Goal: Task Accomplishment & Management: Use online tool/utility

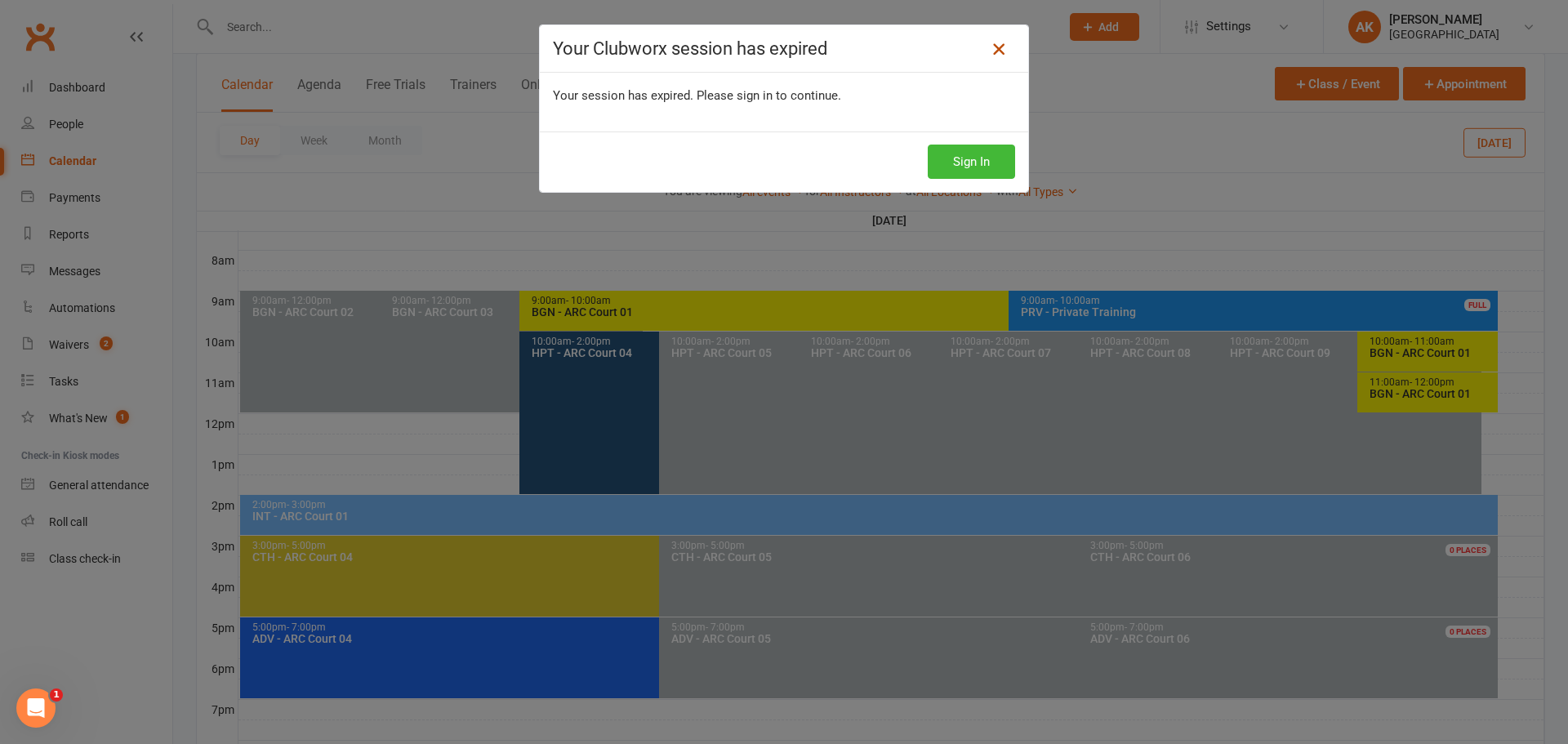
click at [997, 54] on icon at bounding box center [998, 49] width 20 height 20
click at [957, 166] on button "Sign In" at bounding box center [971, 161] width 88 height 34
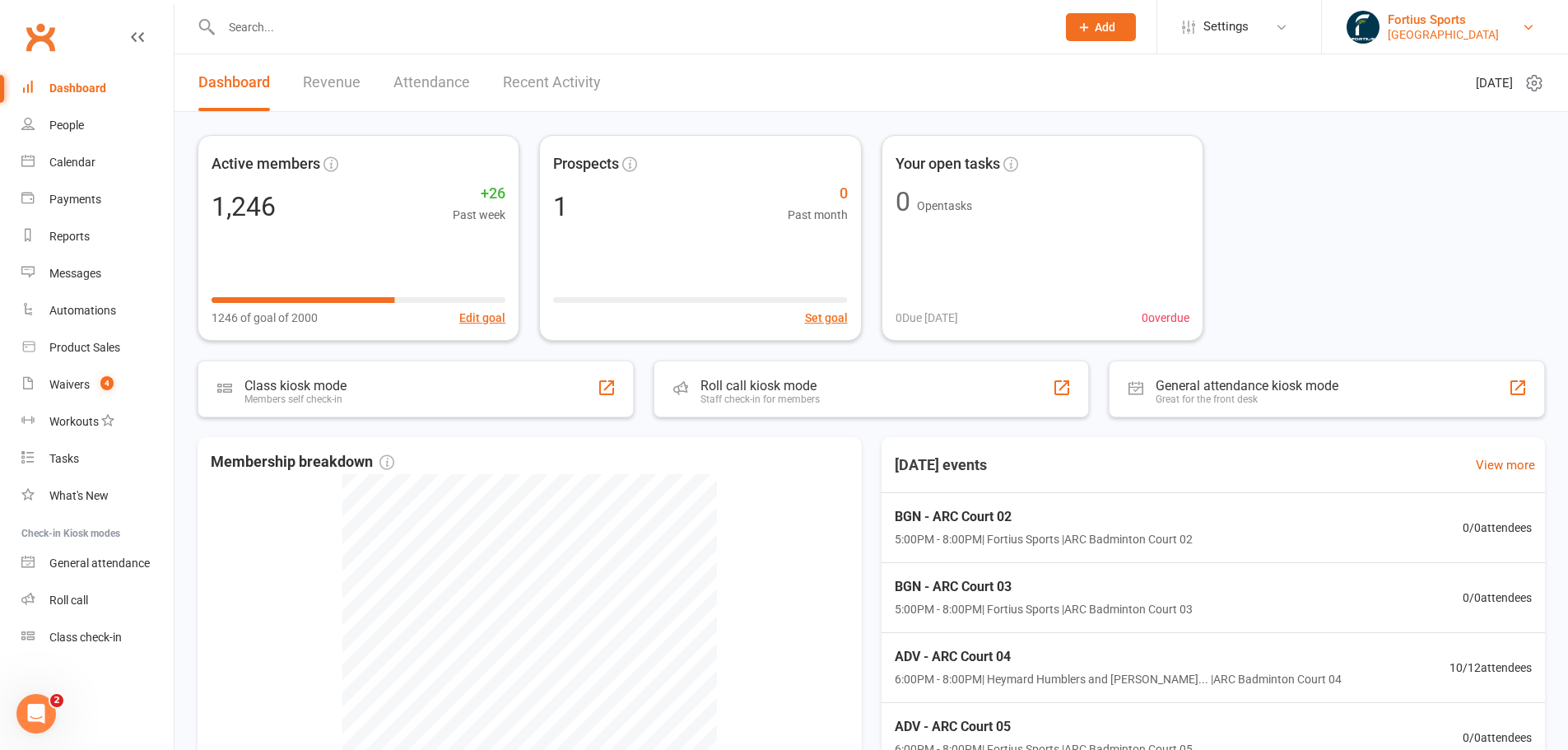
click at [1463, 28] on div "[GEOGRAPHIC_DATA]" at bounding box center [1443, 35] width 111 height 15
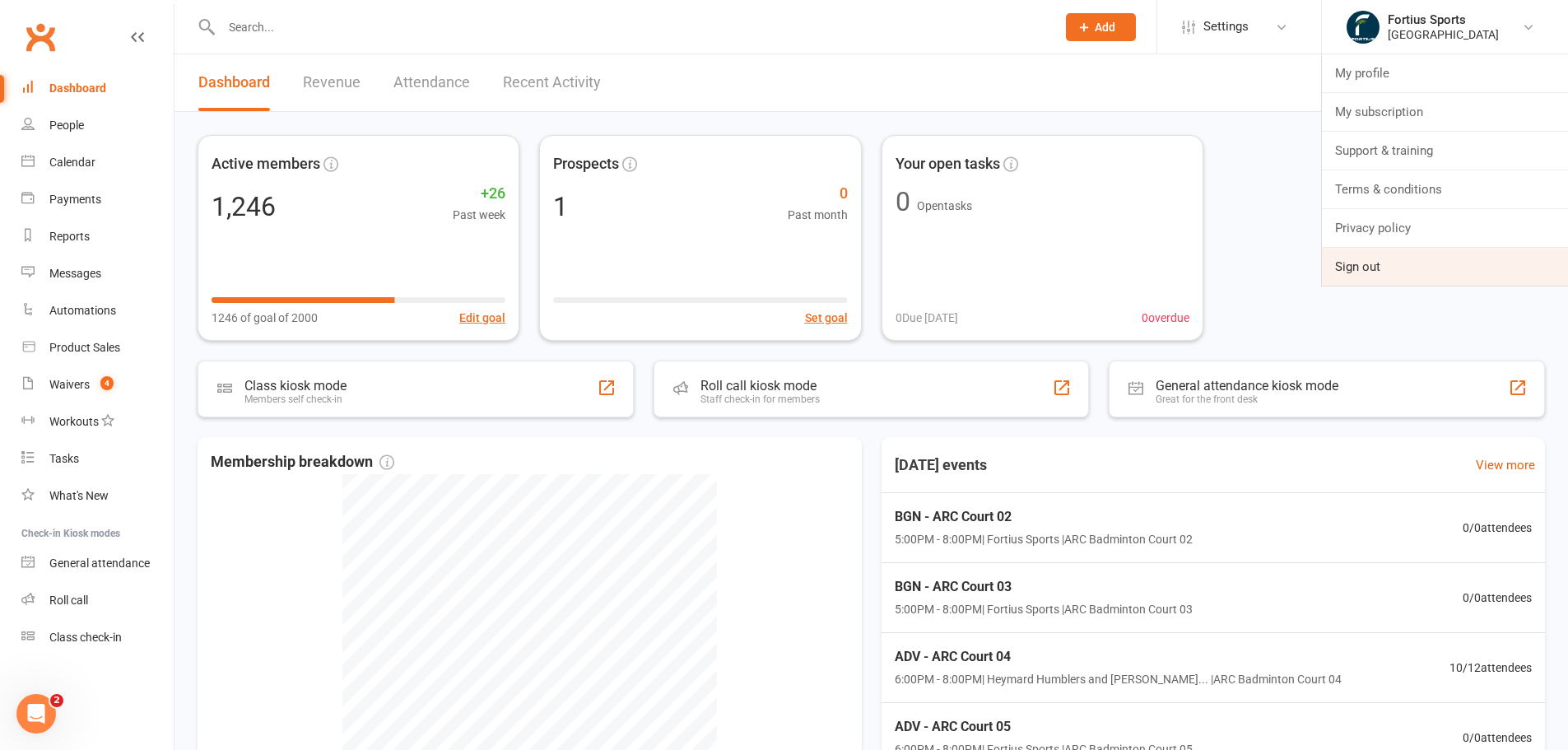
click at [1410, 271] on link "Sign out" at bounding box center [1445, 267] width 246 height 38
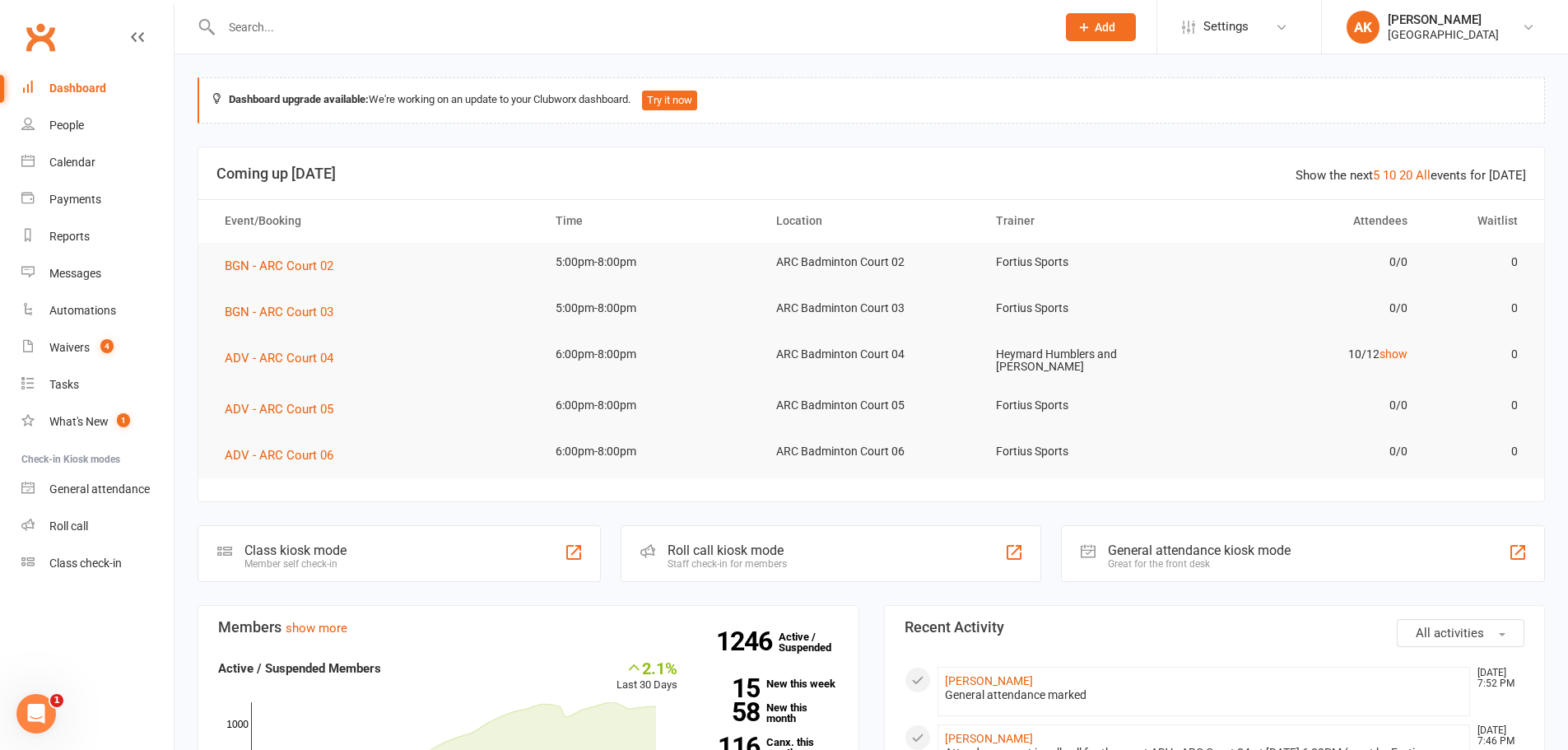
click at [78, 84] on div "Dashboard" at bounding box center [78, 88] width 57 height 13
click at [71, 125] on div "People" at bounding box center [66, 125] width 34 height 13
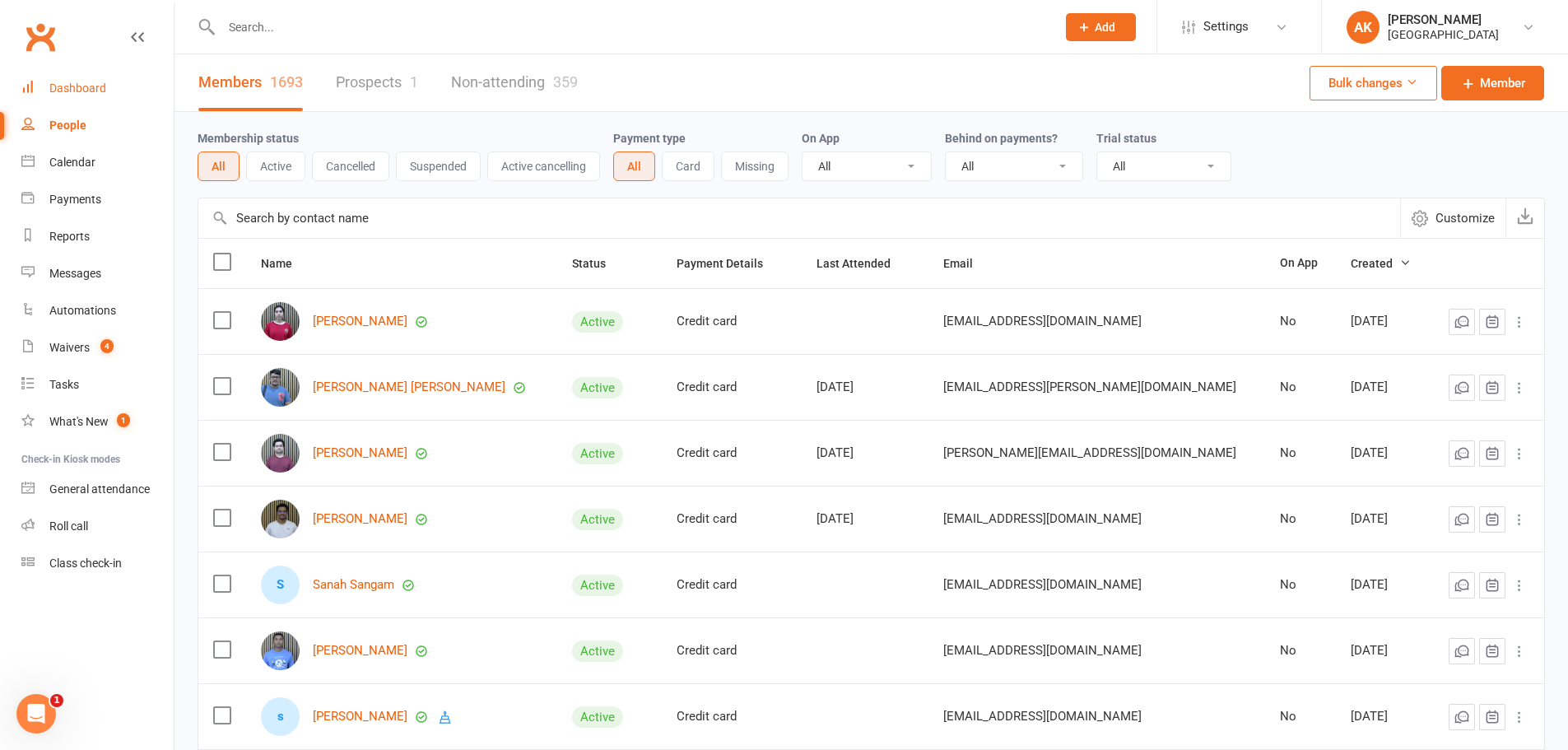
click at [87, 94] on div "Dashboard" at bounding box center [78, 88] width 57 height 13
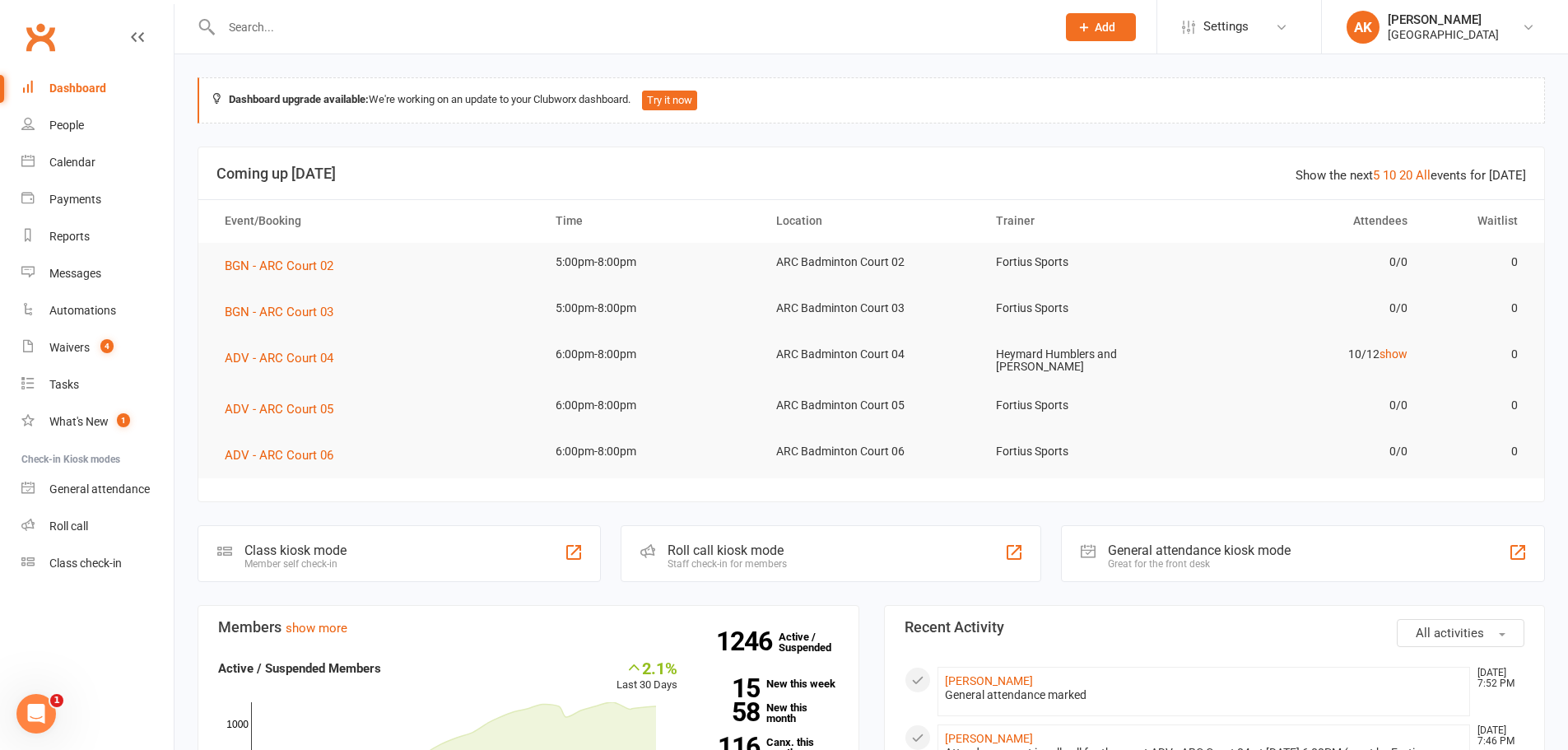
drag, startPoint x: 97, startPoint y: 98, endPoint x: 121, endPoint y: 86, distance: 26.8
click at [97, 98] on link "Dashboard" at bounding box center [98, 88] width 152 height 37
click at [88, 359] on link "Waivers 4" at bounding box center [98, 347] width 152 height 37
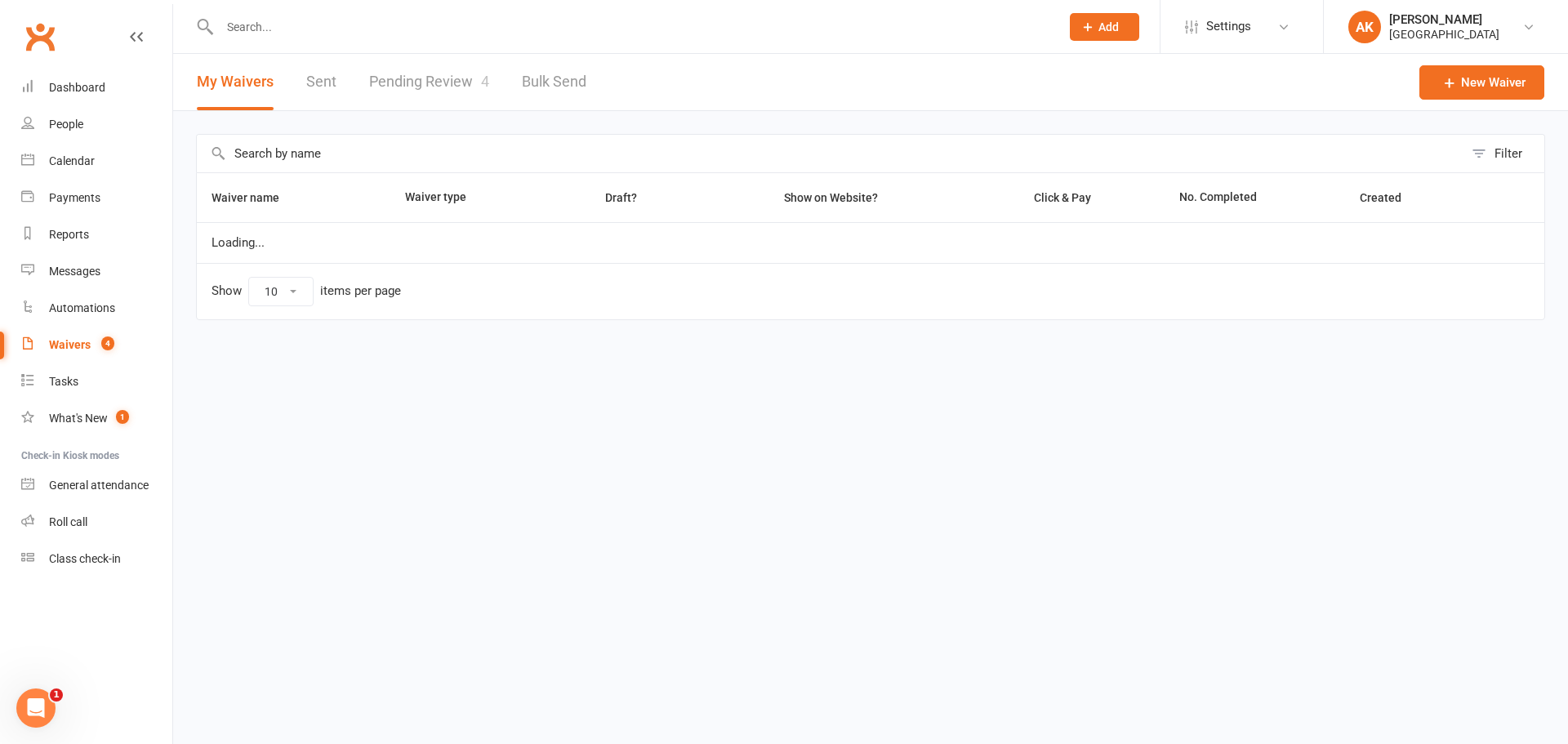
click at [446, 96] on link "Pending Review 4" at bounding box center [428, 82] width 120 height 57
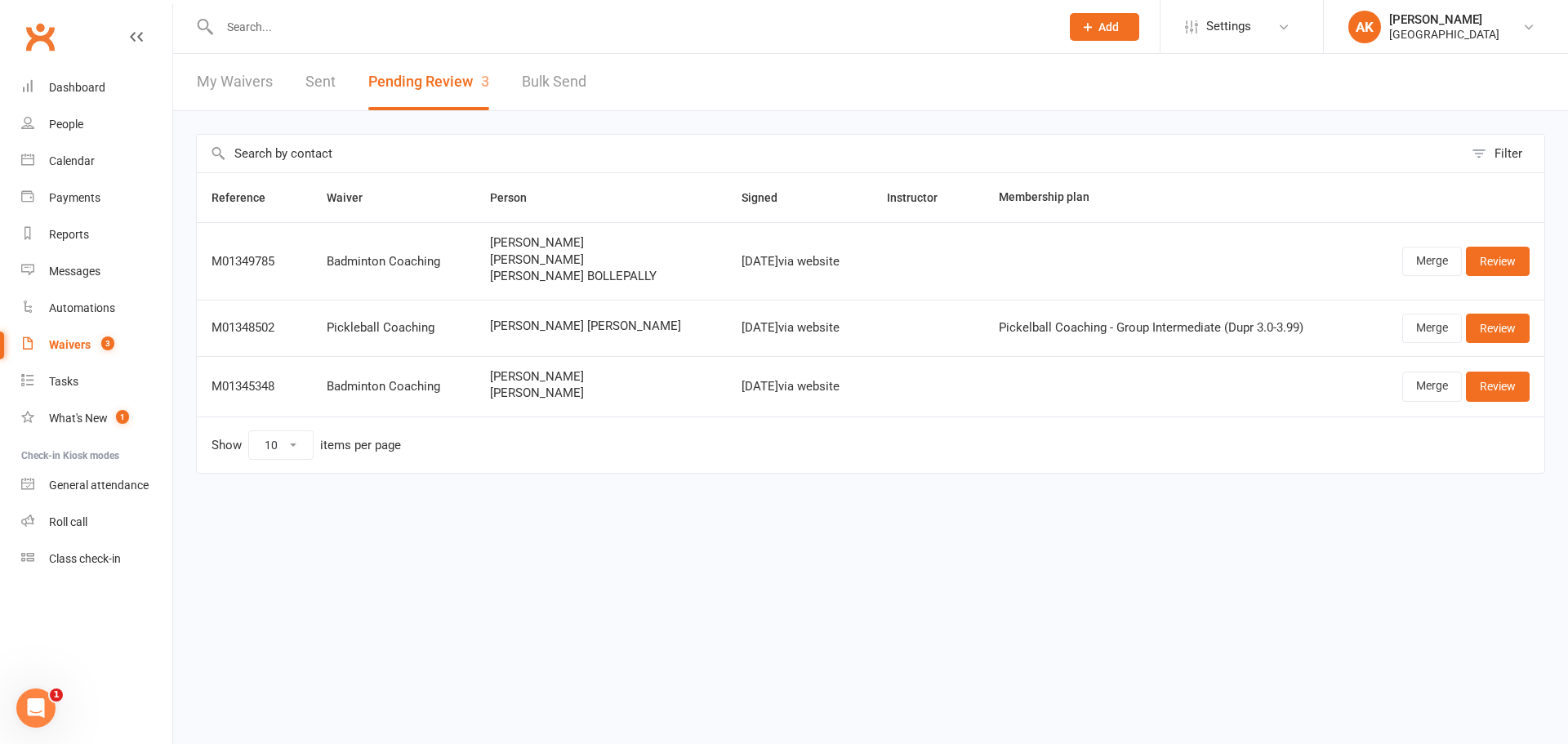
click at [243, 93] on link "My Waivers" at bounding box center [234, 82] width 76 height 57
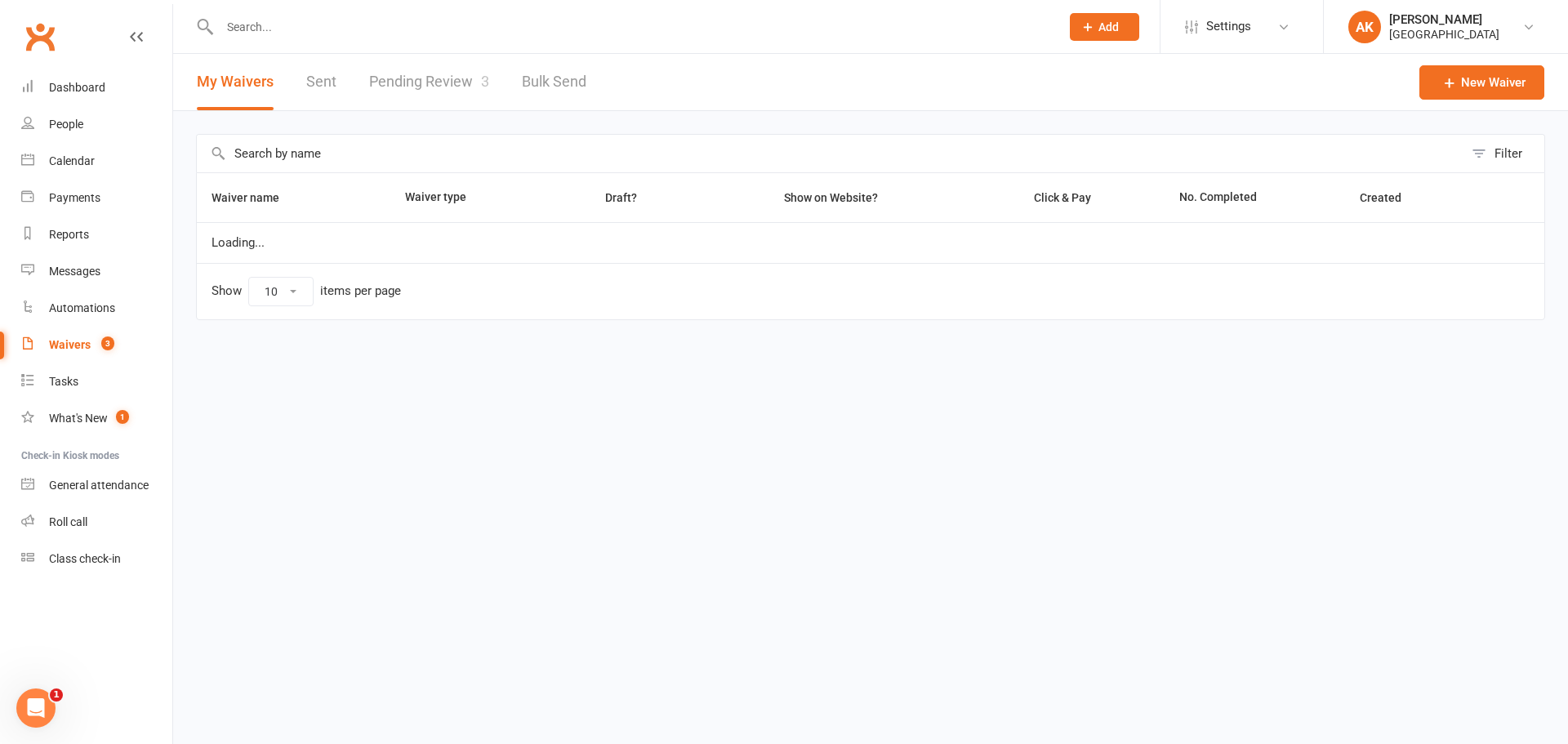
click at [414, 84] on link "Pending Review 3" at bounding box center [428, 82] width 120 height 57
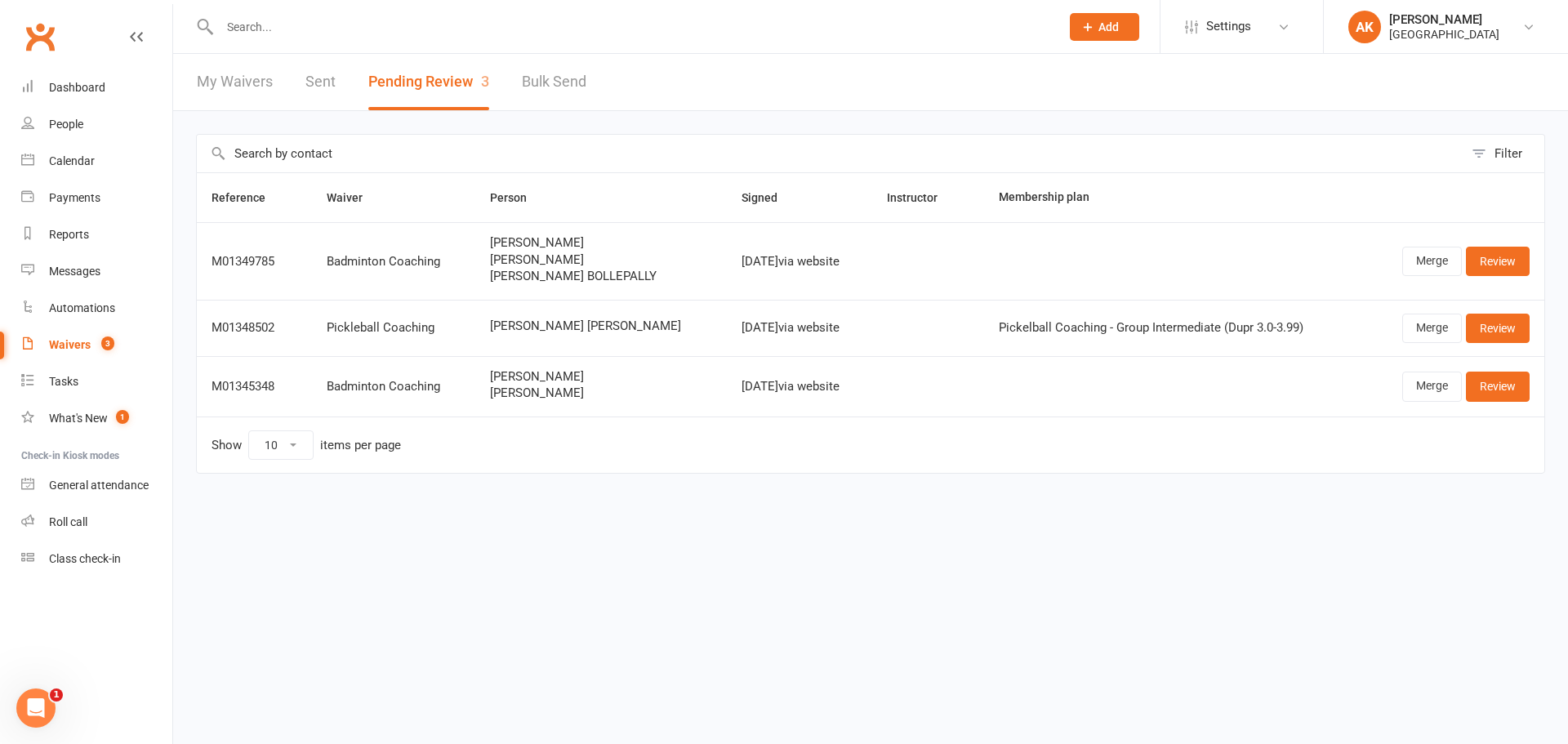
drag, startPoint x: 487, startPoint y: 237, endPoint x: 612, endPoint y: 243, distance: 125.1
click at [612, 243] on td "RAJESH BOLLEPALLY Sudeeksha Bollepally Lihan Sri BOLLEPALLY" at bounding box center [601, 261] width 251 height 77
click at [558, 249] on span "[PERSON_NAME]" at bounding box center [601, 243] width 222 height 14
click at [486, 26] on input "text" at bounding box center [631, 26] width 833 height 23
type input "[PERSON_NAME]"
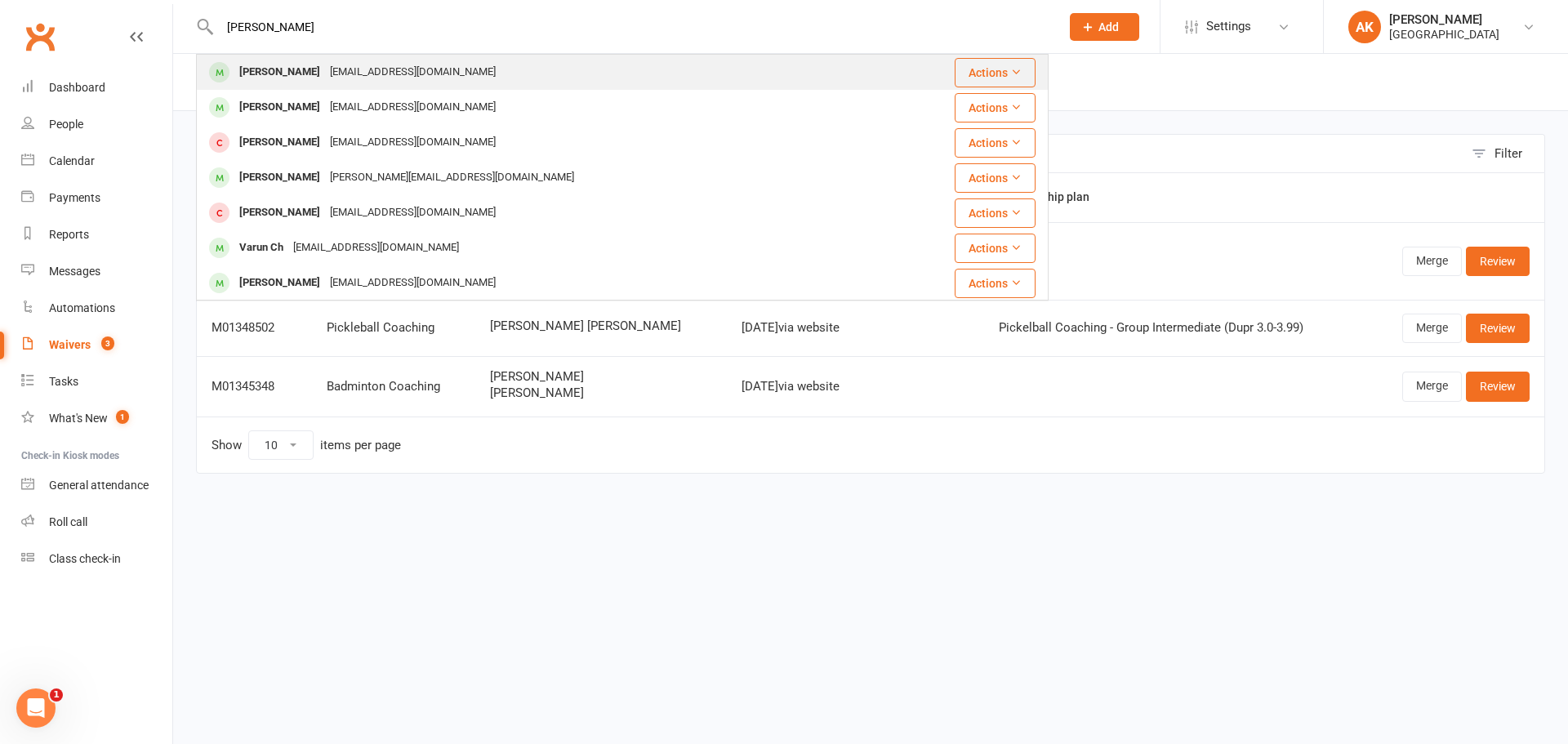
click at [454, 73] on div "[EMAIL_ADDRESS][DOMAIN_NAME]" at bounding box center [412, 72] width 175 height 24
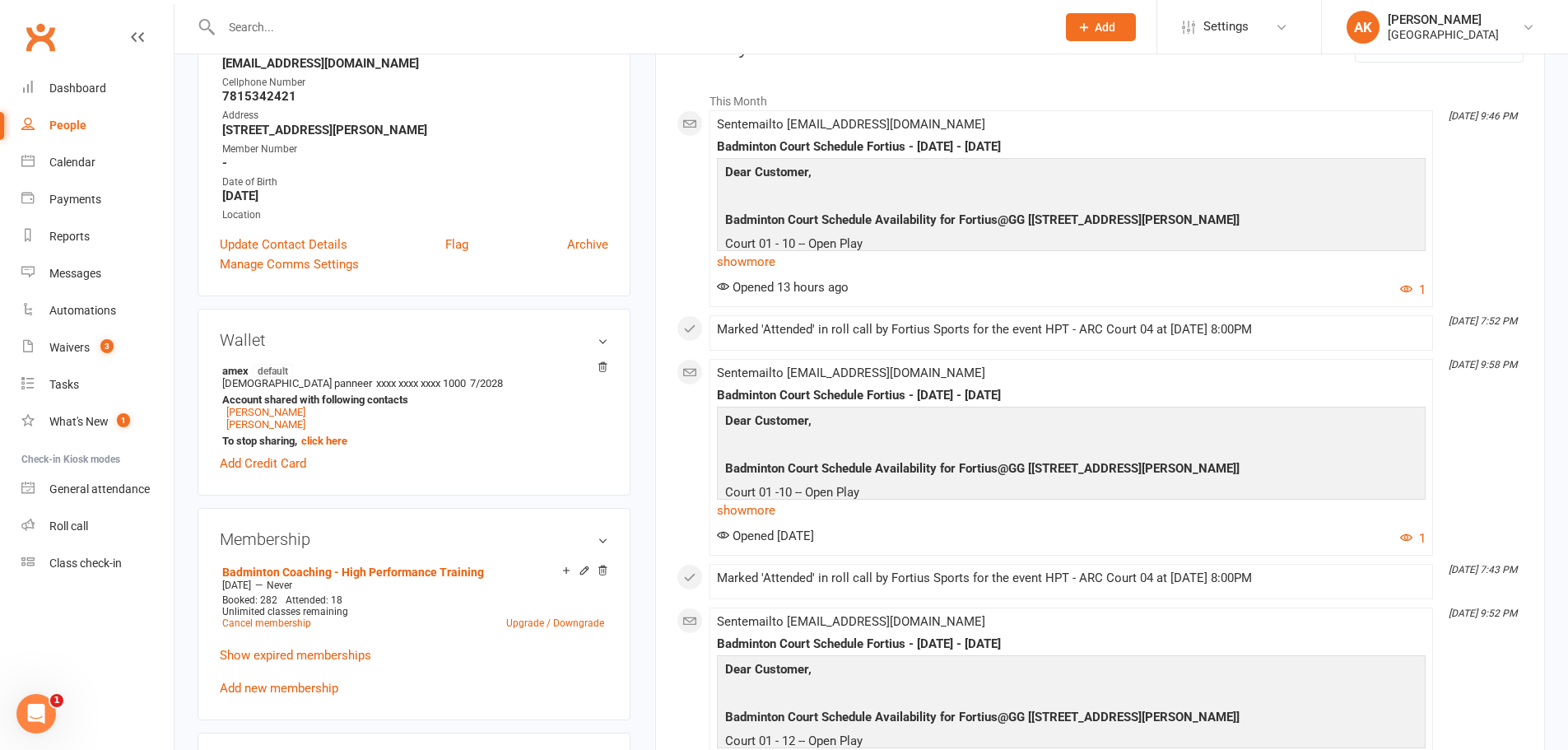
scroll to position [247, 0]
click at [755, 266] on link "show more" at bounding box center [1071, 260] width 709 height 23
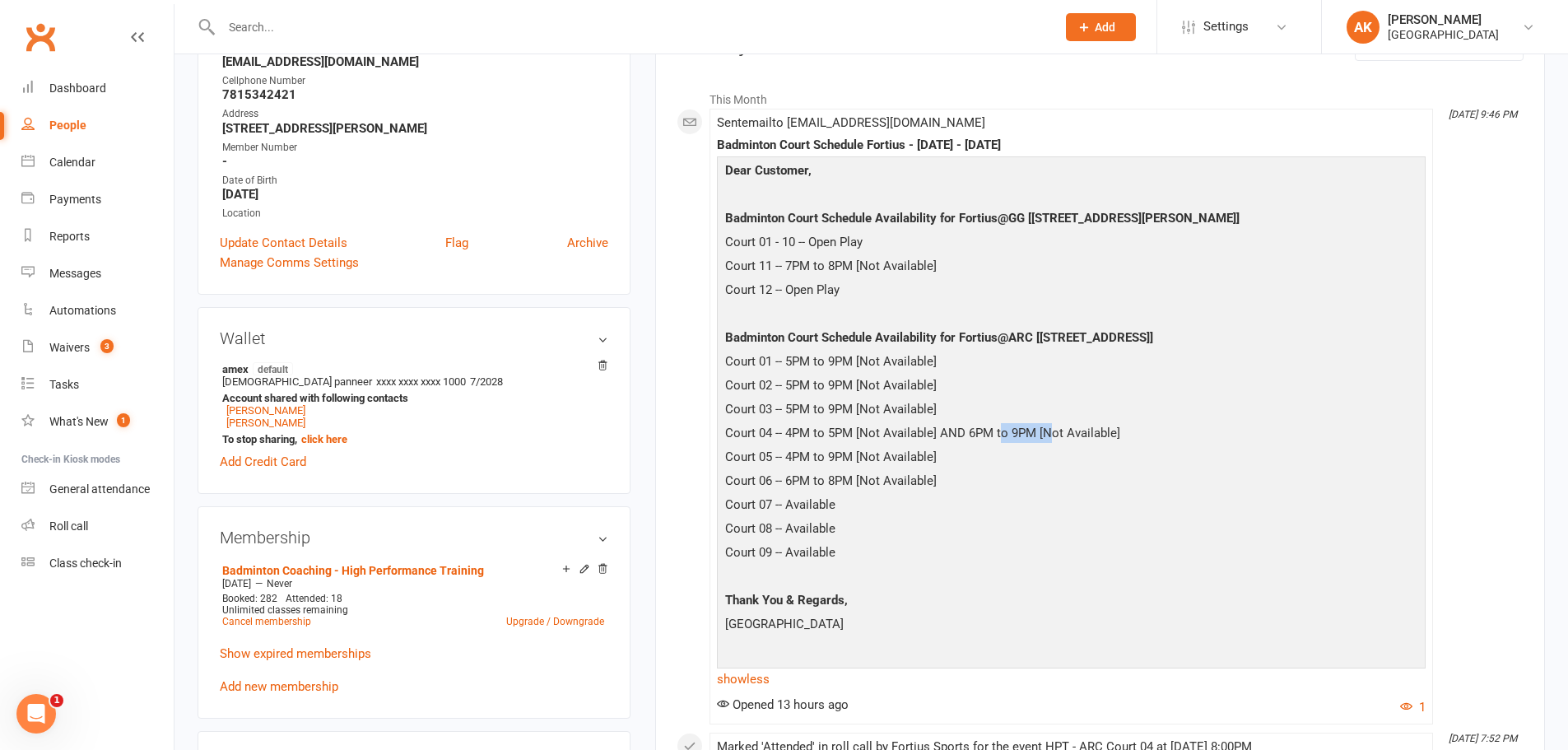
drag, startPoint x: 998, startPoint y: 435, endPoint x: 1048, endPoint y: 434, distance: 50.0
click at [1048, 434] on p "Court 04 -- 4PM to 5PM [Not Available] AND 6PM to 9PM [Not Available]" at bounding box center [1072, 435] width 700 height 24
click at [1038, 435] on p "Court 04 -- 4PM to 5PM [Not Available] AND 6PM to 9PM [Not Available]" at bounding box center [1072, 435] width 700 height 24
drag, startPoint x: 787, startPoint y: 455, endPoint x: 865, endPoint y: 452, distance: 78.1
click at [865, 452] on p "Court 05 -- 4PM to 9PM [Not Available]" at bounding box center [1072, 459] width 700 height 24
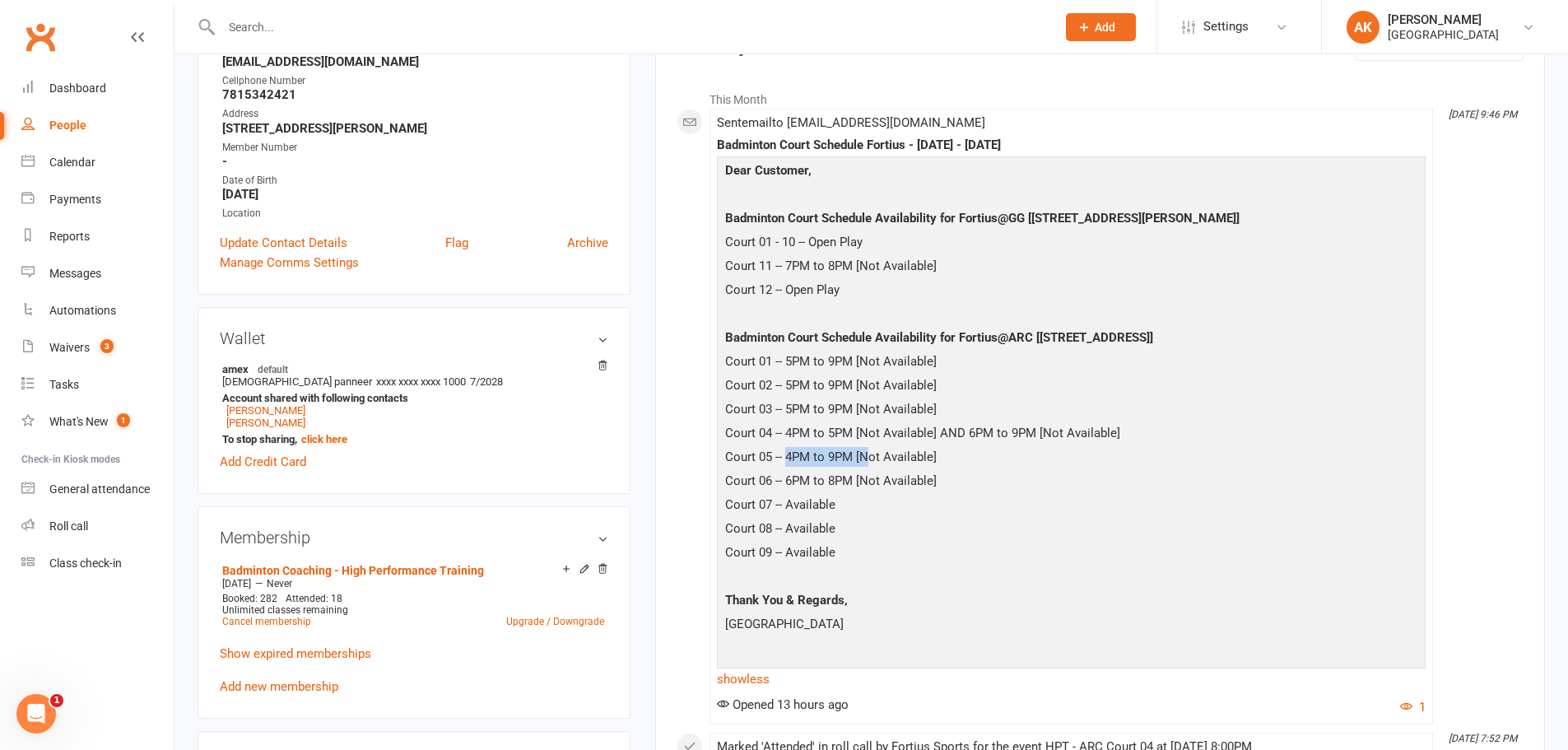
click at [865, 452] on p "Court 05 -- 4PM to 9PM [Not Available]" at bounding box center [1072, 459] width 700 height 24
click at [1313, 121] on div "Sent email to katharsaran@gmail.com Badminton Court Schedule Fortius - 12 SEPTE…" at bounding box center [1071, 416] width 709 height 601
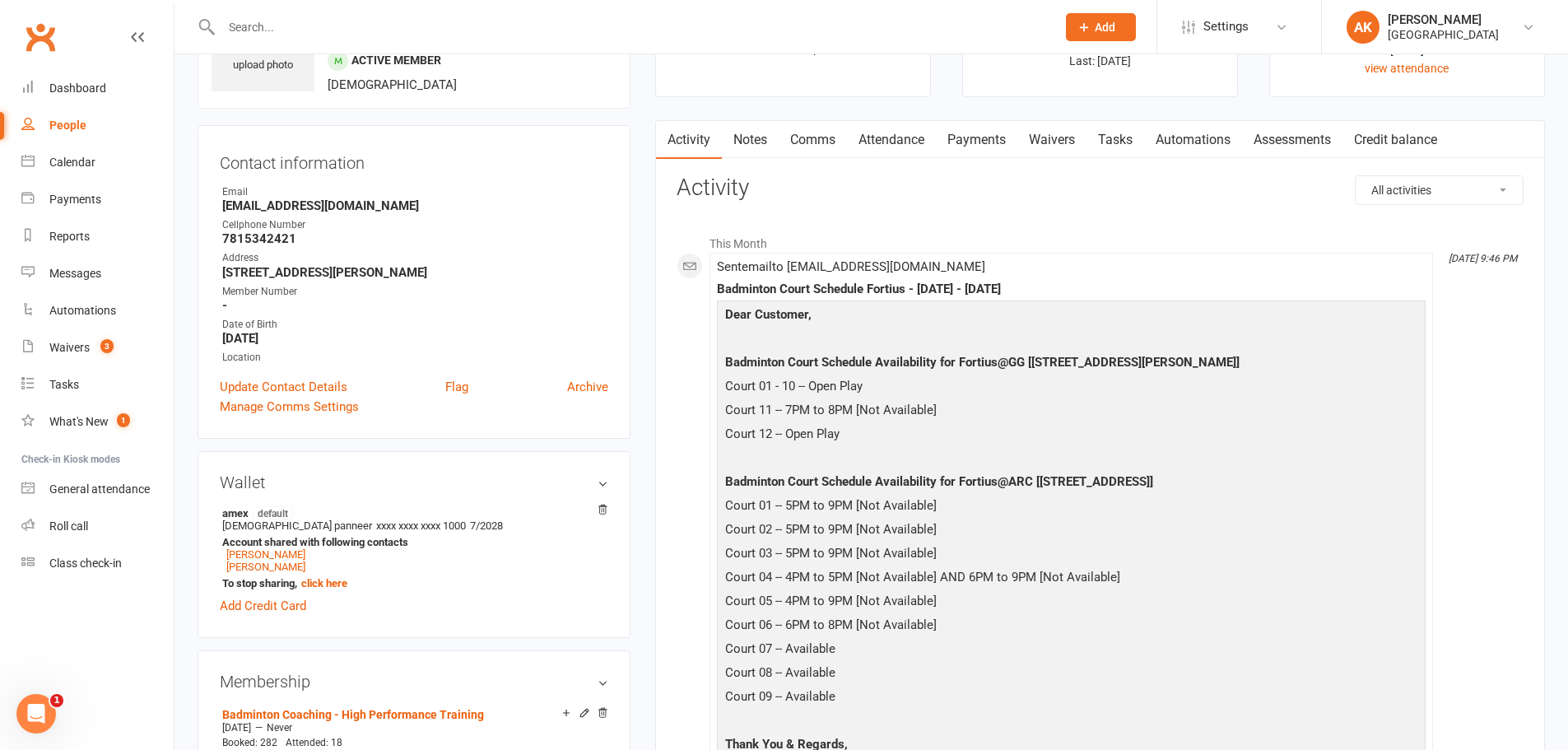
scroll to position [0, 0]
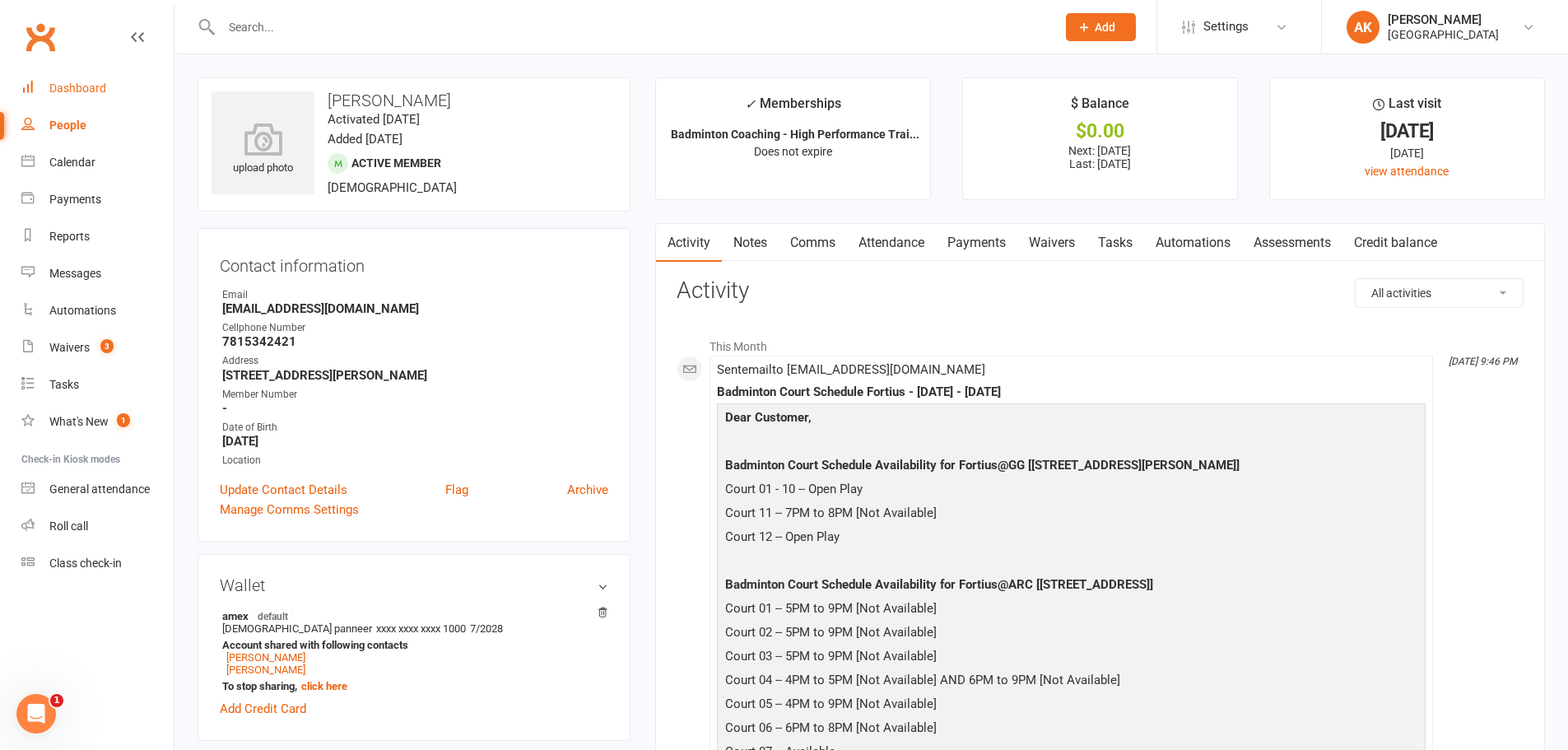
click at [71, 84] on div "Dashboard" at bounding box center [78, 88] width 57 height 13
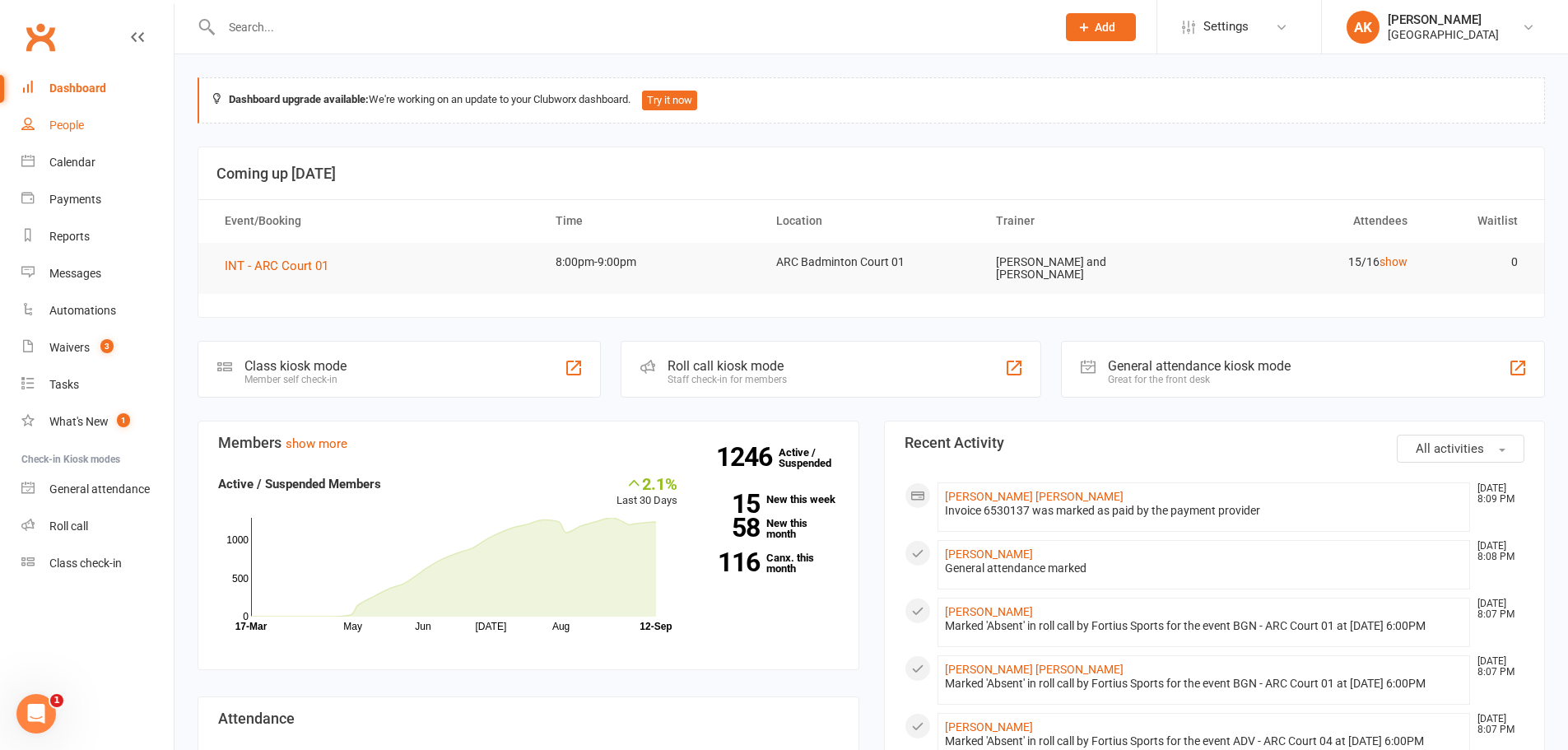
drag, startPoint x: 77, startPoint y: 102, endPoint x: 77, endPoint y: 140, distance: 38.0
click at [77, 102] on link "Dashboard" at bounding box center [98, 88] width 152 height 37
click at [97, 348] on count-badge "3" at bounding box center [103, 347] width 22 height 13
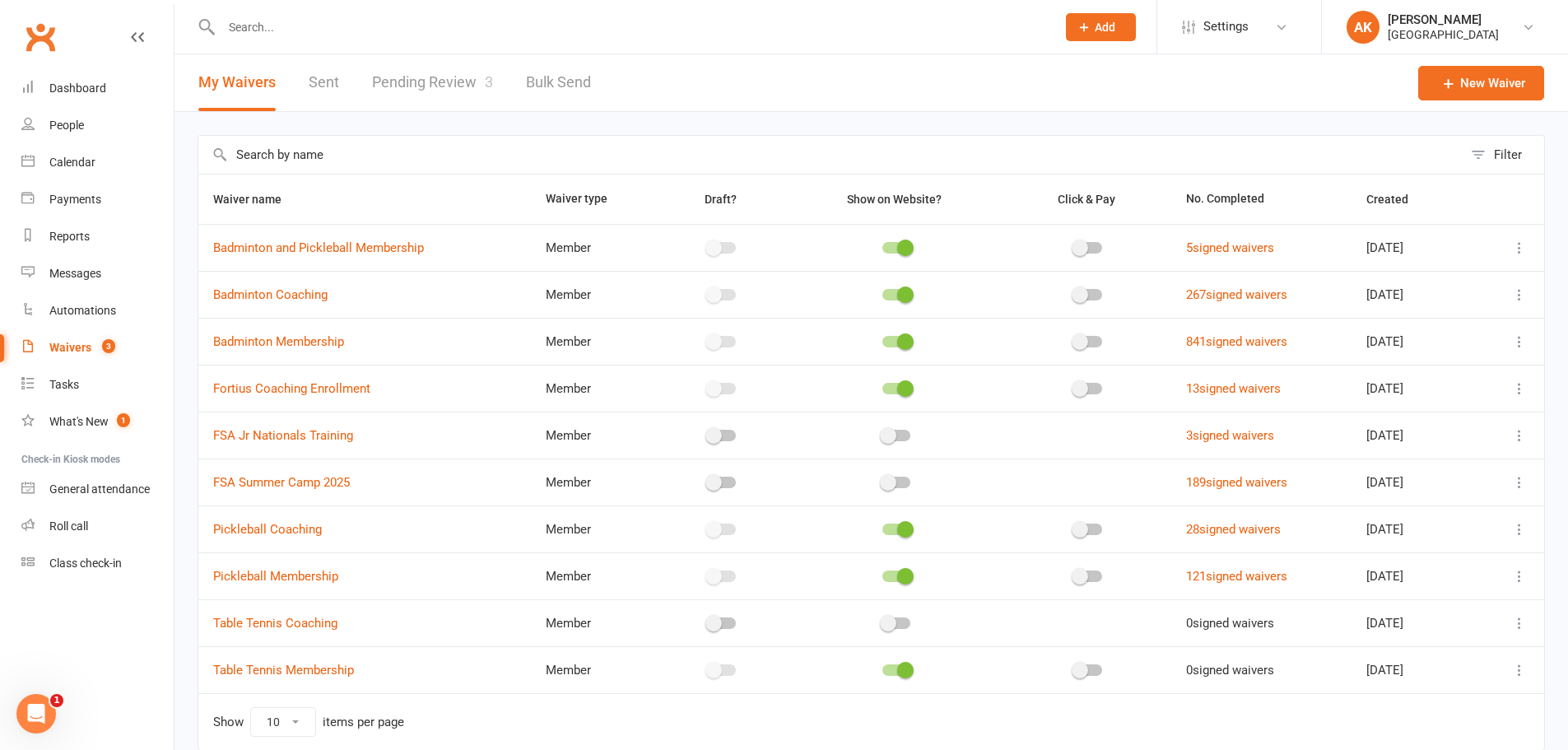
click at [429, 69] on link "Pending Review 3" at bounding box center [432, 83] width 121 height 57
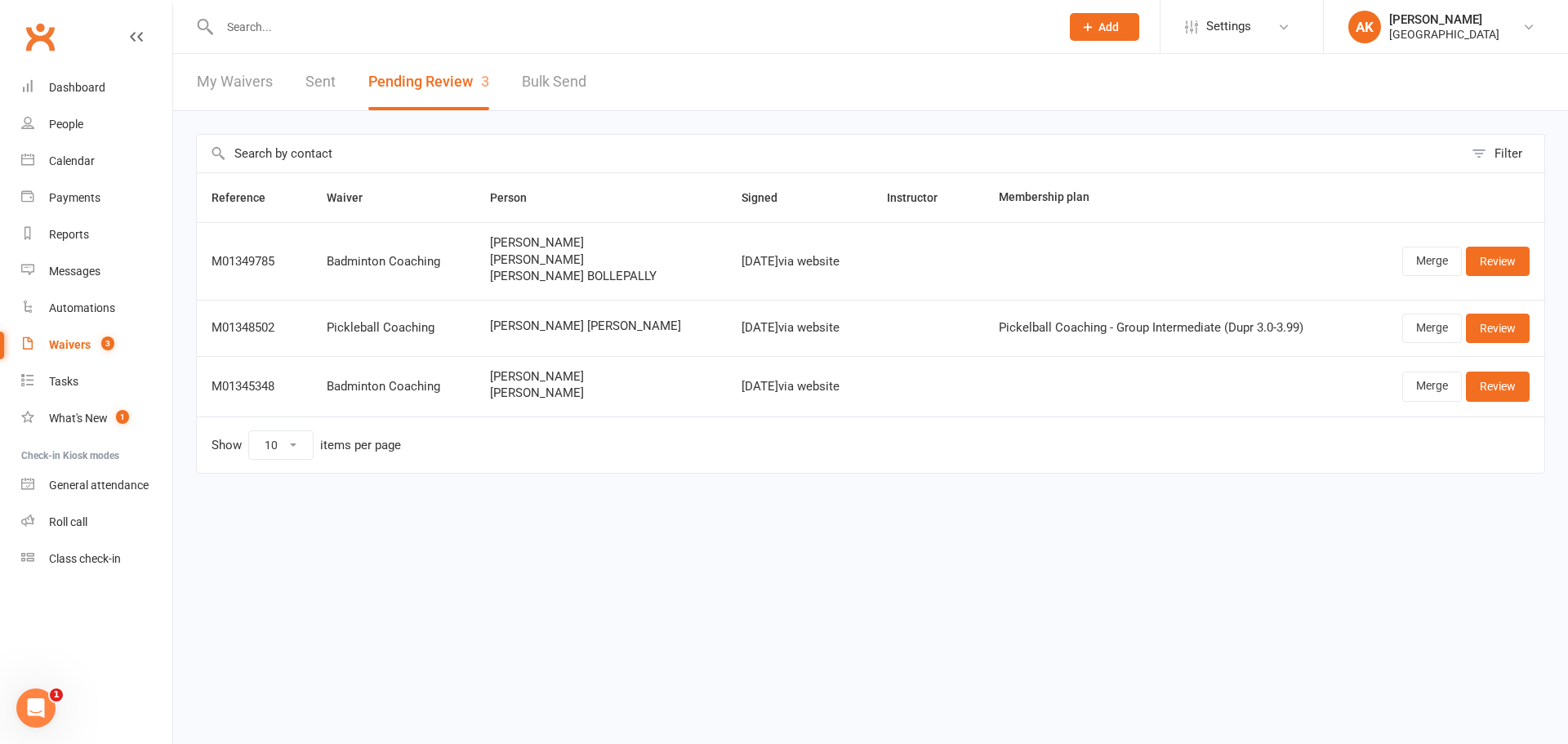
click at [257, 84] on link "My Waivers" at bounding box center [234, 82] width 76 height 57
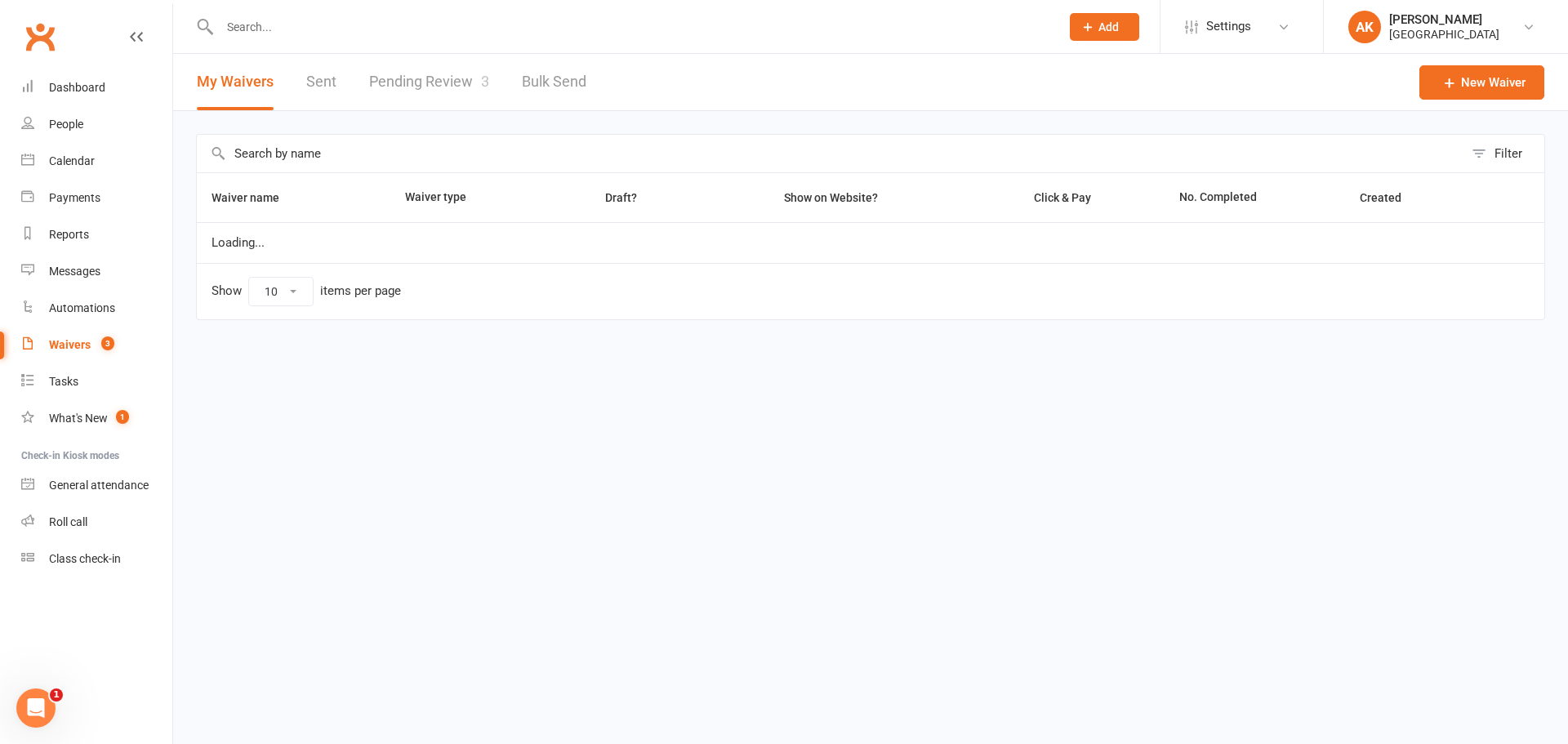
click at [302, 73] on div "My Waivers Sent Pending Review 3 Bulk Send" at bounding box center [392, 82] width 437 height 57
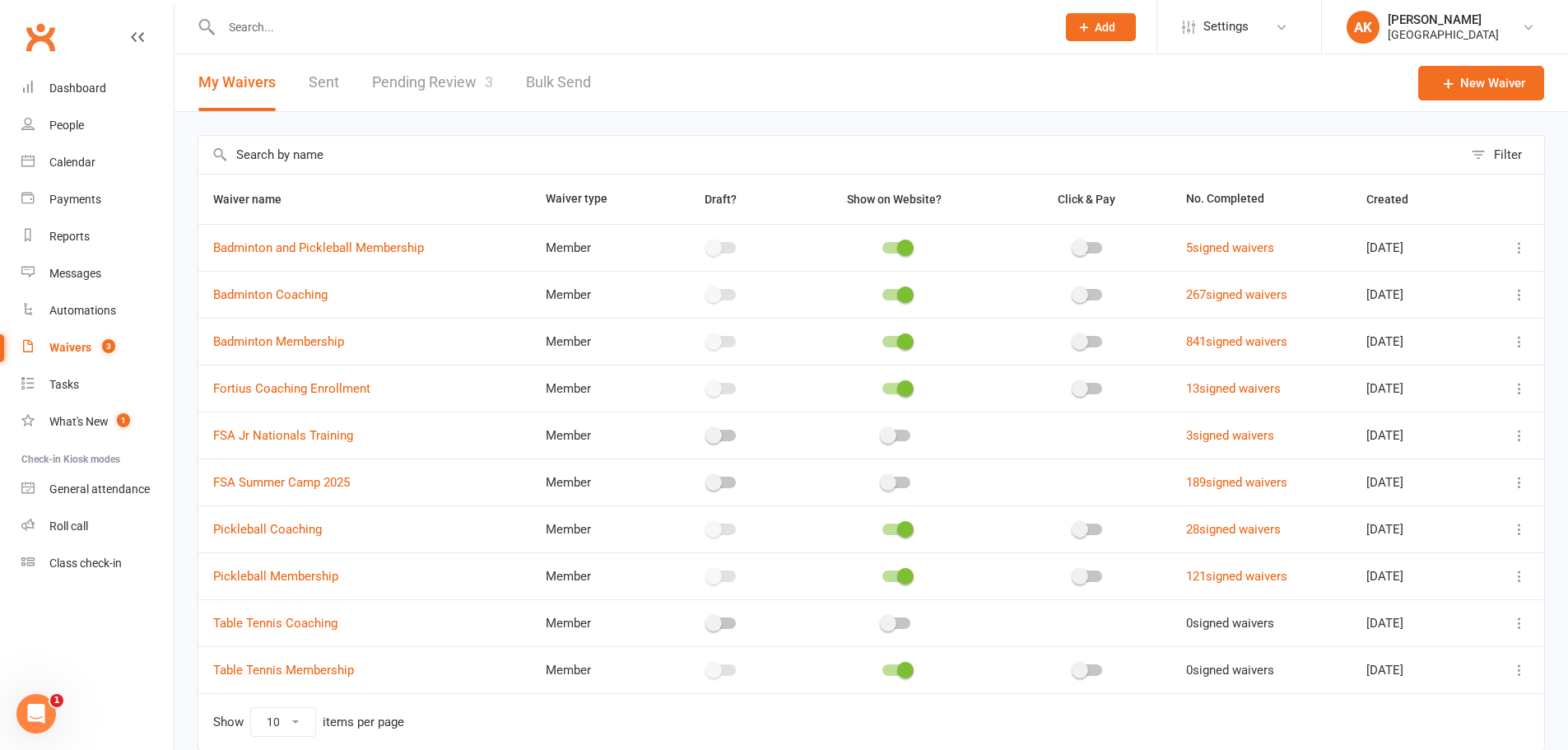
click at [331, 83] on link "Sent" at bounding box center [324, 83] width 30 height 57
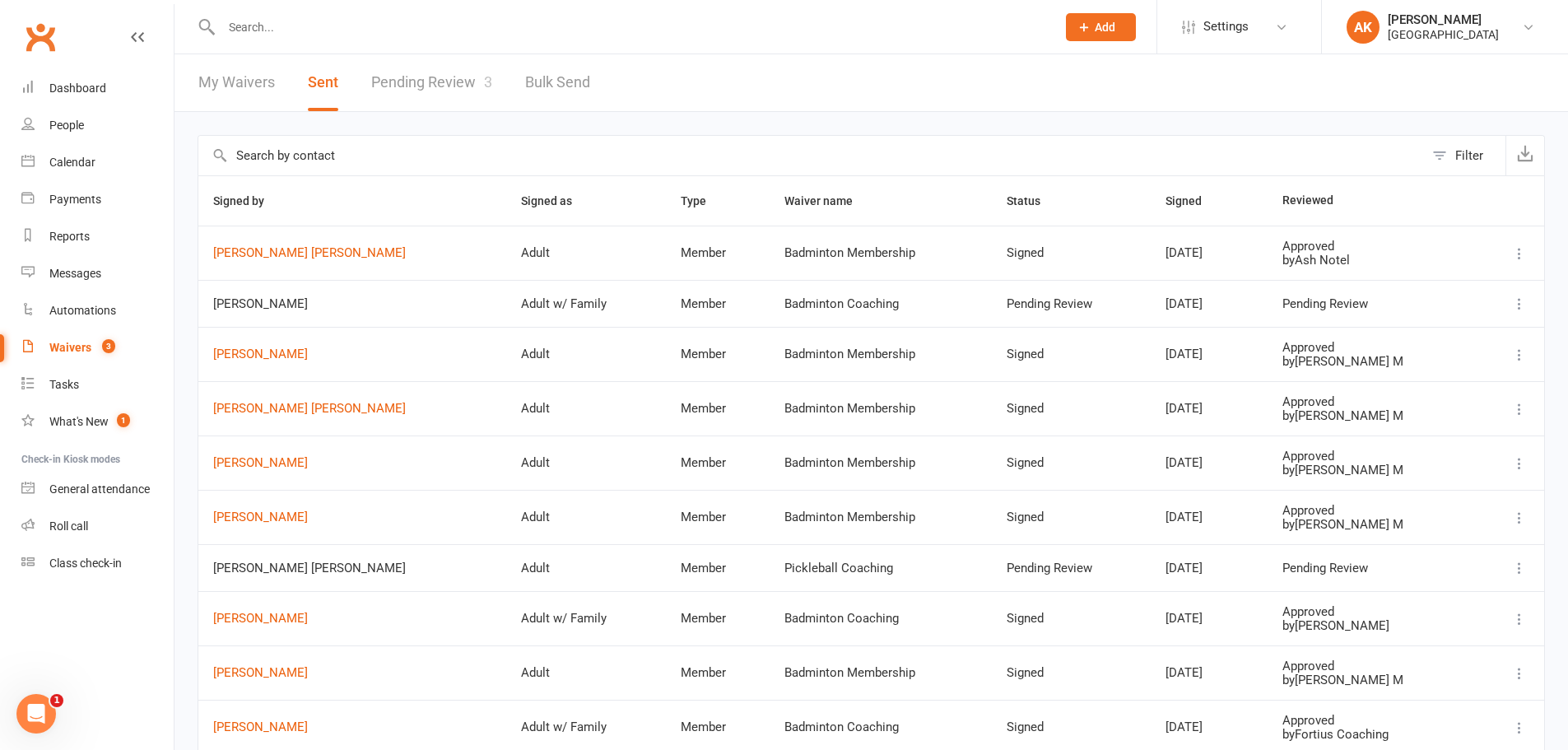
click at [420, 80] on link "Pending Review 3" at bounding box center [431, 83] width 121 height 57
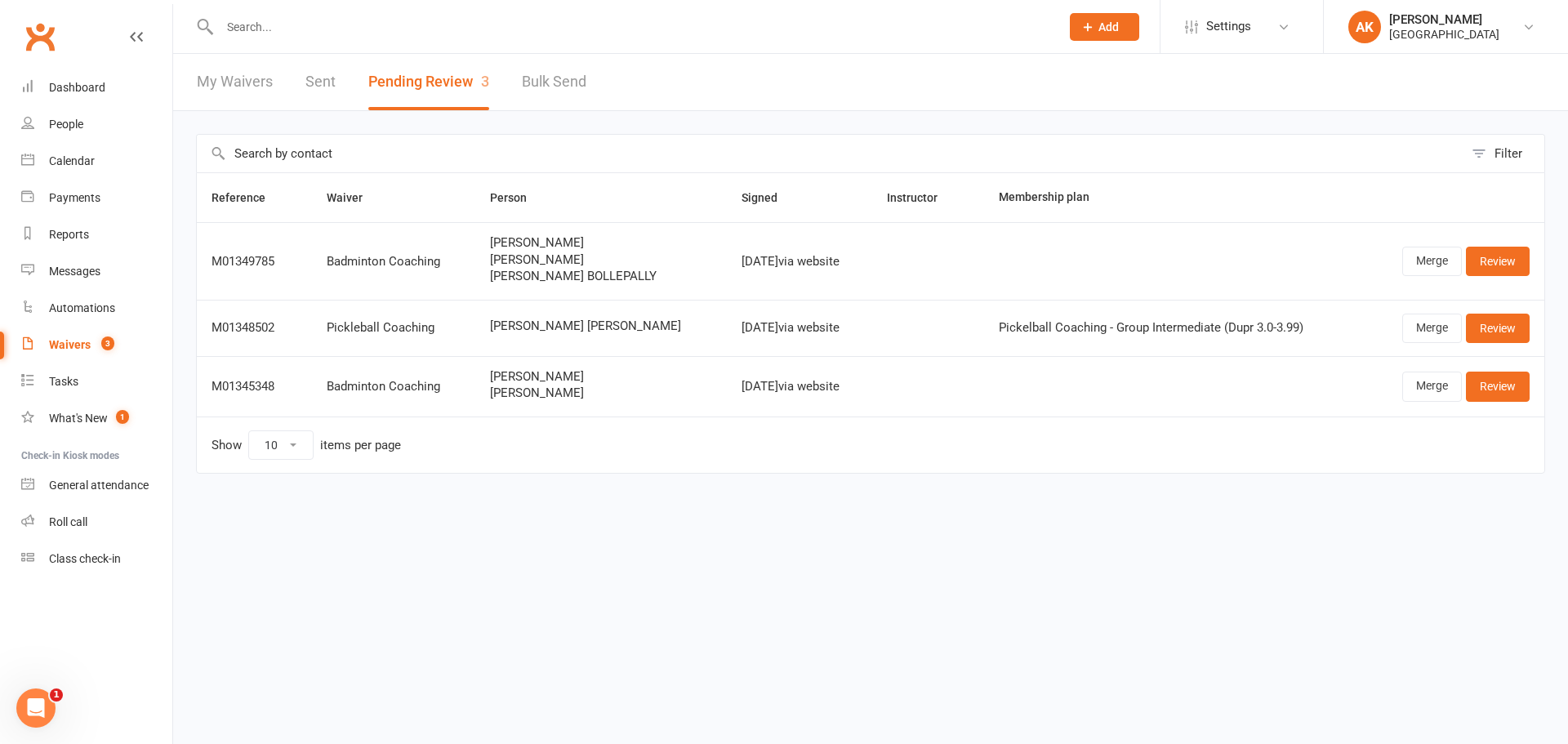
click at [224, 91] on link "My Waivers" at bounding box center [234, 82] width 76 height 57
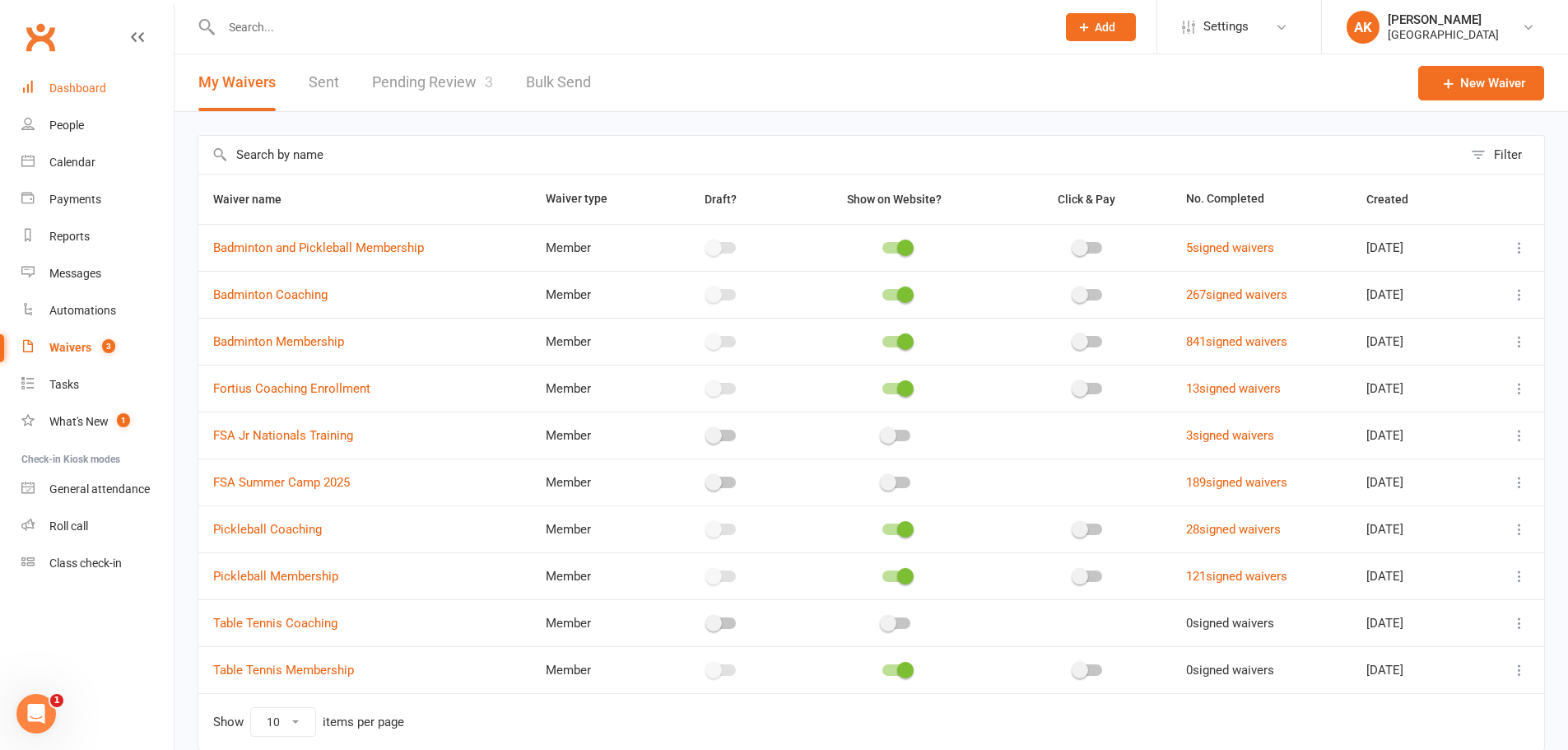
click at [71, 92] on div "Dashboard" at bounding box center [78, 88] width 57 height 13
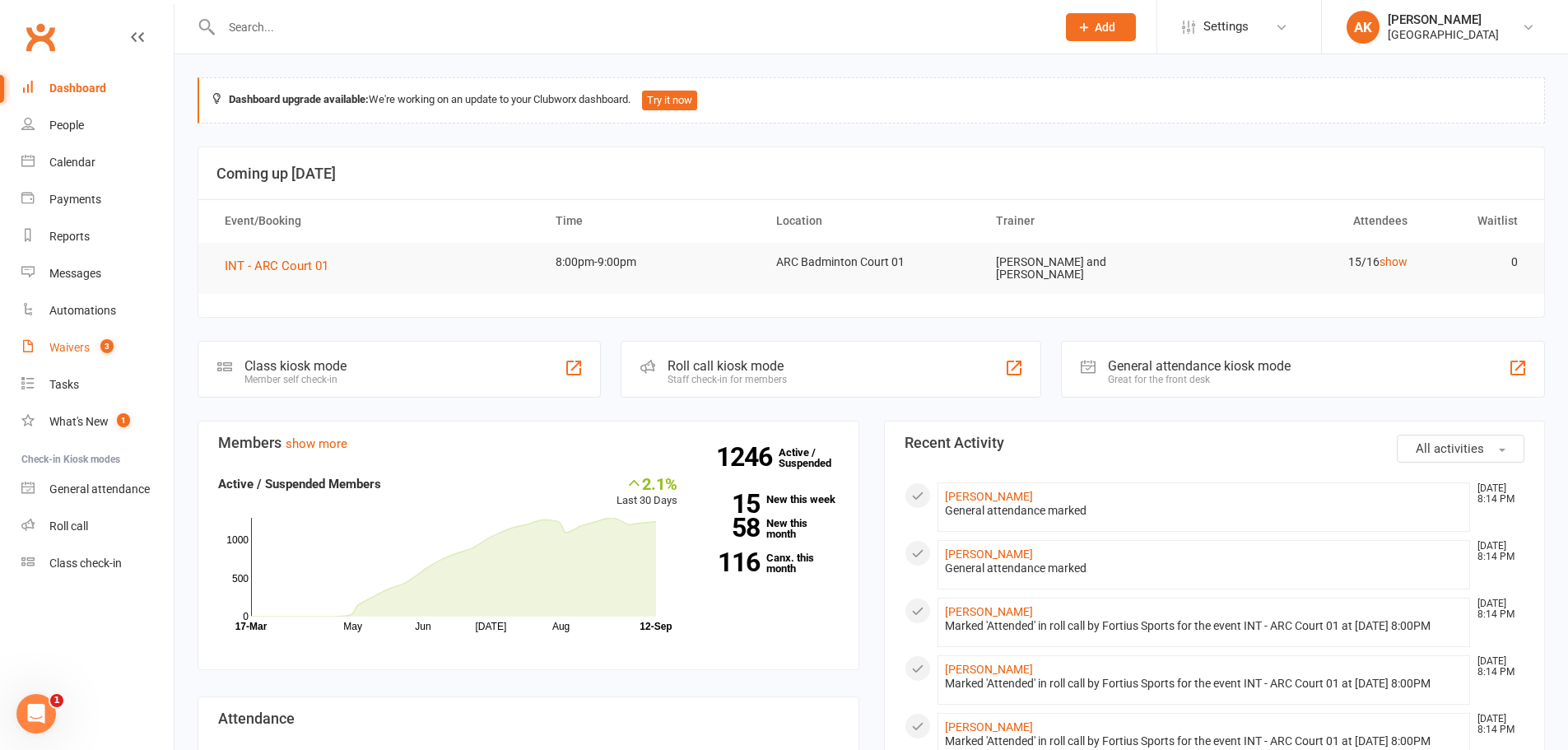
click at [78, 347] on div "Waivers" at bounding box center [69, 347] width 40 height 13
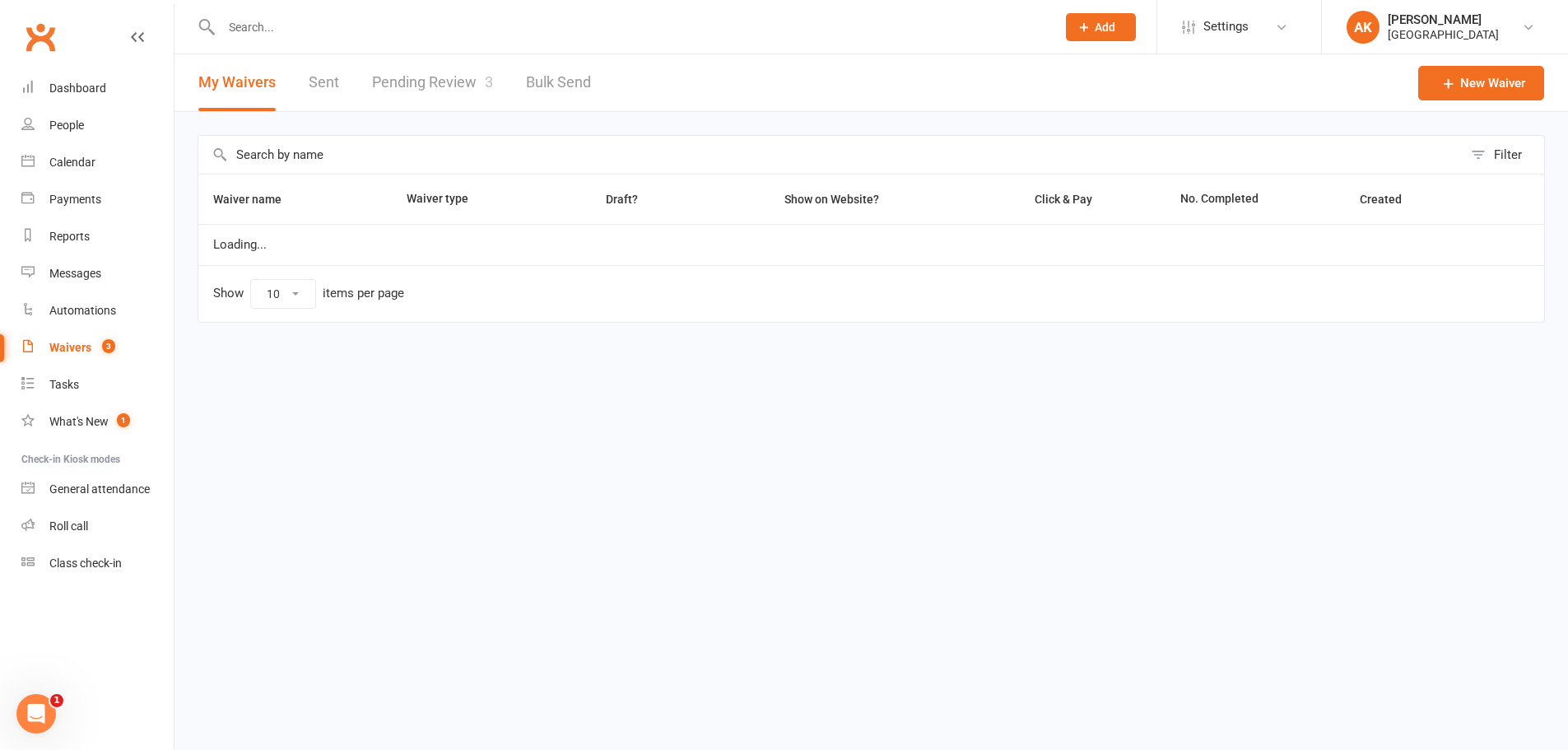
click at [419, 81] on link "Pending Review 3" at bounding box center [432, 83] width 121 height 57
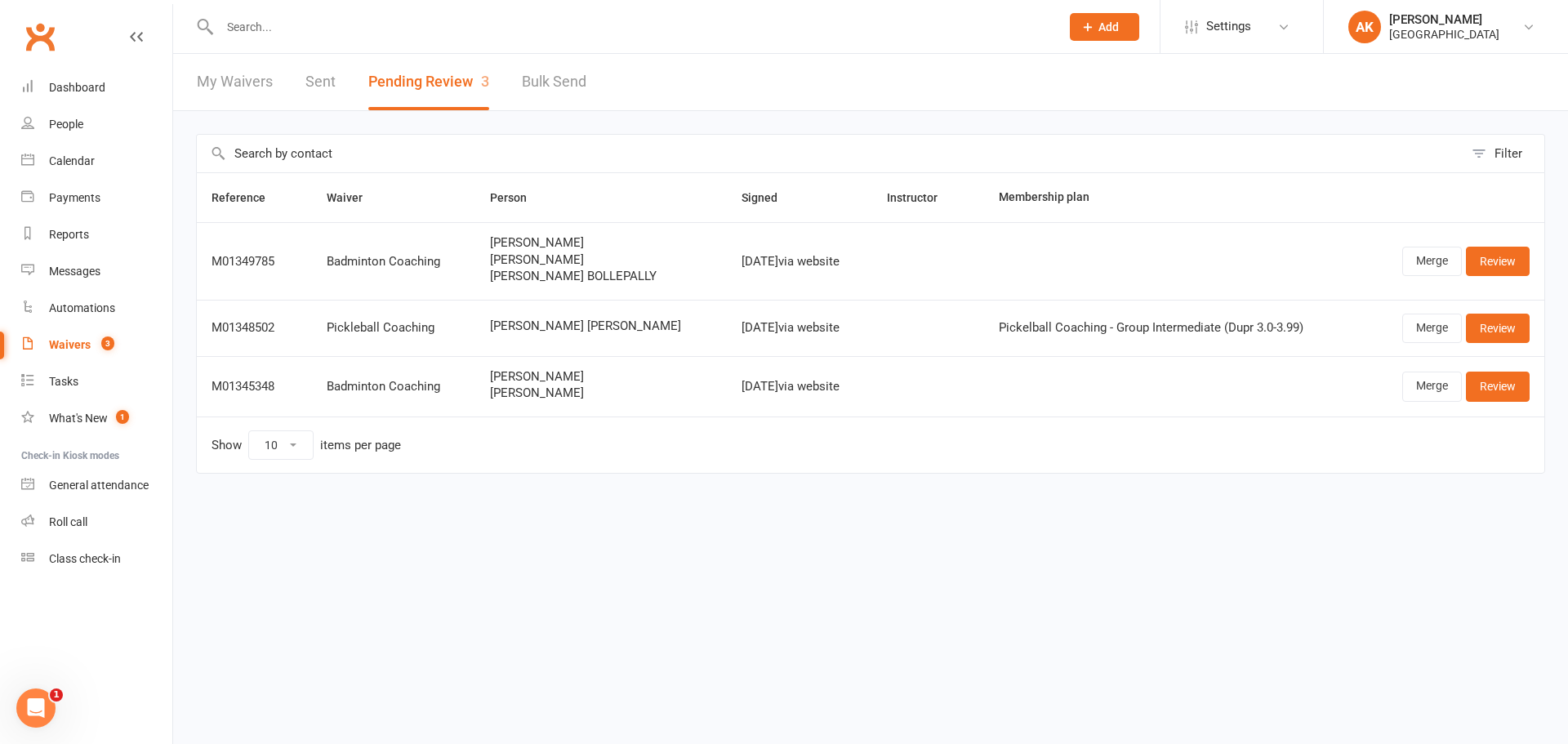
click at [315, 88] on link "Sent" at bounding box center [320, 82] width 30 height 57
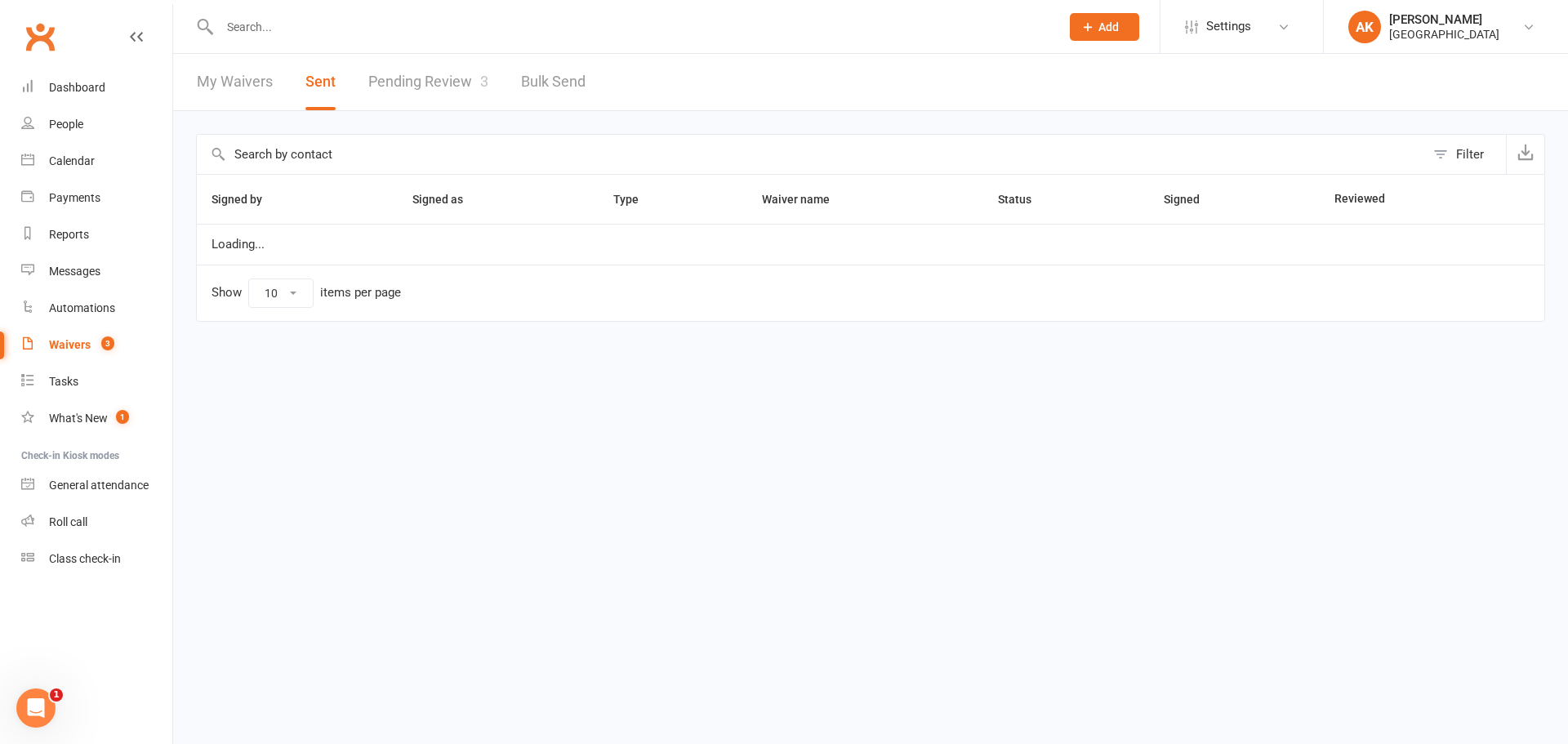
click at [247, 88] on link "My Waivers" at bounding box center [234, 82] width 76 height 57
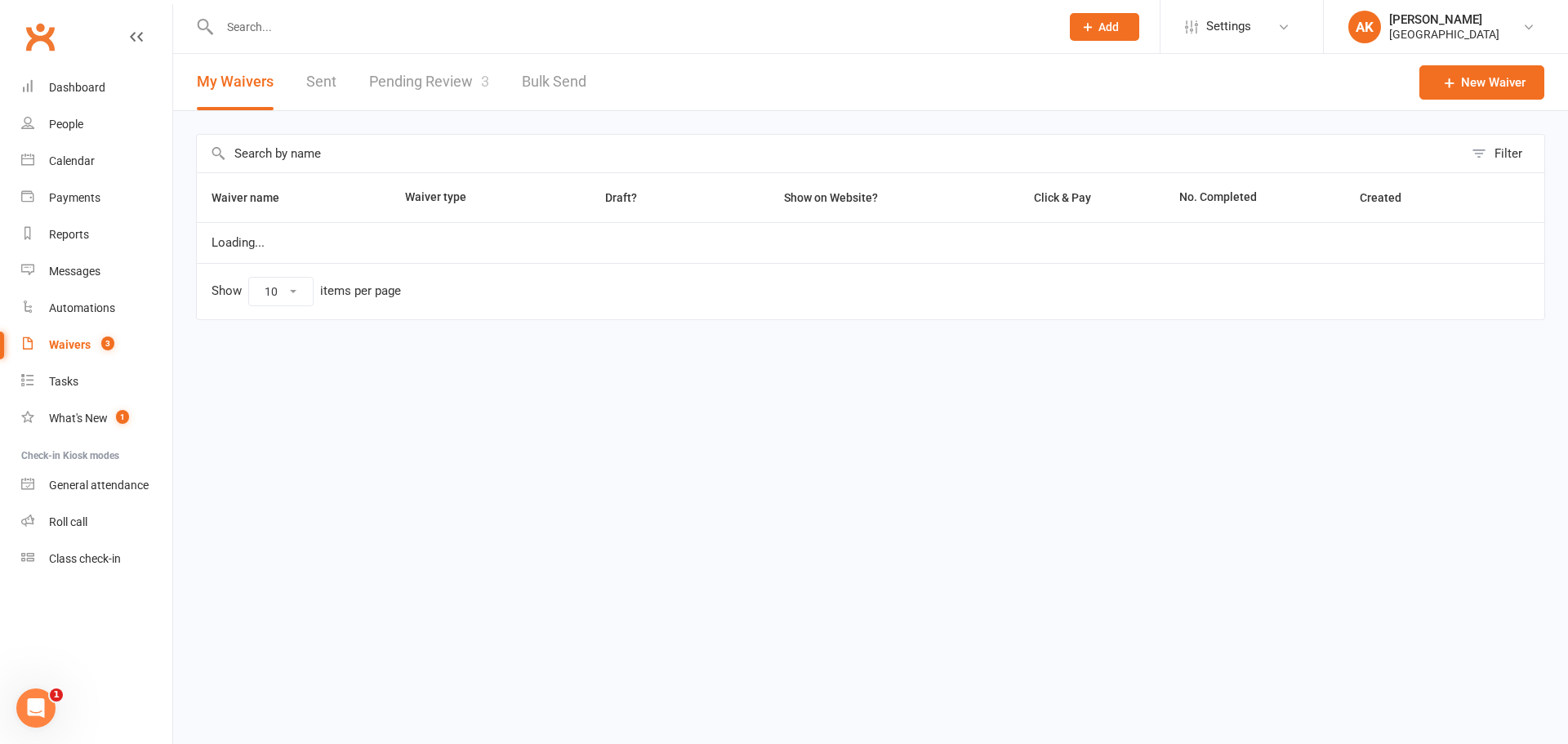
click at [430, 98] on link "Pending Review 3" at bounding box center [428, 82] width 120 height 57
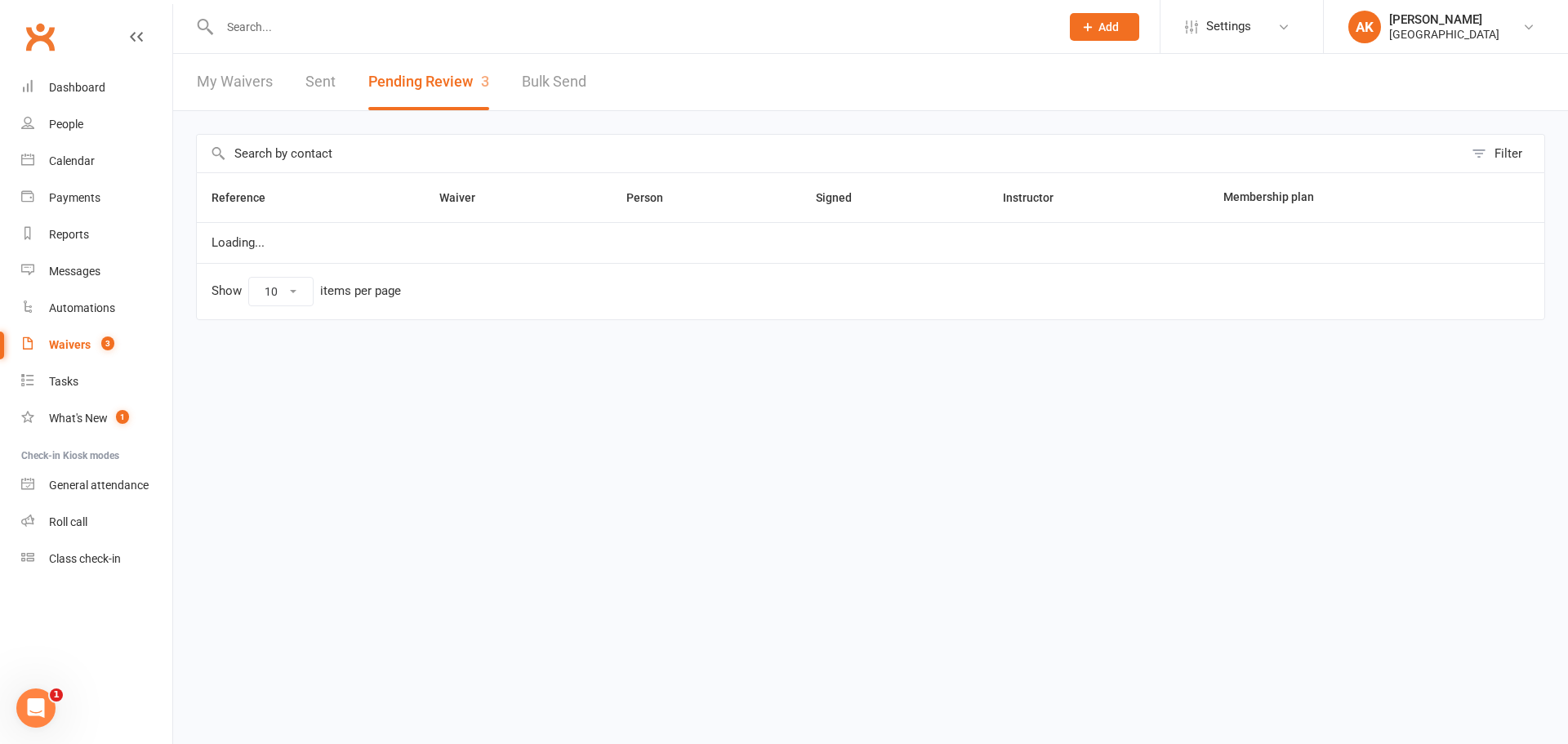
click at [333, 88] on link "Sent" at bounding box center [320, 82] width 30 height 57
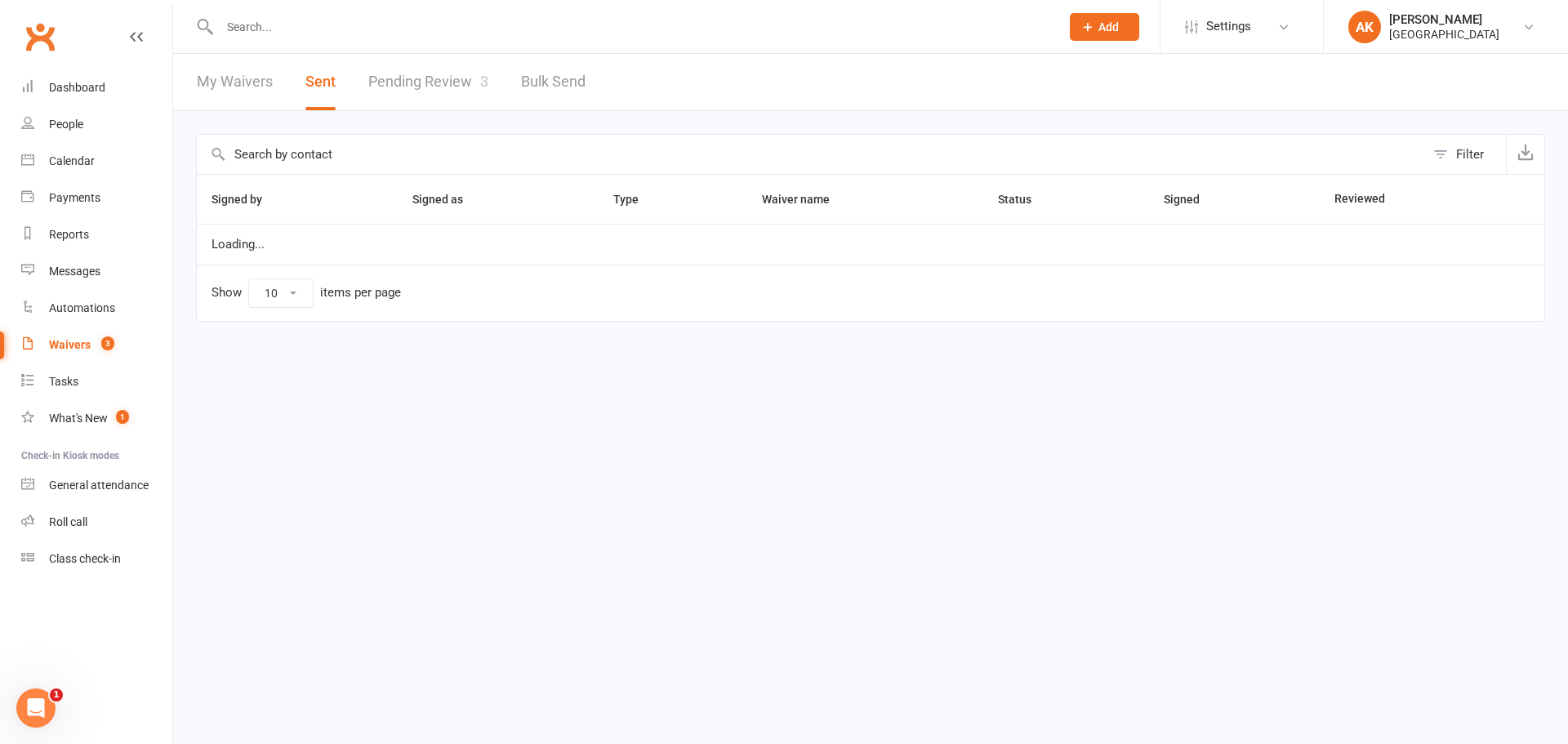
click at [427, 89] on link "Pending Review 3" at bounding box center [428, 82] width 120 height 57
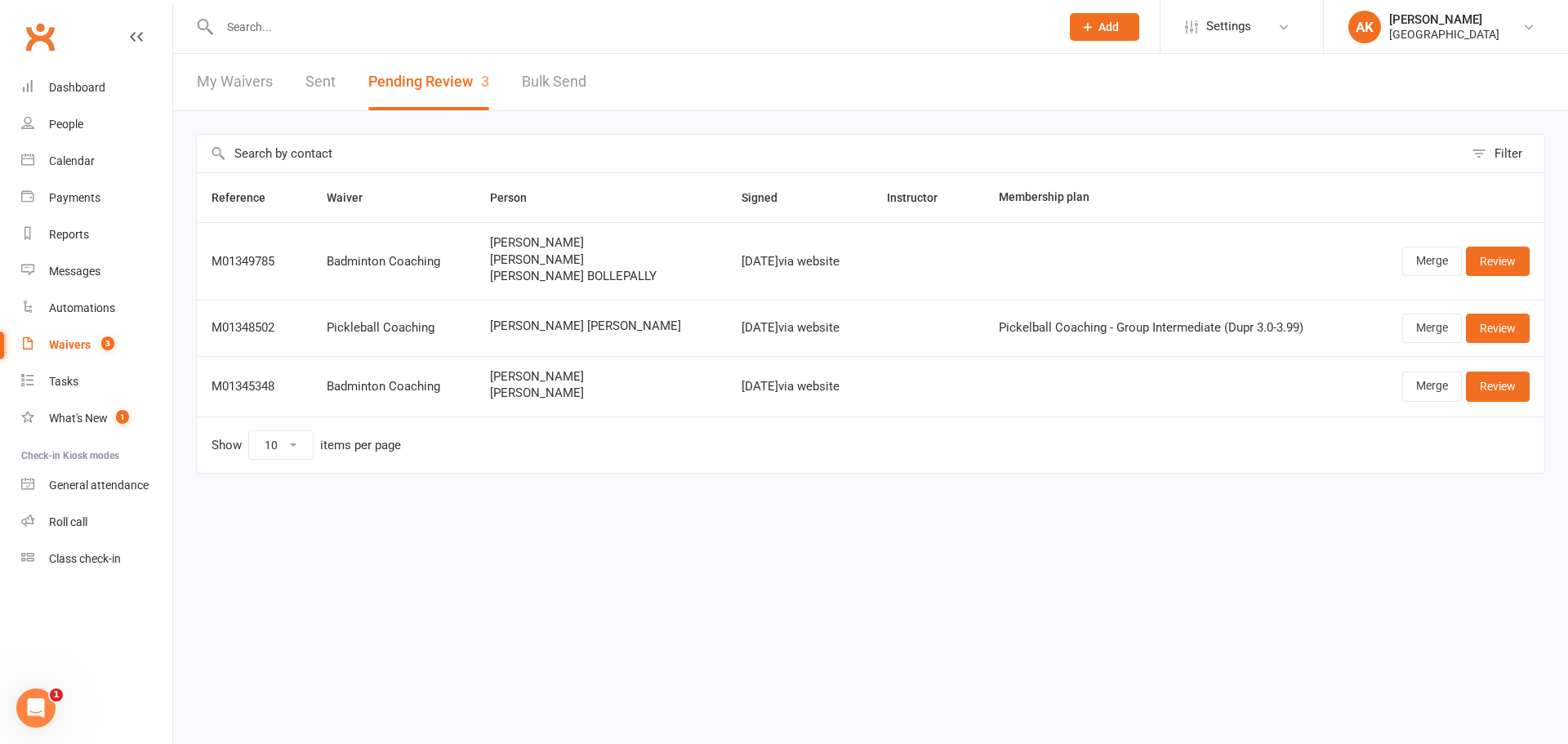
click at [234, 85] on link "My Waivers" at bounding box center [234, 82] width 76 height 57
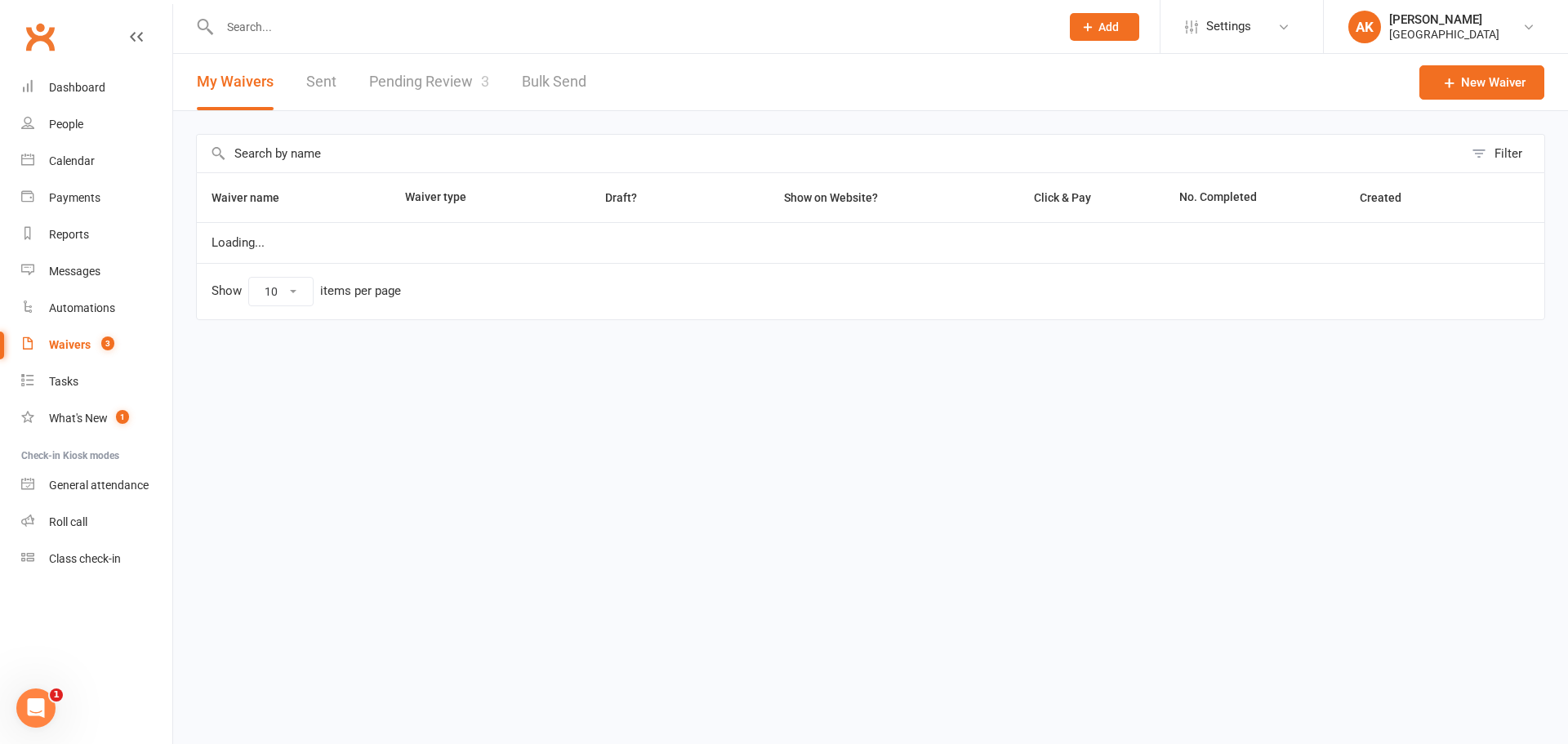
click at [426, 77] on link "Pending Review 3" at bounding box center [428, 82] width 120 height 57
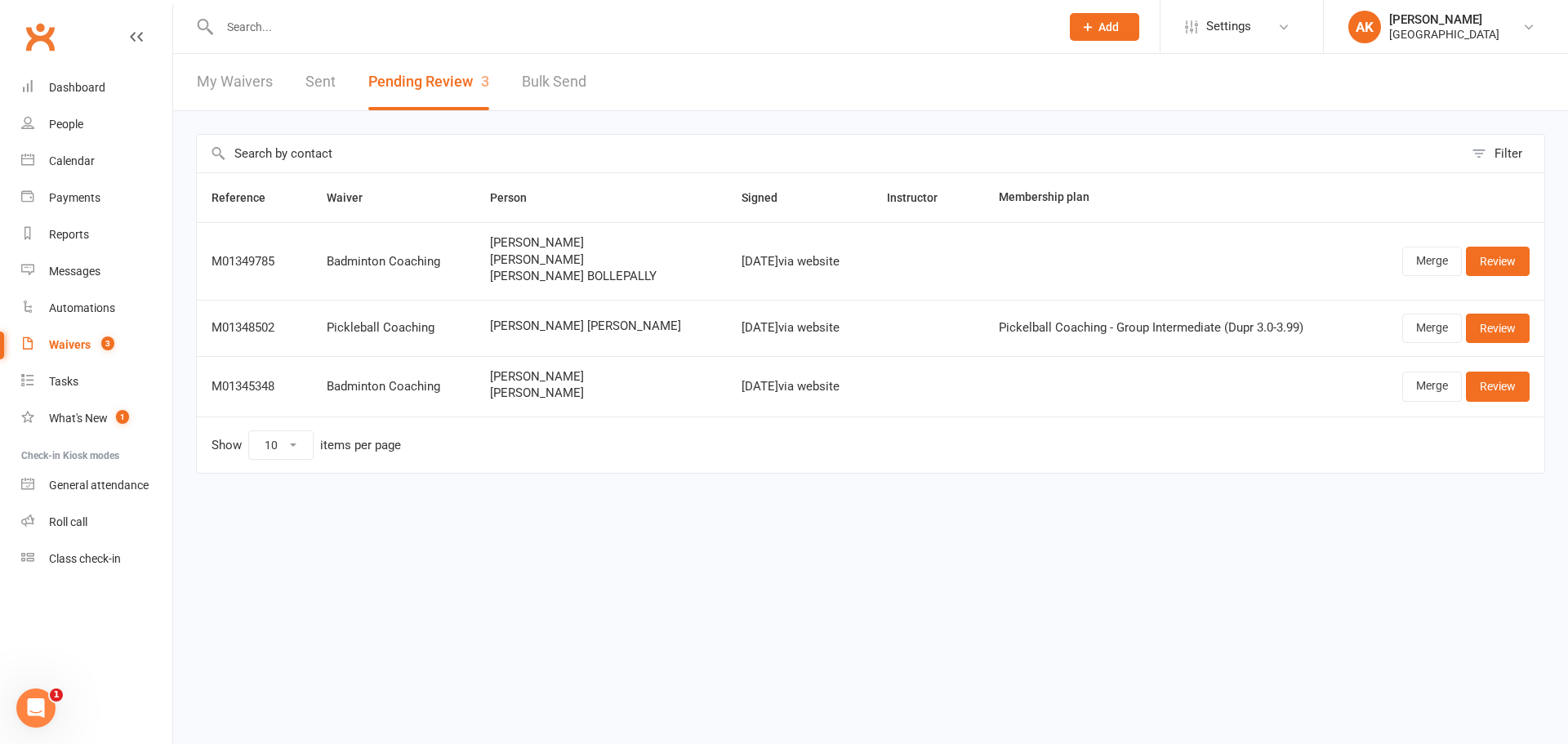
drag, startPoint x: 498, startPoint y: 265, endPoint x: 625, endPoint y: 261, distance: 127.1
click at [625, 261] on span "[PERSON_NAME]" at bounding box center [601, 260] width 222 height 14
click at [584, 271] on span "[PERSON_NAME] BOLLEPALLY" at bounding box center [601, 276] width 222 height 14
drag, startPoint x: 501, startPoint y: 275, endPoint x: 586, endPoint y: 271, distance: 85.1
click at [586, 271] on span "[PERSON_NAME] BOLLEPALLY" at bounding box center [601, 276] width 222 height 14
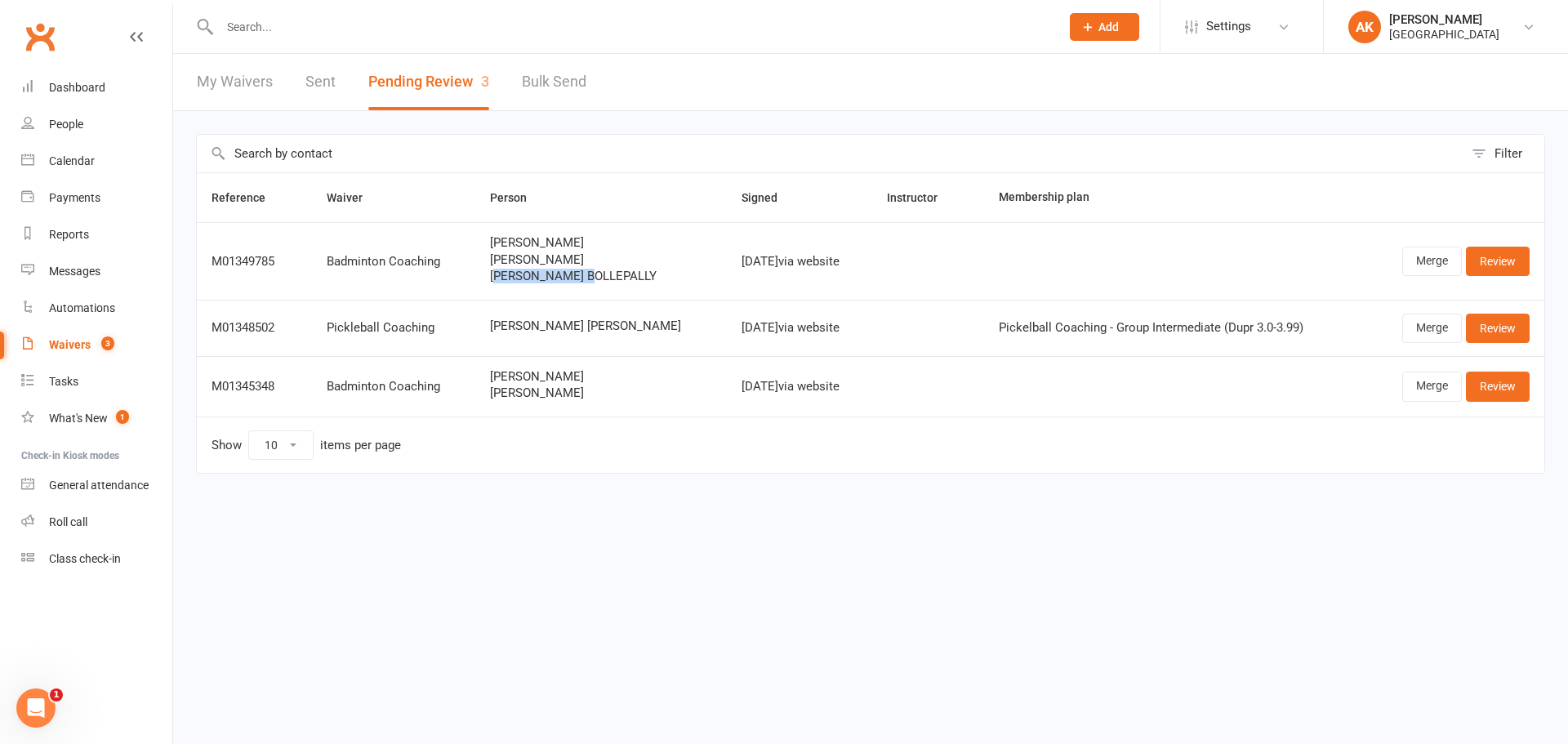
click at [576, 271] on span "[PERSON_NAME] BOLLEPALLY" at bounding box center [601, 276] width 222 height 14
click at [1523, 261] on link "Review" at bounding box center [1498, 261] width 64 height 29
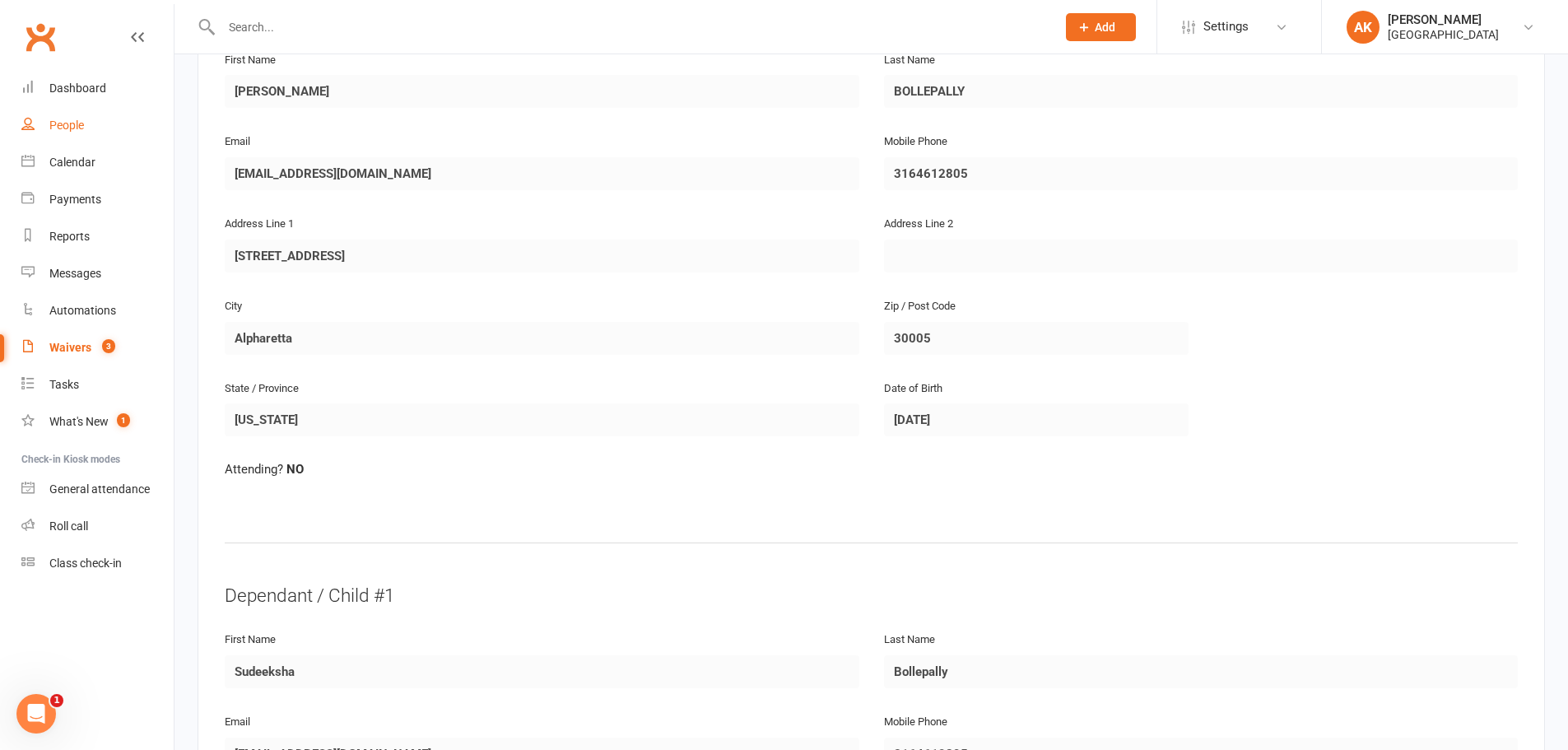
scroll to position [164, 0]
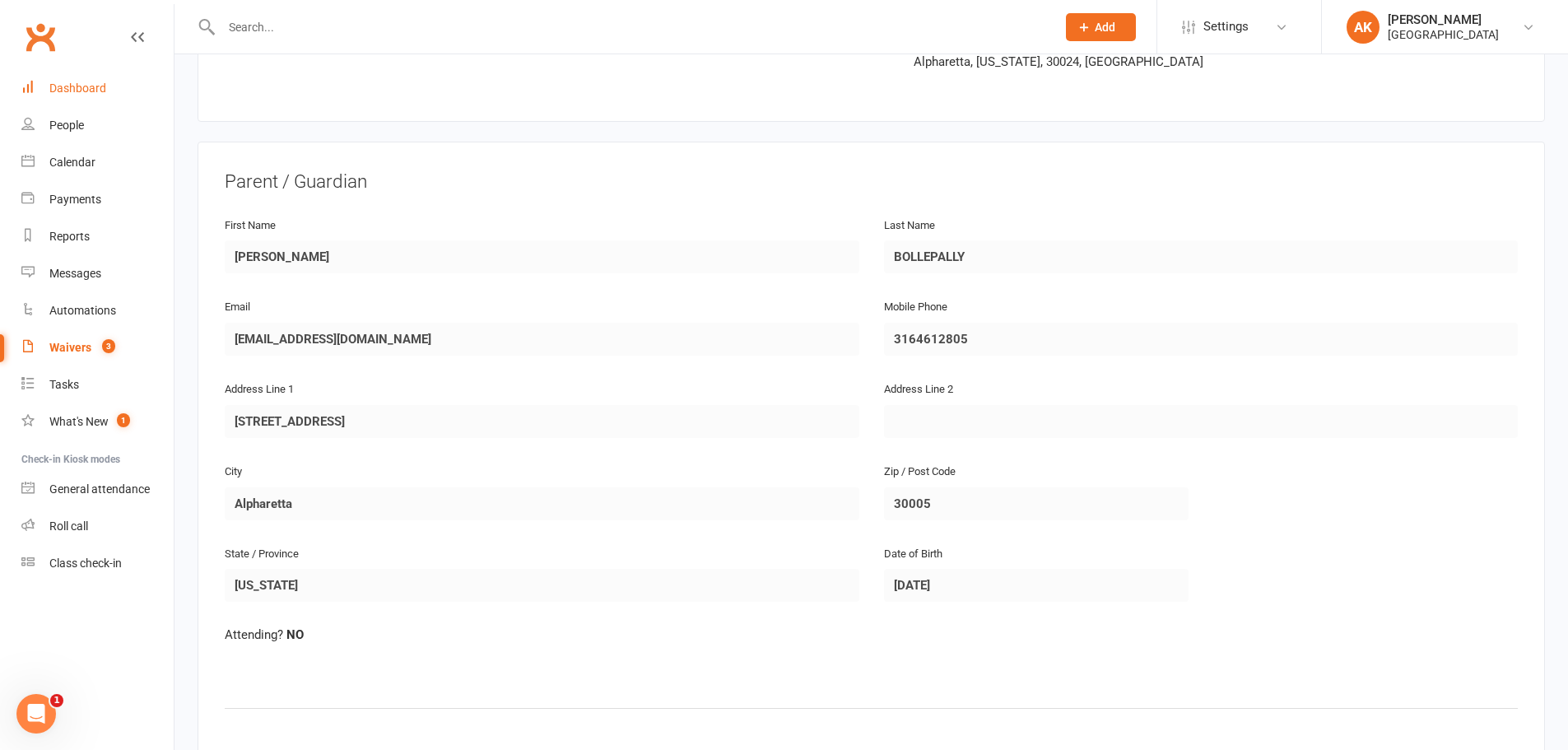
click at [71, 93] on div "Dashboard" at bounding box center [78, 88] width 57 height 13
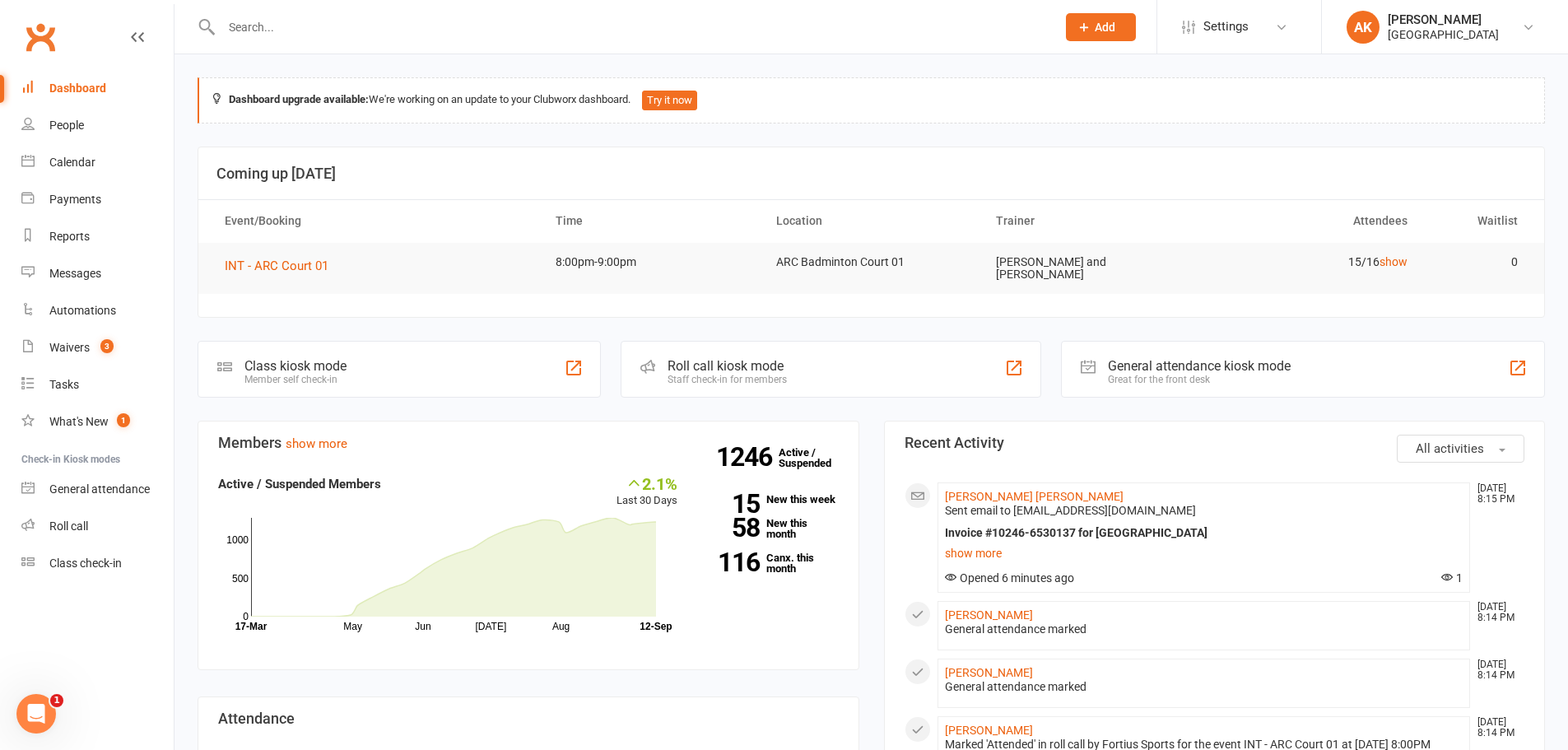
click at [107, 88] on link "Dashboard" at bounding box center [98, 88] width 152 height 37
click at [980, 545] on link "show more" at bounding box center [1204, 553] width 518 height 23
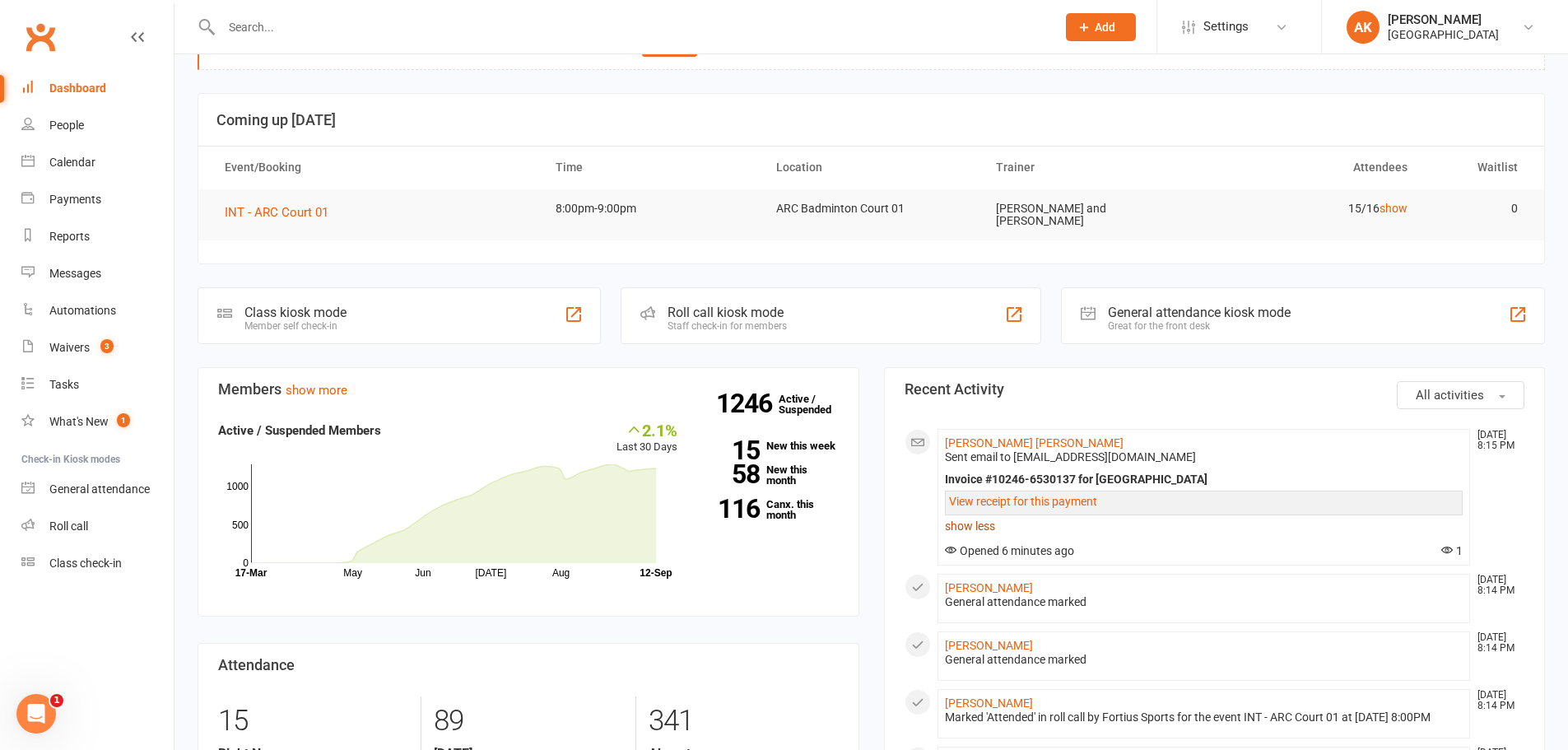
scroll to position [83, 0]
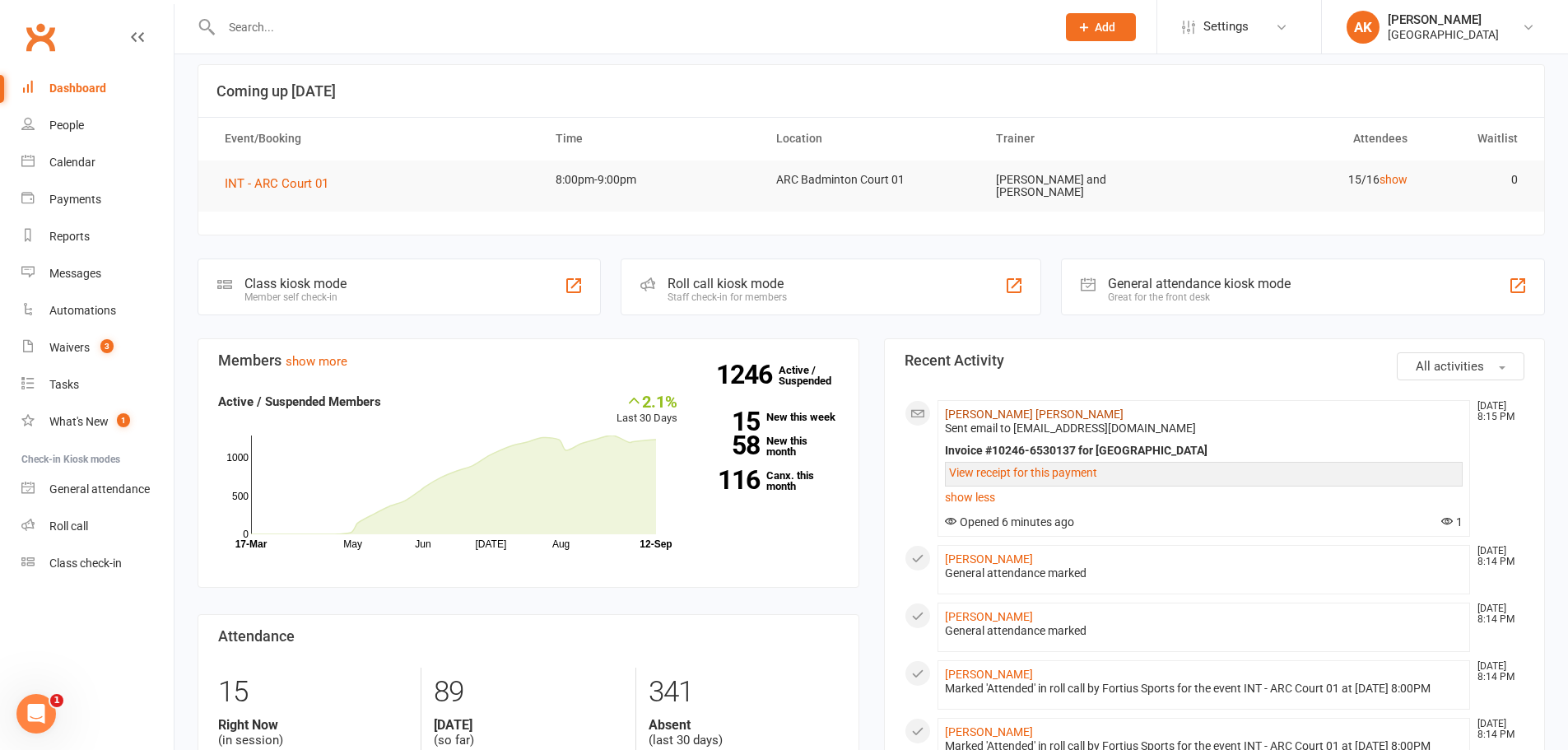
click at [1011, 407] on link "[PERSON_NAME] [PERSON_NAME]" at bounding box center [1035, 414] width 178 height 13
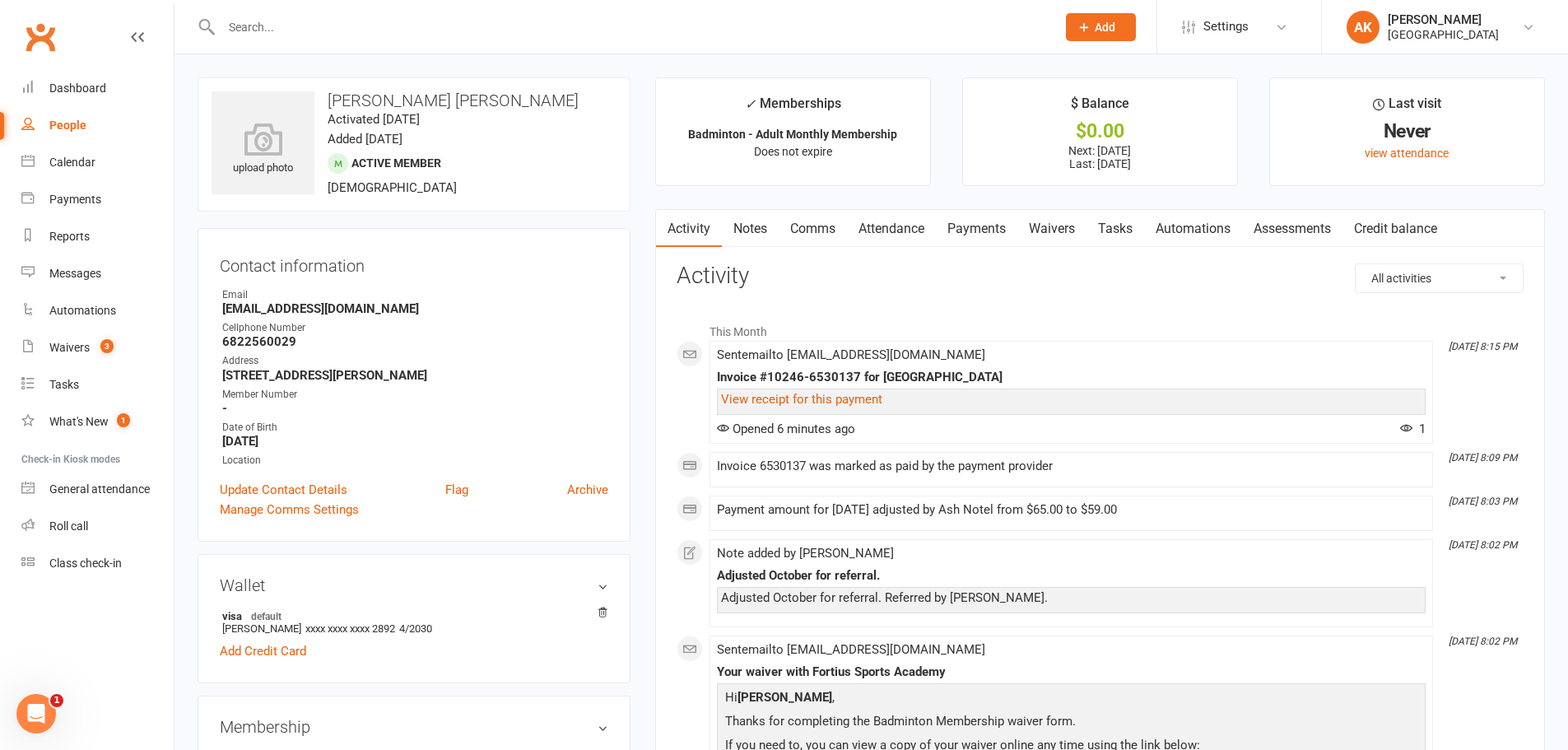
click at [902, 227] on link "Attendance" at bounding box center [891, 229] width 89 height 38
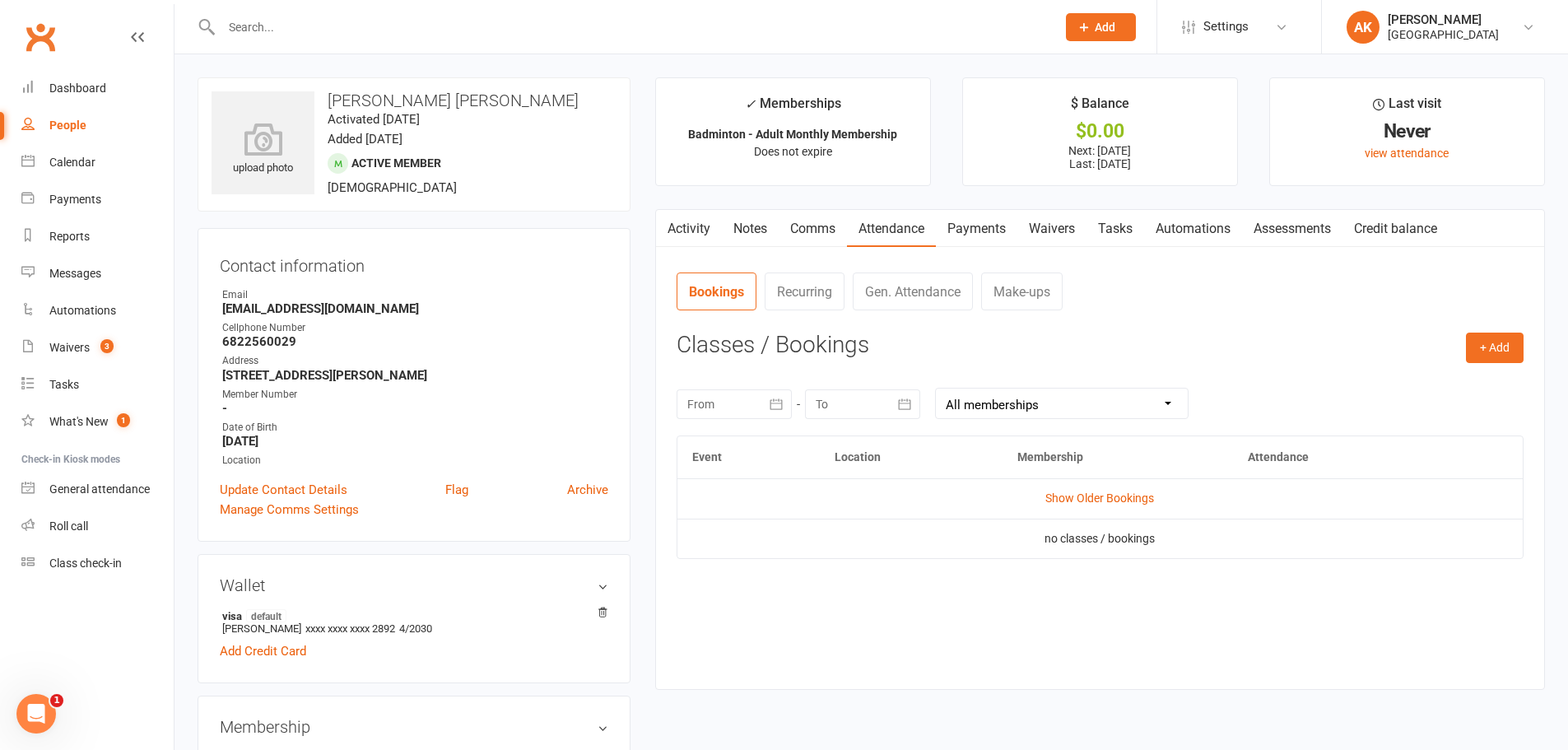
click at [961, 225] on link "Payments" at bounding box center [977, 229] width 82 height 38
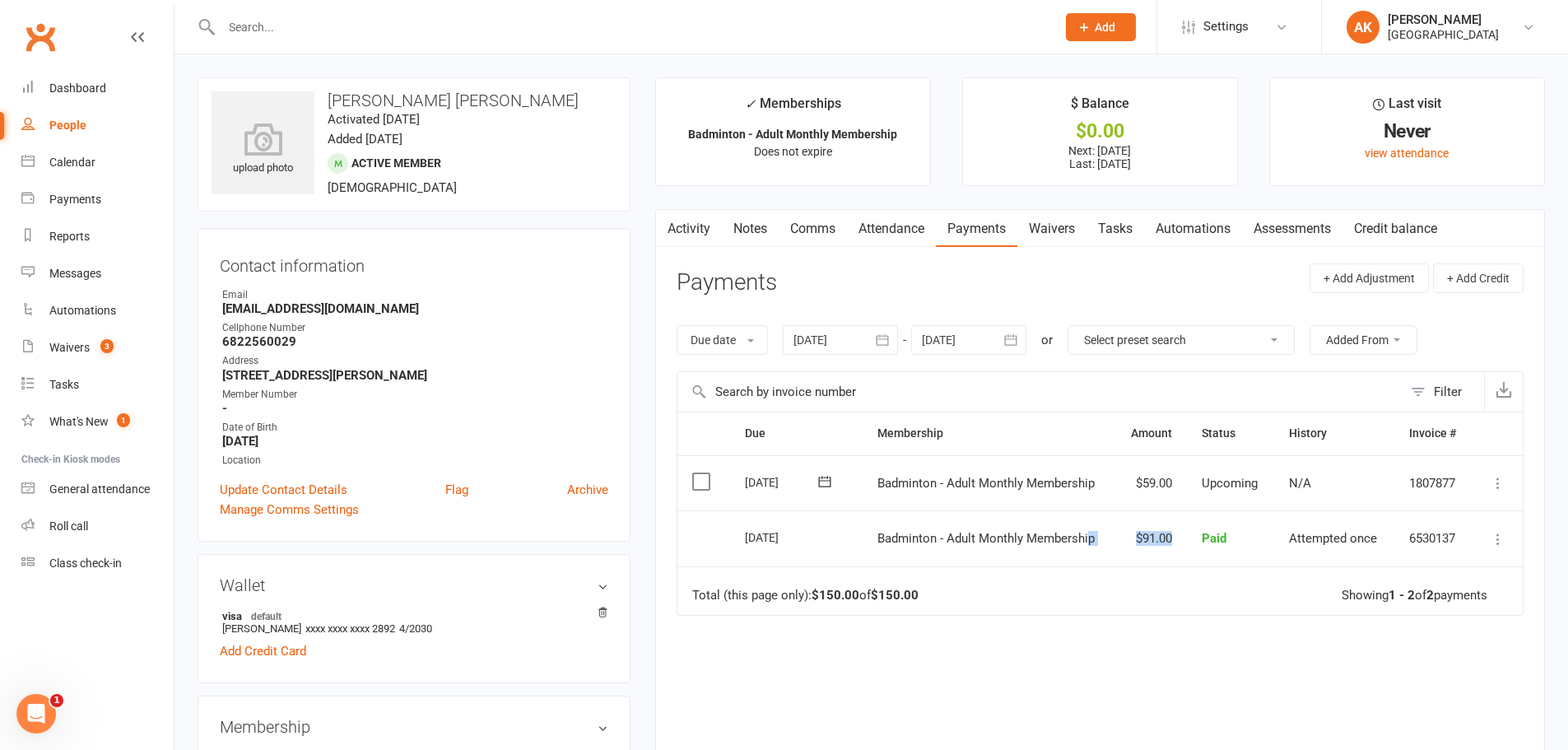
drag, startPoint x: 1091, startPoint y: 553, endPoint x: 1170, endPoint y: 539, distance: 80.2
click at [1170, 539] on tr "Select this [DATE] [PERSON_NAME] [PERSON_NAME] Badminton - Adult Monthly Member…" at bounding box center [1100, 538] width 846 height 56
click at [1162, 541] on td "$91.00" at bounding box center [1150, 538] width 72 height 56
click at [114, 97] on link "Dashboard" at bounding box center [98, 88] width 152 height 37
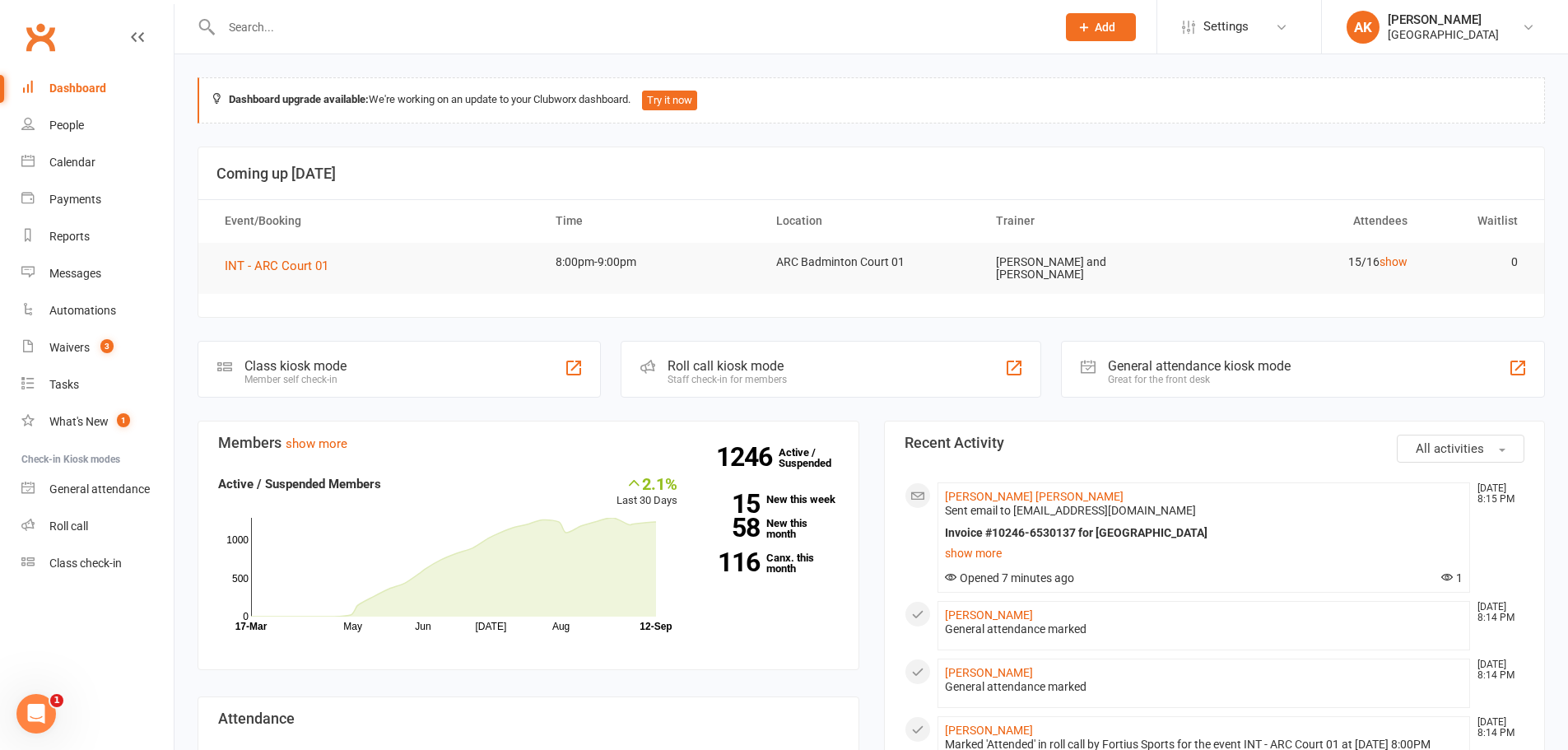
click at [368, 23] on input "text" at bounding box center [630, 27] width 828 height 23
paste input "Sumanth enigala"
type input "Sumanth enigala"
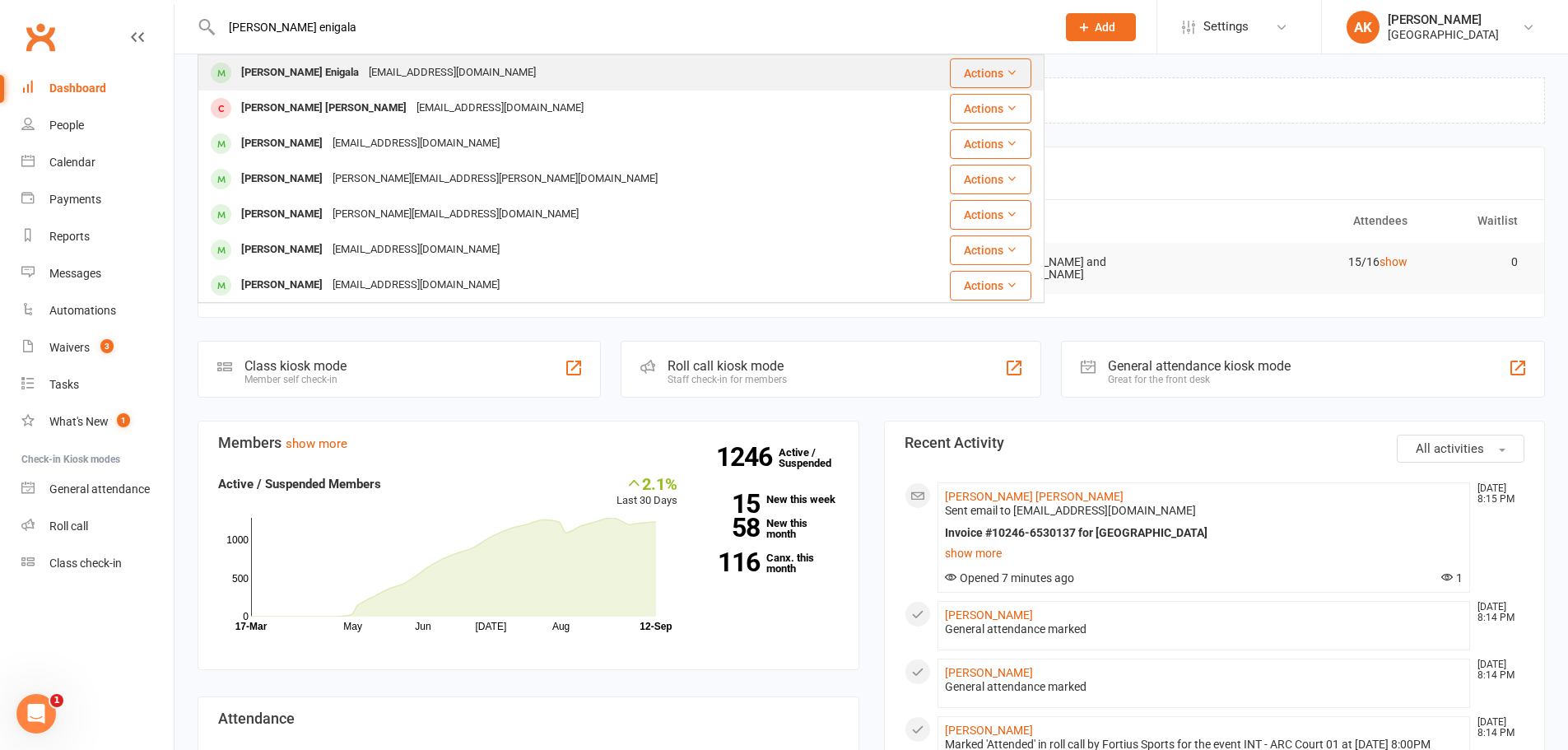
click at [373, 66] on div "[EMAIL_ADDRESS][DOMAIN_NAME]" at bounding box center [452, 72] width 177 height 24
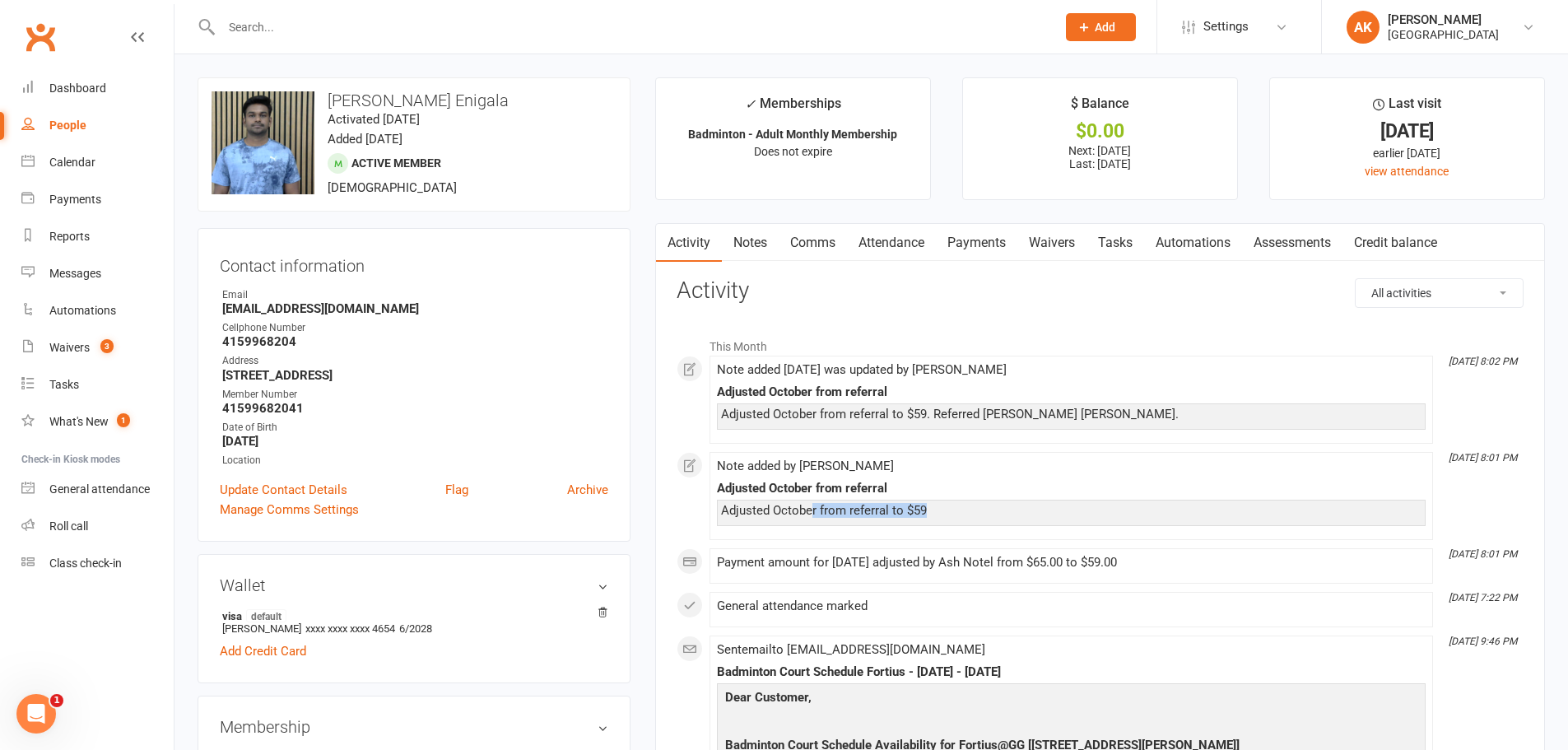
drag, startPoint x: 809, startPoint y: 513, endPoint x: 947, endPoint y: 514, distance: 138.0
click at [947, 514] on div "Adjusted October from referral to $59" at bounding box center [1072, 511] width 700 height 14
click at [939, 514] on div "Adjusted October from referral to $59" at bounding box center [1072, 511] width 700 height 14
click at [824, 253] on link "Comms" at bounding box center [812, 243] width 68 height 38
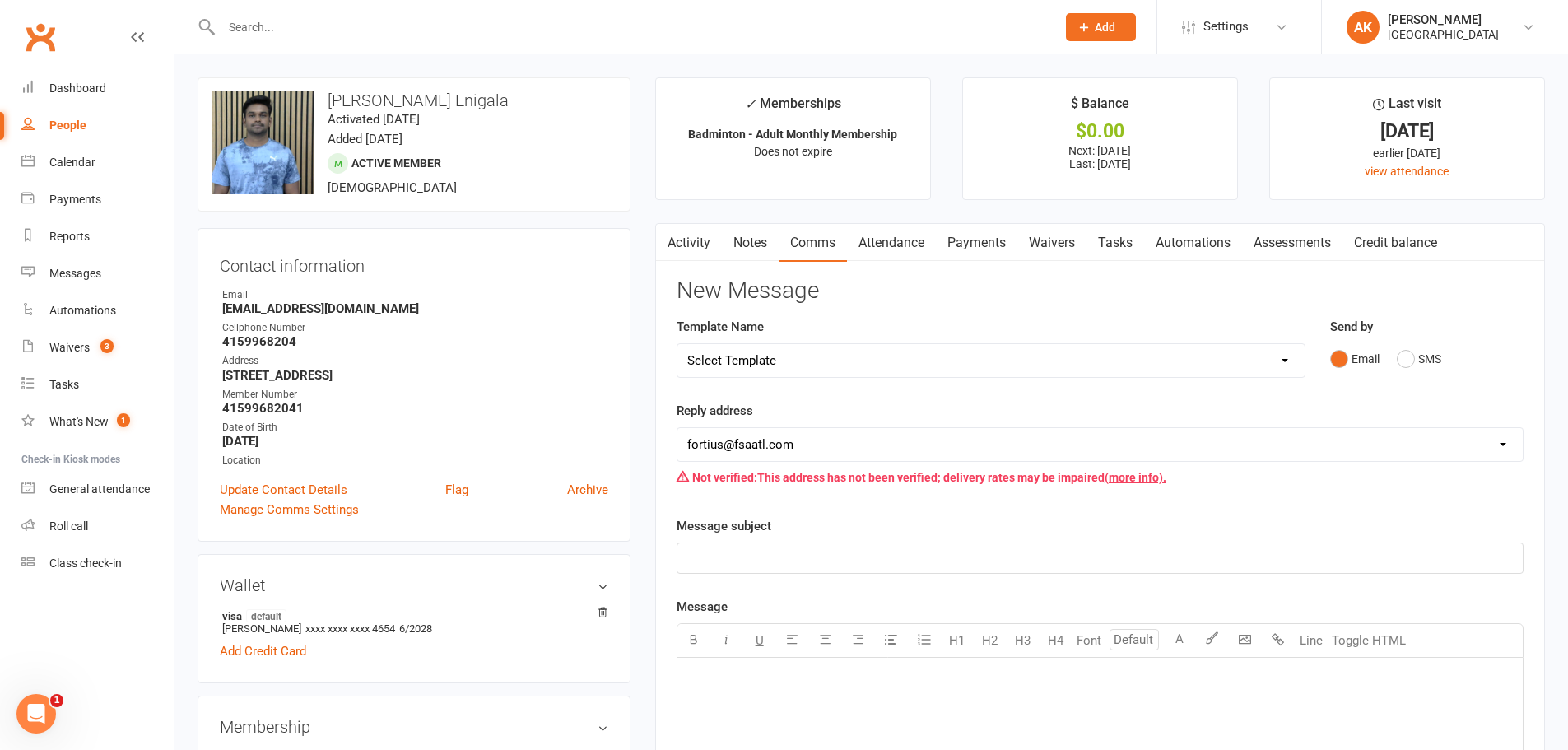
click at [877, 250] on link "Attendance" at bounding box center [891, 243] width 89 height 38
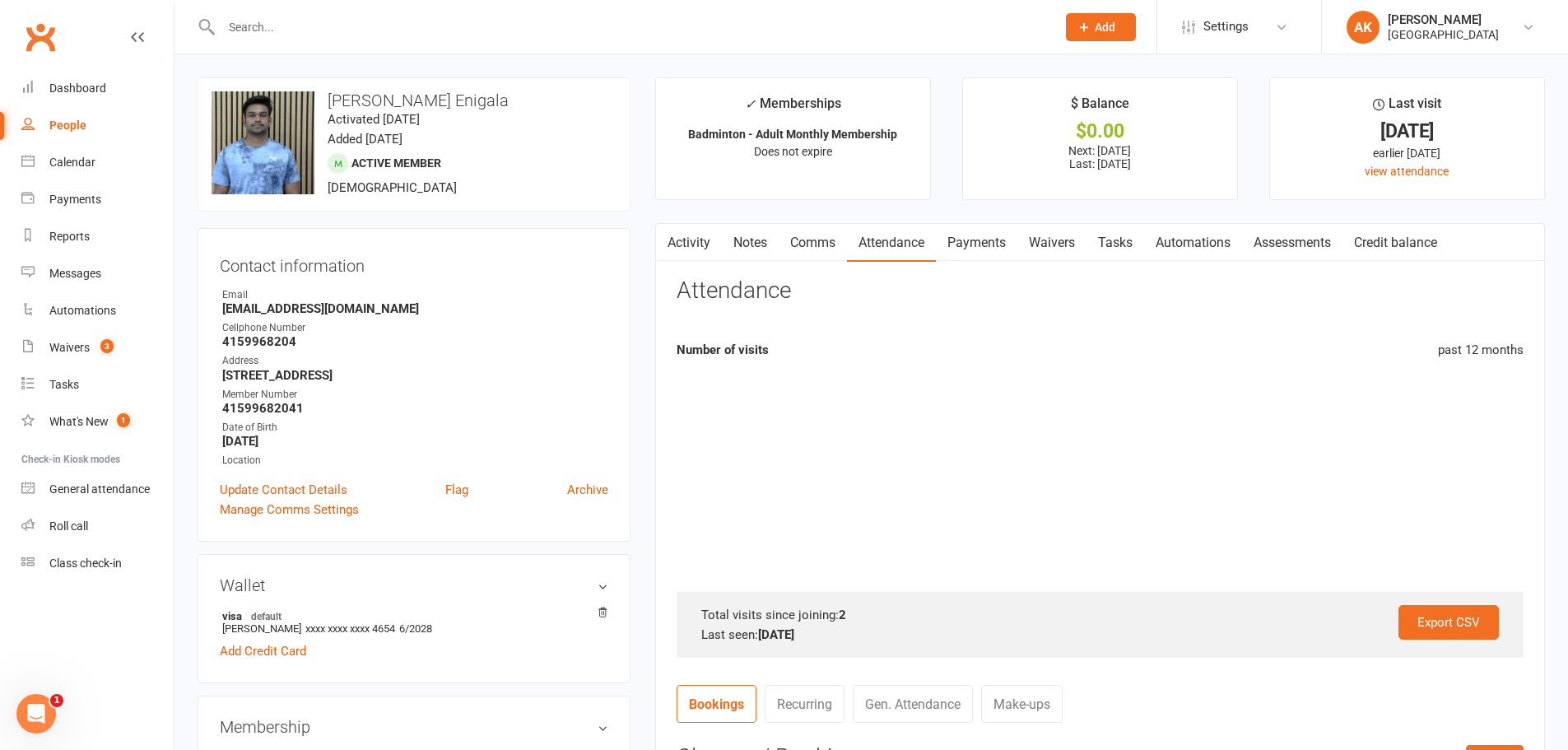
click at [978, 233] on link "Payments" at bounding box center [977, 243] width 82 height 38
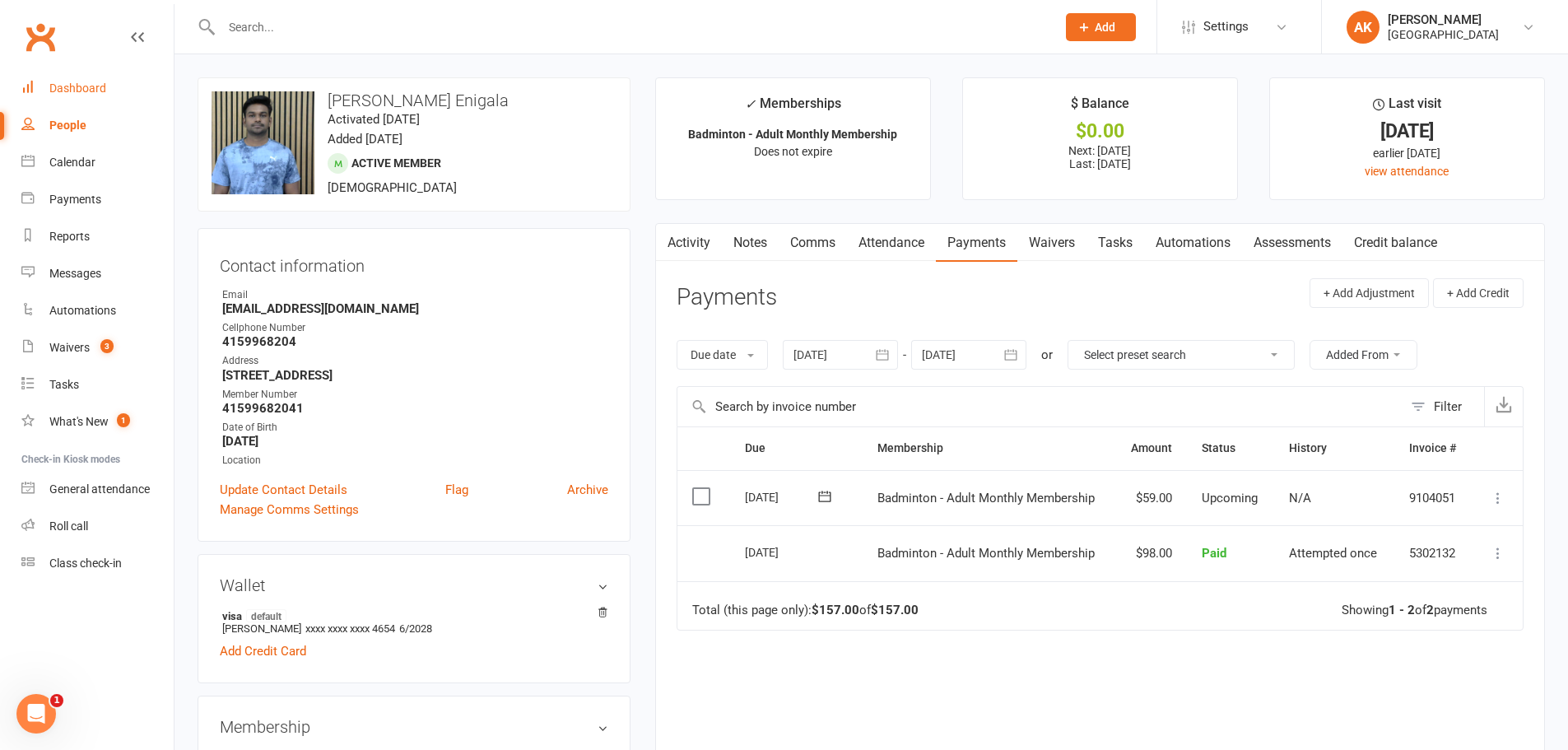
click at [83, 83] on div "Dashboard" at bounding box center [78, 88] width 57 height 13
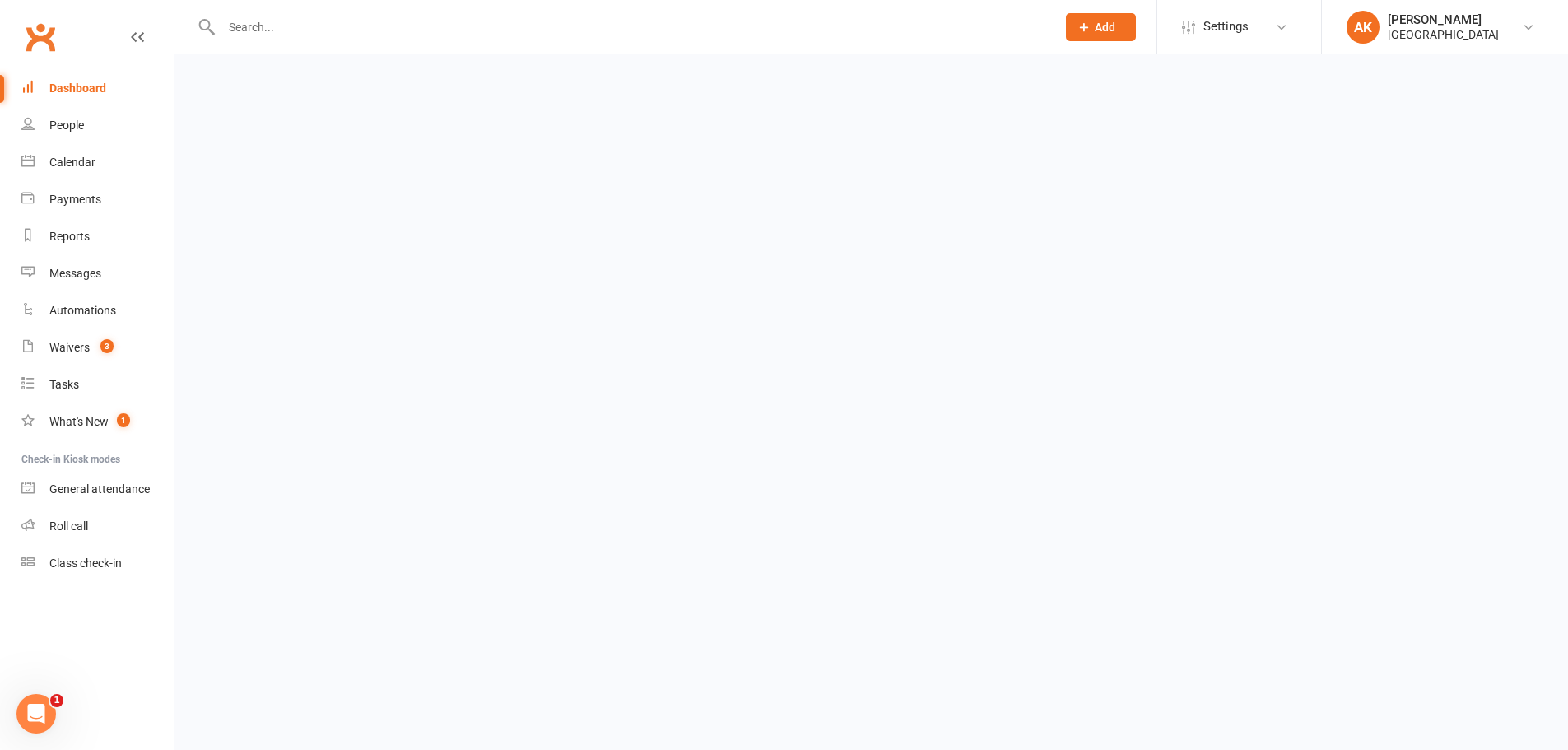
click at [83, 83] on div "Dashboard" at bounding box center [78, 88] width 57 height 13
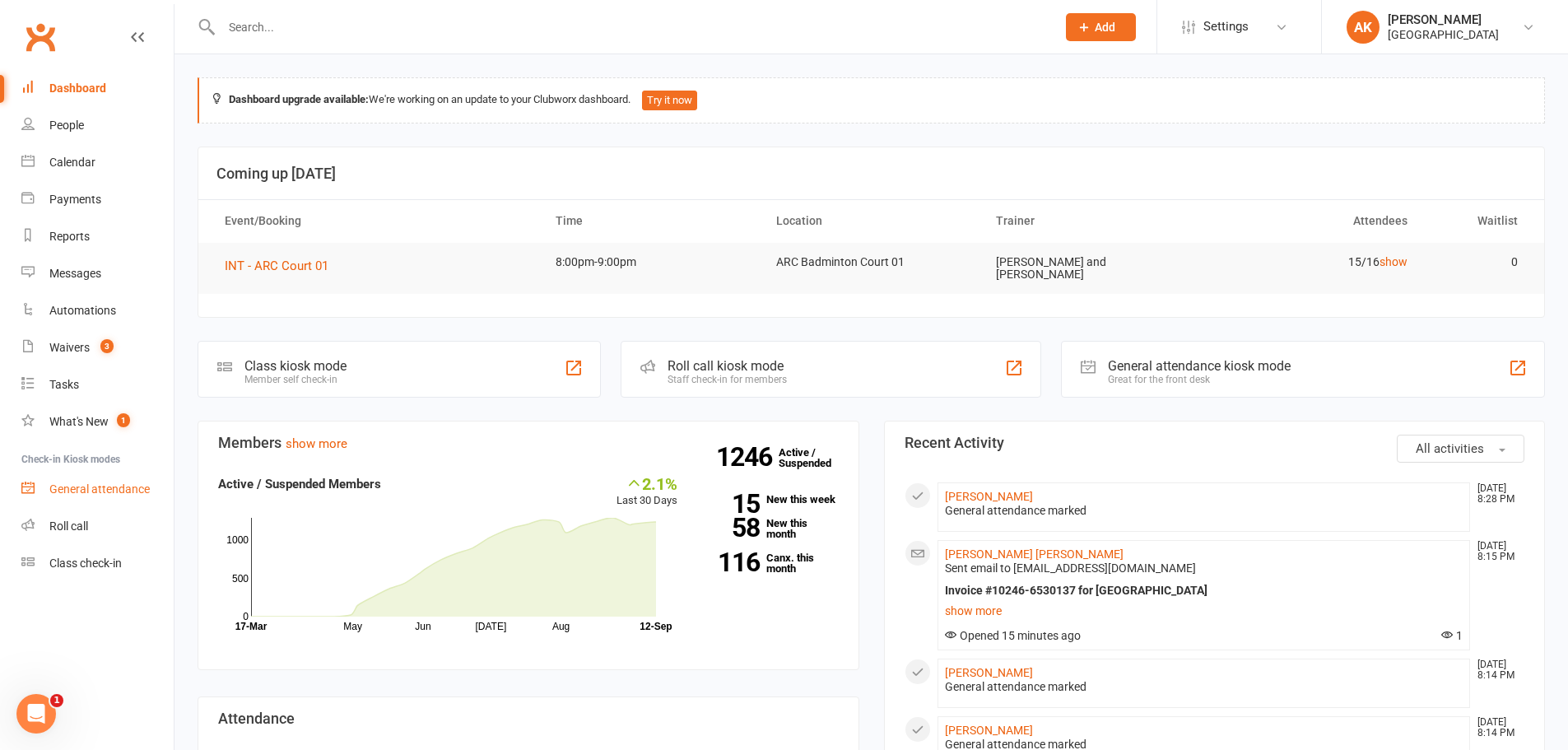
click at [76, 492] on div "General attendance" at bounding box center [100, 489] width 101 height 13
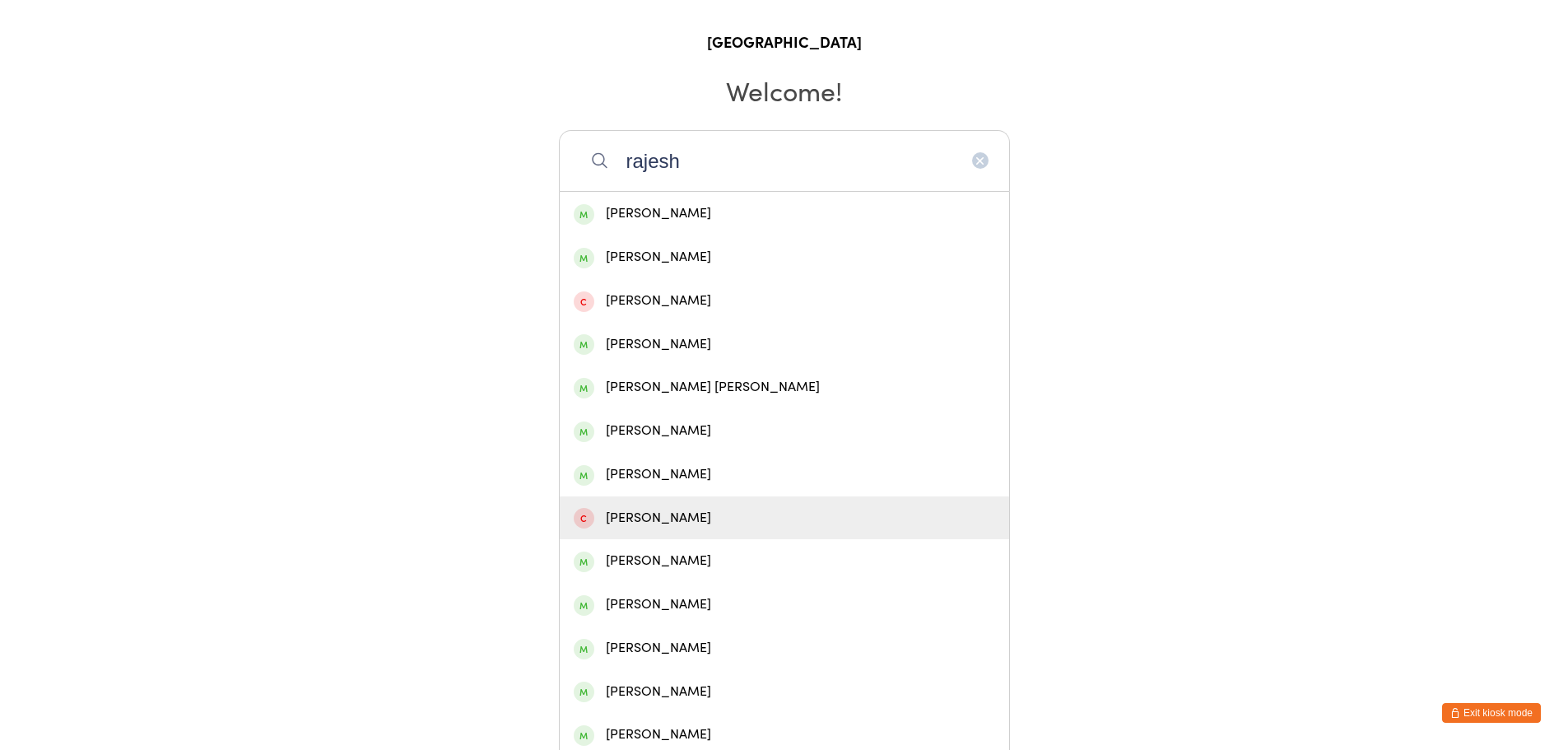
scroll to position [127, 0]
type input "rajesh"
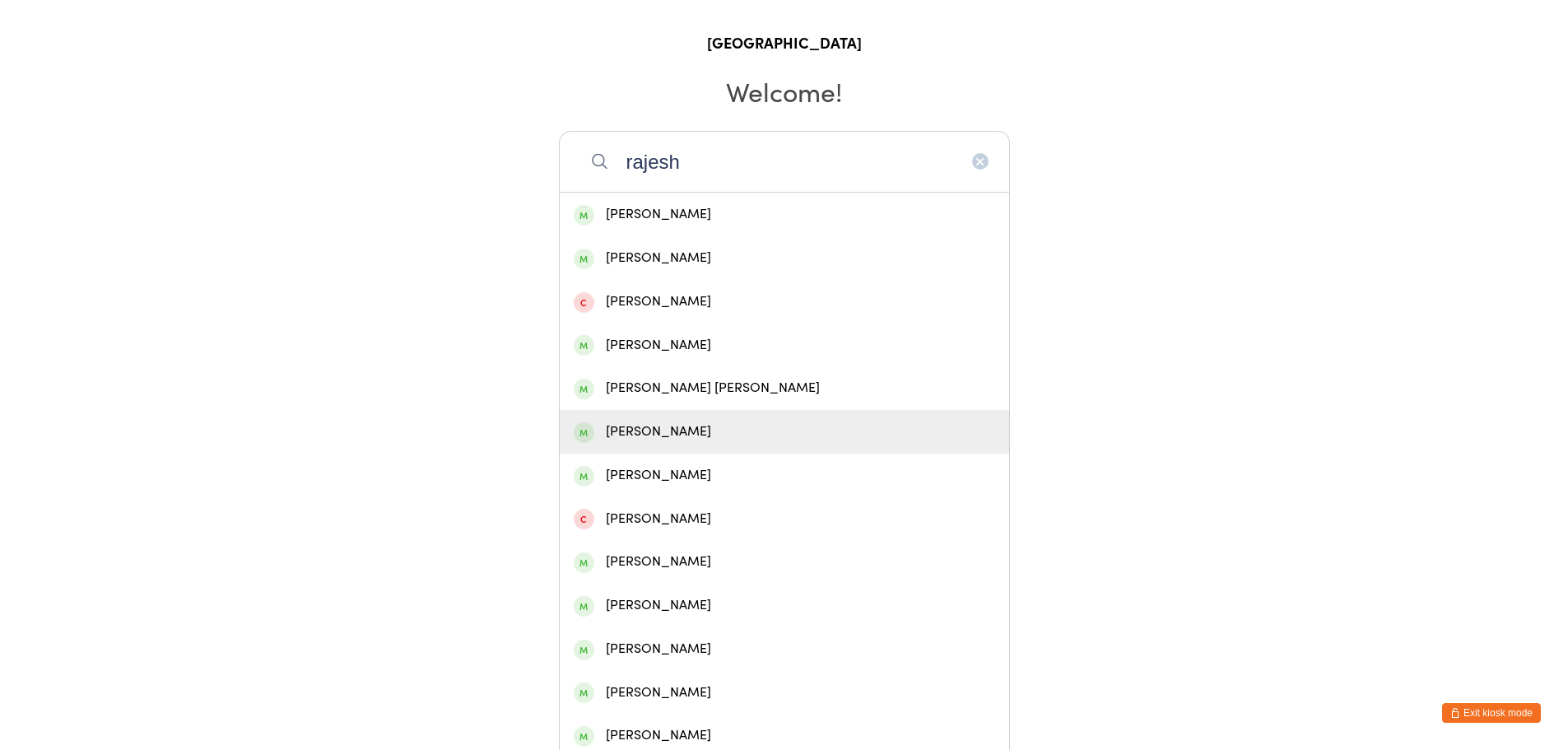
click at [715, 431] on div "Rajesh Pitchai" at bounding box center [784, 431] width 421 height 22
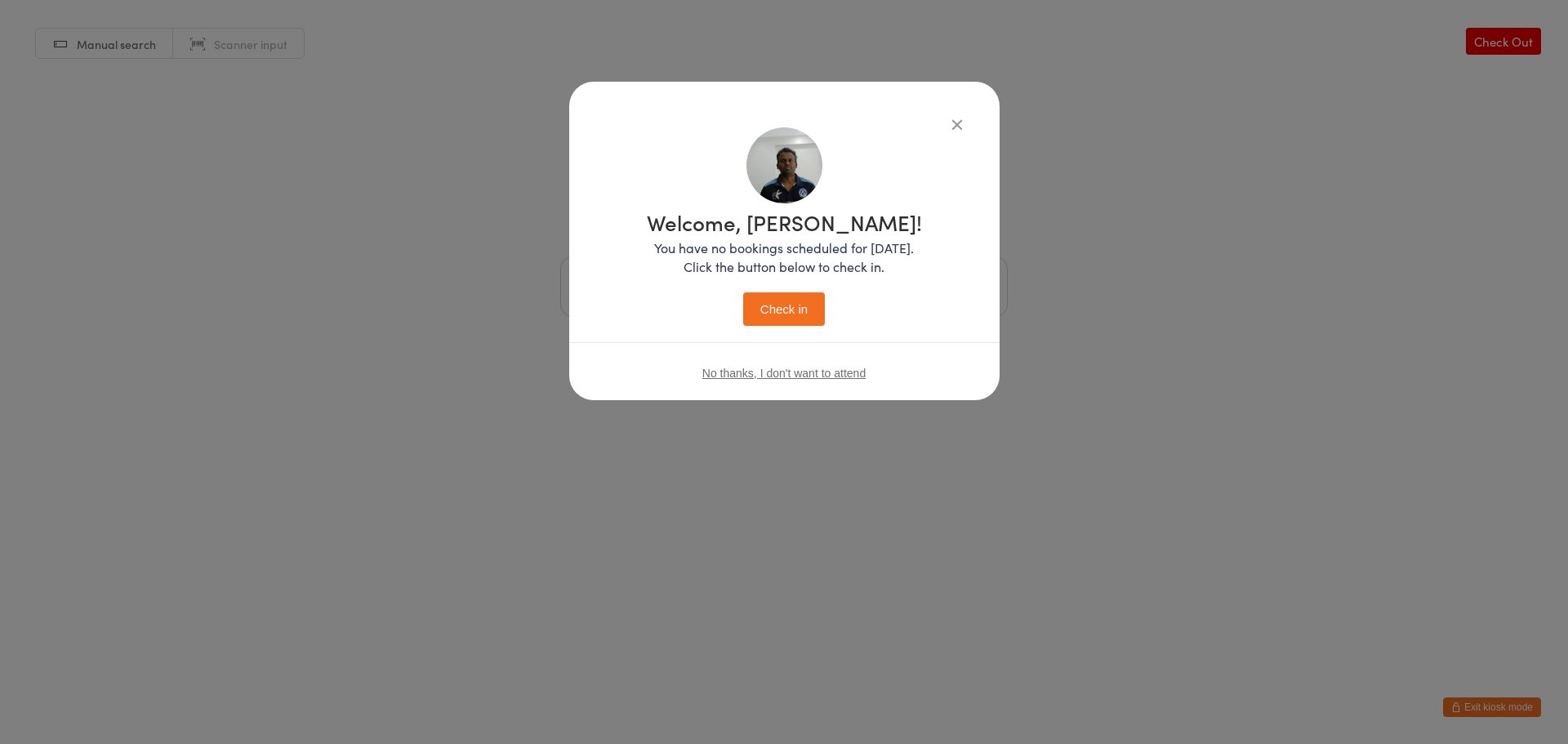
click at [797, 285] on div "Welcome, Rajesh! You have no bookings scheduled for today. Click the button bel…" at bounding box center [784, 268] width 275 height 114
click at [790, 304] on button "Check in" at bounding box center [784, 309] width 82 height 34
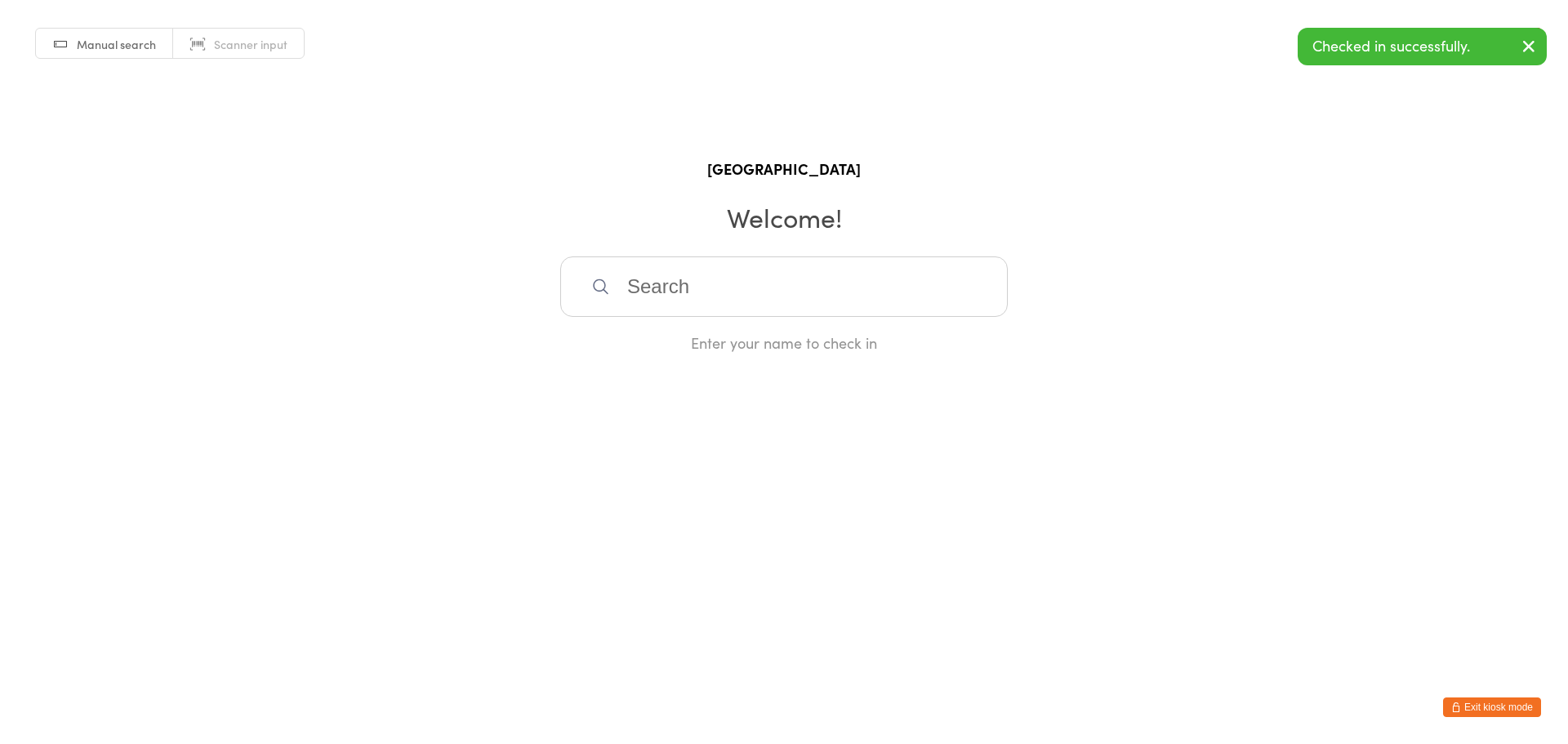
click at [687, 304] on input "search" at bounding box center [784, 286] width 447 height 60
paste input "Swetha Pagadala"
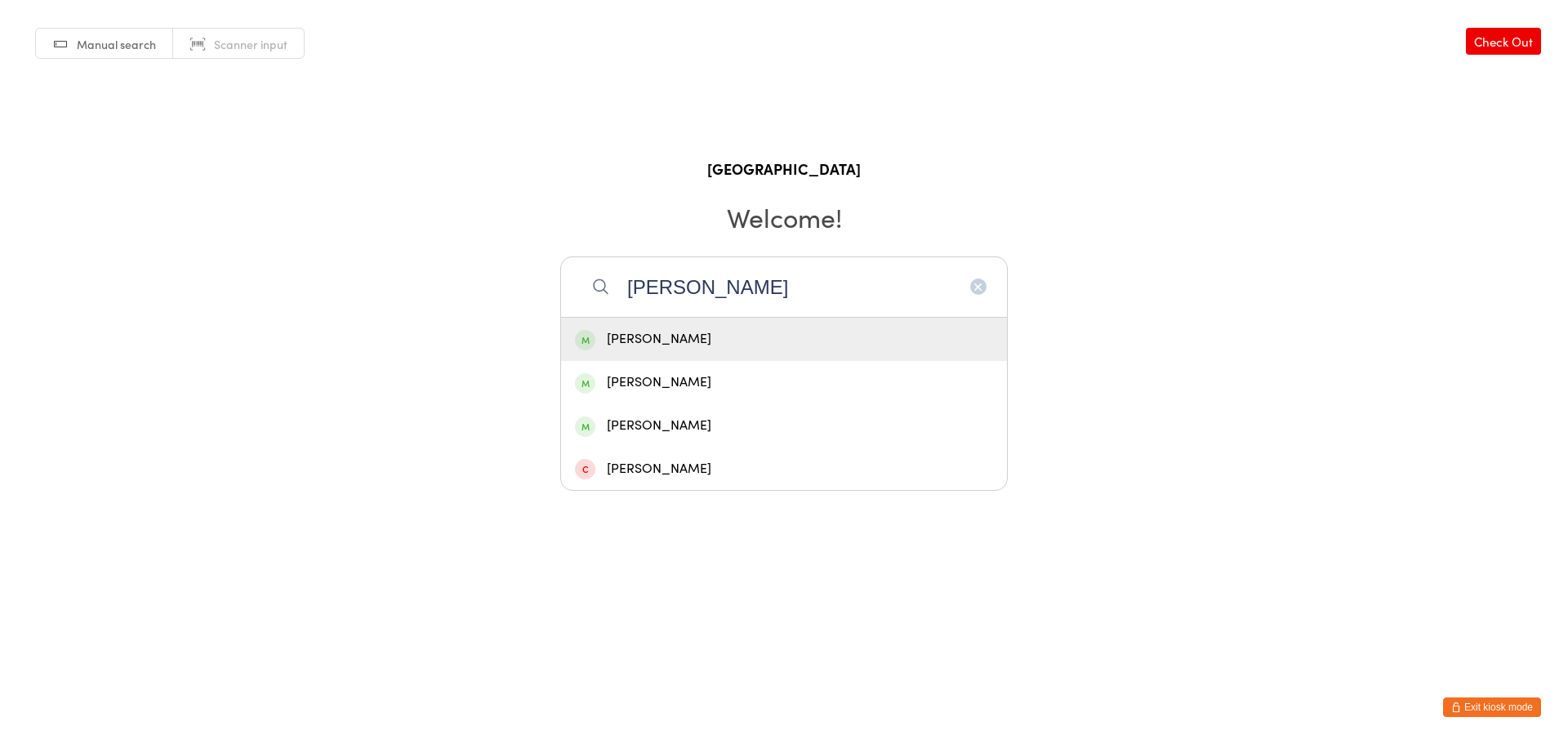
type input "Swetha Pagadala"
click at [674, 338] on div "[PERSON_NAME]" at bounding box center [784, 339] width 418 height 22
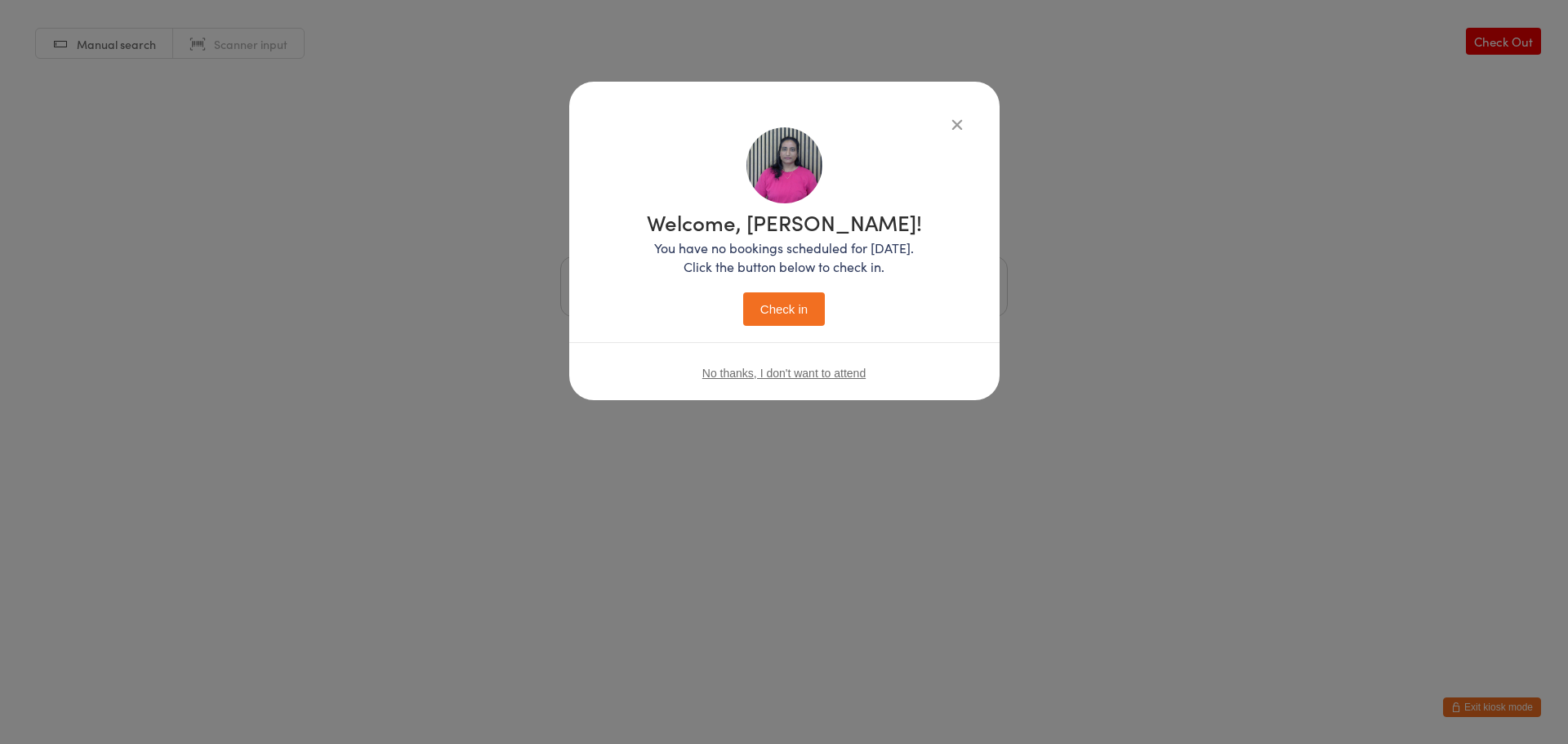
click at [792, 308] on button "Check in" at bounding box center [784, 309] width 82 height 34
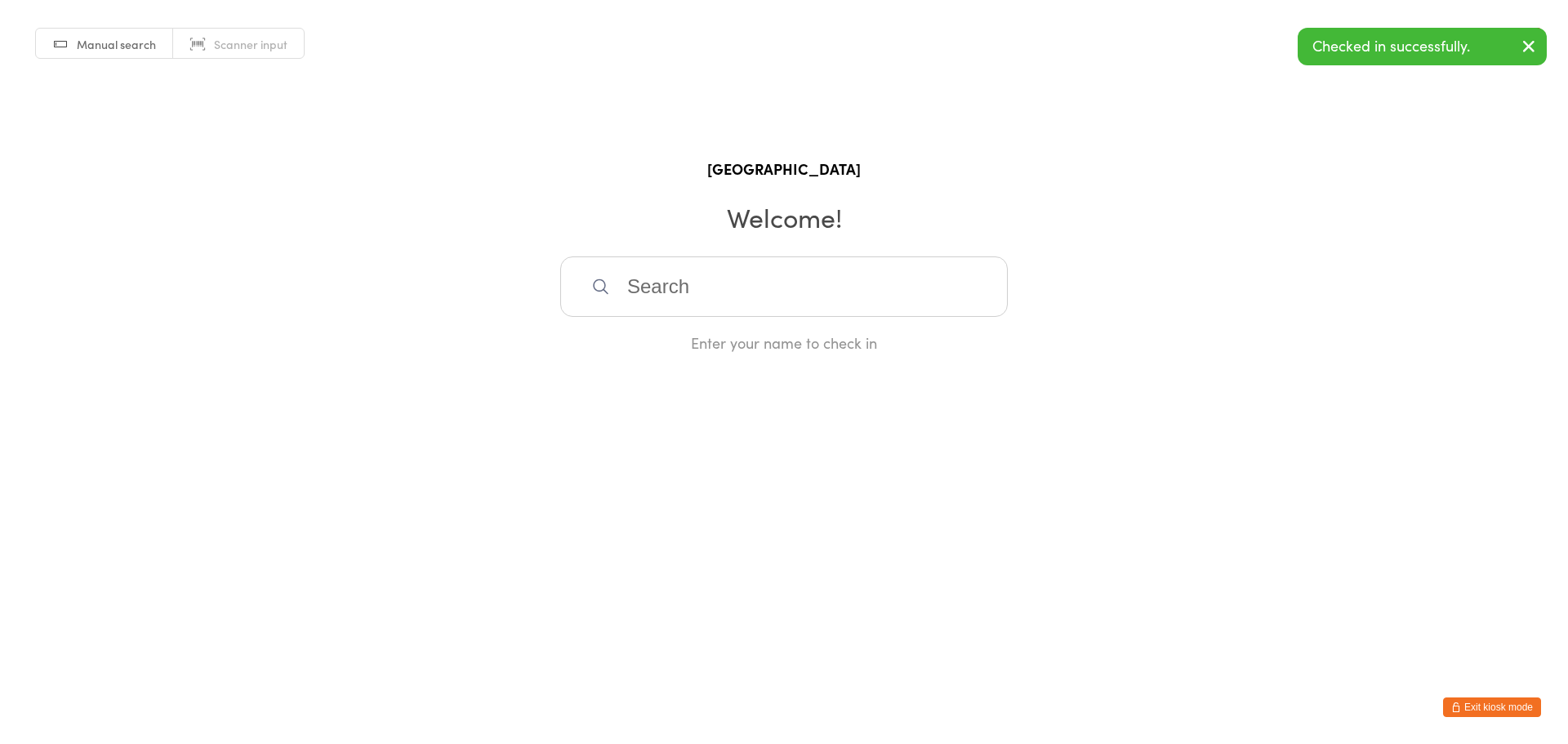
click at [1480, 704] on button "Exit kiosk mode" at bounding box center [1492, 707] width 98 height 20
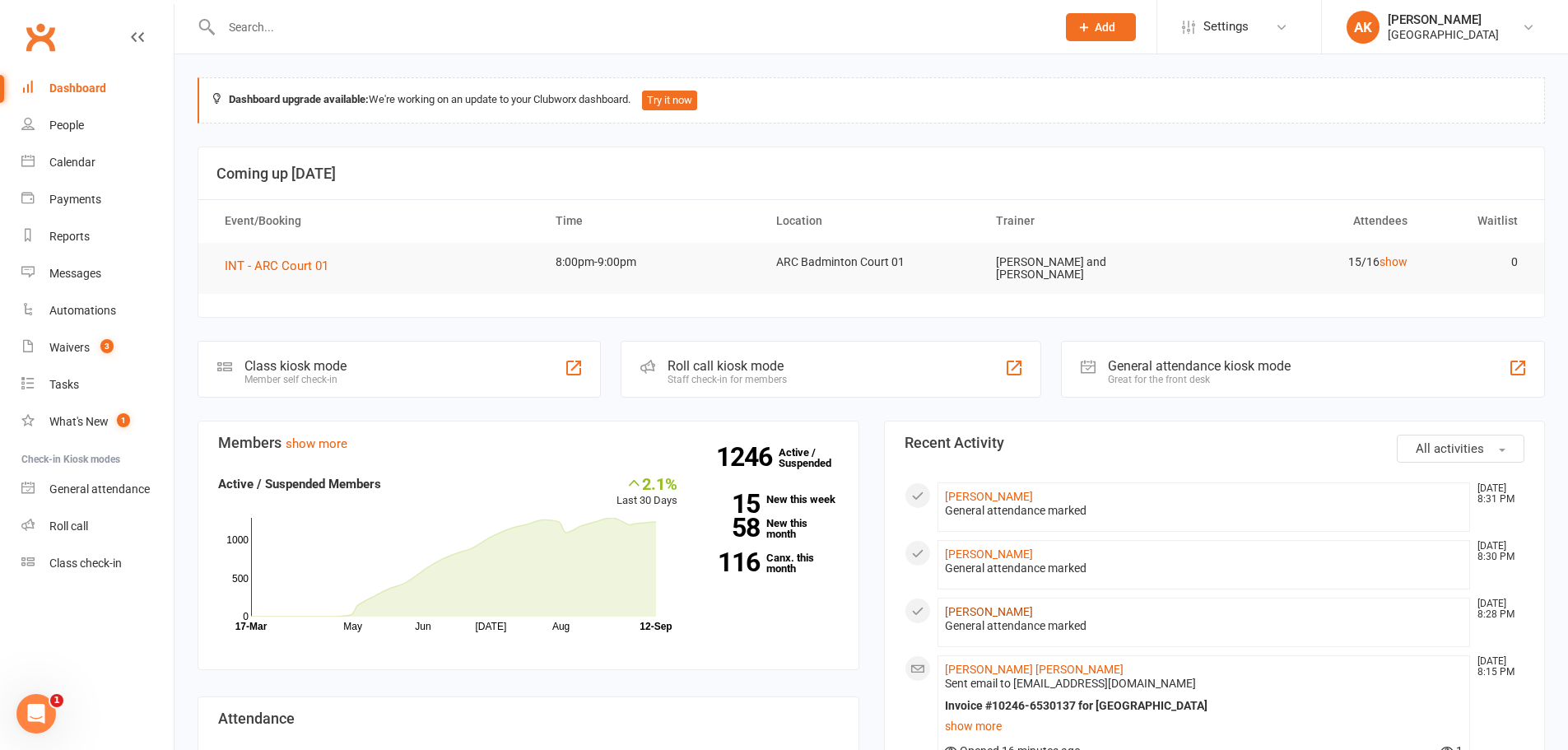
click at [982, 611] on link "[PERSON_NAME]" at bounding box center [989, 611] width 88 height 13
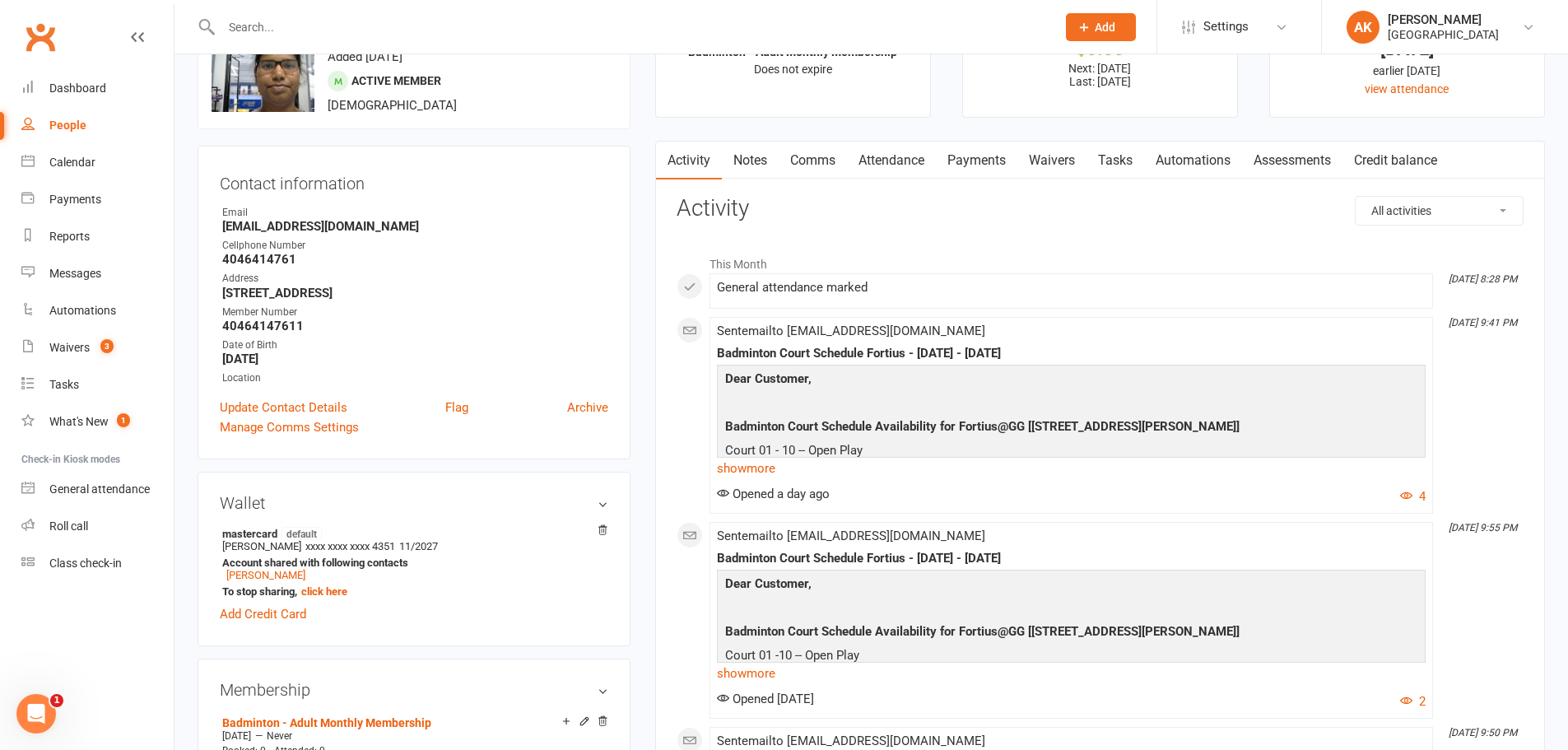
scroll to position [164, 0]
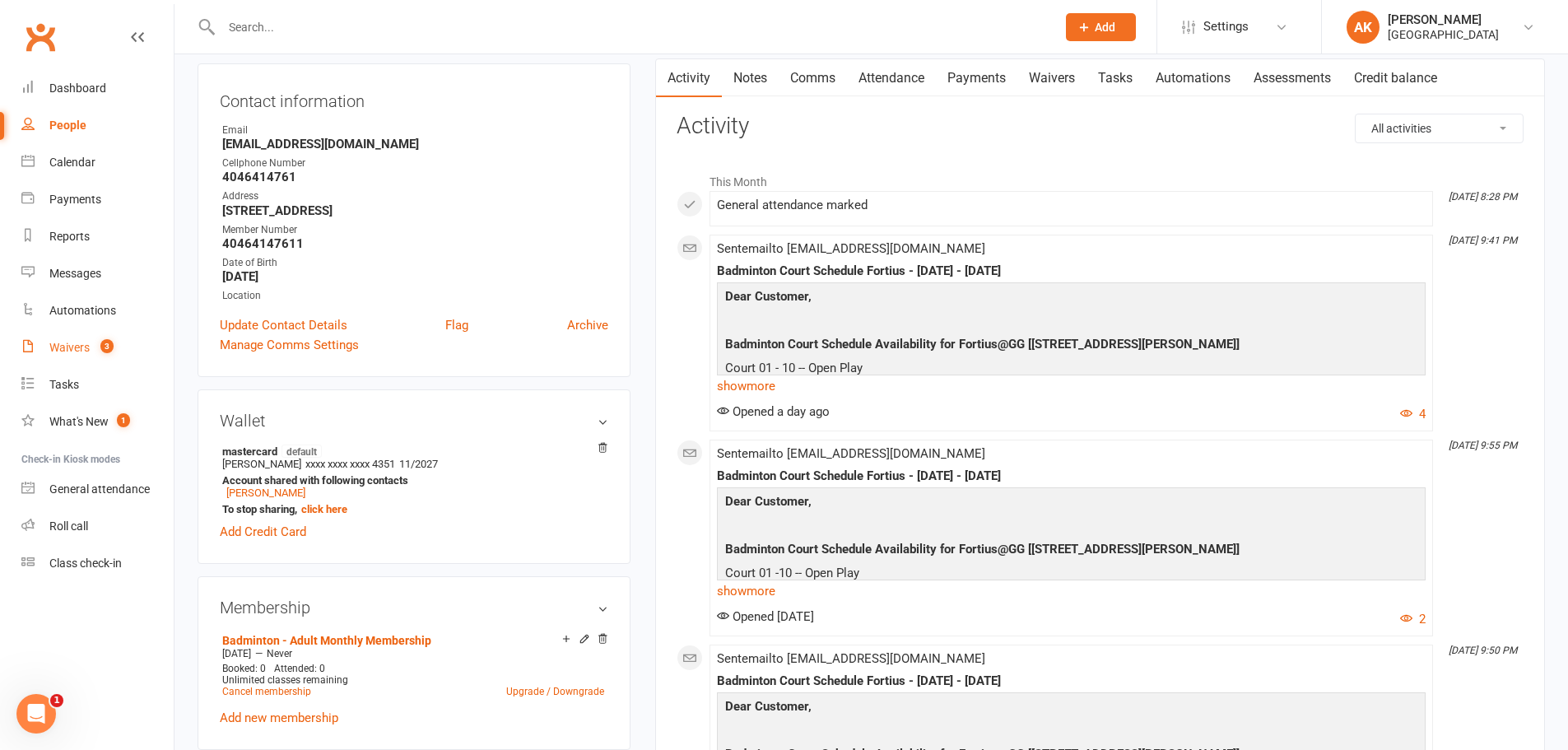
click at [51, 343] on div "Waivers" at bounding box center [69, 347] width 40 height 13
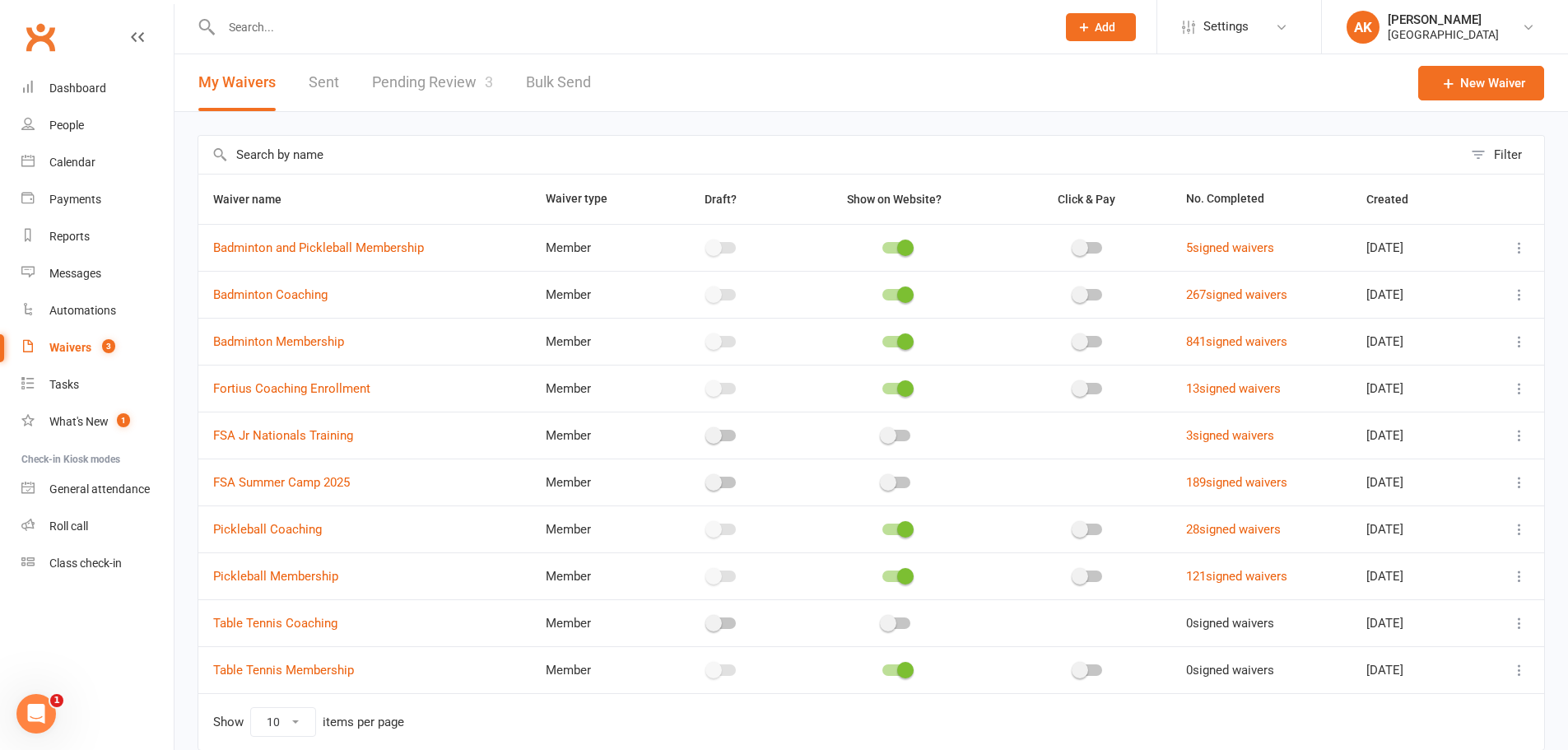
click at [419, 76] on link "Pending Review 3" at bounding box center [432, 83] width 121 height 57
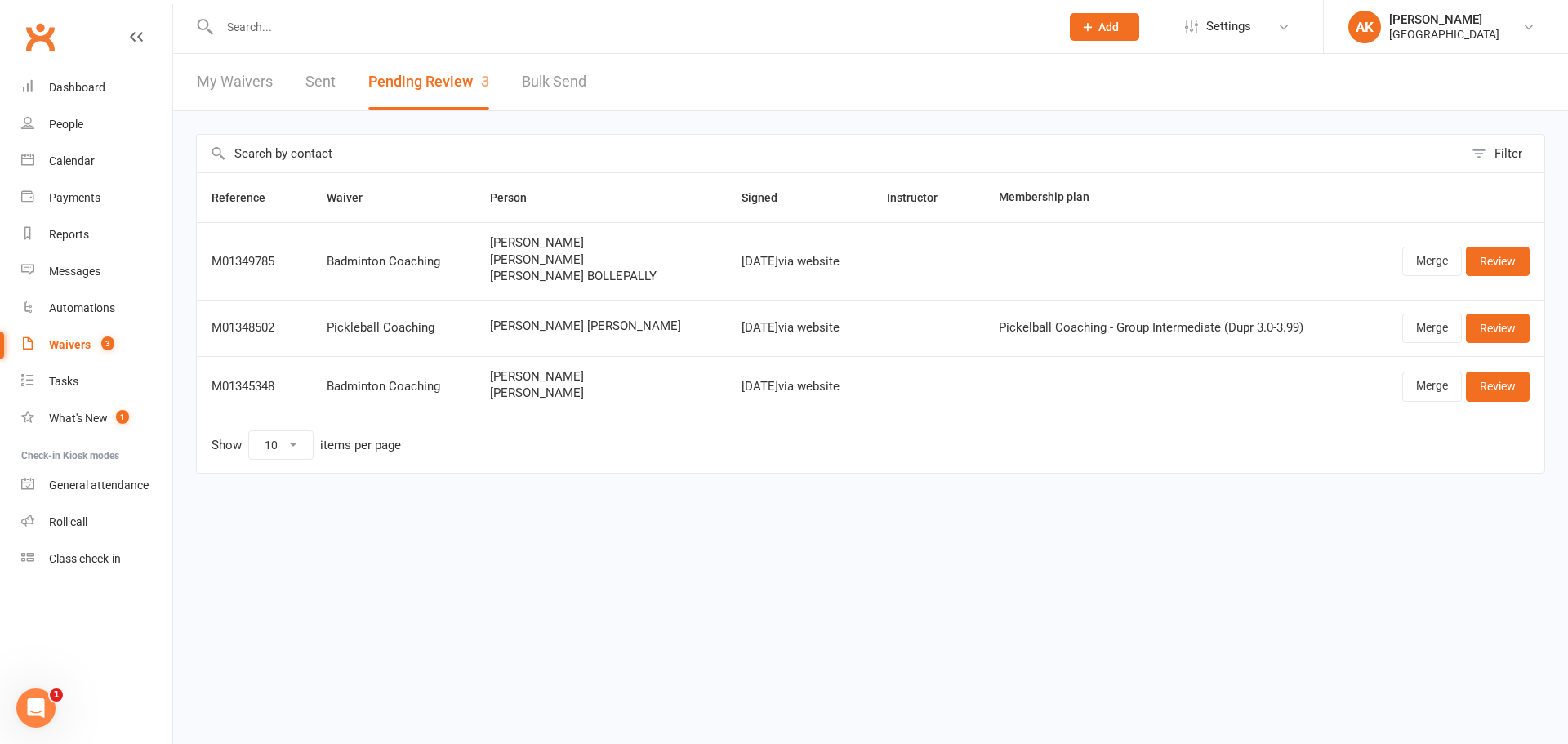
click at [329, 75] on link "Sent" at bounding box center [320, 82] width 30 height 57
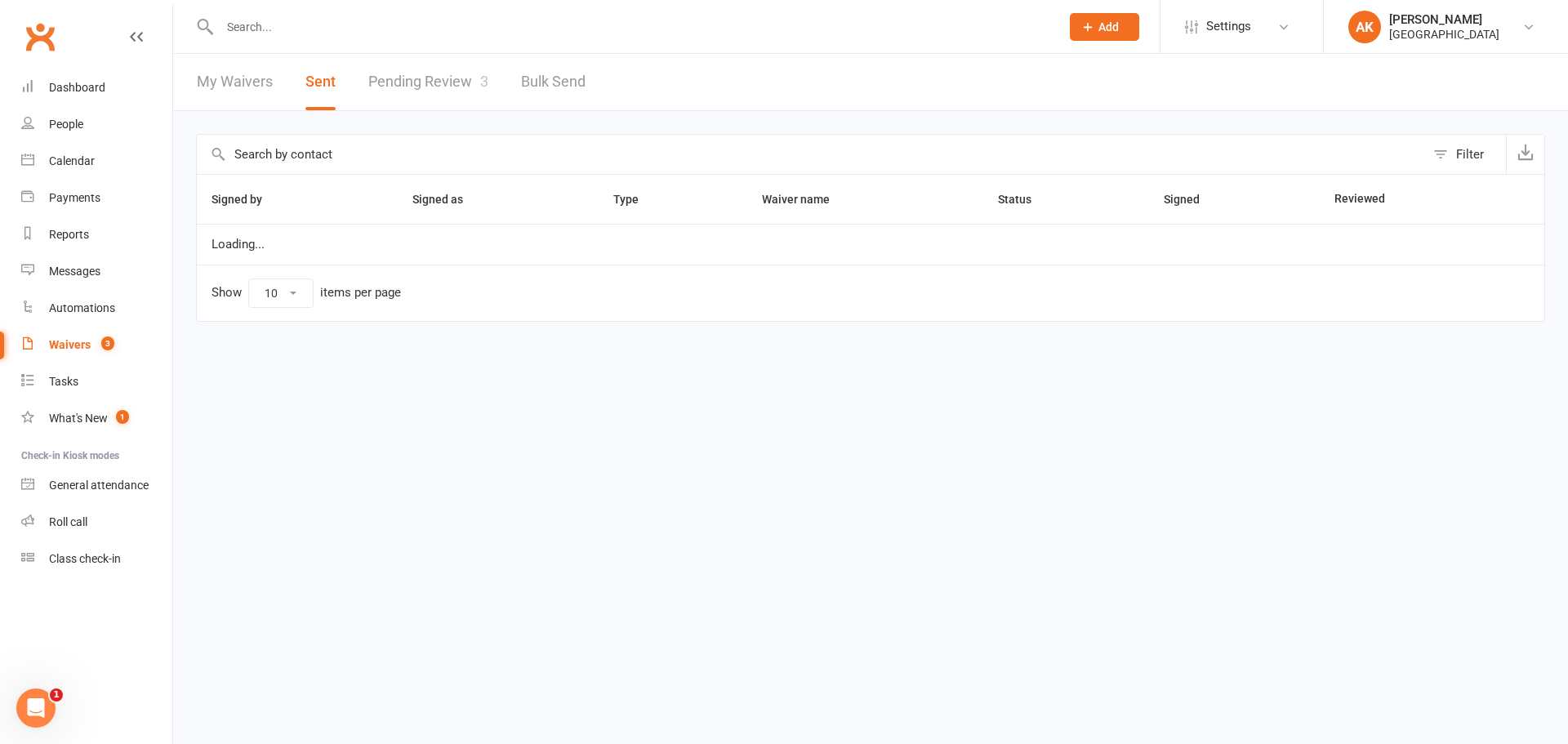
click at [242, 77] on link "My Waivers" at bounding box center [234, 82] width 76 height 57
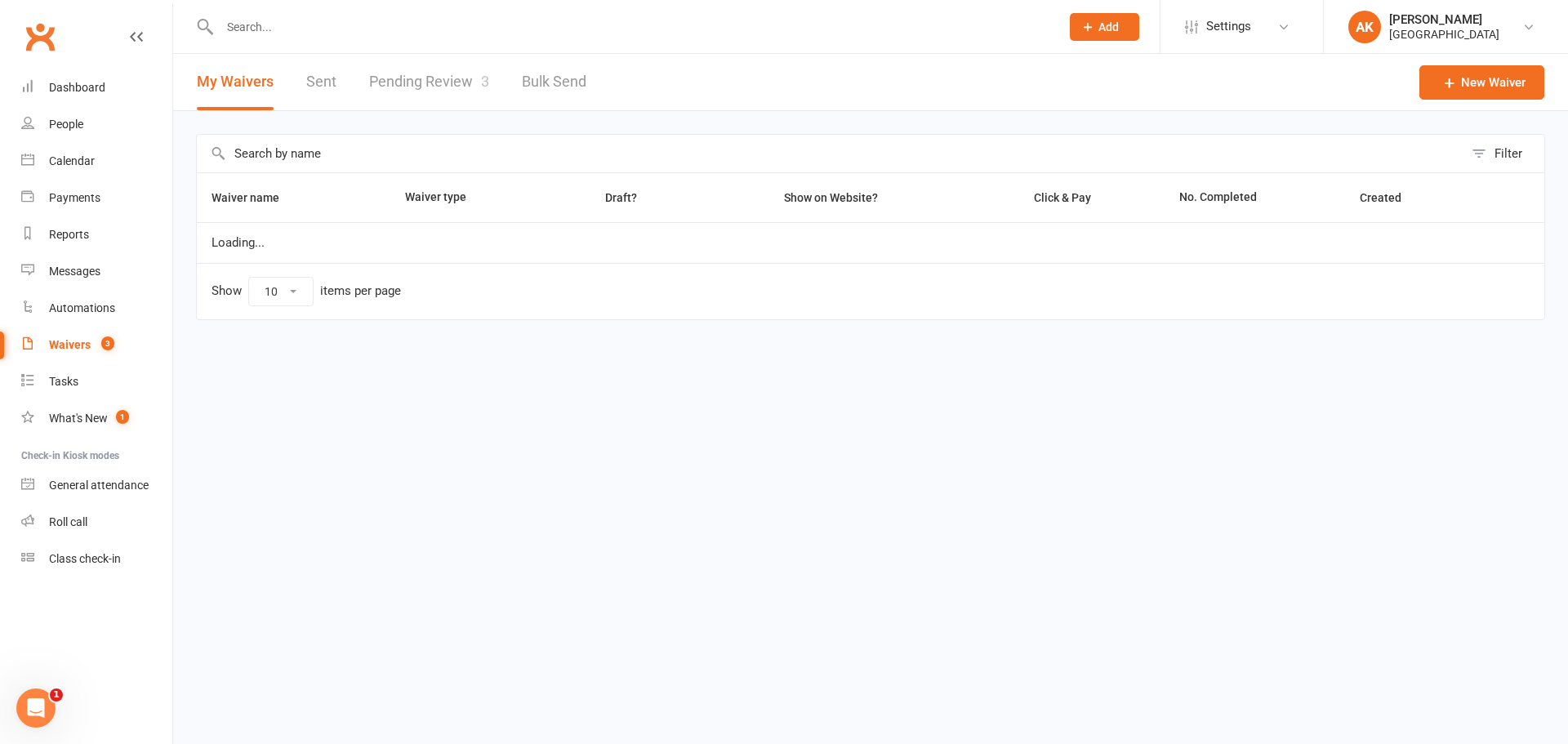
click at [422, 77] on link "Pending Review 3" at bounding box center [428, 82] width 120 height 57
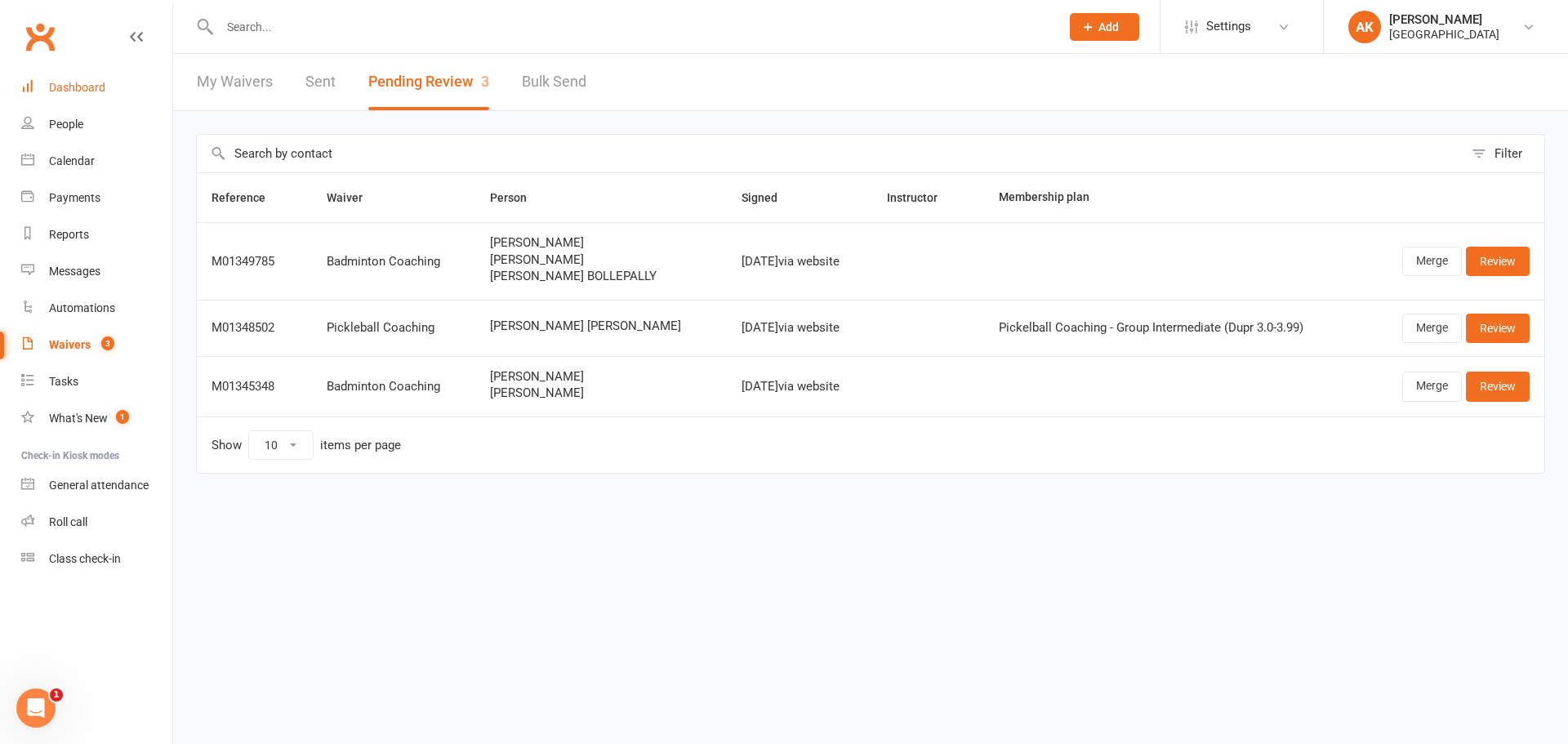
click at [89, 76] on link "Dashboard" at bounding box center [97, 88] width 151 height 37
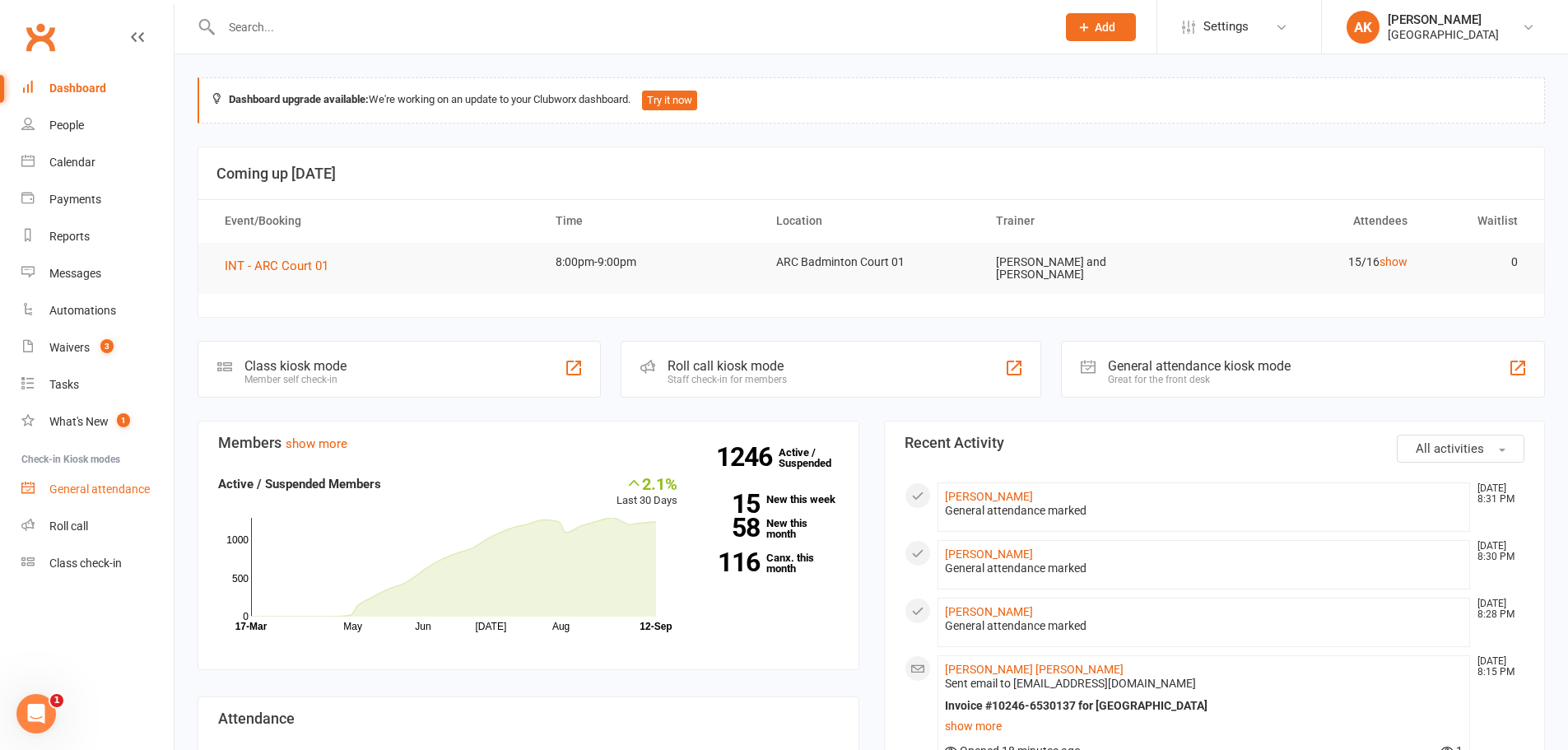
click at [85, 499] on link "General attendance" at bounding box center [98, 489] width 152 height 37
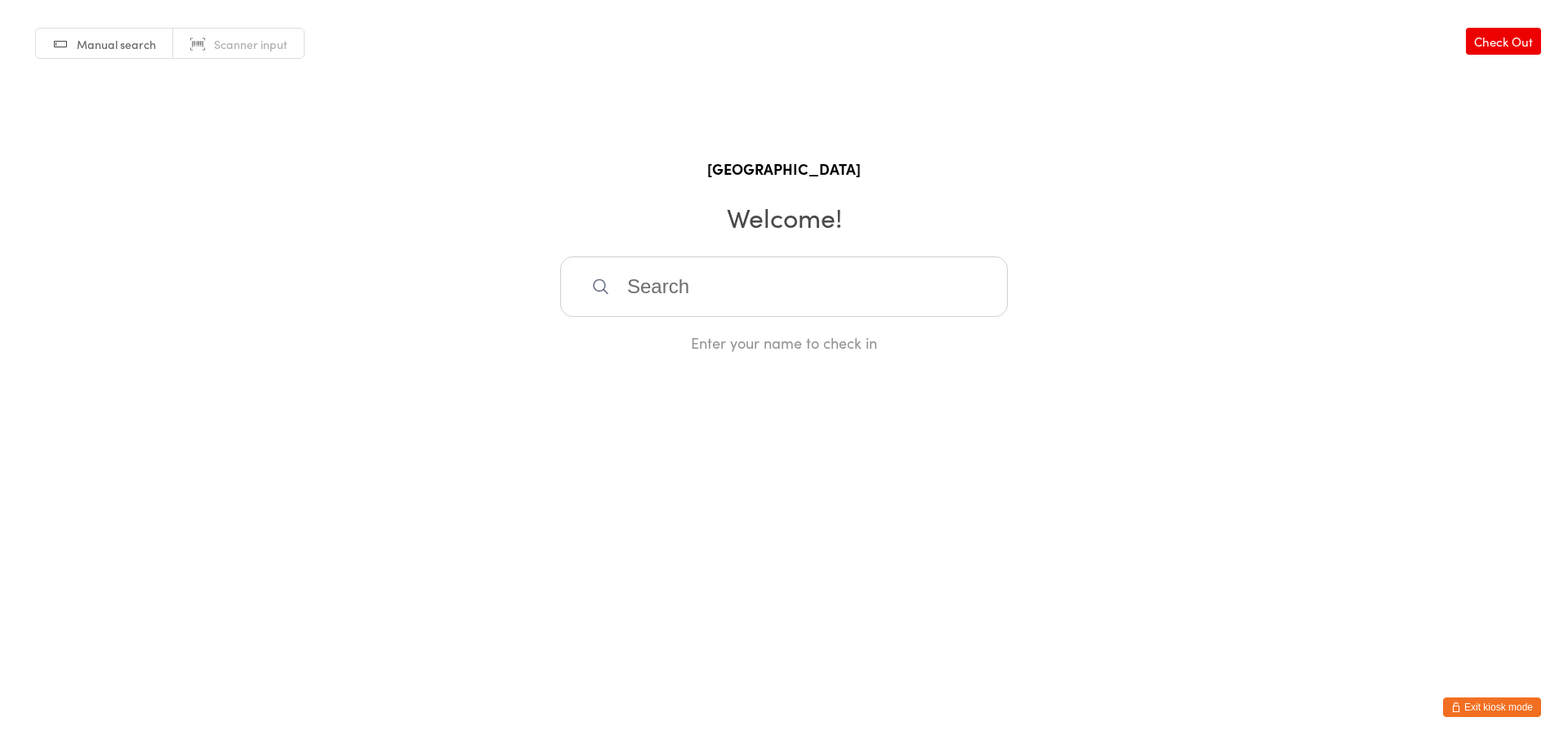
click at [710, 294] on input "search" at bounding box center [784, 286] width 447 height 60
type input "p"
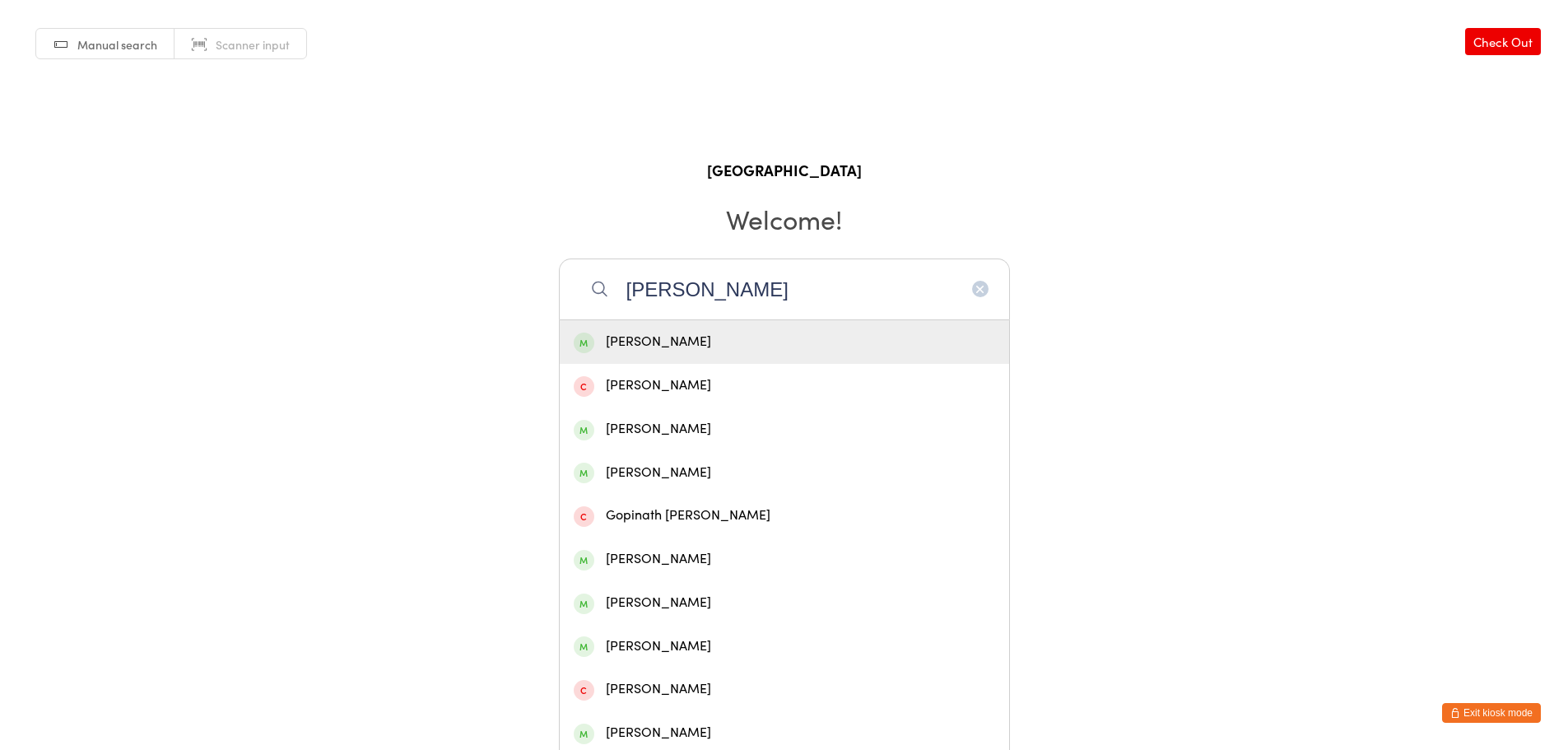
type input "thrinath"
click at [715, 347] on div "Thrinath Avanigadda" at bounding box center [784, 342] width 421 height 22
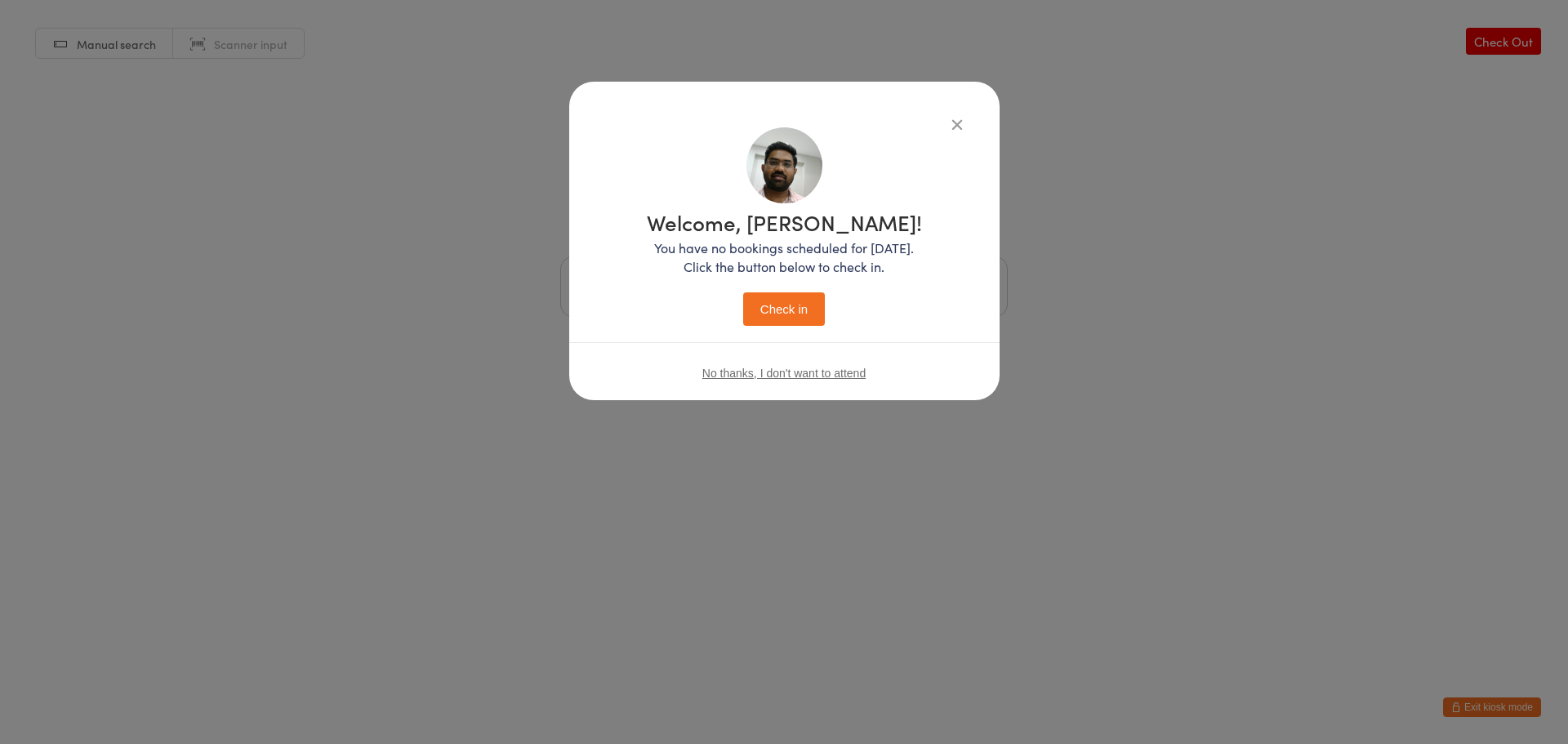
click at [783, 299] on button "Check in" at bounding box center [784, 309] width 82 height 34
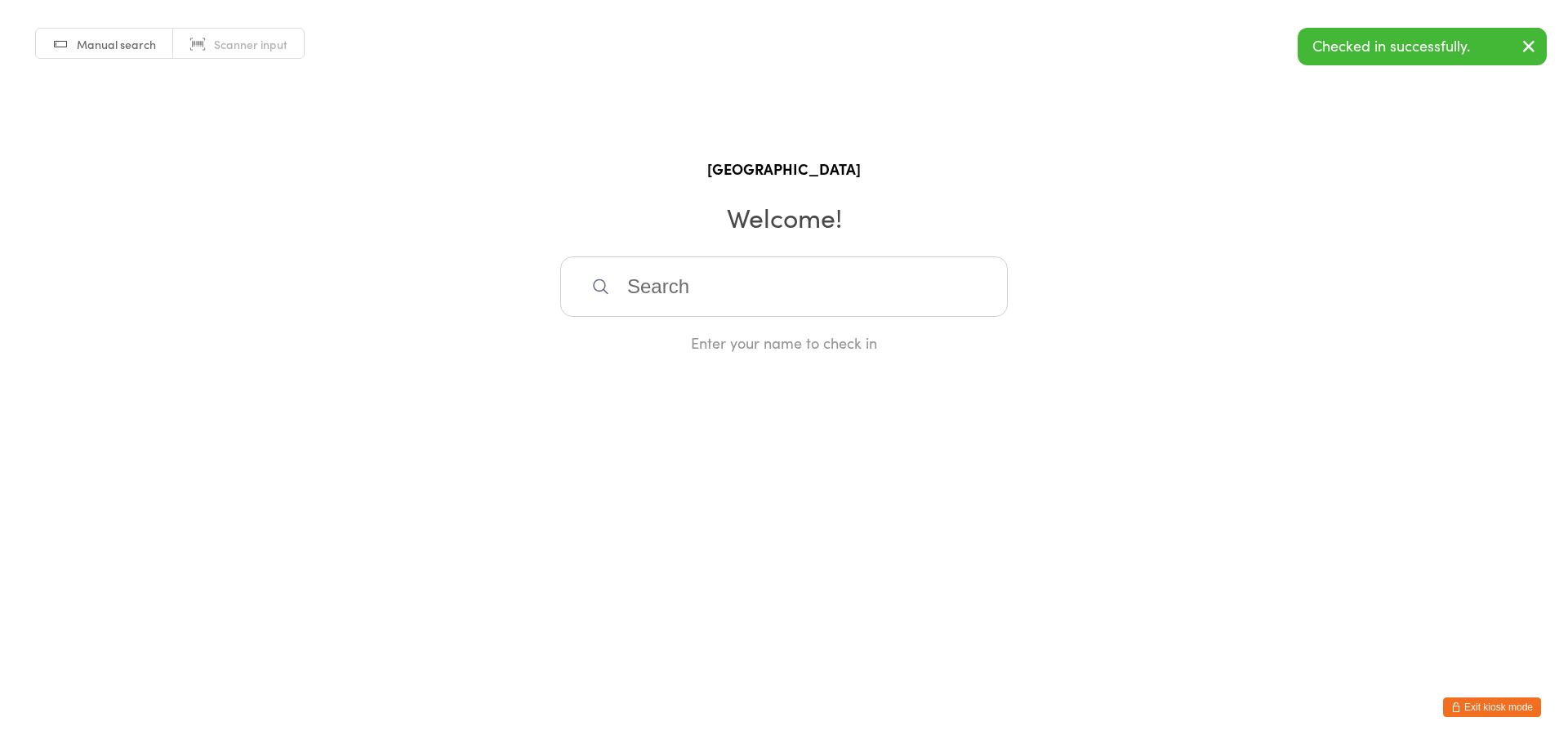
click at [735, 269] on input "search" at bounding box center [784, 286] width 447 height 60
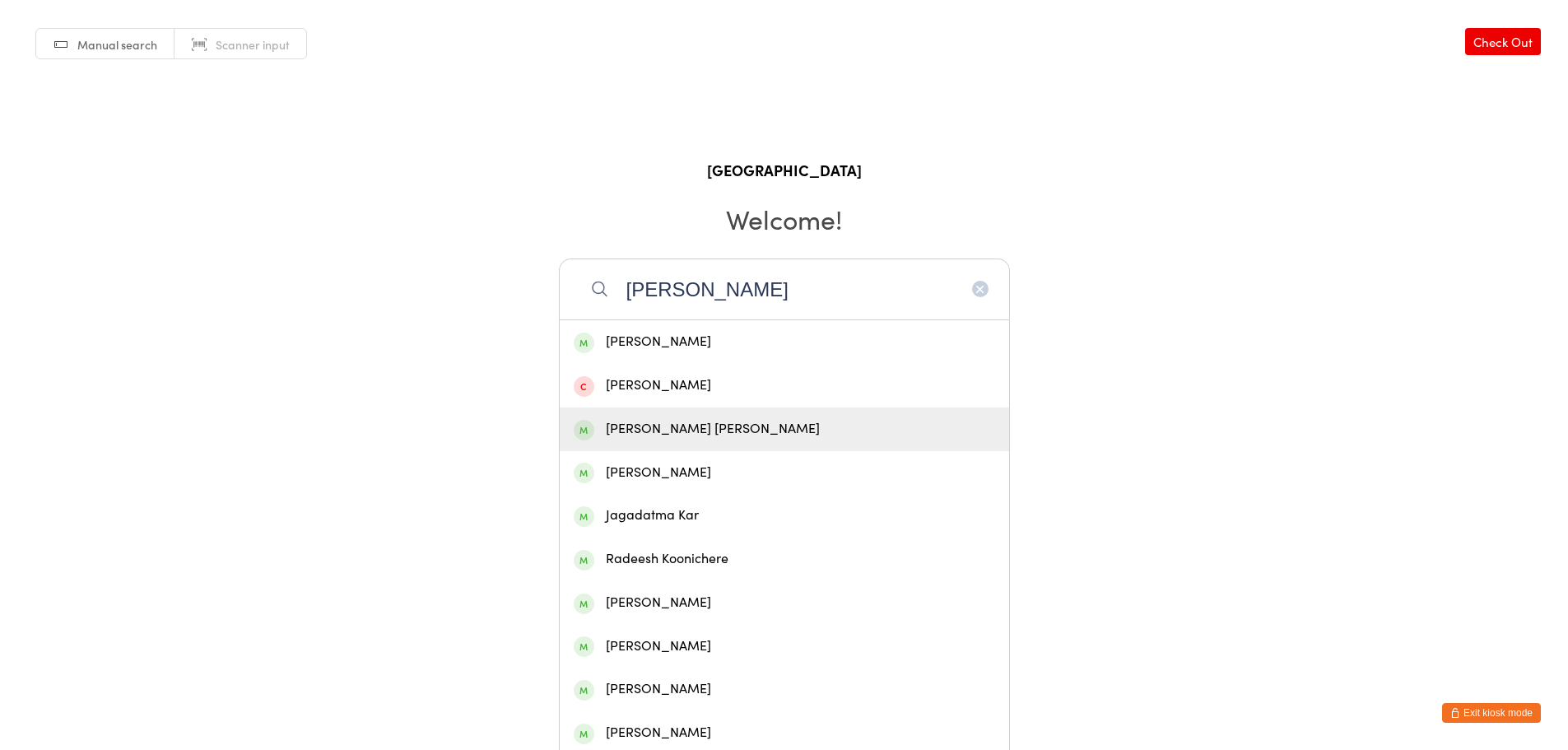
type input "jagadeesh"
click at [747, 427] on div "Jagadeesh Babu Katragadda" at bounding box center [784, 429] width 421 height 22
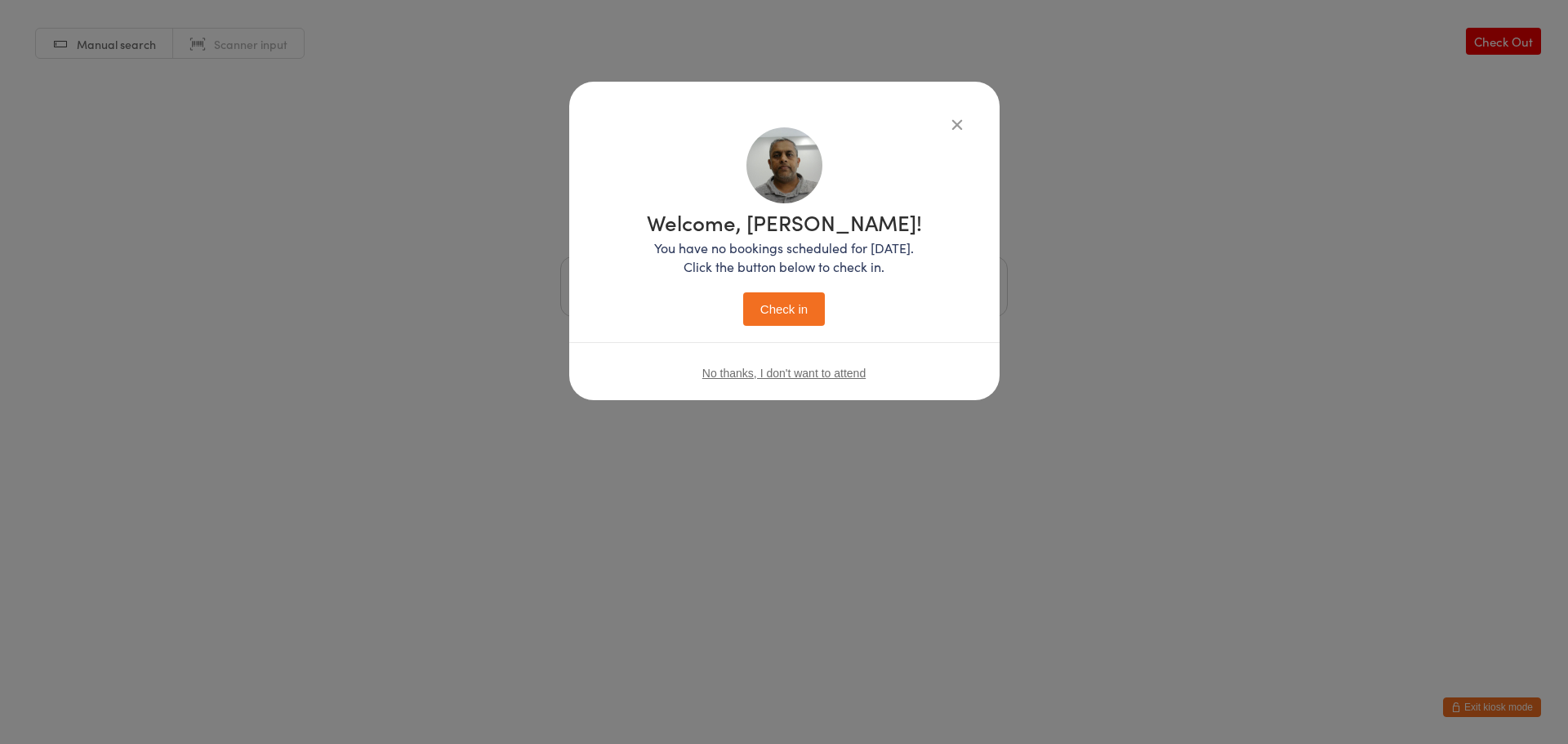
click at [799, 300] on button "Check in" at bounding box center [784, 309] width 82 height 34
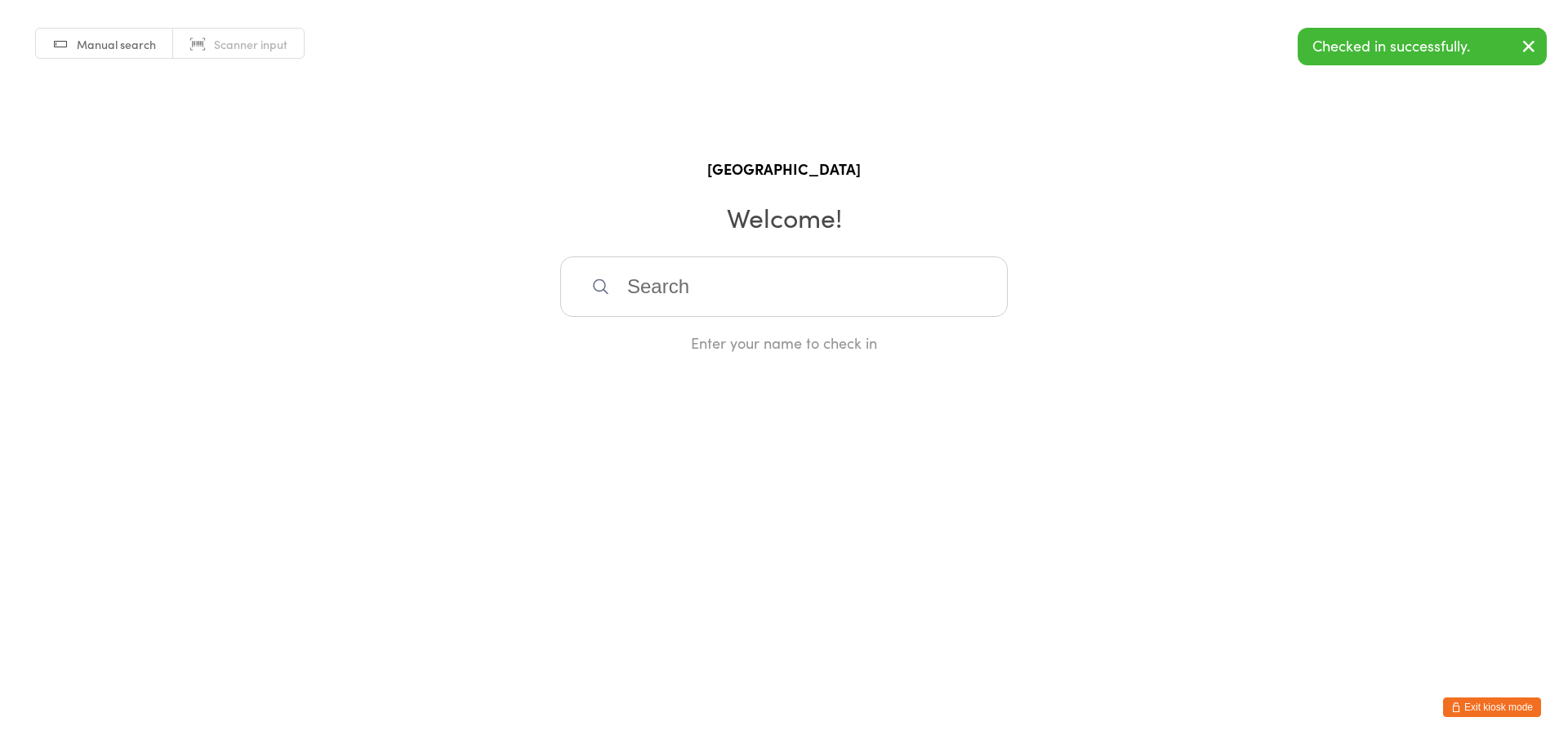
click at [721, 291] on input "search" at bounding box center [784, 286] width 447 height 60
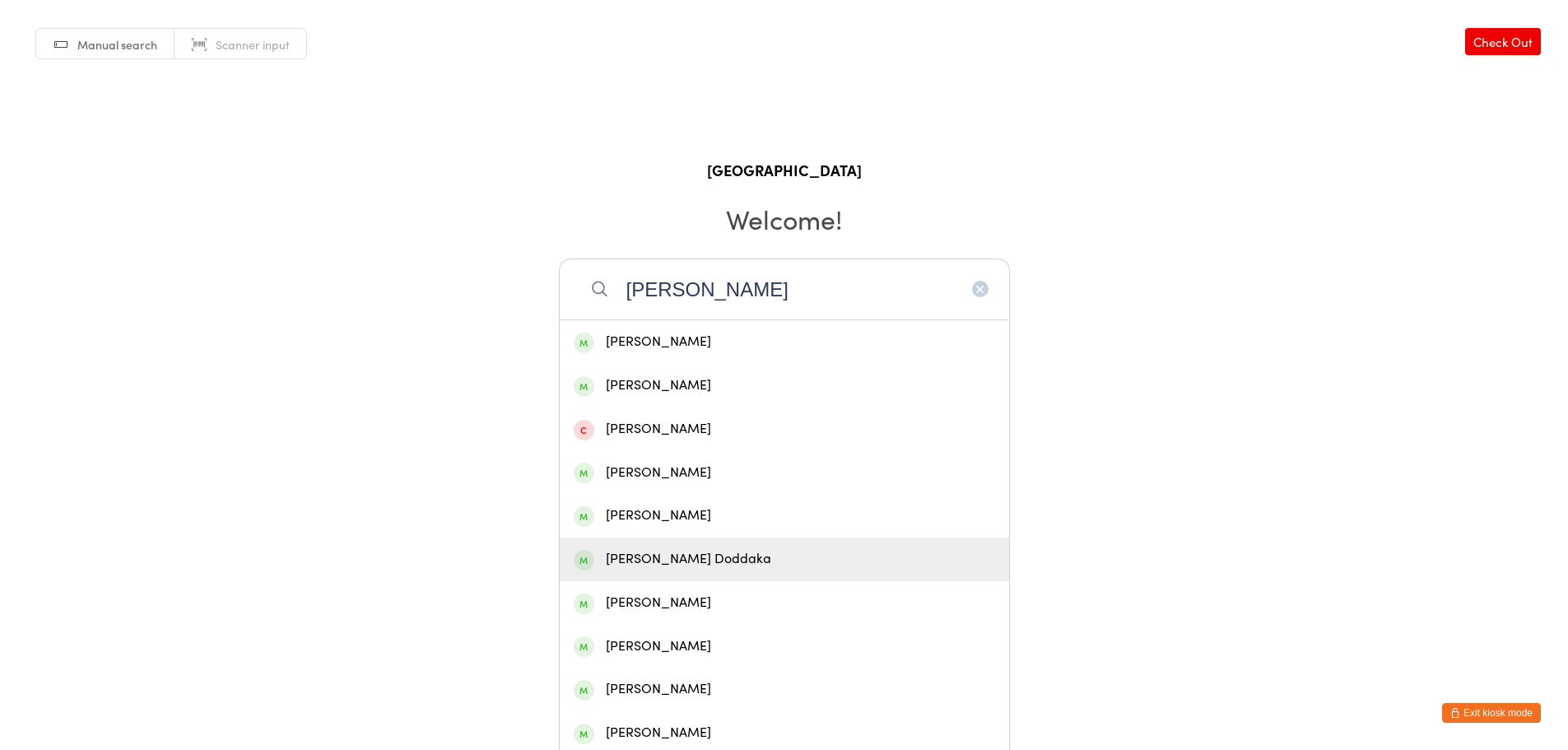
type input "sai chand"
click at [732, 552] on div "Gopi chand Doddaka" at bounding box center [784, 559] width 421 height 22
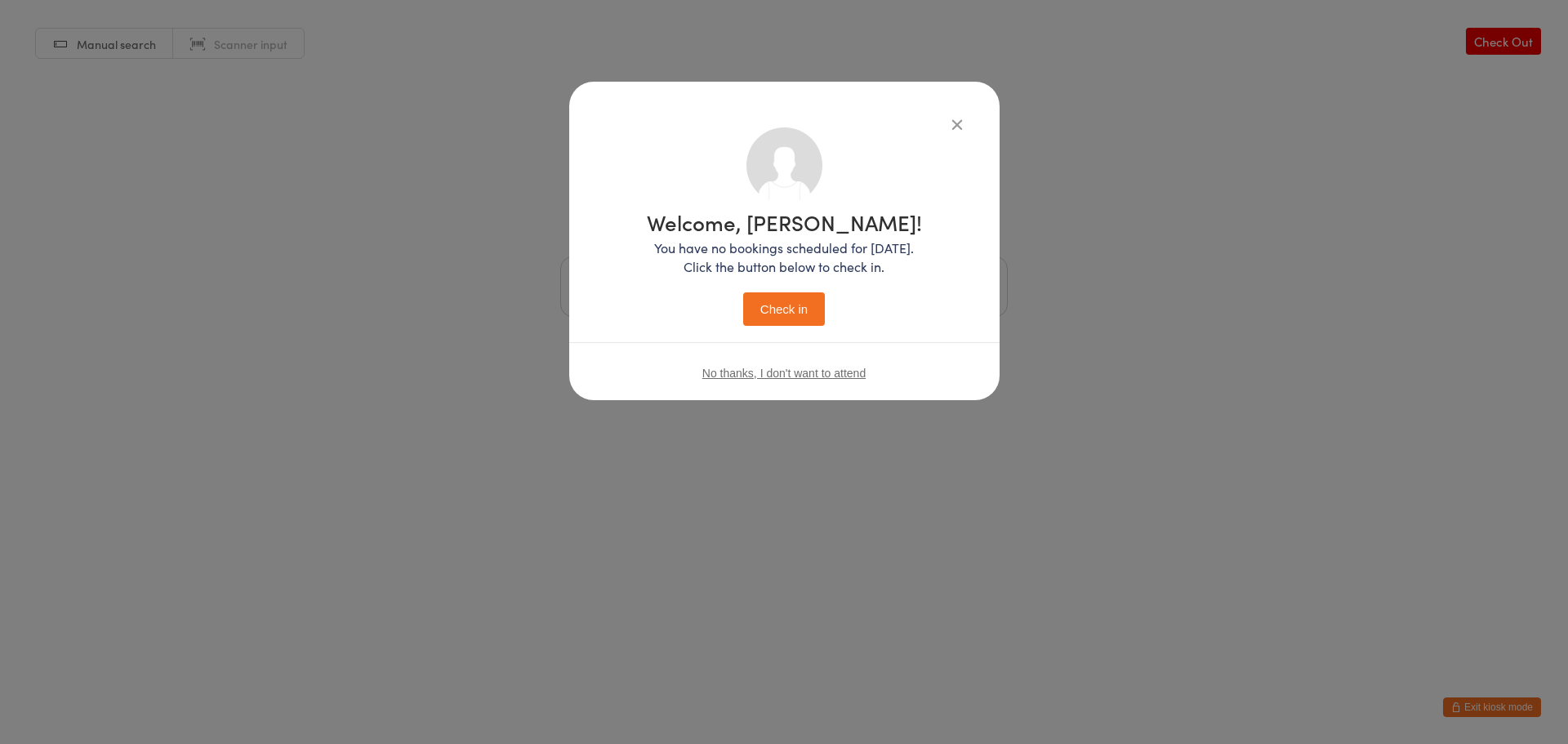
click at [805, 303] on button "Check in" at bounding box center [784, 309] width 82 height 34
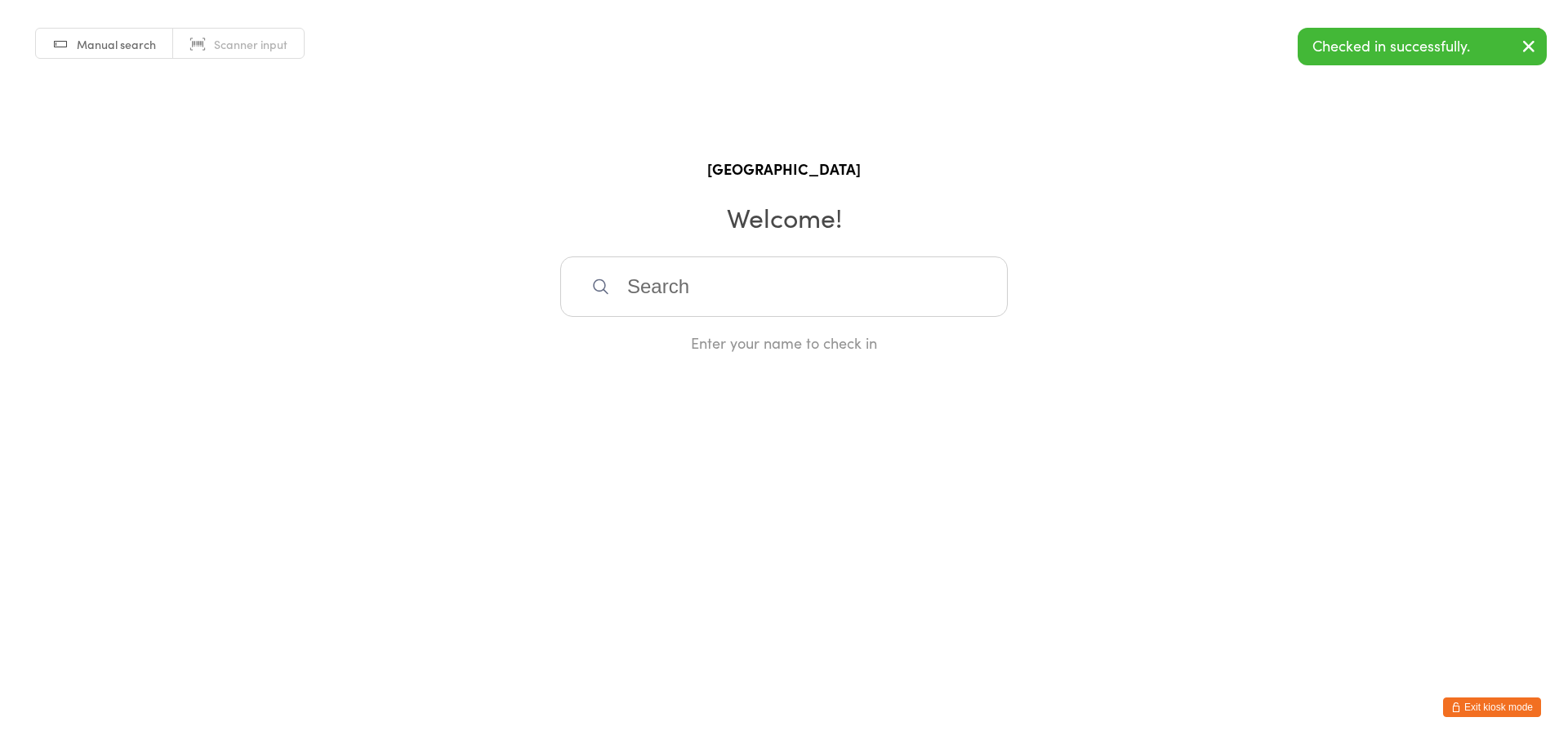
click at [1519, 716] on button "Exit kiosk mode" at bounding box center [1492, 707] width 98 height 20
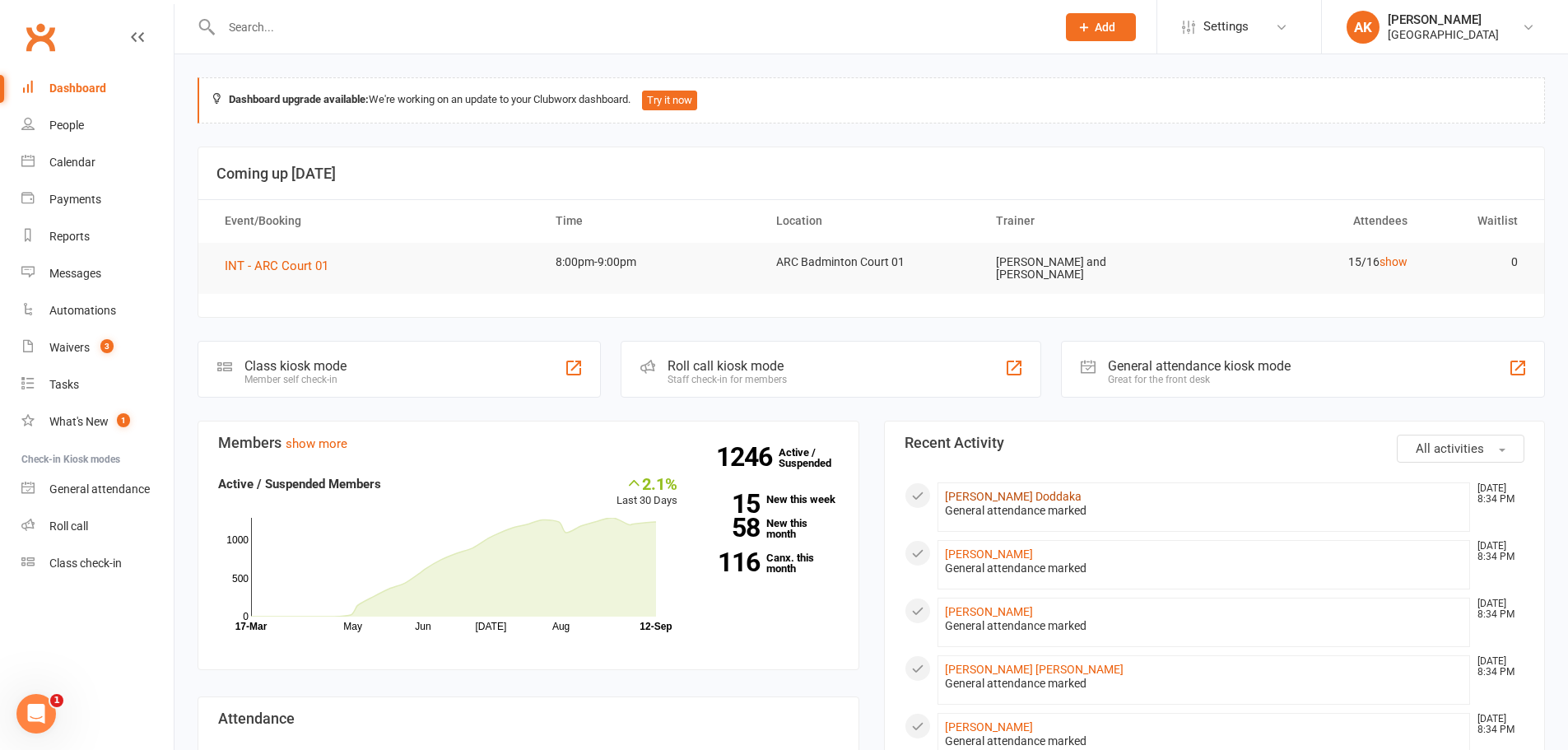
click at [996, 490] on link "[PERSON_NAME] Doddaka" at bounding box center [1014, 497] width 137 height 13
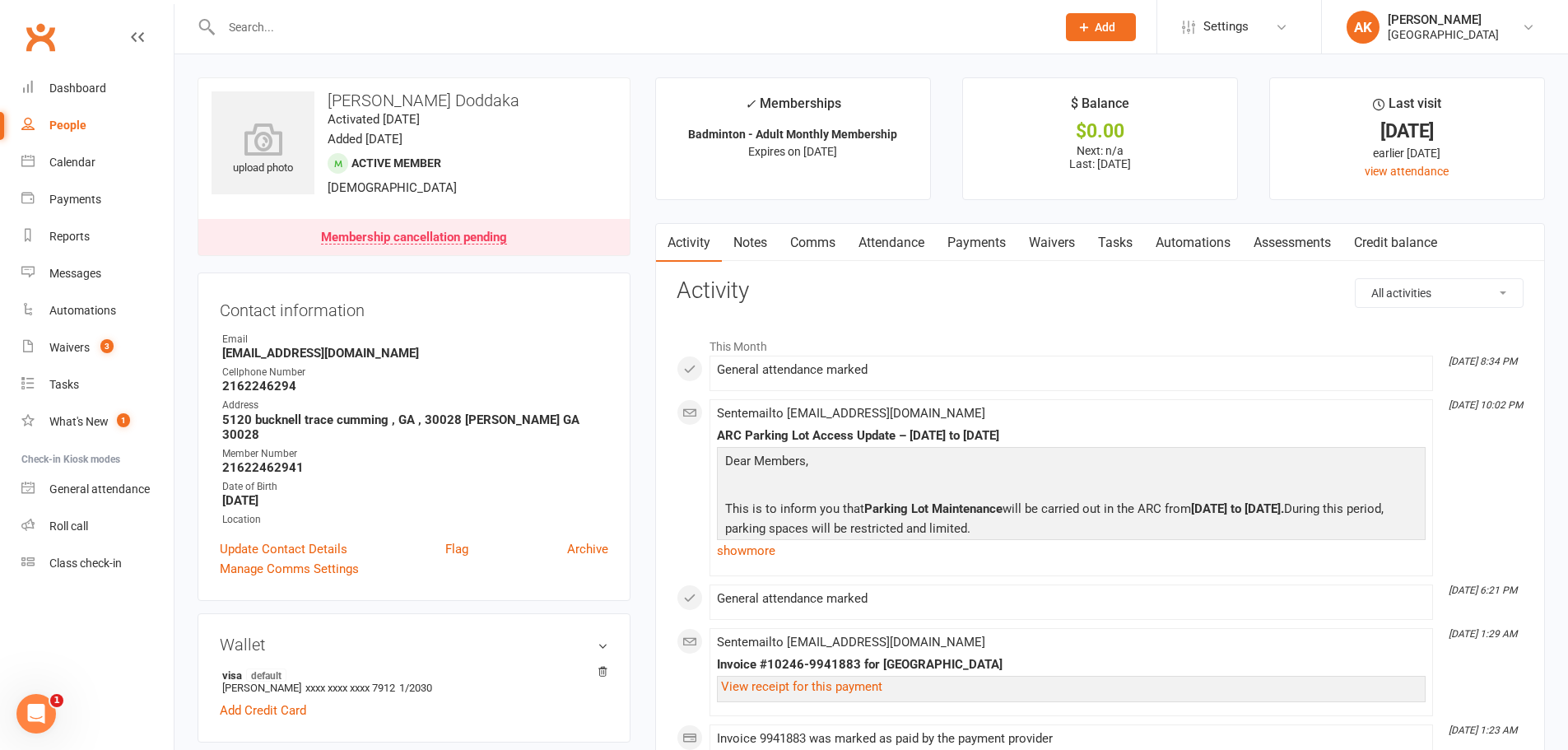
click at [369, 98] on h3 "[PERSON_NAME] Doddaka" at bounding box center [414, 100] width 405 height 18
copy h3 "[PERSON_NAME] Doddaka"
click at [397, 24] on input "text" at bounding box center [630, 27] width 828 height 23
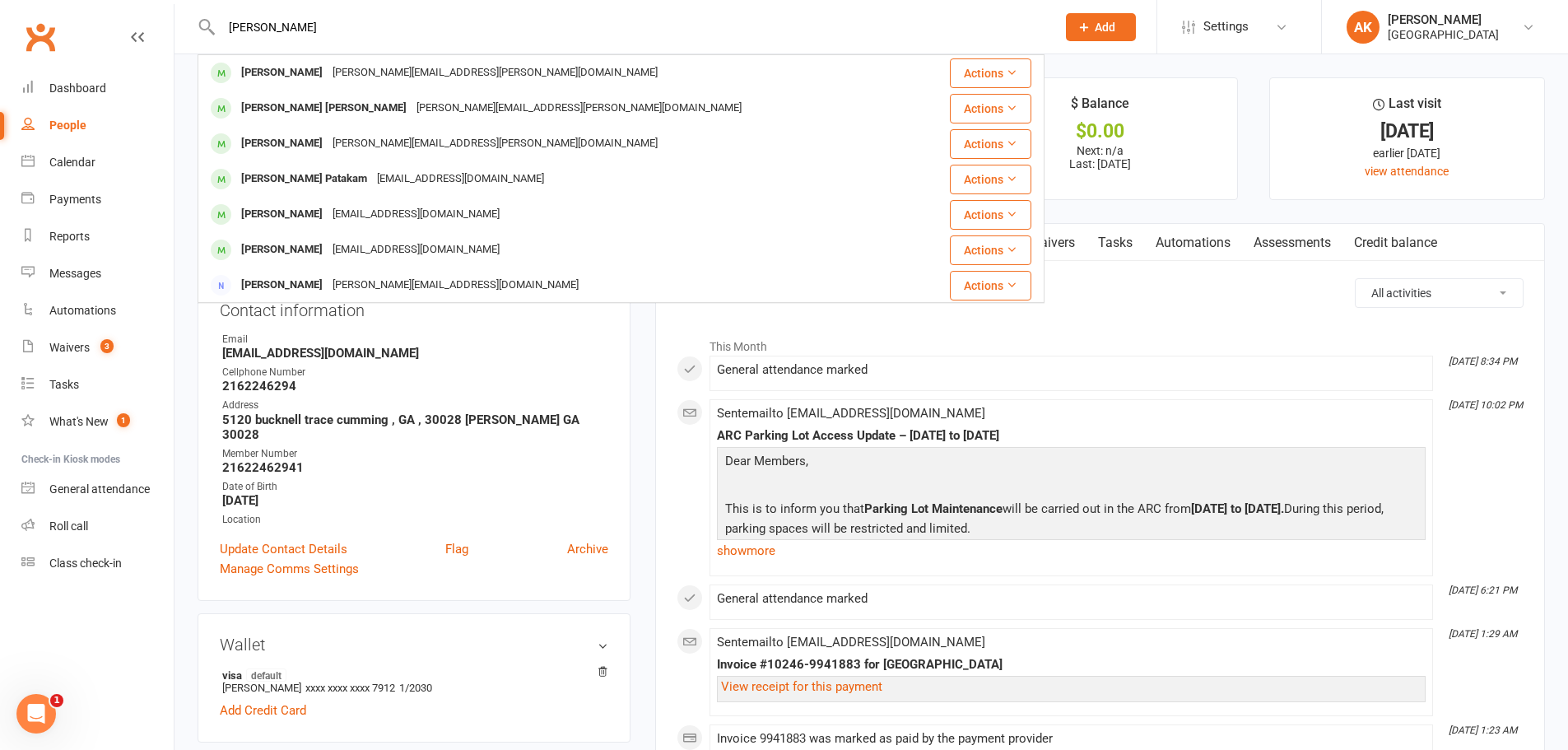
type input "siva chand"
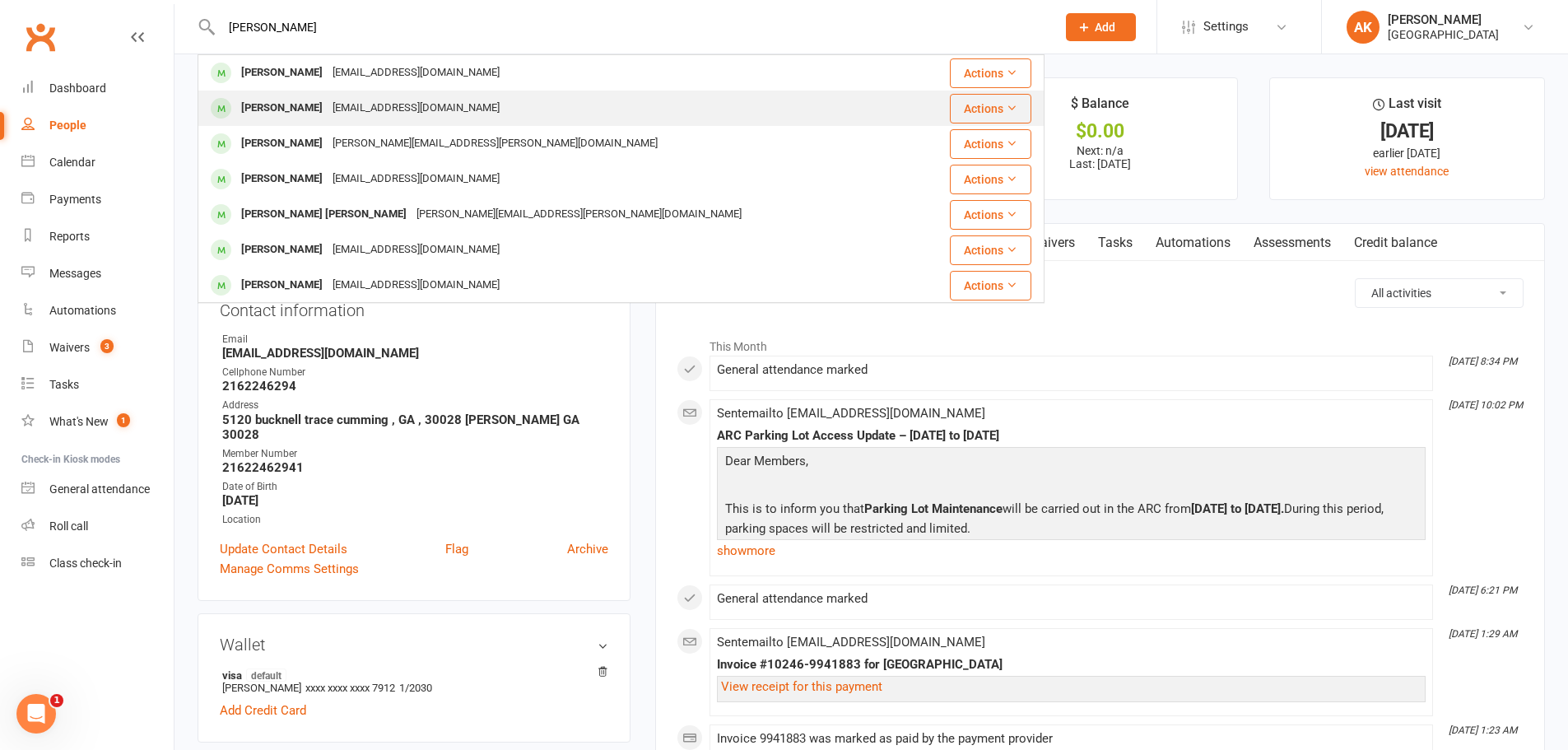
click at [383, 95] on div "Shiva chand Doddaka chandshiva76@gmail.com" at bounding box center [560, 108] width 721 height 34
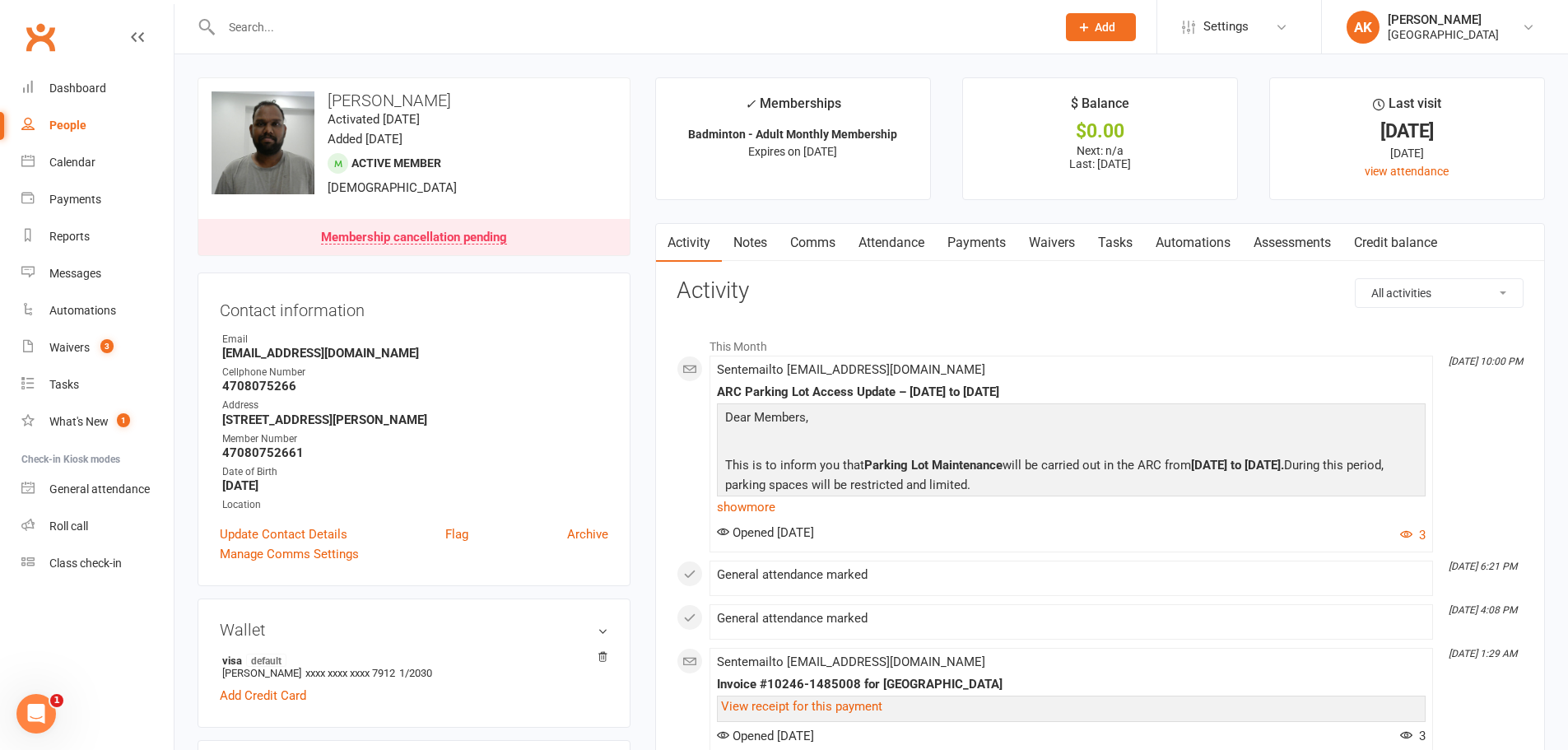
click at [372, 91] on h3 "Shiva chand Doddaka" at bounding box center [414, 100] width 405 height 18
click at [385, 36] on input "text" at bounding box center [630, 27] width 828 height 23
drag, startPoint x: 276, startPoint y: 487, endPoint x: 334, endPoint y: 487, distance: 58.0
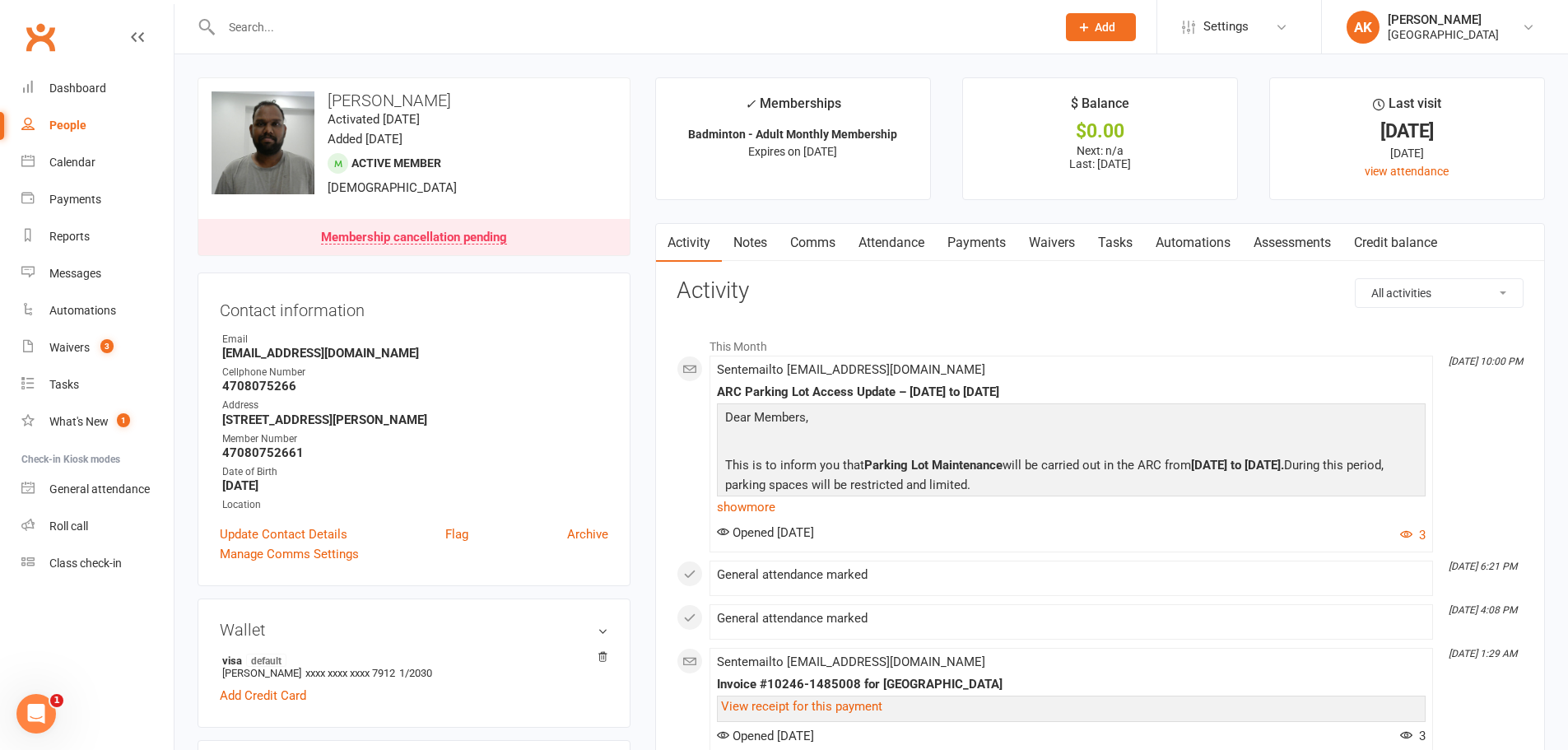
click at [334, 487] on strong "[DATE]" at bounding box center [415, 486] width 386 height 15
click at [750, 515] on link "show more" at bounding box center [1071, 507] width 709 height 23
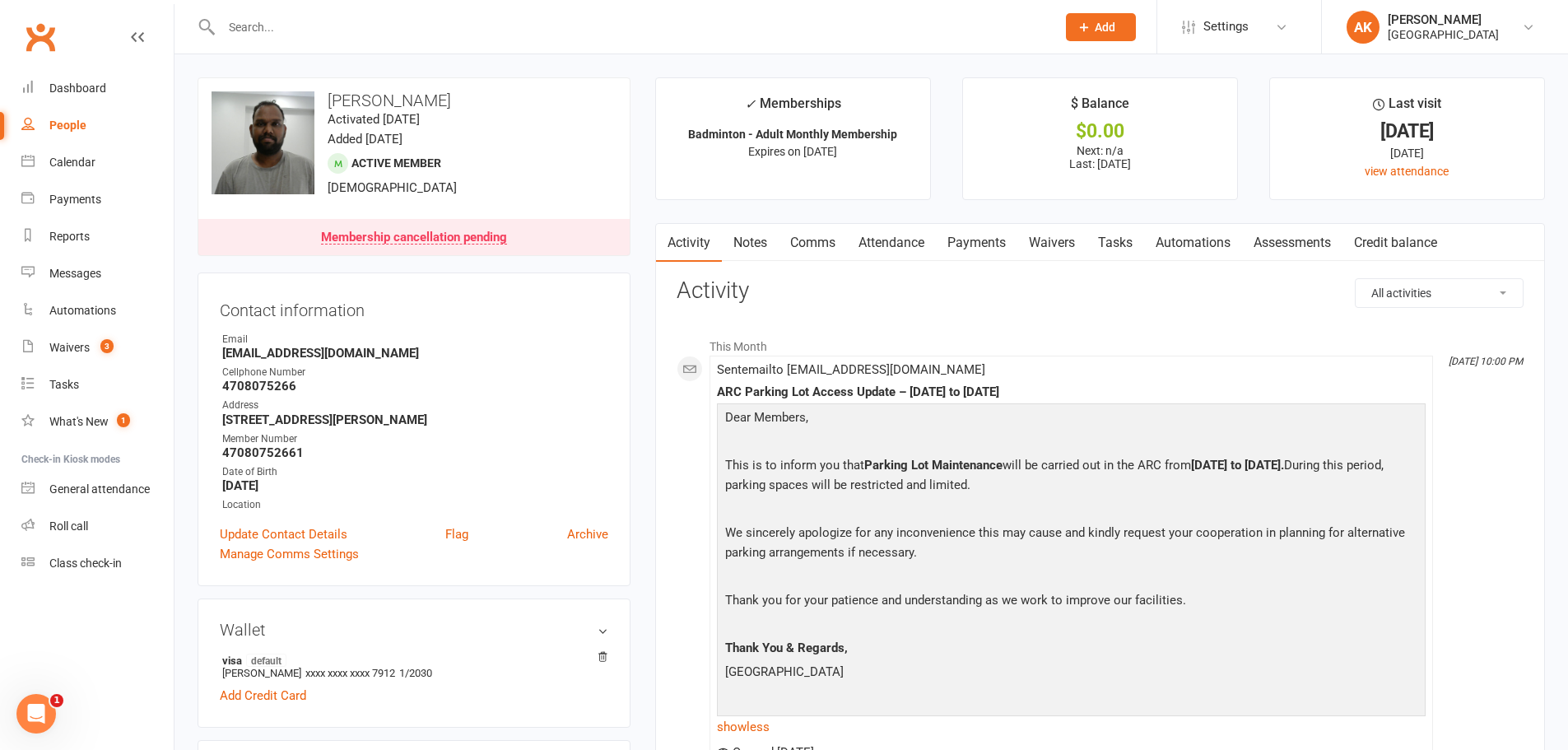
click at [243, 419] on strong "5120 Bucknell trce Cummings GA 30028" at bounding box center [415, 420] width 386 height 15
copy render-form-field "5120 Bucknell trce Cummings GA 30028"
click at [47, 71] on link "Dashboard" at bounding box center [98, 88] width 152 height 37
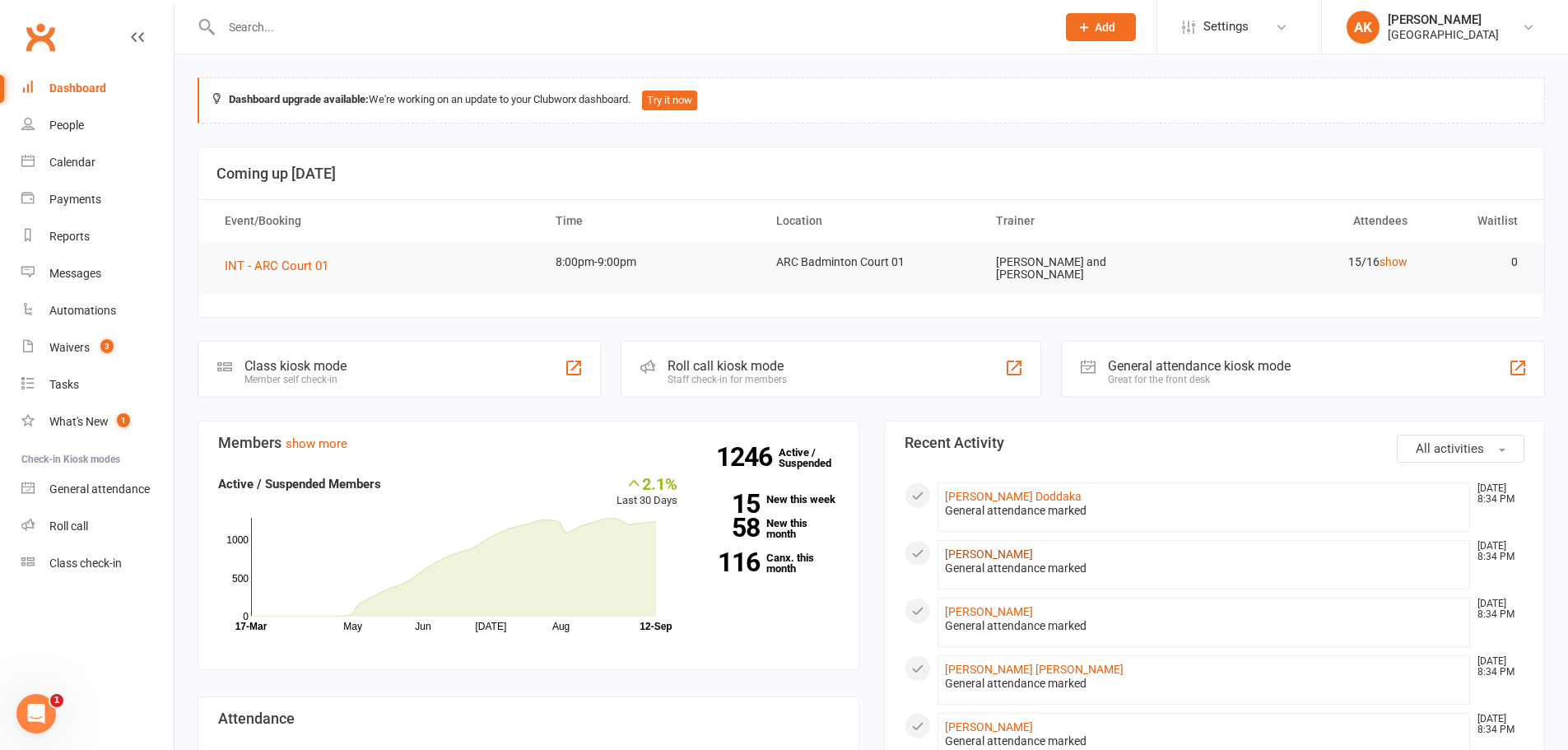
click at [1010, 553] on link "[PERSON_NAME]" at bounding box center [989, 554] width 88 height 13
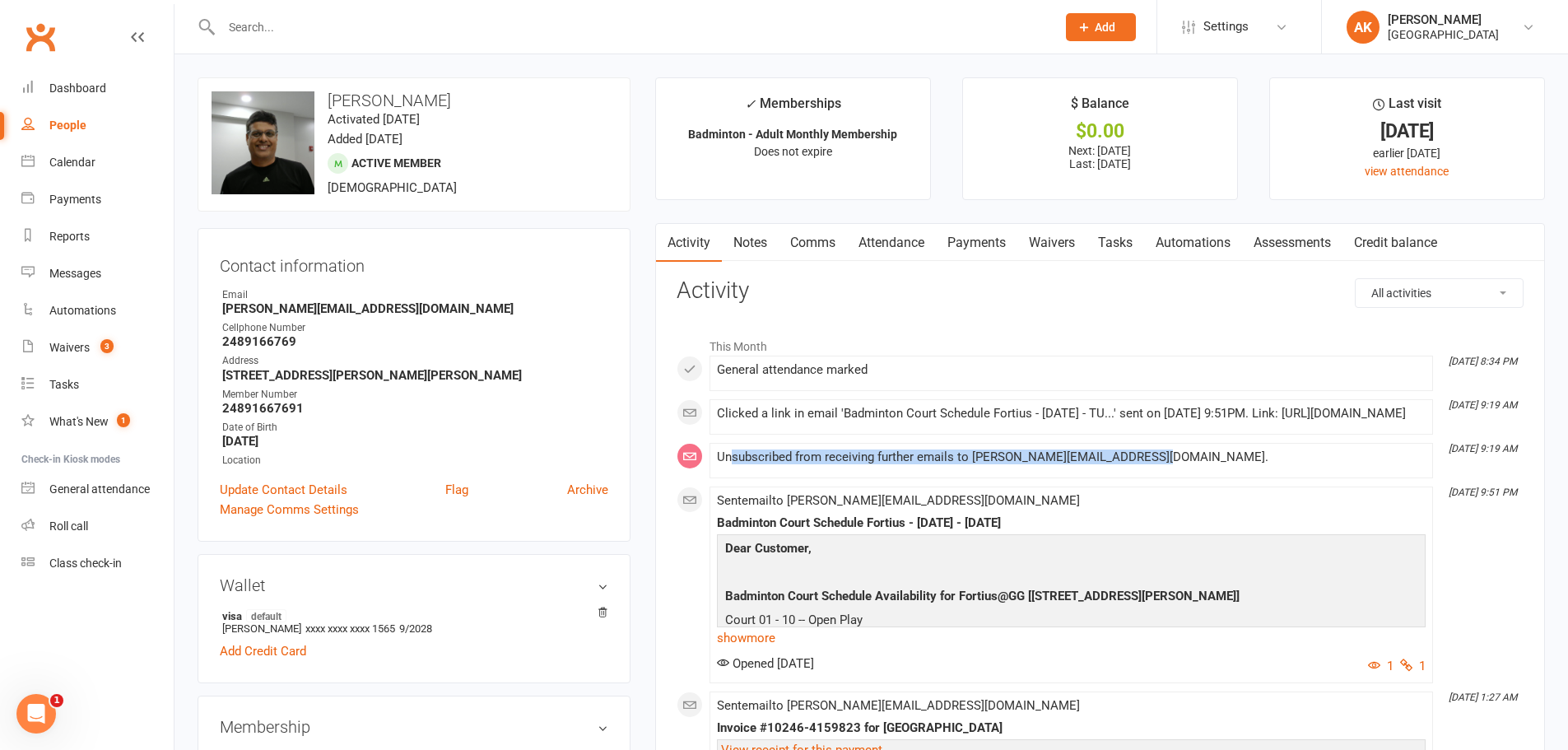
drag, startPoint x: 729, startPoint y: 480, endPoint x: 1193, endPoint y: 493, distance: 464.2
click at [1193, 471] on div "Unsubscribed from receiving further emails to sharma.tejomurtula@gmail.com." at bounding box center [1071, 460] width 709 height 21
click at [1129, 464] on div "Unsubscribed from receiving further emails to sharma.tejomurtula@gmail.com." at bounding box center [1071, 457] width 709 height 14
click at [87, 88] on div "Dashboard" at bounding box center [78, 88] width 57 height 13
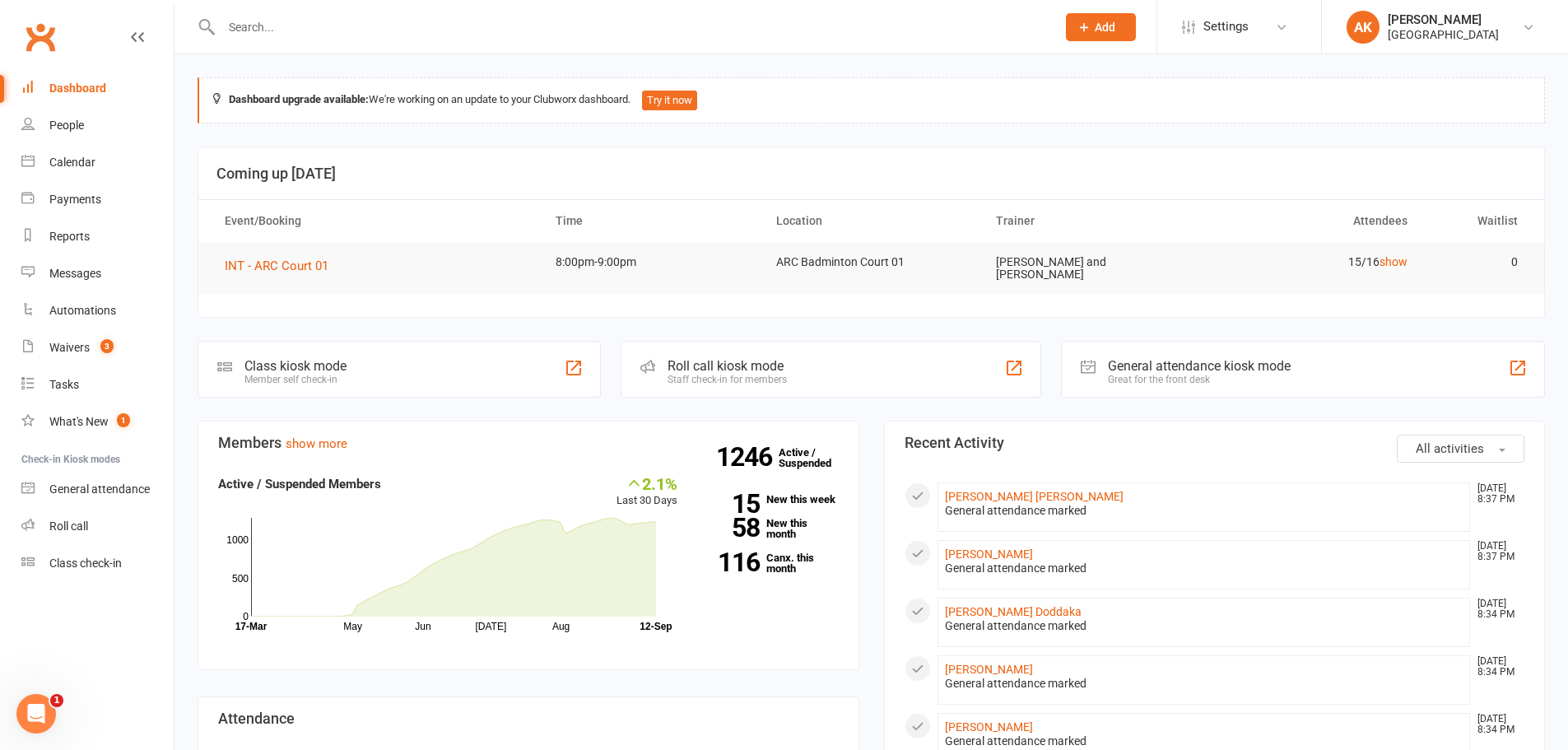
click at [507, 32] on input "text" at bounding box center [630, 27] width 828 height 23
type input "tharun"
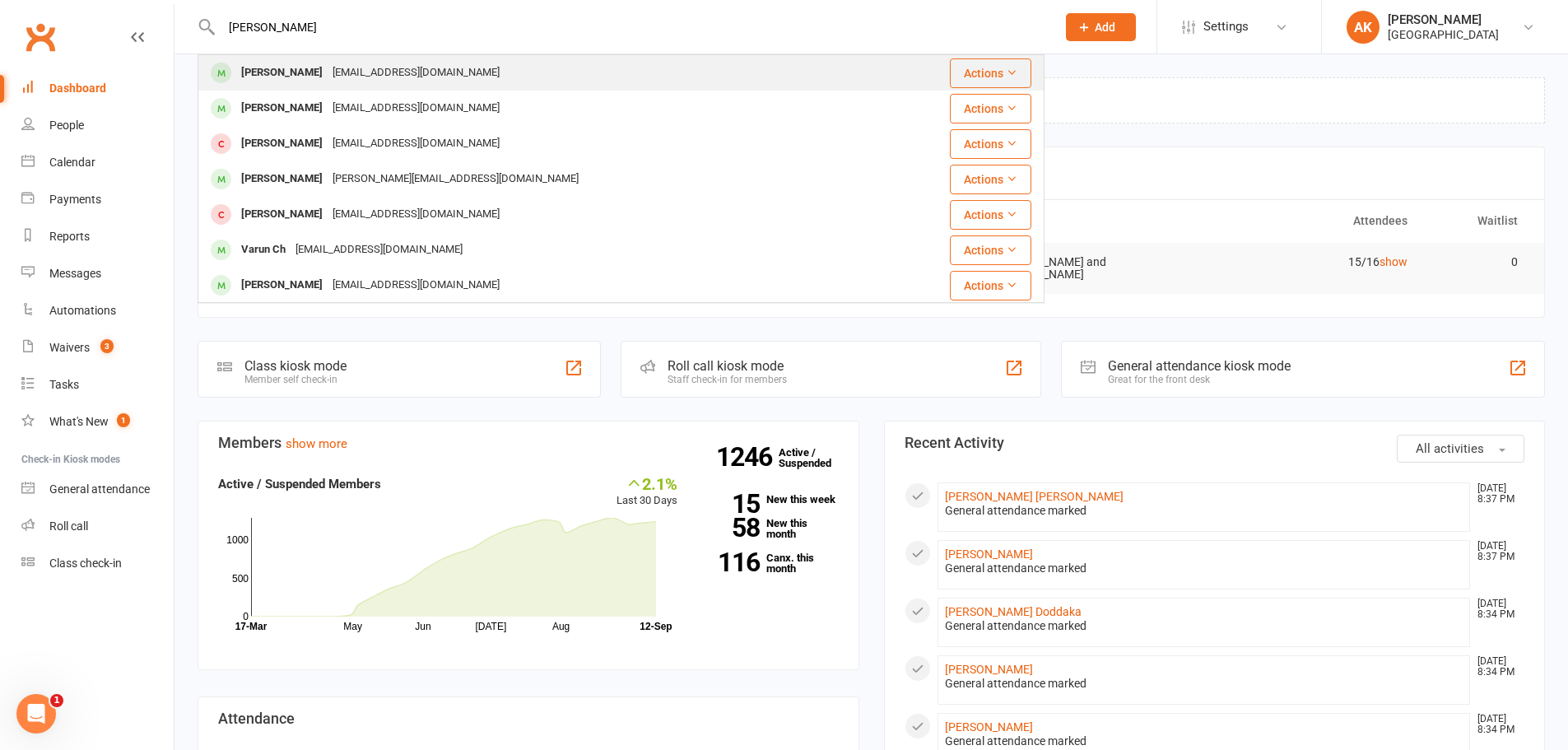
click at [475, 66] on div "Tharun Katharnath katharsaran@gmail.com" at bounding box center [551, 73] width 702 height 34
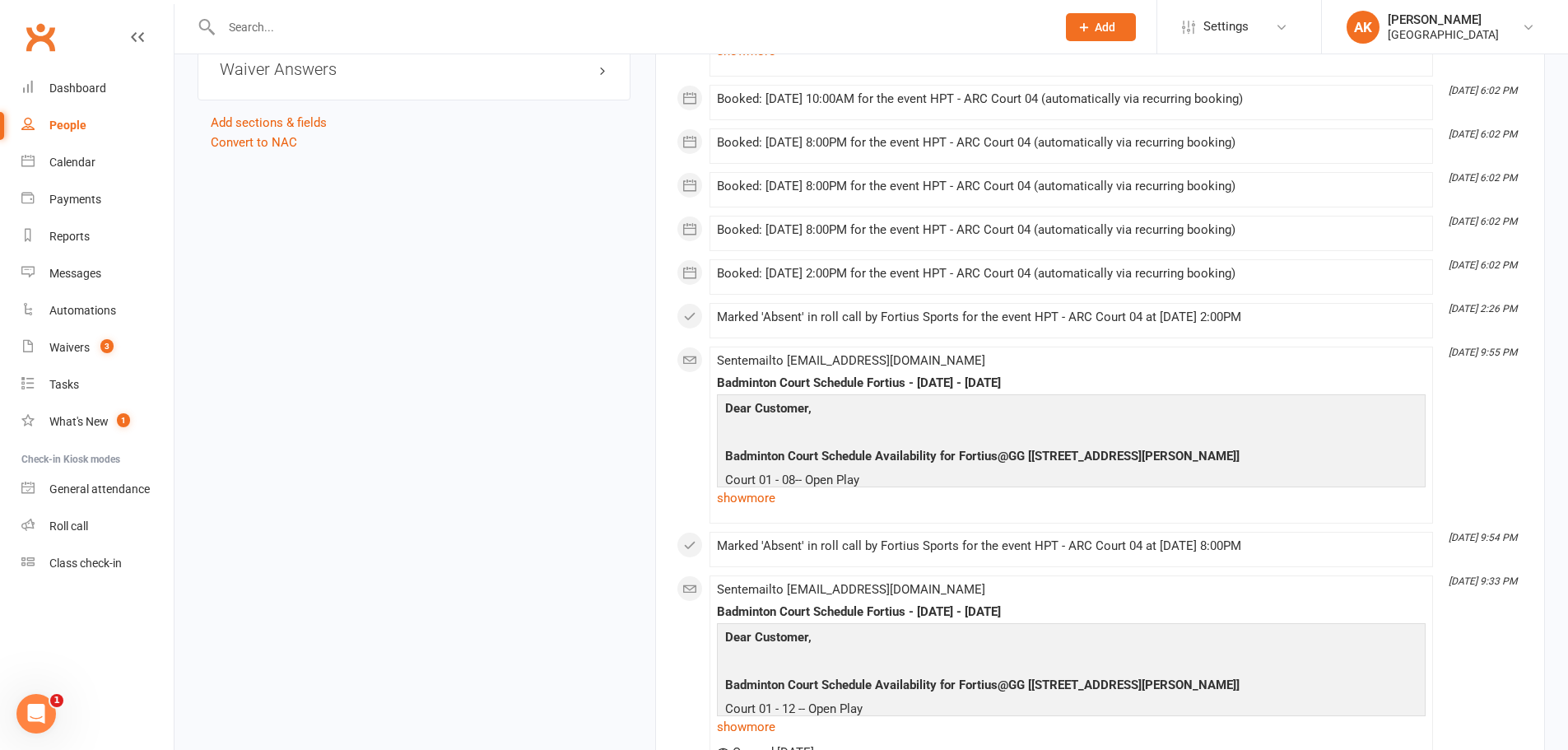
scroll to position [2141, 0]
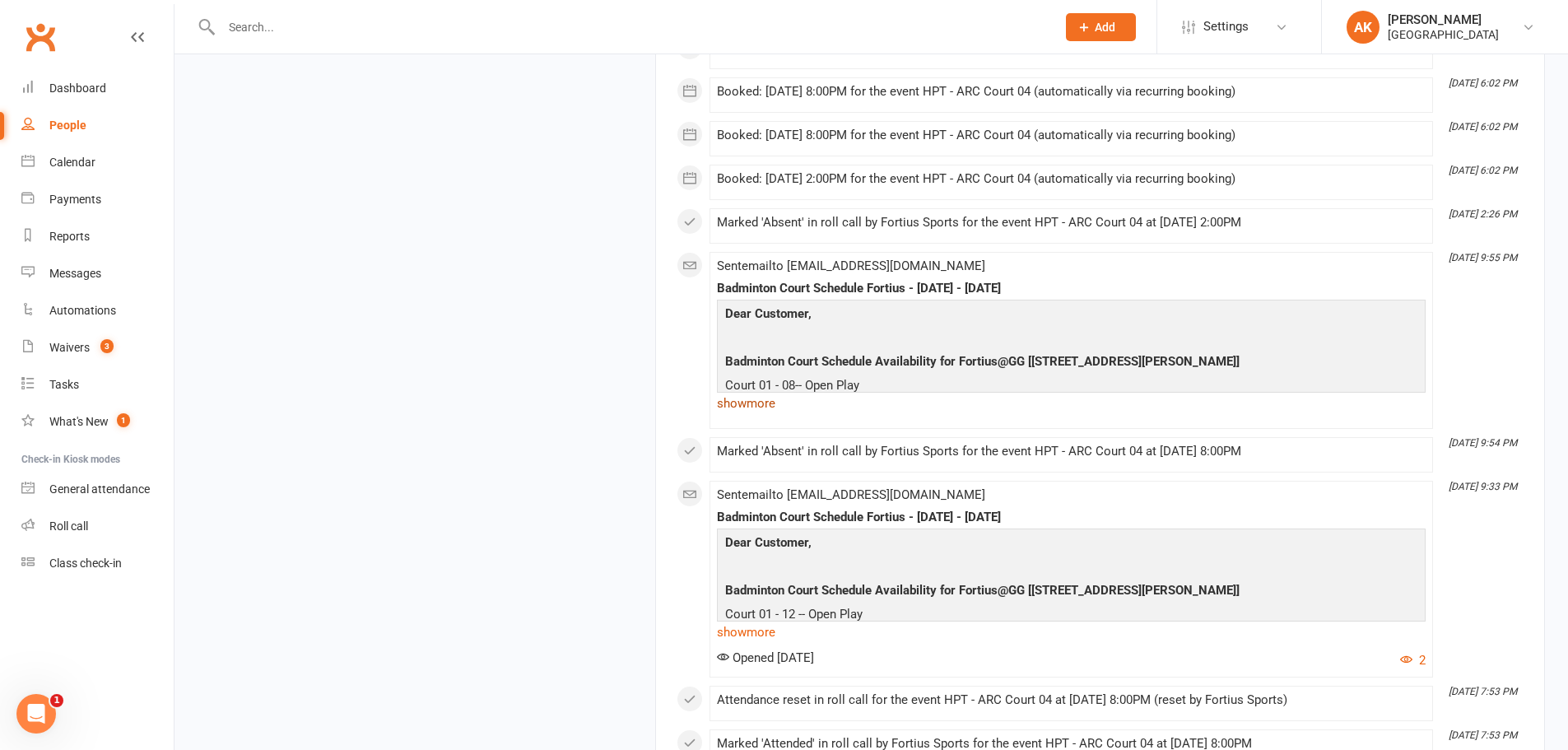
click at [726, 400] on link "show more" at bounding box center [1071, 403] width 709 height 23
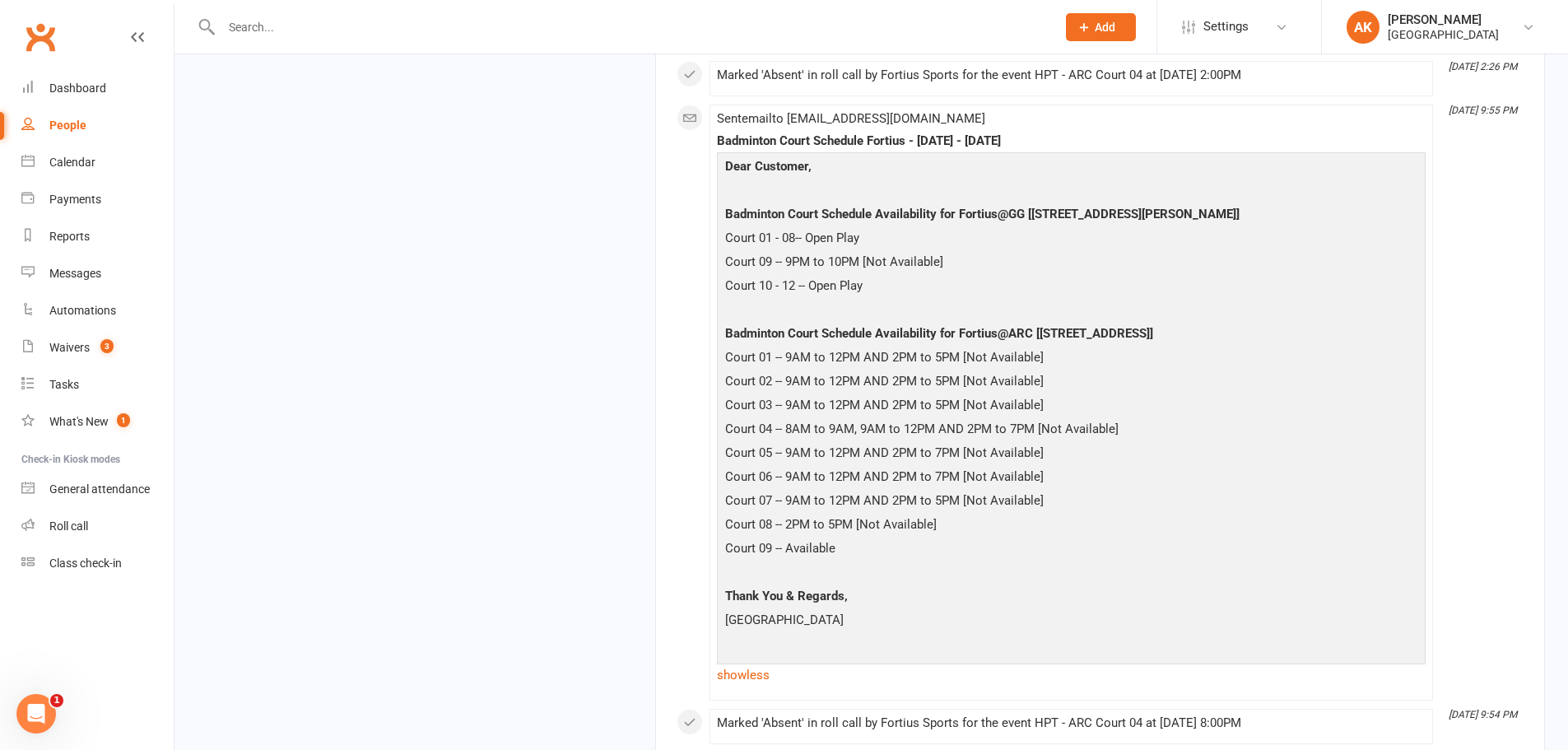
scroll to position [2305, 0]
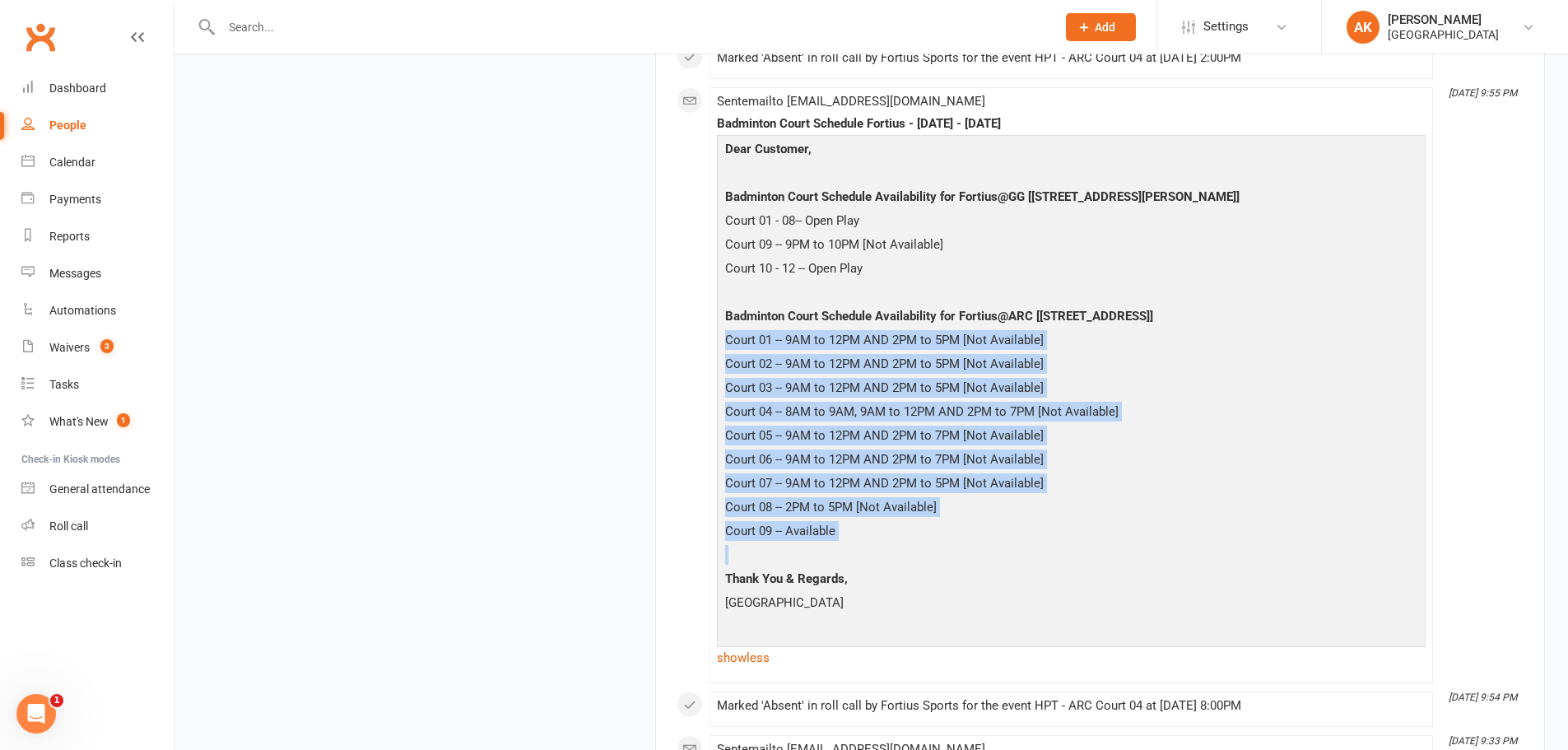
drag, startPoint x: 865, startPoint y: 546, endPoint x: 724, endPoint y: 349, distance: 242.3
click at [724, 349] on div "Dear Customer, Badminton Court Schedule Availability for Fortius@GG [5905 Ronal…" at bounding box center [1072, 390] width 700 height 501
copy div "Court 01 -- 9AM to 12PM AND 2PM to 5PM [Not Available] Court 02 -- 9AM to 12PM …"
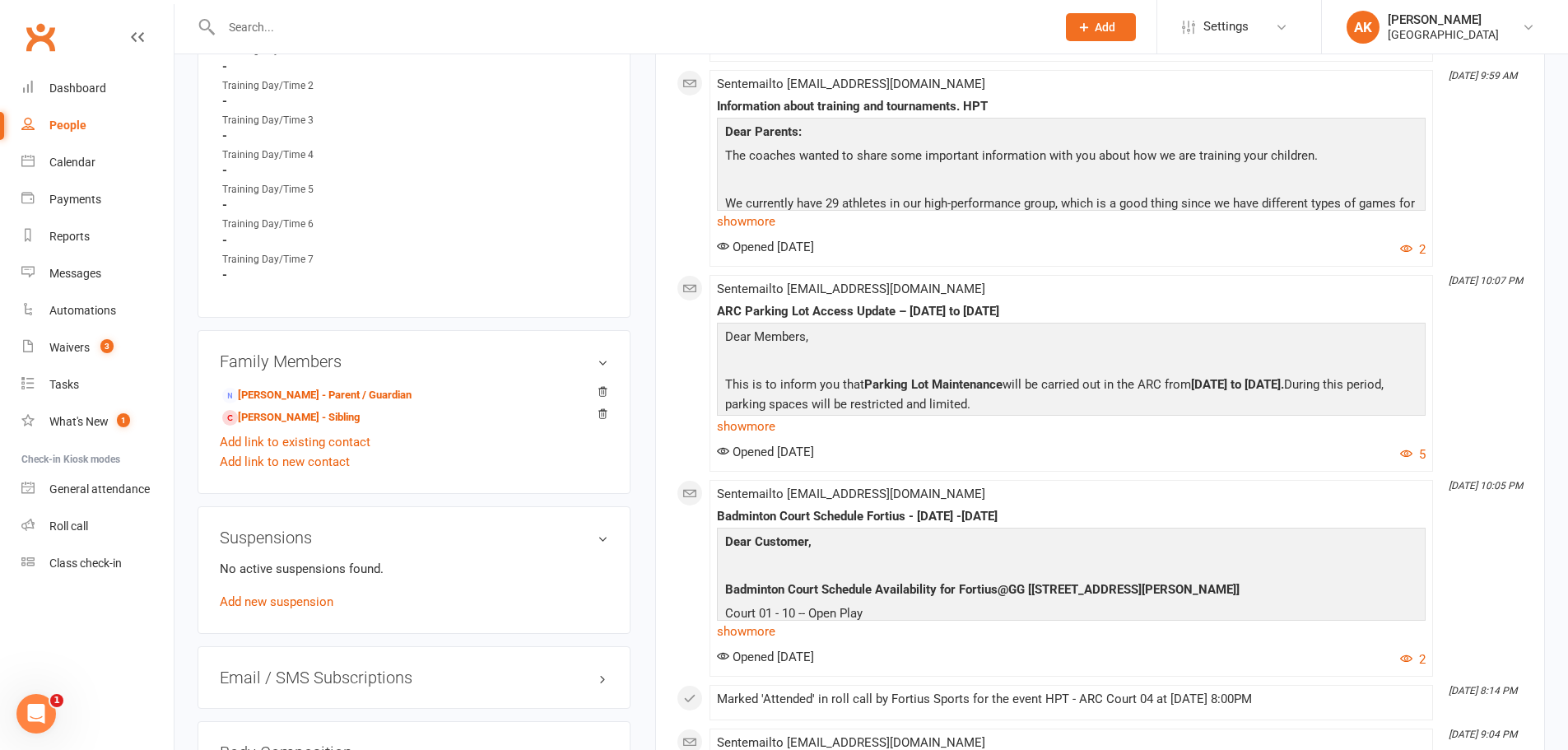
scroll to position [576, 0]
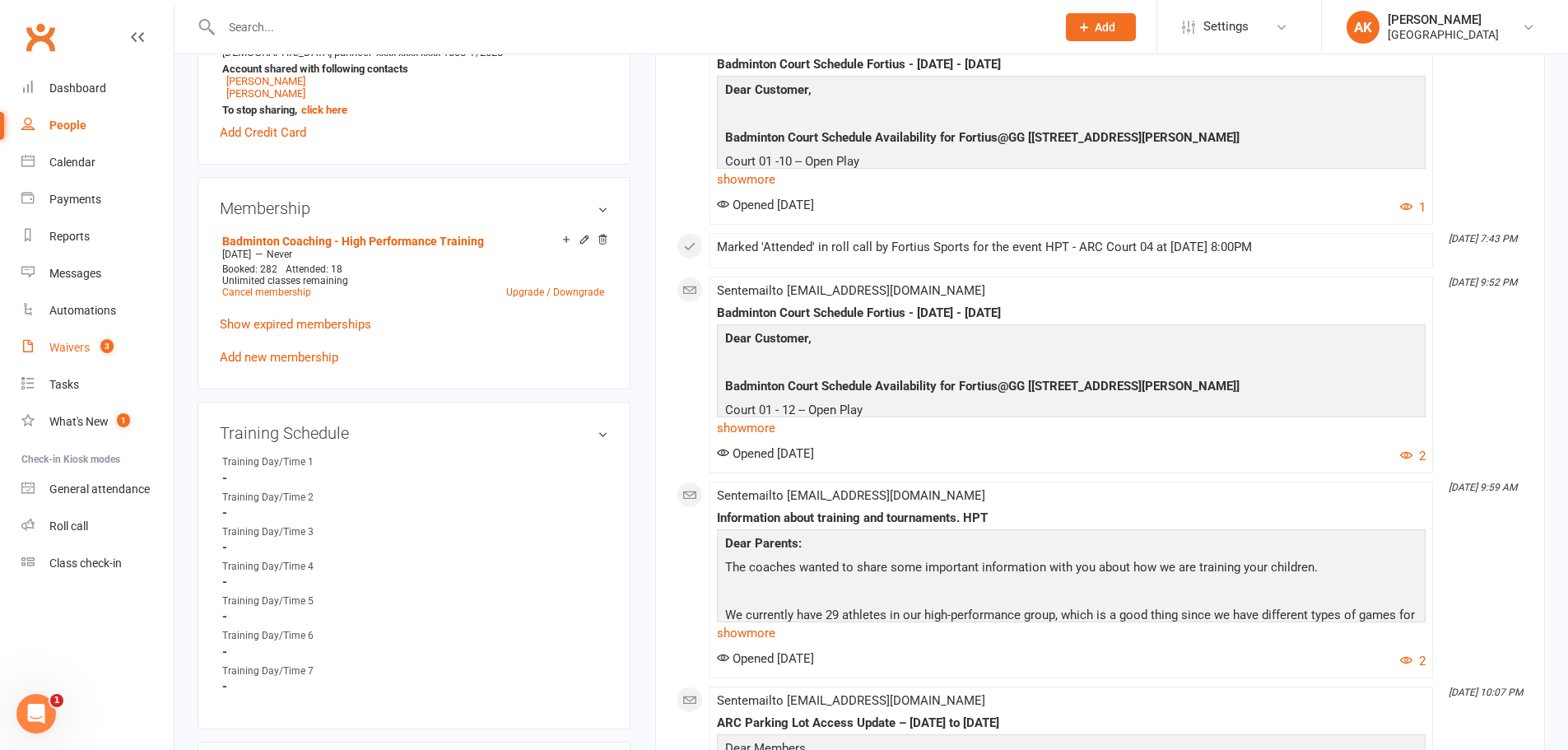
click at [80, 339] on link "Waivers 3" at bounding box center [98, 347] width 152 height 37
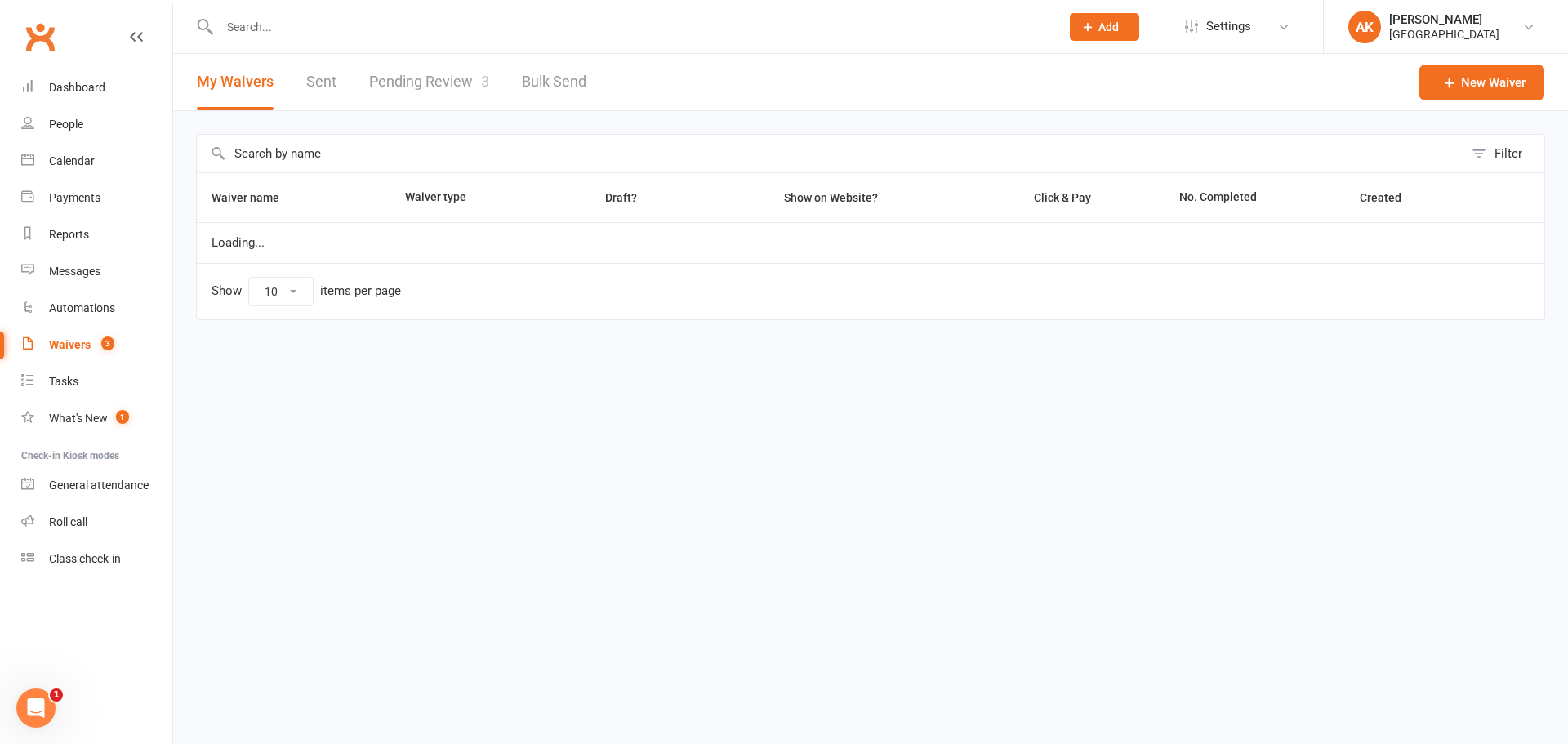
click at [417, 82] on link "Pending Review 3" at bounding box center [428, 82] width 120 height 57
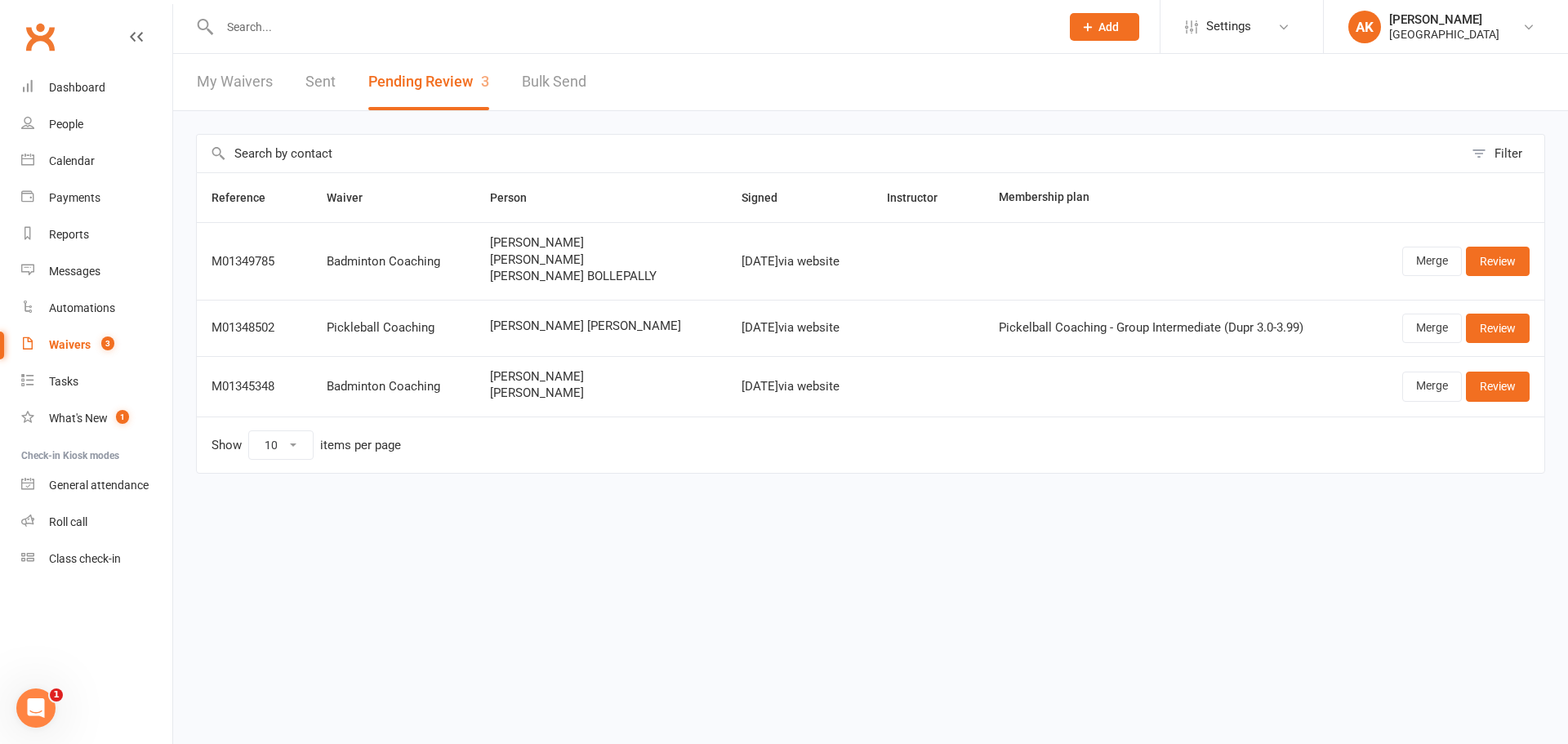
click at [236, 84] on link "My Waivers" at bounding box center [234, 82] width 76 height 57
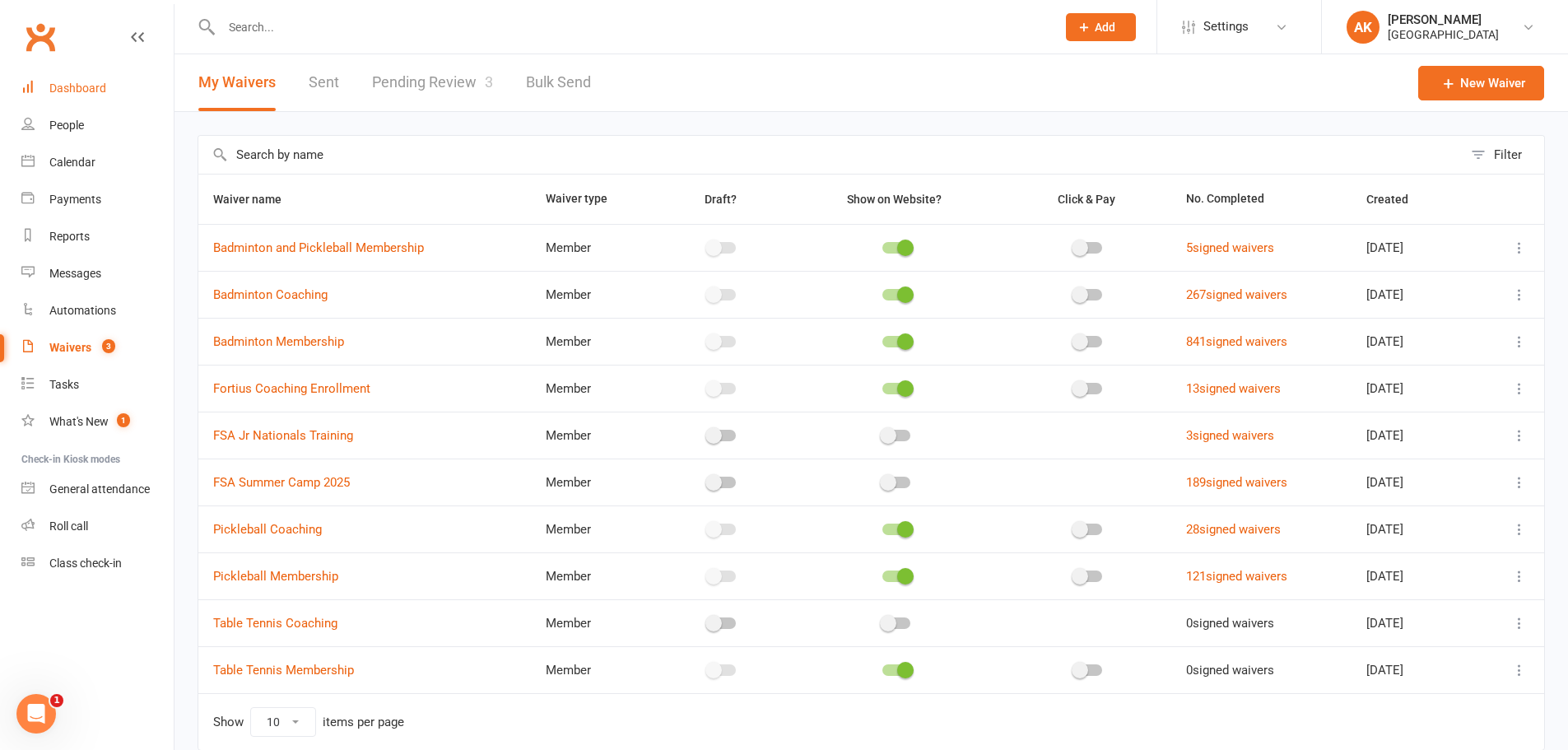
click at [112, 97] on link "Dashboard" at bounding box center [98, 88] width 152 height 37
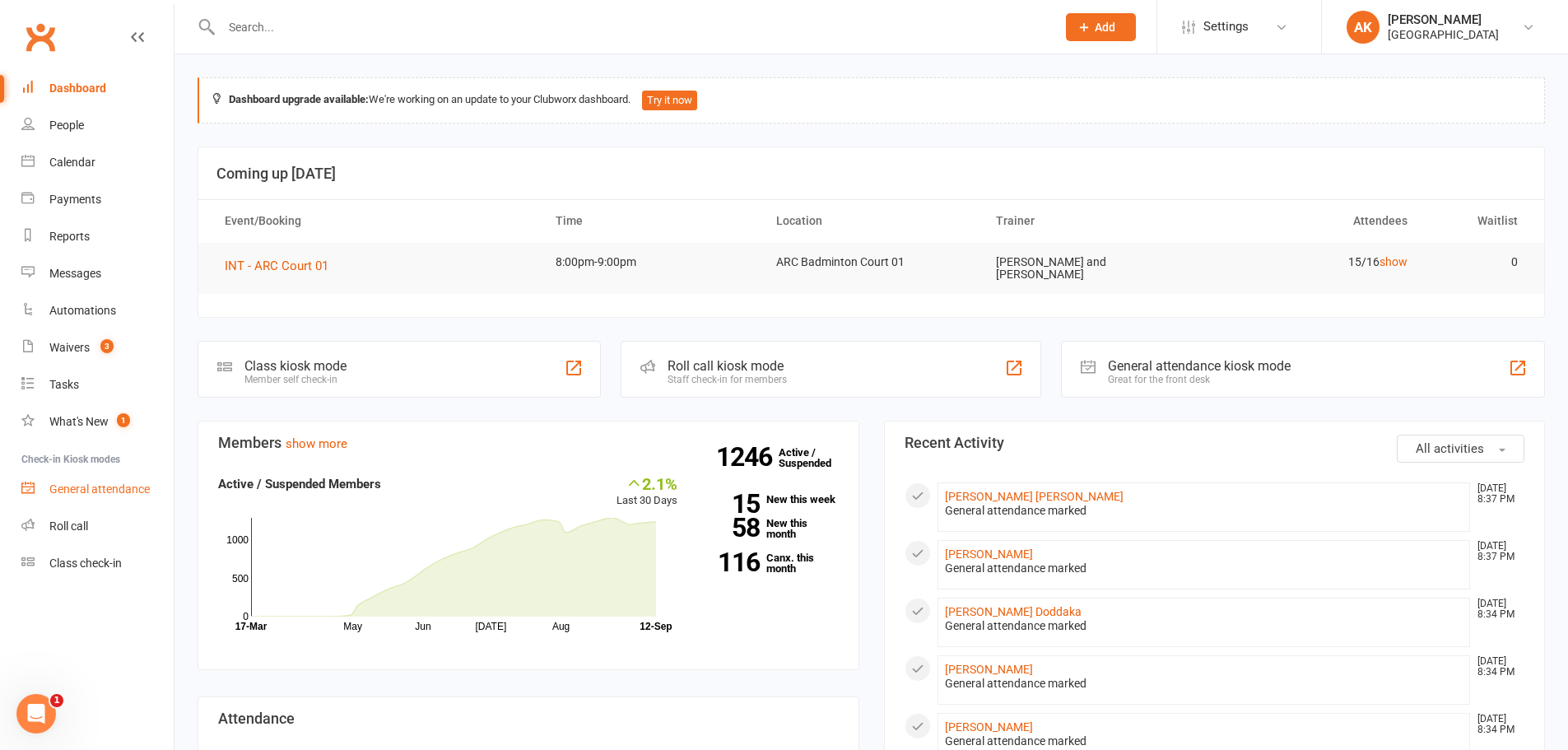
click at [76, 484] on div "General attendance" at bounding box center [100, 489] width 101 height 13
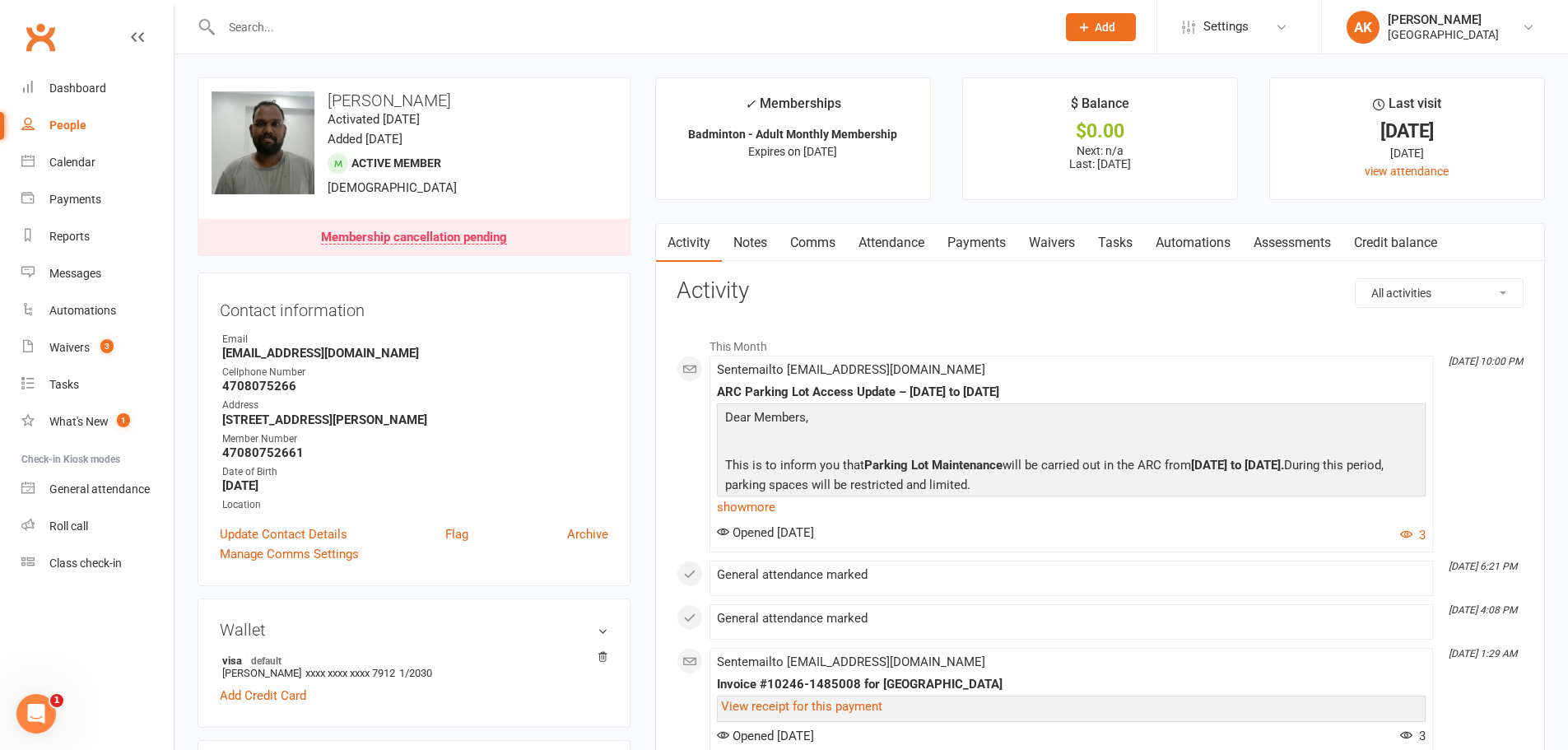
click at [549, 42] on div at bounding box center [621, 27] width 847 height 53
click at [555, 19] on input "text" at bounding box center [630, 27] width 828 height 23
type input "[PERSON_NAME]"
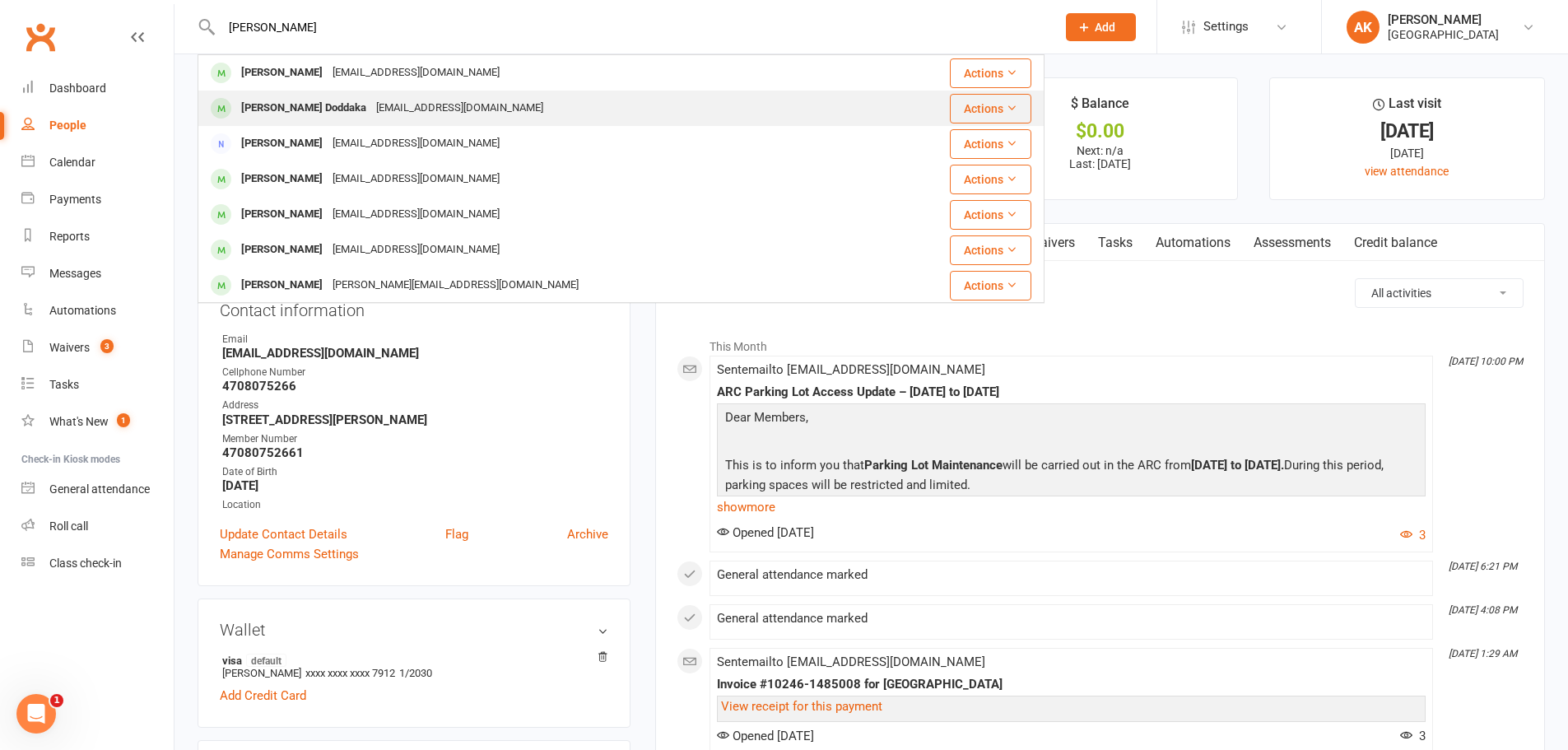
click at [480, 95] on div "[PERSON_NAME] Doddaka [EMAIL_ADDRESS][DOMAIN_NAME]" at bounding box center [551, 108] width 702 height 34
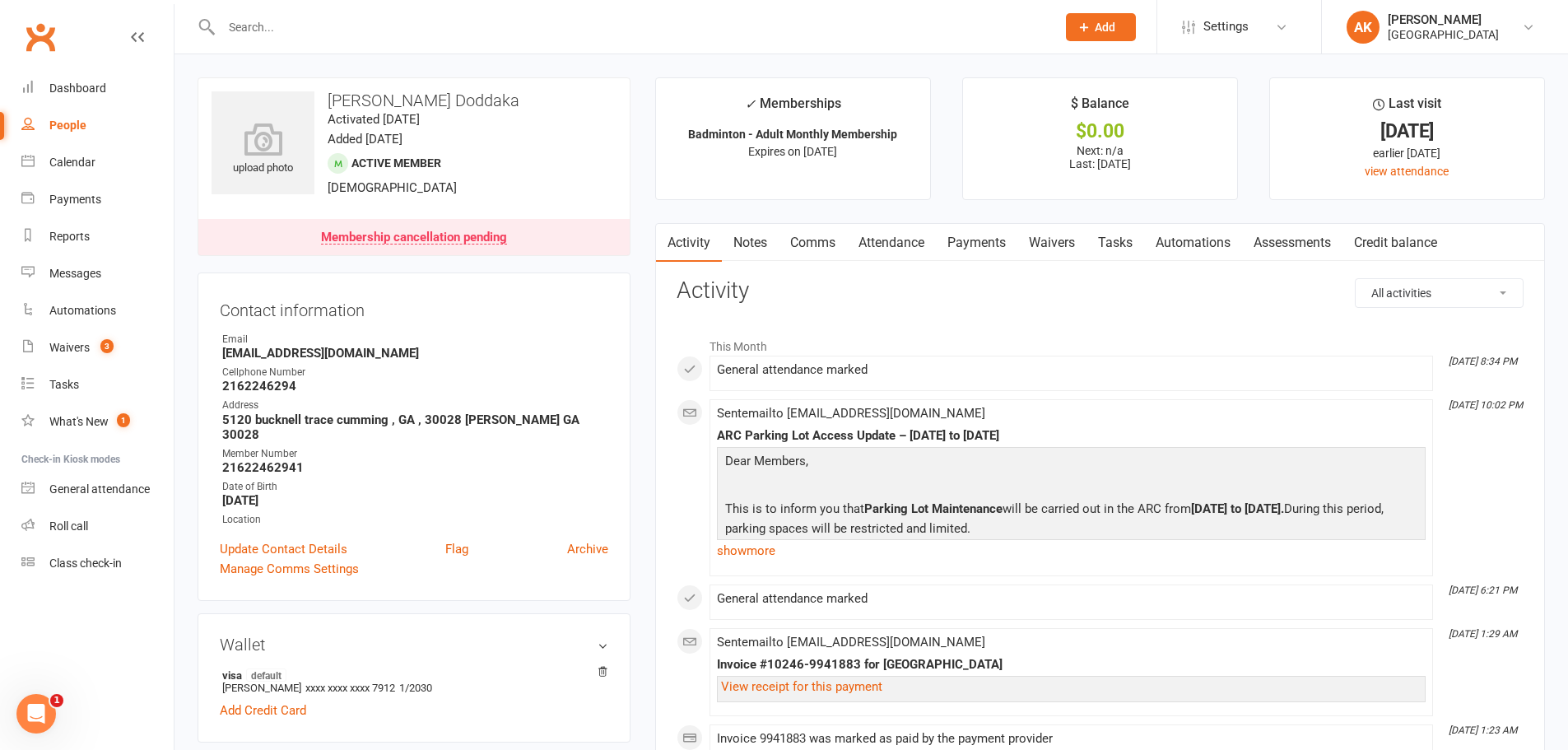
drag, startPoint x: 276, startPoint y: 488, endPoint x: 311, endPoint y: 488, distance: 35.0
click at [311, 493] on strong "[DATE]" at bounding box center [415, 500] width 386 height 15
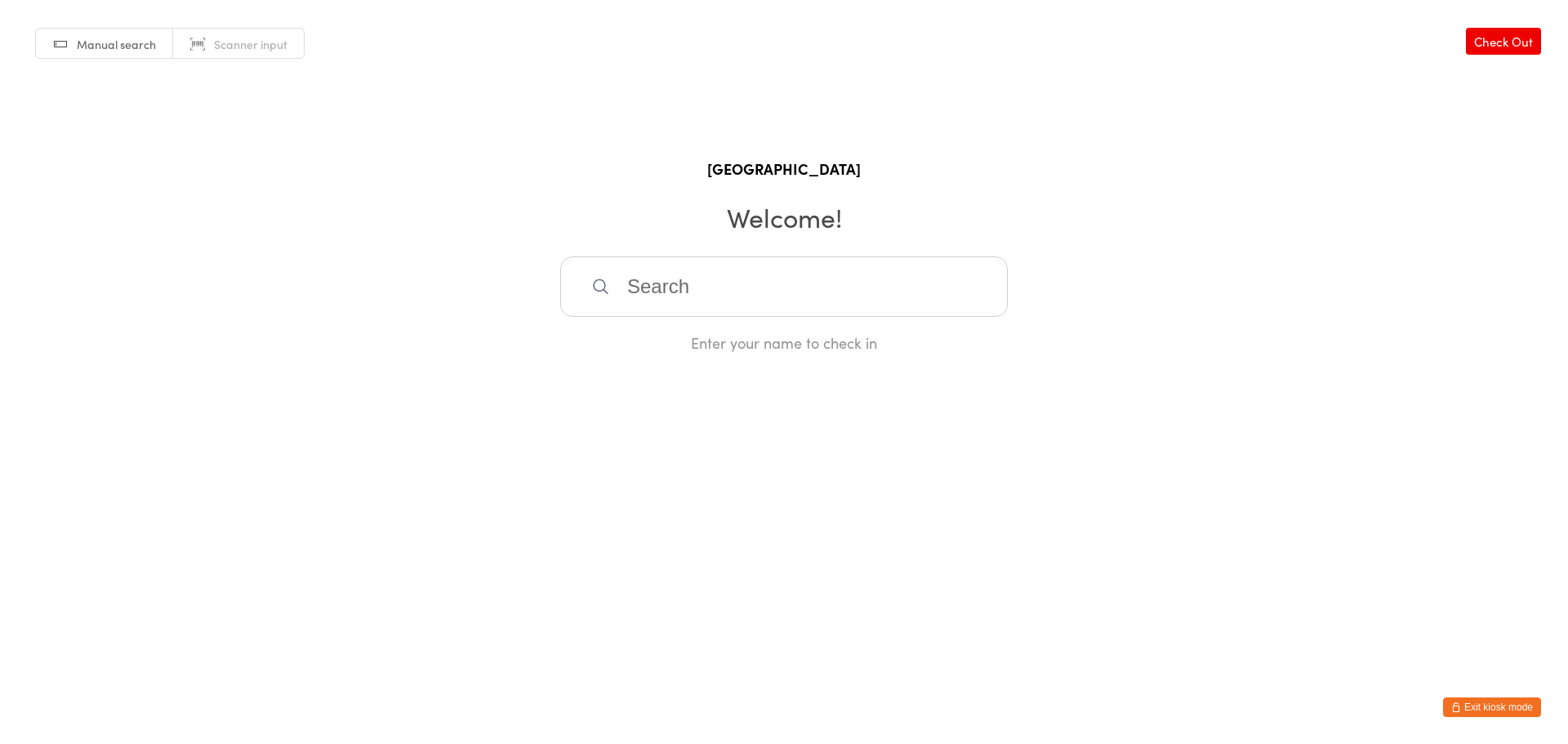
click at [671, 287] on input "search" at bounding box center [784, 286] width 447 height 60
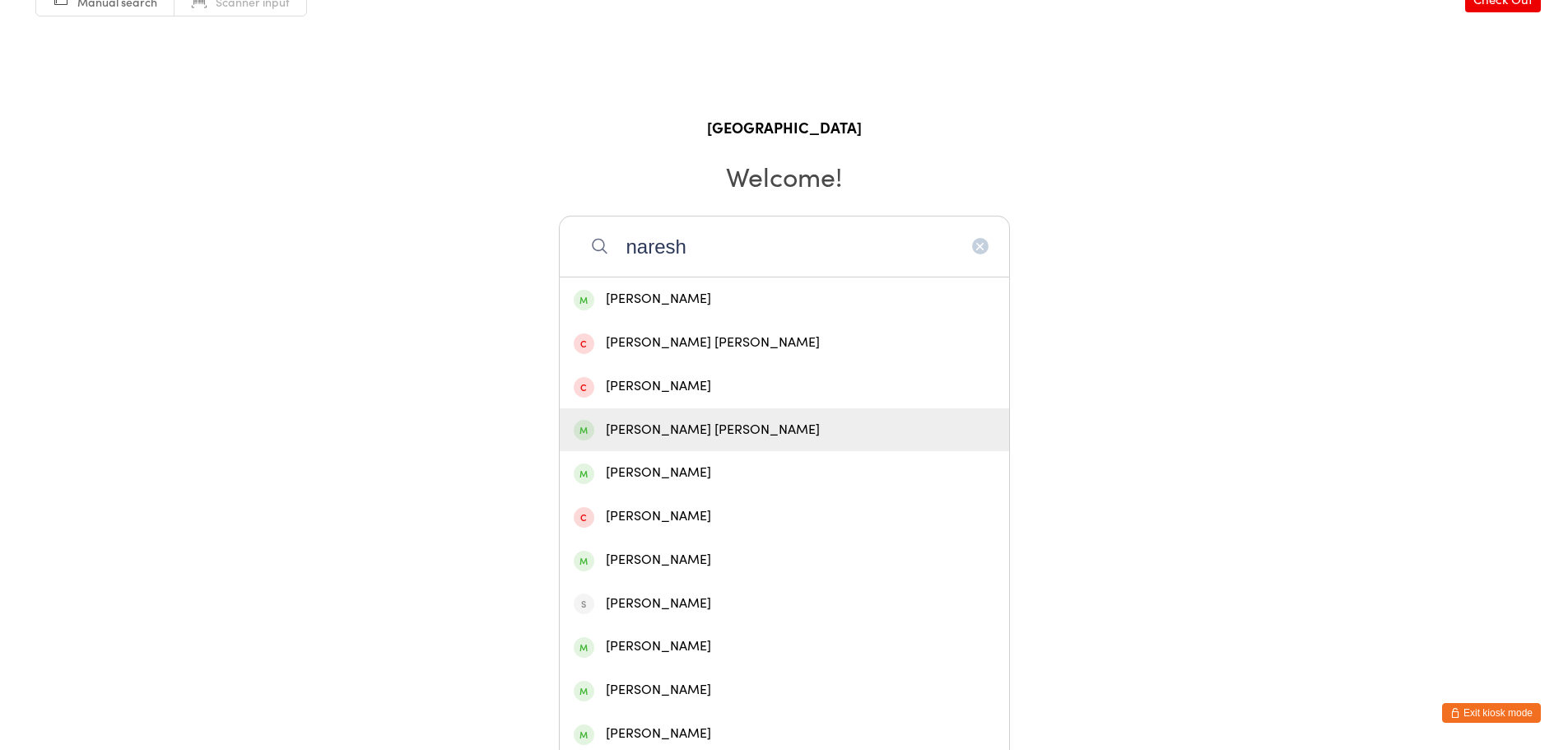
scroll to position [83, 0]
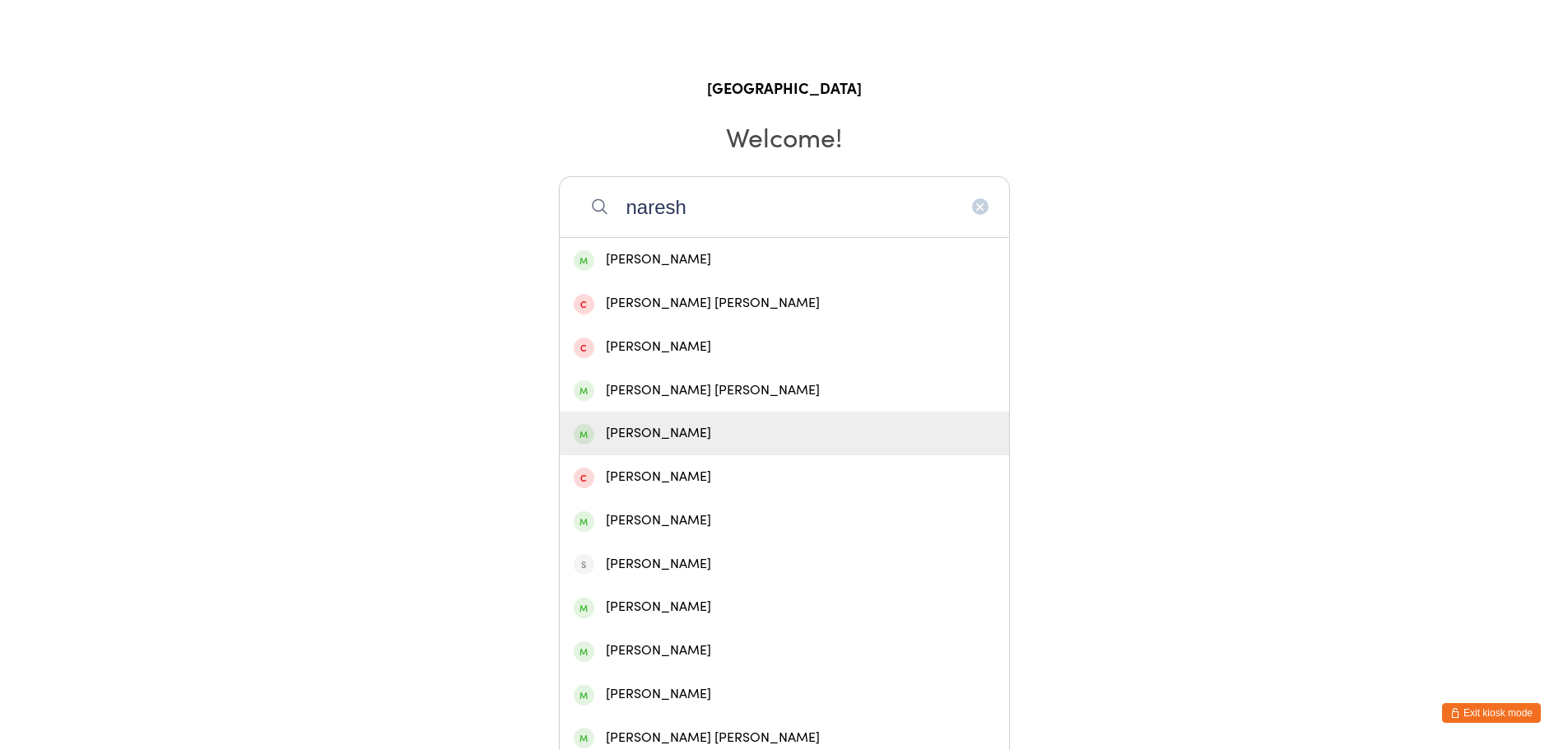
type input "naresh"
click at [731, 434] on div "[PERSON_NAME]" at bounding box center [784, 433] width 421 height 22
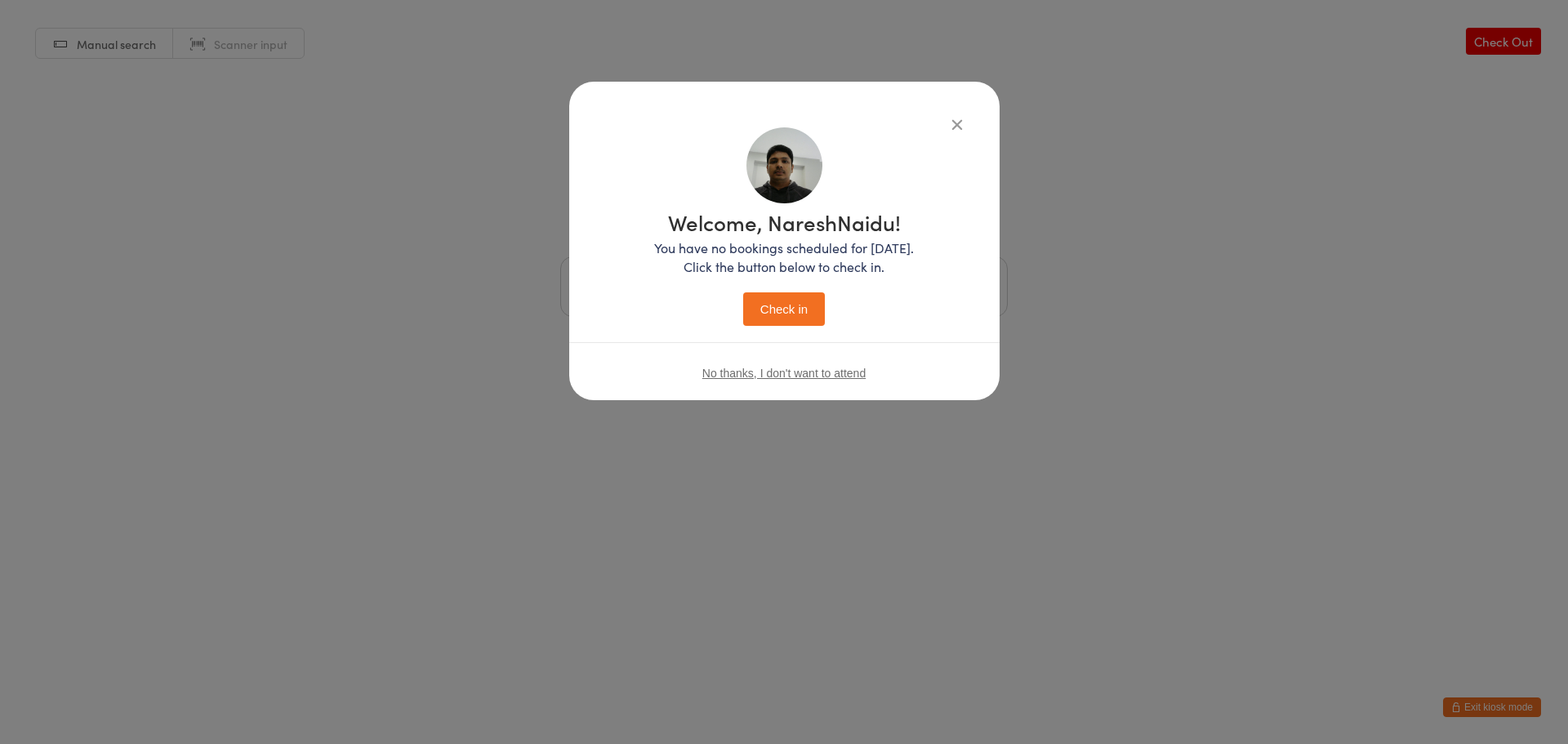
click at [802, 308] on button "Check in" at bounding box center [784, 309] width 82 height 34
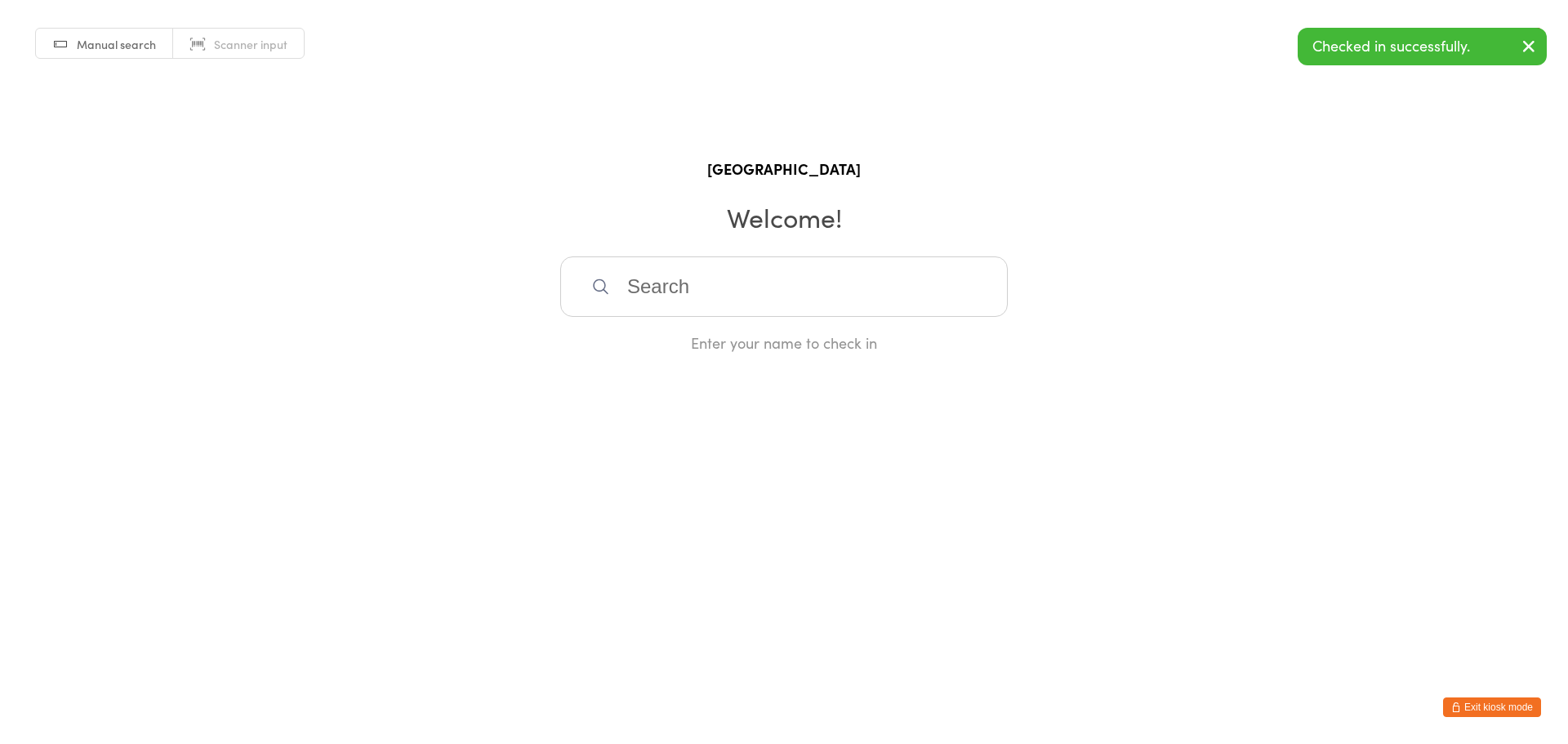
click at [1503, 699] on button "Exit kiosk mode" at bounding box center [1492, 707] width 98 height 20
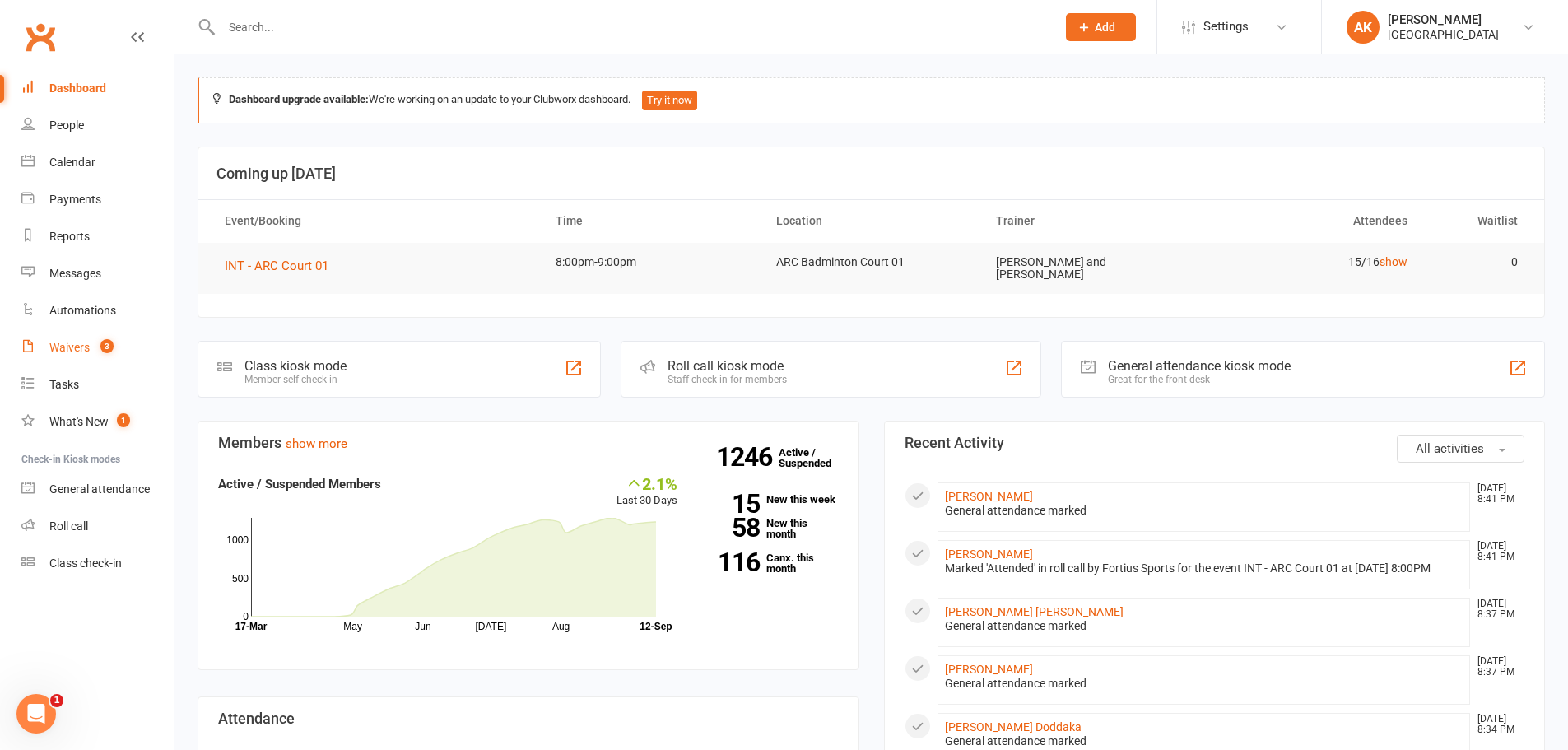
click at [89, 337] on link "Waivers 3" at bounding box center [98, 347] width 152 height 37
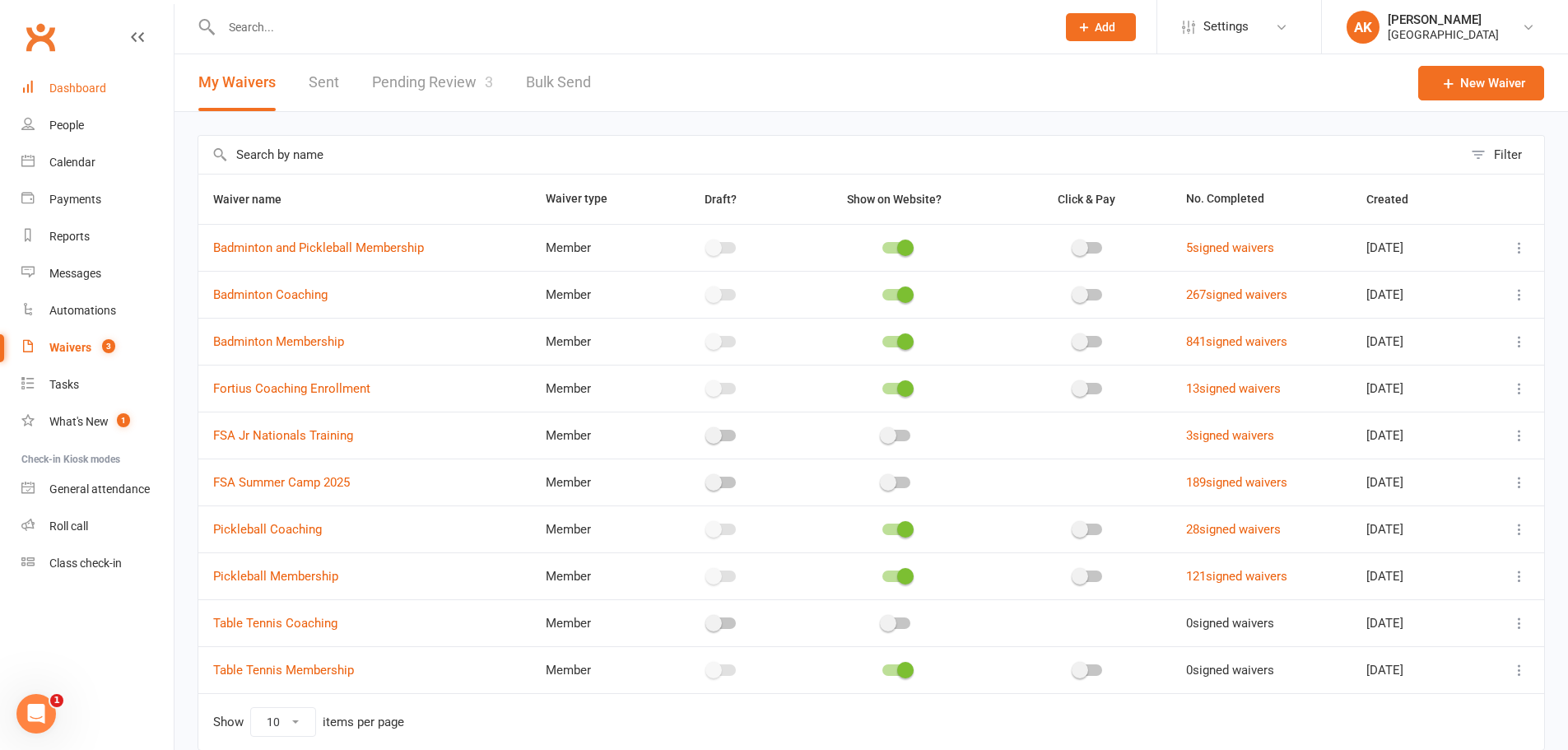
click at [100, 84] on div "Dashboard" at bounding box center [78, 88] width 57 height 13
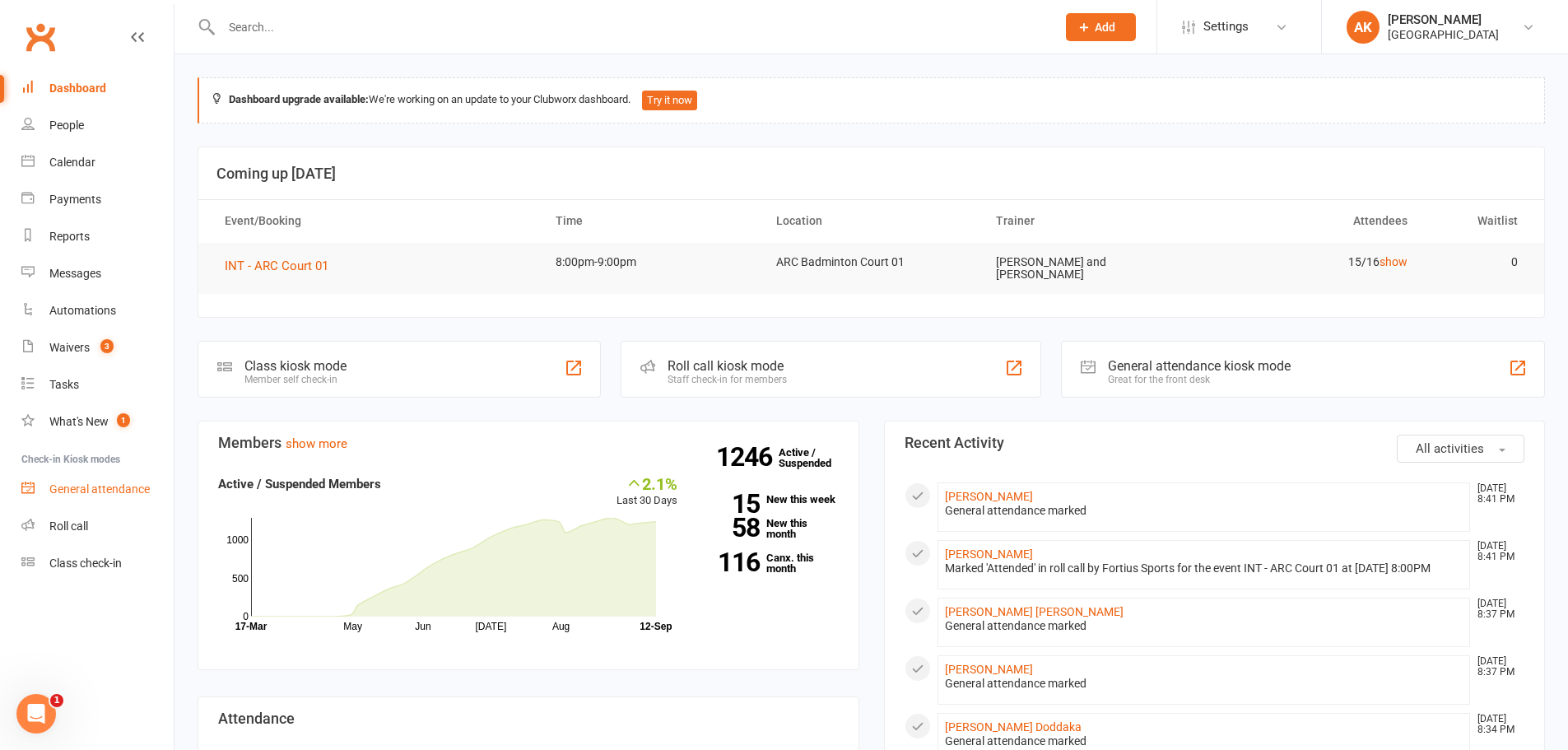
click at [75, 496] on div "General attendance" at bounding box center [100, 489] width 101 height 13
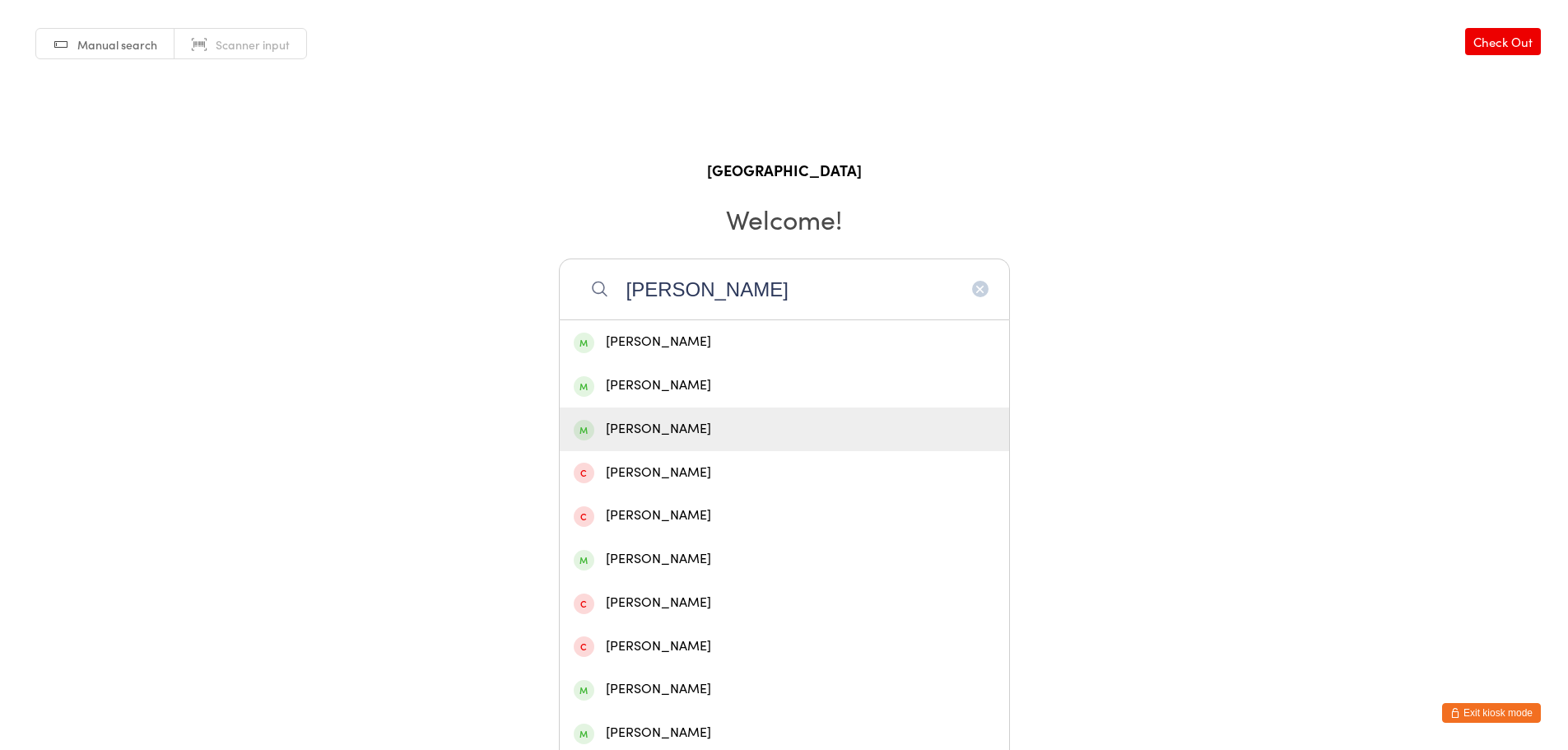
type input "sudheer"
click at [710, 419] on div "[PERSON_NAME]" at bounding box center [784, 429] width 421 height 22
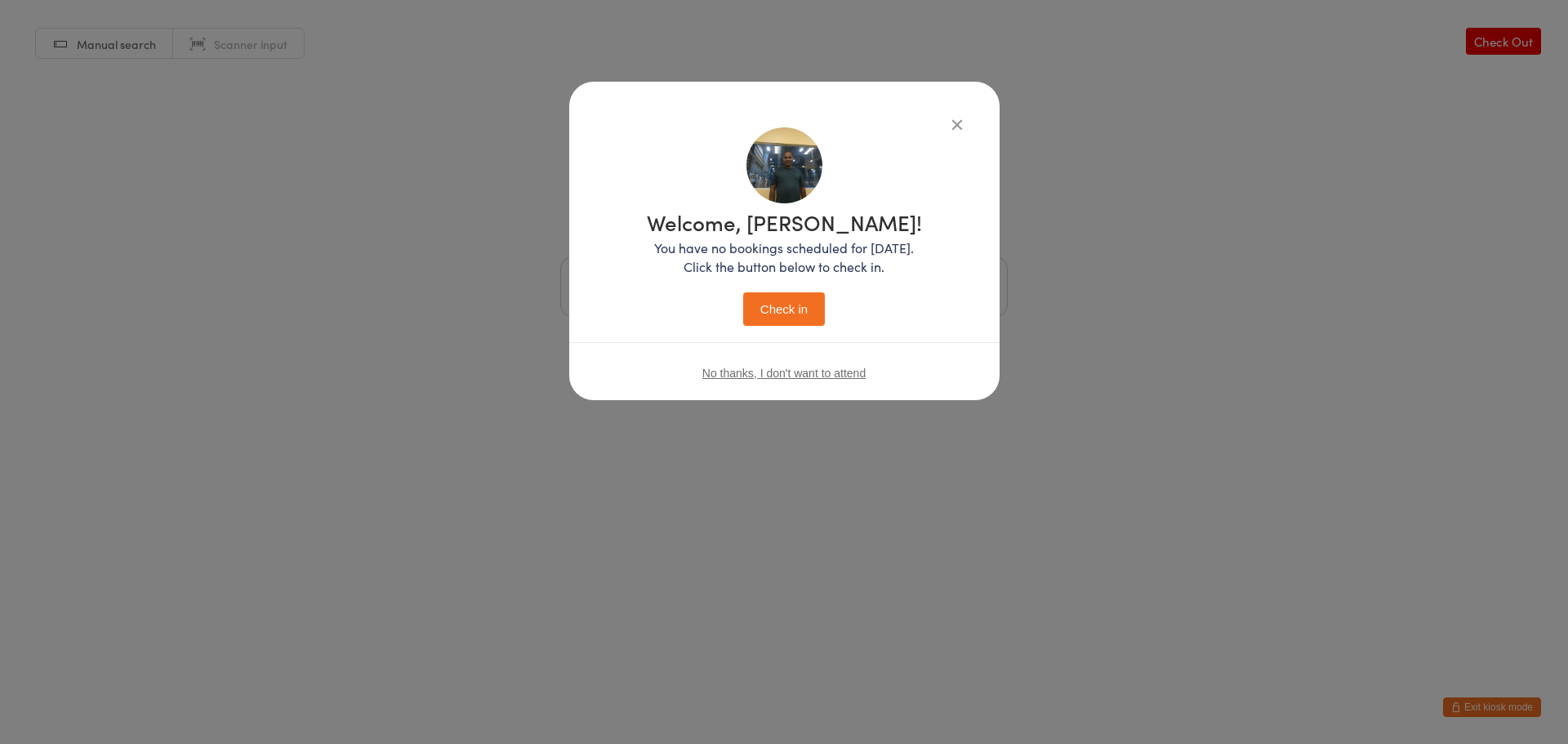
click at [791, 311] on button "Check in" at bounding box center [784, 309] width 82 height 34
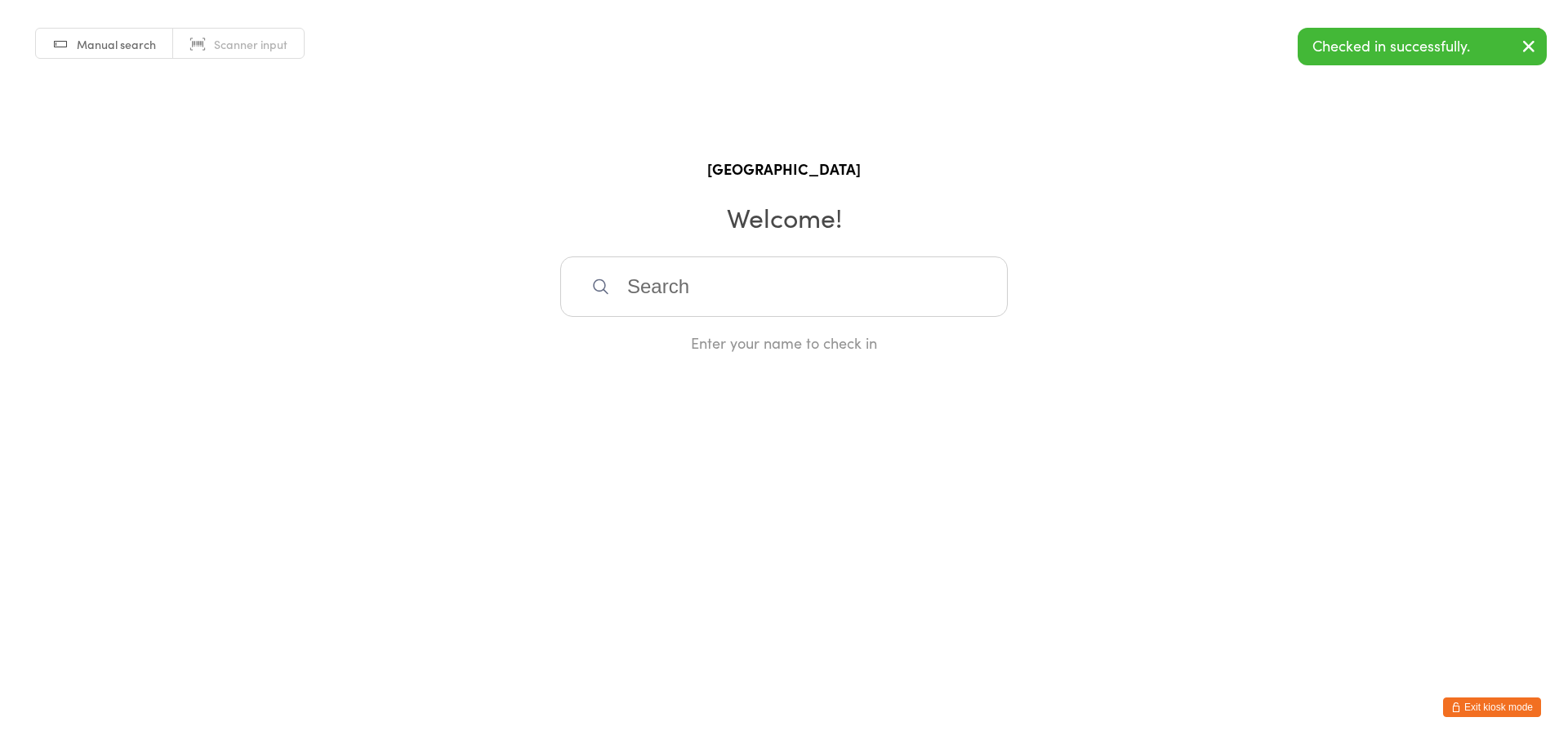
click at [812, 298] on input "search" at bounding box center [784, 286] width 447 height 60
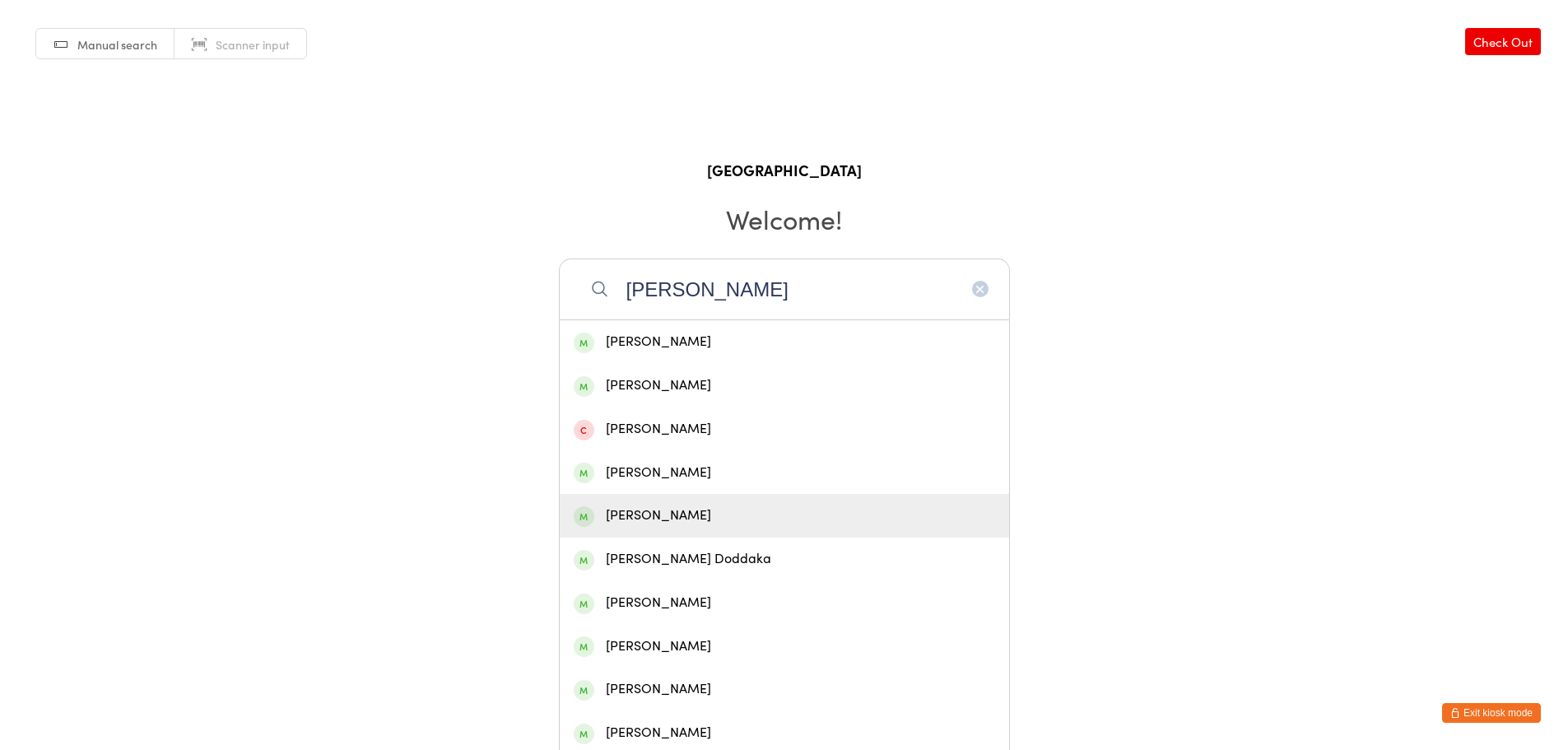
type input "sai chand"
click at [720, 513] on div "[PERSON_NAME]" at bounding box center [784, 516] width 421 height 22
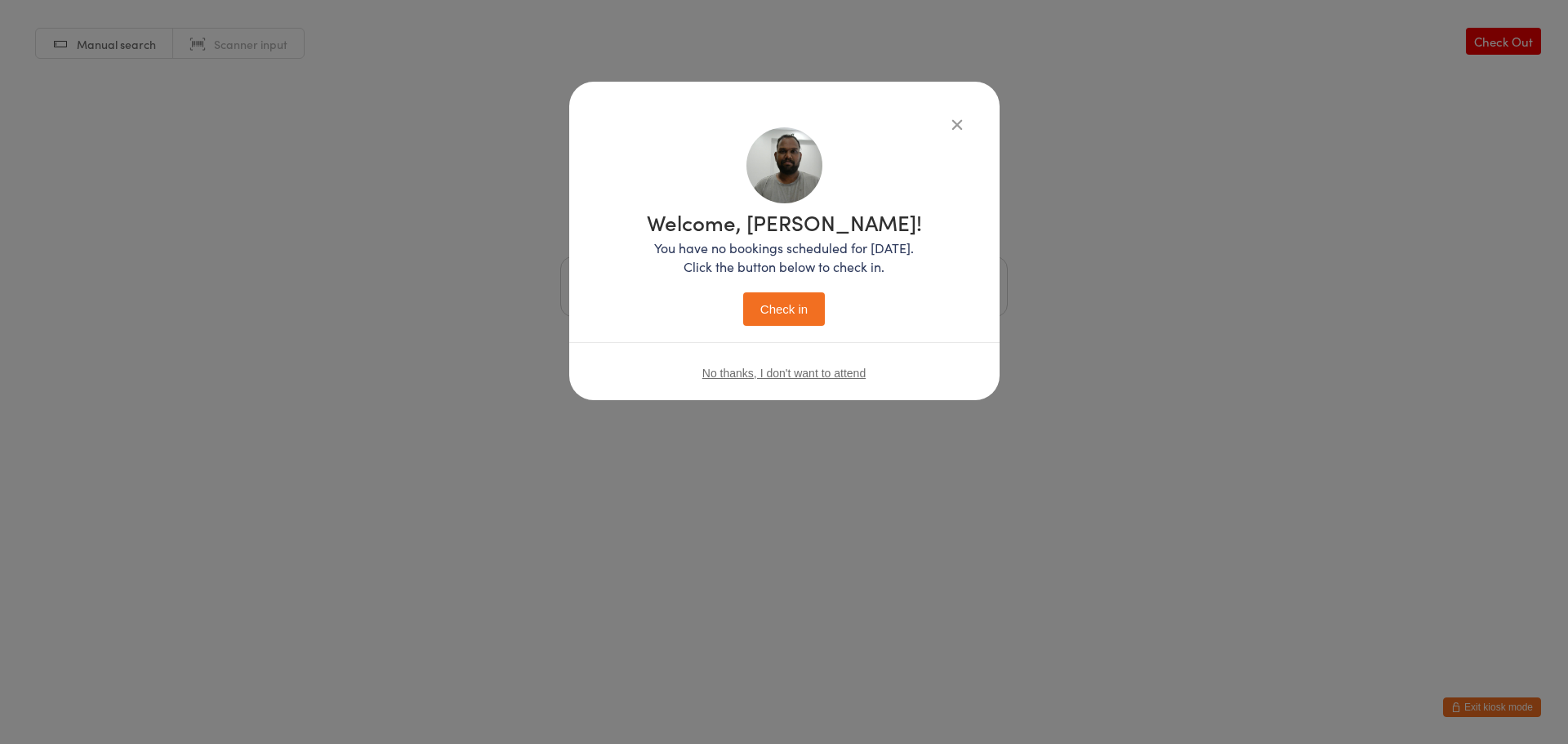
click at [790, 310] on button "Check in" at bounding box center [784, 309] width 82 height 34
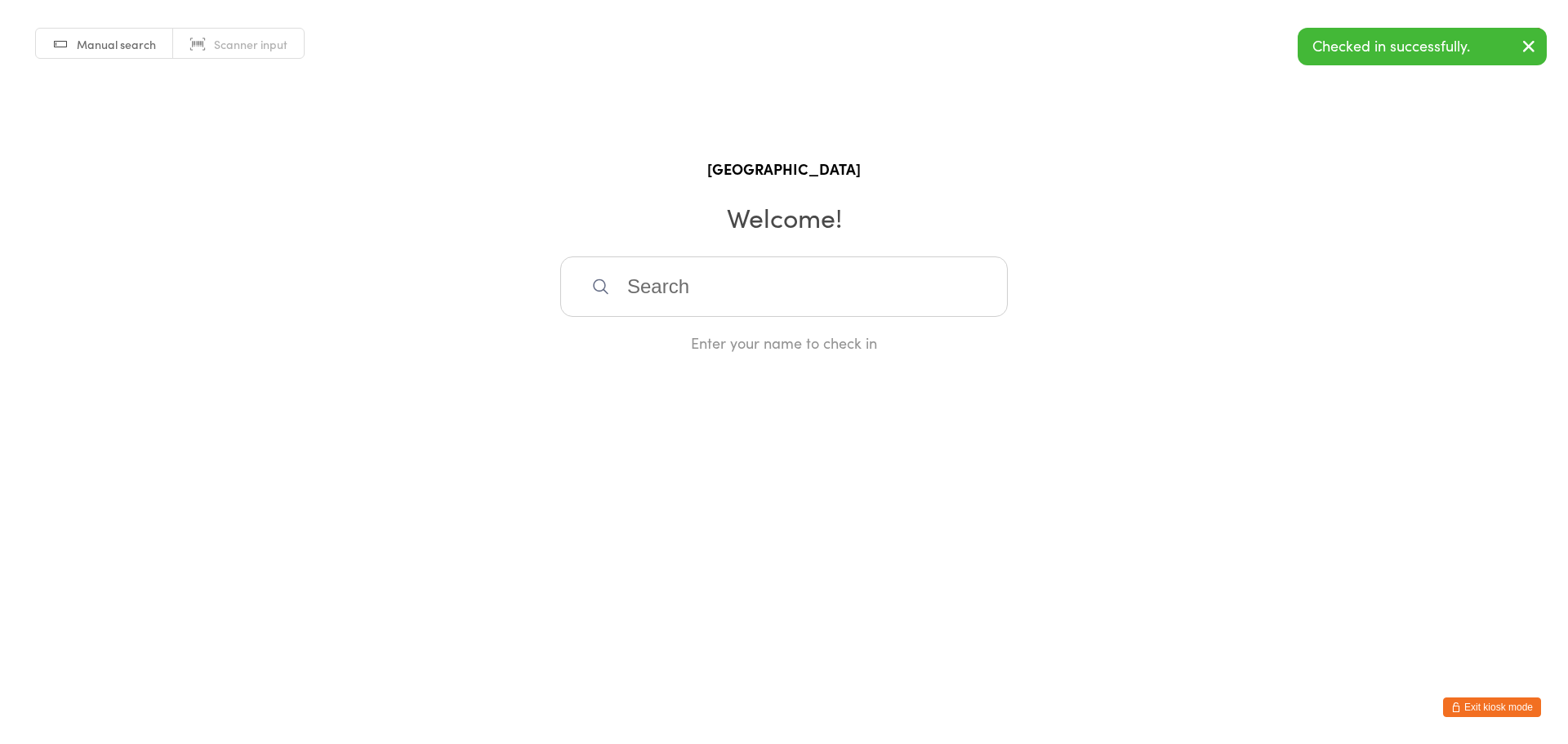
click button "Exit kiosk mode"
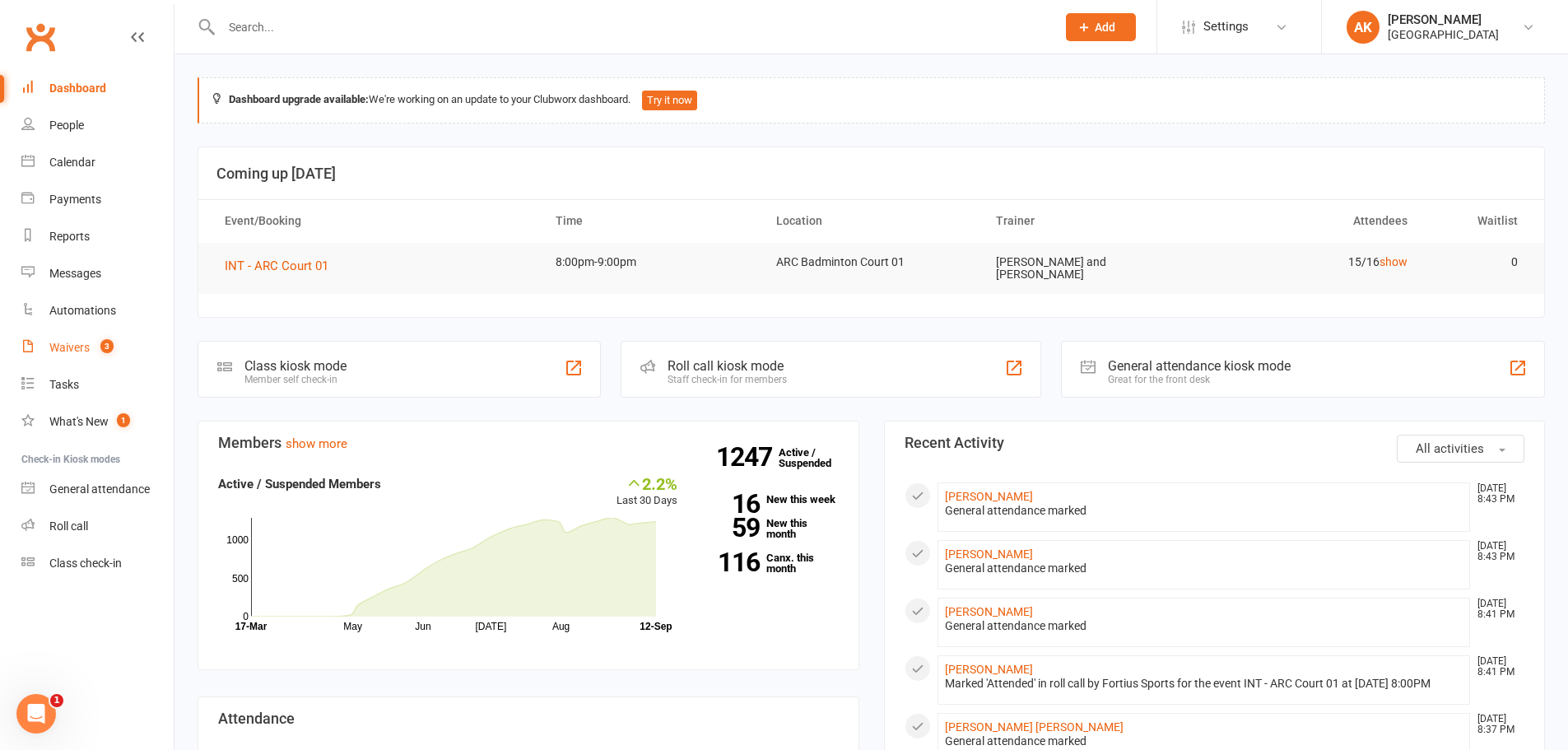
click at [69, 348] on div "Waivers" at bounding box center [69, 347] width 40 height 13
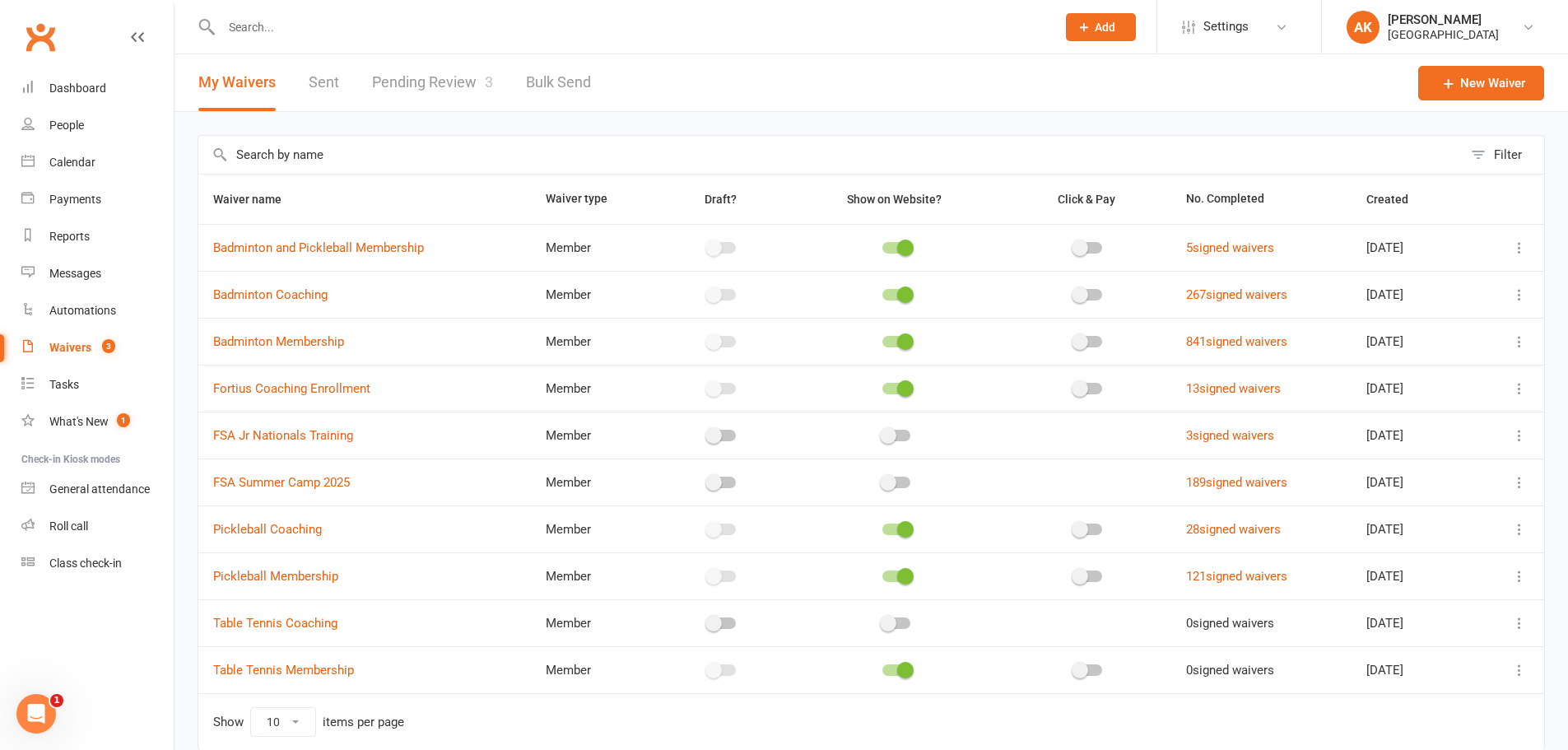
click at [450, 77] on link "Pending Review 3" at bounding box center [432, 83] width 121 height 57
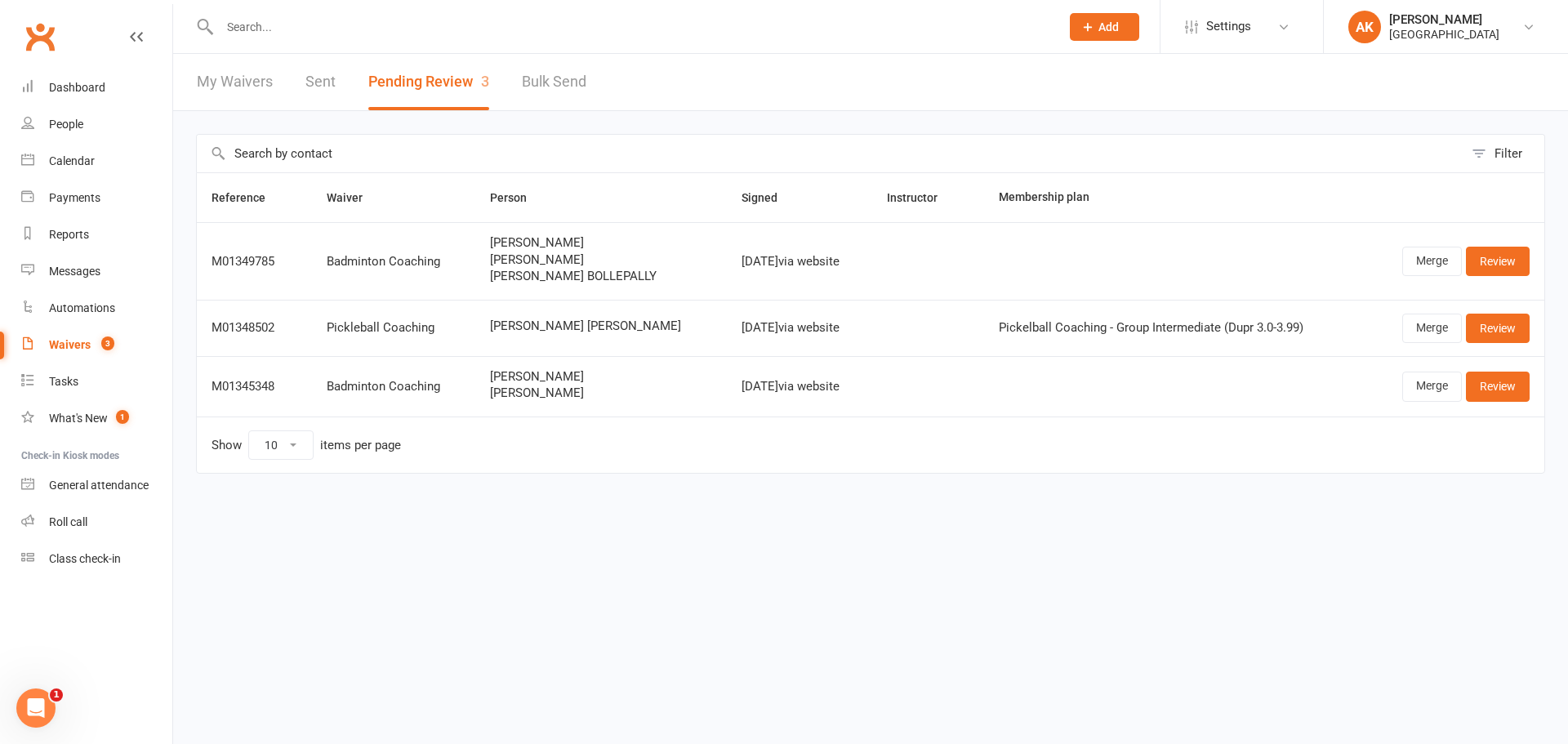
click at [246, 76] on link "My Waivers" at bounding box center [234, 82] width 76 height 57
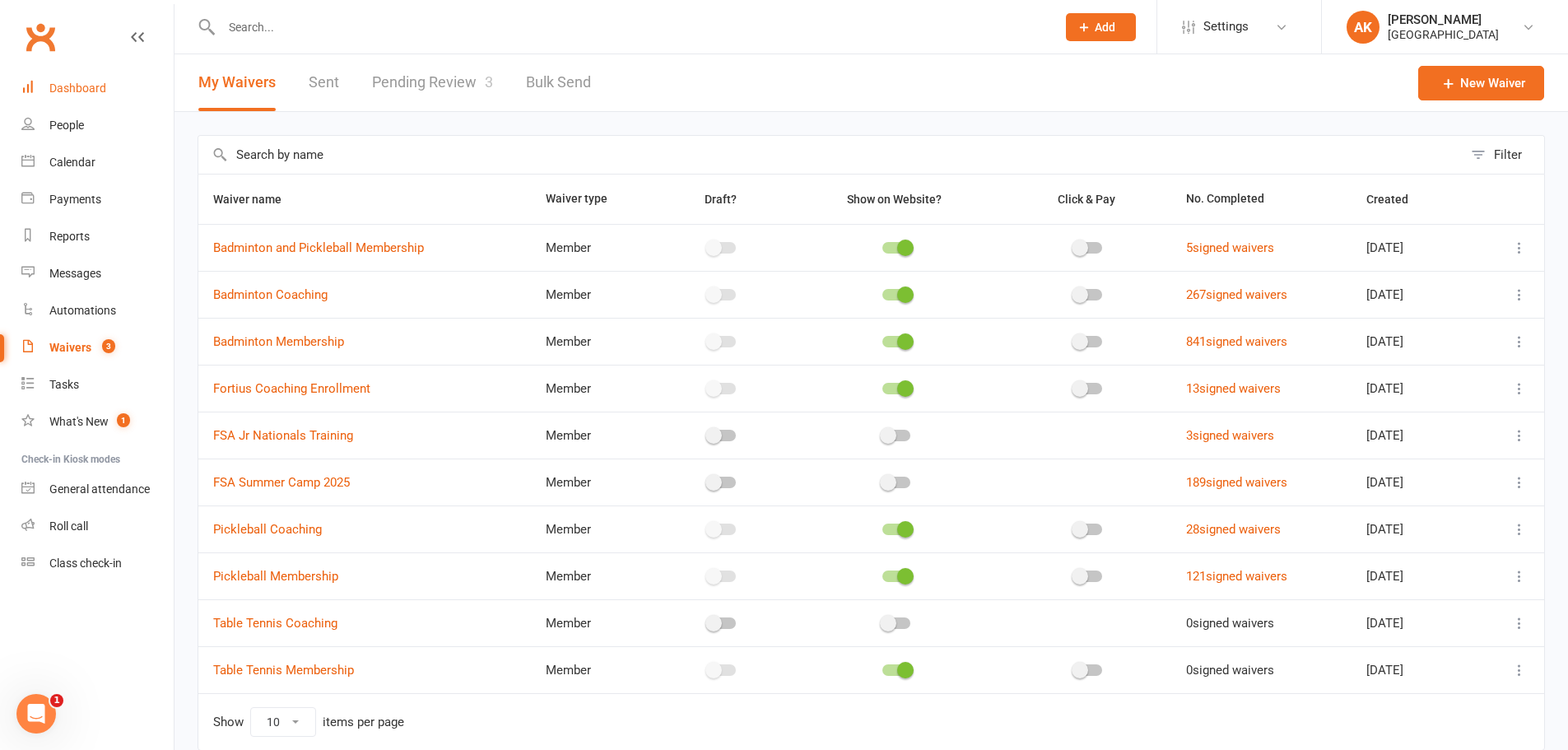
click at [127, 85] on link "Dashboard" at bounding box center [98, 88] width 152 height 37
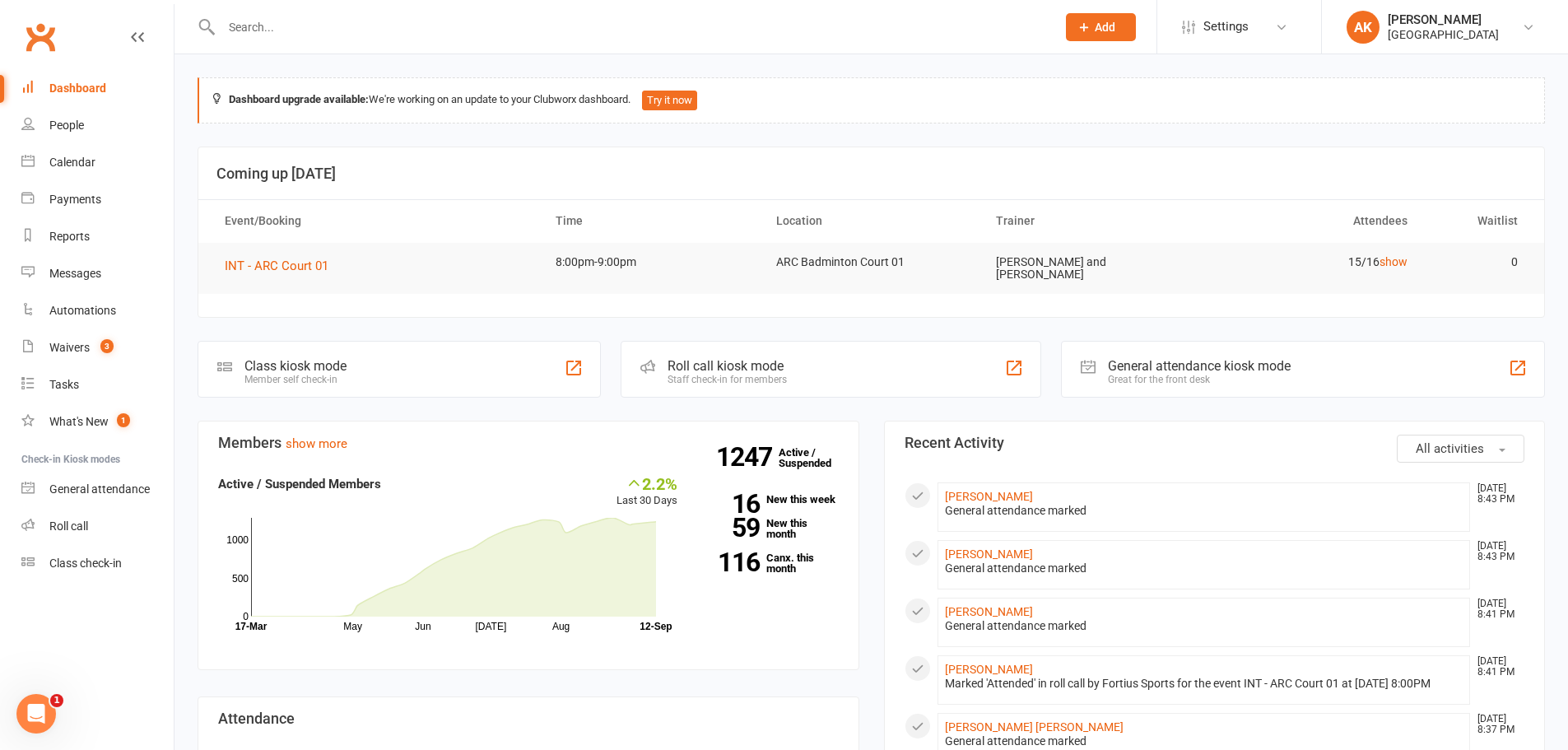
click at [329, 38] on input "text" at bounding box center [630, 27] width 828 height 23
click at [1017, 495] on link "[PERSON_NAME]" at bounding box center [989, 497] width 88 height 13
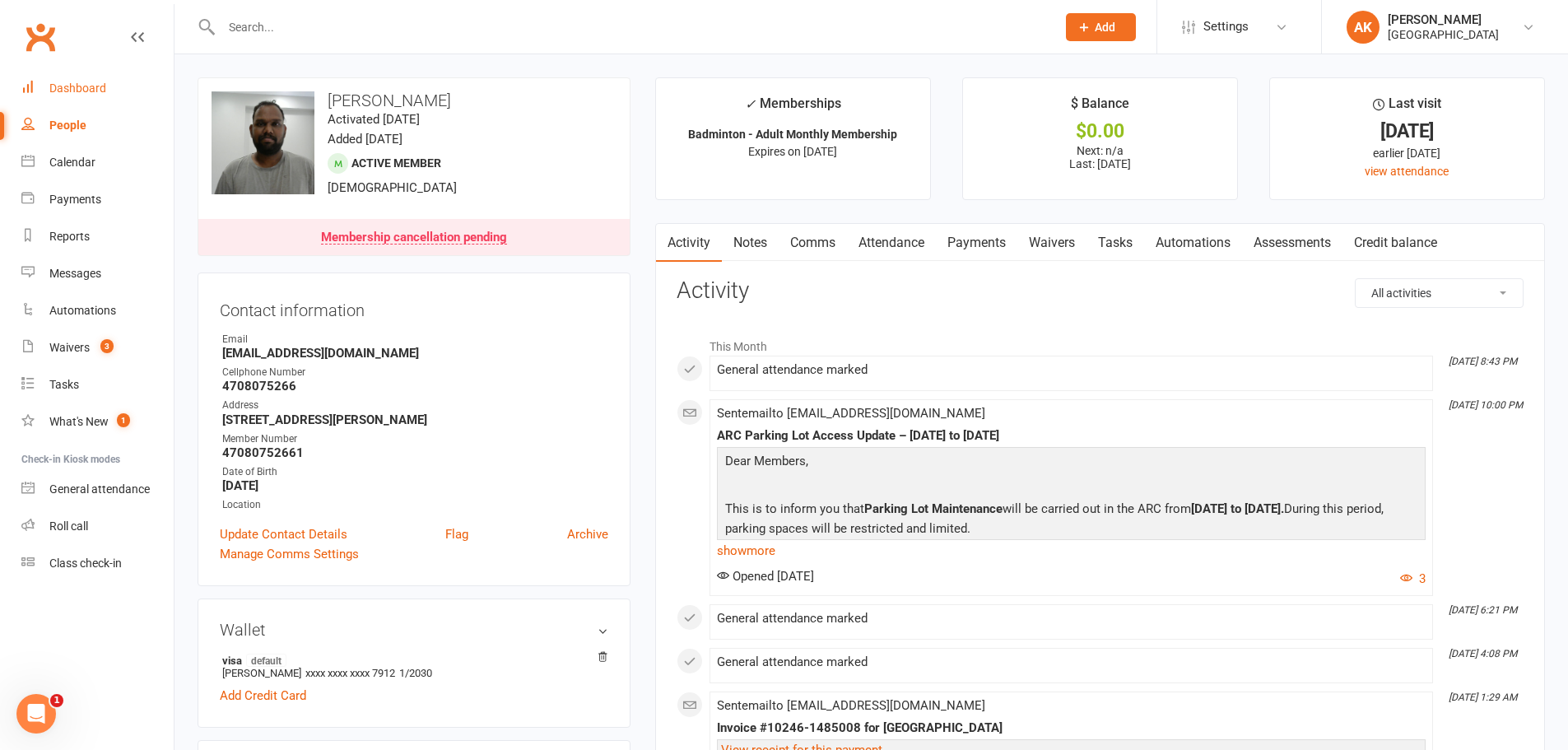
click at [35, 89] on link "Dashboard" at bounding box center [98, 88] width 152 height 37
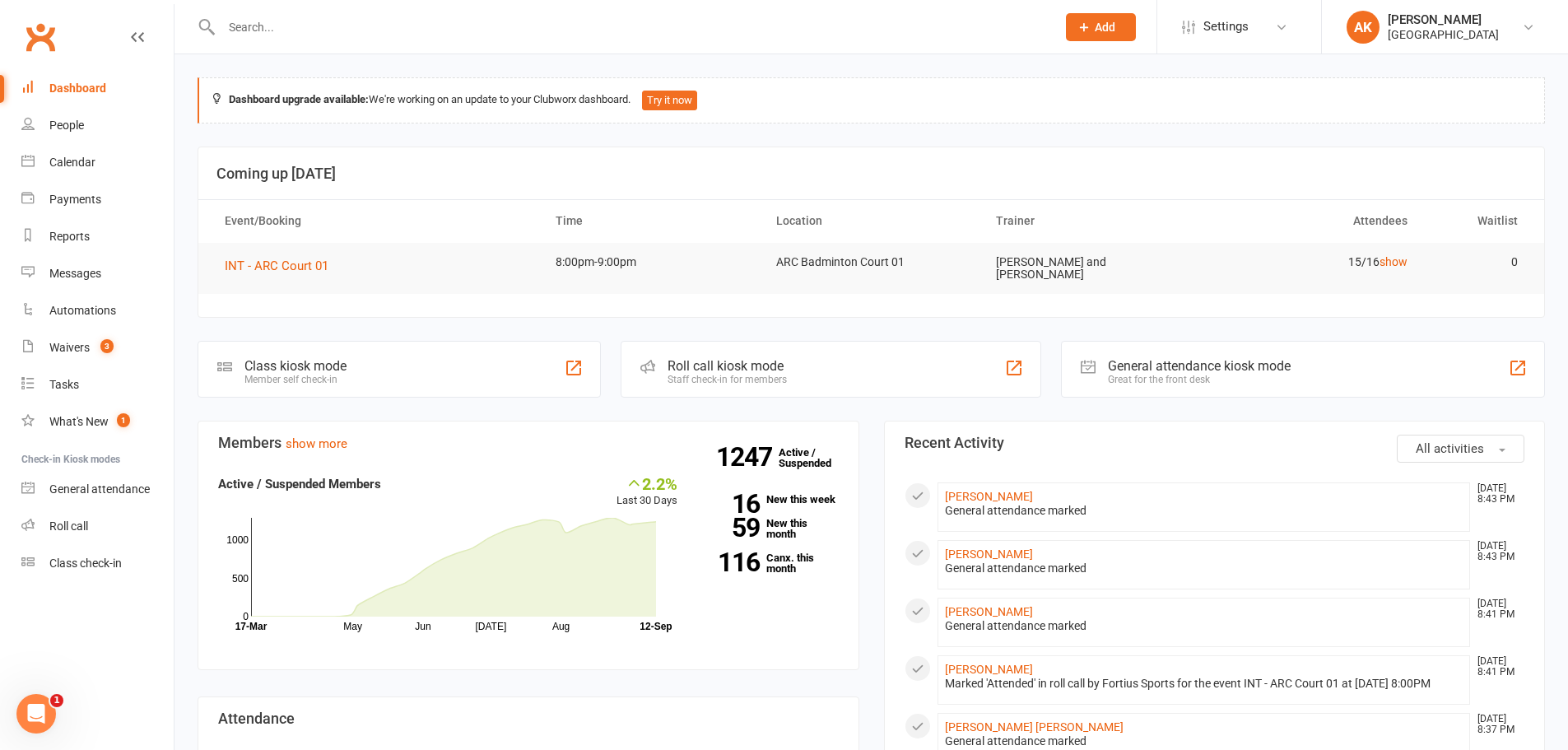
click at [309, 19] on input "text" at bounding box center [630, 27] width 828 height 23
type input "[PERSON_NAME]"
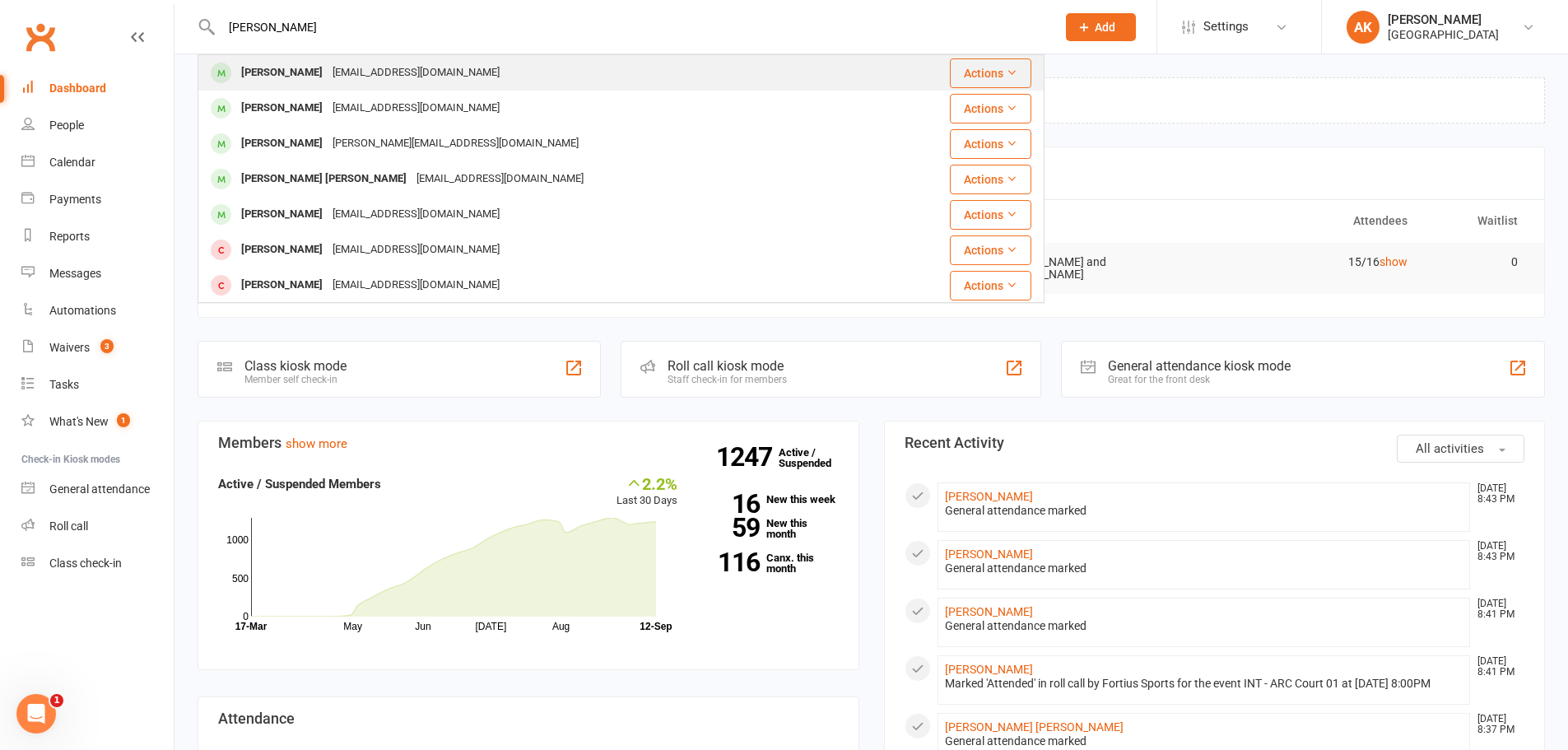
click at [342, 79] on div "[EMAIL_ADDRESS][DOMAIN_NAME]" at bounding box center [416, 72] width 177 height 24
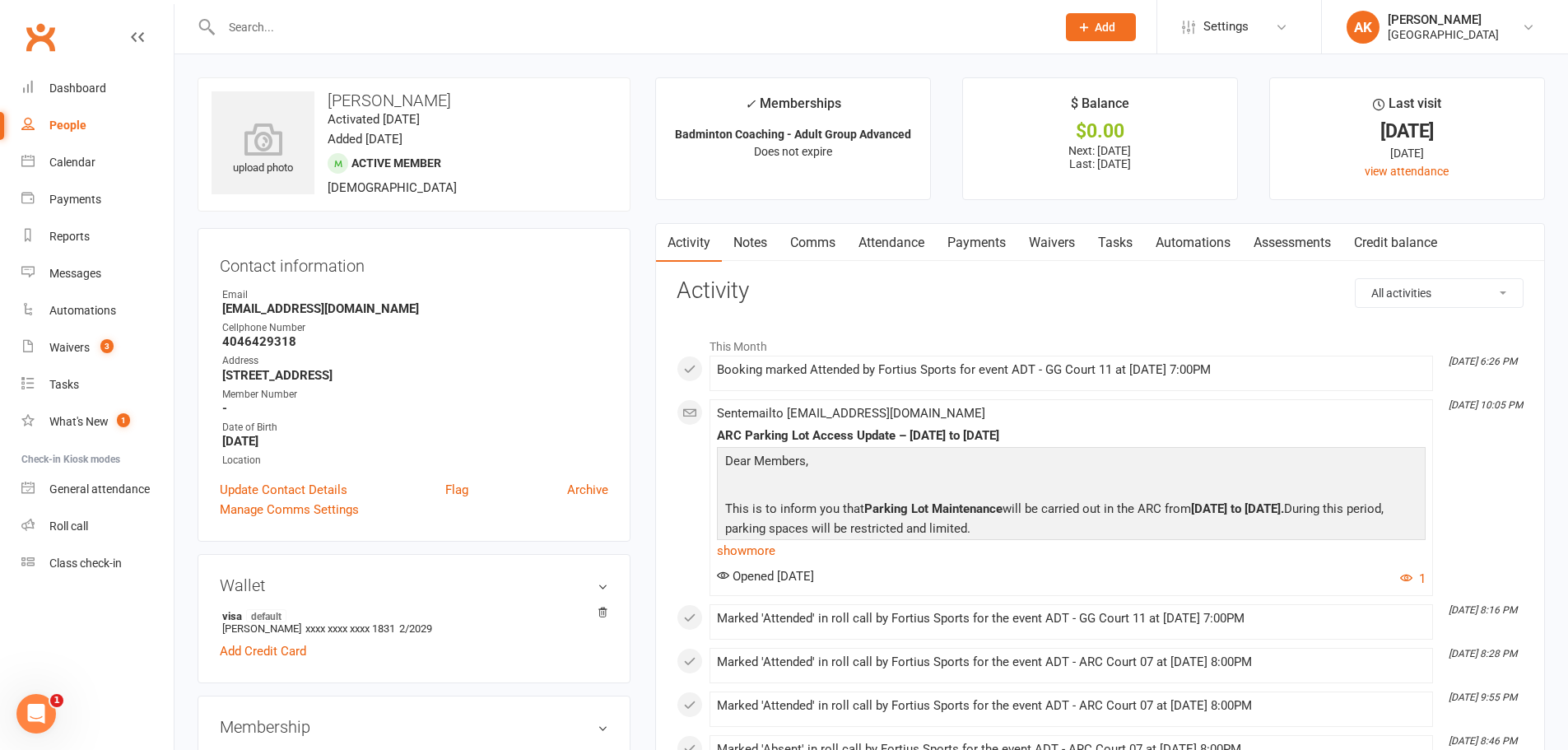
click at [345, 18] on input "text" at bounding box center [630, 27] width 828 height 23
type input "[PERSON_NAME]"
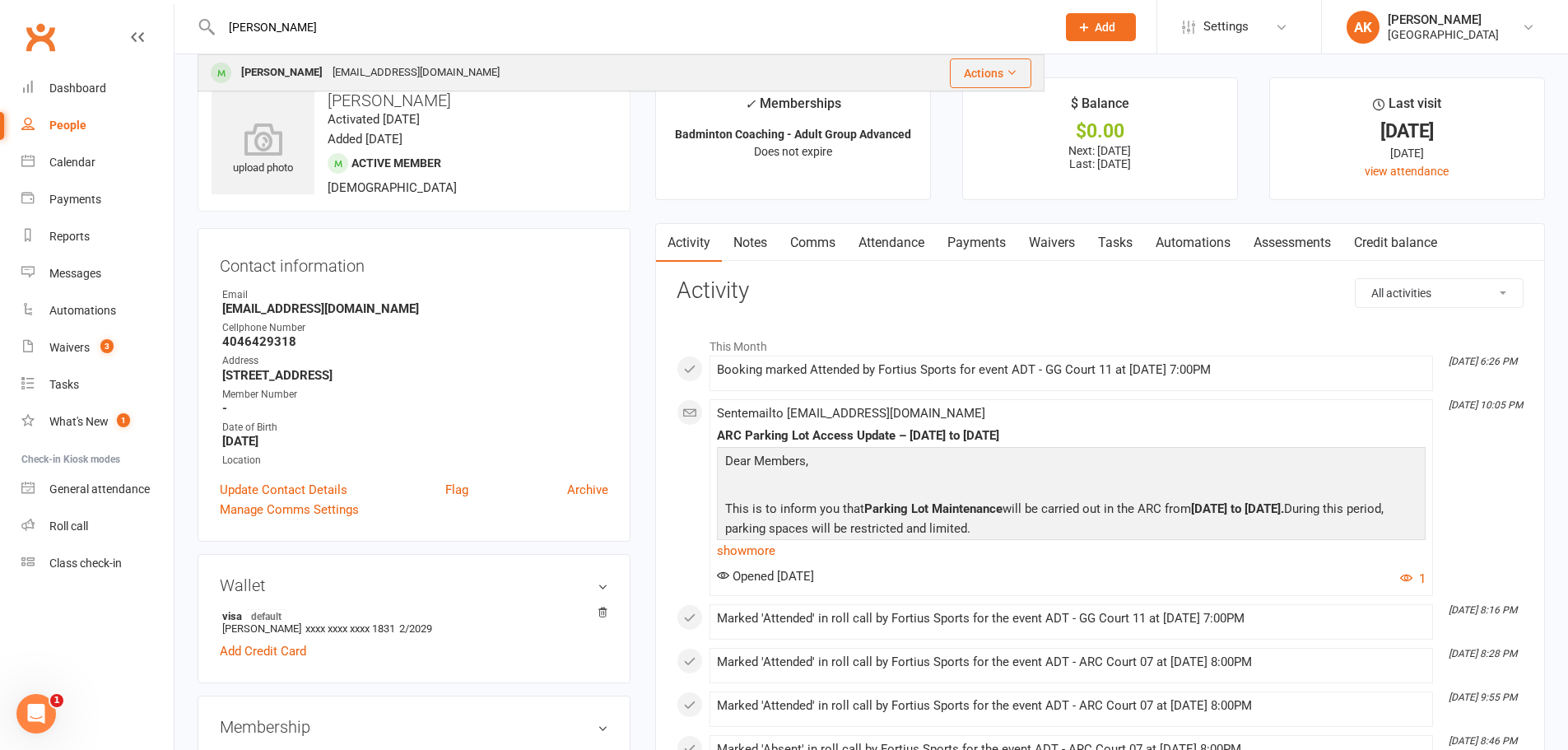
click at [350, 58] on div "[PERSON_NAME] [EMAIL_ADDRESS][DOMAIN_NAME]" at bounding box center [523, 73] width 647 height 34
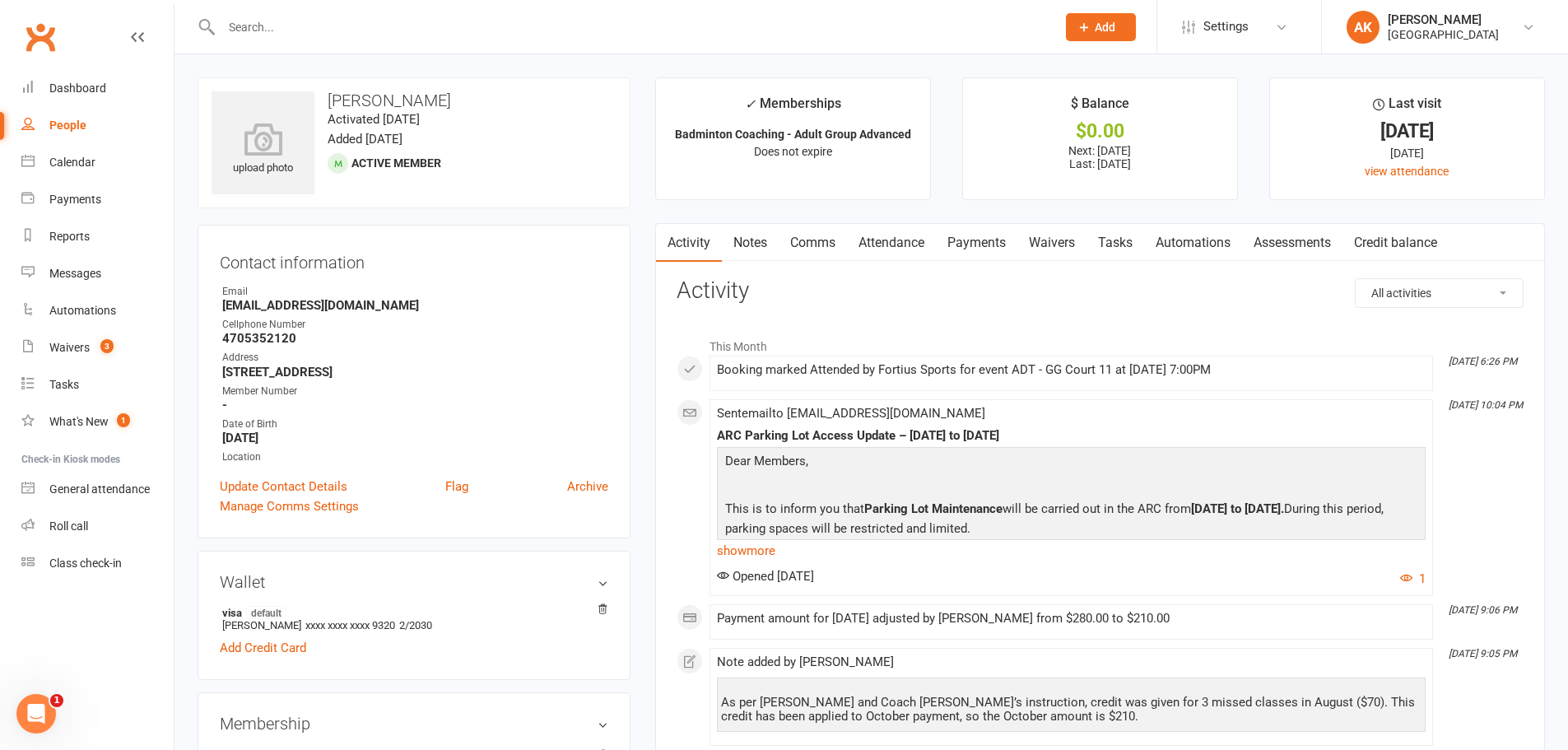
click at [329, 35] on input "text" at bounding box center [630, 27] width 828 height 23
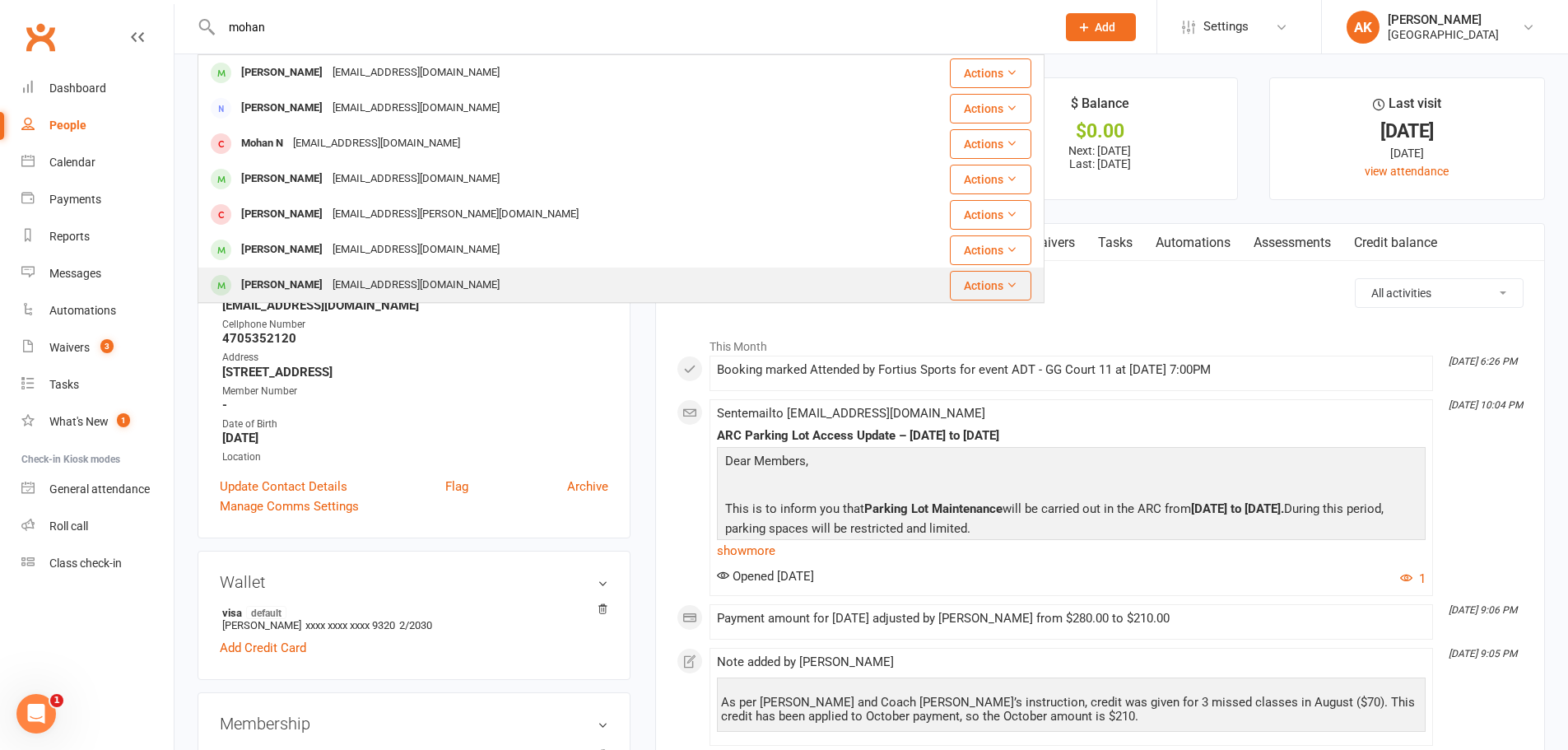
type input "mohan"
click at [327, 273] on div "[PERSON_NAME]" at bounding box center [282, 285] width 91 height 24
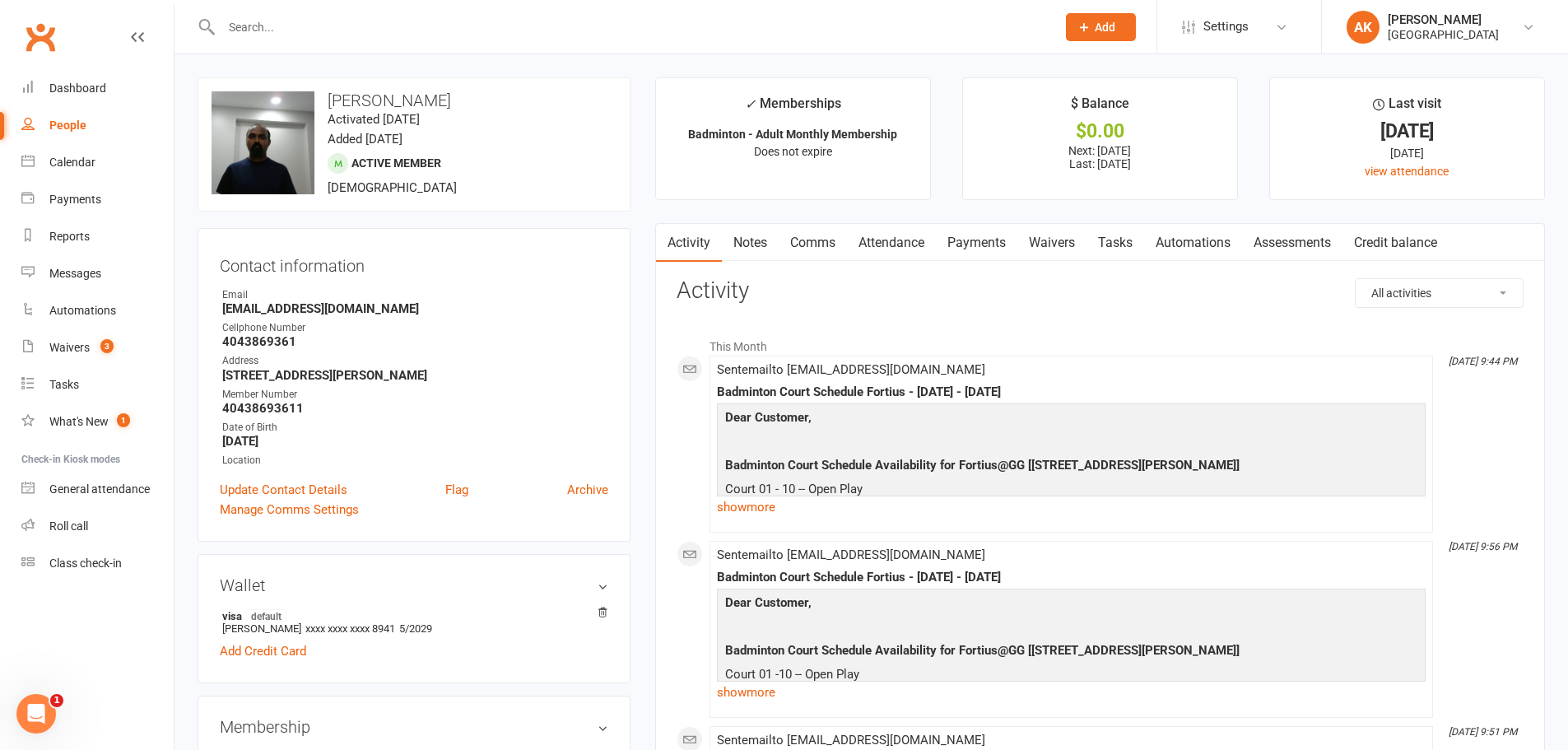
click at [457, 30] on input "text" at bounding box center [630, 27] width 828 height 23
type input "[PERSON_NAME]"
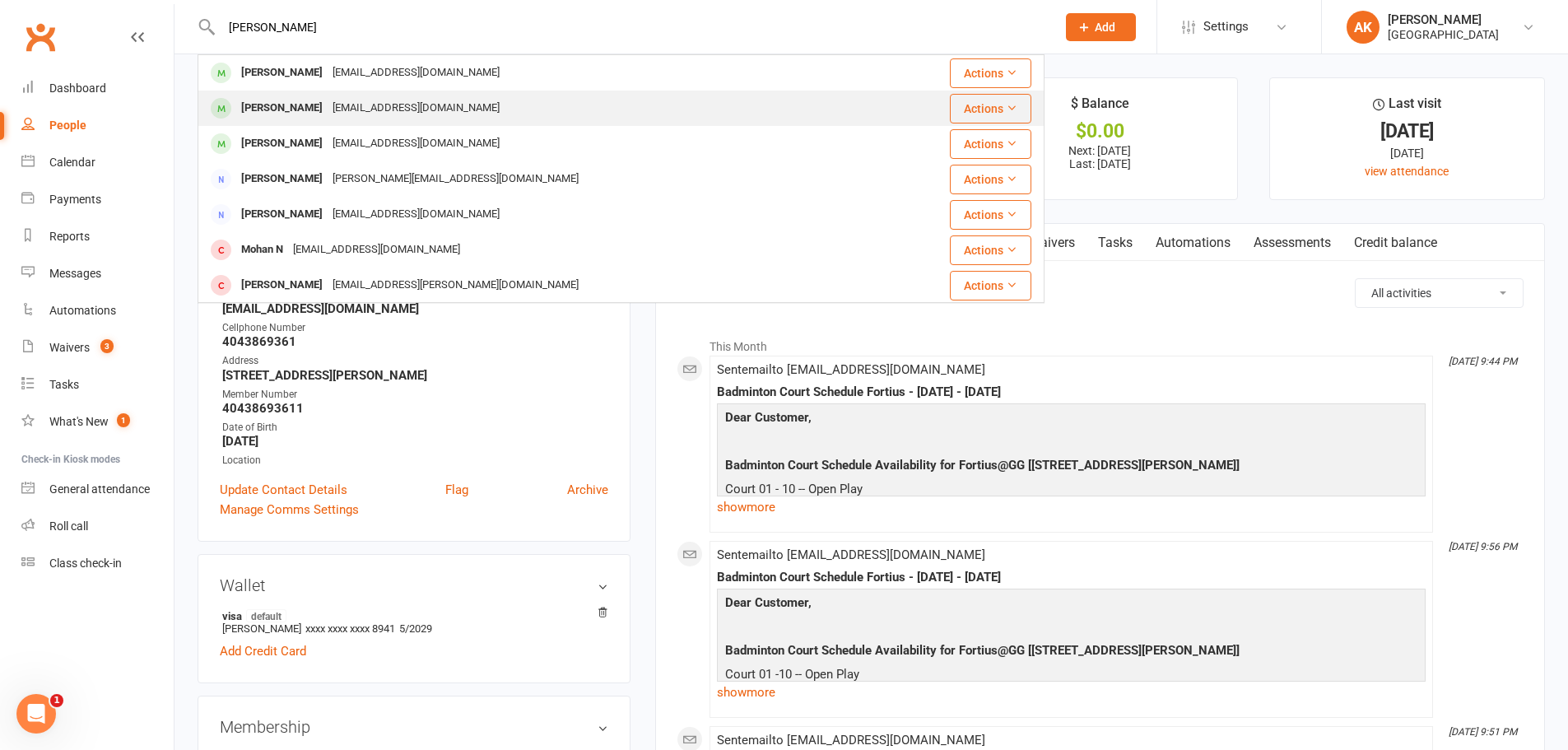
click at [369, 104] on div "[EMAIL_ADDRESS][DOMAIN_NAME]" at bounding box center [416, 107] width 177 height 24
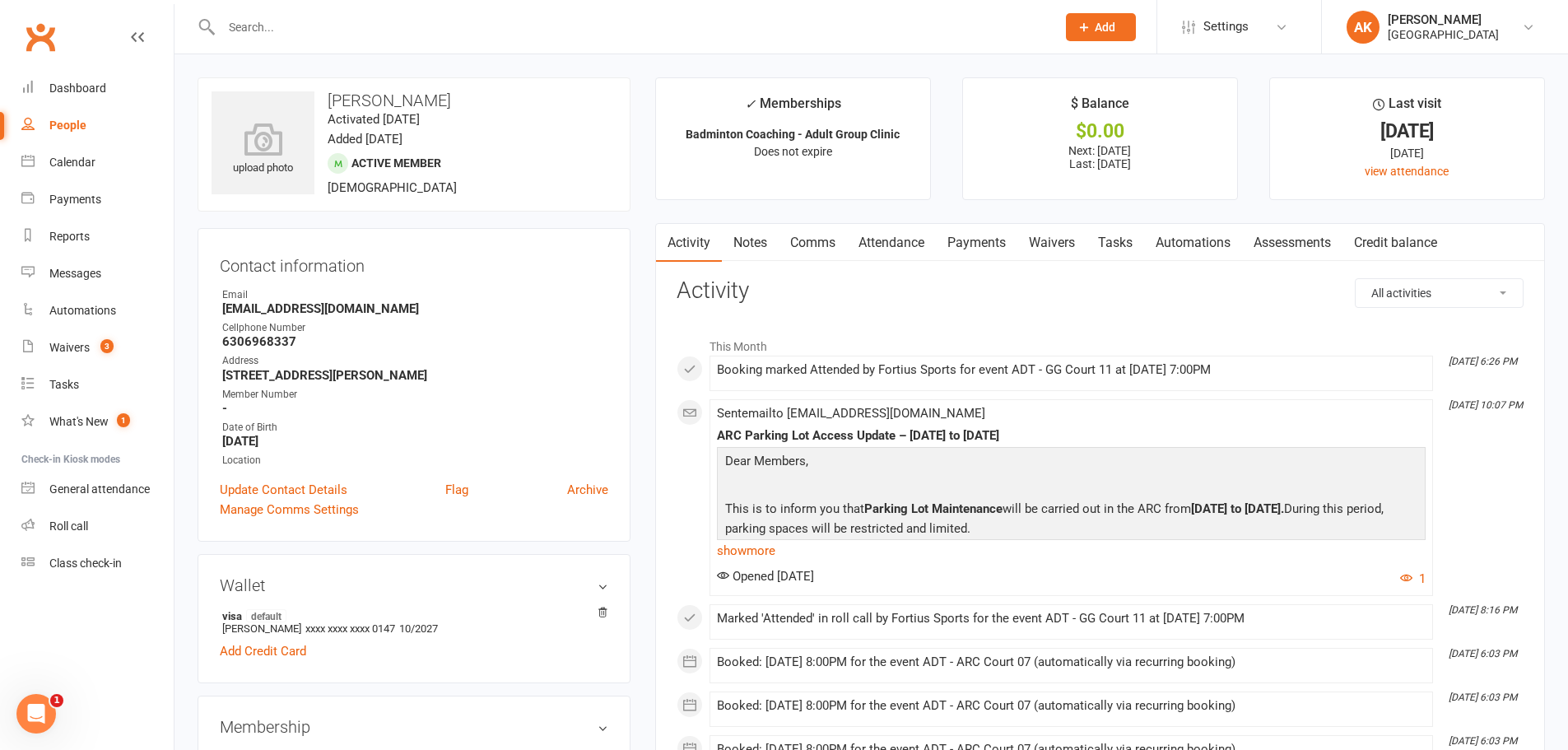
click at [439, 28] on input "text" at bounding box center [630, 27] width 828 height 23
type input "[PERSON_NAME]"
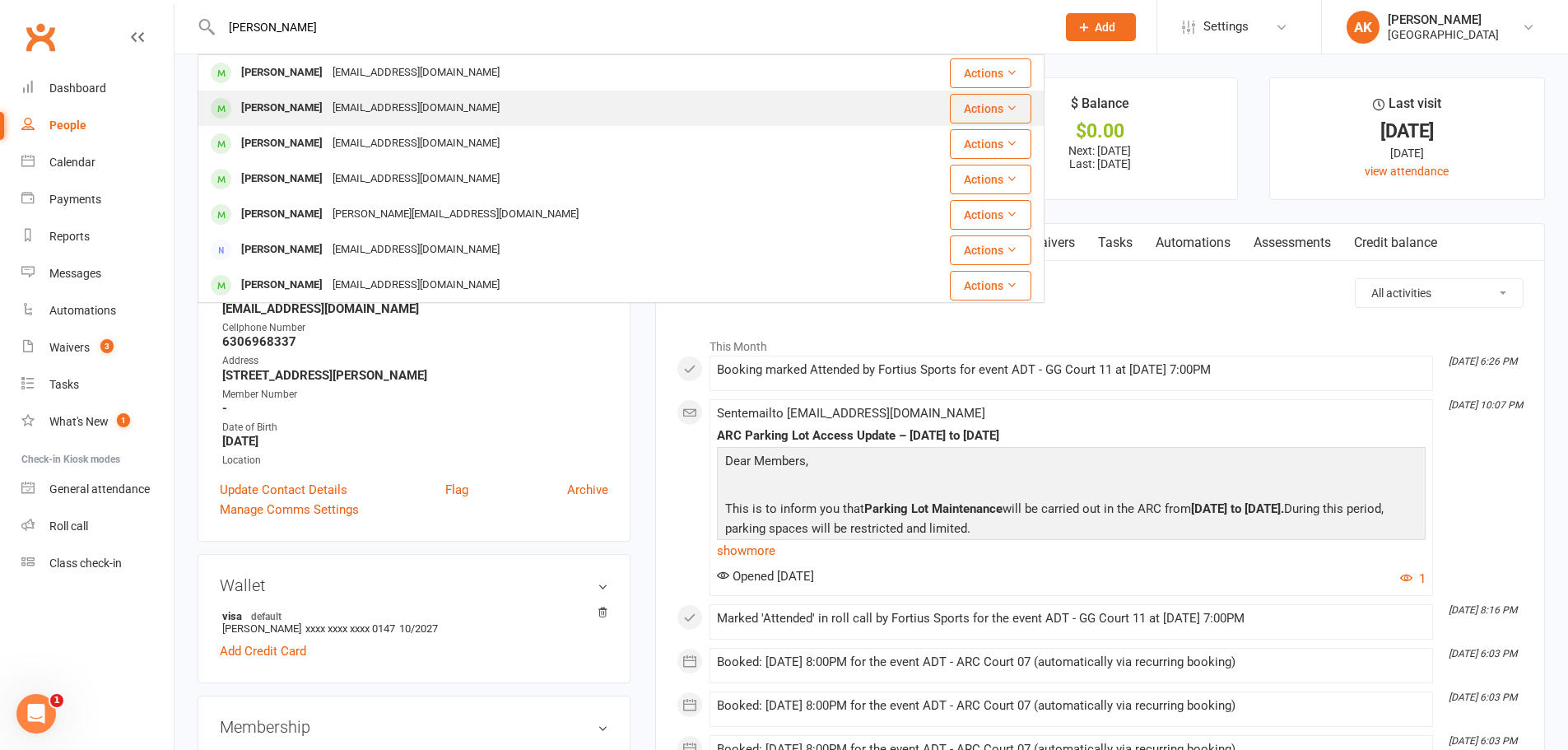
click at [347, 103] on div "[EMAIL_ADDRESS][DOMAIN_NAME]" at bounding box center [416, 107] width 177 height 24
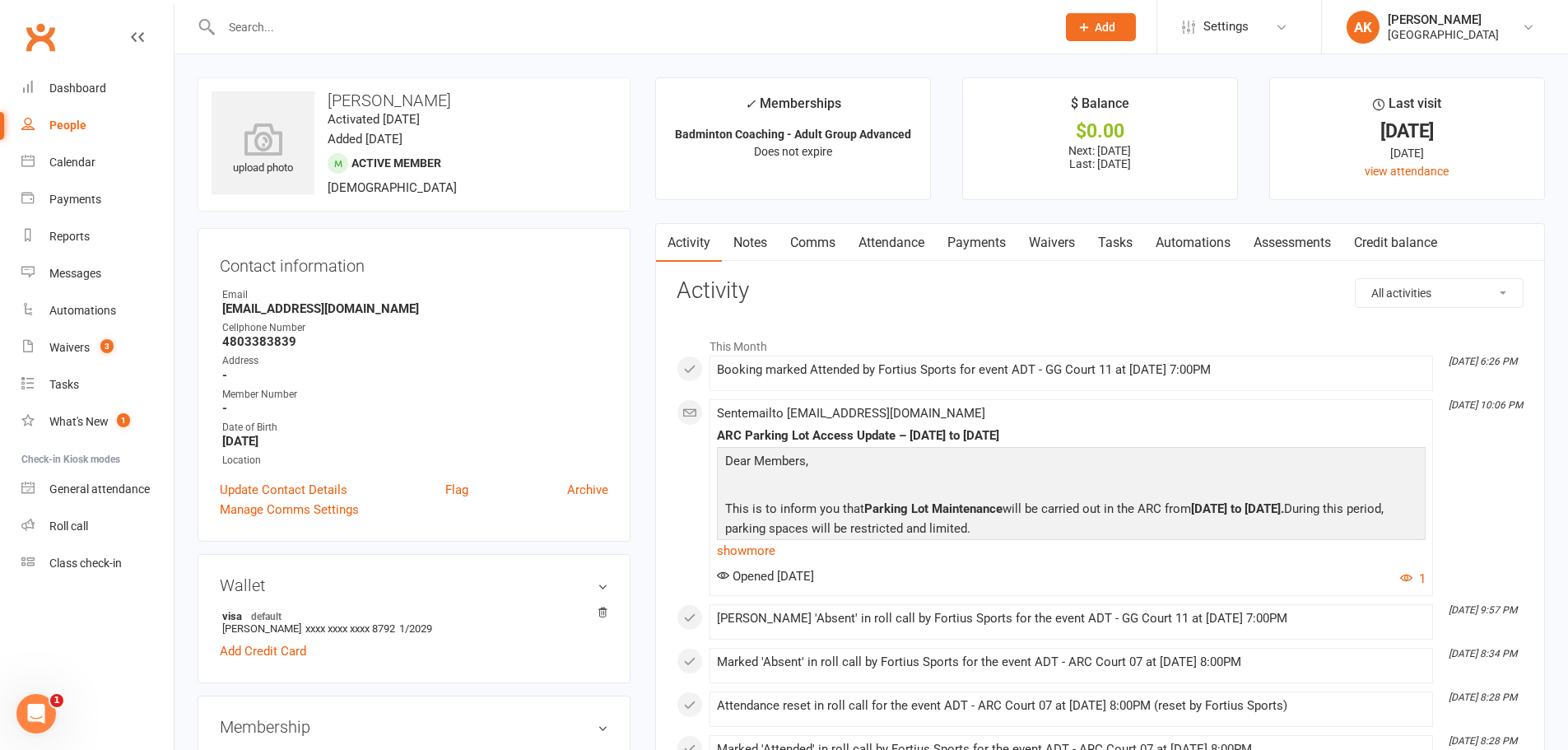
drag, startPoint x: 1156, startPoint y: 371, endPoint x: 1248, endPoint y: 365, distance: 92.2
click at [1248, 365] on div "Booking marked Attended by Fortius Sports for event ADT - GG Court 11 at [DATE]…" at bounding box center [1071, 369] width 709 height 14
click at [1256, 366] on div "Booking marked Attended by Fortius Sports for event ADT - GG Court 11 at [DATE]…" at bounding box center [1071, 369] width 709 height 14
drag, startPoint x: 1447, startPoint y: 357, endPoint x: 1518, endPoint y: 354, distance: 71.1
click at [1518, 354] on div "This Month [DATE] 6:26 PM Booking marked Attended by Fortius Sports for event A…" at bounding box center [1100, 649] width 847 height 640
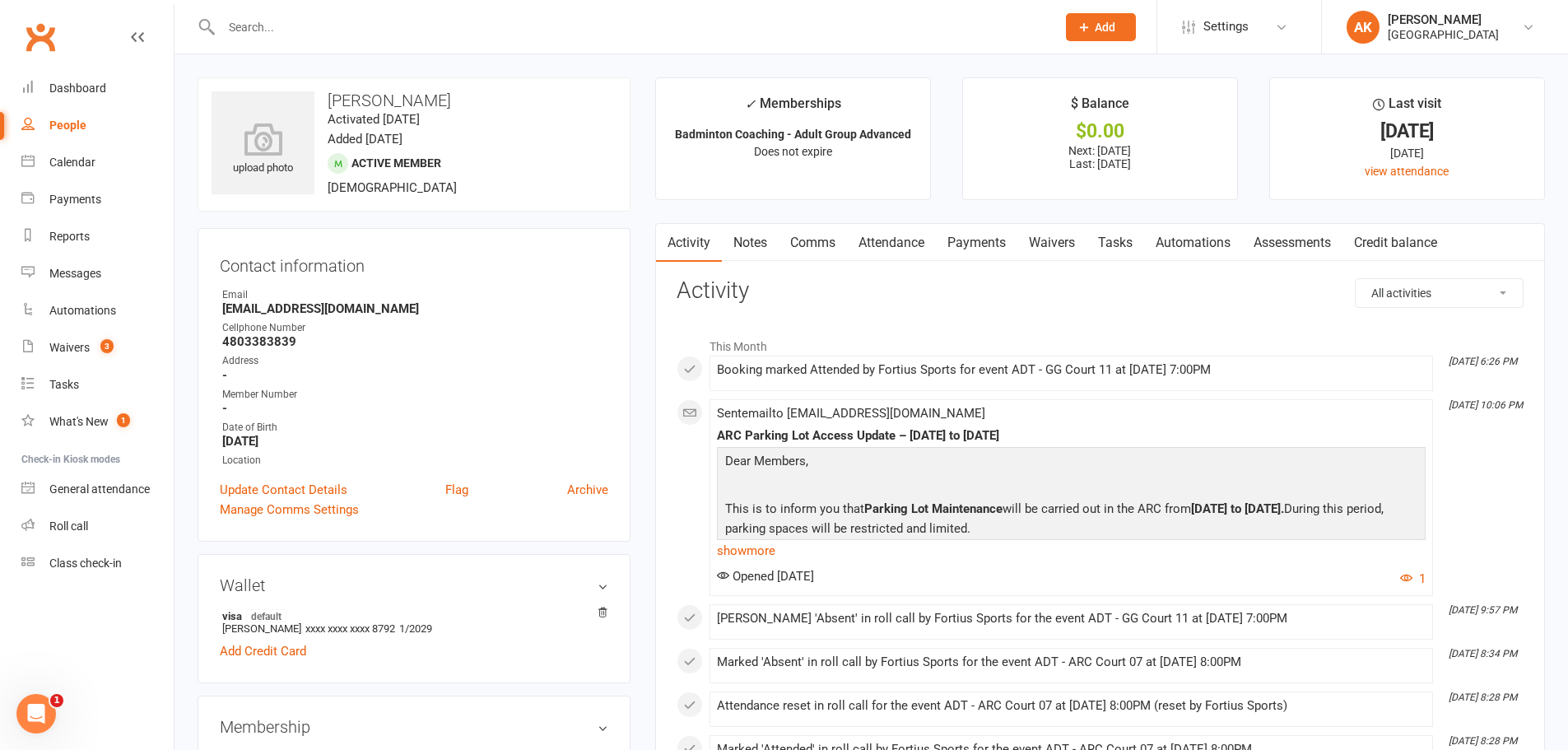
click at [1378, 371] on div "Booking marked Attended by Fortius Sports for event ADT - GG Court 11 at [DATE]…" at bounding box center [1071, 369] width 709 height 14
click at [84, 346] on div "Waivers" at bounding box center [69, 347] width 40 height 13
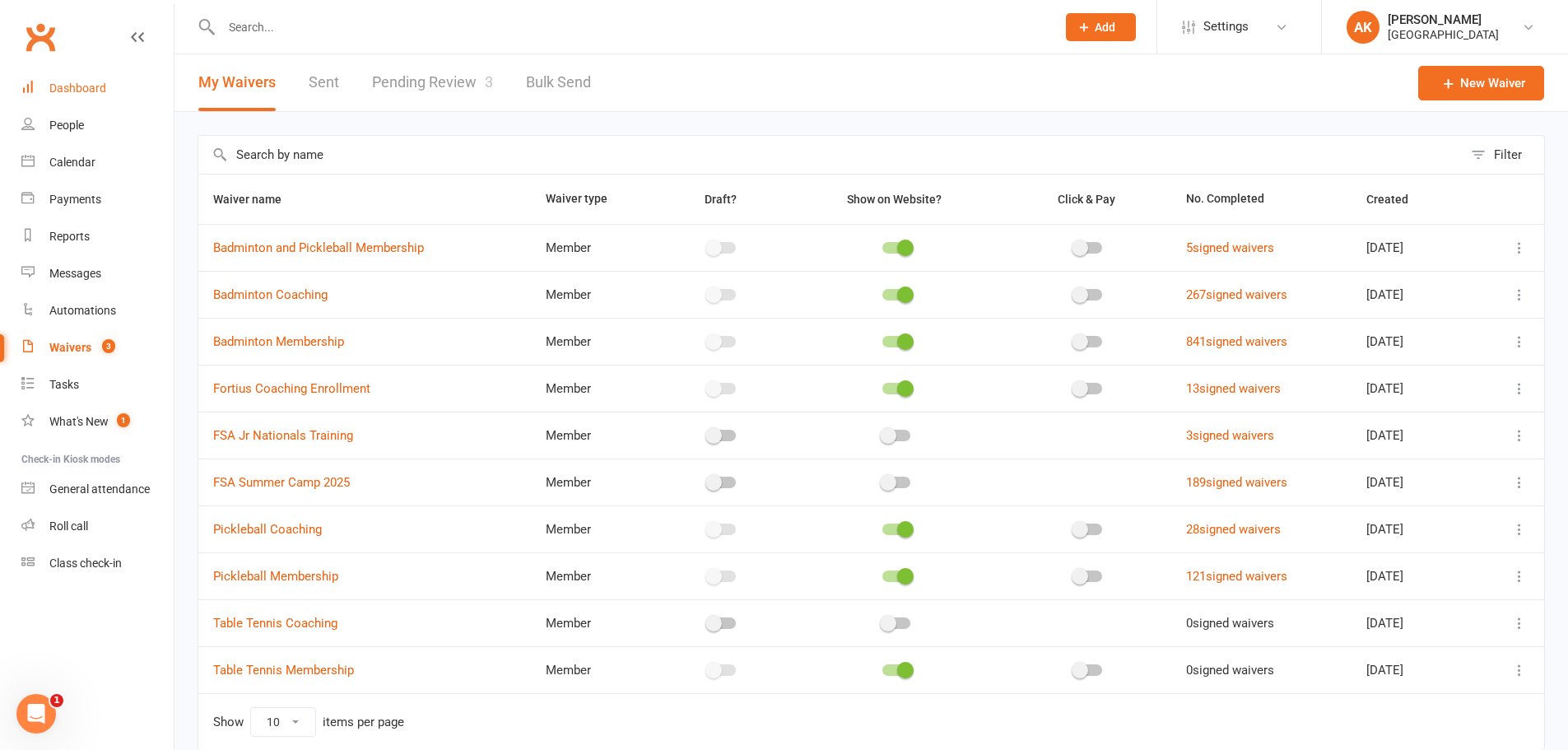
click at [81, 96] on link "Dashboard" at bounding box center [98, 88] width 152 height 37
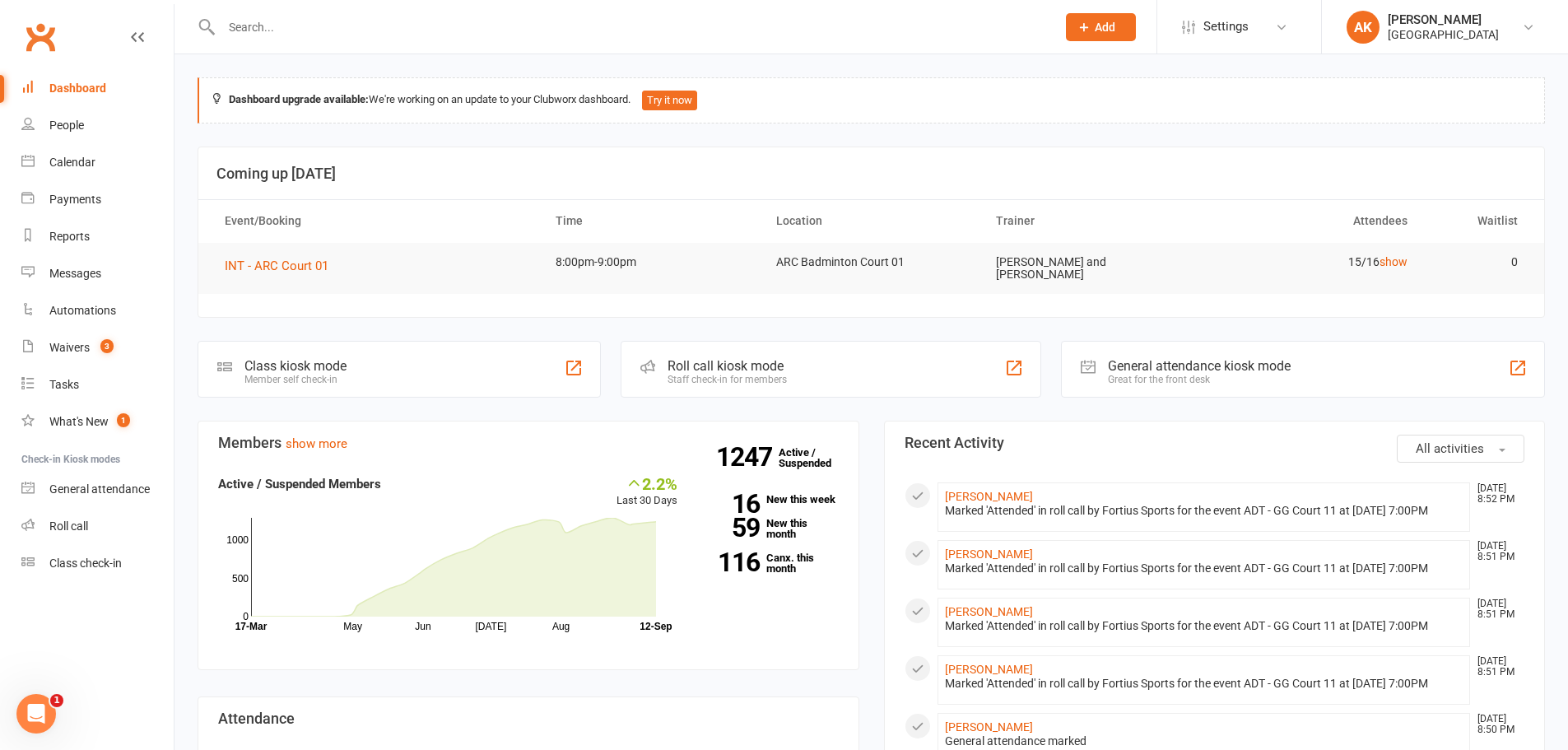
click at [515, 29] on input "text" at bounding box center [630, 27] width 828 height 23
type input "tharuhn"
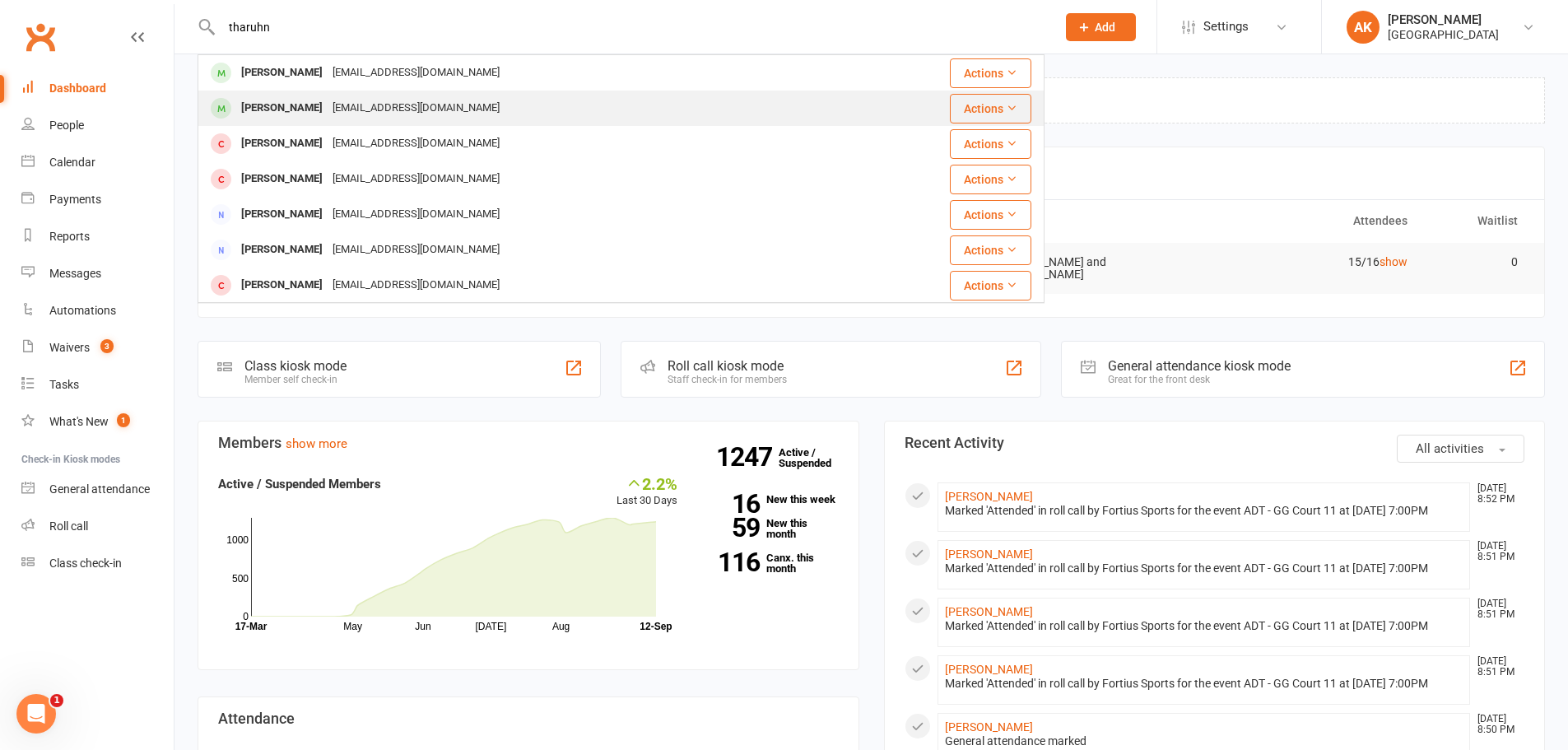
click at [450, 96] on div "[PERSON_NAME] [PERSON_NAME][EMAIL_ADDRESS][DOMAIN_NAME]" at bounding box center [551, 108] width 702 height 34
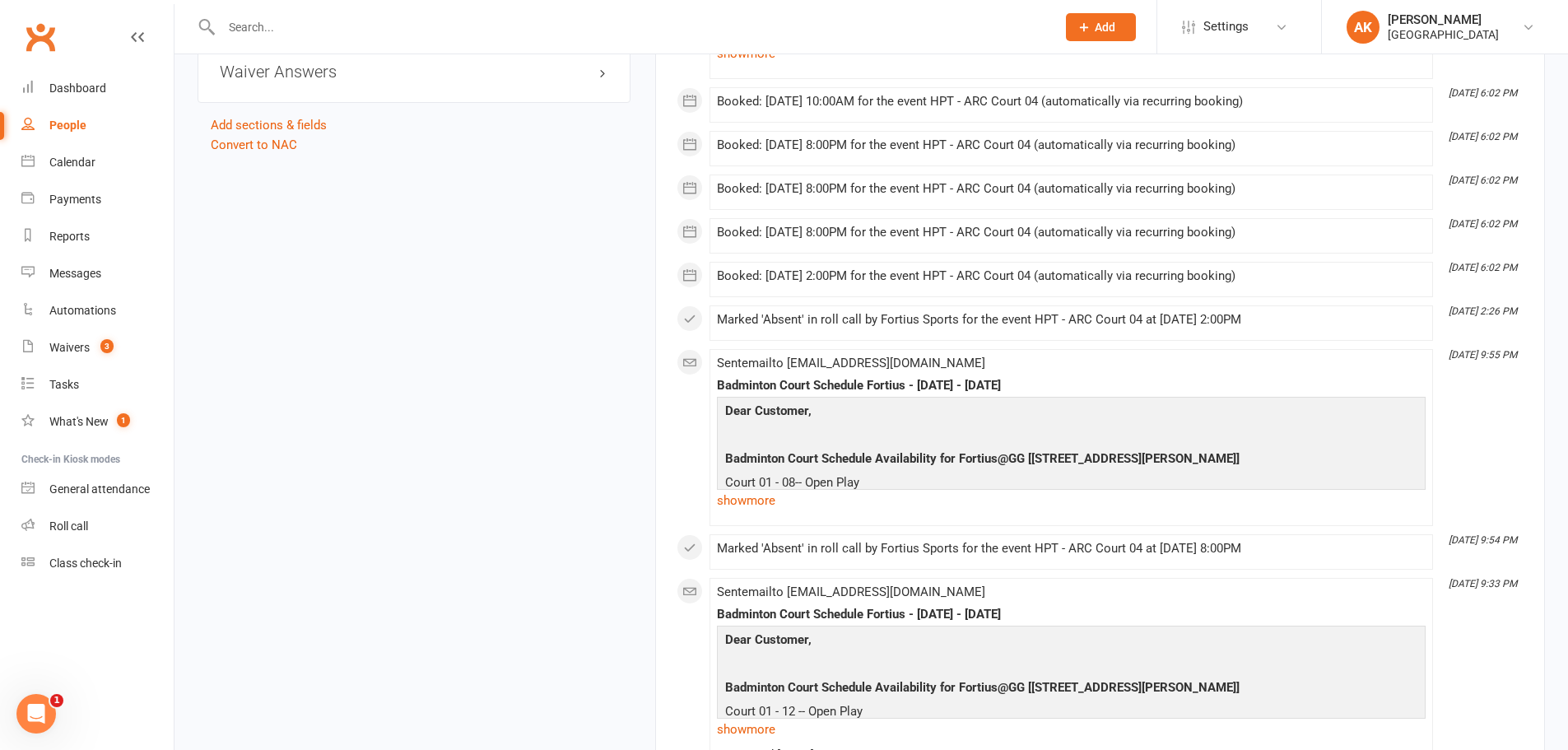
scroll to position [2222, 0]
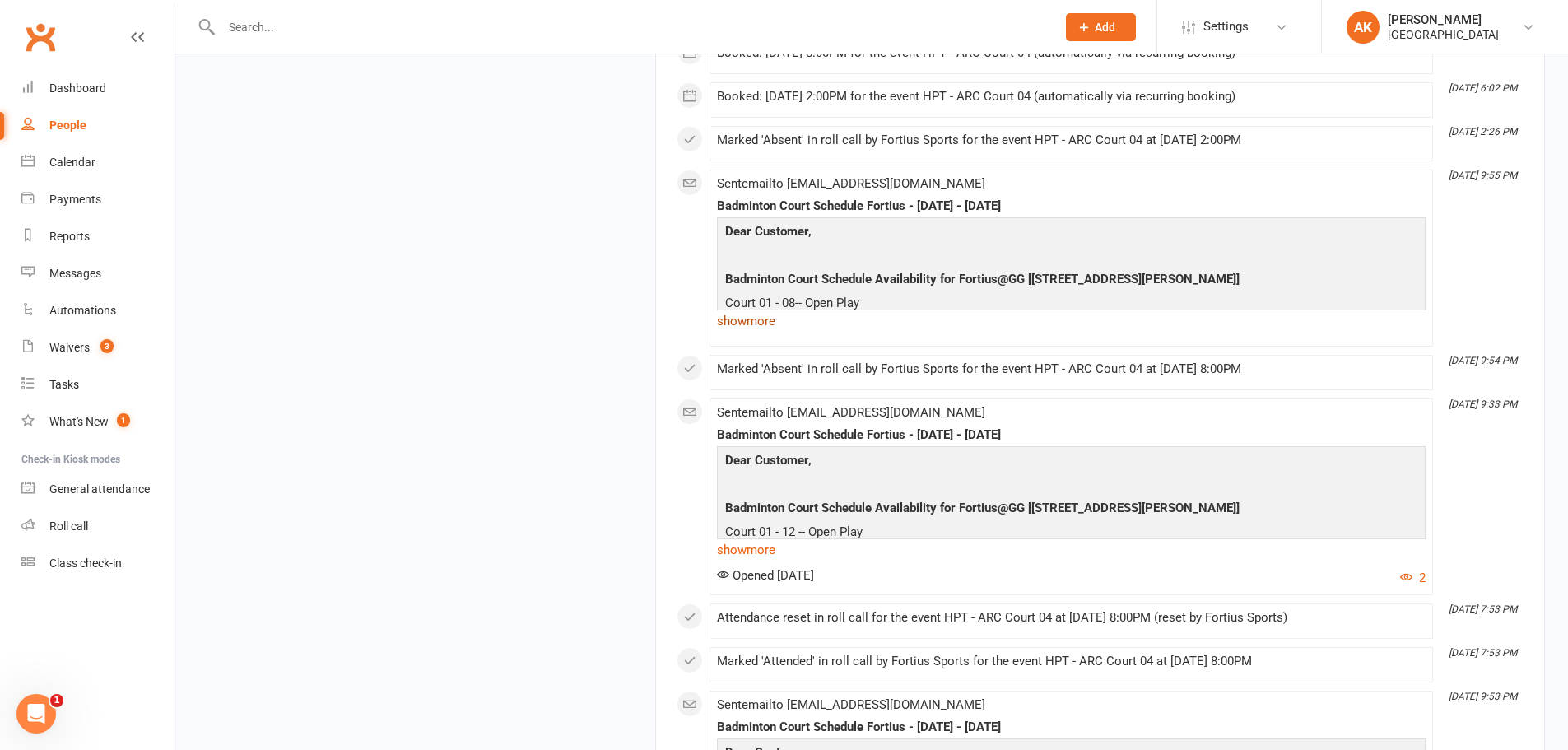
click at [758, 326] on link "show more" at bounding box center [1071, 321] width 709 height 23
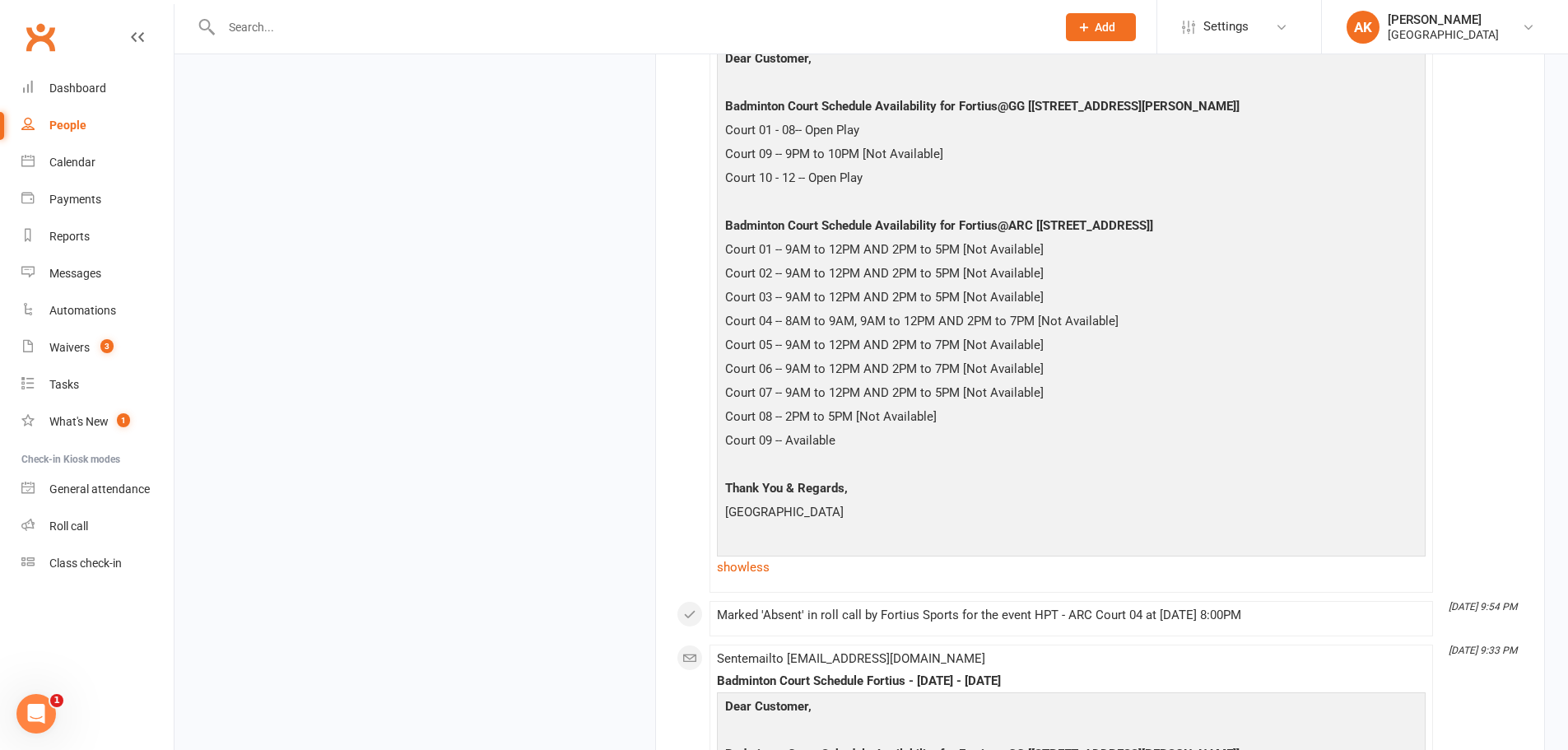
scroll to position [2305, 0]
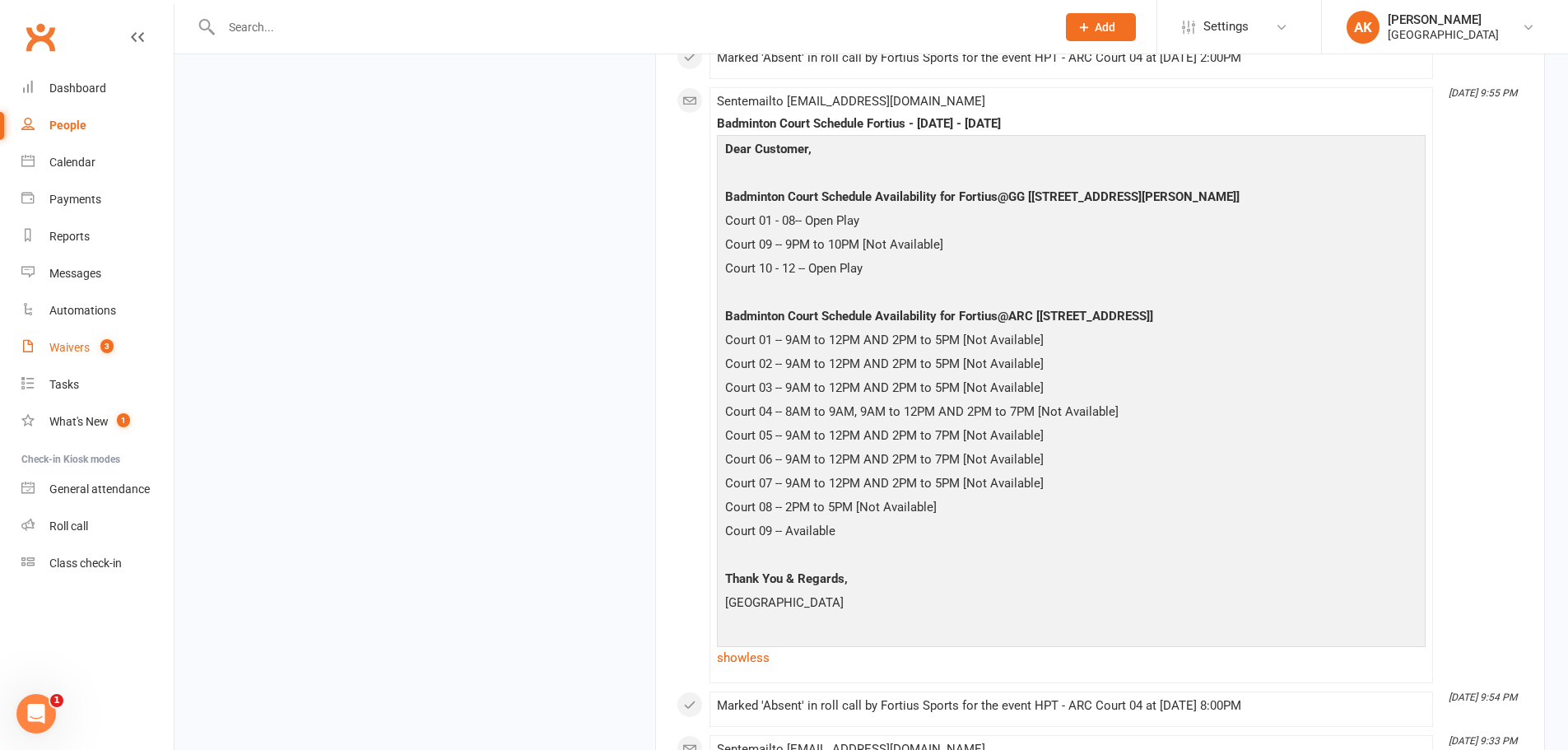
click at [90, 335] on link "Waivers 3" at bounding box center [98, 347] width 152 height 37
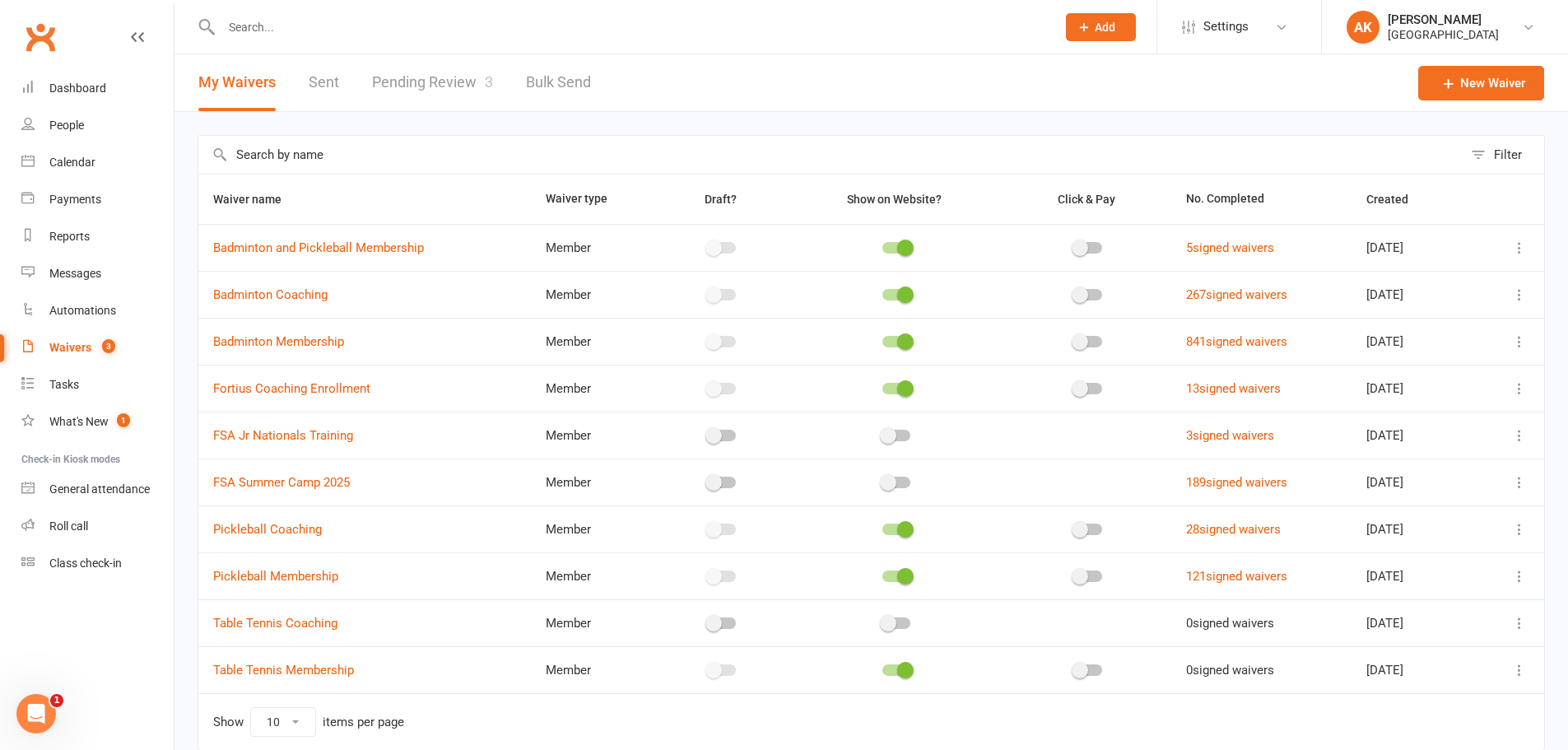
click at [412, 78] on link "Pending Review 3" at bounding box center [432, 83] width 121 height 57
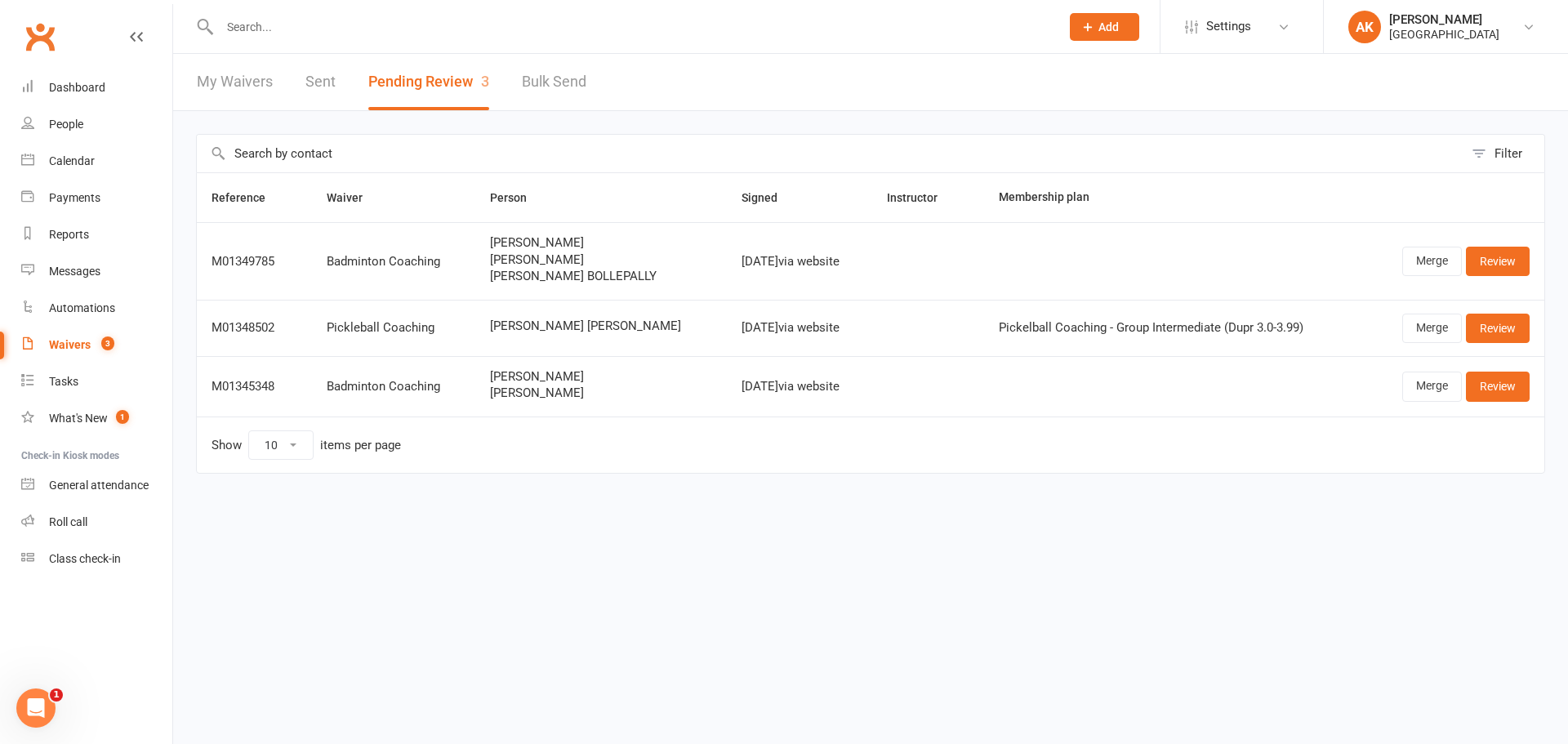
drag, startPoint x: 510, startPoint y: 262, endPoint x: 621, endPoint y: 262, distance: 111.0
click at [621, 262] on span "Sudeeksha Bollepally" at bounding box center [601, 260] width 222 height 14
click at [519, 259] on span "Sudeeksha Bollepally" at bounding box center [601, 260] width 222 height 14
click at [239, 83] on link "My Waivers" at bounding box center [234, 82] width 76 height 57
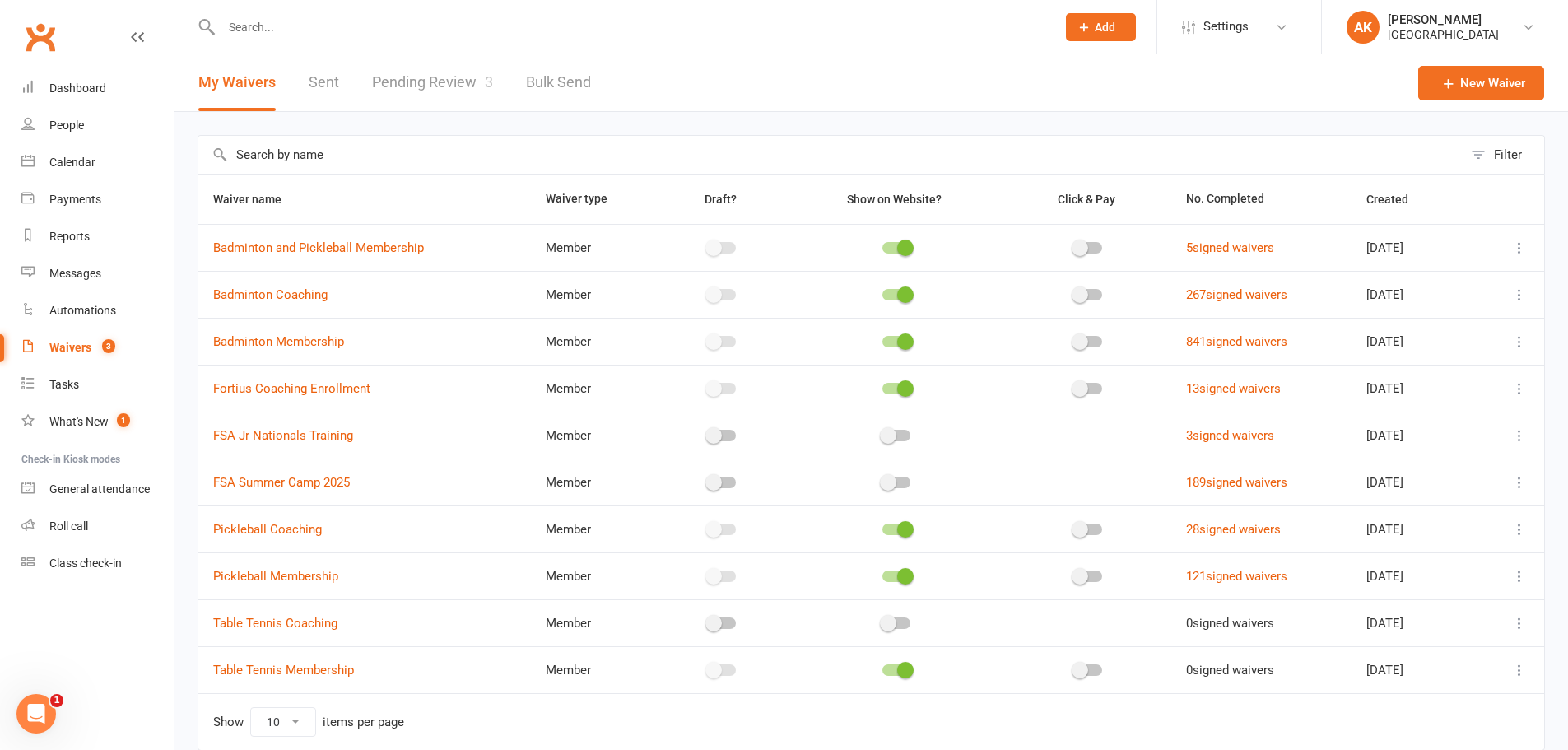
click at [405, 29] on input "text" at bounding box center [630, 27] width 828 height 23
type input "tharun"
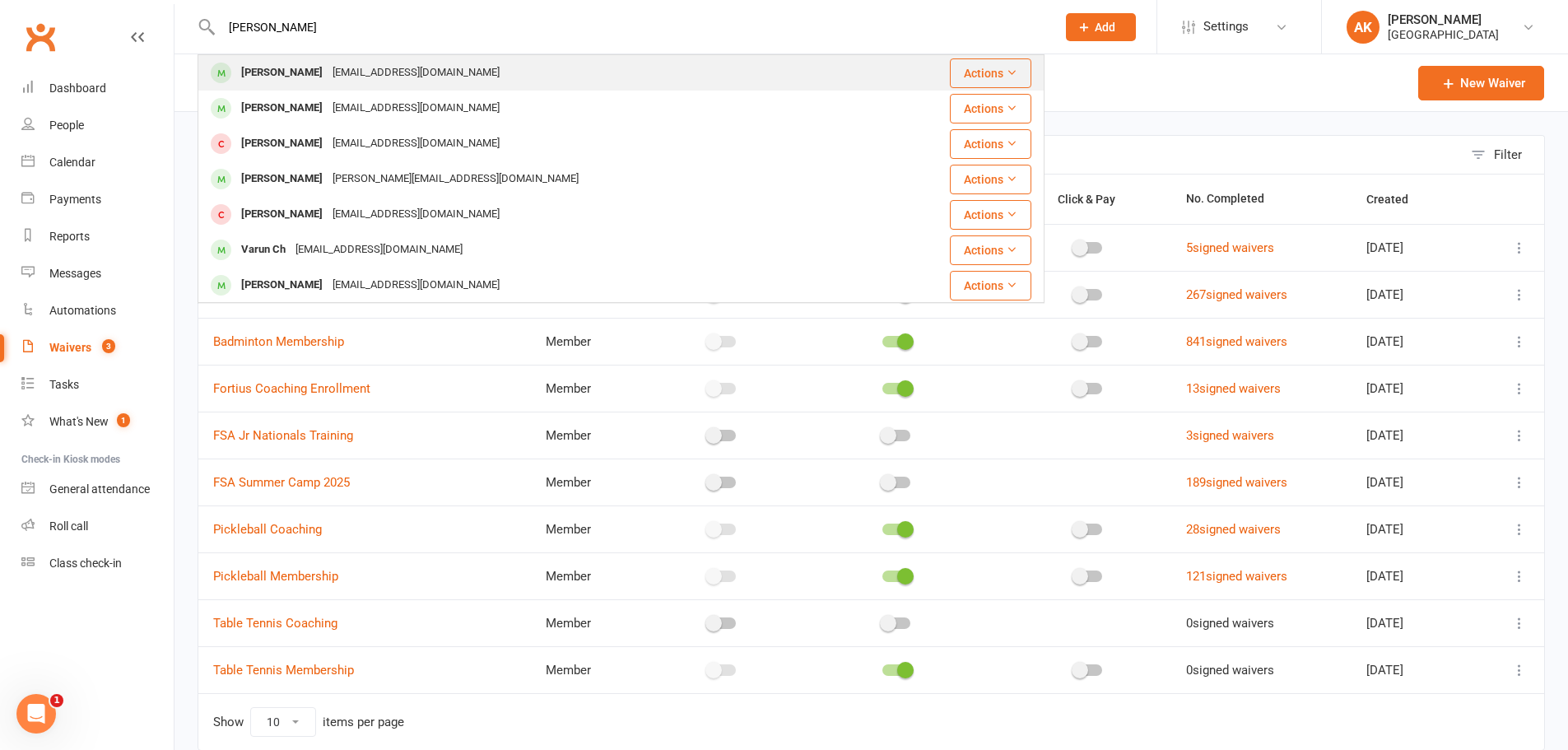
click at [368, 80] on div "katharsaran@gmail.com" at bounding box center [416, 72] width 177 height 24
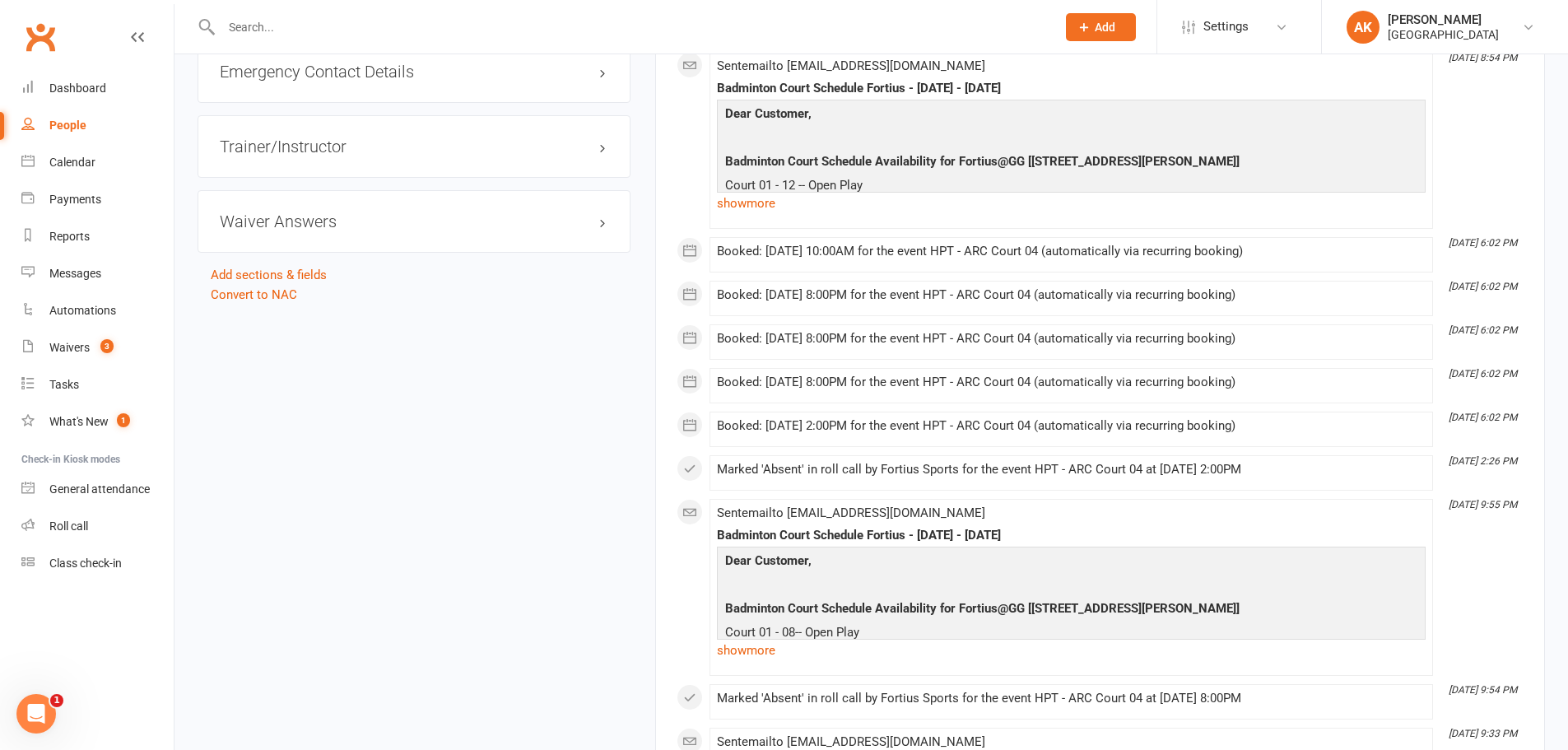
scroll to position [2141, 0]
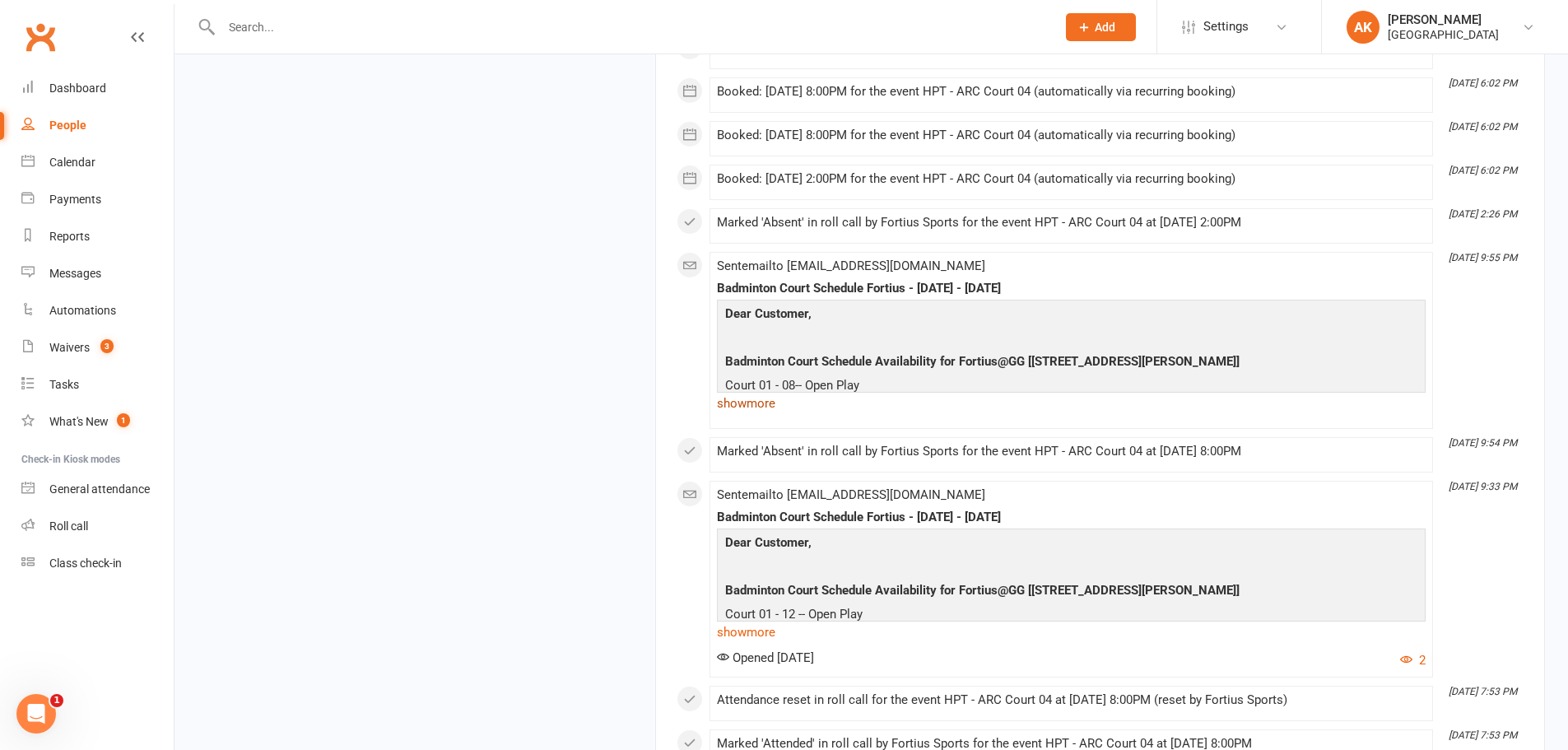
click at [749, 403] on link "show more" at bounding box center [1071, 403] width 709 height 23
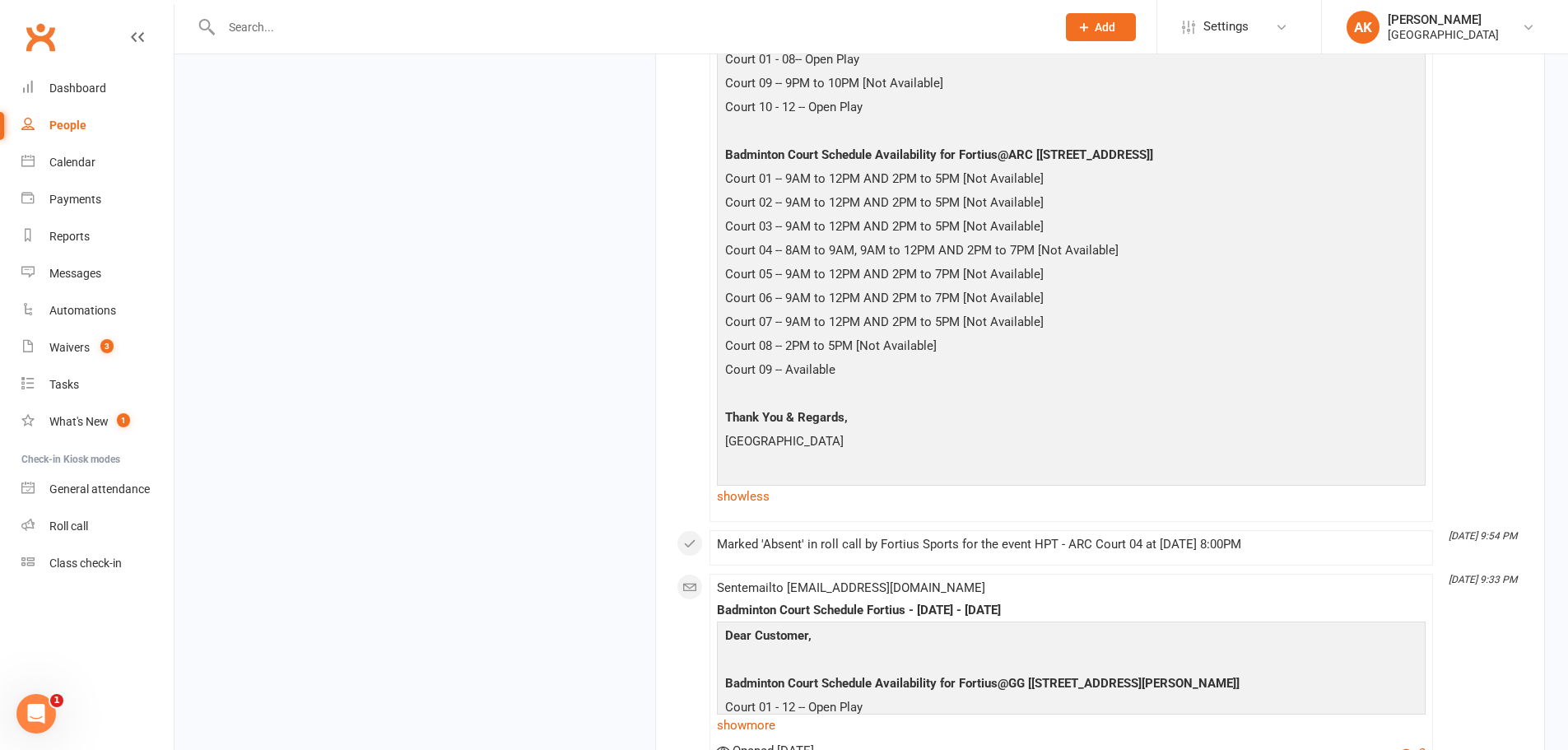
scroll to position [2470, 0]
drag, startPoint x: 779, startPoint y: 250, endPoint x: 861, endPoint y: 249, distance: 82.0
click at [861, 249] on p "Court 04 -- 8AM to 9AM, 9AM to 12PM AND 2PM to 7PM [Not Available]" at bounding box center [1072, 249] width 700 height 24
click at [803, 242] on p "Court 04 -- 8AM to 9AM, 9AM to 12PM AND 2PM to 7PM [Not Available]" at bounding box center [1072, 249] width 700 height 24
drag, startPoint x: 788, startPoint y: 245, endPoint x: 865, endPoint y: 242, distance: 77.1
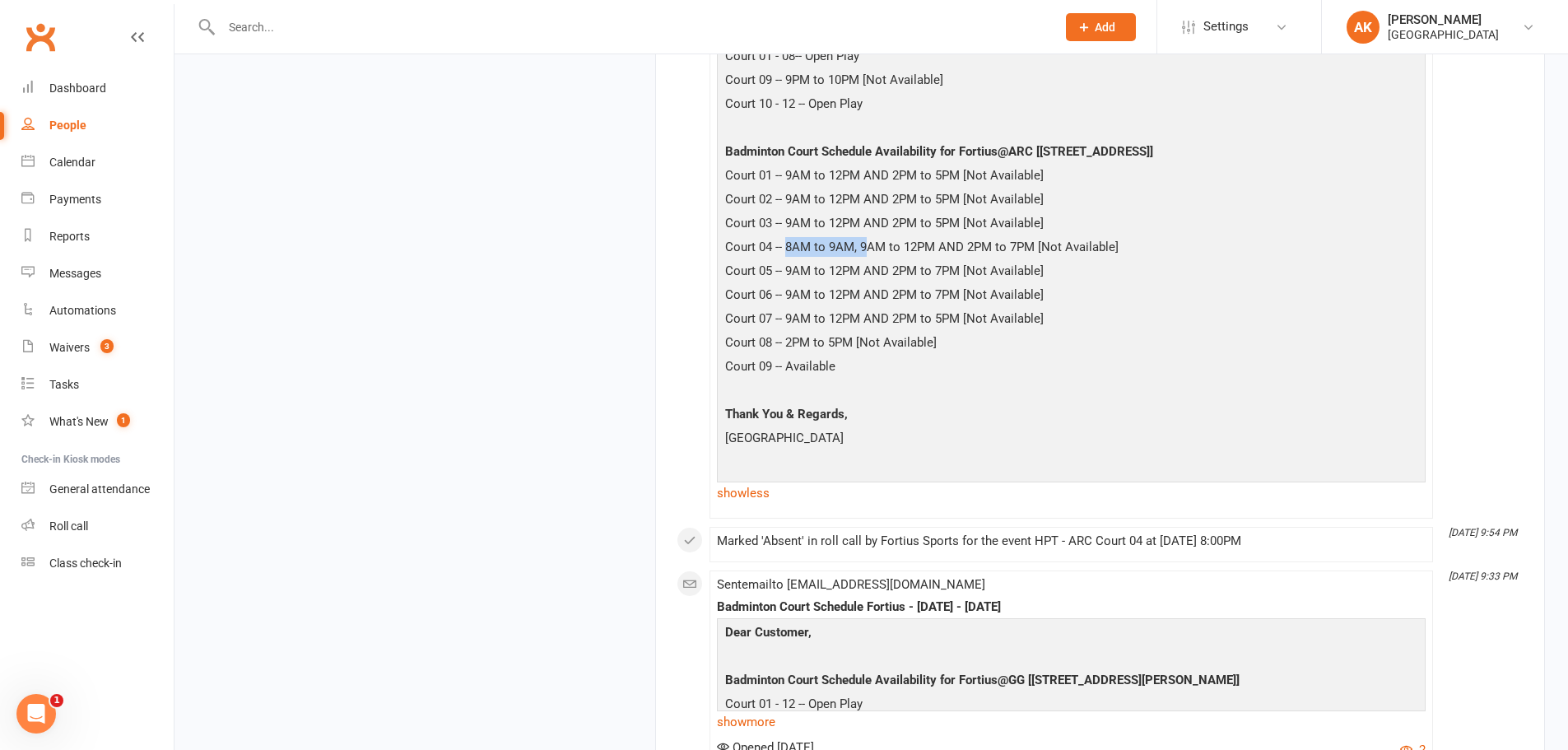
click at [865, 242] on p "Court 04 -- 8AM to 9AM, 9AM to 12PM AND 2PM to 7PM [Not Available]" at bounding box center [1072, 249] width 700 height 24
click at [828, 242] on p "Court 04 -- 8AM to 9AM, 9AM to 12PM AND 2PM to 7PM [Not Available]" at bounding box center [1072, 249] width 700 height 24
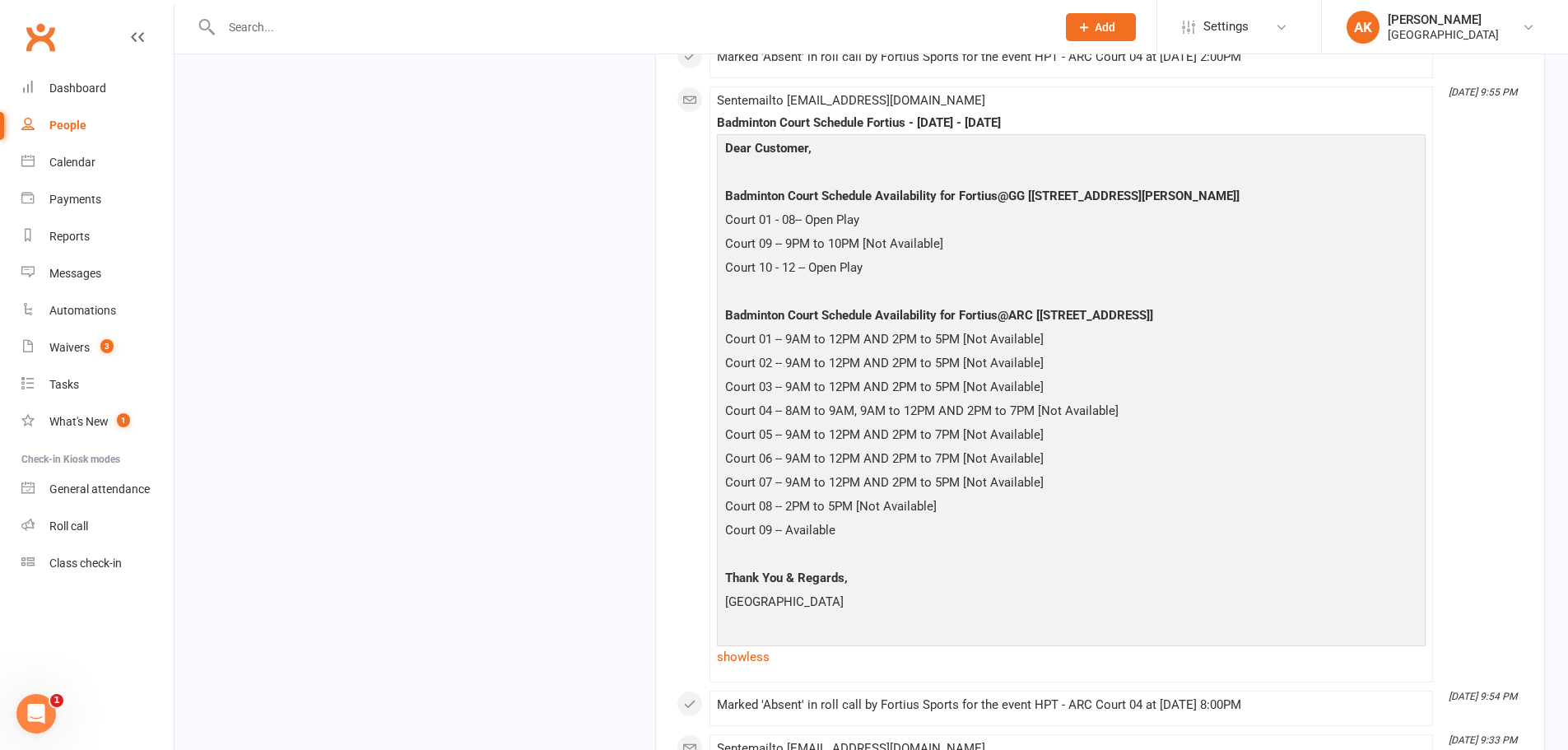
scroll to position [2305, 0]
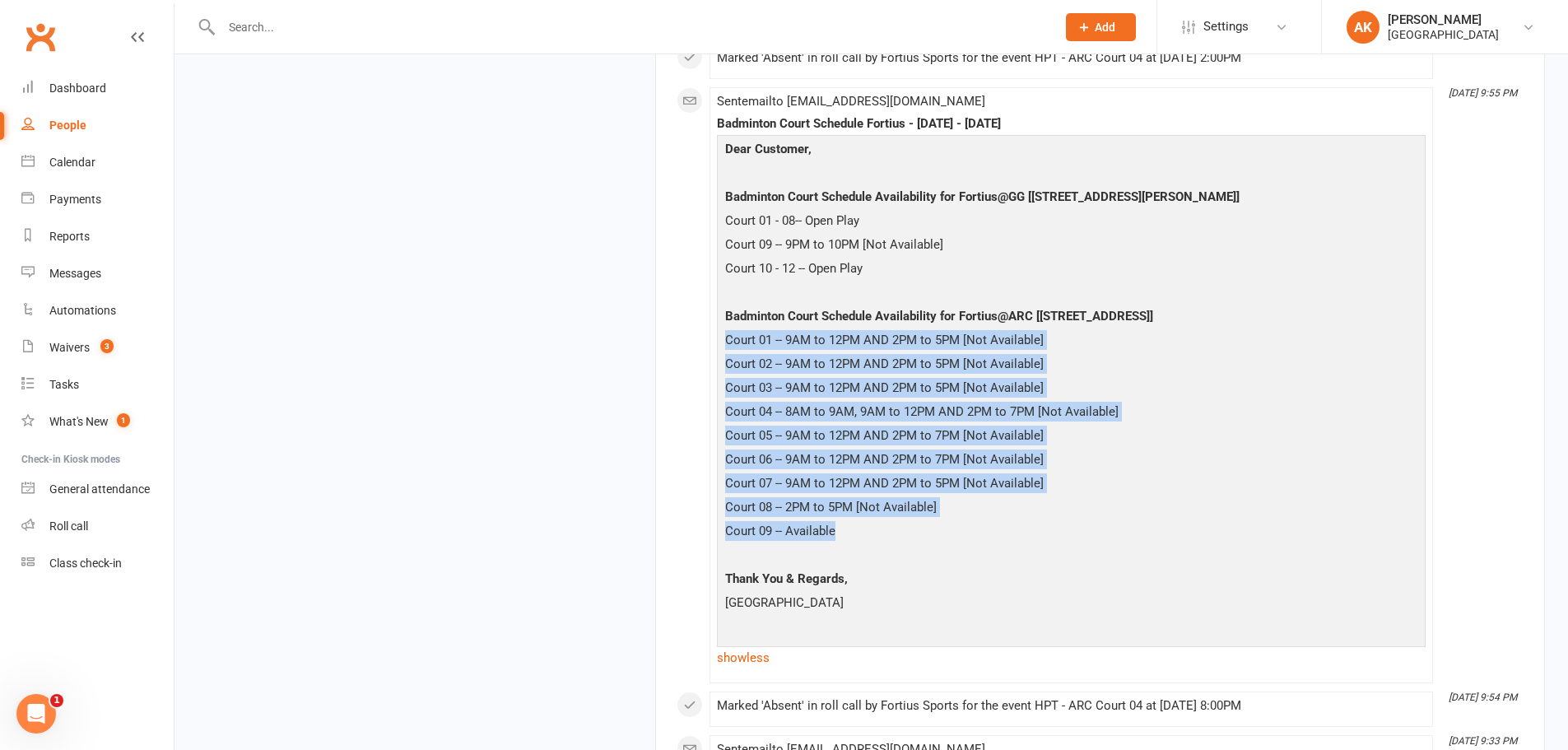
drag, startPoint x: 725, startPoint y: 339, endPoint x: 918, endPoint y: 540, distance: 278.7
click at [918, 540] on div "Dear Customer, Badminton Court Schedule Availability for Fortius@GG [5905 Ronal…" at bounding box center [1072, 390] width 700 height 501
copy div "Court 01 -- 9AM to 12PM AND 2PM to 5PM [Not Available] Court 02 -- 9AM to 12PM …"
click at [950, 399] on p "Court 03 -- 9AM to 12PM AND 2PM to 5PM [Not Available]" at bounding box center [1072, 389] width 700 height 24
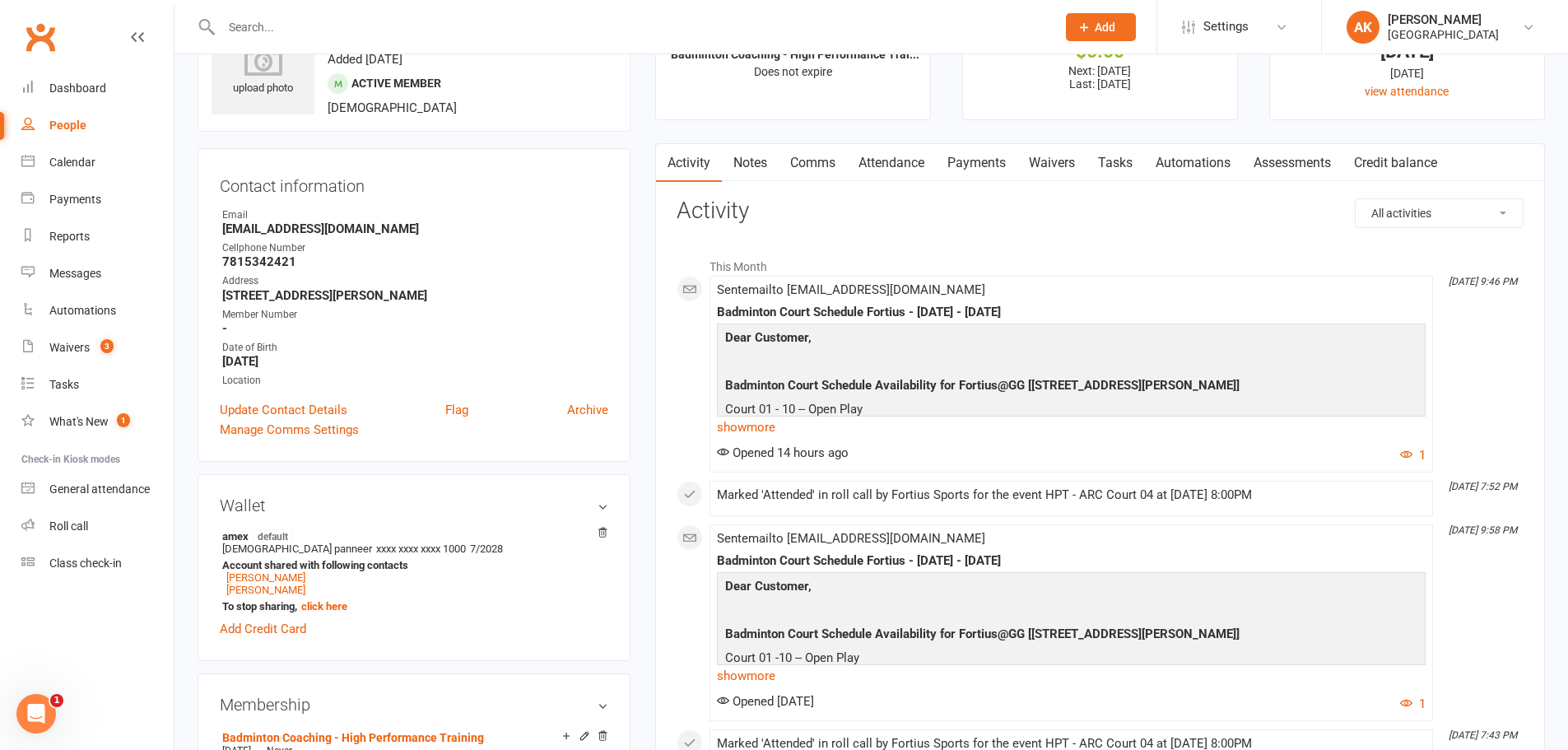
scroll to position [0, 0]
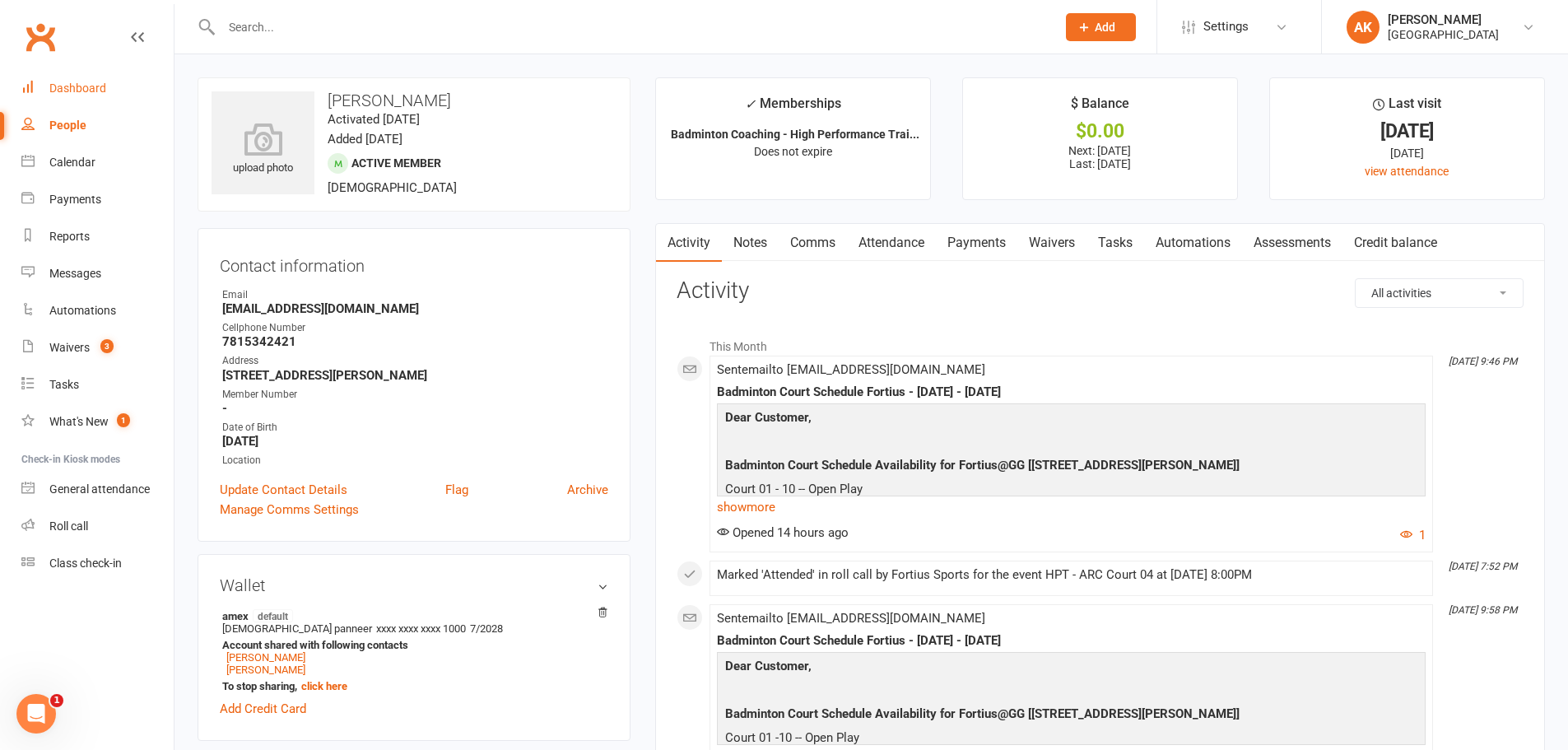
click at [70, 94] on div "Dashboard" at bounding box center [78, 88] width 57 height 13
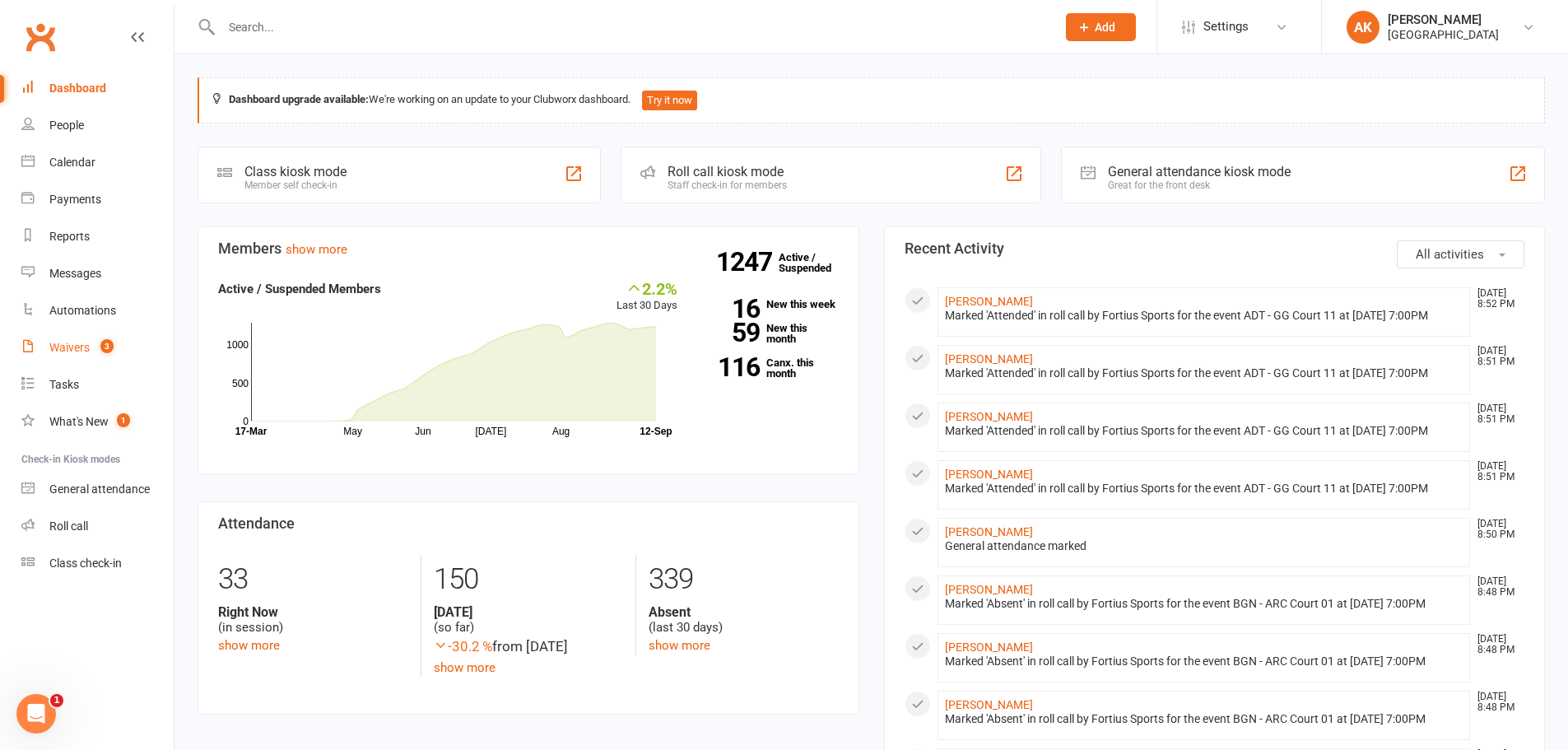
click at [48, 354] on link "Waivers 3" at bounding box center [98, 347] width 152 height 37
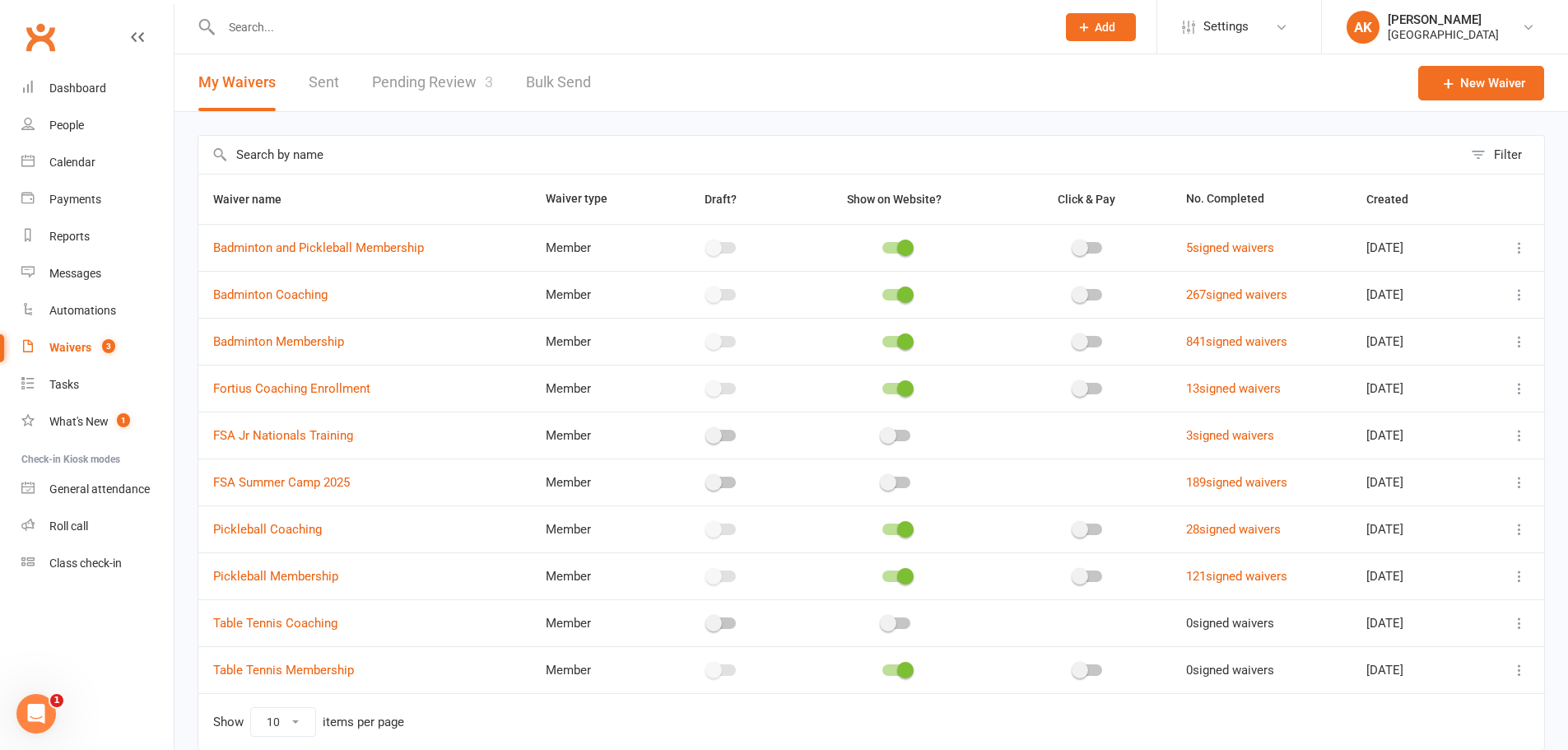
click at [415, 82] on link "Pending Review 3" at bounding box center [432, 83] width 121 height 57
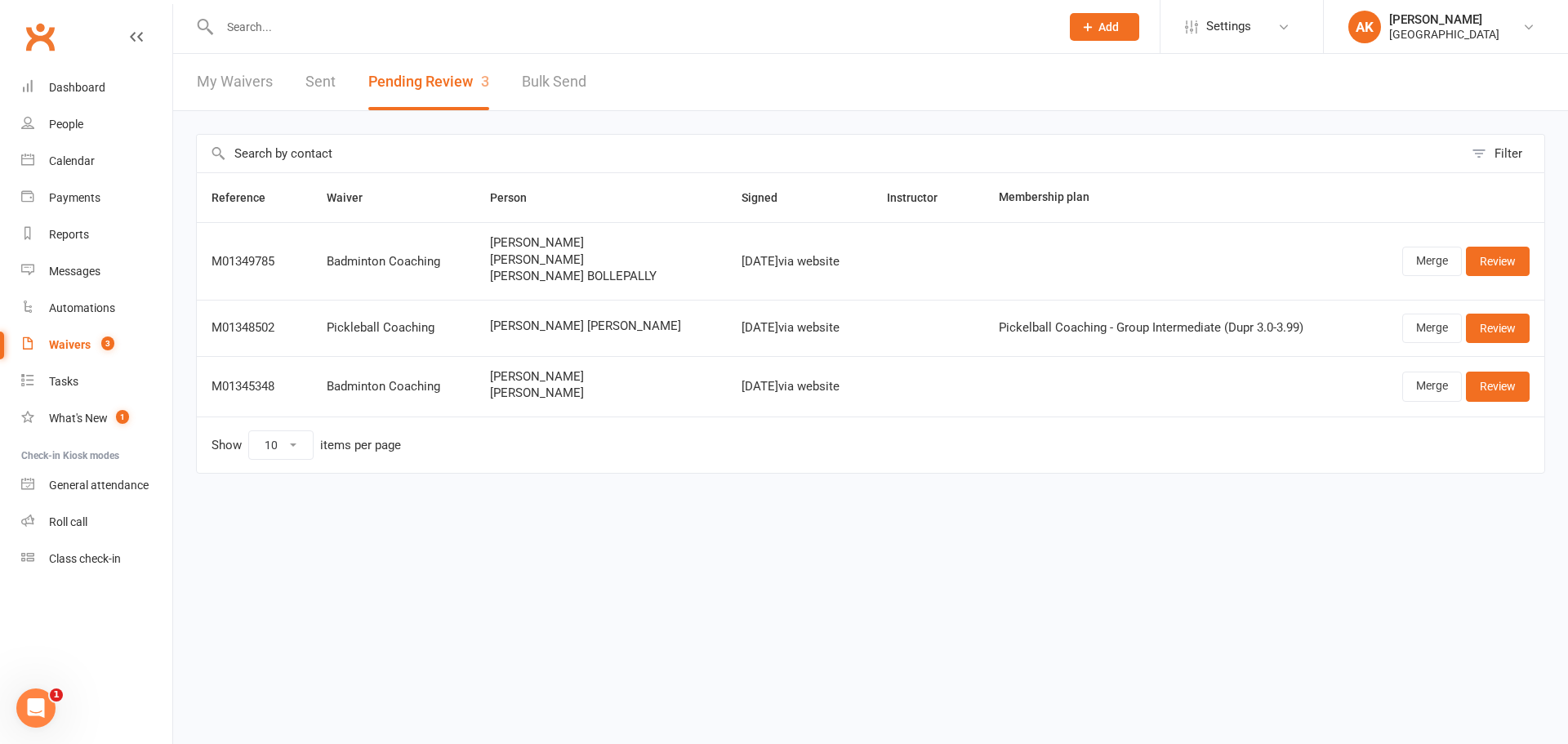
click at [223, 87] on link "My Waivers" at bounding box center [234, 82] width 76 height 57
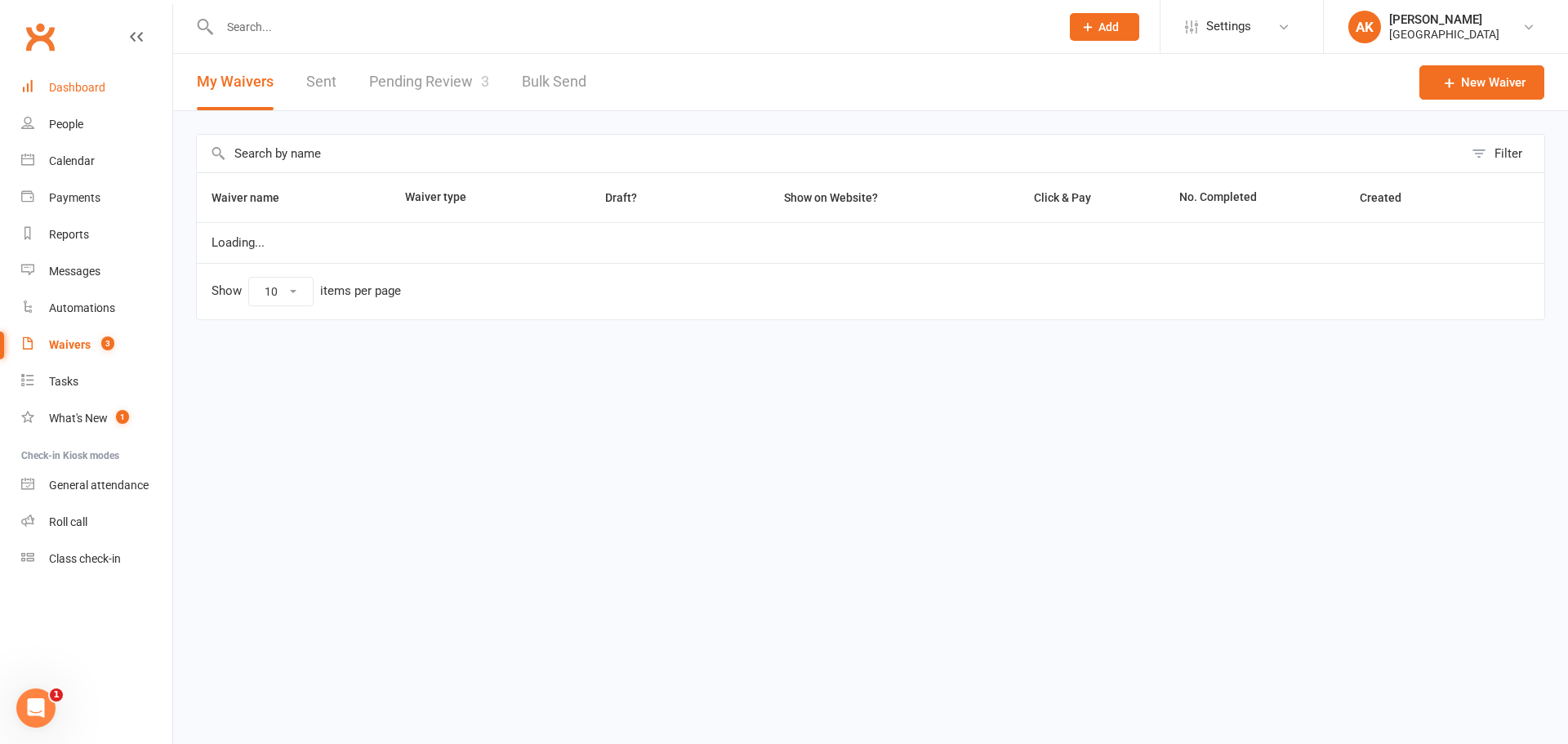
click at [116, 92] on link "Dashboard" at bounding box center [97, 88] width 151 height 37
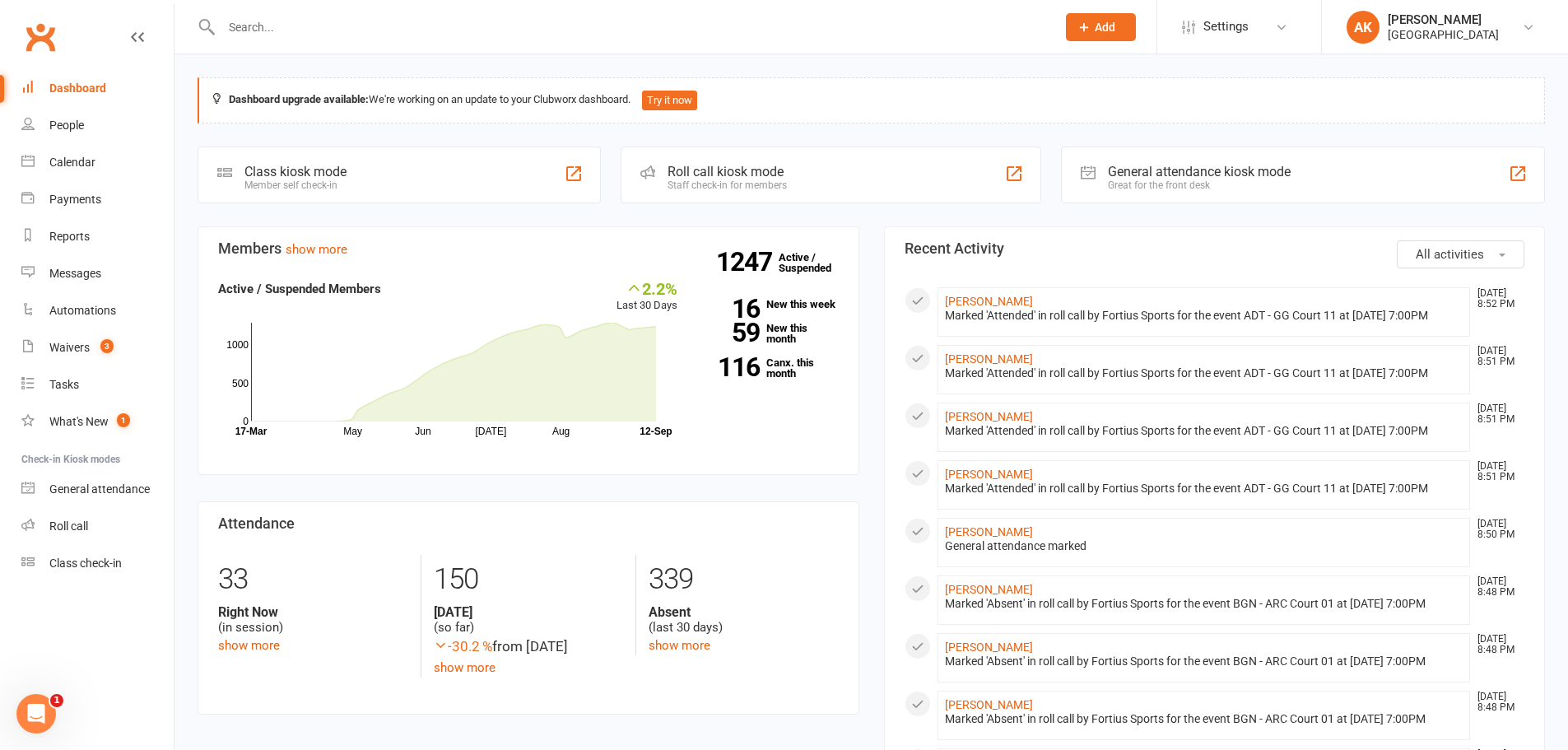
drag, startPoint x: 59, startPoint y: 80, endPoint x: 74, endPoint y: 44, distance: 39.0
click at [59, 80] on link "Dashboard" at bounding box center [98, 88] width 152 height 37
drag, startPoint x: 104, startPoint y: 96, endPoint x: 126, endPoint y: 47, distance: 53.7
click at [104, 96] on link "Dashboard" at bounding box center [98, 88] width 152 height 37
click at [82, 101] on link "Dashboard" at bounding box center [98, 88] width 152 height 37
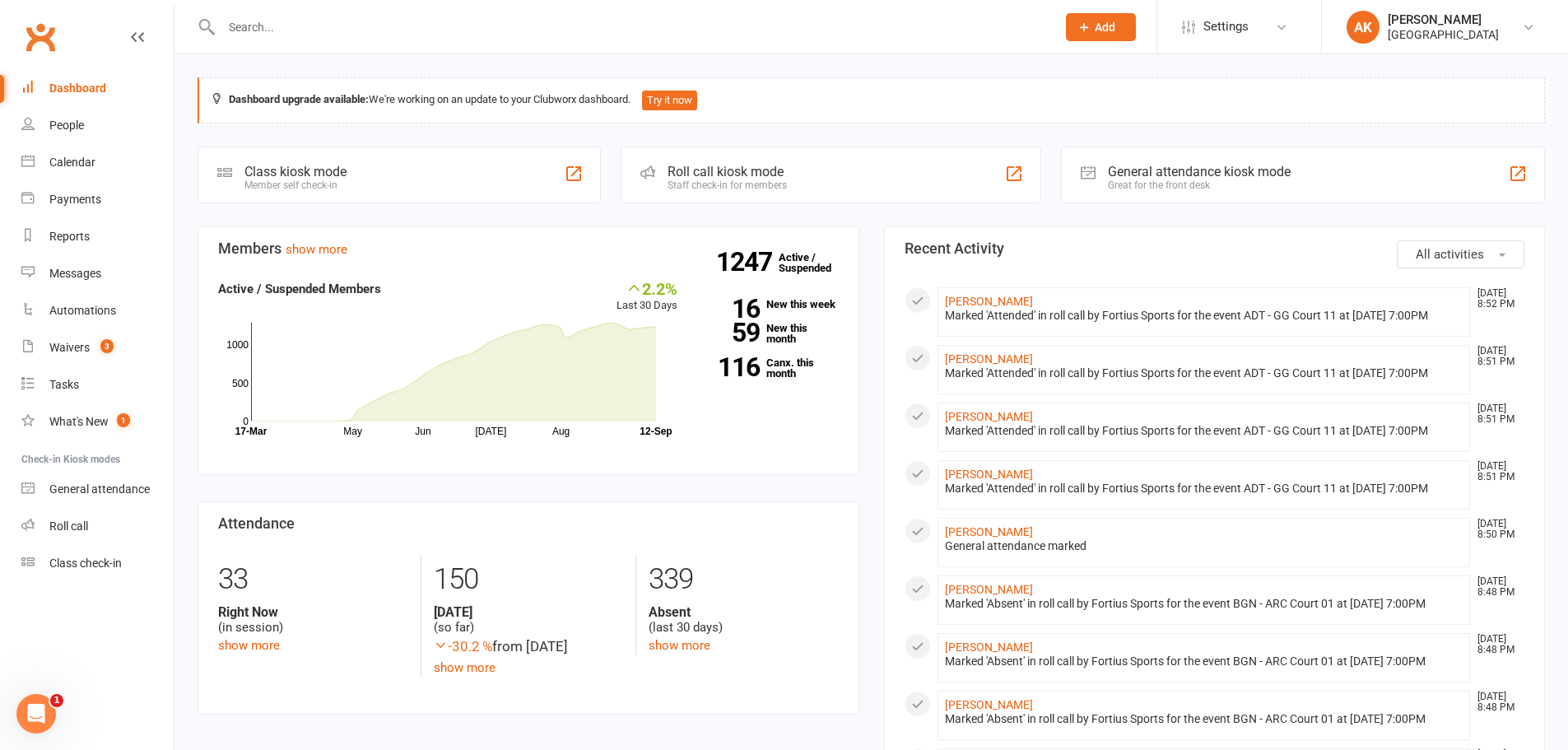
click at [342, 38] on input "text" at bounding box center [630, 27] width 828 height 23
click at [275, 27] on input "text" at bounding box center [630, 27] width 828 height 23
click at [304, 23] on input "text" at bounding box center [630, 27] width 828 height 23
click at [509, 34] on input "text" at bounding box center [630, 27] width 828 height 23
paste input "Sumanth enigala"
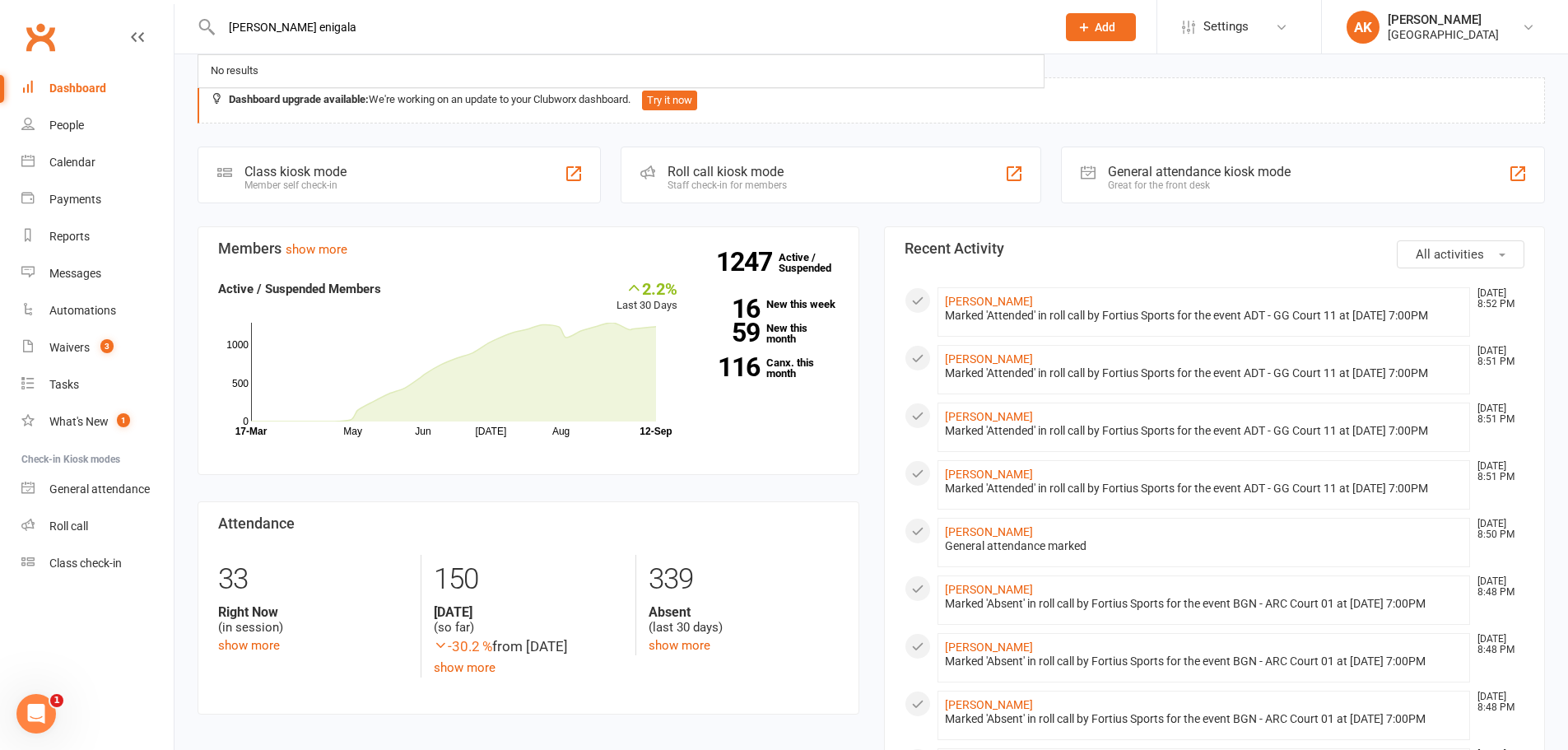
type input "Sumanth enigala"
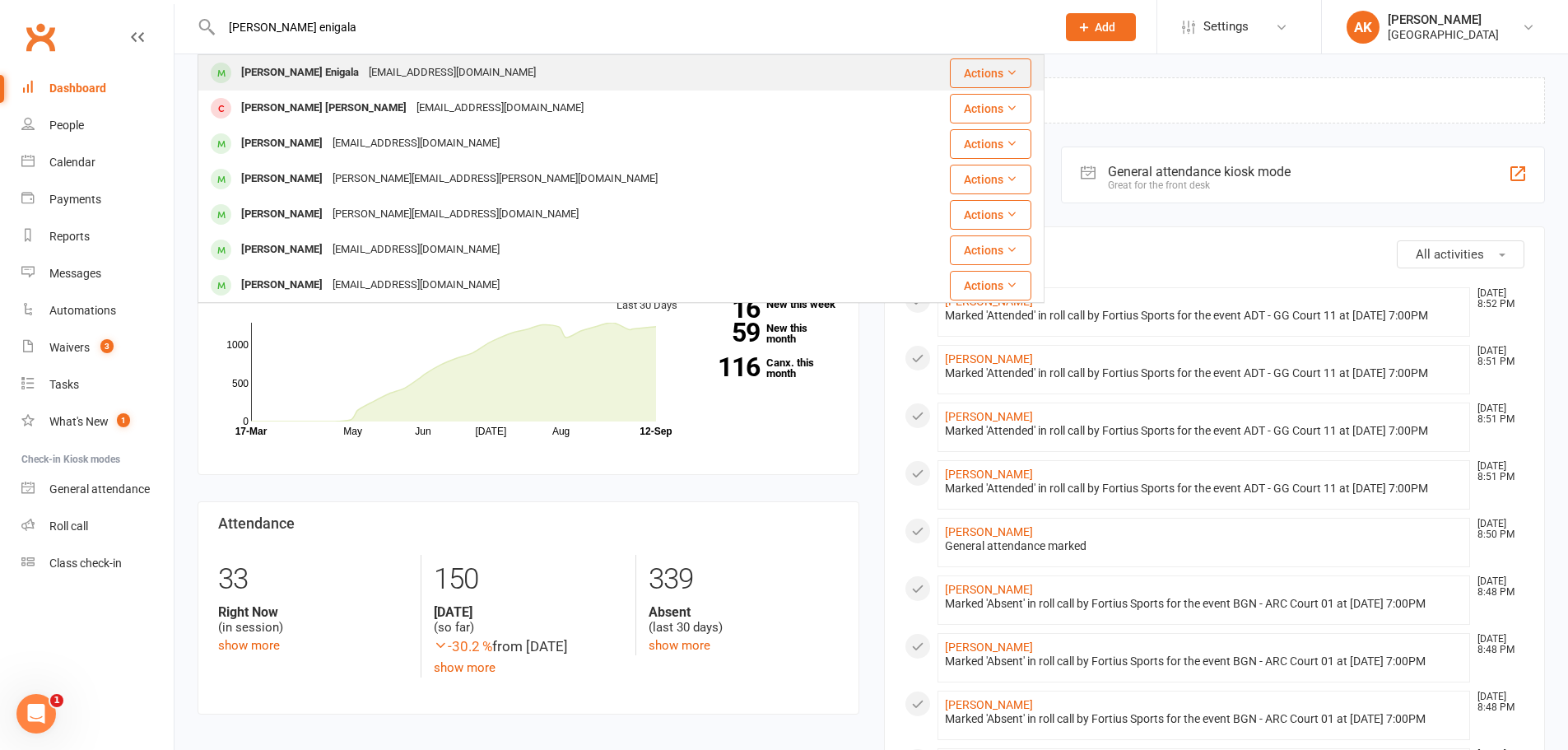
click at [425, 65] on div "sumanthenigala@gmail.com" at bounding box center [452, 72] width 177 height 24
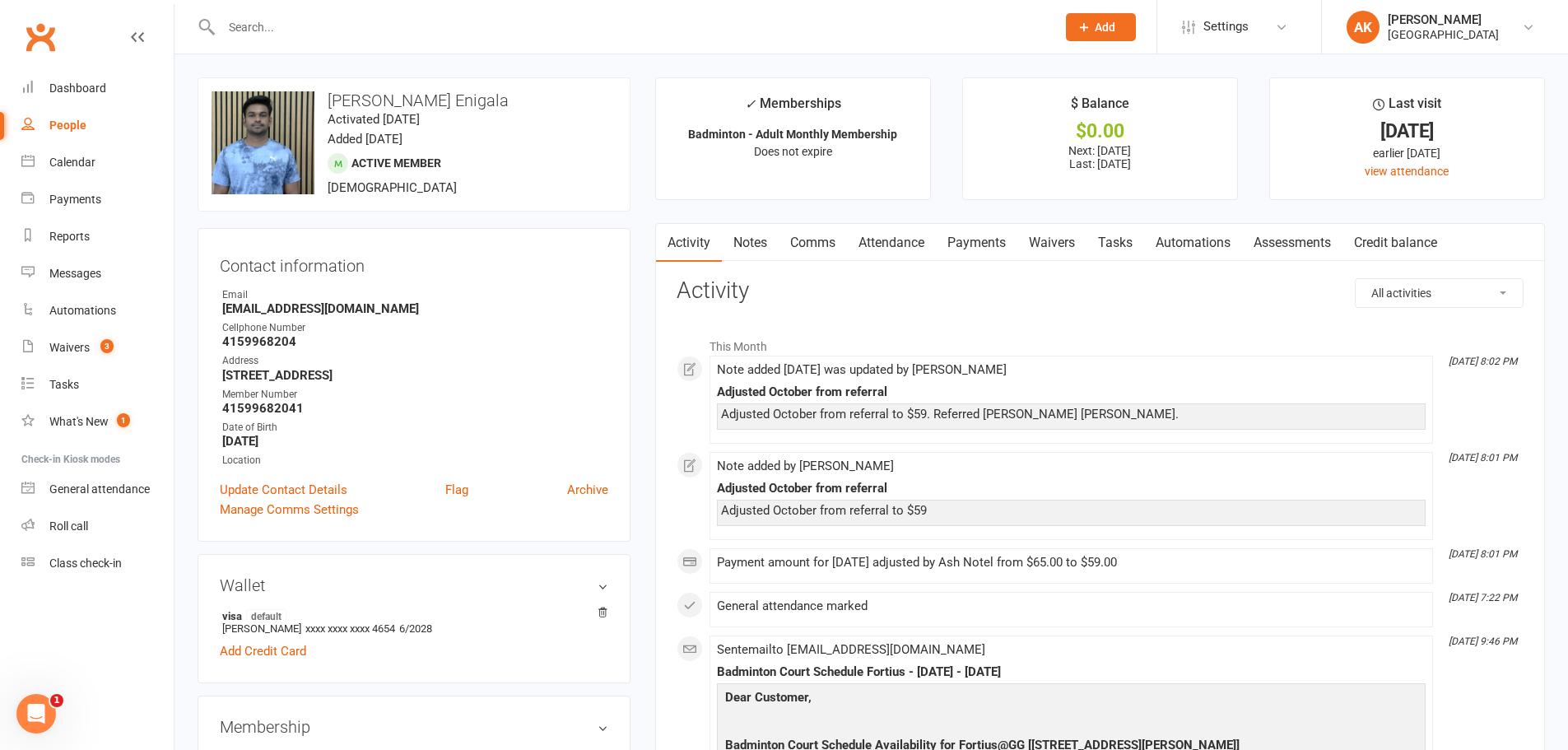
click at [479, 37] on input "text" at bounding box center [630, 27] width 828 height 23
paste input "Chandra Sekhar"
type input "Chandra Sekhar"
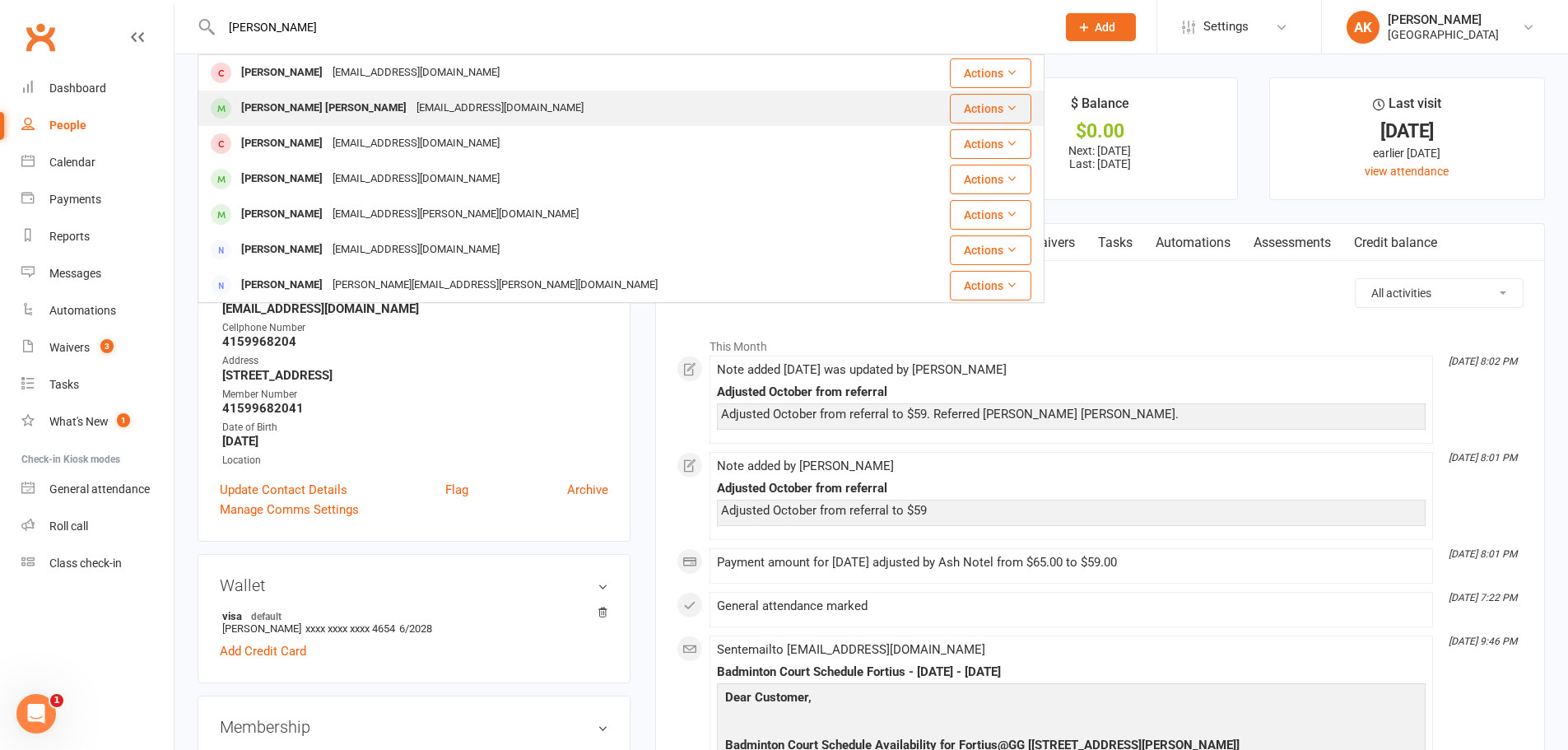
click at [412, 107] on div "csekhar.ch99@gmail.com" at bounding box center [500, 107] width 177 height 24
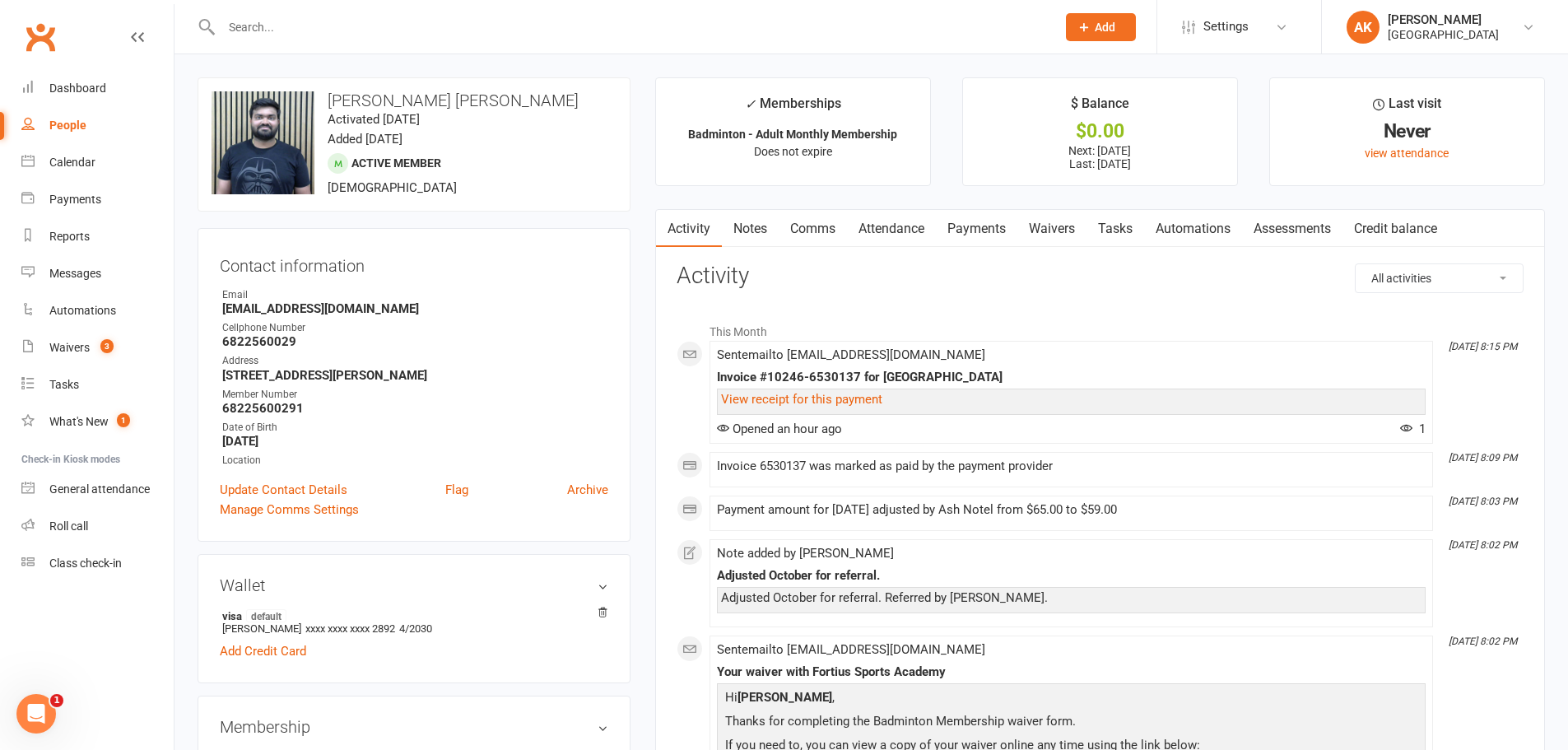
click at [502, 23] on input "text" at bounding box center [630, 27] width 828 height 23
paste input "Kribha Praveen"
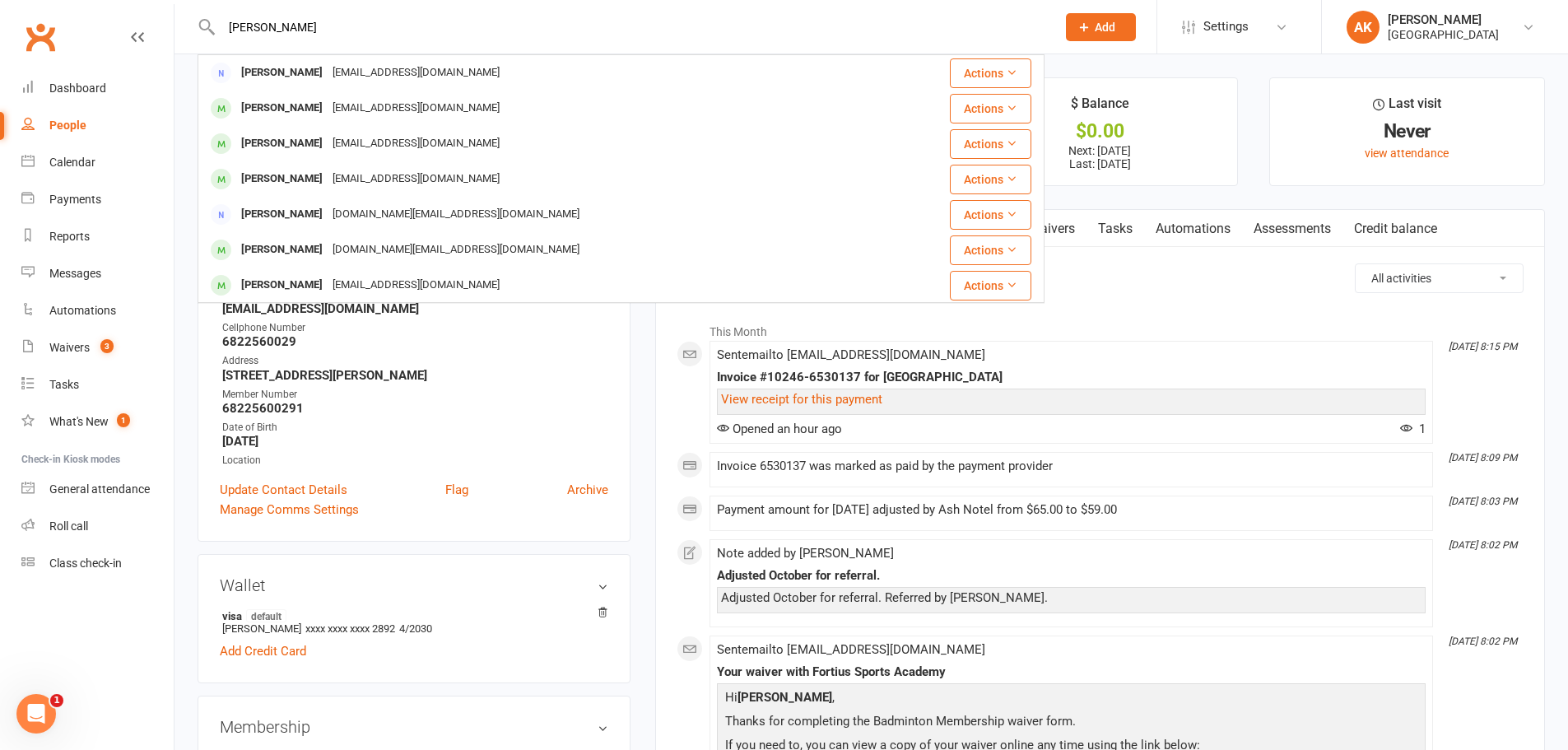
type input "Kribha Praveen"
click at [382, 37] on input "Kribha Praveen" at bounding box center [630, 27] width 828 height 23
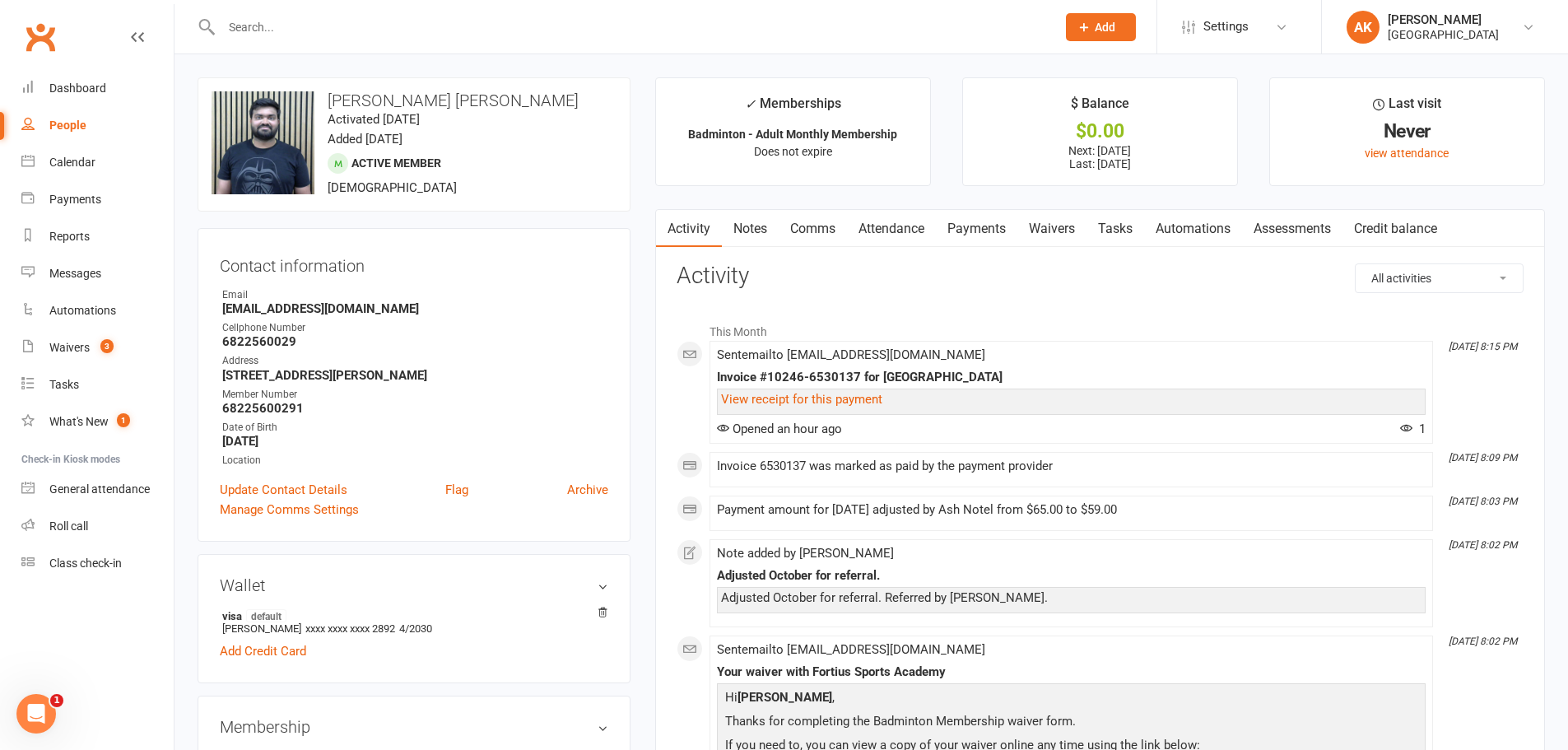
click at [793, 220] on link "Comms" at bounding box center [812, 229] width 68 height 38
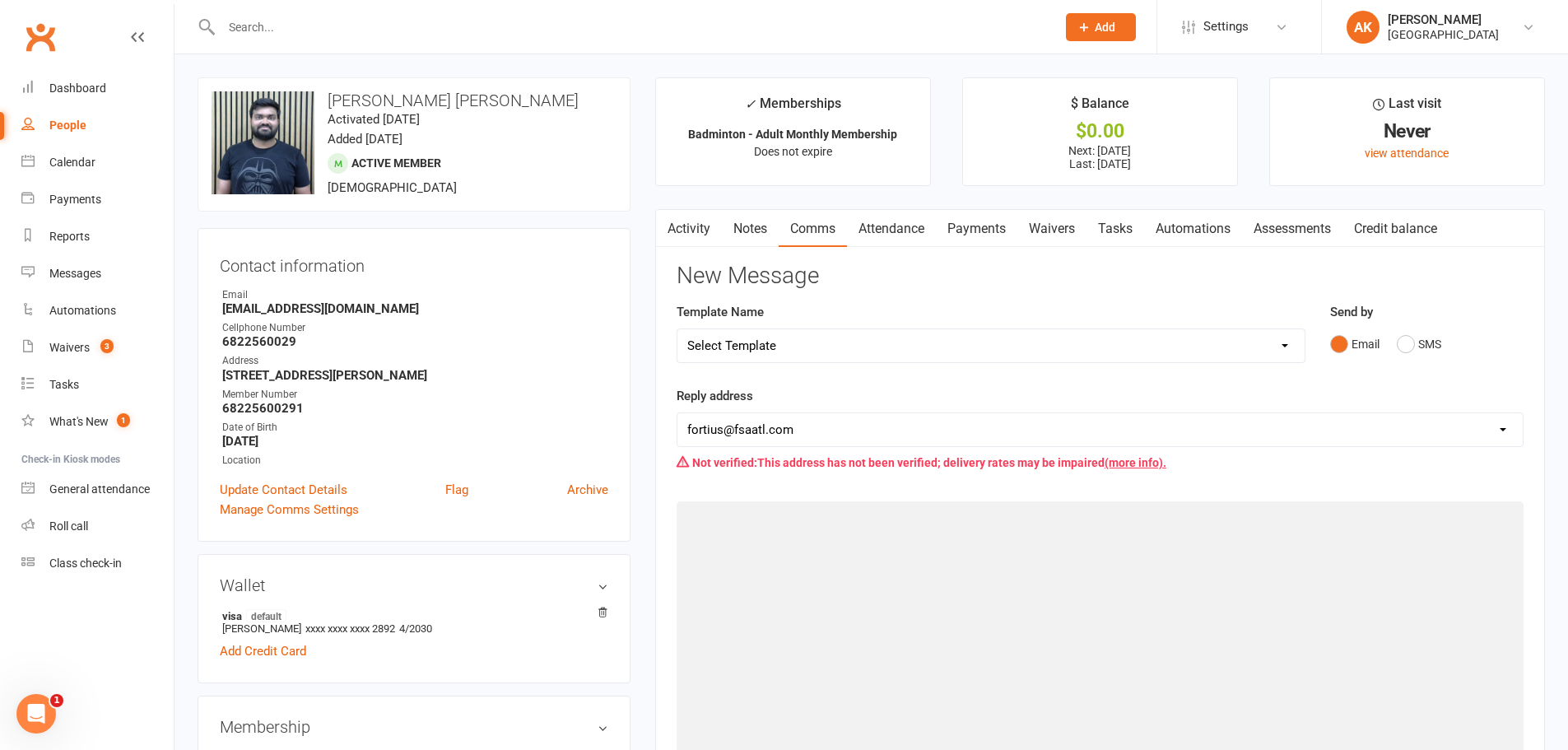
click at [863, 225] on link "Attendance" at bounding box center [891, 229] width 89 height 38
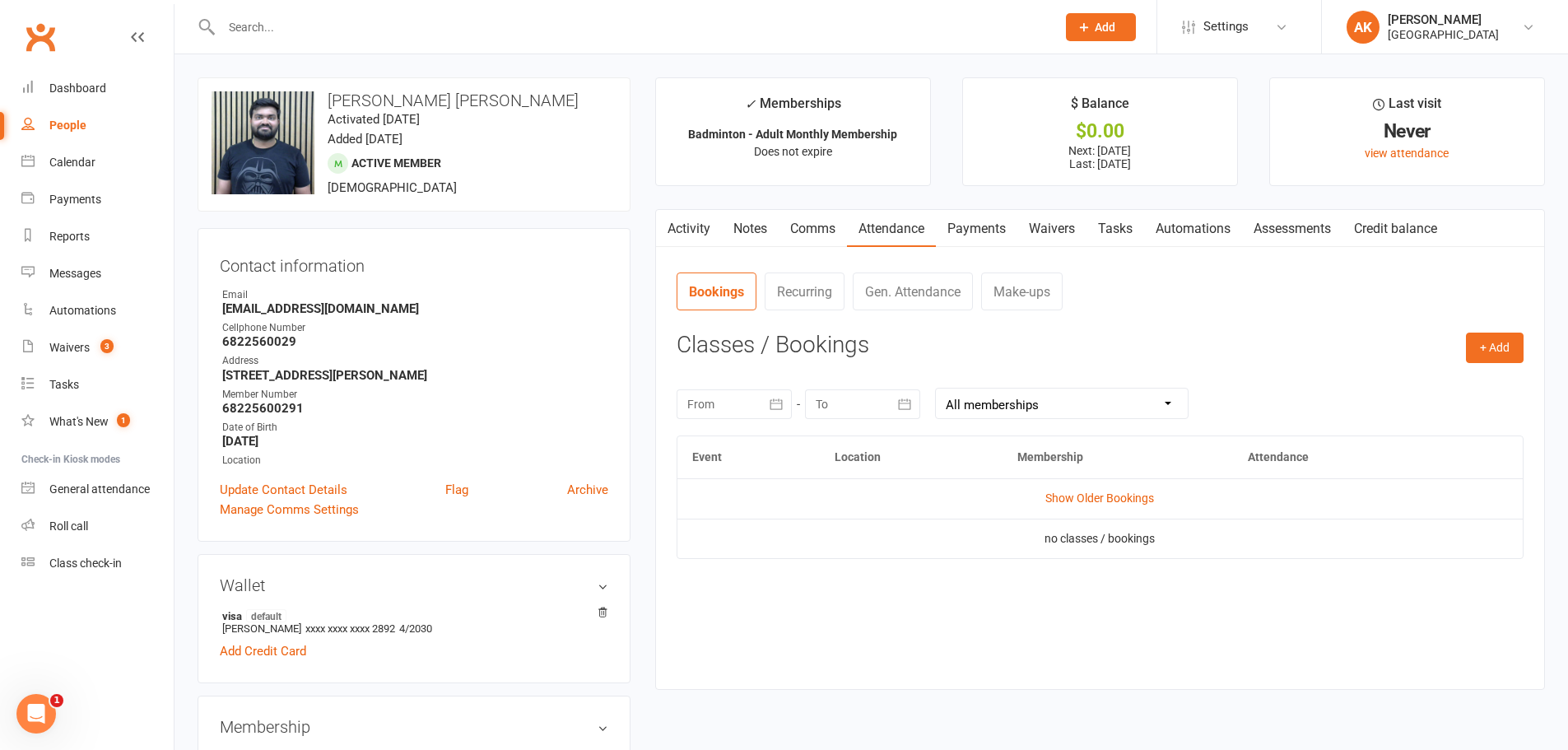
click at [961, 222] on link "Payments" at bounding box center [977, 229] width 82 height 38
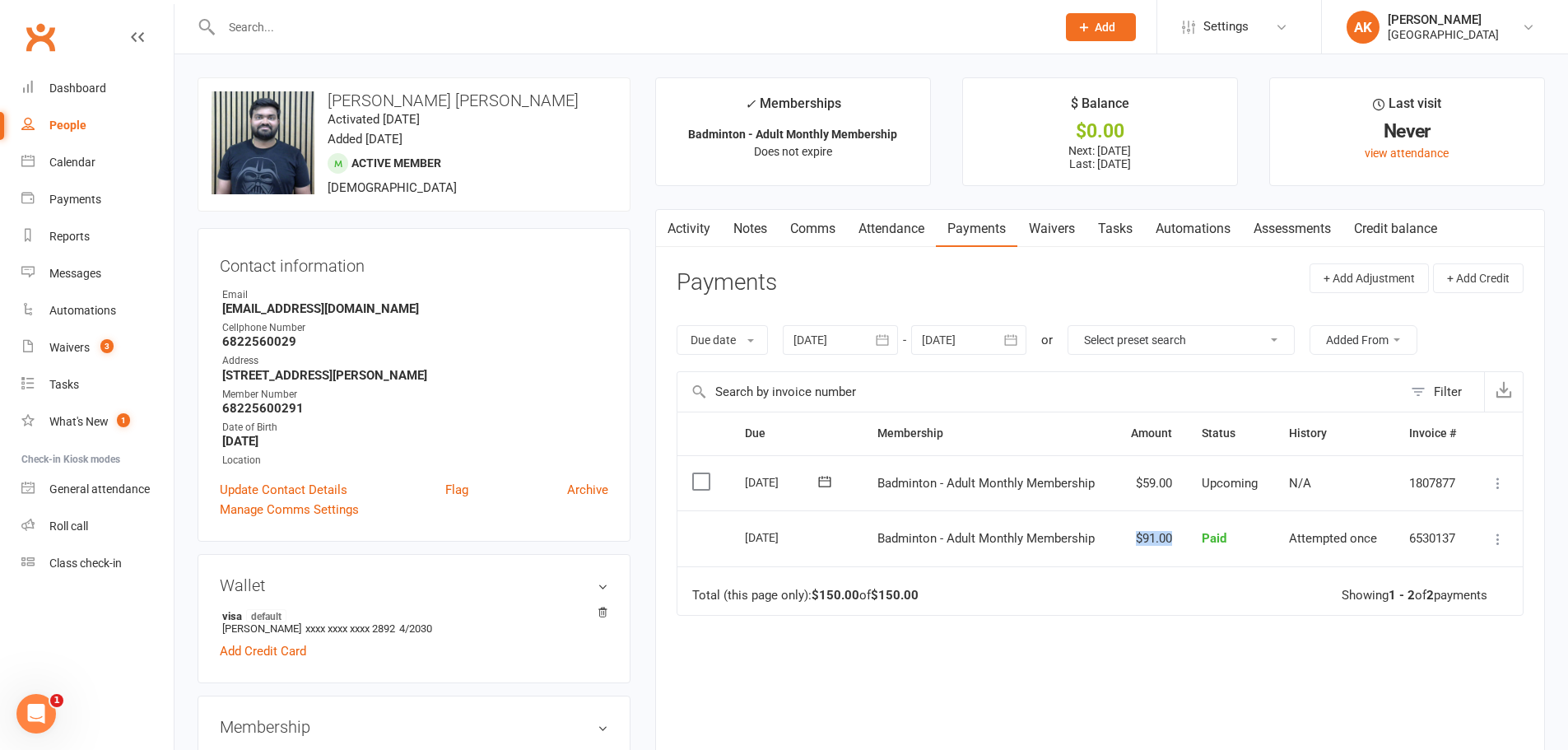
drag, startPoint x: 1132, startPoint y: 539, endPoint x: 1187, endPoint y: 534, distance: 55.2
click at [1187, 534] on tr "Select this 12 Sep 2025 Chandra Sekhar Cherukuri Badminton - Adult Monthly Memb…" at bounding box center [1100, 538] width 846 height 56
click at [1116, 517] on td "$91.00" at bounding box center [1150, 538] width 72 height 56
drag, startPoint x: 1121, startPoint y: 485, endPoint x: 1218, endPoint y: 484, distance: 97.0
click at [1218, 484] on tr "Select this 01 Oct 2025 Chandra Sekhar Cherukuri Badminton - Adult Monthly Memb…" at bounding box center [1100, 483] width 846 height 56
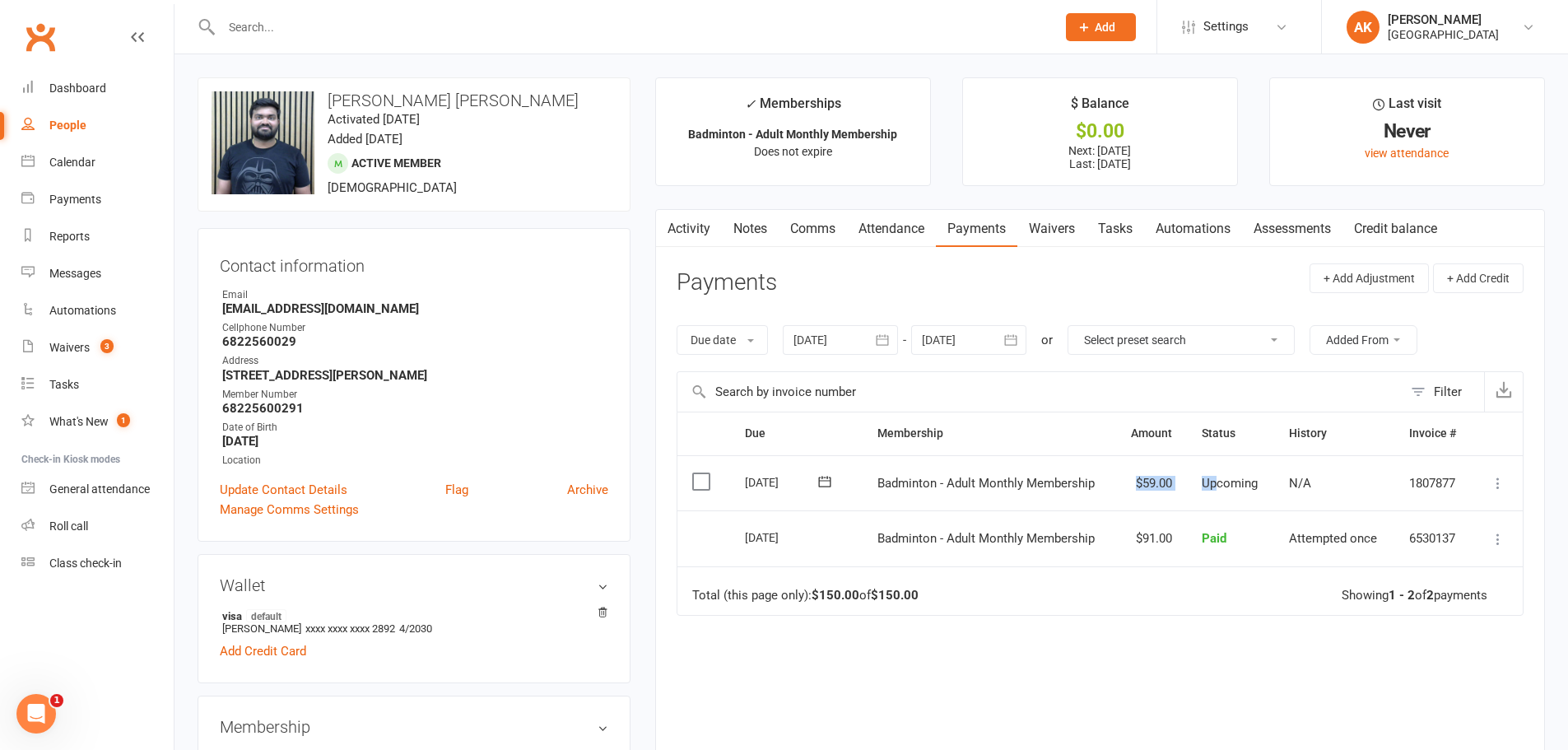
click at [1150, 486] on td "$59.00" at bounding box center [1150, 483] width 72 height 56
click at [753, 235] on link "Notes" at bounding box center [751, 229] width 57 height 38
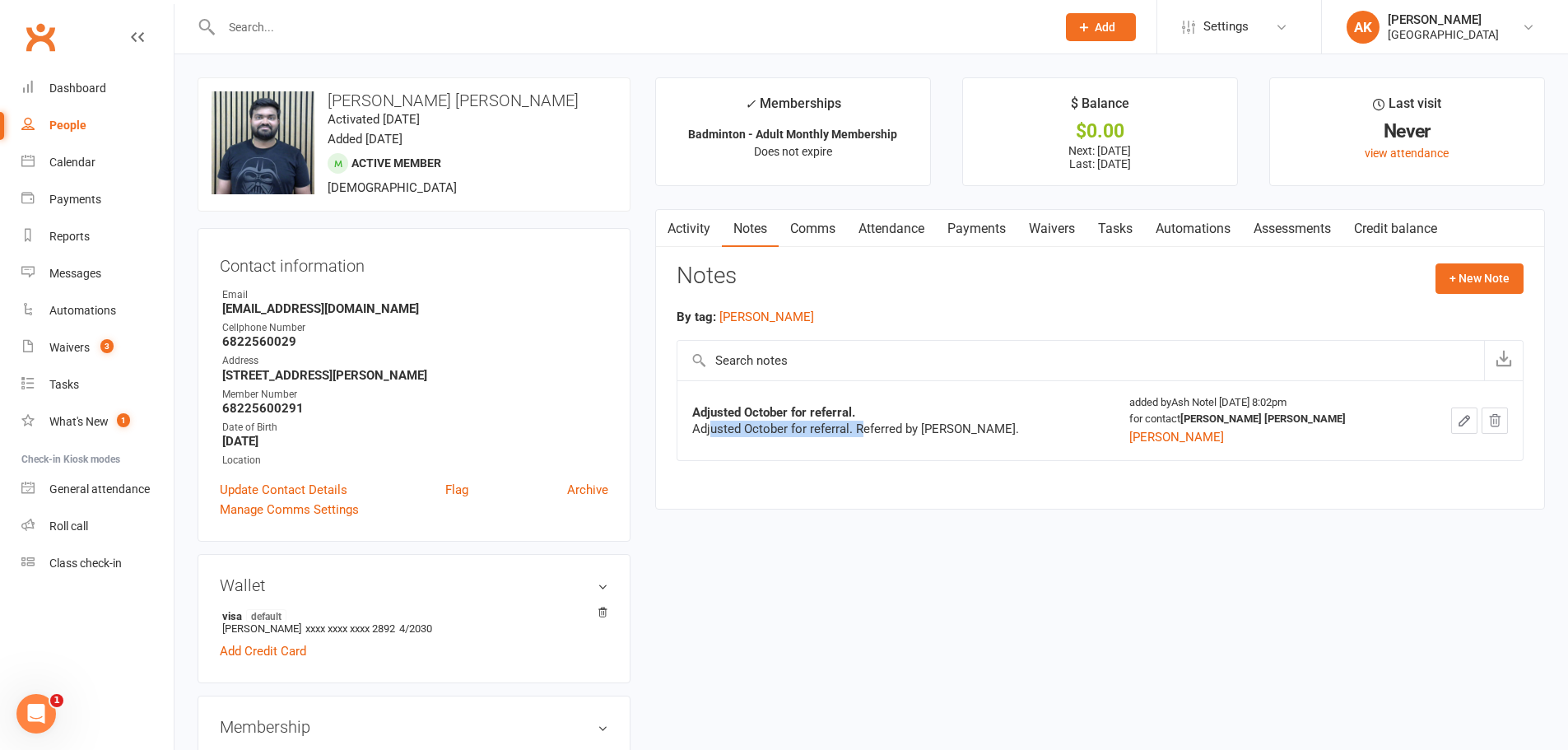
drag, startPoint x: 711, startPoint y: 429, endPoint x: 864, endPoint y: 430, distance: 153.0
click at [864, 430] on div "Adjusted October for referral. Referred by Sumanth reddy Enigala." at bounding box center [895, 428] width 407 height 16
drag, startPoint x: 879, startPoint y: 422, endPoint x: 1070, endPoint y: 423, distance: 191.0
click at [1070, 423] on div "Adjusted October for referral. Referred by Sumanth reddy Enigala." at bounding box center [895, 428] width 407 height 16
click at [980, 432] on div "Adjusted October for referral. Referred by Sumanth reddy Enigala." at bounding box center [895, 428] width 407 height 16
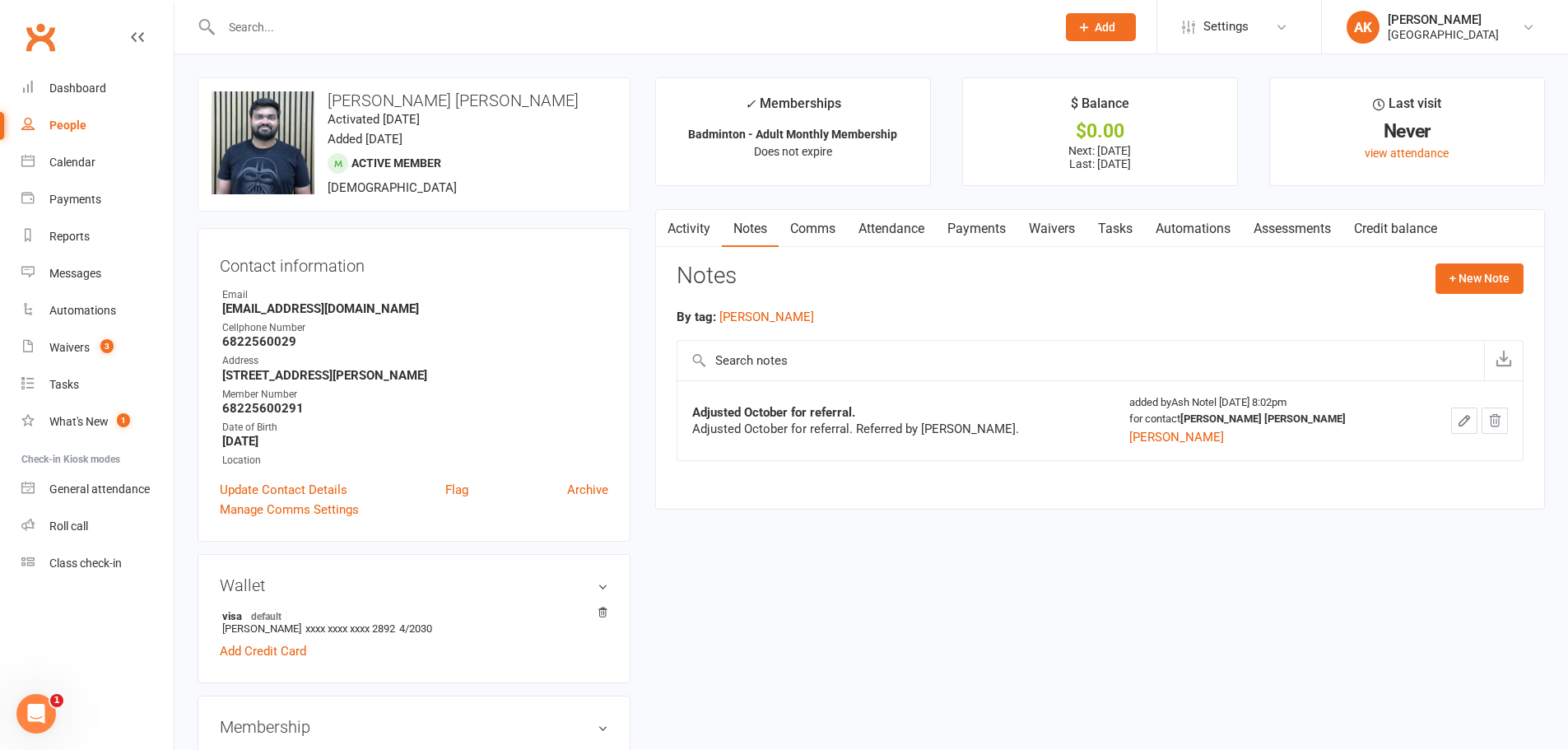
click at [698, 237] on link "Activity" at bounding box center [688, 229] width 65 height 38
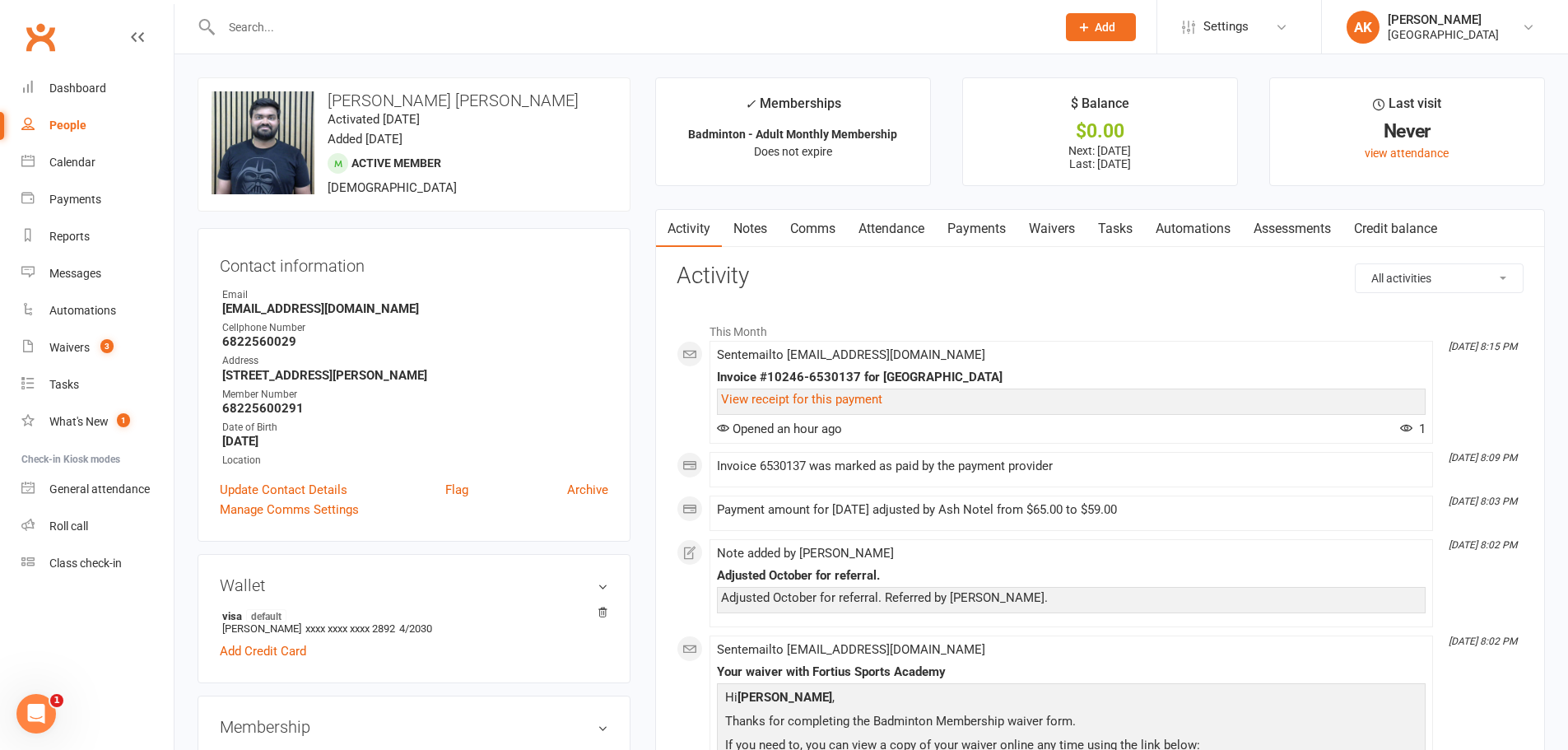
click at [800, 216] on link "Comms" at bounding box center [812, 229] width 68 height 38
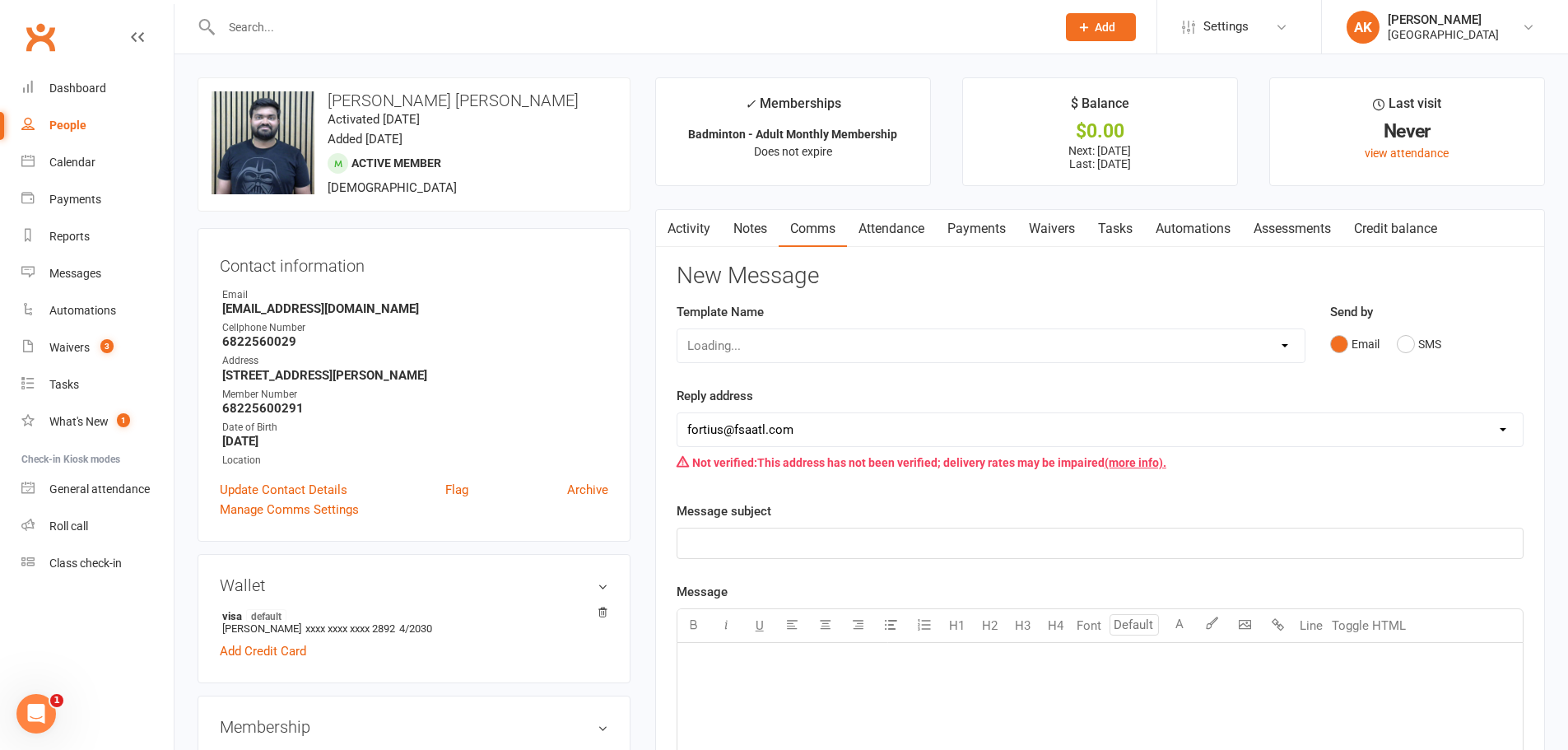
click at [899, 221] on link "Attendance" at bounding box center [891, 229] width 89 height 38
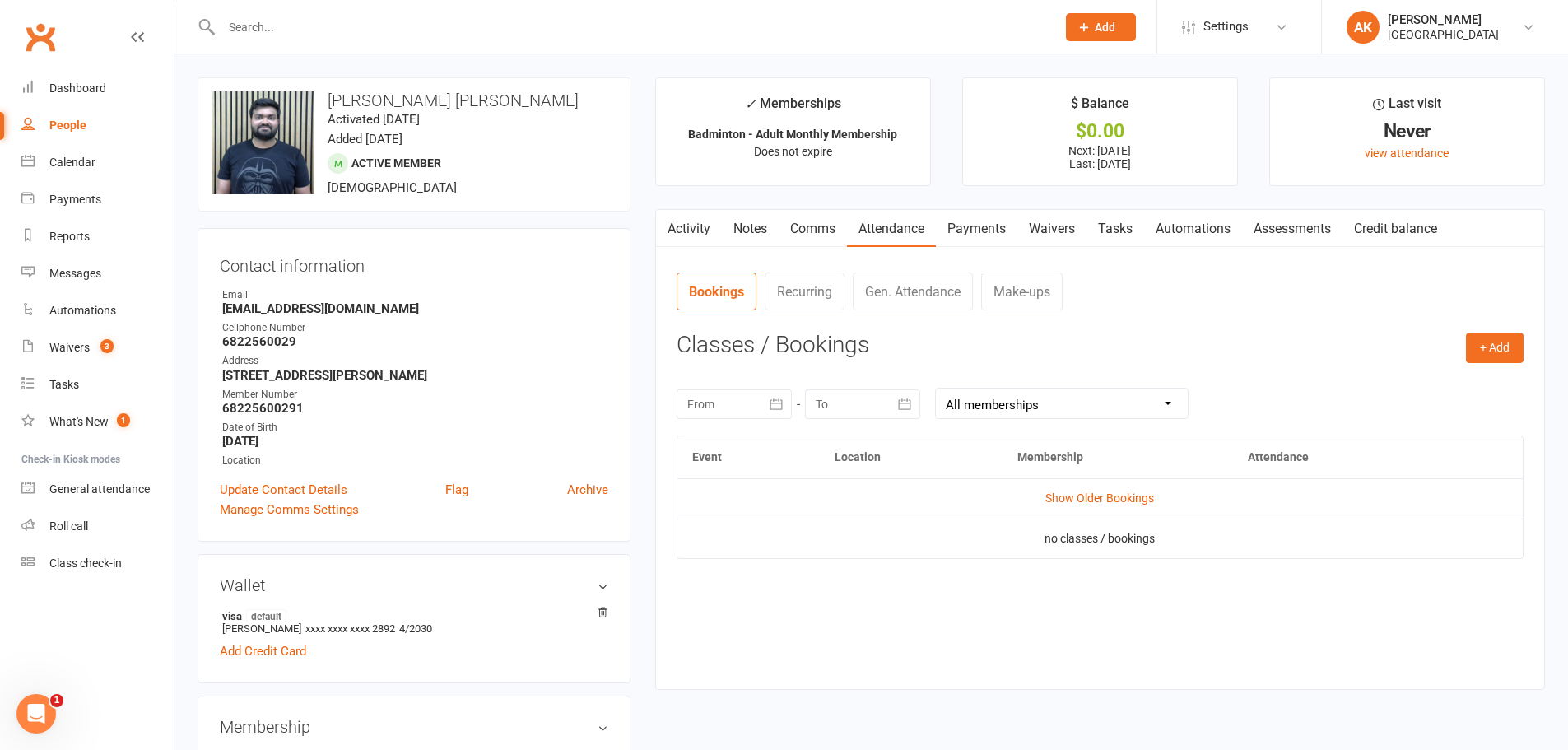
click at [940, 224] on link "Payments" at bounding box center [977, 229] width 82 height 38
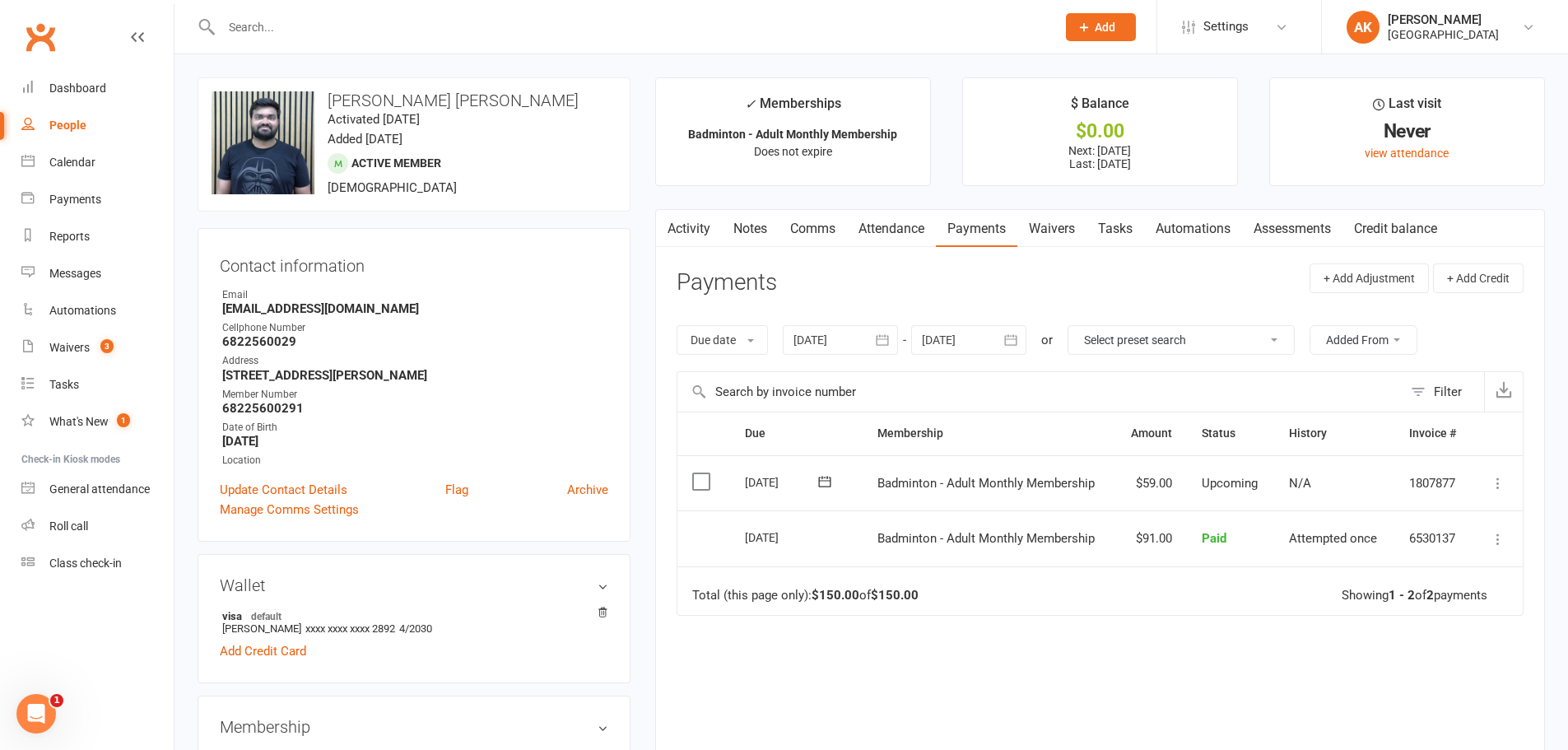
click at [748, 235] on link "Notes" at bounding box center [751, 229] width 57 height 38
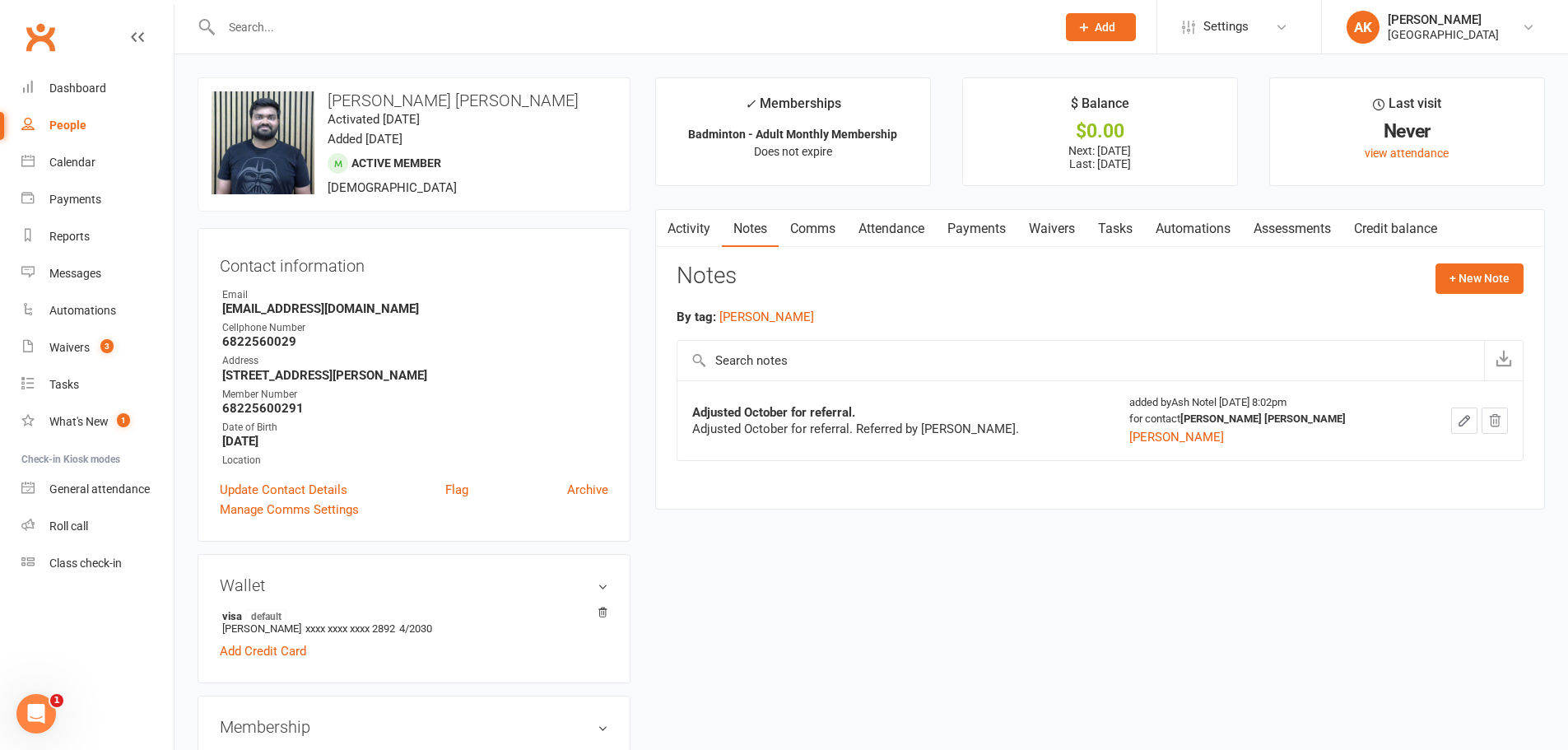
drag, startPoint x: 922, startPoint y: 426, endPoint x: 1063, endPoint y: 422, distance: 141.1
click at [1063, 422] on div "Adjusted October for referral. Referred by Sumanth reddy Enigala." at bounding box center [895, 428] width 407 height 16
copy div "Sumanth reddy Enigala."
click at [818, 419] on strong "Adjusted October for referral." at bounding box center [774, 413] width 163 height 15
click at [90, 347] on link "Waivers 3" at bounding box center [98, 347] width 152 height 37
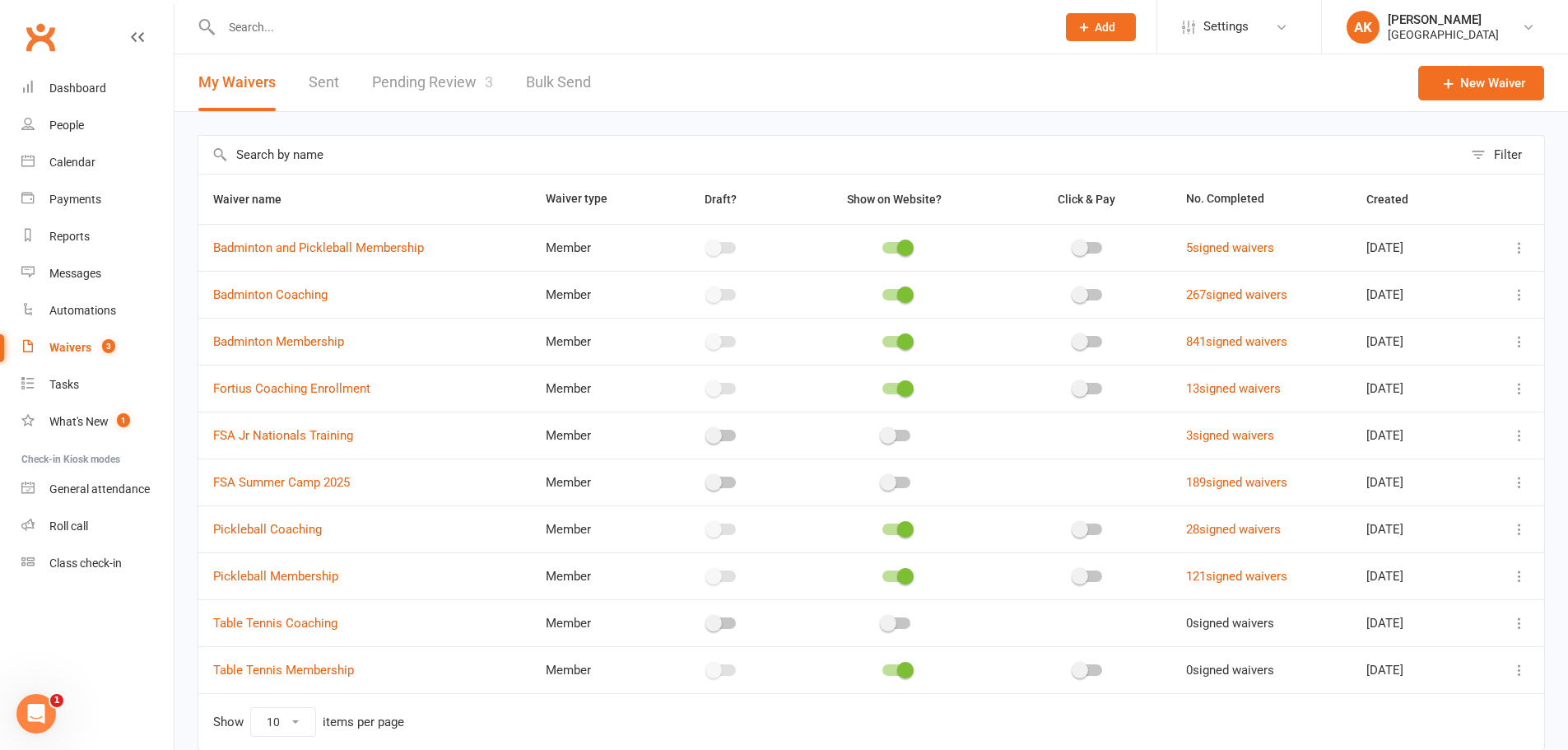
click at [466, 102] on link "Pending Review 3" at bounding box center [432, 83] width 121 height 57
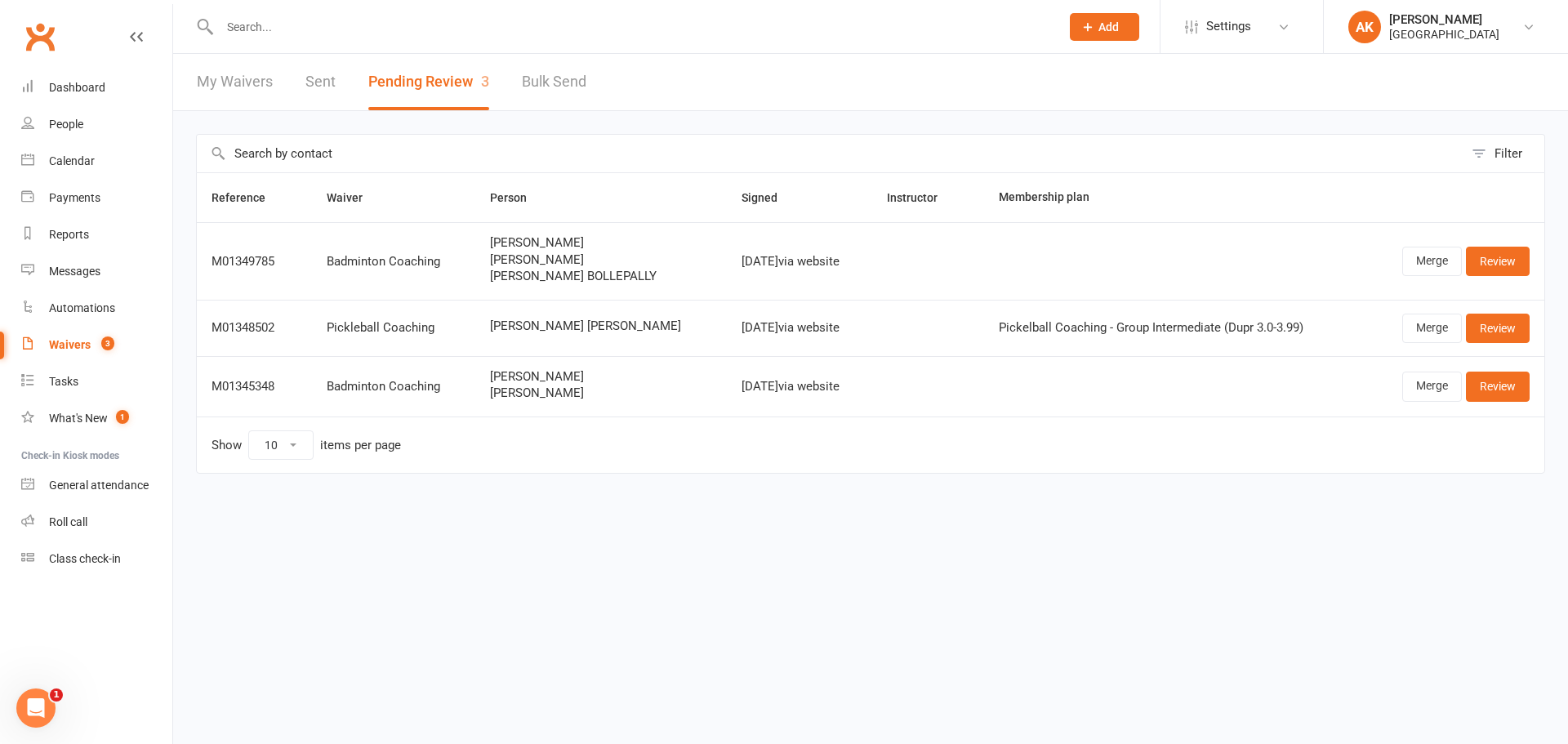
click at [219, 78] on link "My Waivers" at bounding box center [234, 82] width 76 height 57
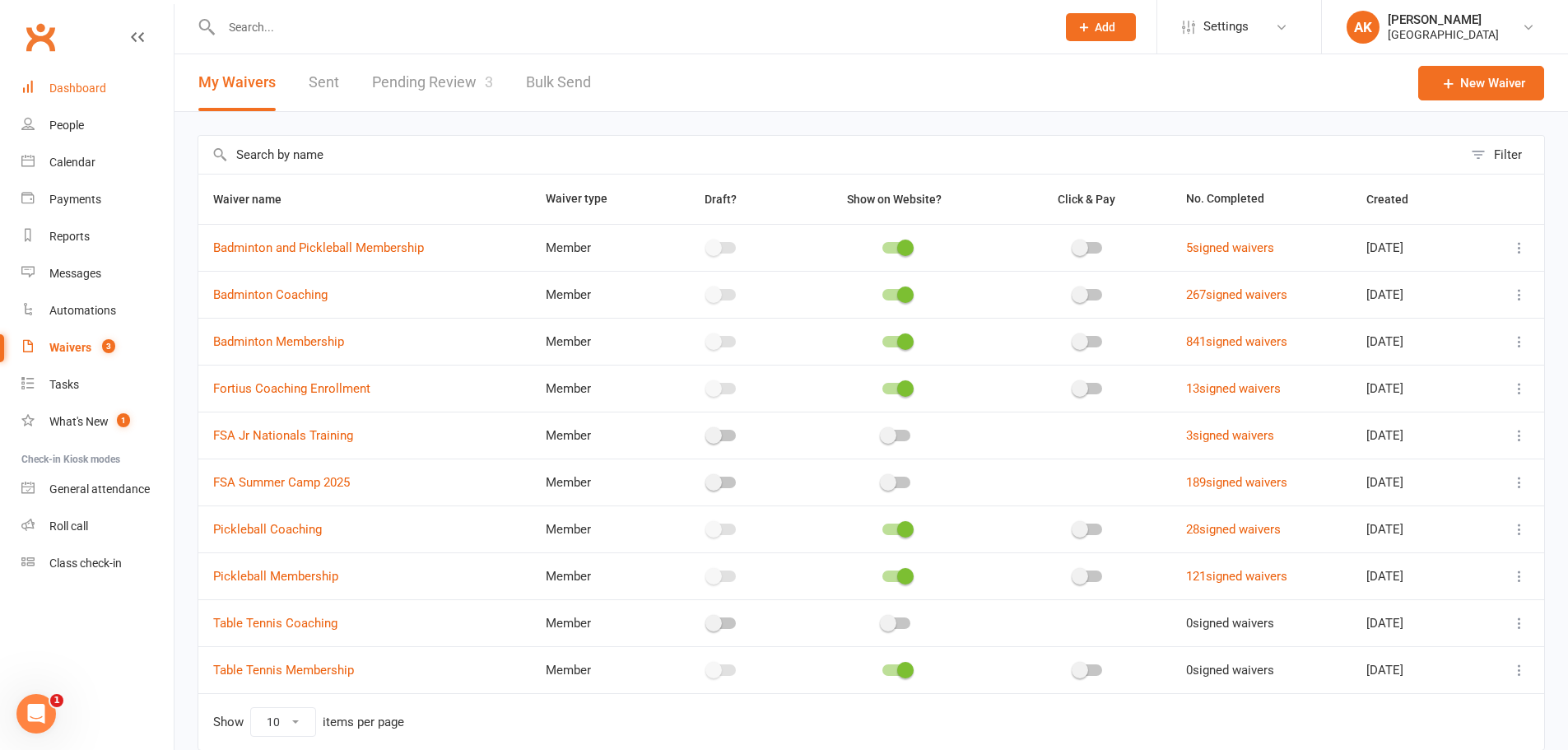
click at [65, 90] on div "Dashboard" at bounding box center [78, 88] width 57 height 13
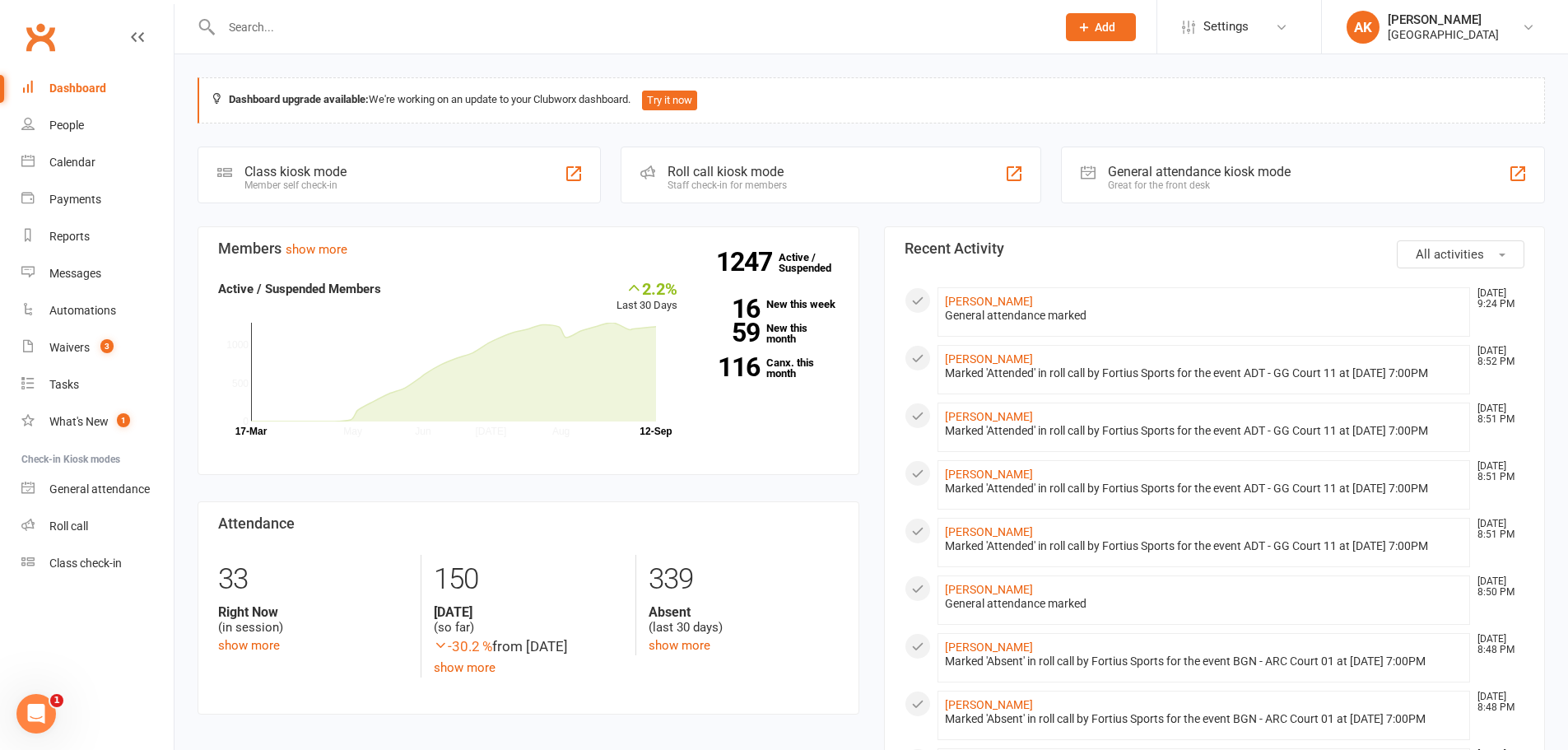
click at [277, 31] on input "text" at bounding box center [630, 27] width 828 height 23
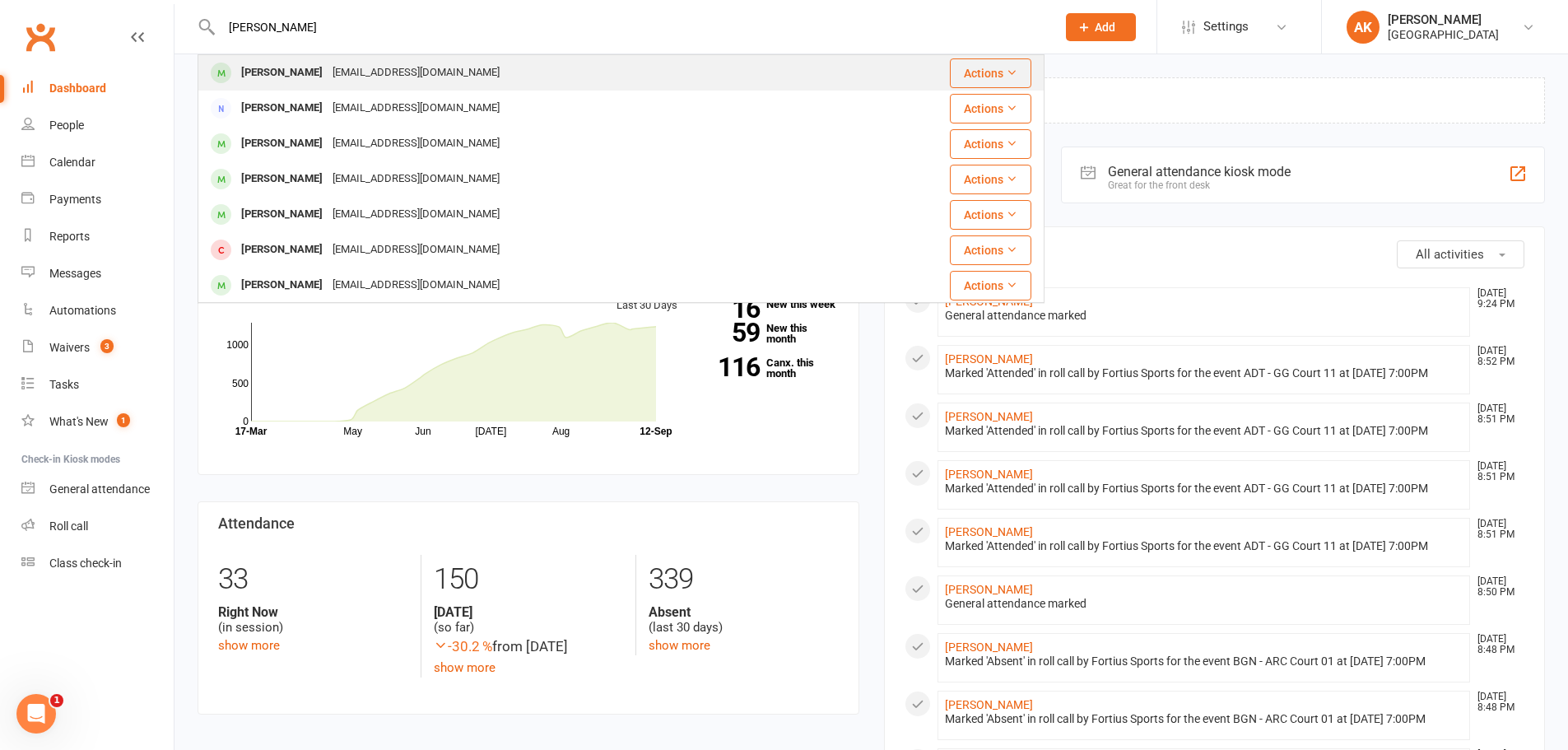
type input "praveen bhaskar"
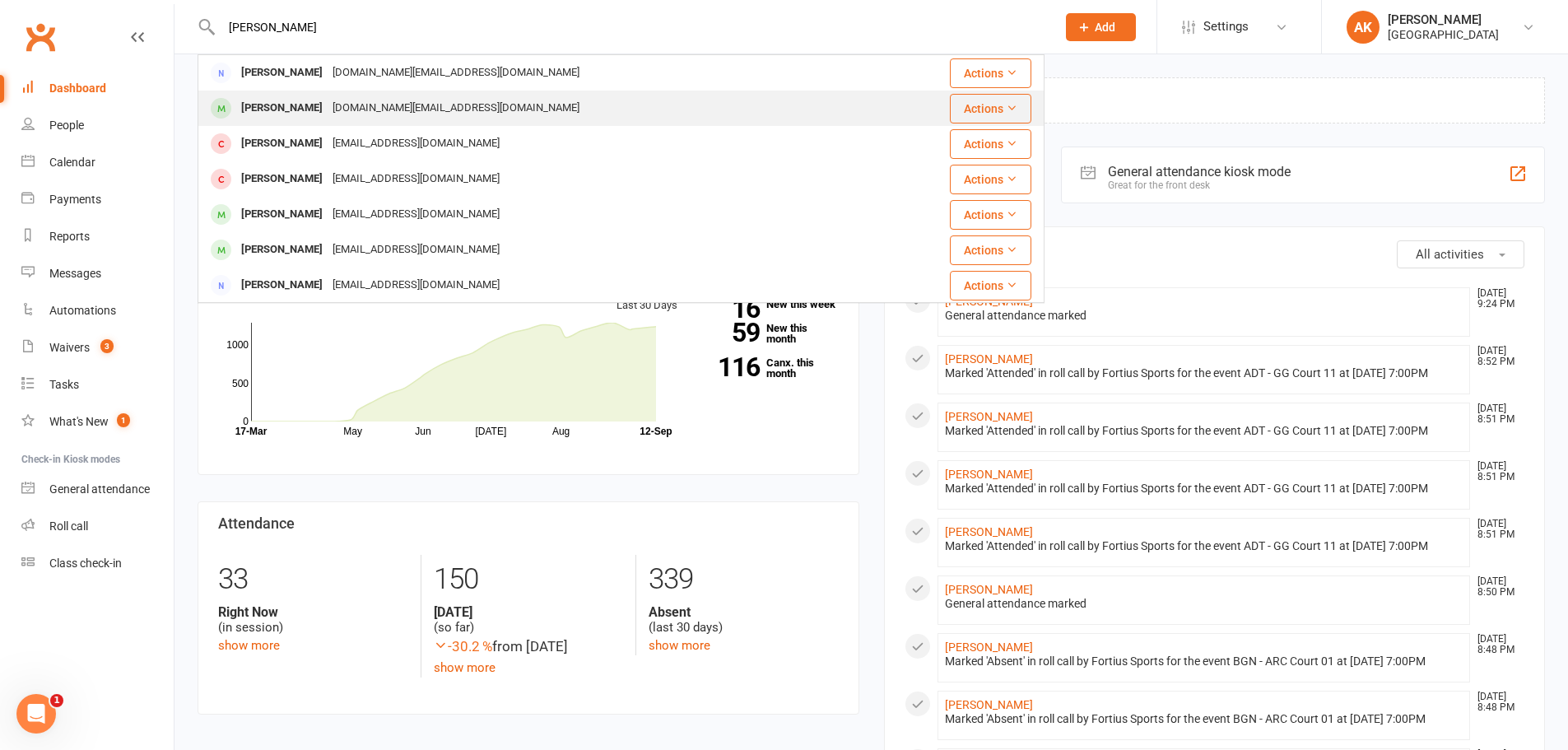
click at [351, 117] on div "neevarp.fire@gmail.com" at bounding box center [456, 107] width 257 height 24
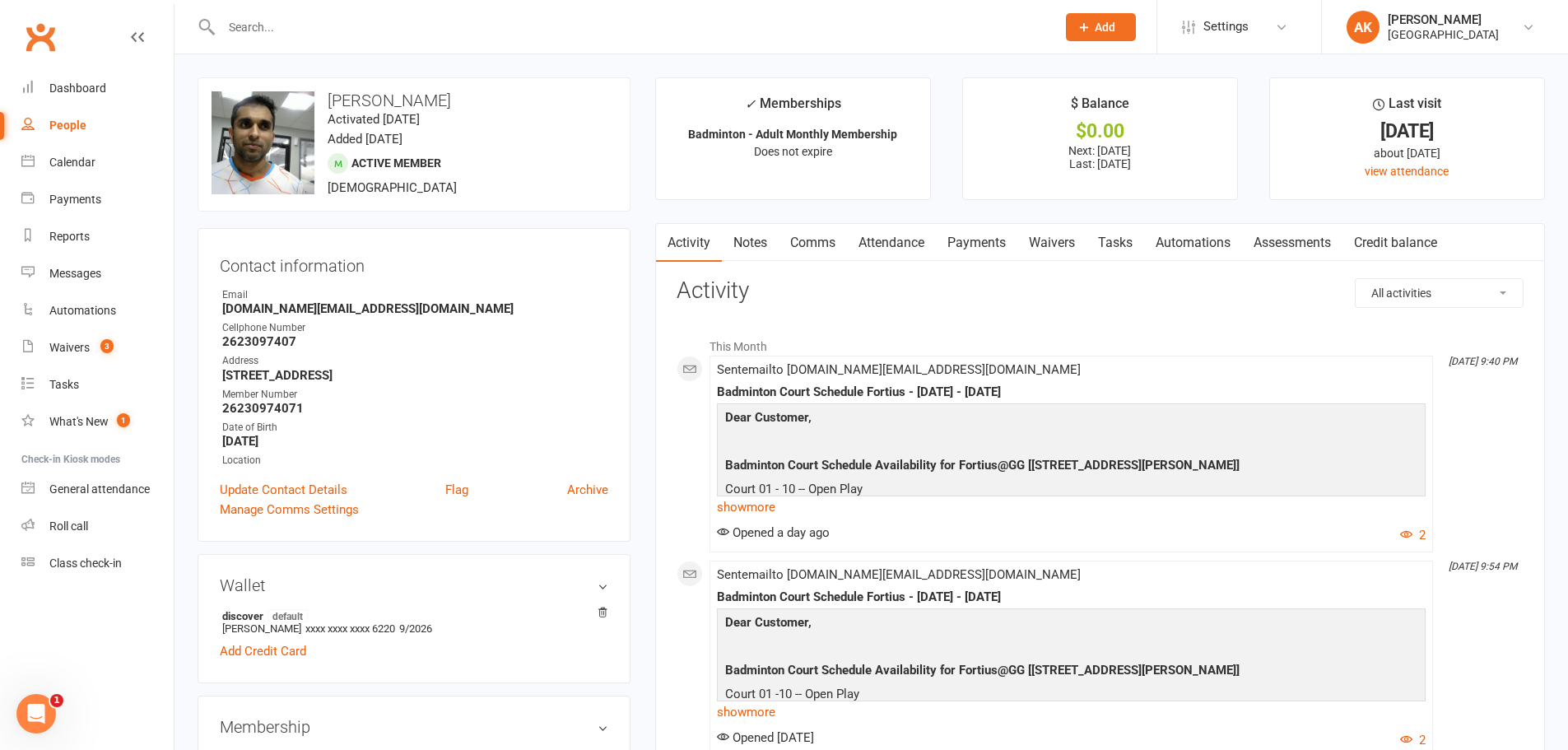
click at [894, 250] on link "Attendance" at bounding box center [891, 243] width 89 height 38
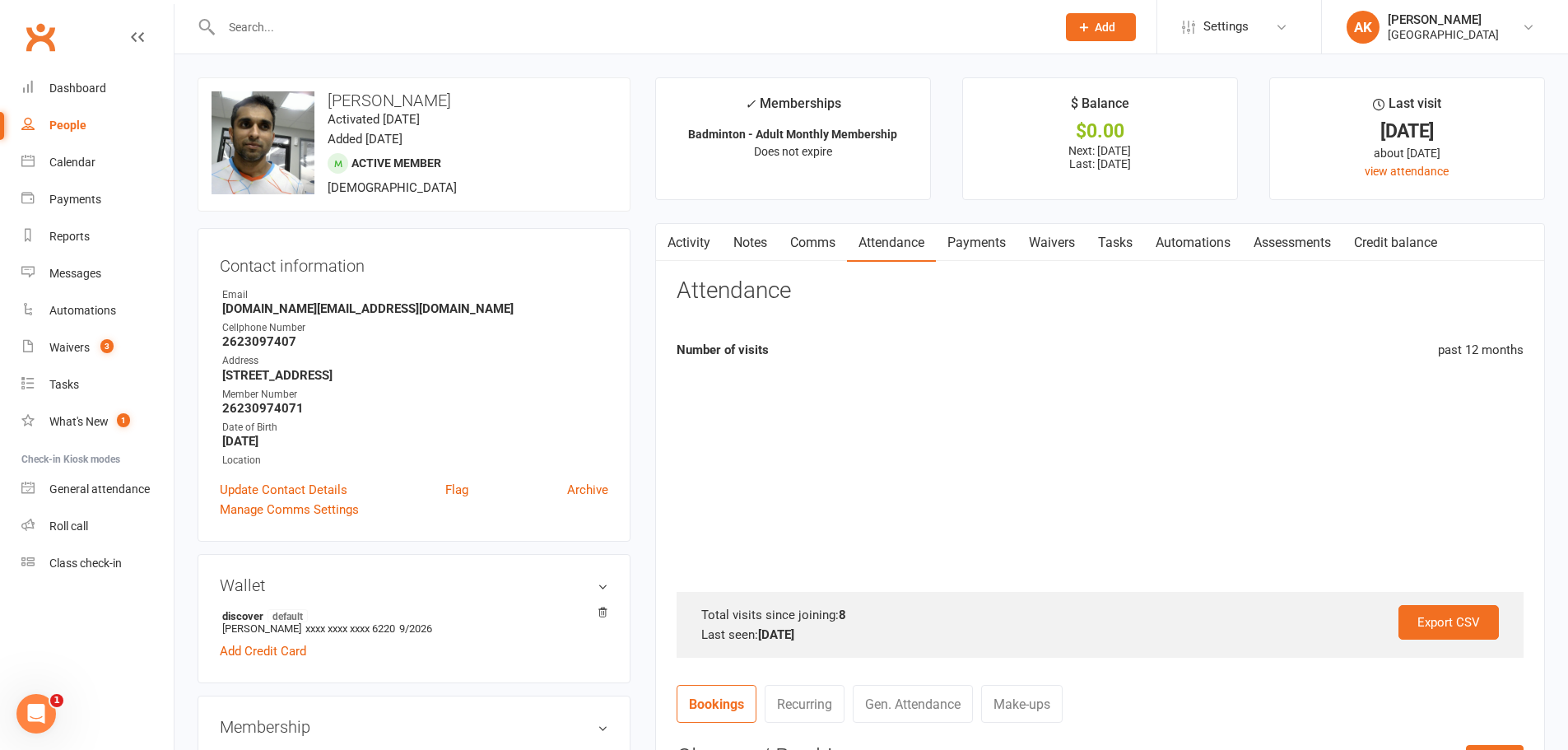
click at [977, 247] on link "Payments" at bounding box center [977, 243] width 82 height 38
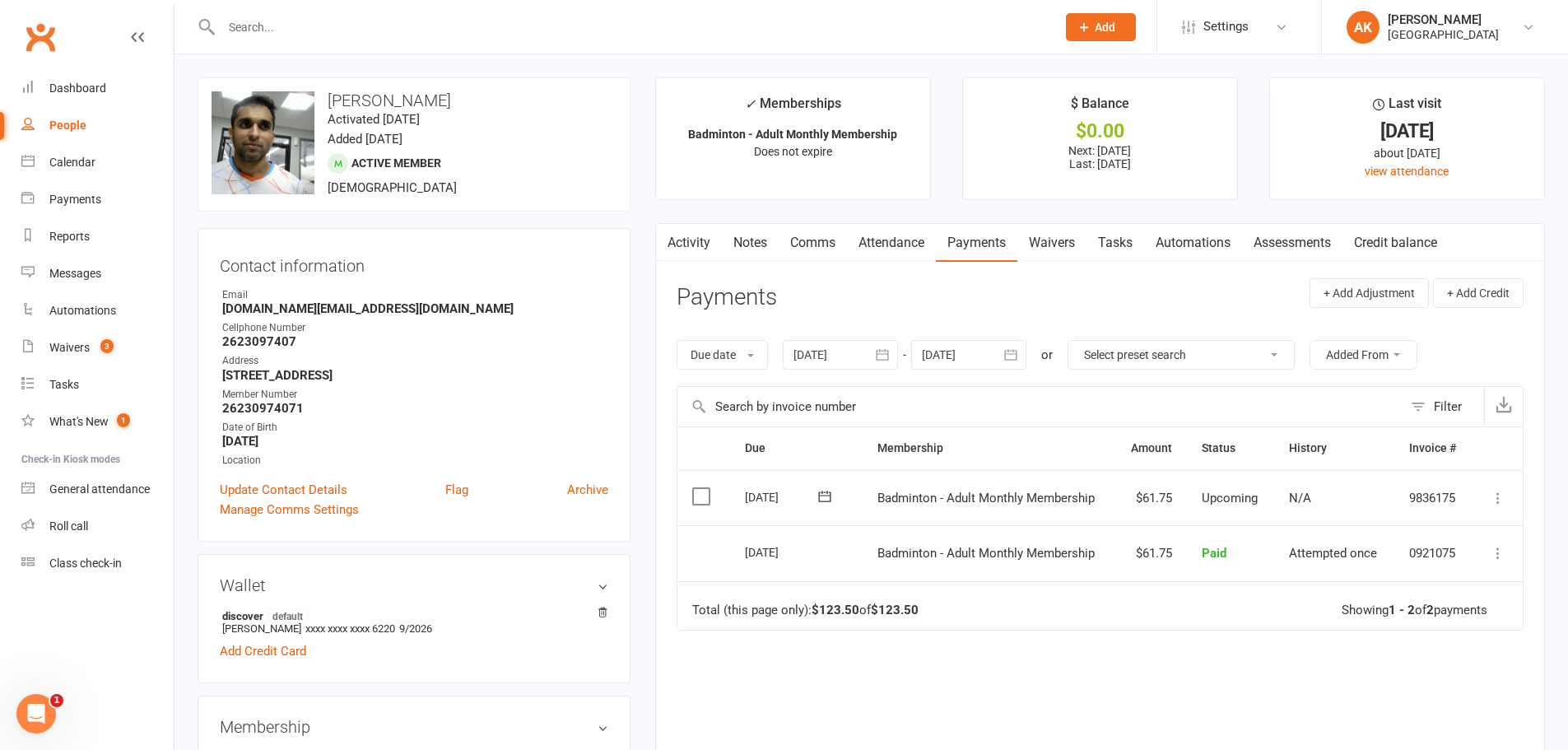
click at [694, 250] on link "Activity" at bounding box center [688, 243] width 65 height 38
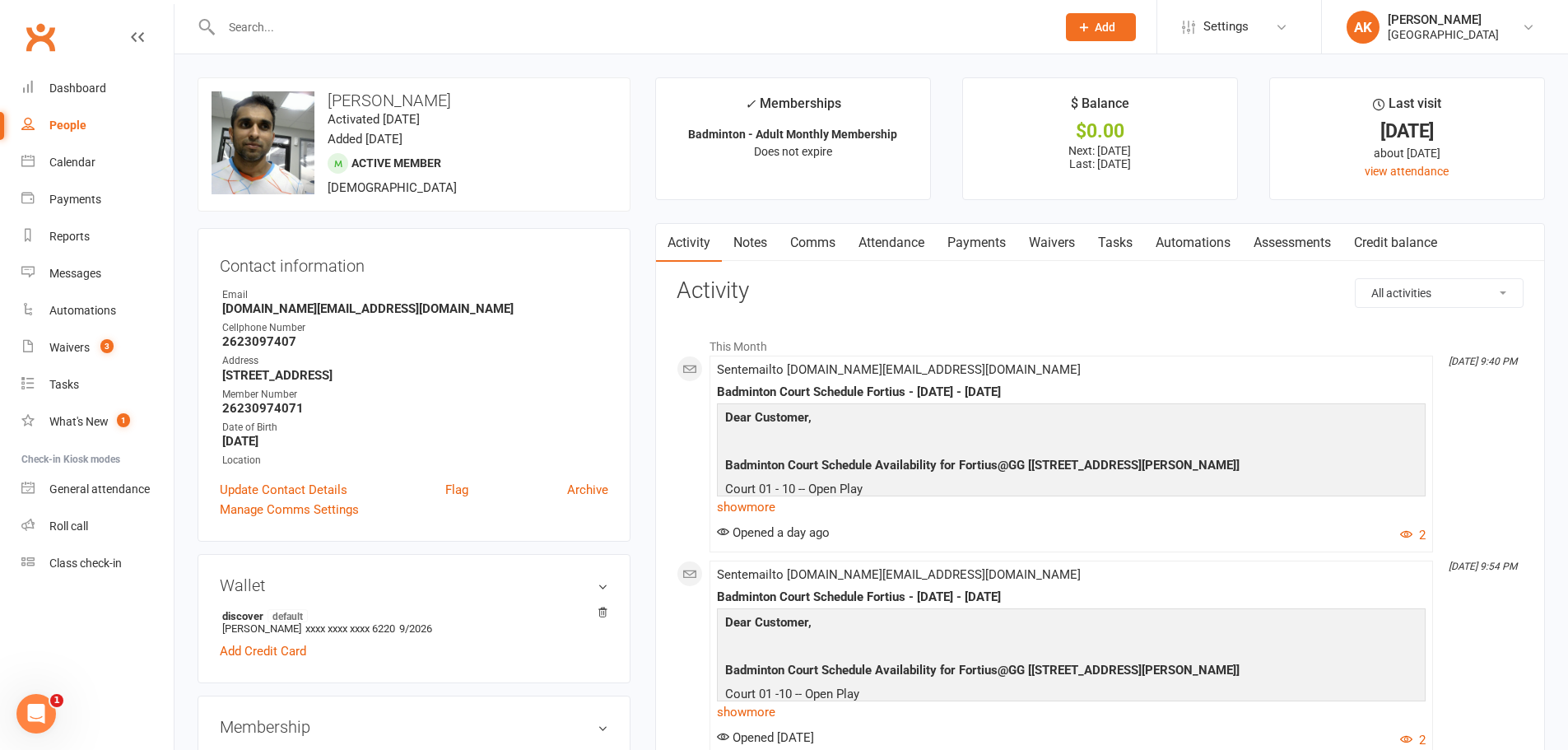
click at [532, 28] on input "text" at bounding box center [630, 27] width 828 height 23
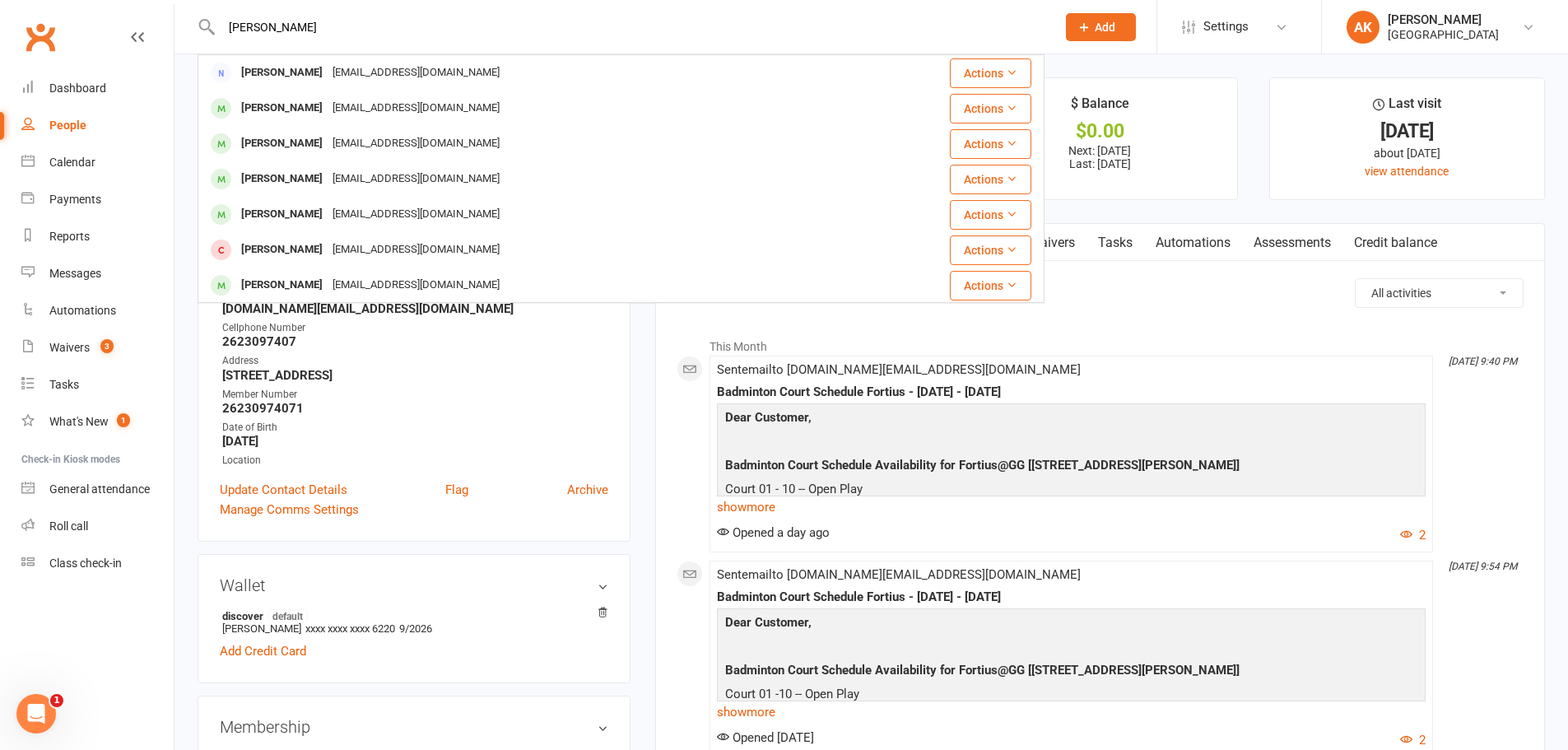
type input "kiruba praveen"
click at [50, 350] on div "Waivers" at bounding box center [69, 347] width 40 height 13
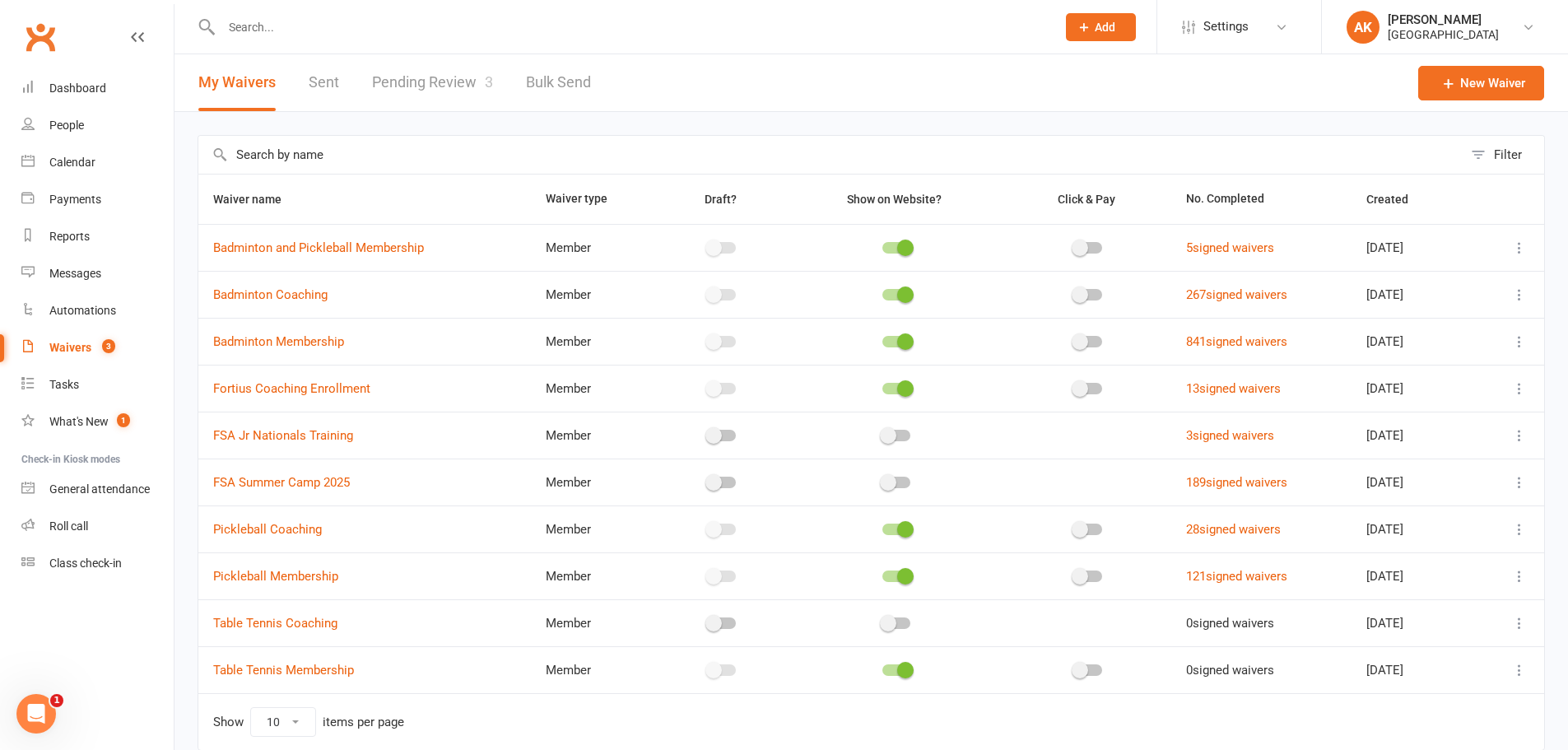
click at [350, 20] on input "text" at bounding box center [630, 27] width 828 height 23
click at [104, 91] on div "Dashboard" at bounding box center [78, 88] width 57 height 13
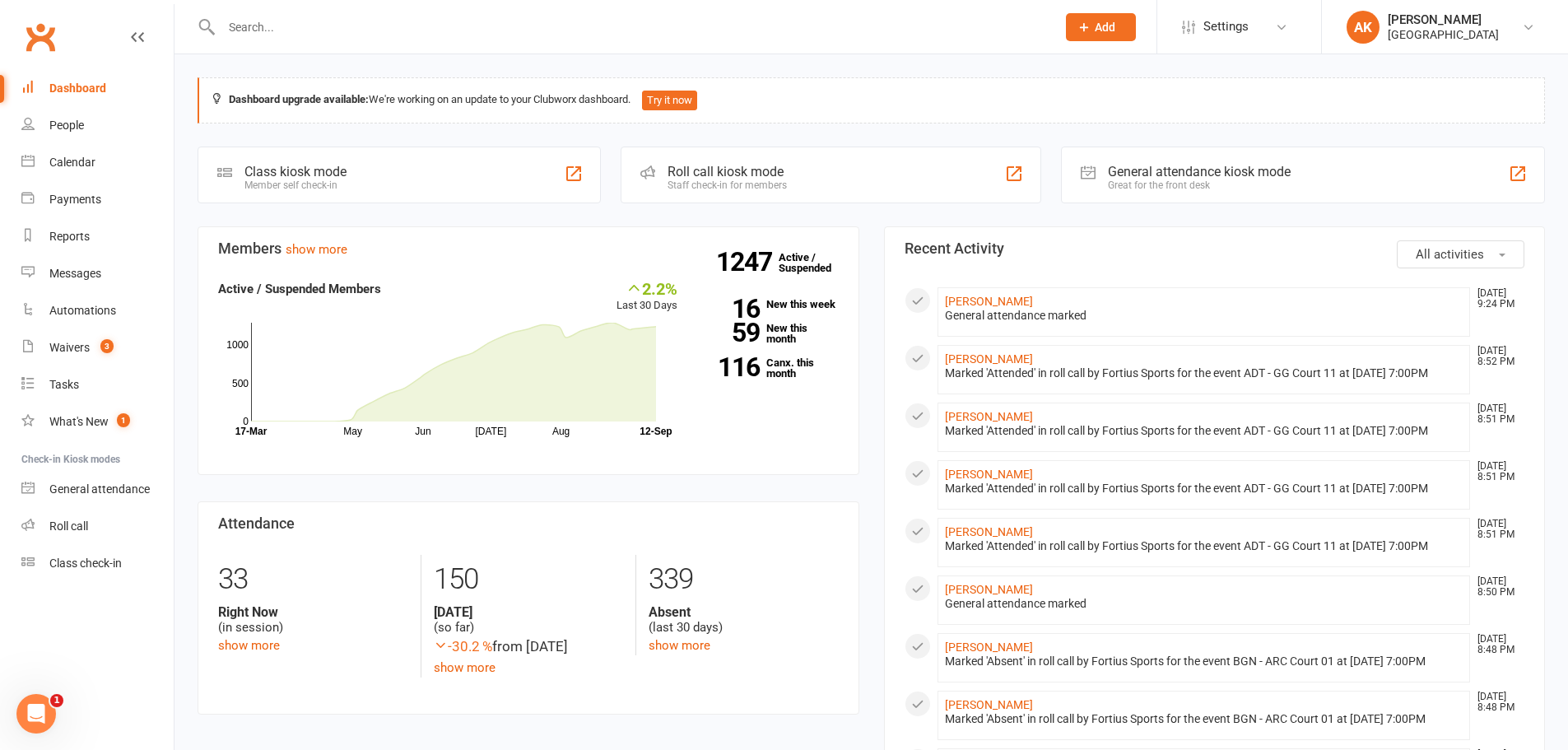
click at [305, 17] on input "text" at bounding box center [630, 27] width 828 height 23
type input "k"
type input "chandra"
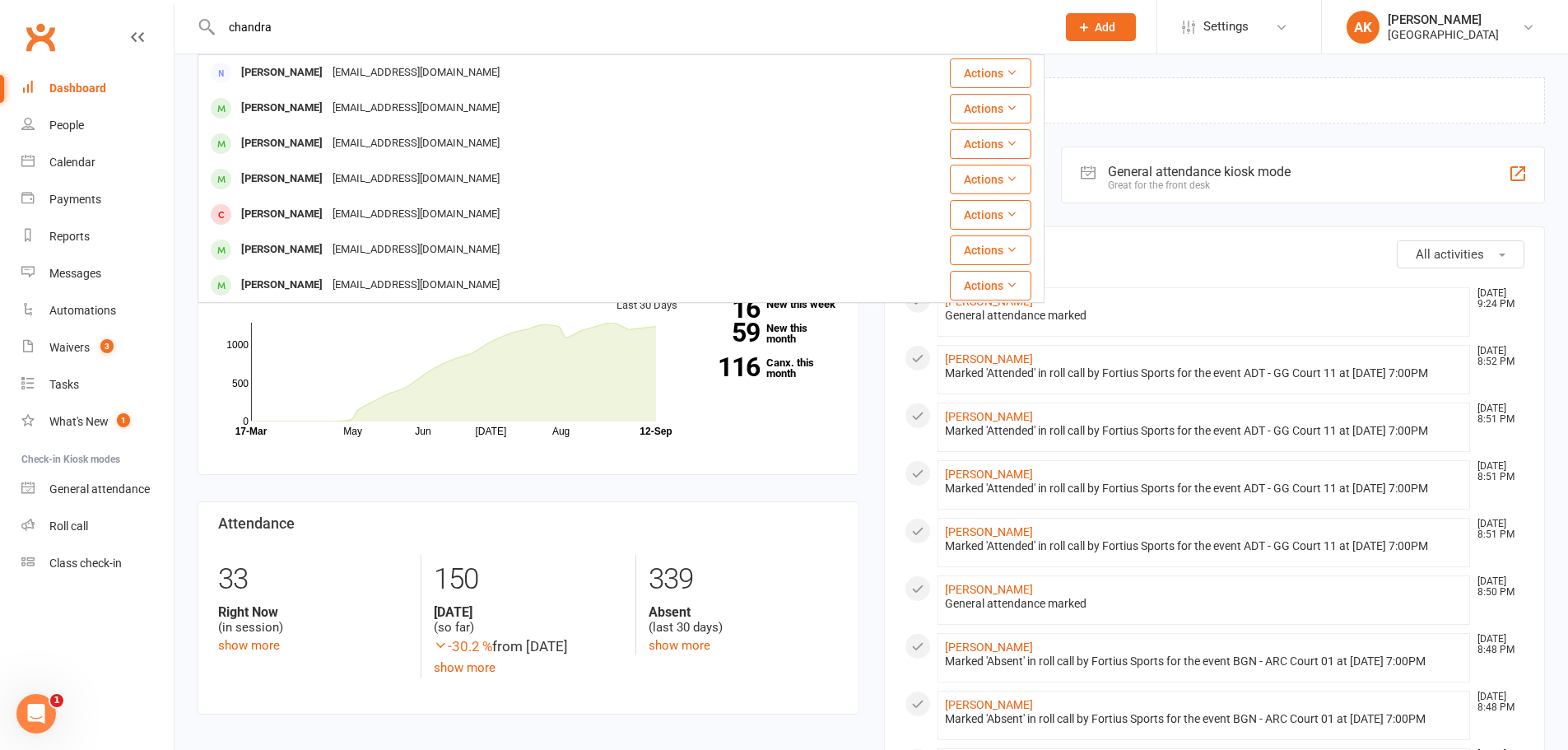
click at [102, 98] on link "Dashboard" at bounding box center [98, 88] width 152 height 37
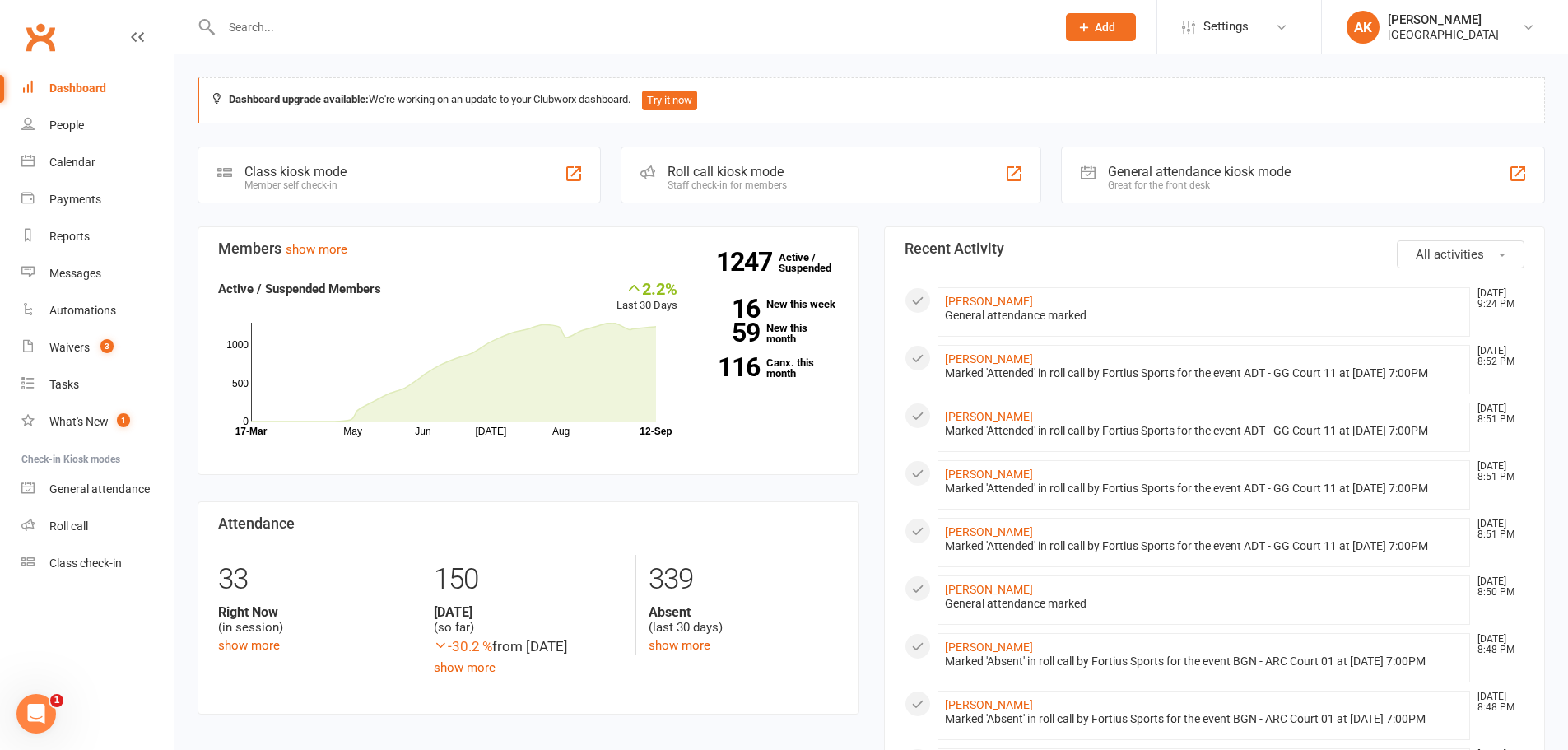
click at [383, 30] on input "text" at bounding box center [630, 27] width 828 height 23
paste input "Chandra Sekhar"
type input "Chandra Sekhar"
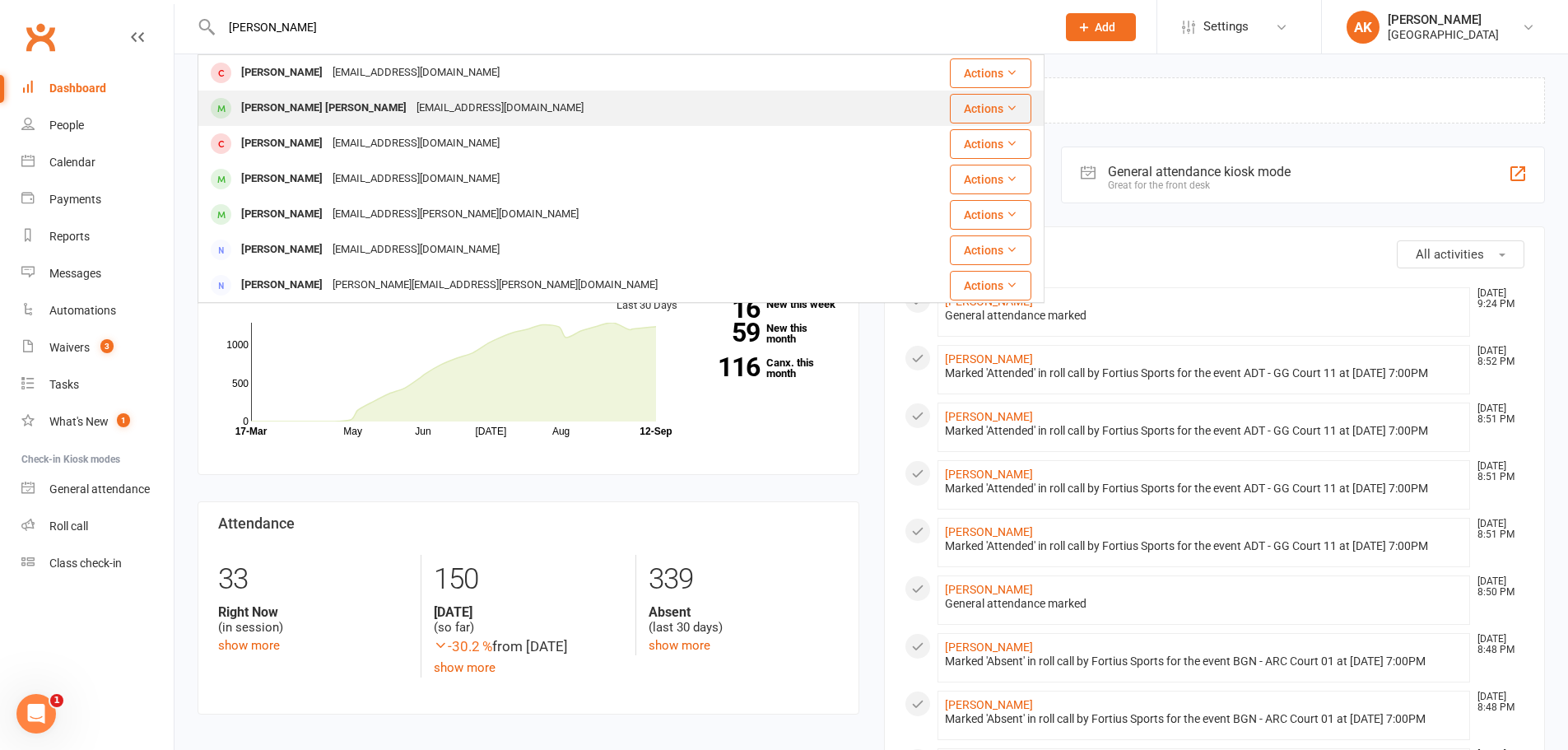
click at [350, 102] on div "[PERSON_NAME] [PERSON_NAME]" at bounding box center [324, 107] width 176 height 24
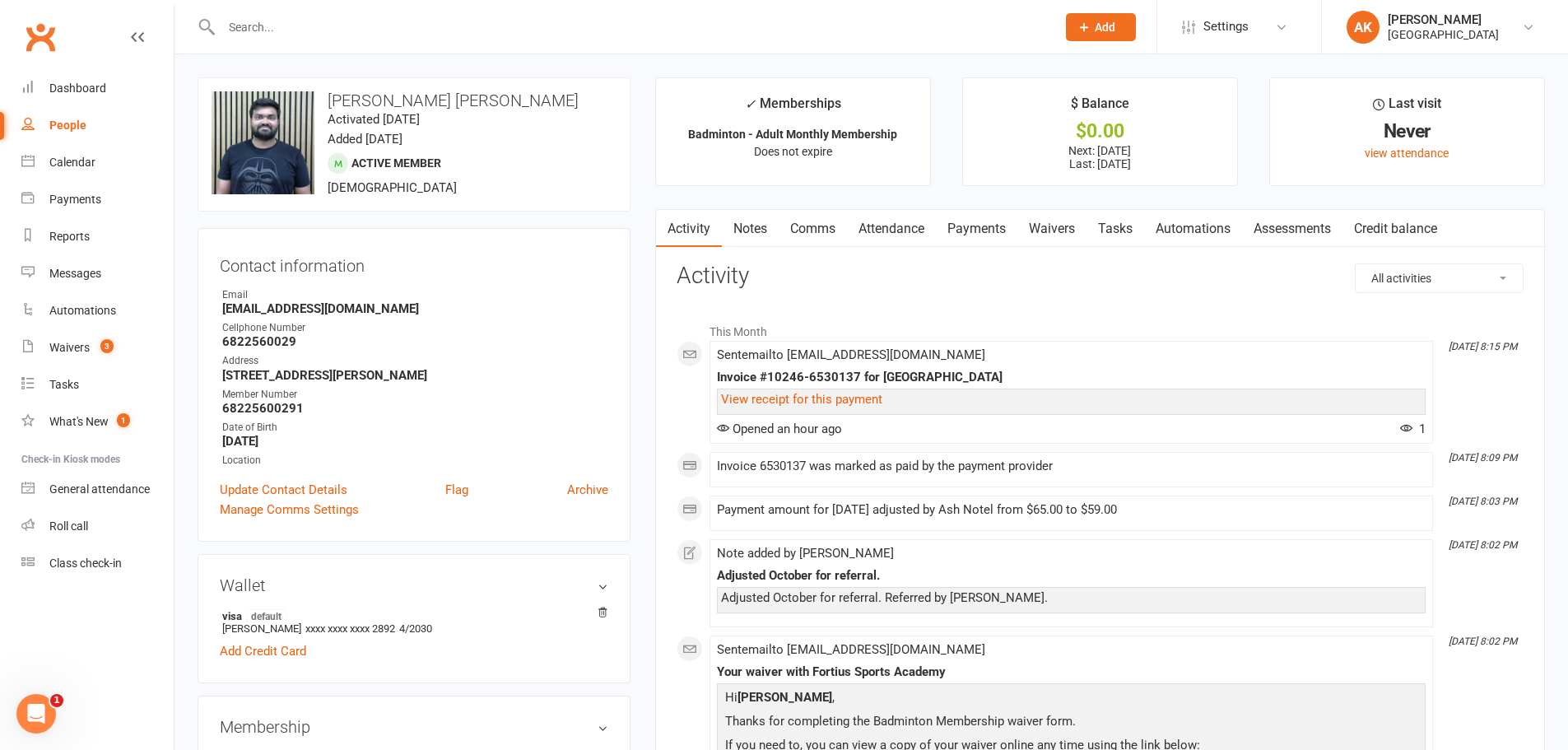
click at [755, 222] on link "Notes" at bounding box center [751, 229] width 57 height 38
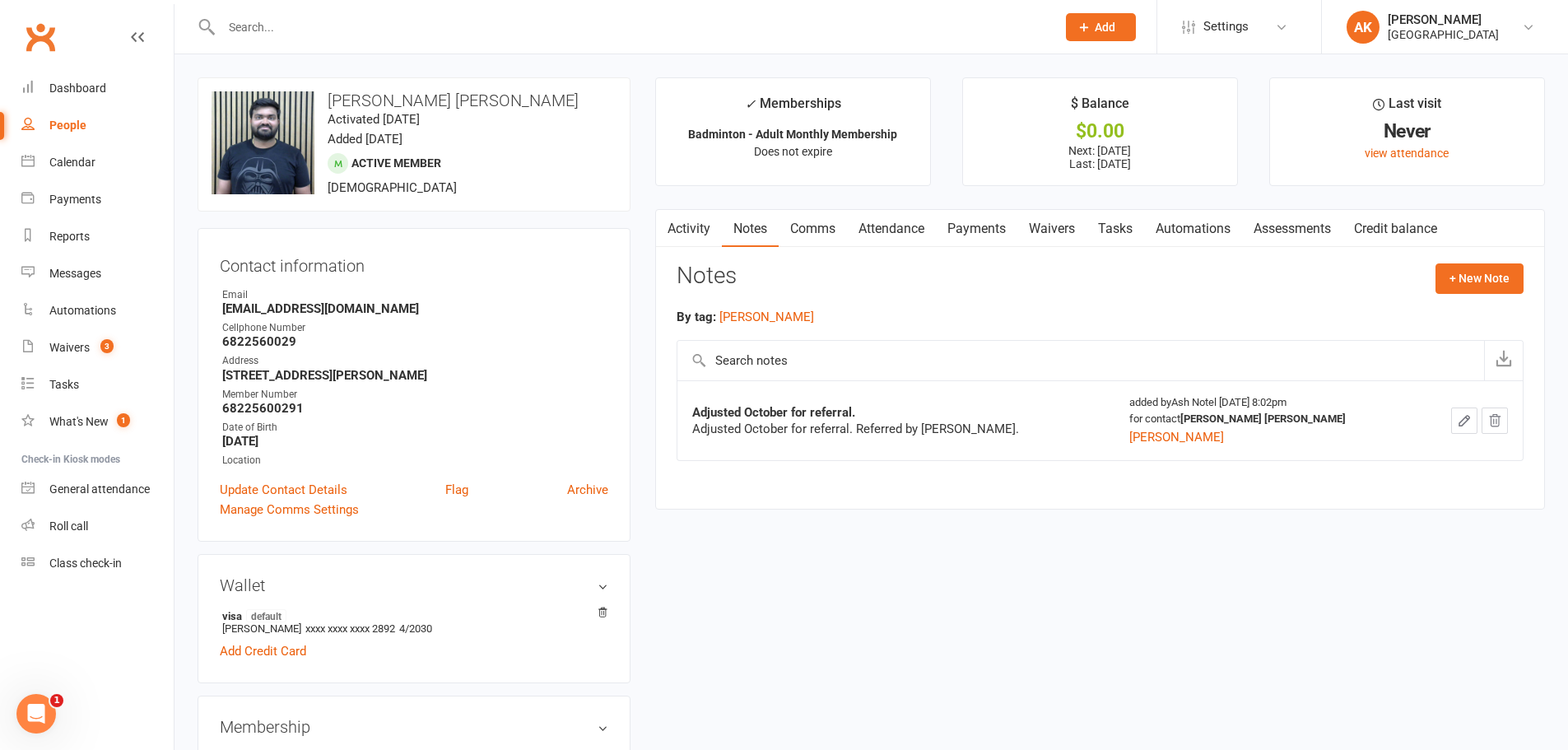
click at [701, 229] on link "Activity" at bounding box center [688, 229] width 65 height 38
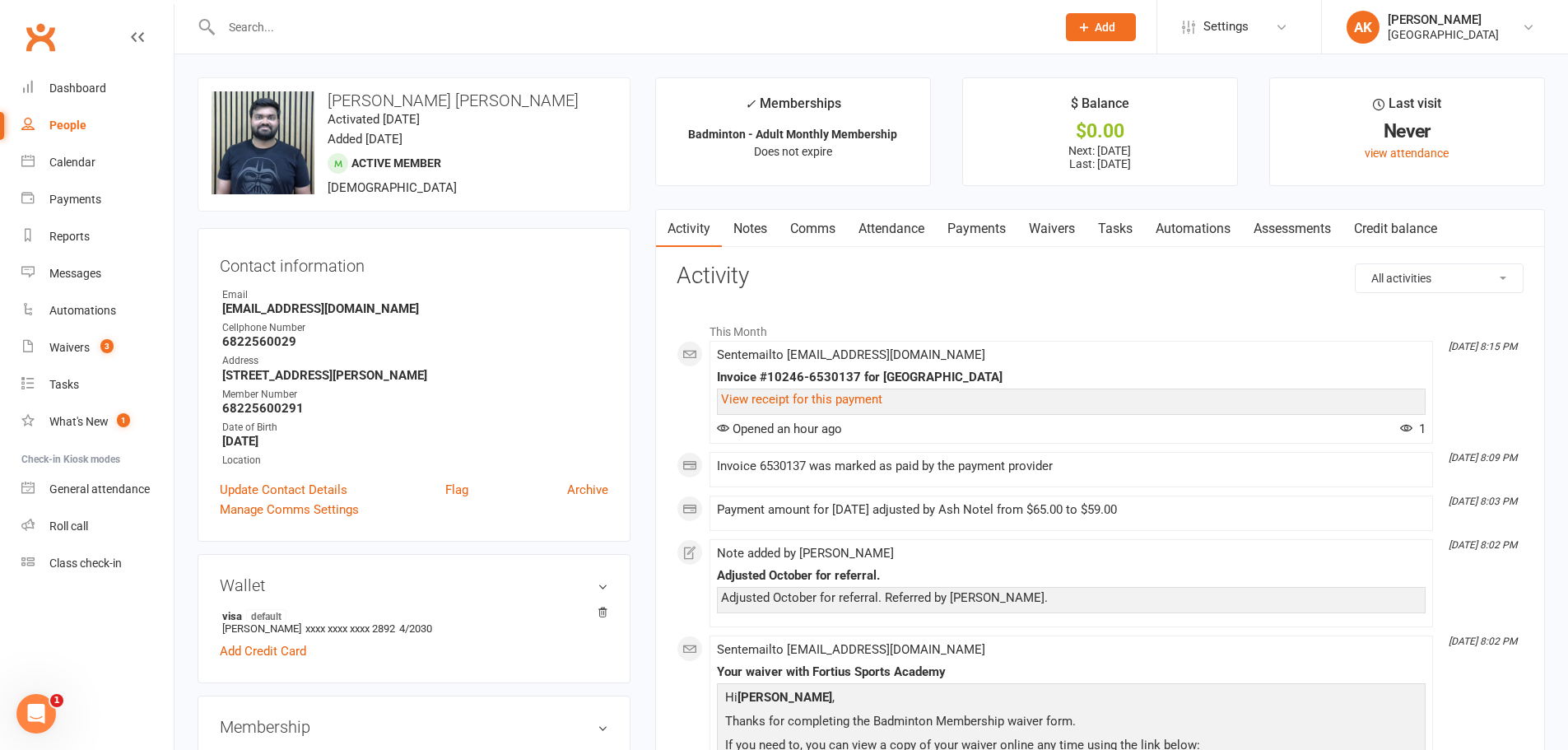
click at [746, 231] on link "Notes" at bounding box center [751, 229] width 57 height 38
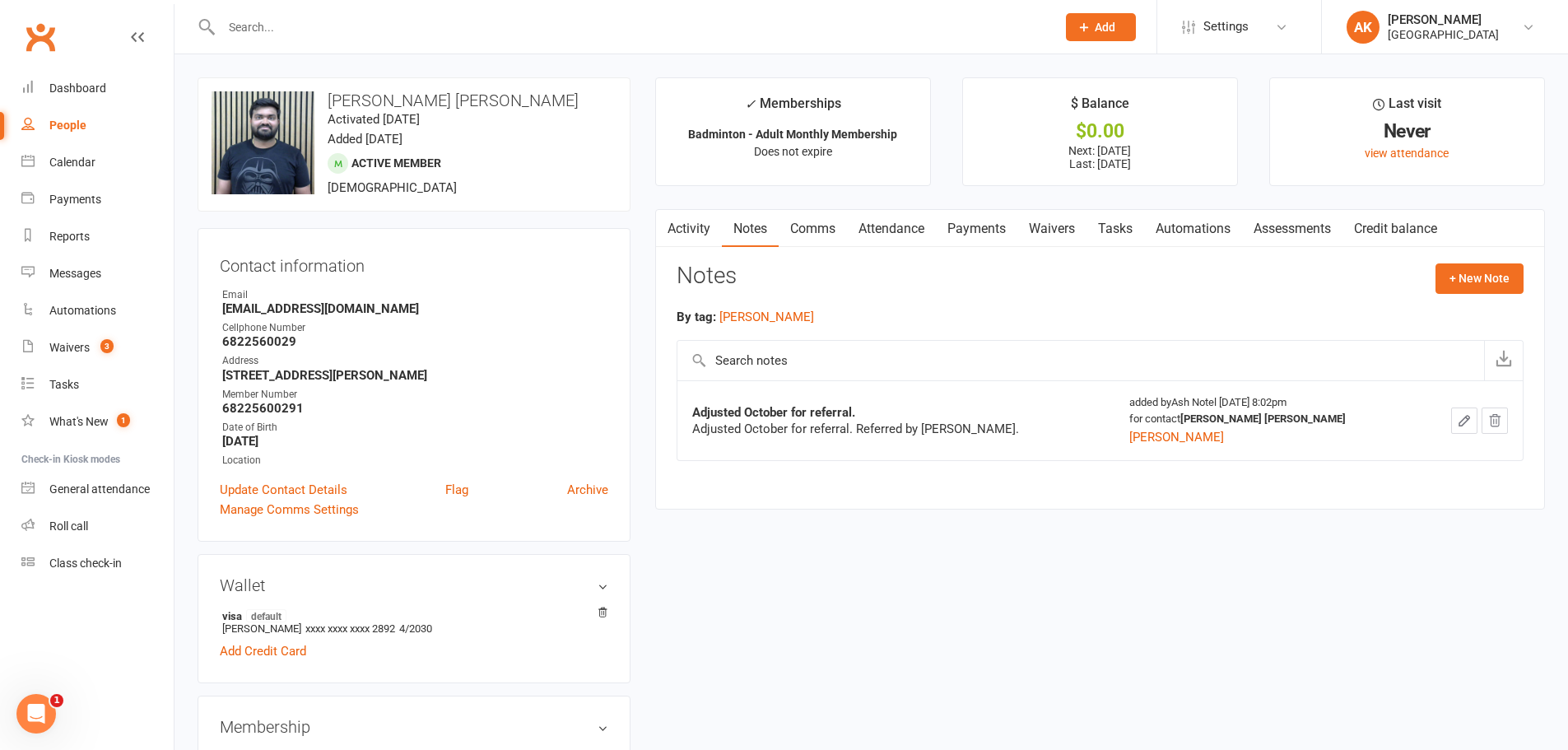
click at [679, 229] on link "Activity" at bounding box center [688, 229] width 65 height 38
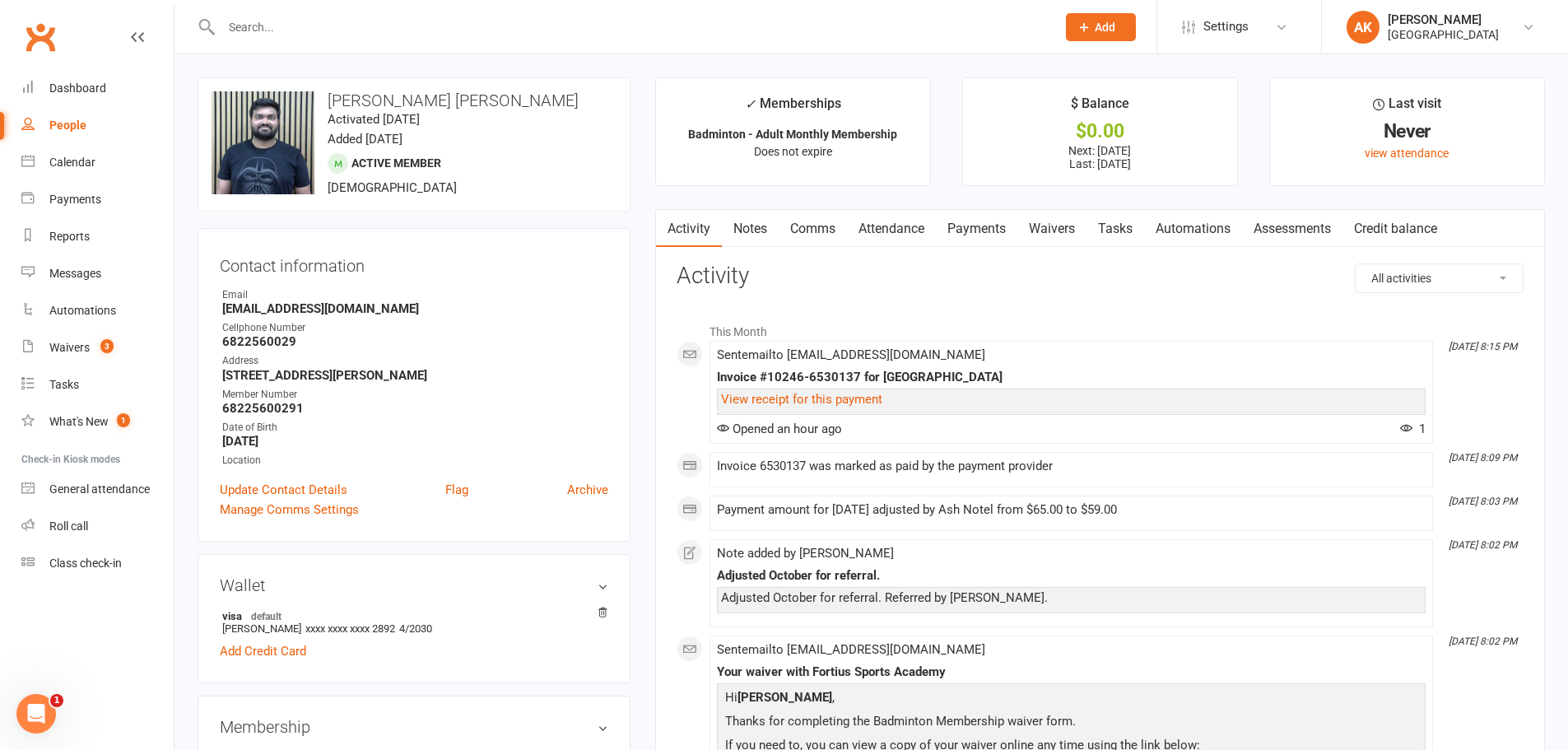
click at [720, 227] on link "Activity" at bounding box center [688, 229] width 65 height 38
click at [730, 226] on link "Notes" at bounding box center [751, 229] width 57 height 38
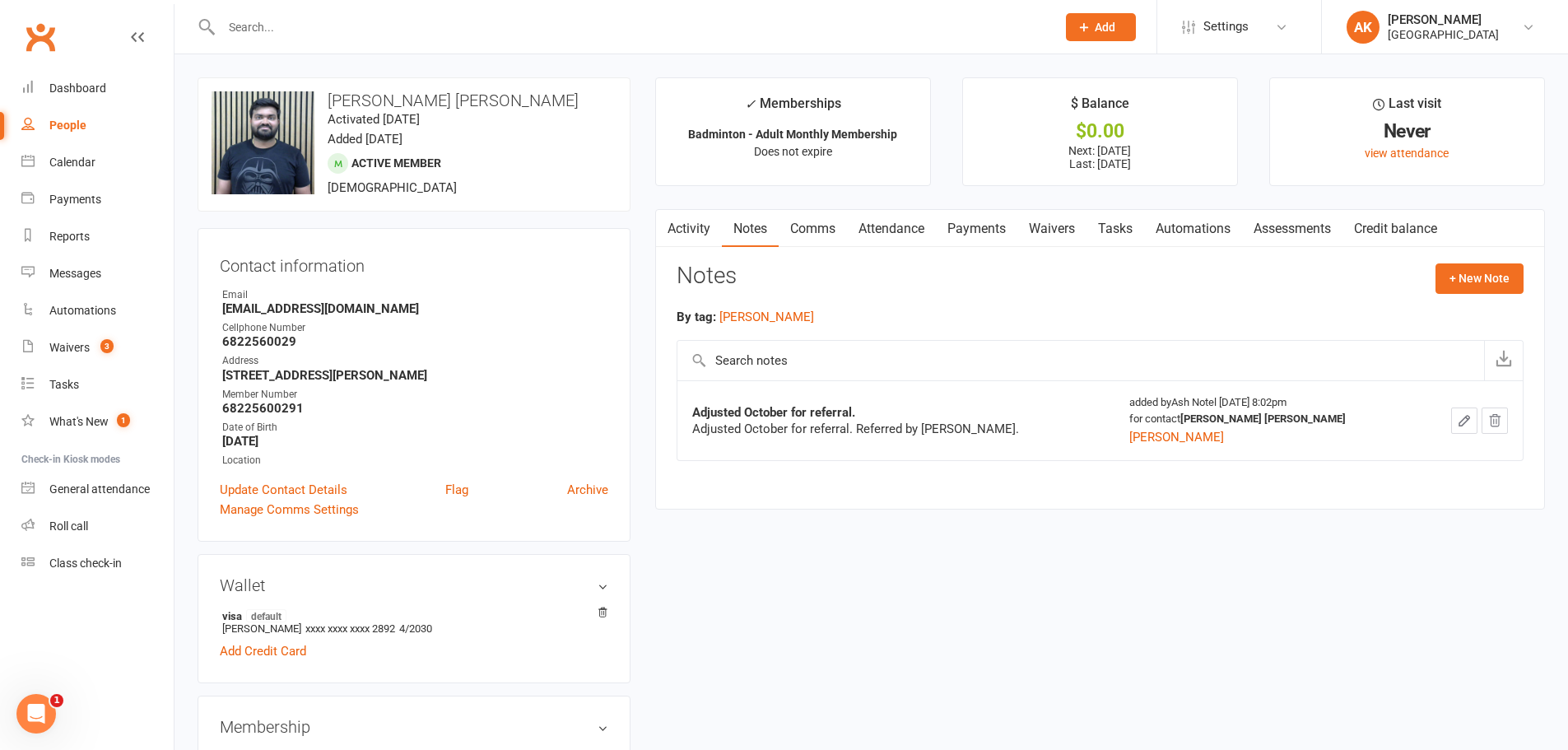
click at [806, 226] on link "Comms" at bounding box center [812, 229] width 68 height 38
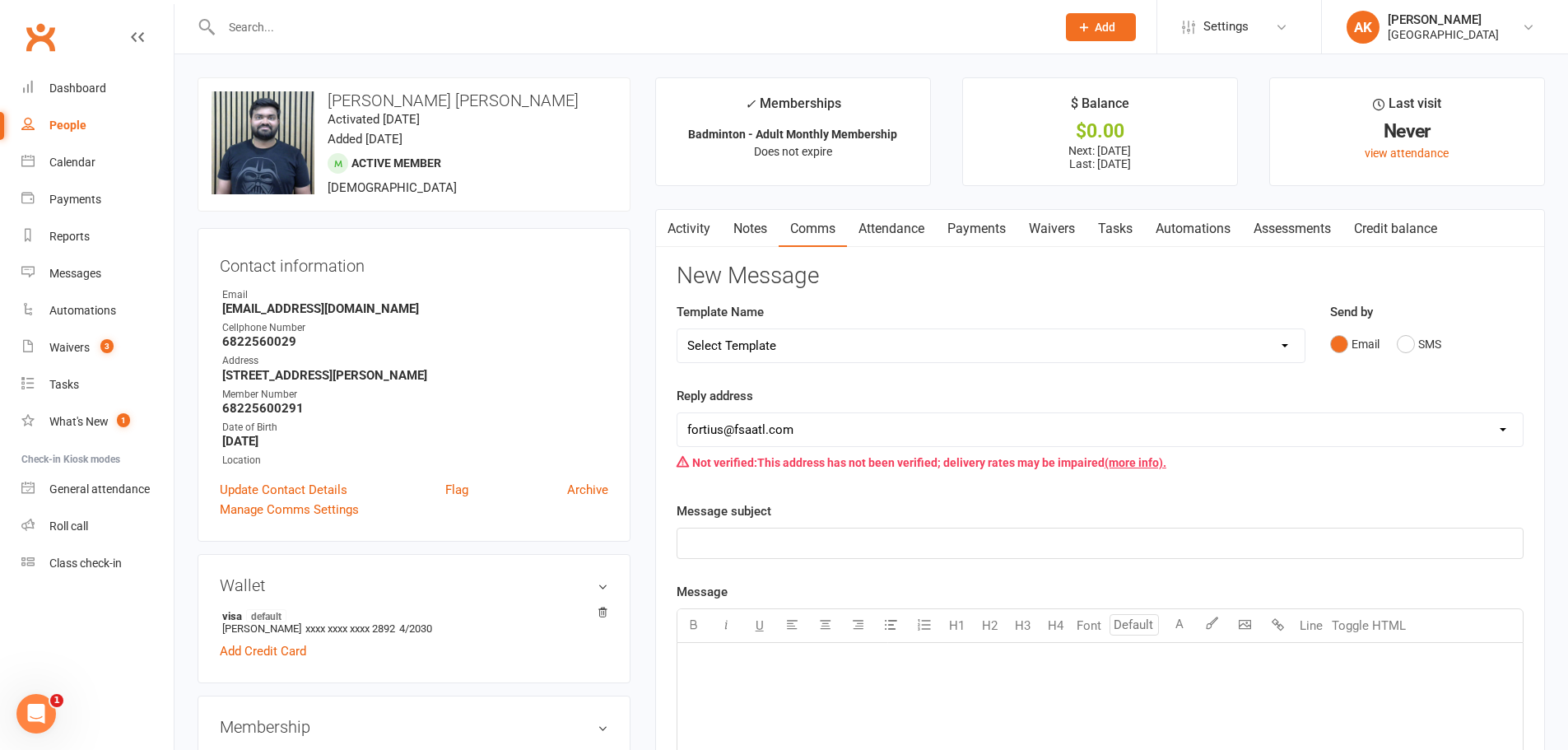
click at [893, 223] on link "Attendance" at bounding box center [891, 229] width 89 height 38
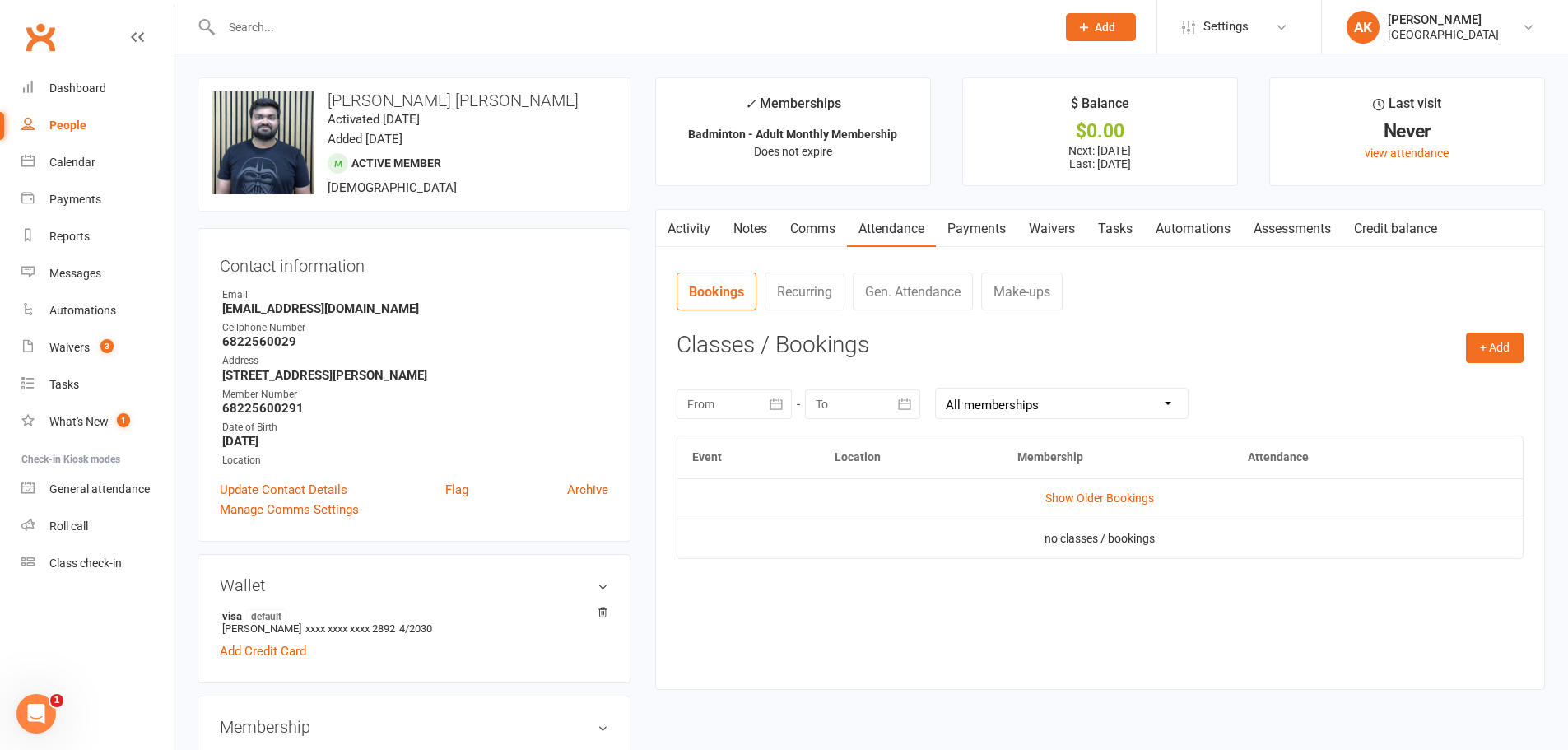
click at [999, 233] on link "Payments" at bounding box center [977, 229] width 82 height 38
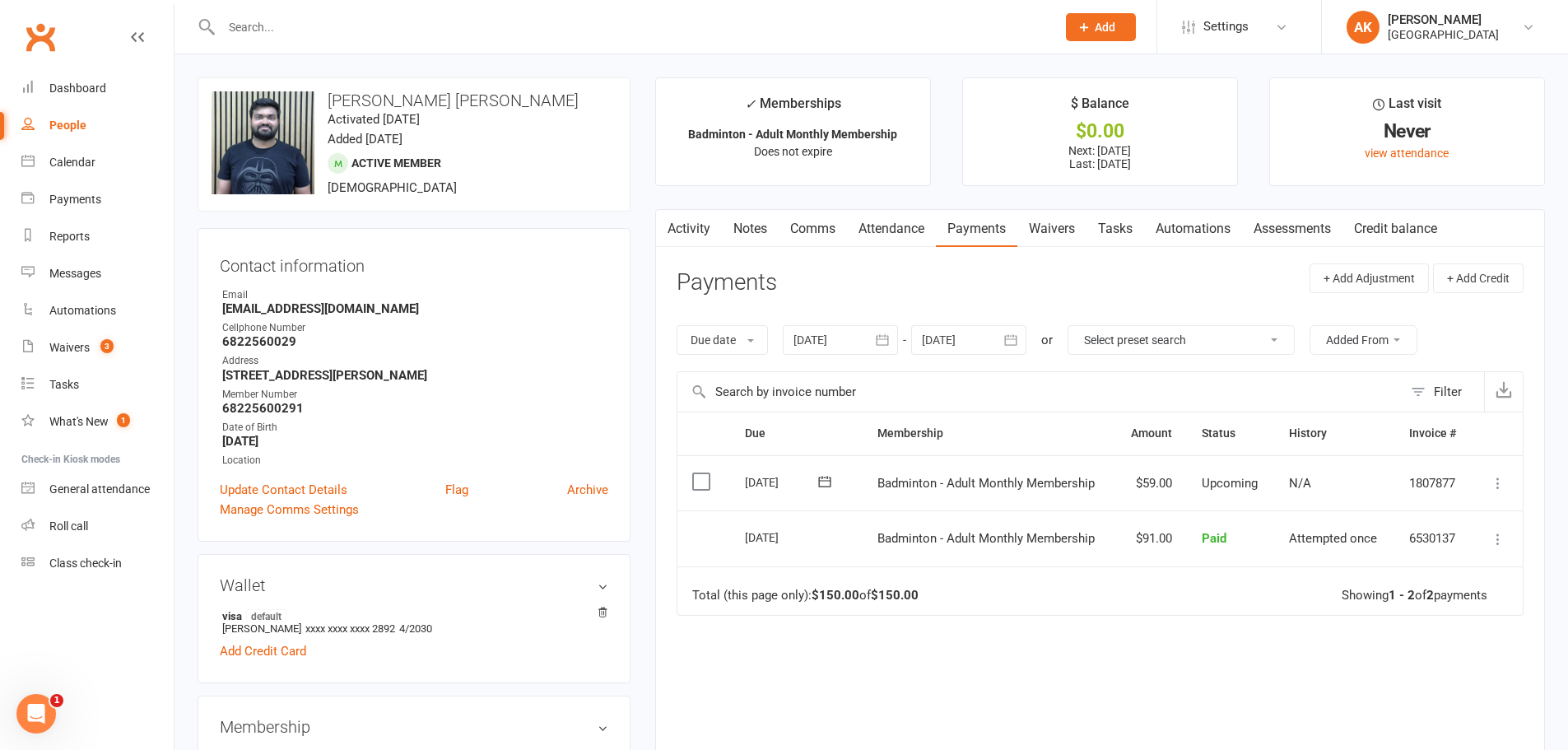
drag, startPoint x: 740, startPoint y: 534, endPoint x: 829, endPoint y: 536, distance: 89.0
click at [829, 536] on td "[DATE]" at bounding box center [796, 538] width 133 height 56
click at [829, 536] on div "[DATE]" at bounding box center [795, 535] width 101 height 24
drag, startPoint x: 1125, startPoint y: 540, endPoint x: 1188, endPoint y: 538, distance: 63.0
click at [1188, 538] on tr "Select this 12 Sep 2025 Chandra Sekhar Cherukuri Badminton - Adult Monthly Memb…" at bounding box center [1100, 538] width 846 height 56
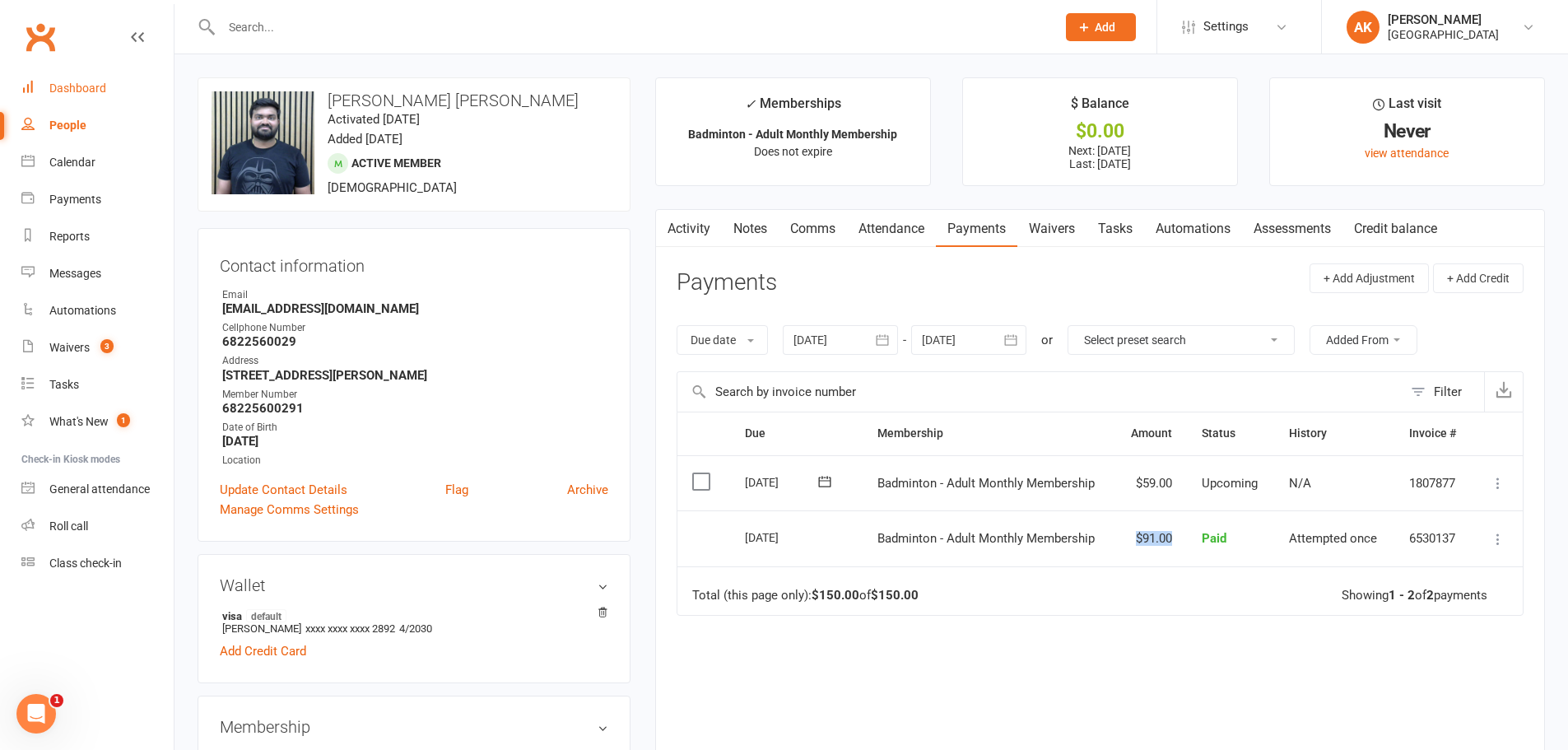
click at [124, 82] on link "Dashboard" at bounding box center [98, 88] width 152 height 37
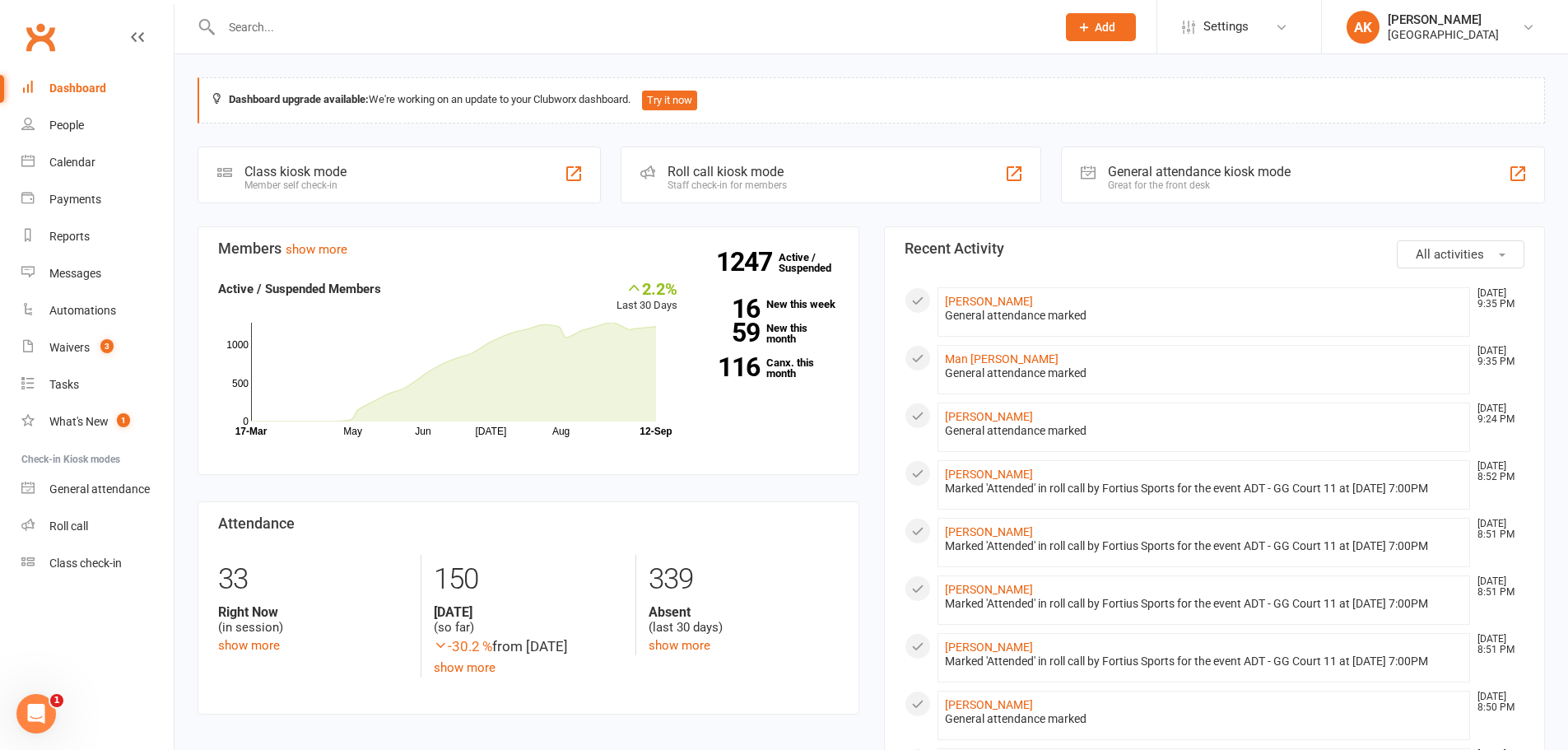
click at [327, 39] on div at bounding box center [621, 27] width 847 height 53
click at [326, 35] on input "text" at bounding box center [630, 27] width 828 height 23
type input "THARUN"
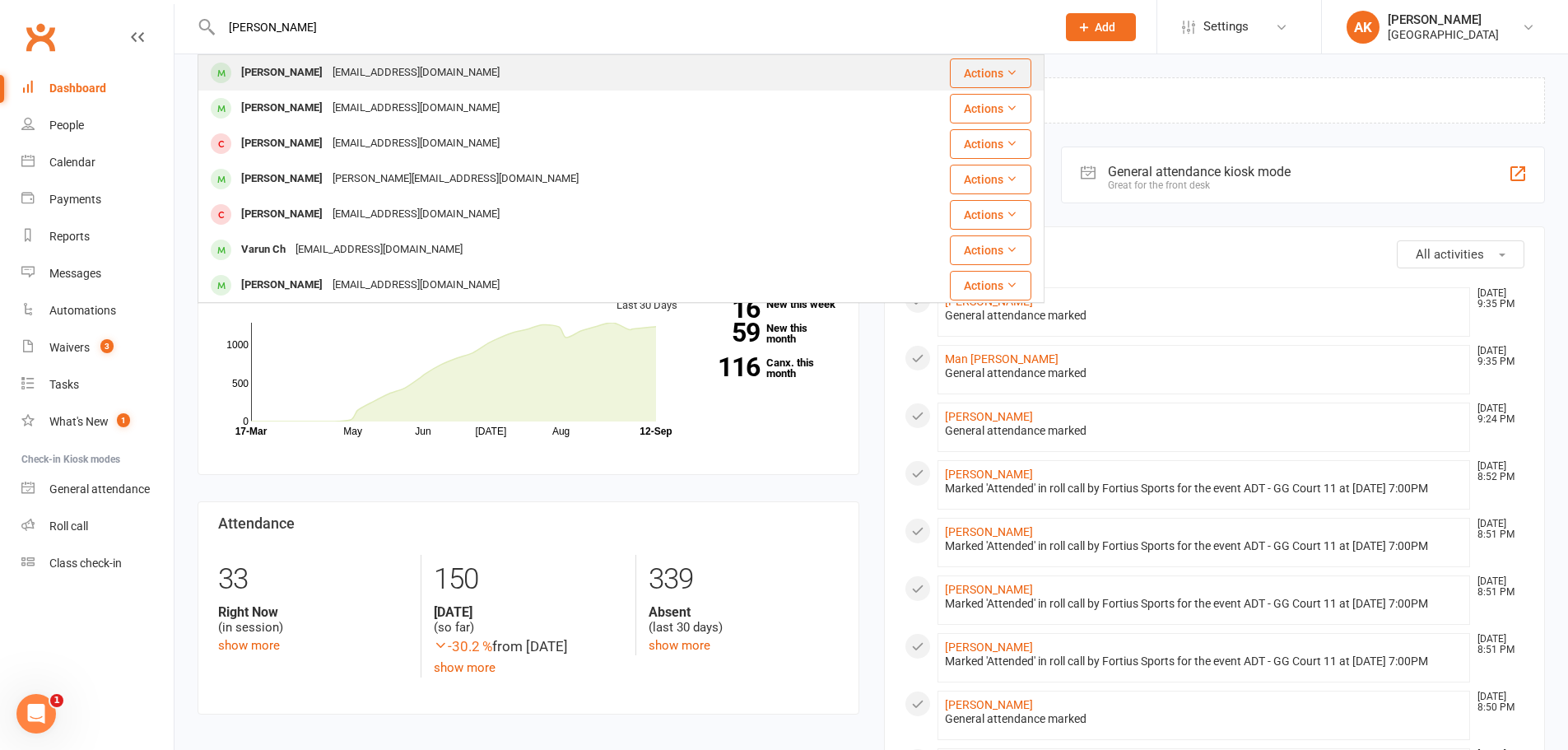
click at [426, 76] on div "katharsaran@gmail.com" at bounding box center [416, 72] width 177 height 24
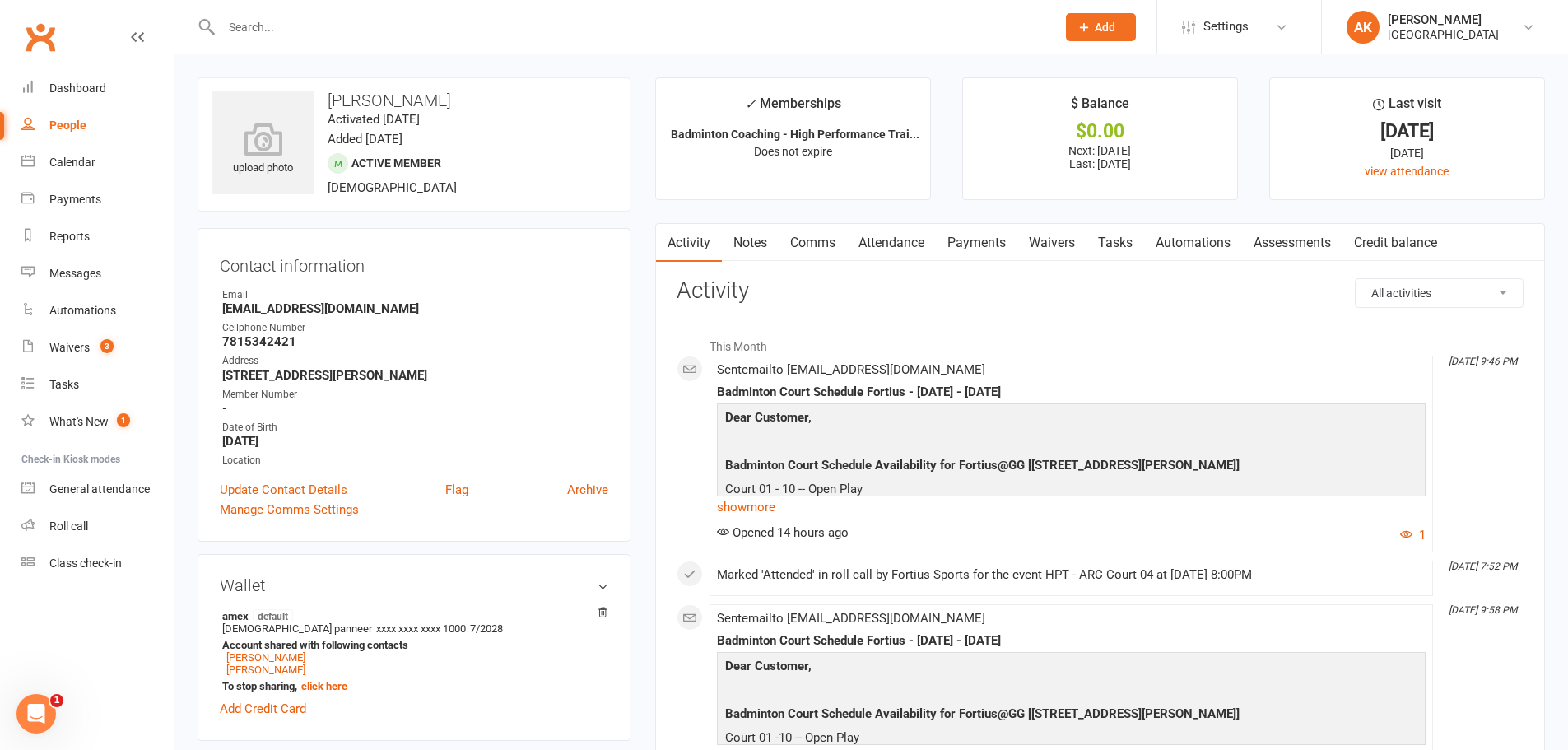
click at [794, 260] on link "Comms" at bounding box center [812, 243] width 68 height 38
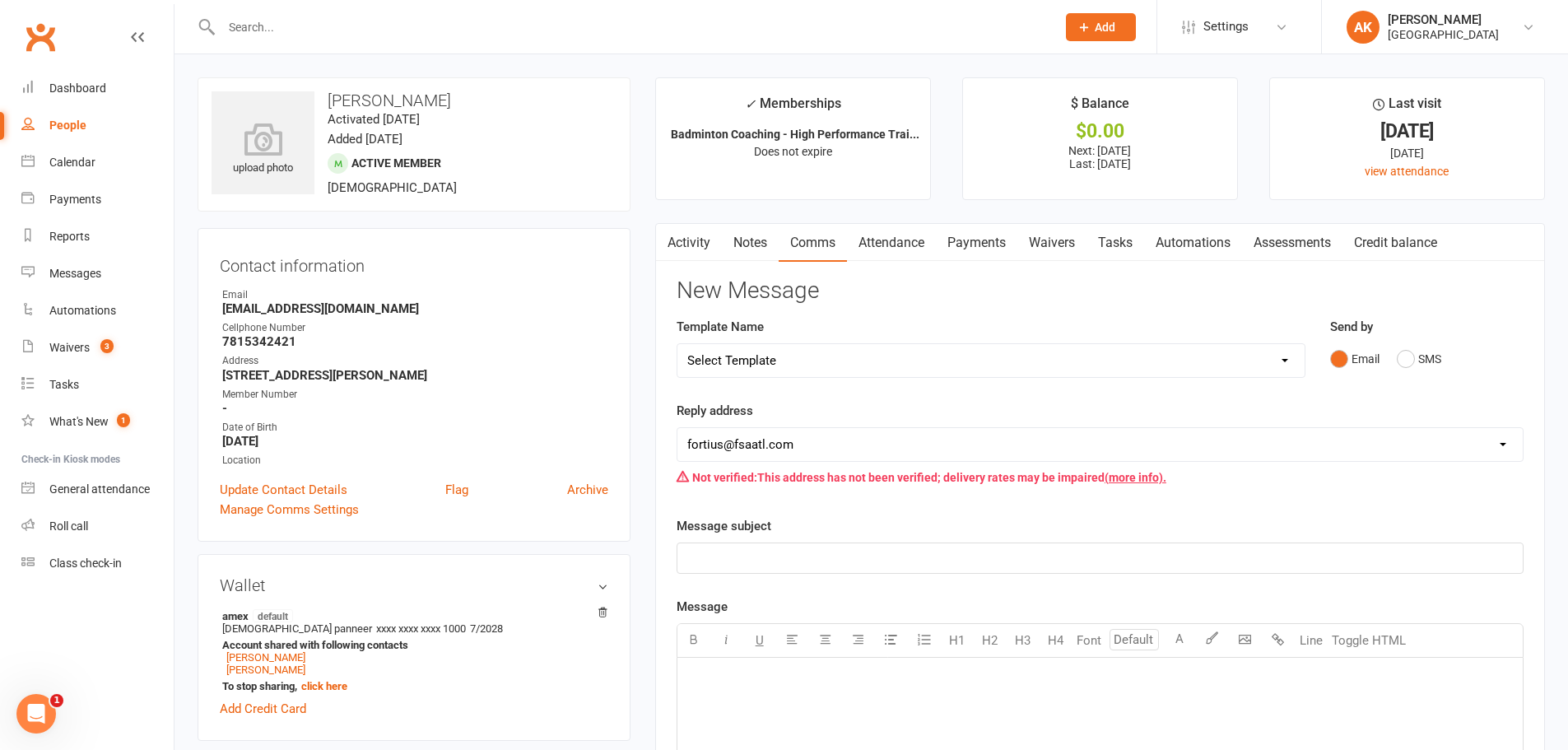
click at [888, 241] on link "Attendance" at bounding box center [891, 243] width 89 height 38
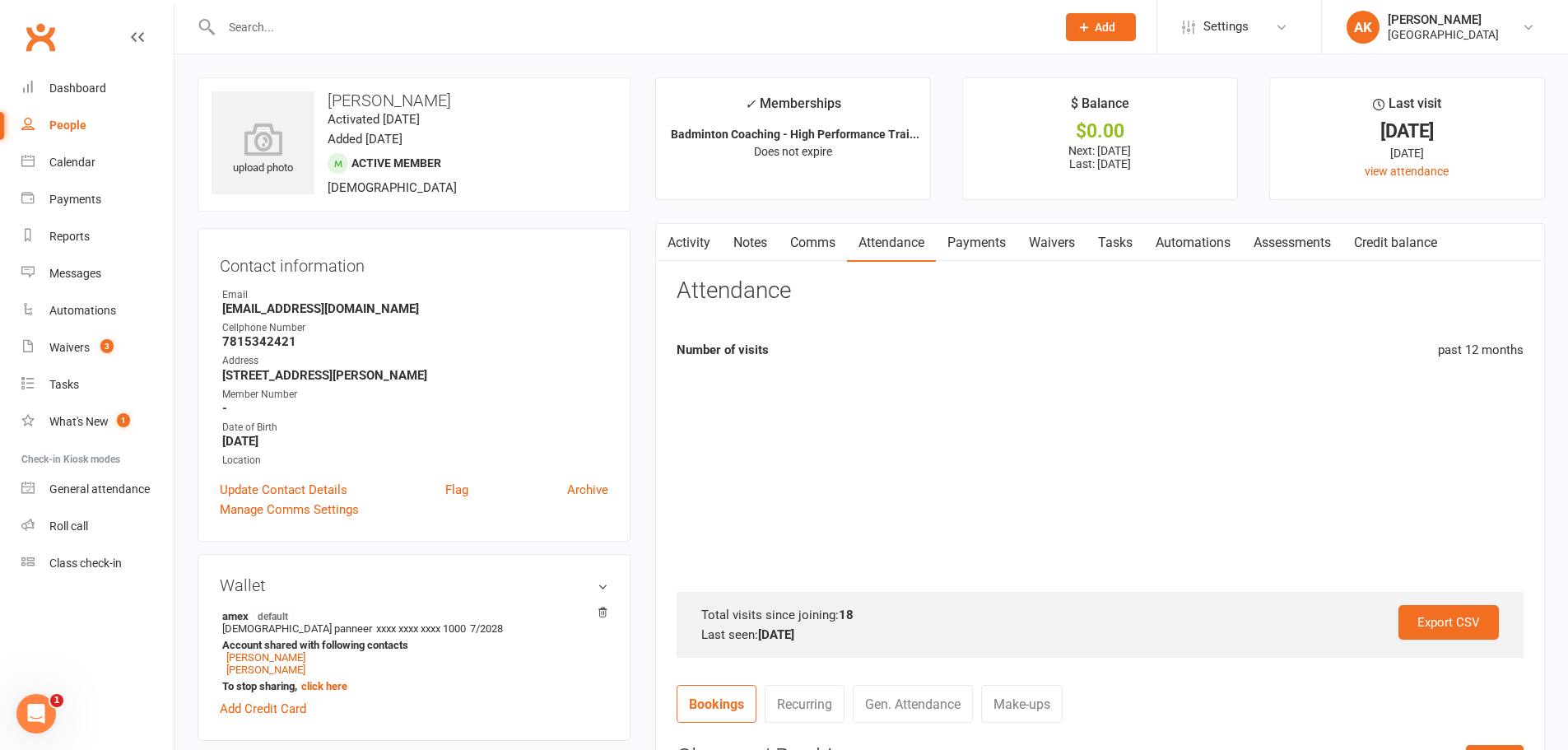
click at [954, 242] on link "Payments" at bounding box center [977, 243] width 82 height 38
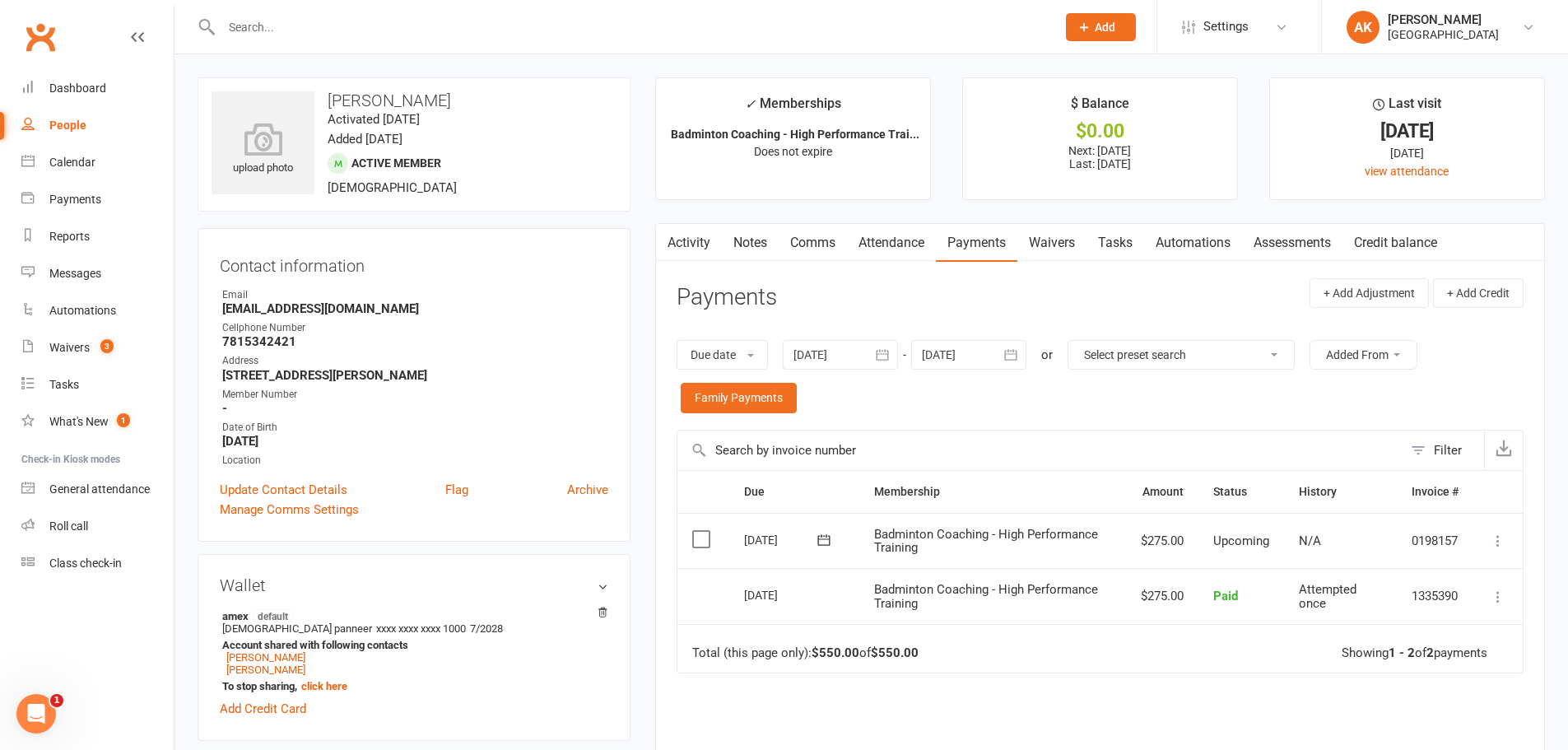
click at [684, 243] on link "Activity" at bounding box center [688, 243] width 65 height 38
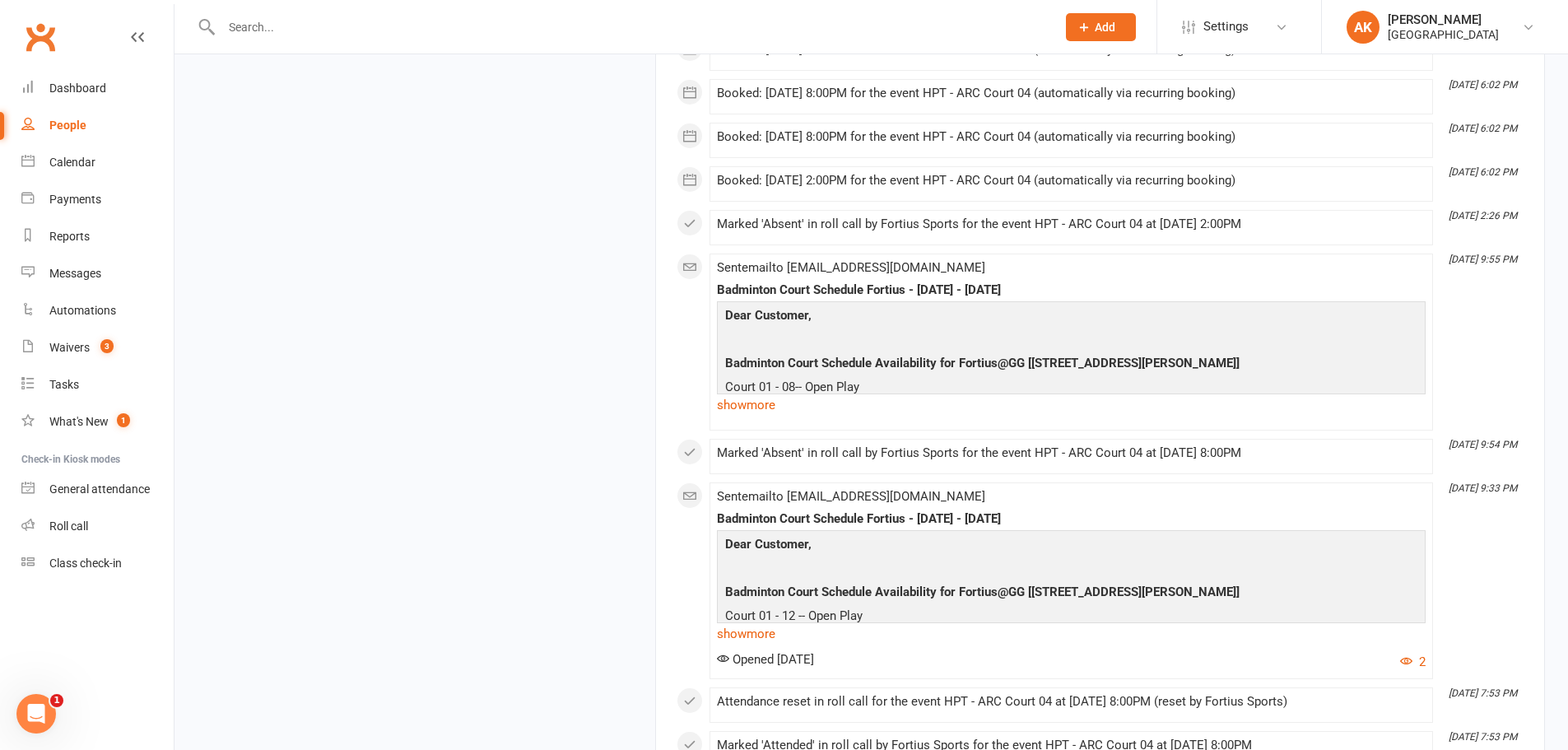
scroll to position [2141, 0]
click at [758, 395] on link "show more" at bounding box center [1071, 403] width 709 height 23
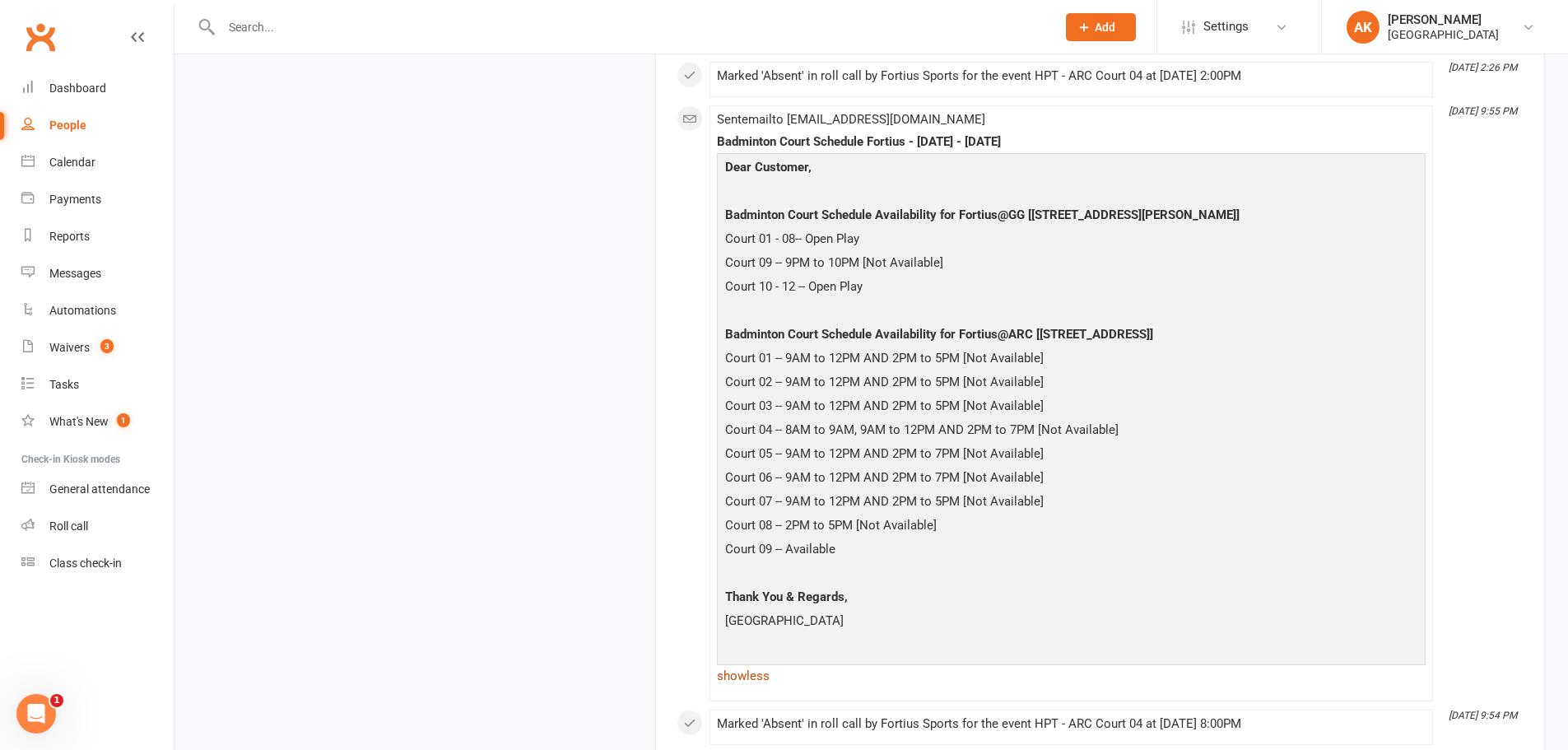
scroll to position [2305, 0]
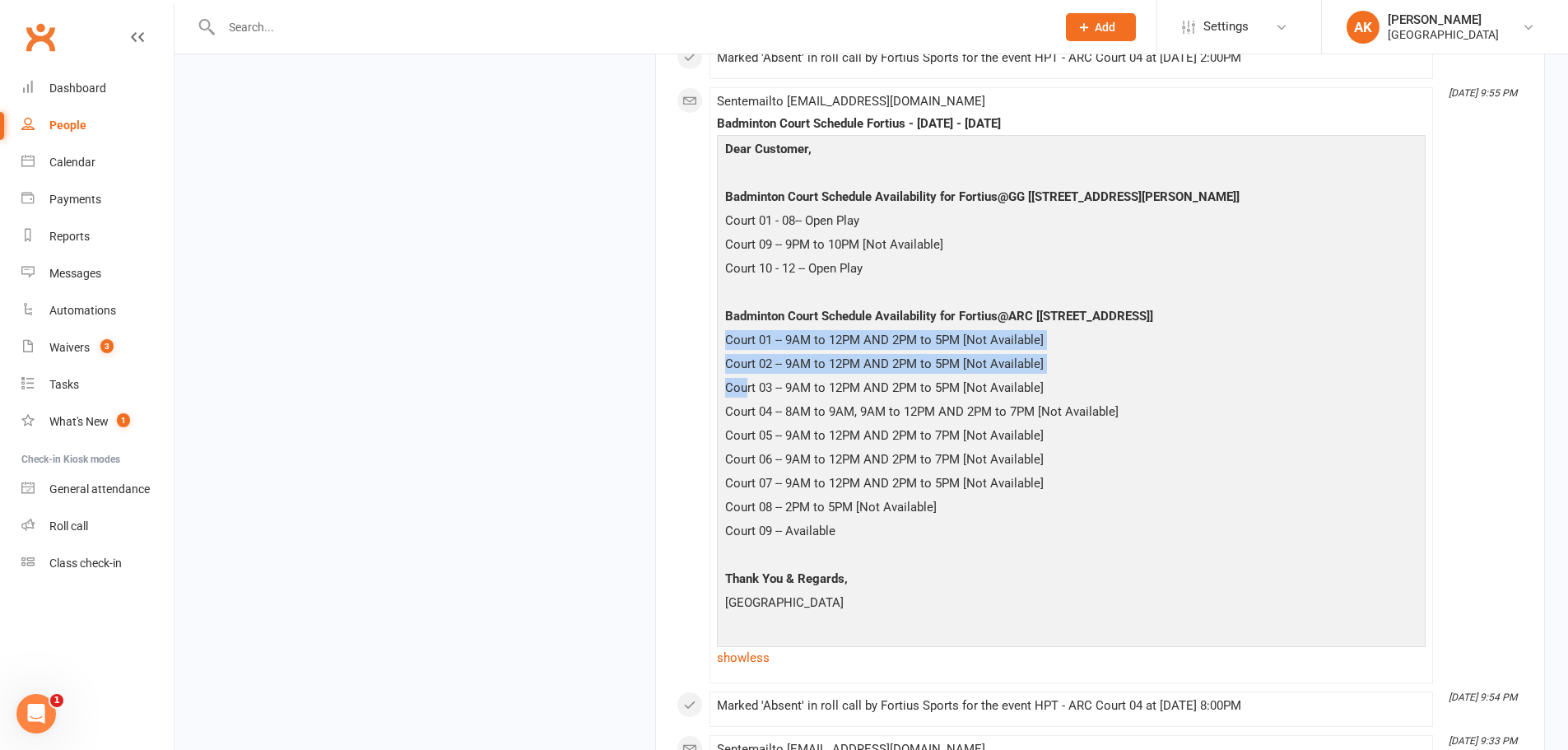
drag, startPoint x: 723, startPoint y: 339, endPoint x: 744, endPoint y: 381, distance: 47.0
click at [744, 381] on div "Dear Customer, Badminton Court Schedule Availability for Fortius@GG [5905 Ronal…" at bounding box center [1072, 390] width 700 height 501
click at [731, 366] on p "Court 02 -- 9AM to 12PM AND 2PM to 5PM [Not Available]" at bounding box center [1072, 366] width 700 height 24
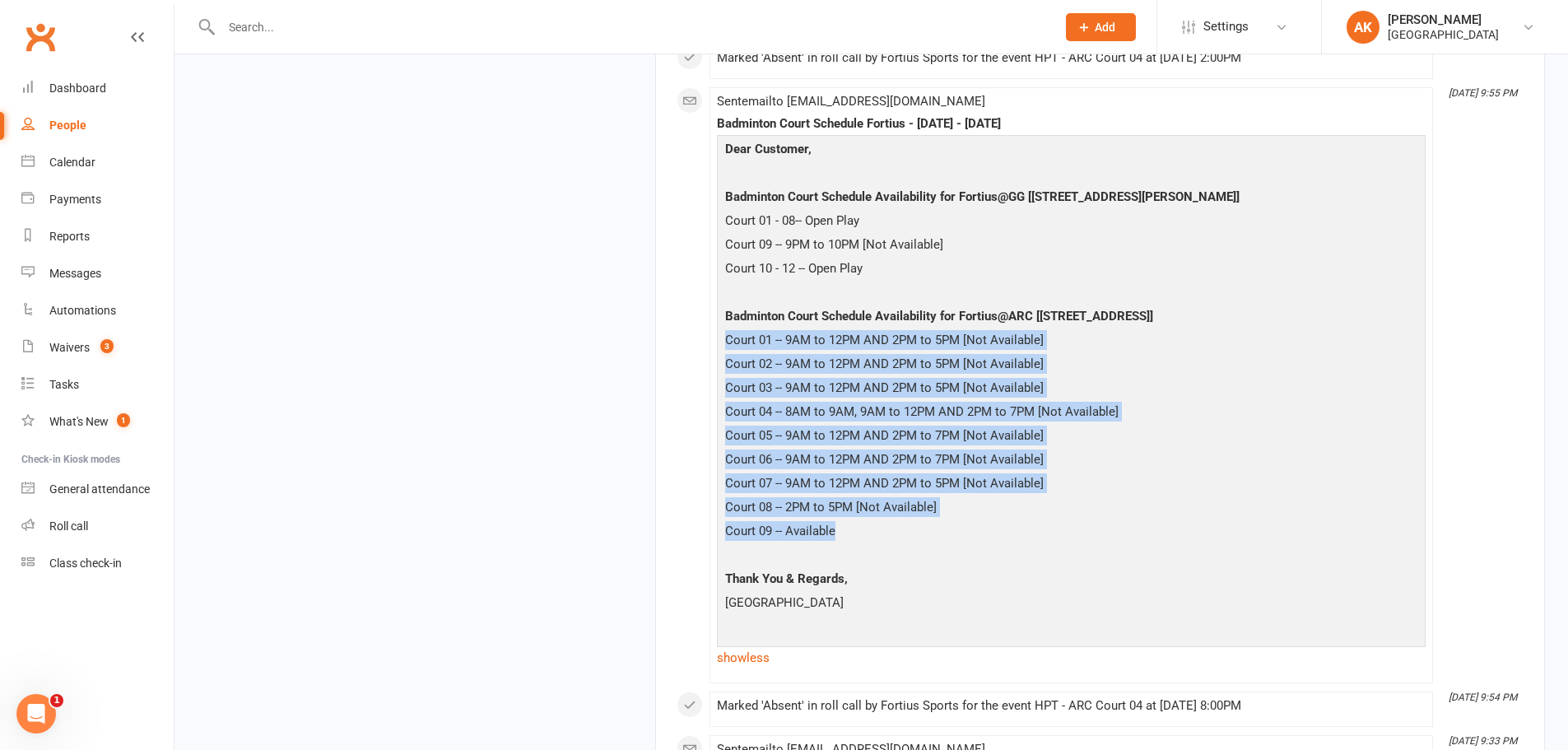
drag, startPoint x: 726, startPoint y: 338, endPoint x: 866, endPoint y: 531, distance: 238.4
click at [866, 531] on div "Dear Customer, Badminton Court Schedule Availability for Fortius@GG [5905 Ronal…" at bounding box center [1072, 390] width 700 height 501
copy div "Court 01 -- 9AM to 12PM AND 2PM to 5PM [Not Available] Court 02 -- 9AM to 12PM …"
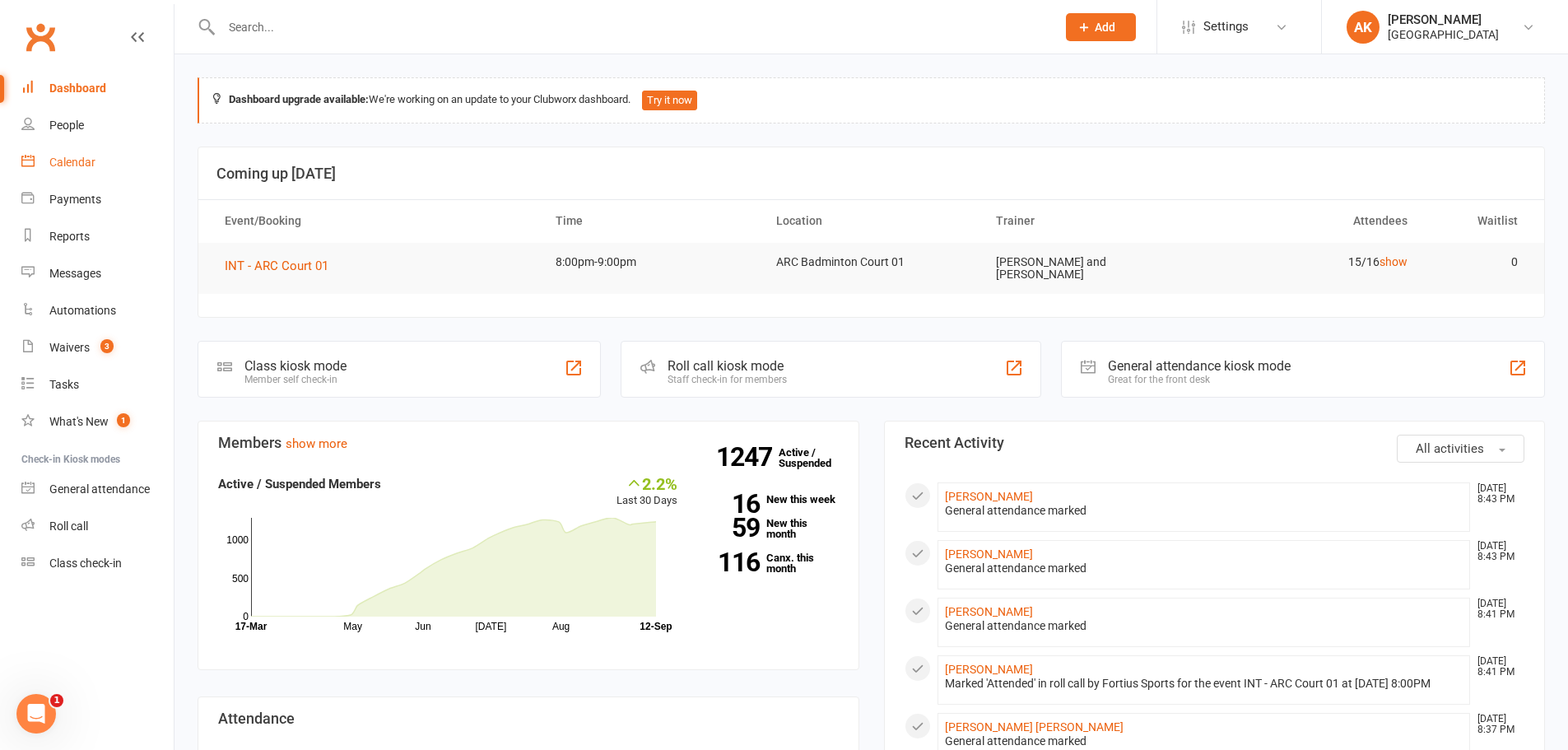
click at [68, 169] on div "Calendar" at bounding box center [72, 162] width 47 height 13
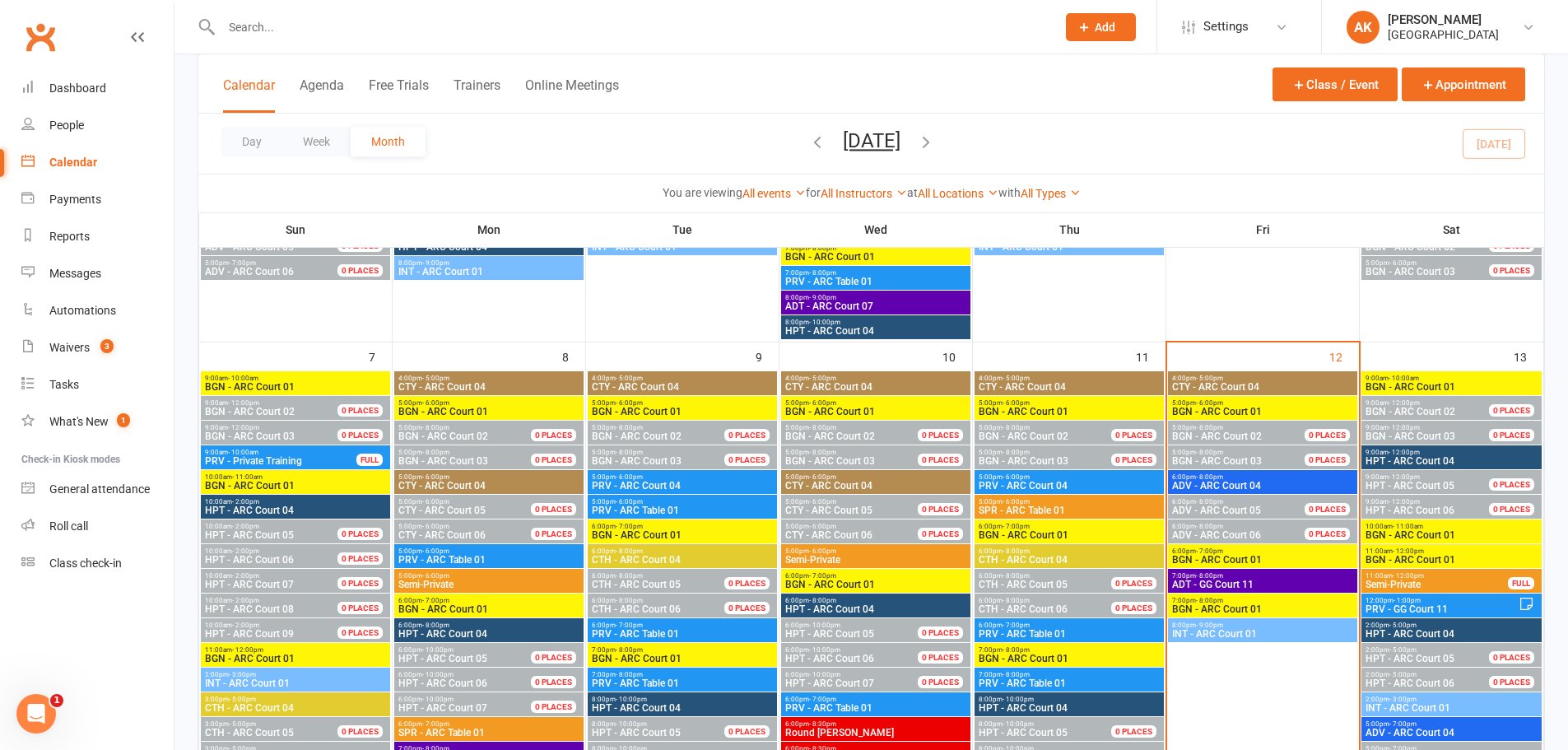
scroll to position [576, 0]
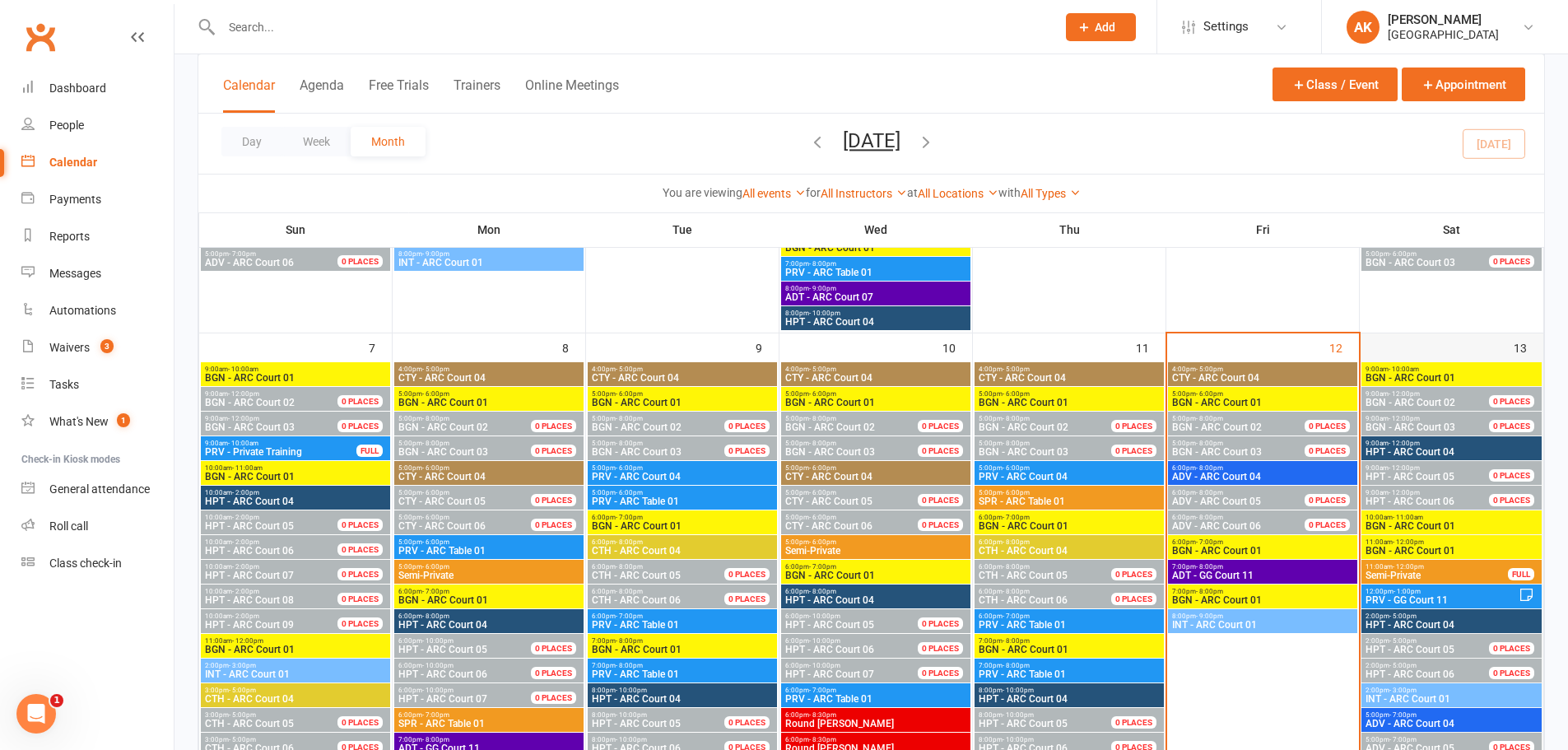
click at [1403, 343] on div "13" at bounding box center [1452, 595] width 183 height 524
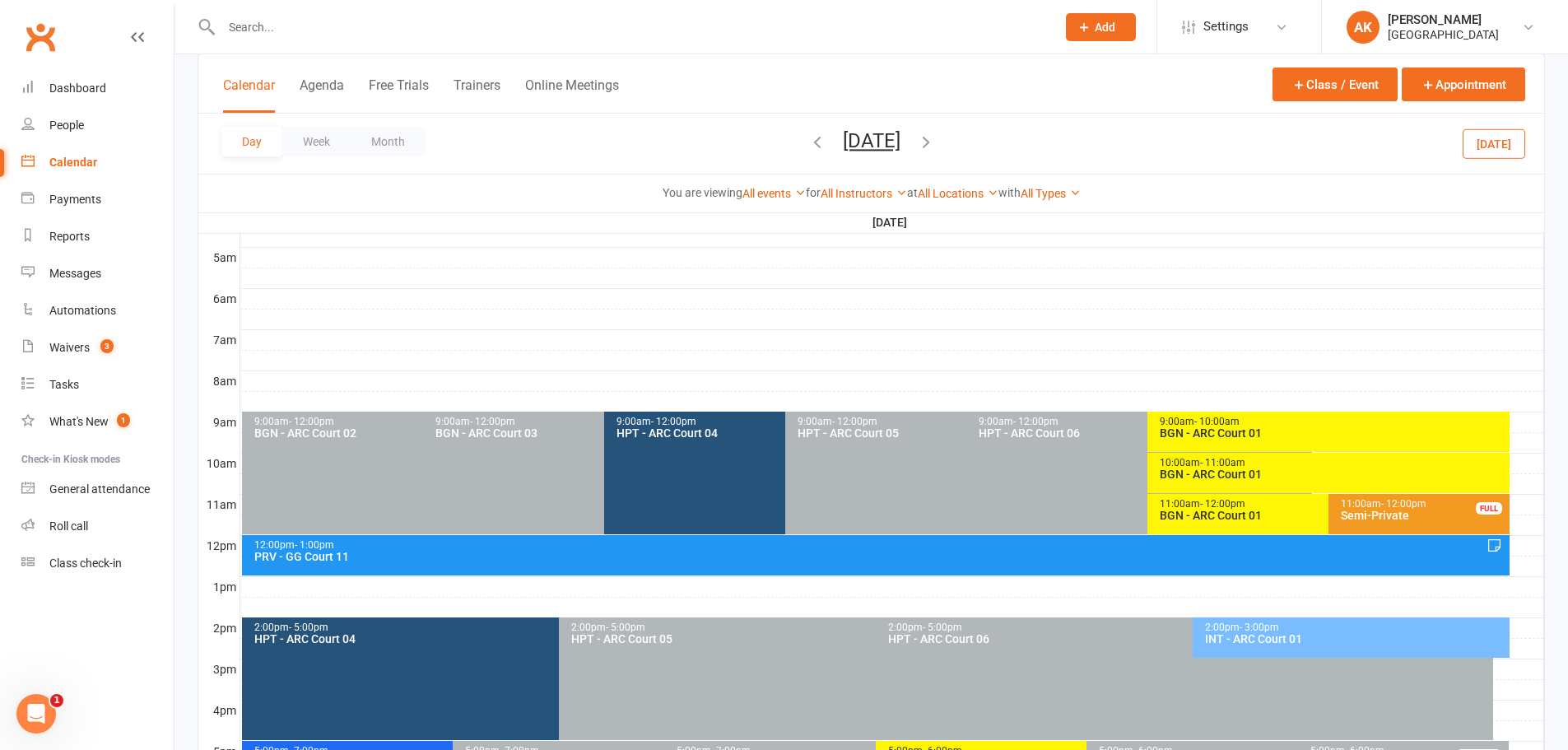
scroll to position [329, 0]
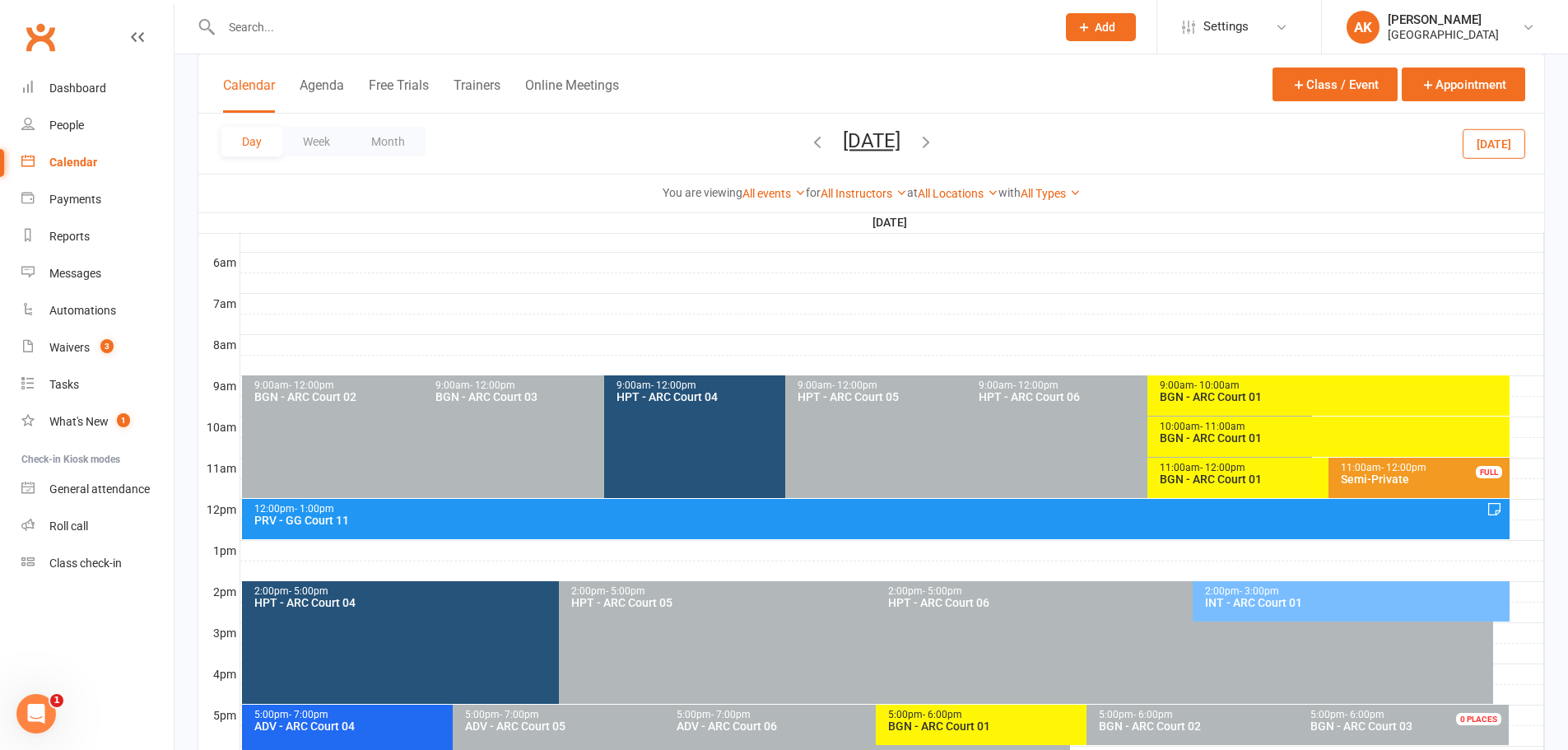
click at [240, 335] on div at bounding box center [892, 345] width 1304 height 20
click at [243, 359] on div at bounding box center [892, 366] width 1304 height 20
click at [332, 335] on div at bounding box center [892, 345] width 1304 height 20
click at [334, 296] on button "Add Appointment" at bounding box center [342, 298] width 96 height 20
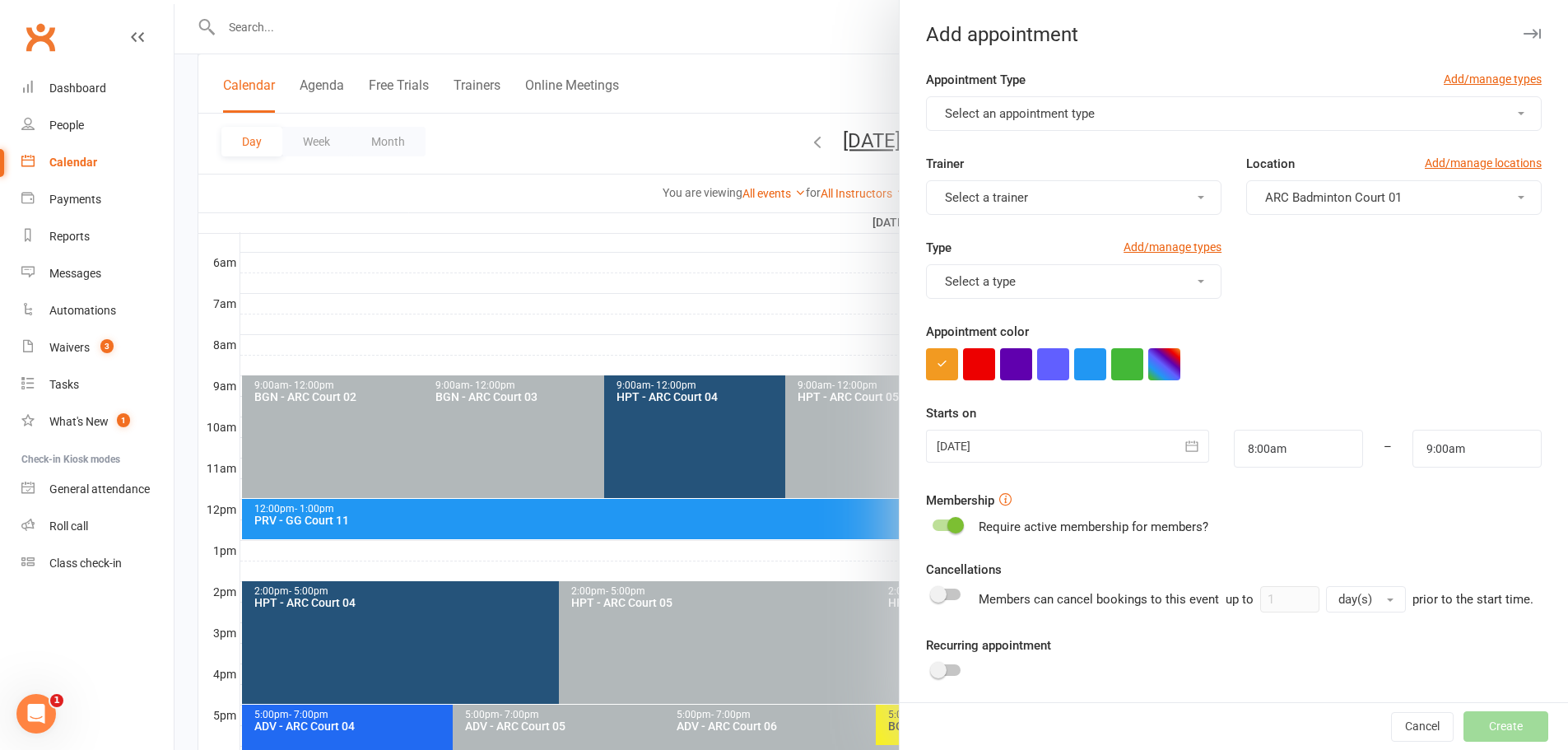
click at [958, 117] on span "Select an appointment type" at bounding box center [1020, 114] width 150 height 15
click at [971, 189] on span "Badminton Court Reservation (Non Member)" at bounding box center [1062, 186] width 245 height 15
click at [971, 189] on button "Select a trainer" at bounding box center [1073, 197] width 295 height 34
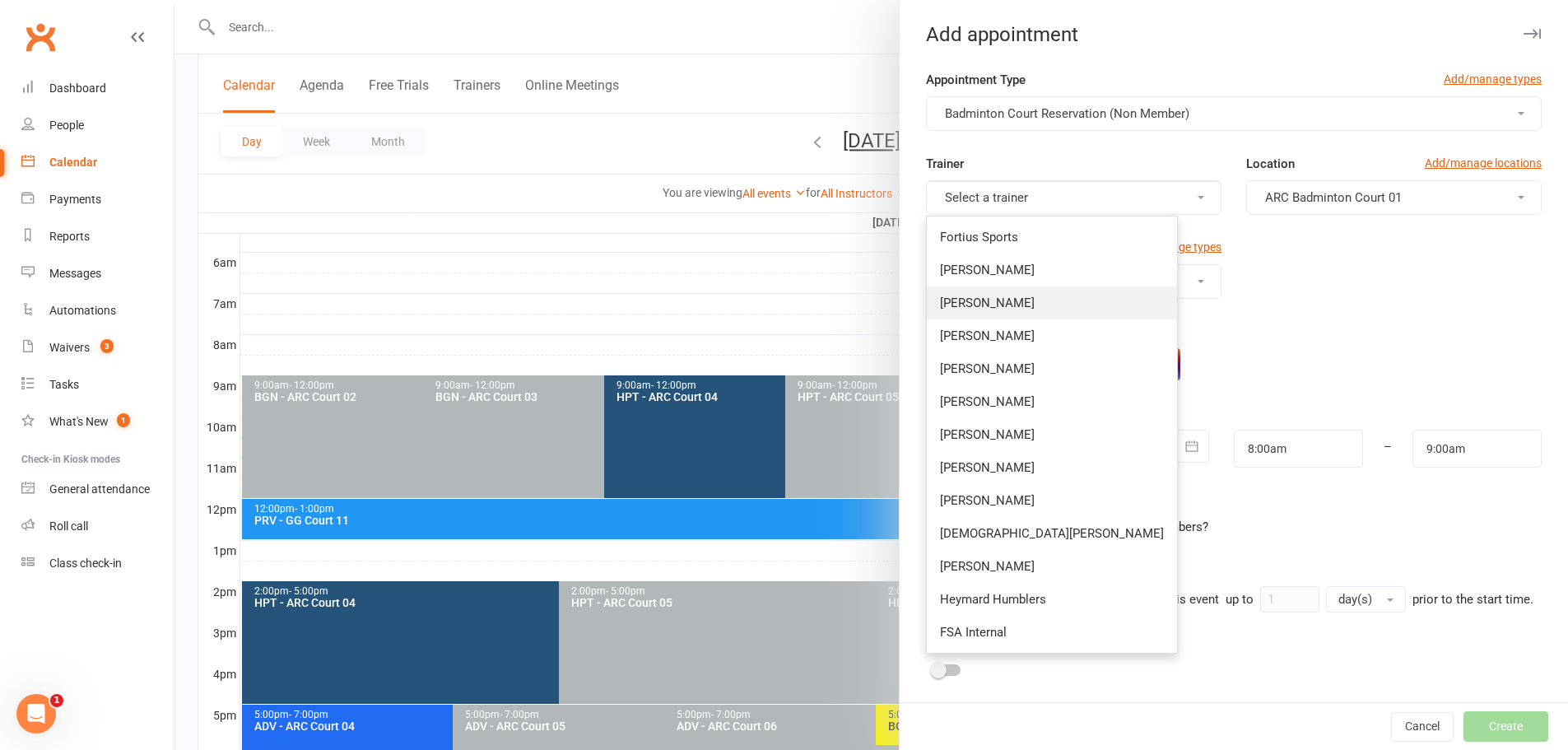
click at [977, 312] on link "Kathiravun Manivannan" at bounding box center [1052, 303] width 251 height 33
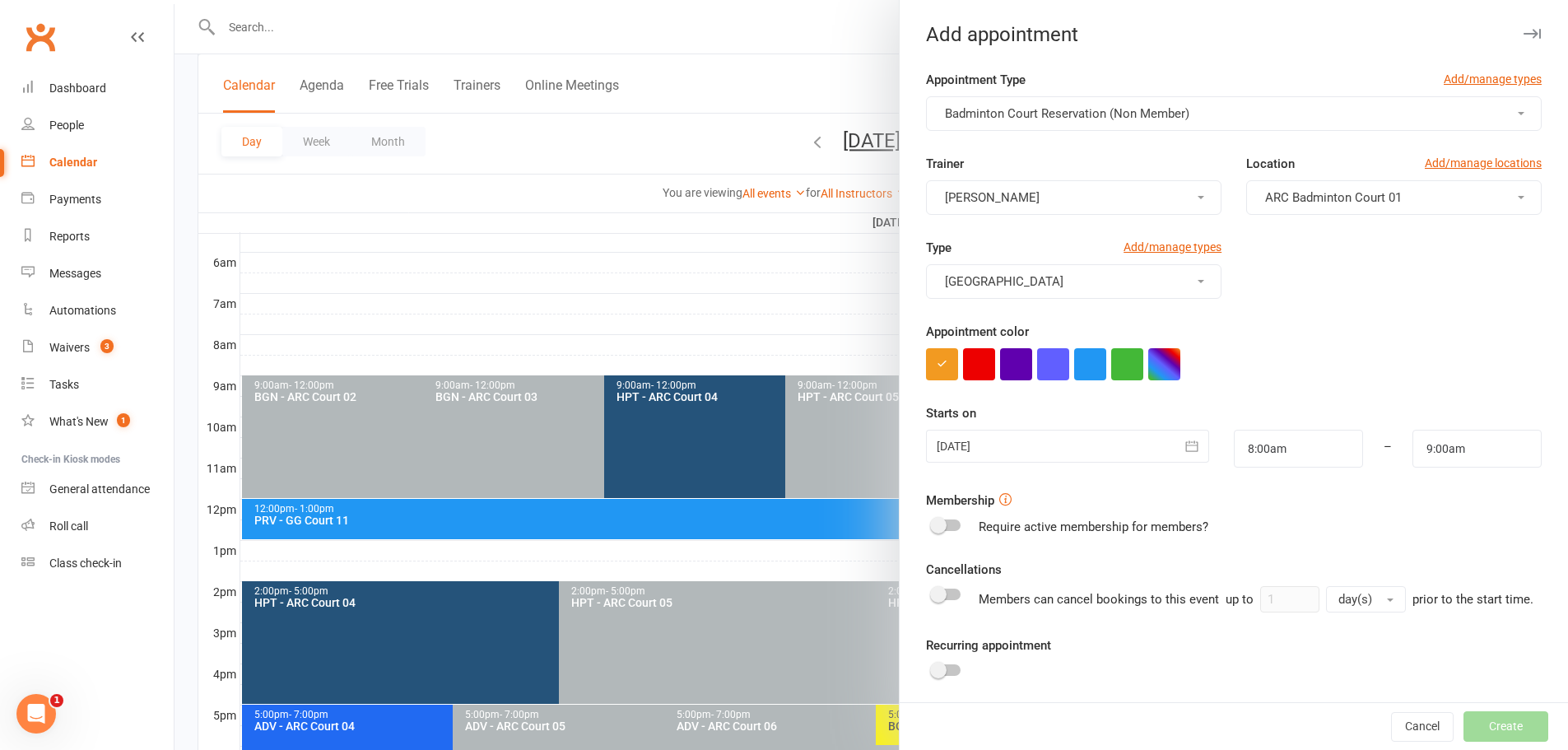
click at [1393, 212] on button "ARC Badminton Court 01" at bounding box center [1393, 197] width 295 height 34
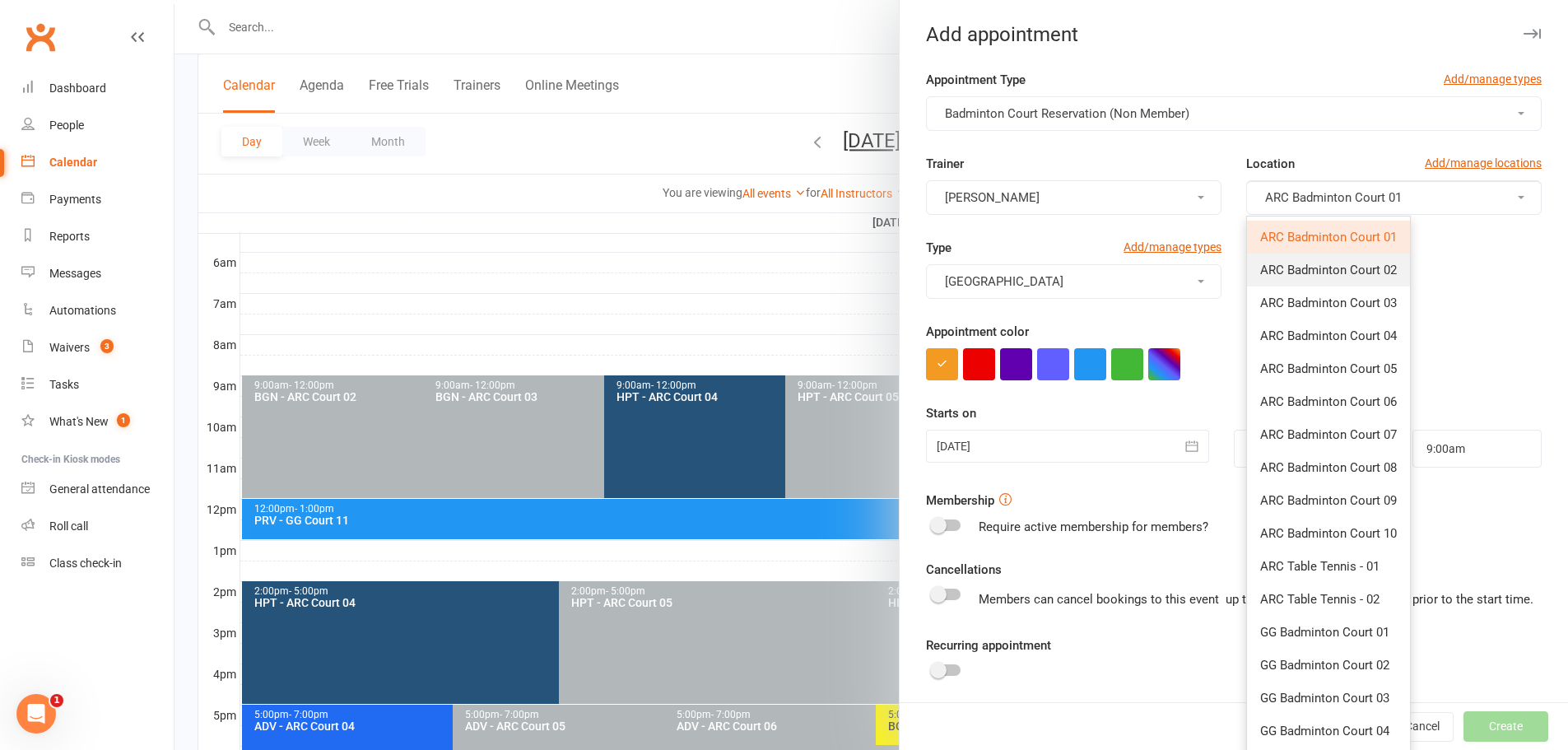
click at [1349, 280] on link "ARC Badminton Court 02" at bounding box center [1329, 270] width 163 height 33
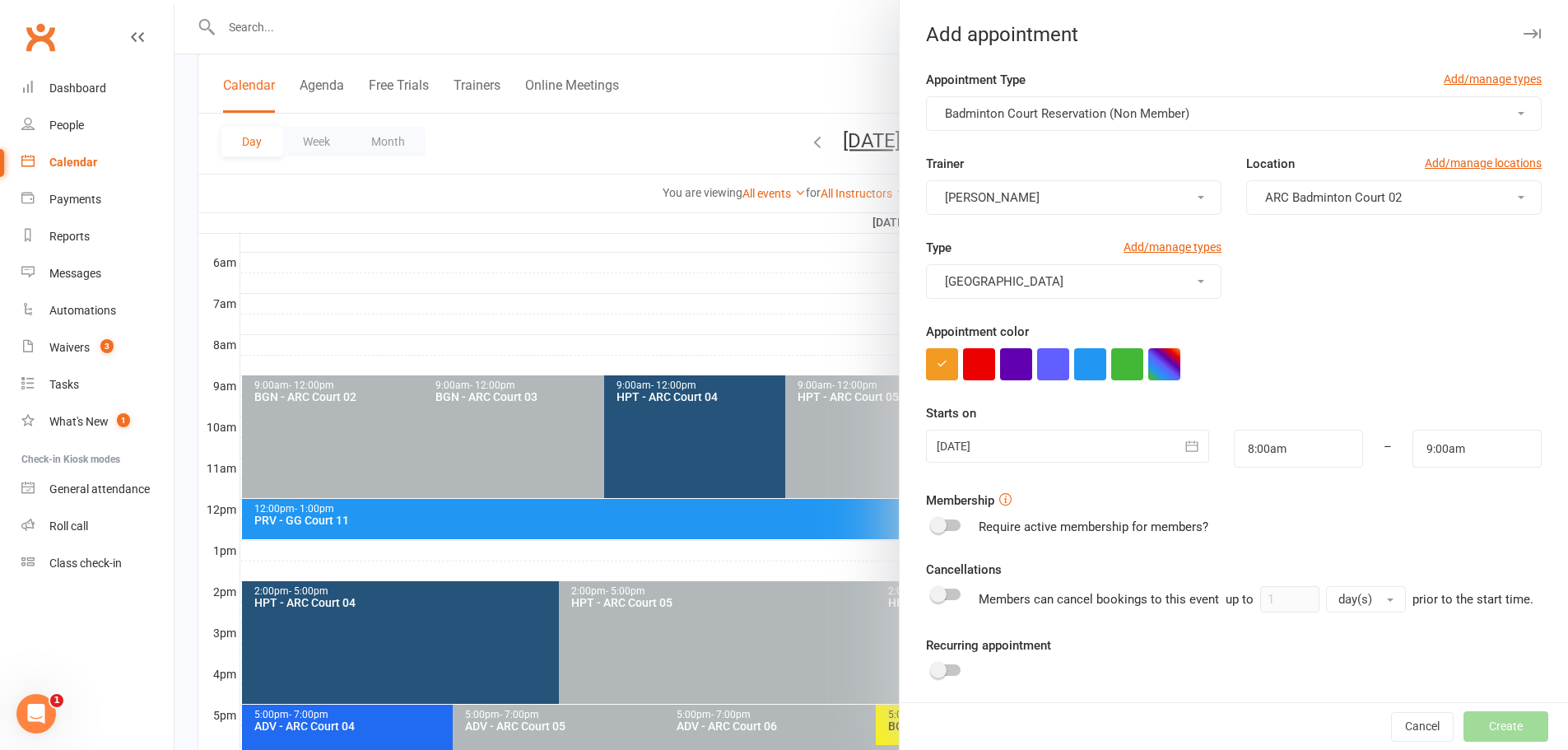
click at [1111, 280] on button "Pickleball Court Reservation" at bounding box center [1073, 281] width 295 height 34
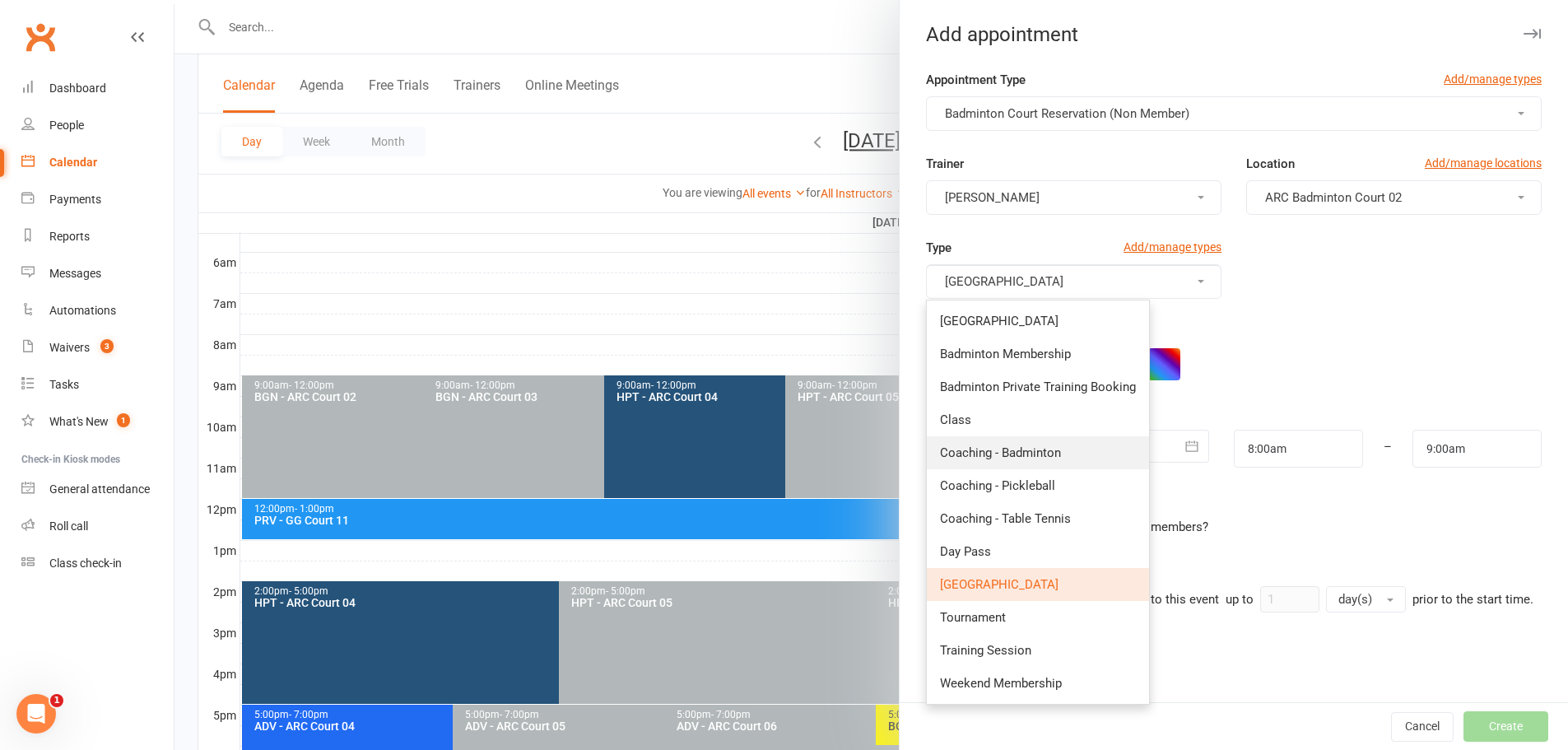
click at [1024, 460] on link "Coaching - Badminton" at bounding box center [1037, 453] width 222 height 33
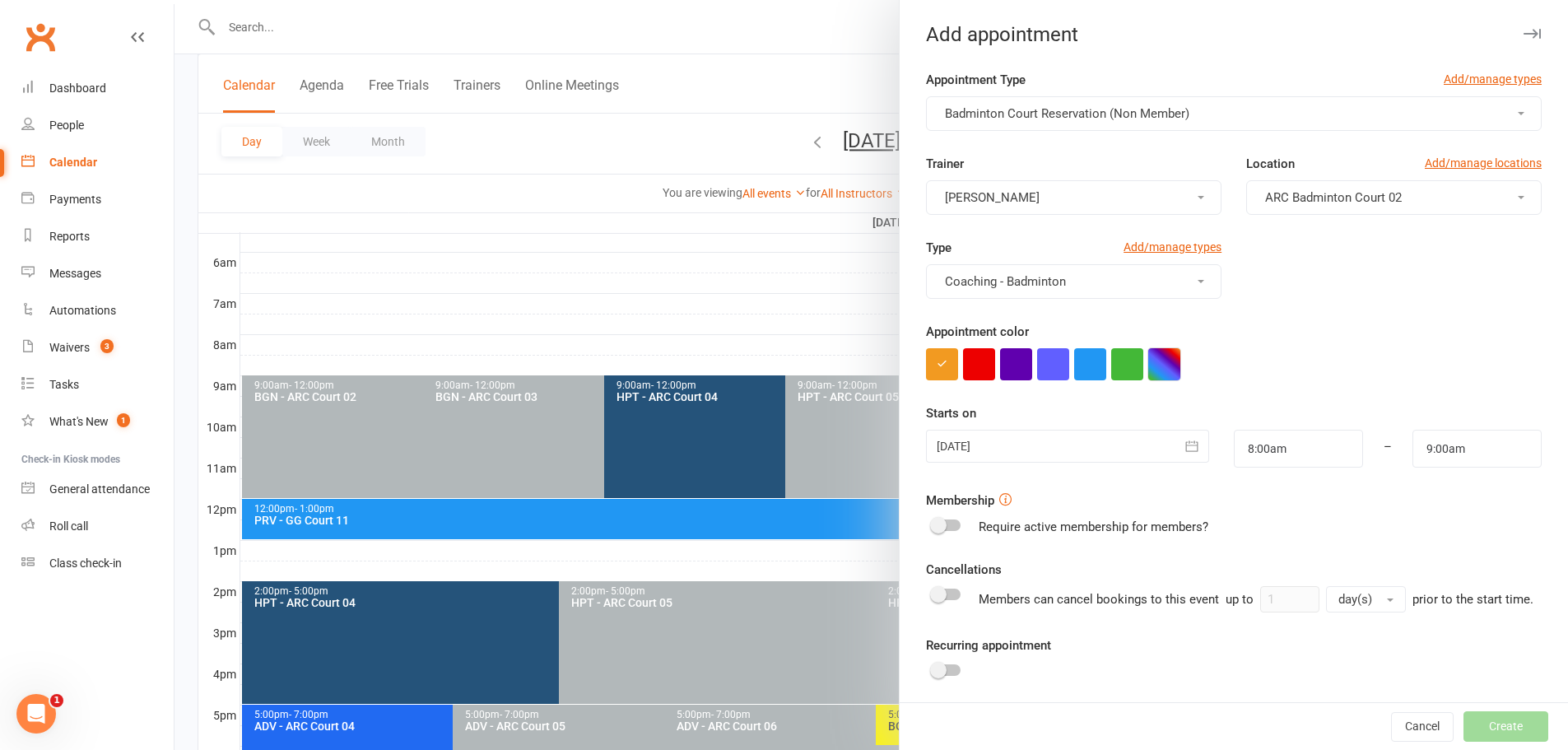
click at [1148, 367] on button "button" at bounding box center [1165, 365] width 32 height 32
drag, startPoint x: 1081, startPoint y: 457, endPoint x: 1094, endPoint y: 457, distance: 13.0
click at [1094, 457] on input "text" at bounding box center [1079, 459] width 83 height 20
click at [1048, 391] on colorpicker-saturation at bounding box center [1079, 393] width 83 height 83
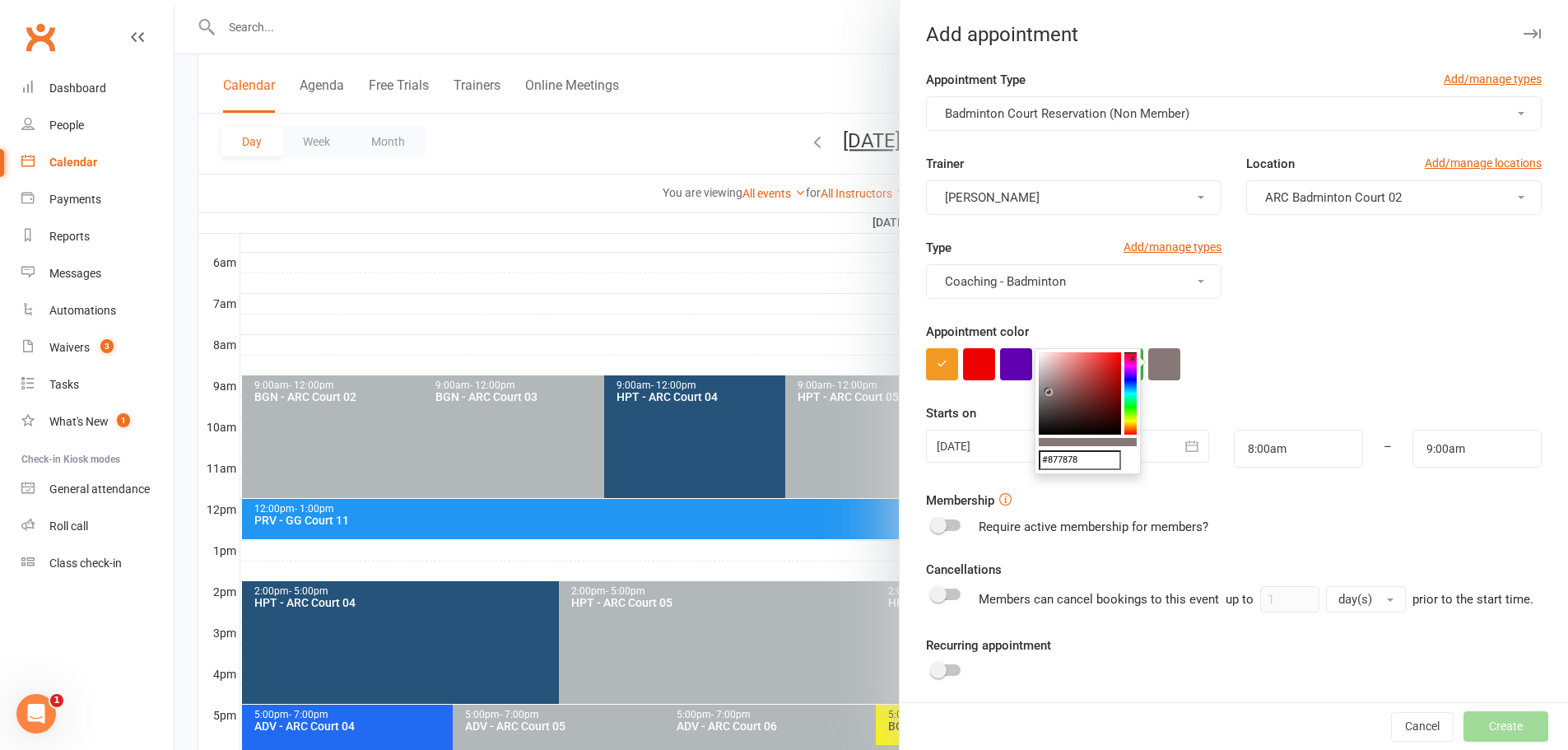
click at [1068, 386] on colorpicker-saturation at bounding box center [1079, 393] width 83 height 83
type input "#966161"
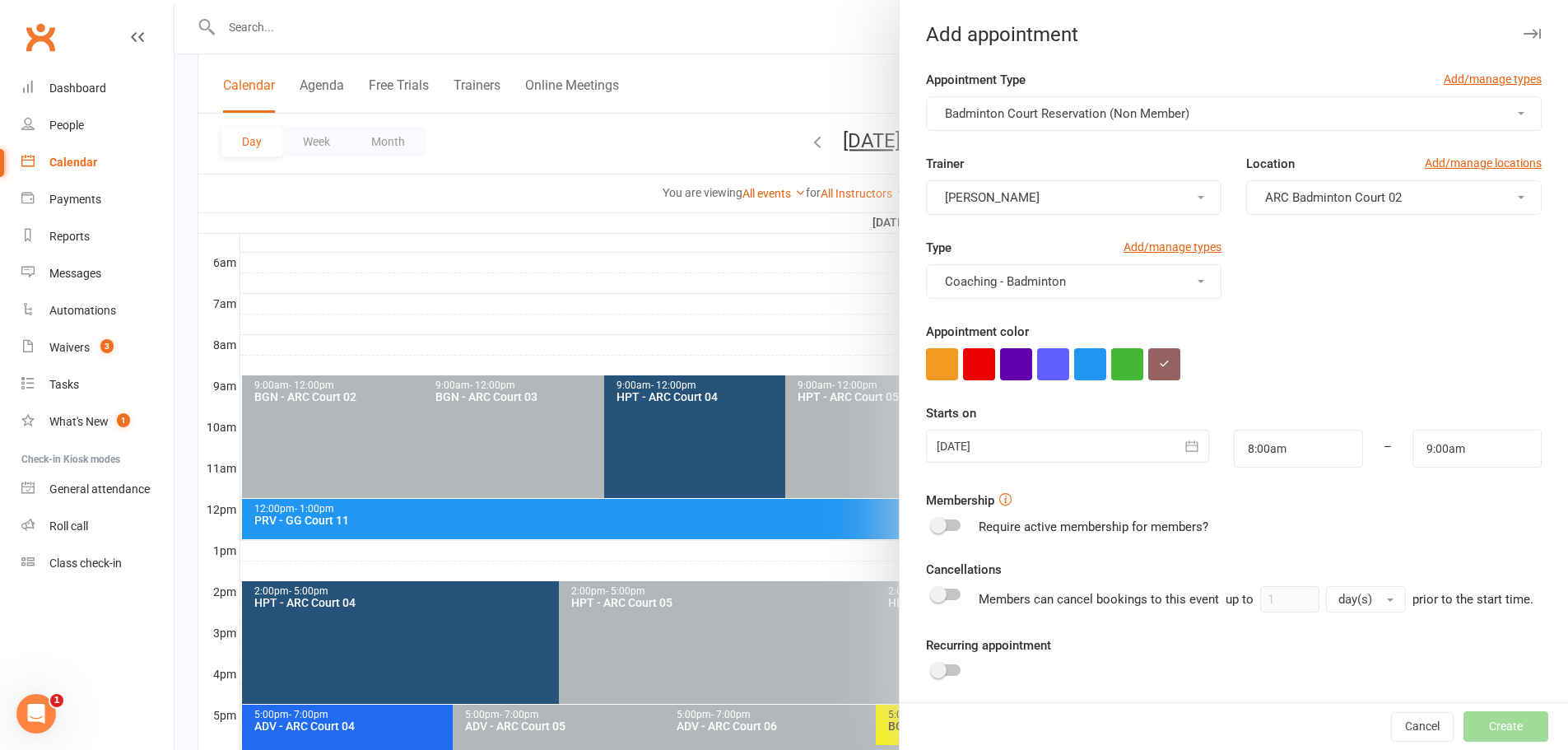
click at [1210, 386] on form "Appointment Type Add/manage types Badminton Court Reservation (Non Member) Trai…" at bounding box center [1234, 418] width 616 height 696
click at [945, 366] on button "button" at bounding box center [943, 365] width 32 height 32
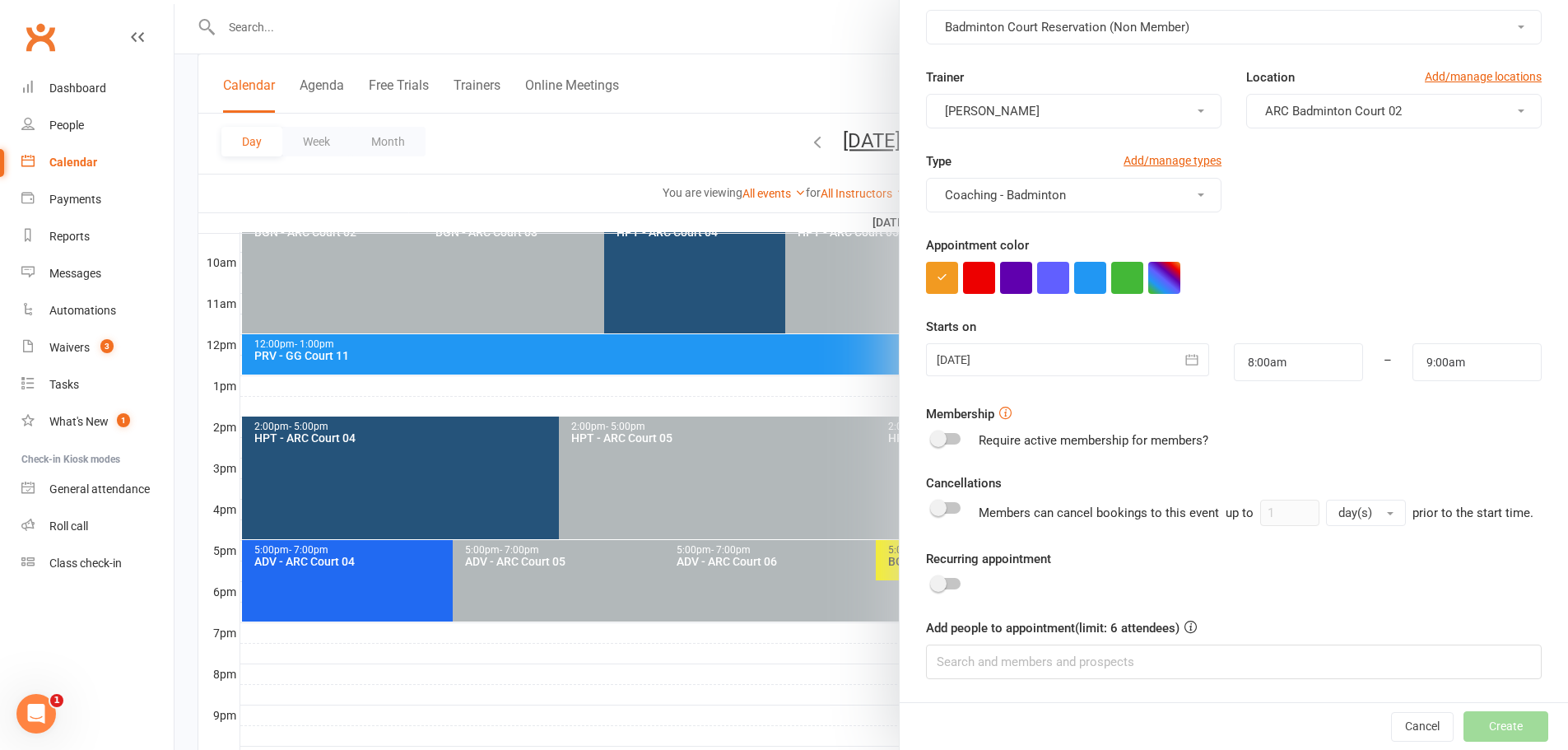
scroll to position [0, 0]
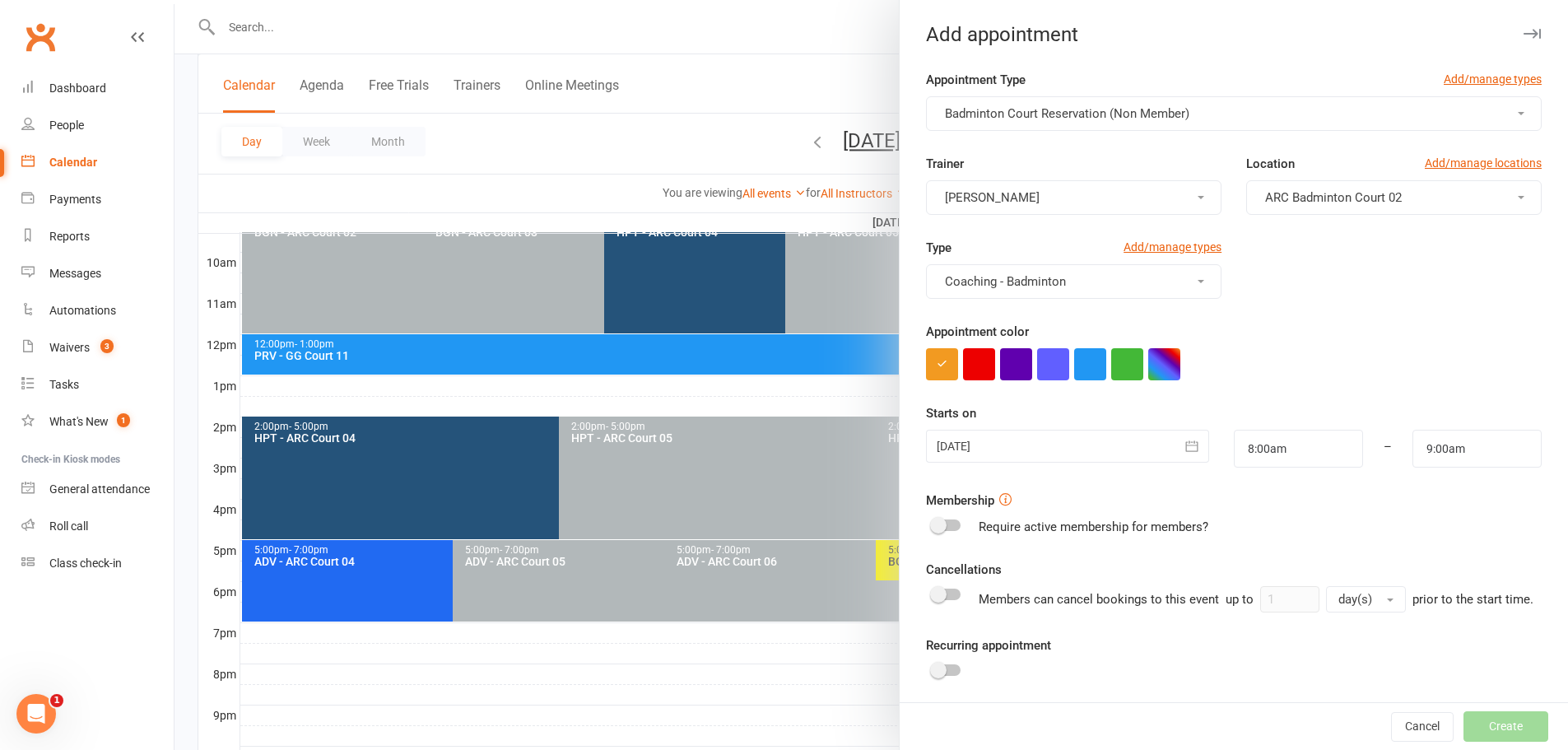
click at [841, 89] on div at bounding box center [871, 375] width 1393 height 750
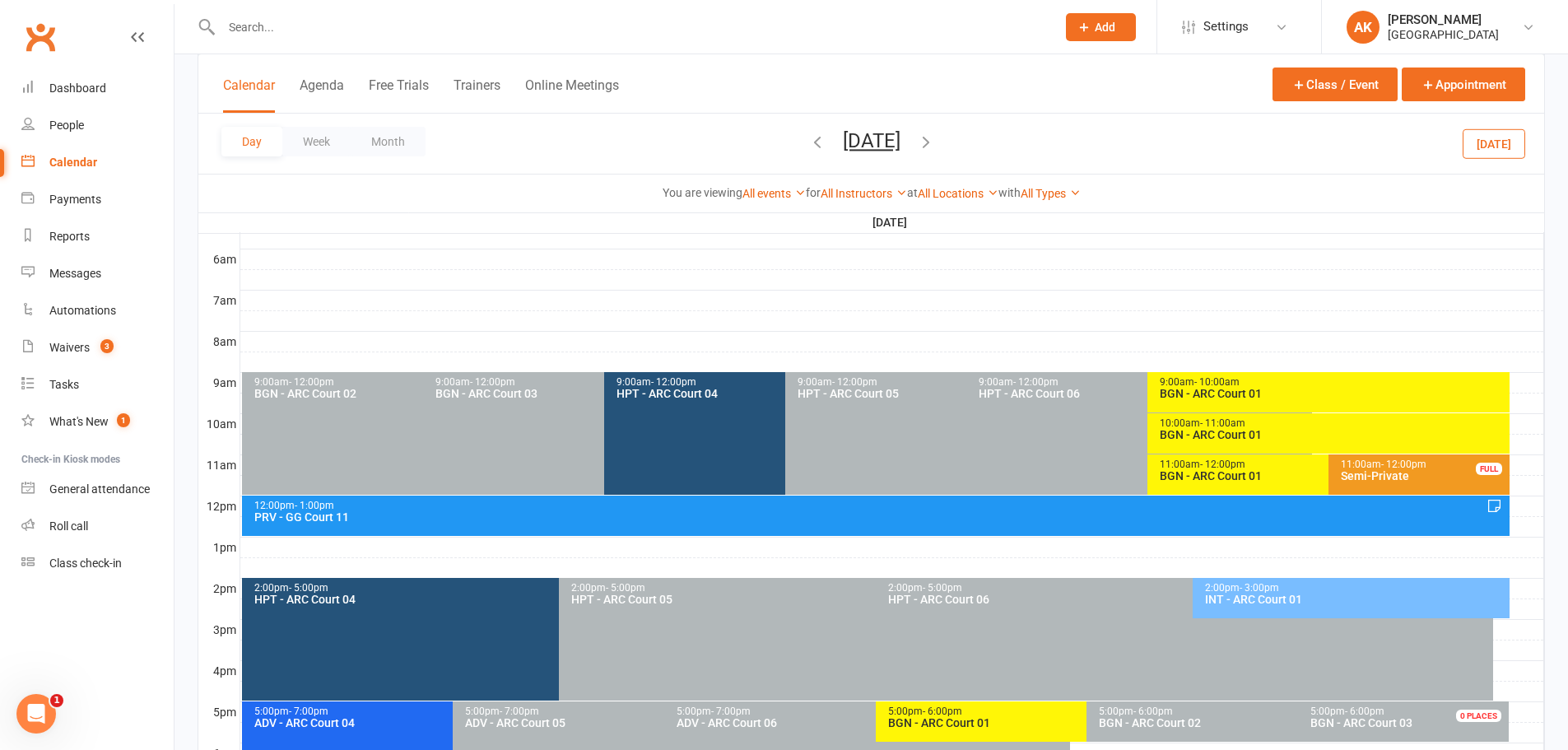
scroll to position [329, 0]
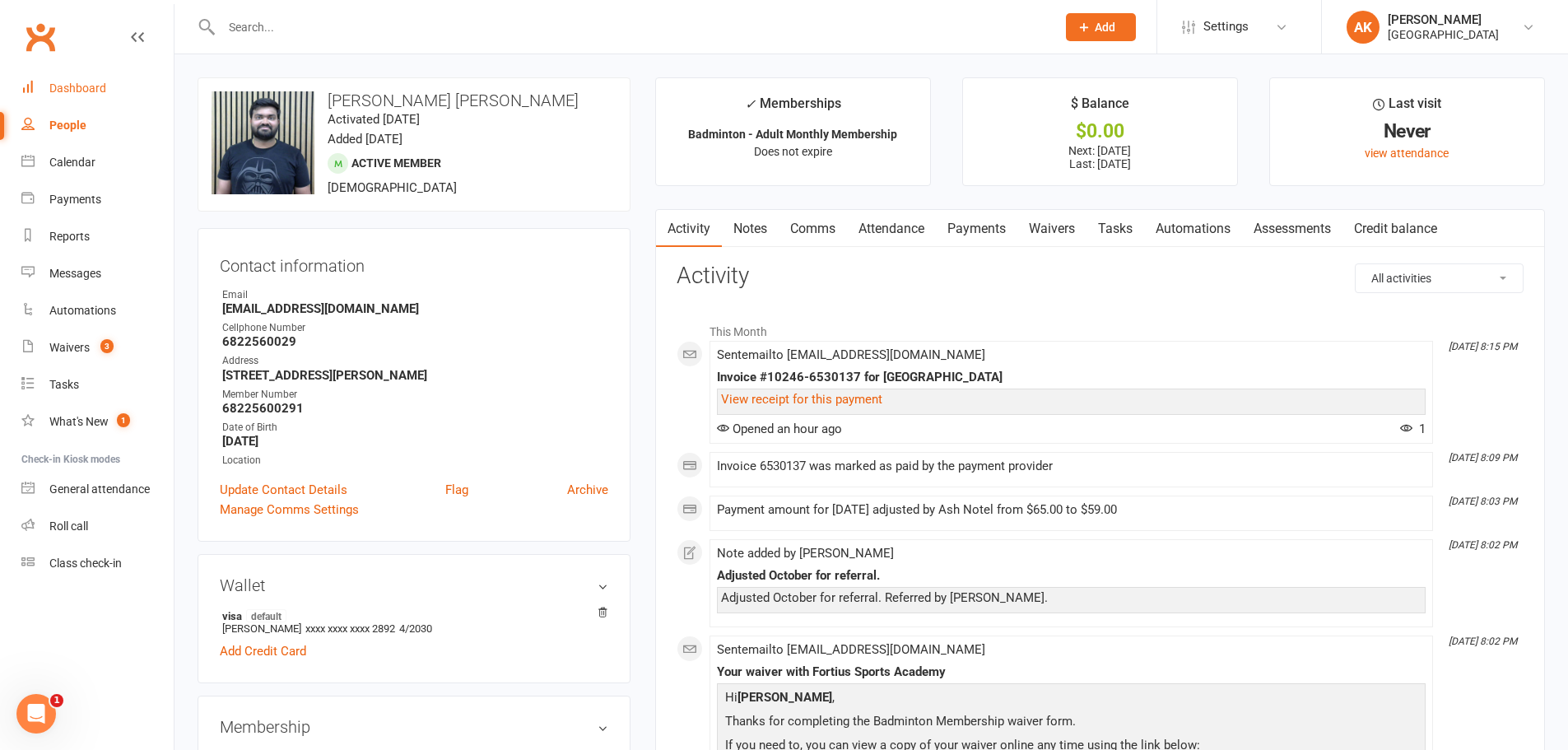
click at [103, 96] on link "Dashboard" at bounding box center [98, 88] width 152 height 37
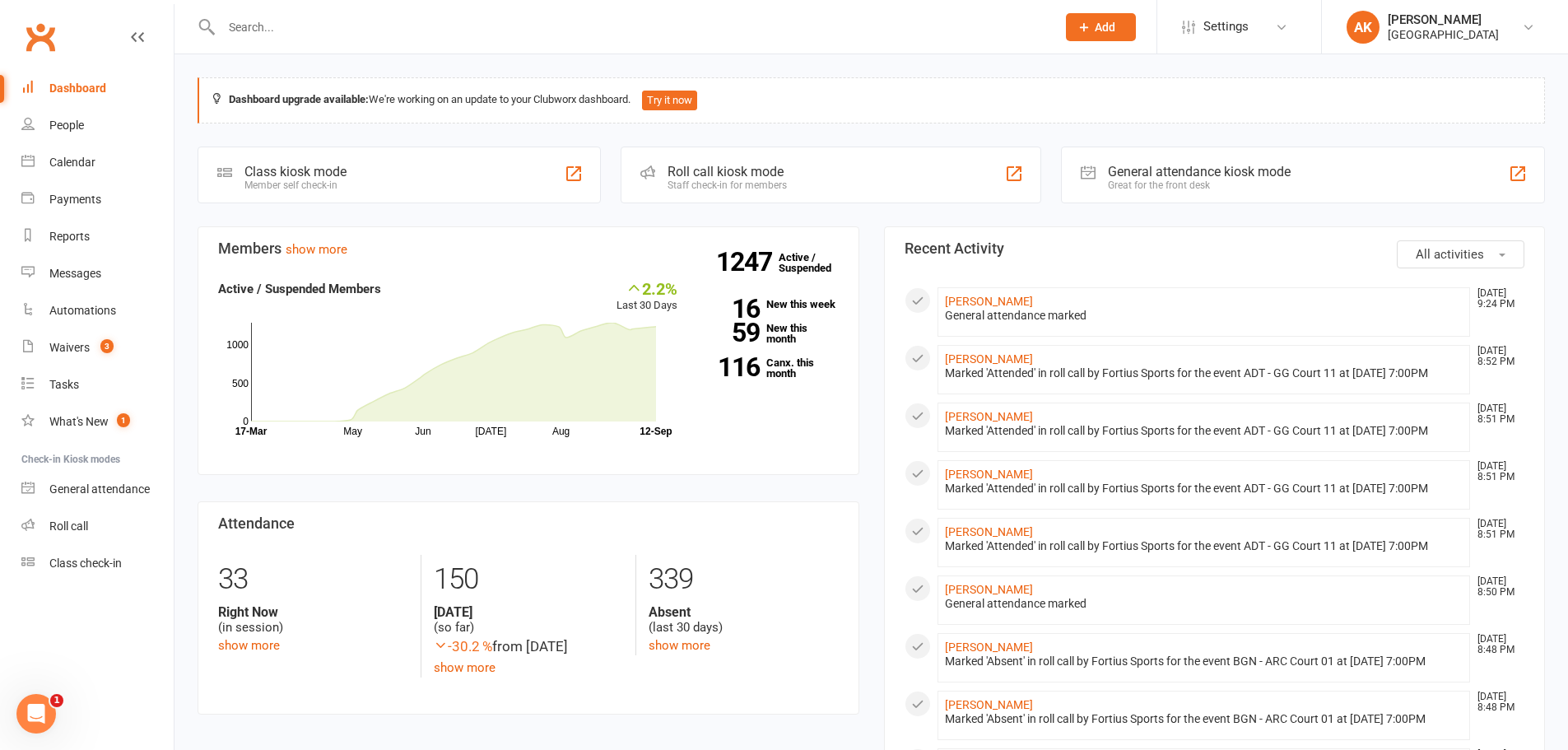
click at [480, 24] on input "text" at bounding box center [630, 27] width 828 height 23
click at [615, 25] on input "text" at bounding box center [630, 27] width 828 height 23
paste input "[PERSON_NAME] Enigala."
type input "[PERSON_NAME] Enigala."
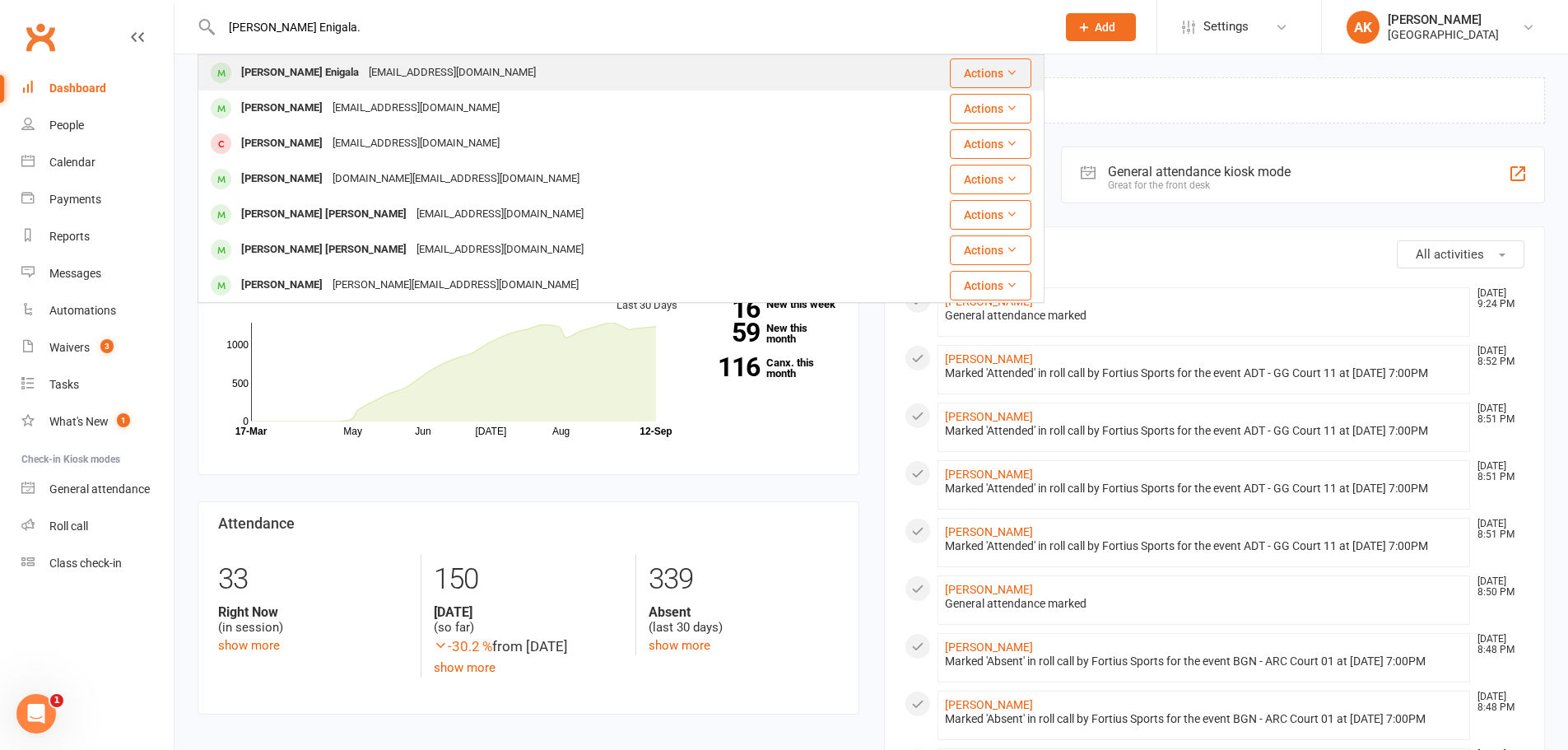
click at [366, 78] on div "[EMAIL_ADDRESS][DOMAIN_NAME]" at bounding box center [452, 72] width 177 height 24
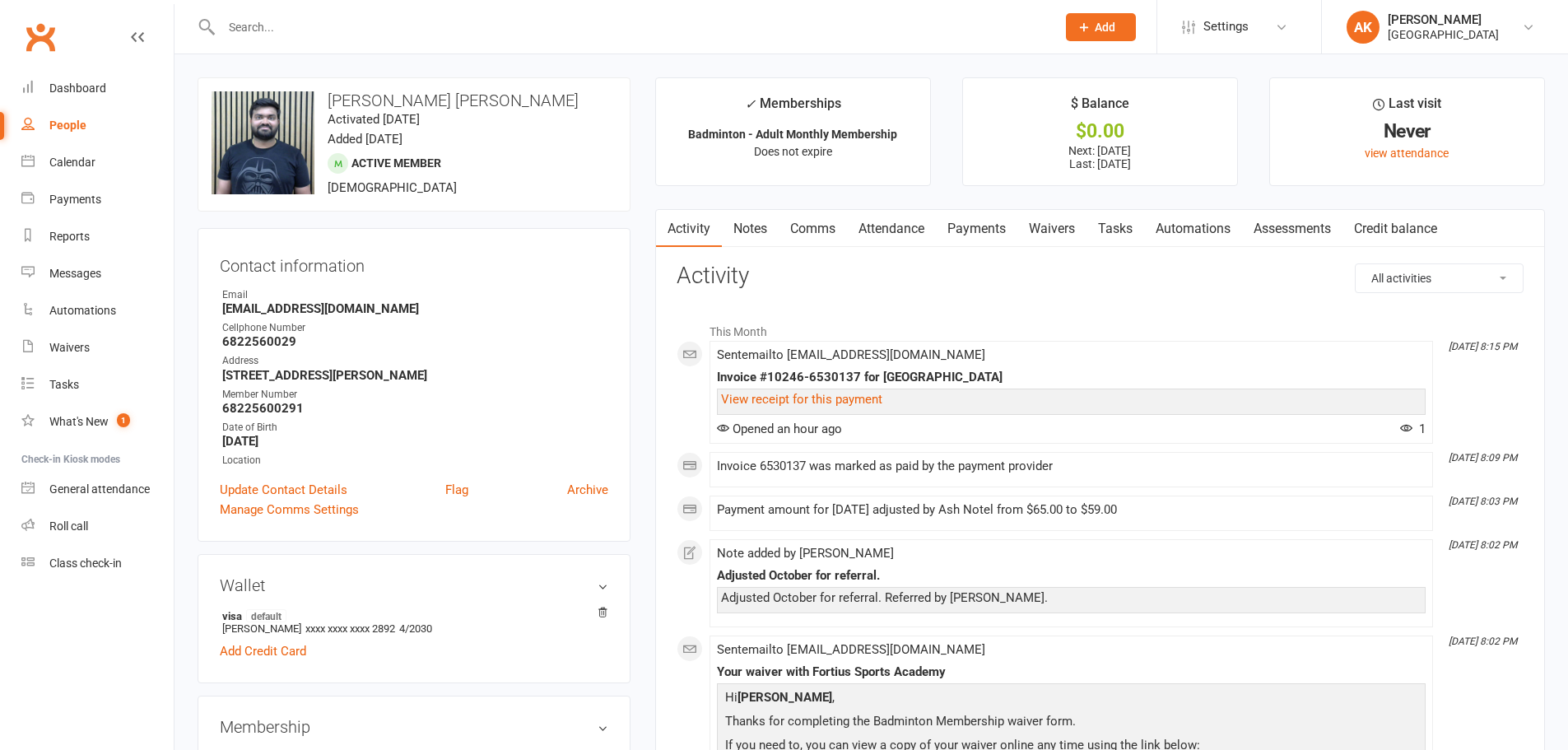
click at [524, 28] on input "text" at bounding box center [630, 27] width 828 height 23
paste input "[PERSON_NAME] enigala"
type input "[PERSON_NAME] enigala"
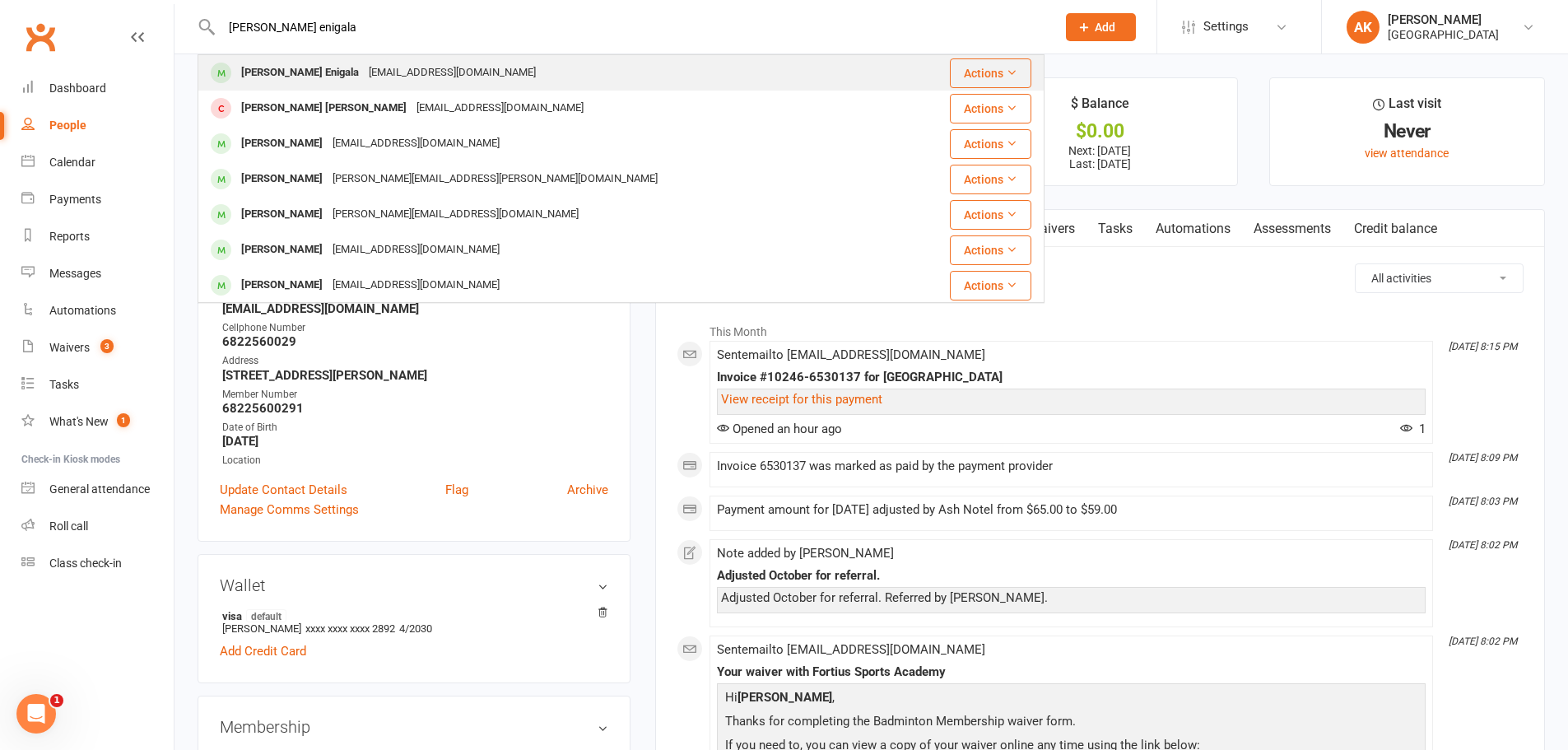
click at [445, 72] on div "[EMAIL_ADDRESS][DOMAIN_NAME]" at bounding box center [452, 72] width 177 height 24
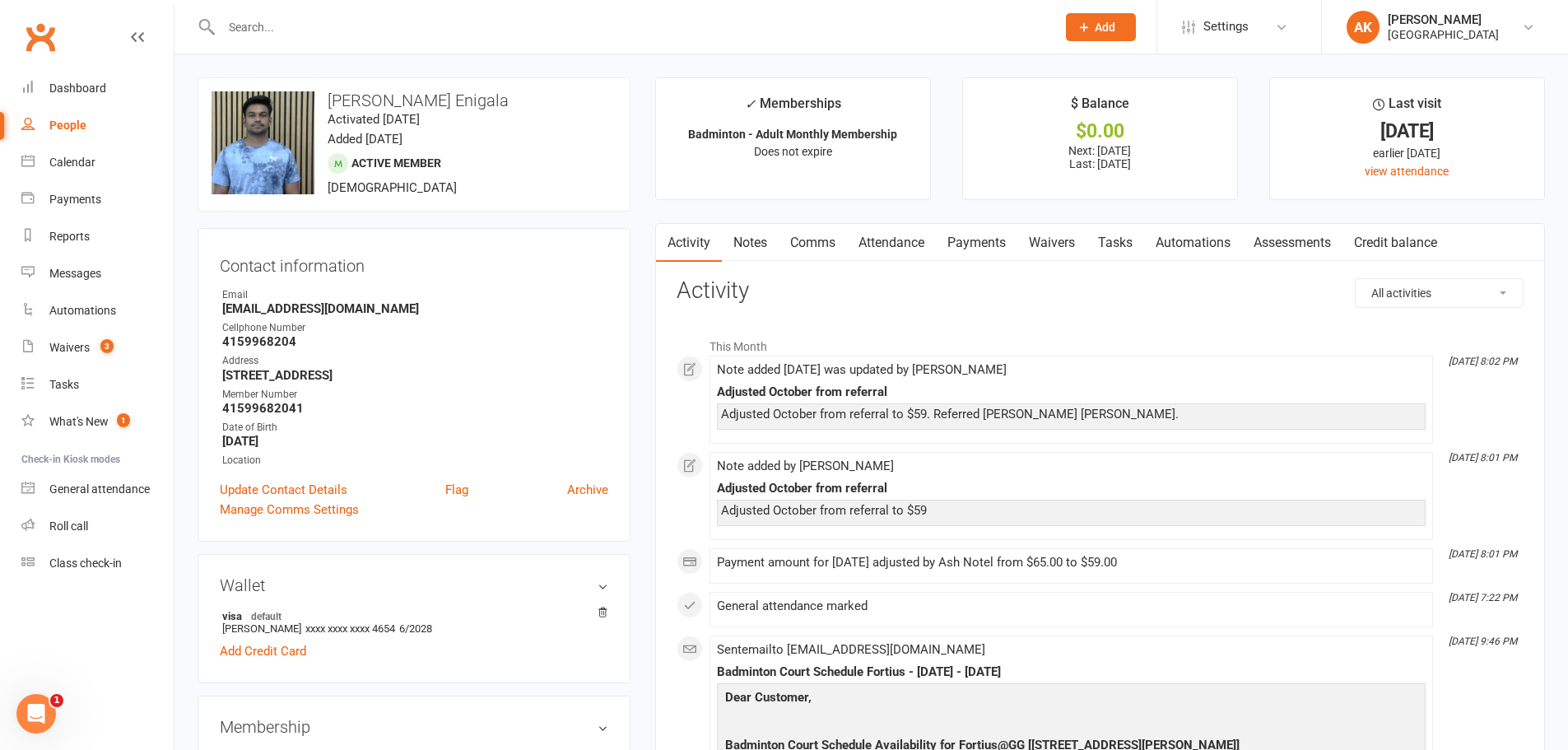
drag, startPoint x: 851, startPoint y: 241, endPoint x: 896, endPoint y: 243, distance: 45.0
click at [852, 241] on link "Attendance" at bounding box center [891, 243] width 89 height 38
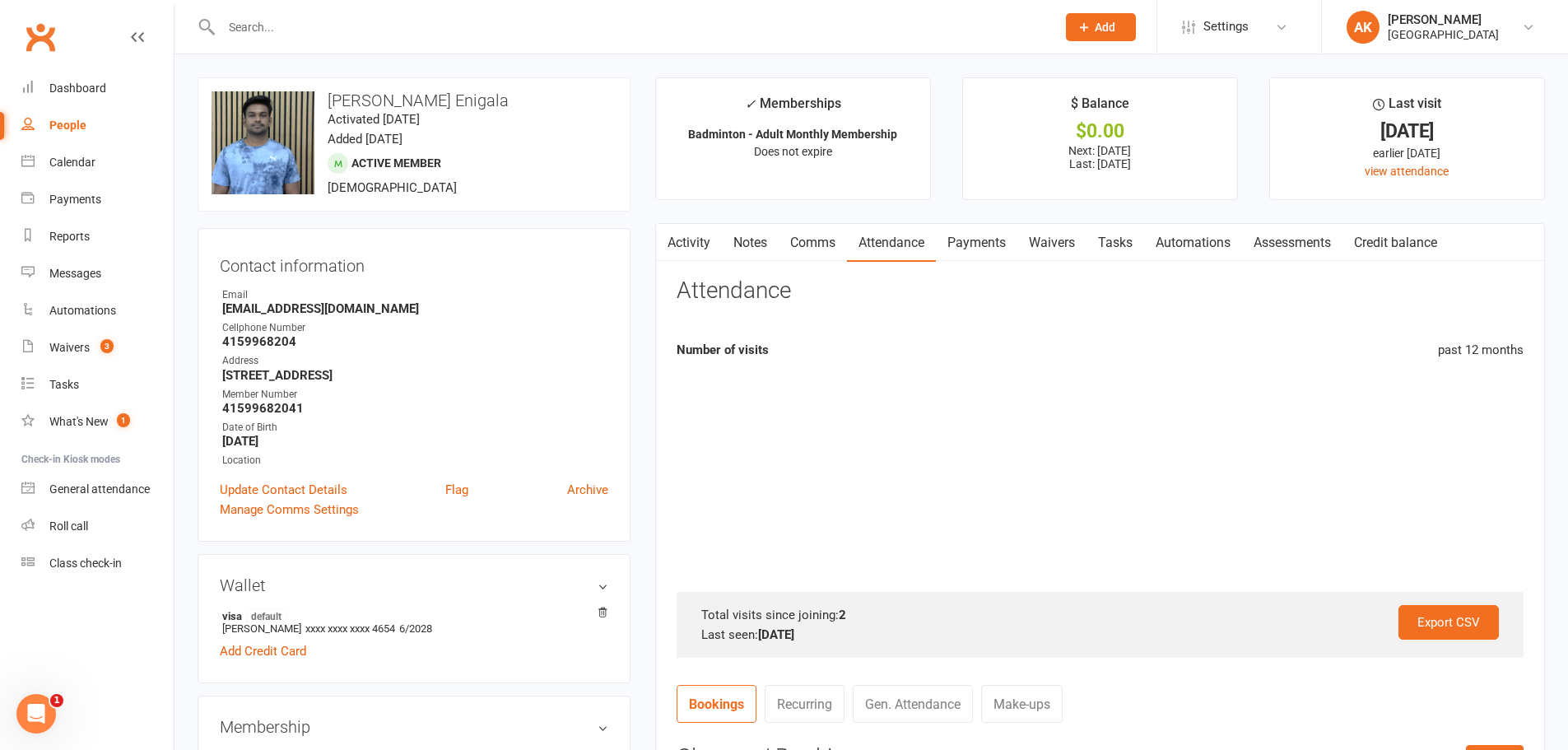
click at [896, 242] on link "Attendance" at bounding box center [891, 243] width 89 height 38
click at [962, 238] on link "Payments" at bounding box center [977, 243] width 82 height 38
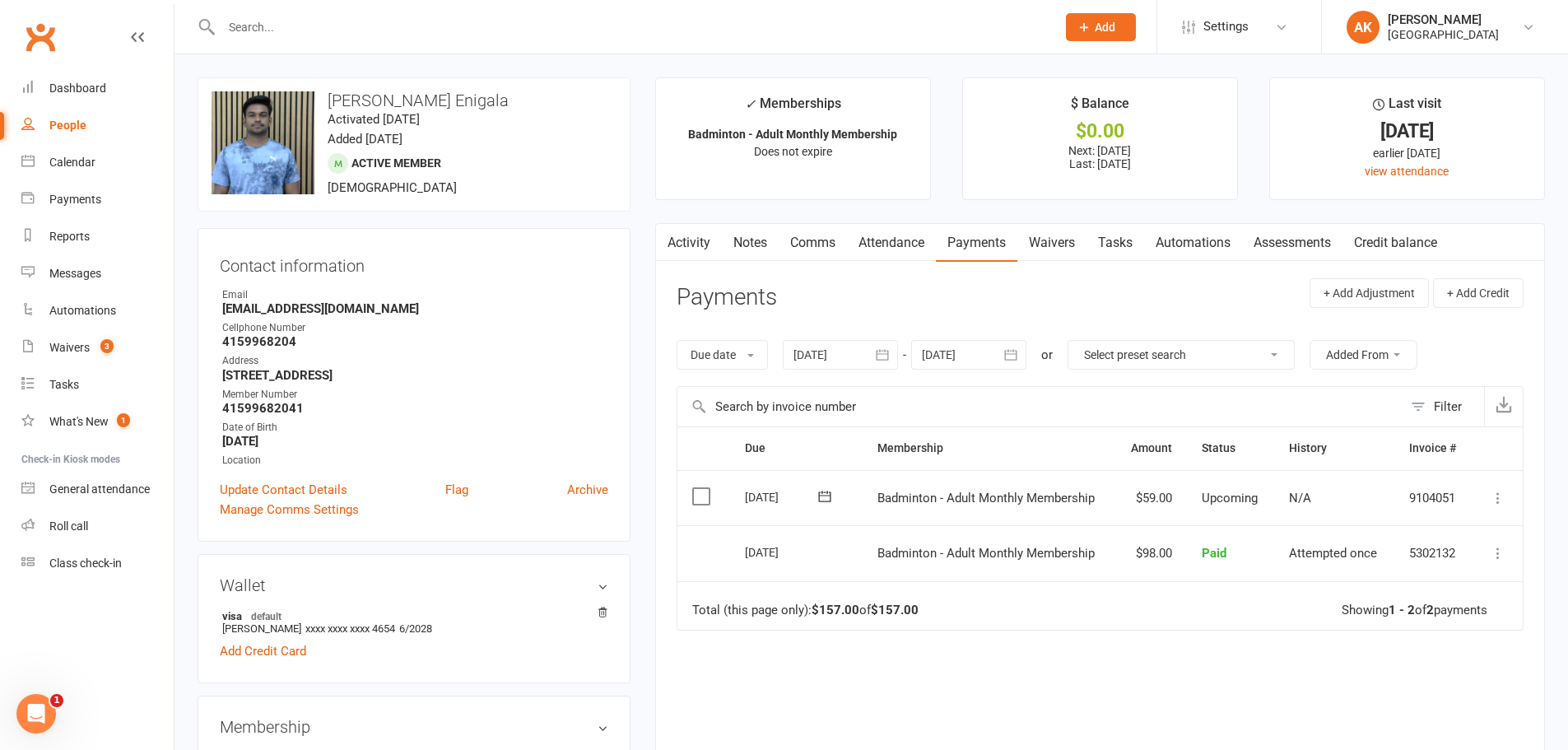
click at [688, 235] on link "Activity" at bounding box center [688, 243] width 65 height 38
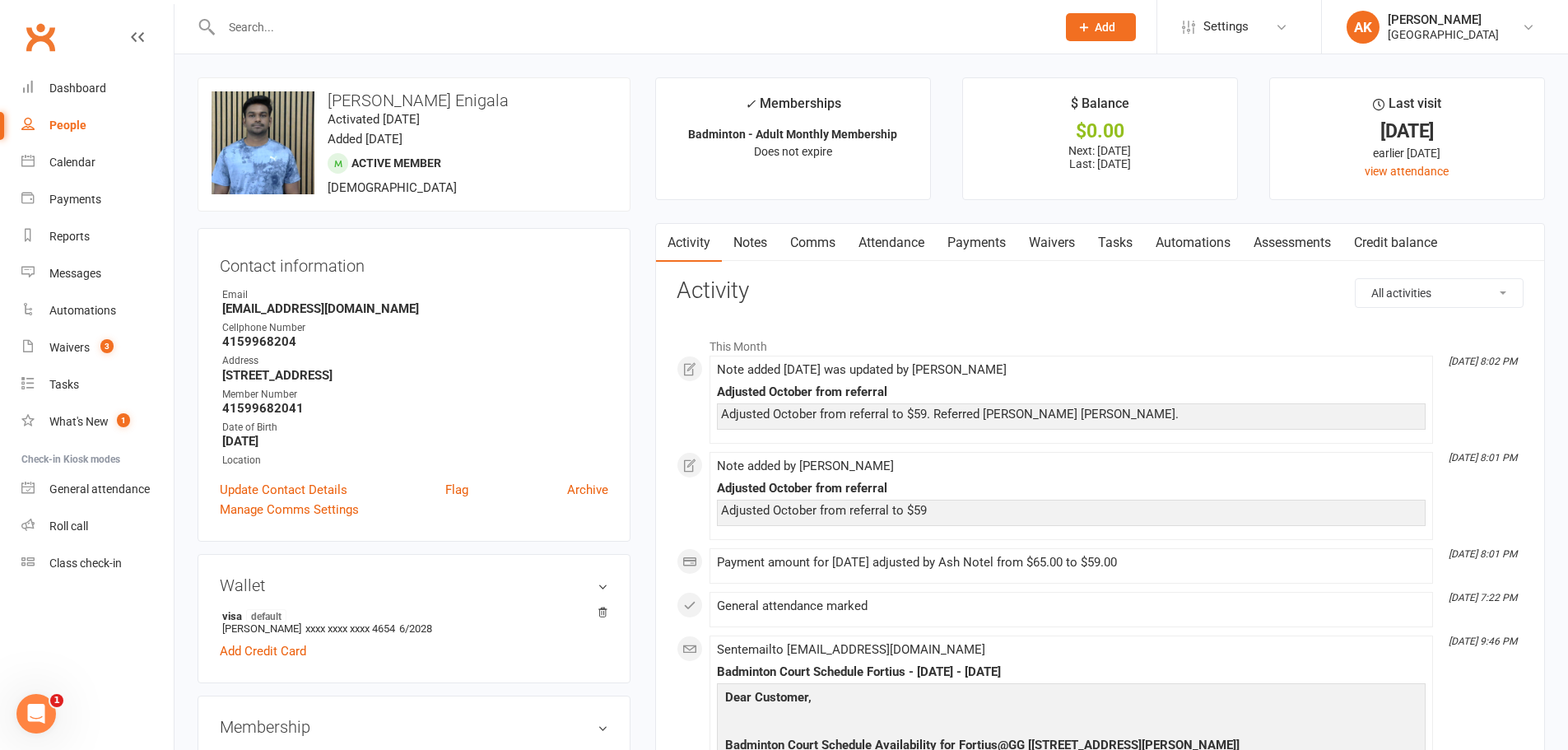
click at [908, 255] on link "Attendance" at bounding box center [891, 243] width 89 height 38
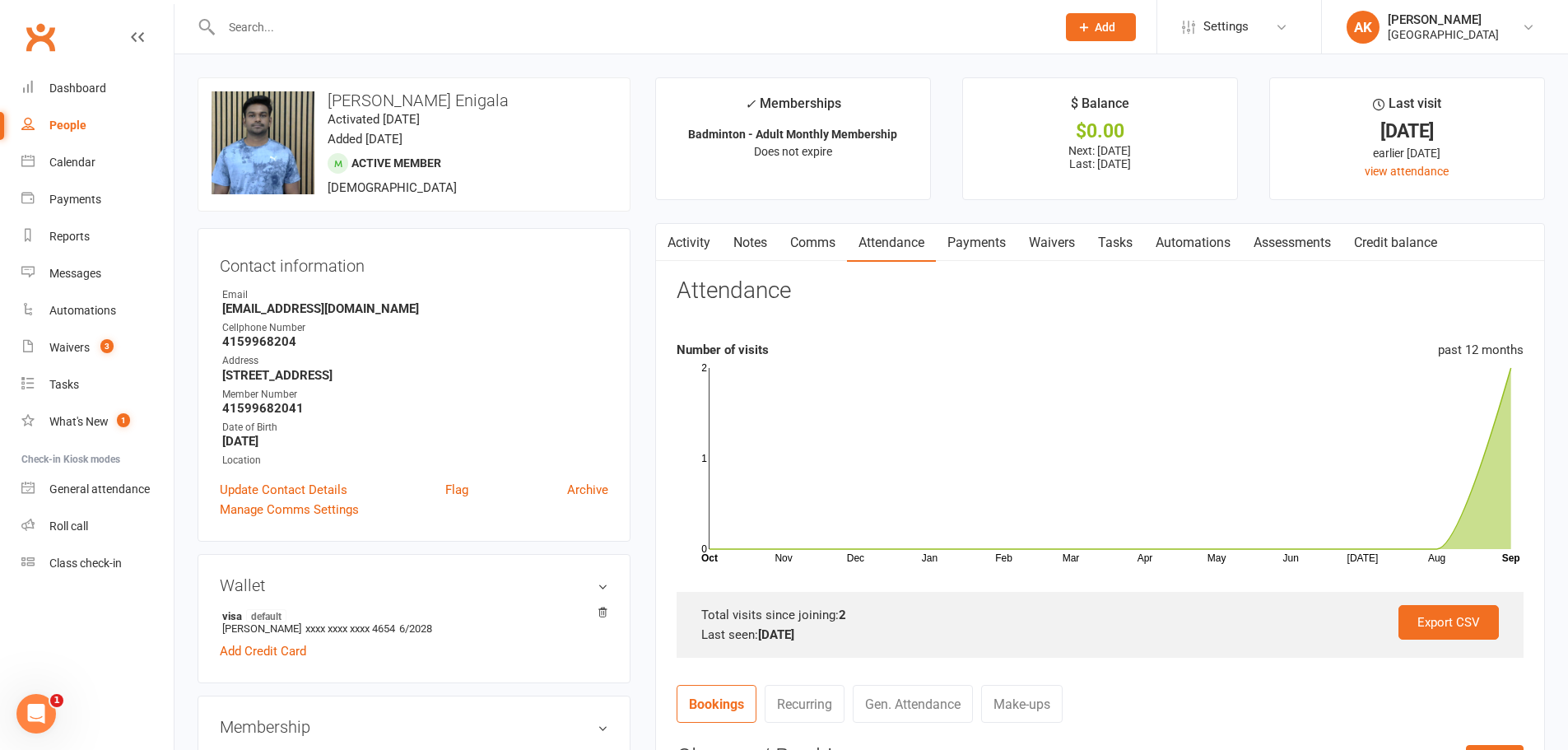
click at [976, 250] on link "Payments" at bounding box center [977, 243] width 82 height 38
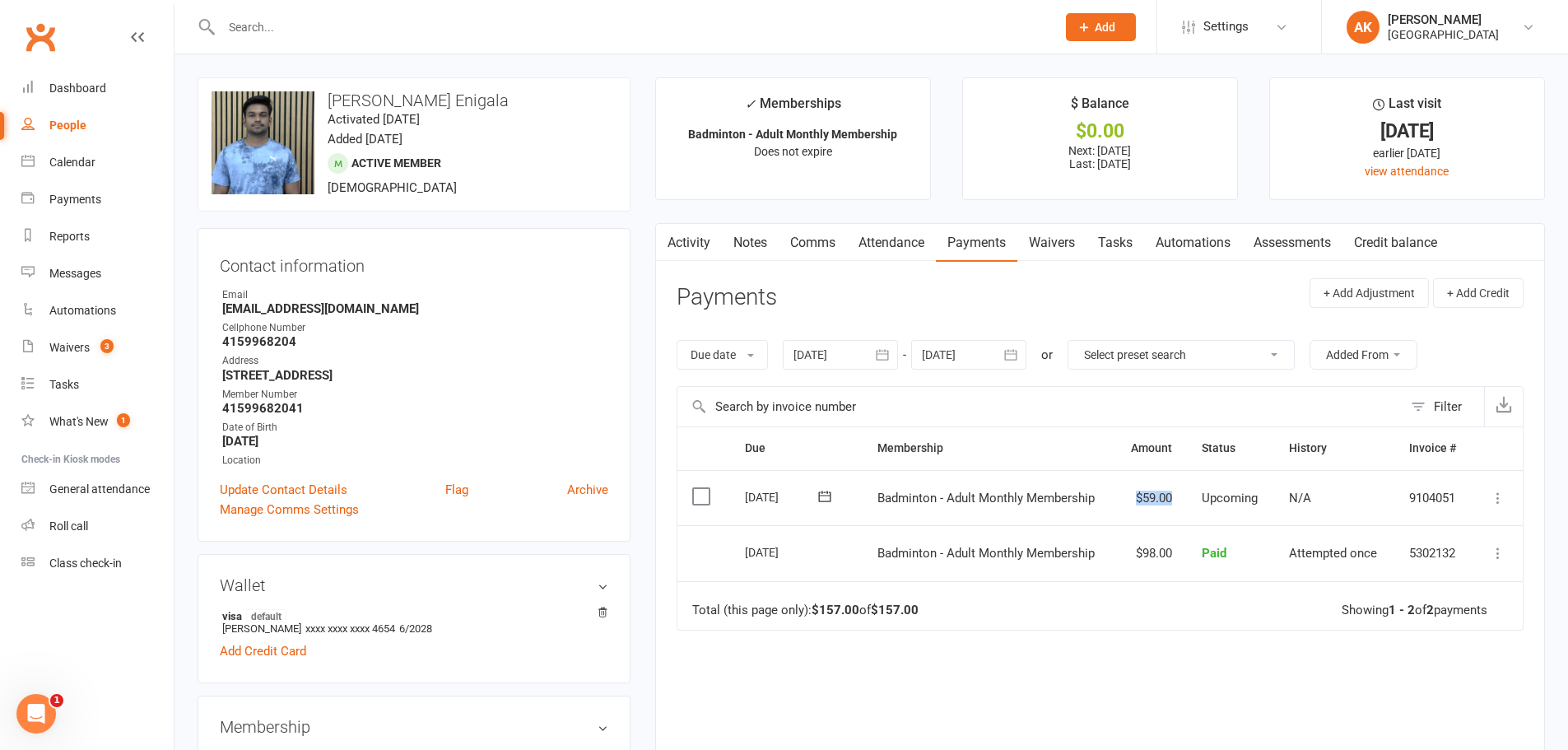
drag, startPoint x: 1125, startPoint y: 498, endPoint x: 1177, endPoint y: 498, distance: 52.0
click at [1177, 498] on td "$59.00" at bounding box center [1150, 497] width 72 height 56
click at [1171, 498] on td "$59.00" at bounding box center [1150, 497] width 72 height 56
click at [1148, 498] on td "$59.00" at bounding box center [1150, 497] width 72 height 56
drag, startPoint x: 1129, startPoint y: 497, endPoint x: 1186, endPoint y: 499, distance: 57.0
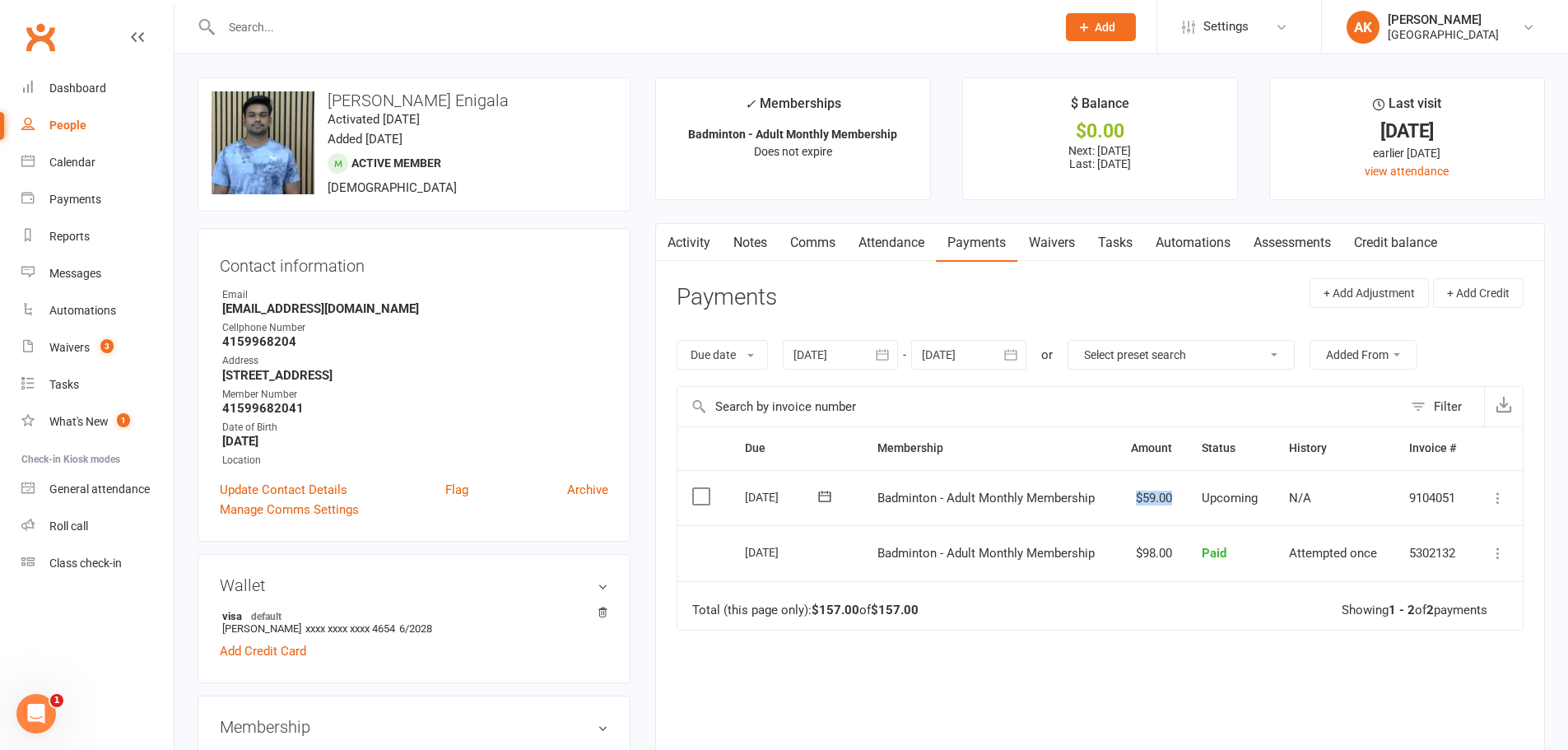
click at [1186, 499] on tr "Select this [DATE] [PERSON_NAME] Enigala Badminton - Adult Monthly Membership $…" at bounding box center [1100, 497] width 846 height 56
click at [1157, 499] on td "$59.00" at bounding box center [1150, 497] width 72 height 56
drag, startPoint x: 1128, startPoint y: 502, endPoint x: 1172, endPoint y: 501, distance: 44.0
click at [1172, 501] on td "$59.00" at bounding box center [1150, 497] width 72 height 56
click at [1160, 501] on td "$59.00" at bounding box center [1150, 497] width 72 height 56
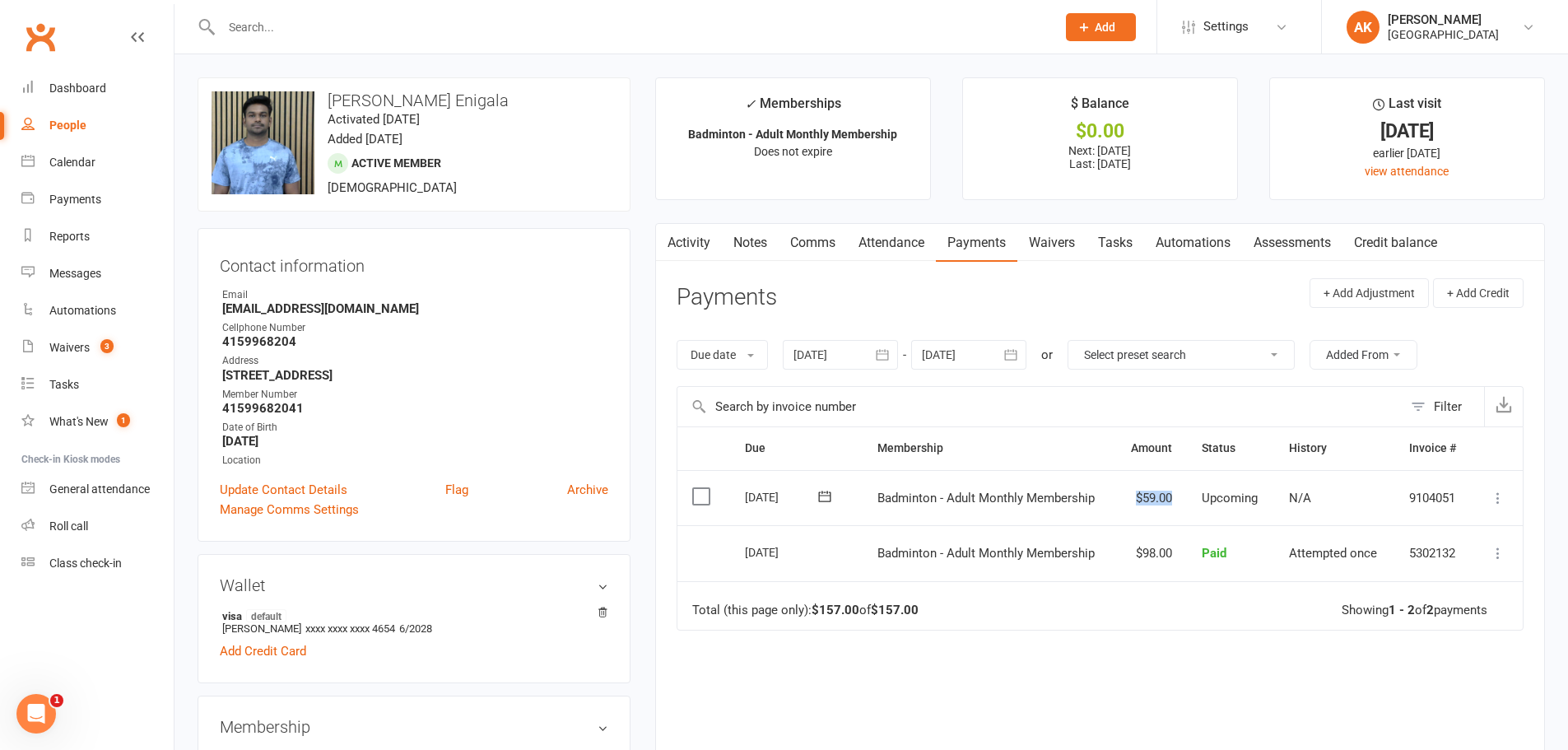
drag, startPoint x: 1131, startPoint y: 496, endPoint x: 1196, endPoint y: 499, distance: 65.1
click at [1196, 499] on tr "Select this 01 Oct 2025 Sumanth reddy Enigala Badminton - Adult Monthly Members…" at bounding box center [1100, 497] width 846 height 56
click at [1159, 496] on td "$59.00" at bounding box center [1150, 497] width 72 height 56
click at [745, 238] on link "Notes" at bounding box center [751, 243] width 57 height 38
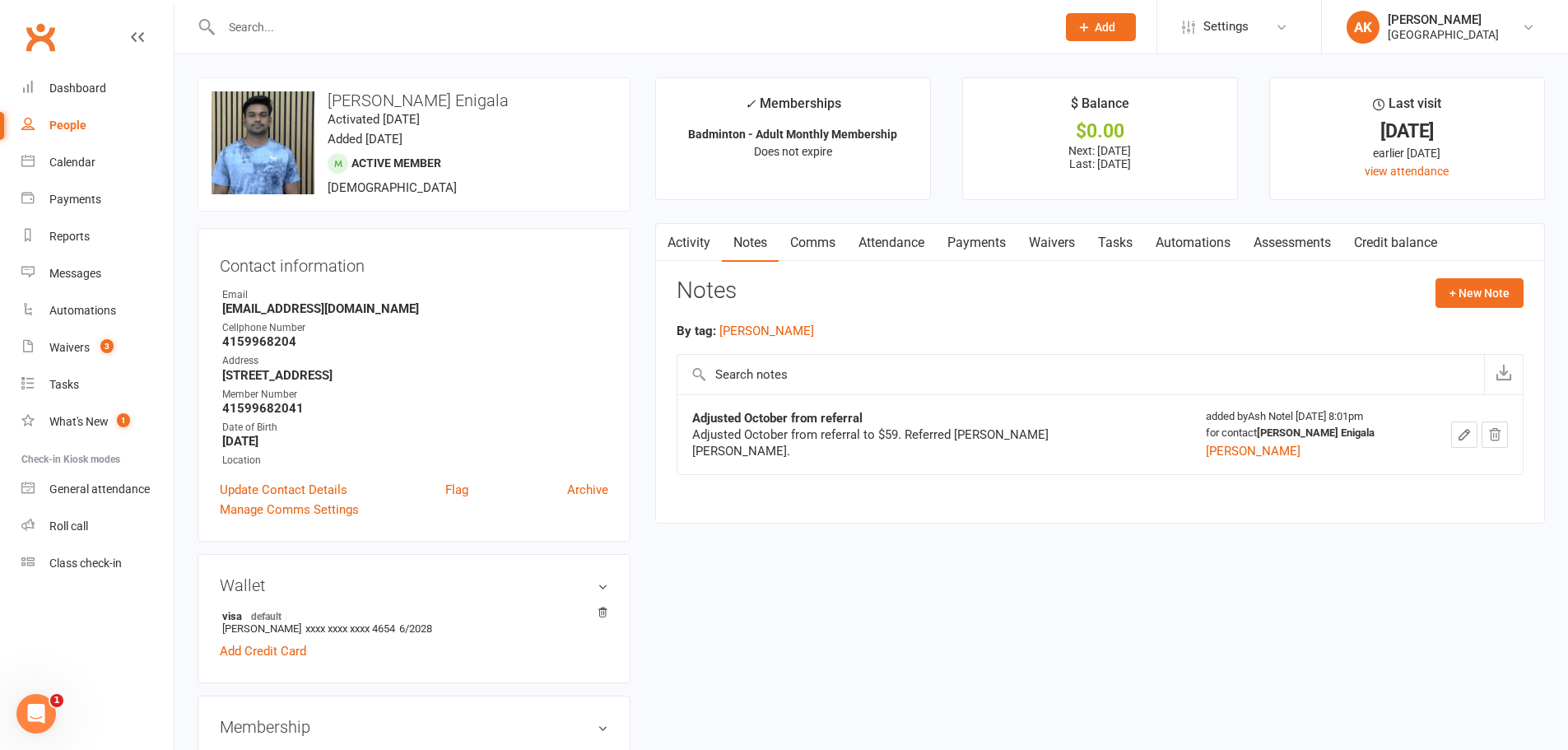
click at [716, 248] on link "Activity" at bounding box center [688, 243] width 65 height 38
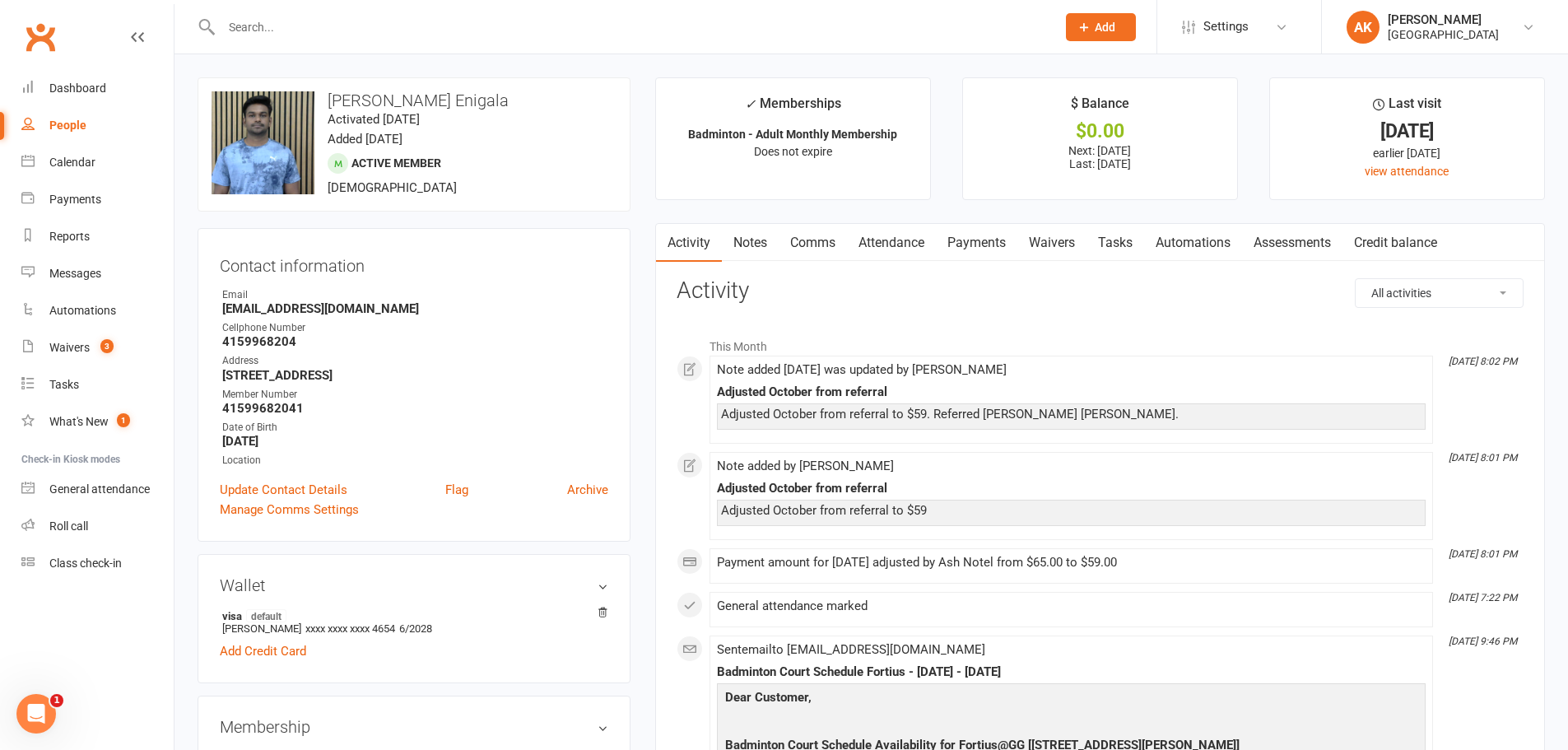
click at [944, 237] on link "Payments" at bounding box center [977, 243] width 82 height 38
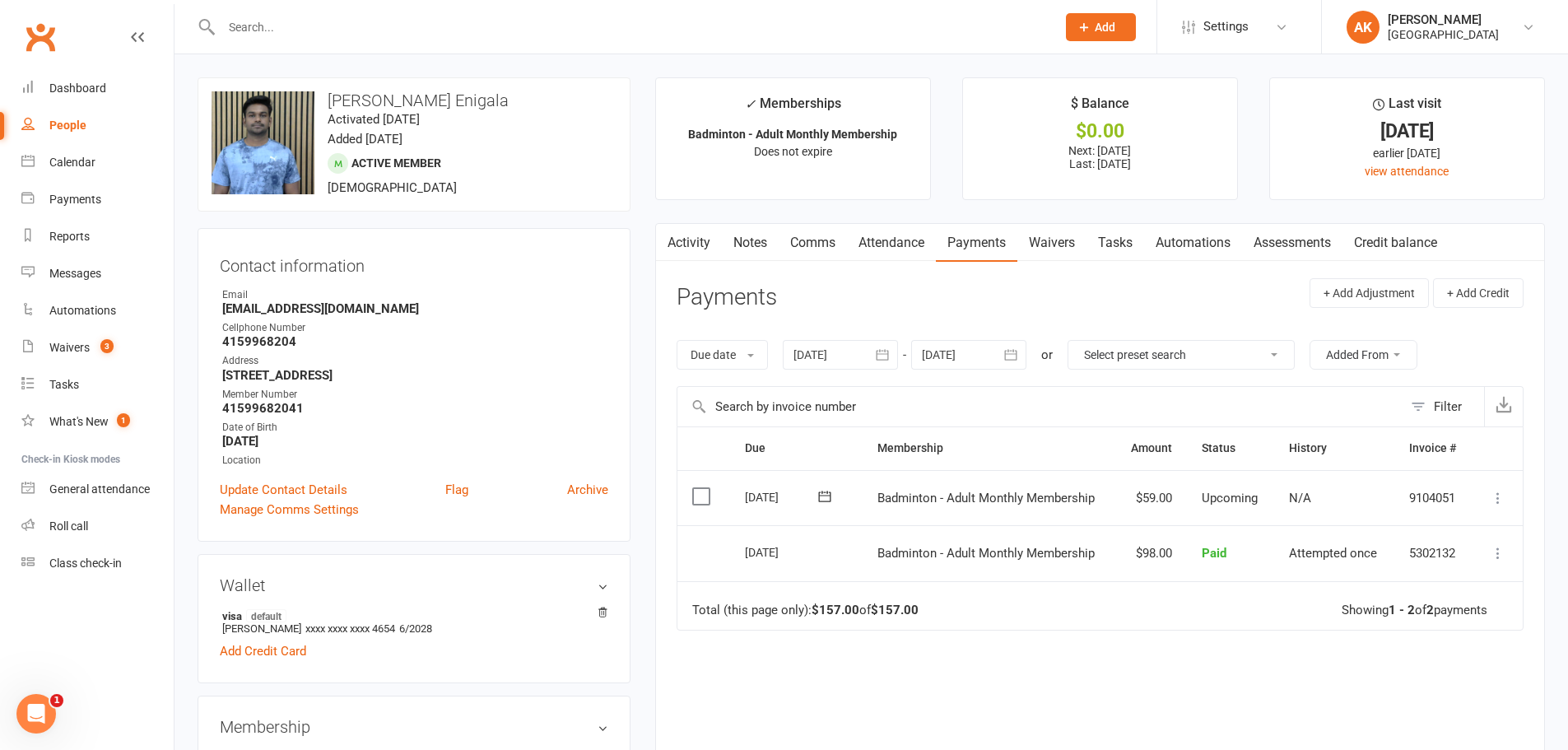
click at [968, 237] on link "Payments" at bounding box center [977, 243] width 82 height 38
click at [1497, 505] on icon at bounding box center [1498, 497] width 16 height 16
click at [1223, 679] on div "Due Contact Membership Amount Status History Invoice # Select this 01 Oct 2025 …" at bounding box center [1100, 634] width 847 height 417
click at [685, 247] on link "Activity" at bounding box center [688, 243] width 65 height 38
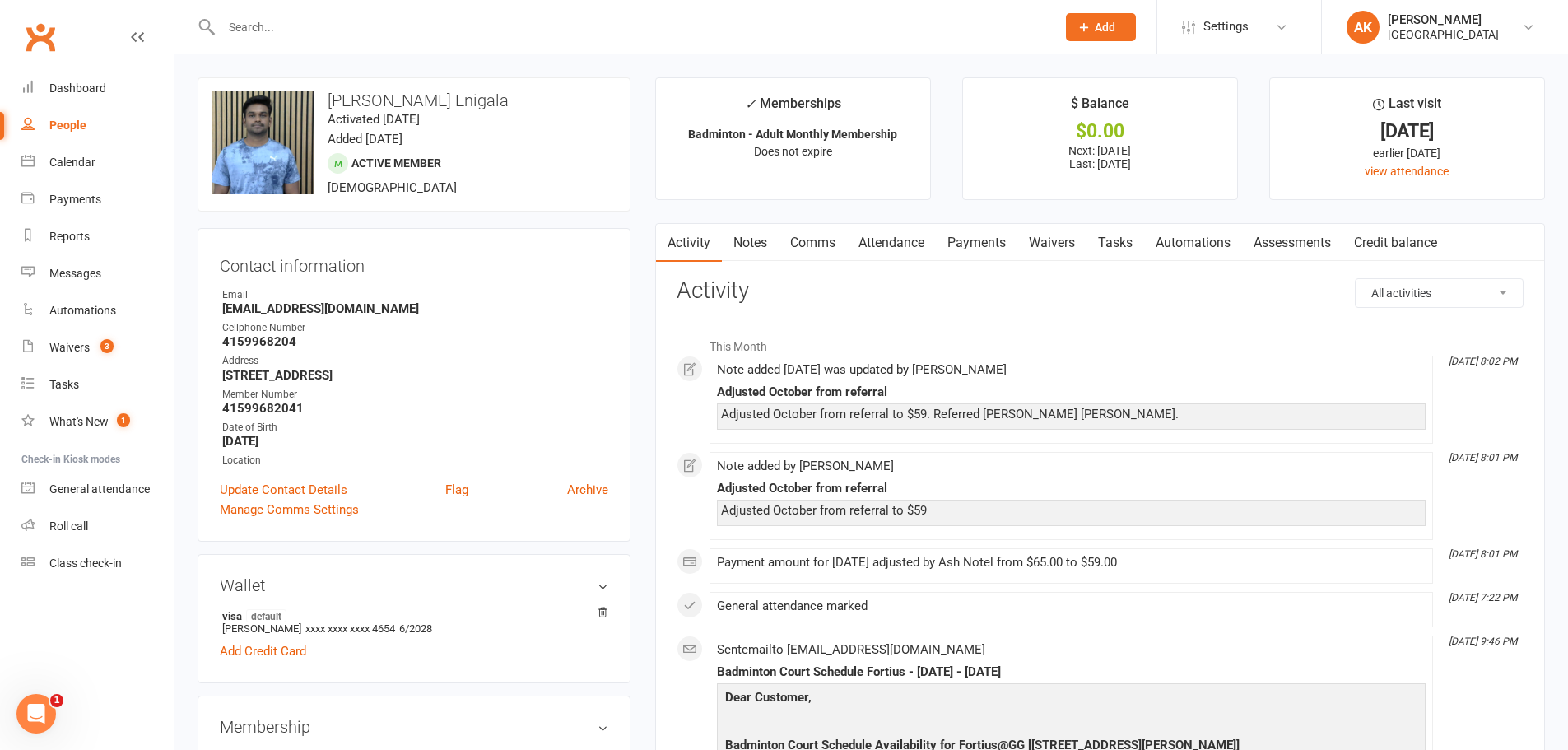
click at [902, 250] on link "Attendance" at bounding box center [891, 243] width 89 height 38
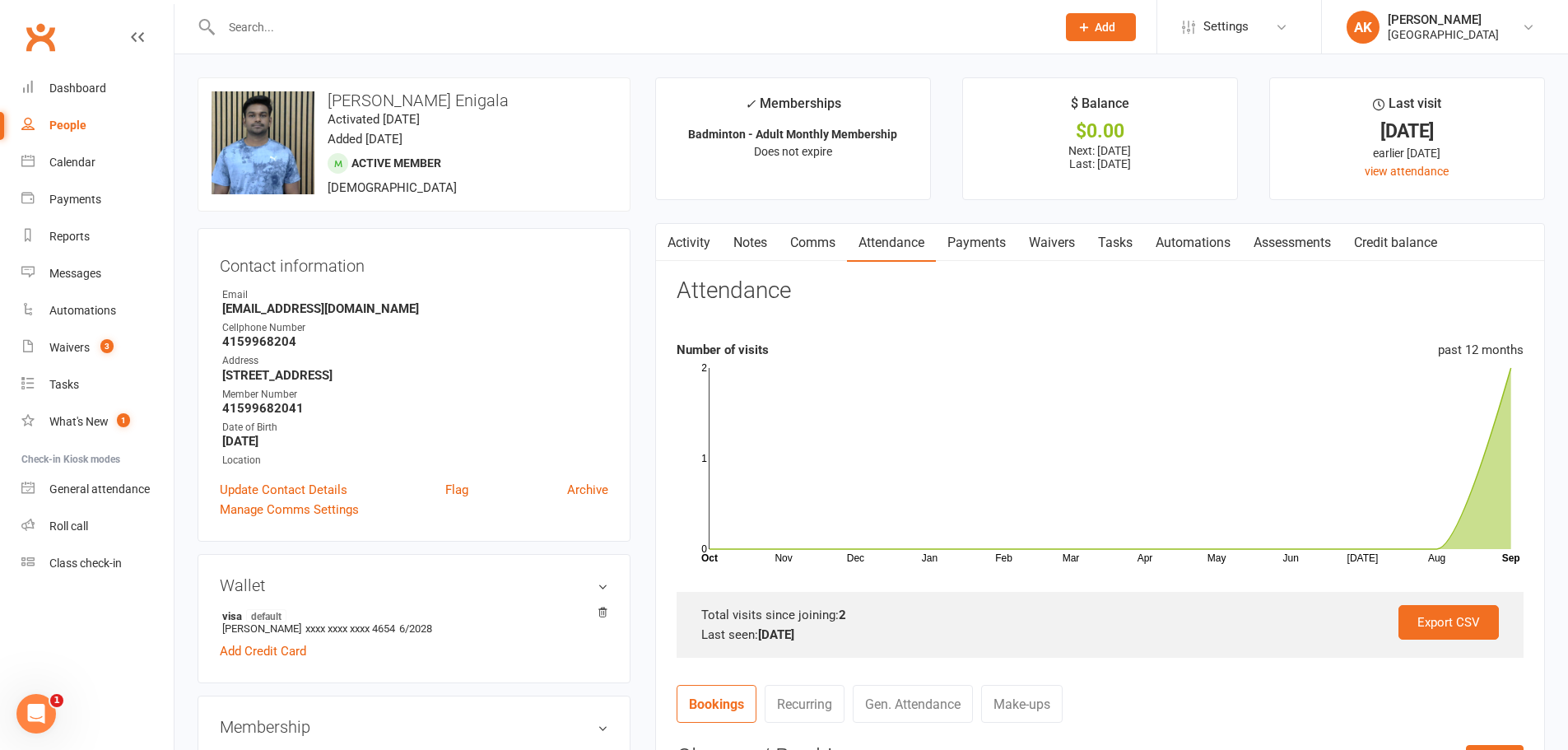
click at [986, 243] on link "Payments" at bounding box center [977, 243] width 82 height 38
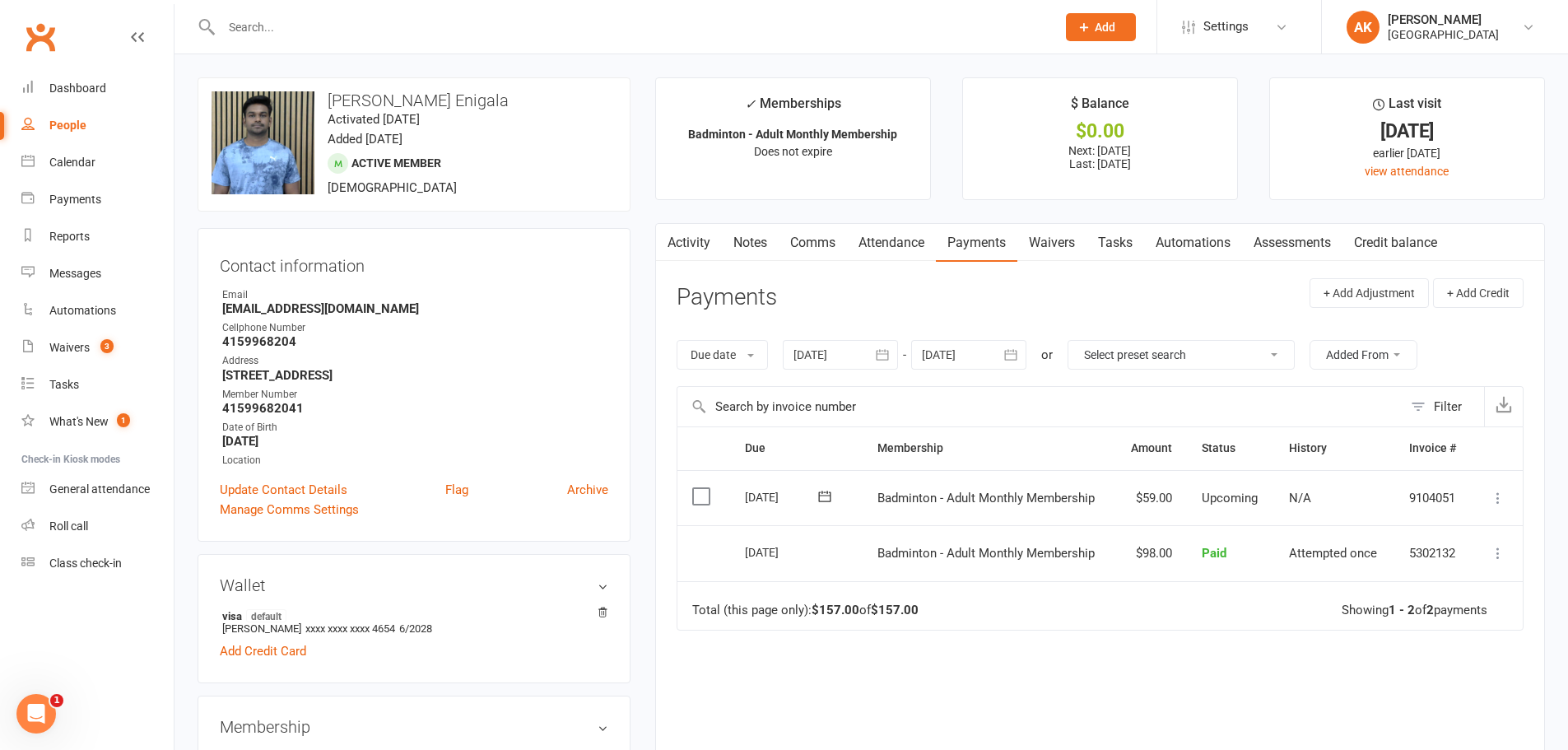
click at [704, 238] on link "Activity" at bounding box center [688, 243] width 65 height 38
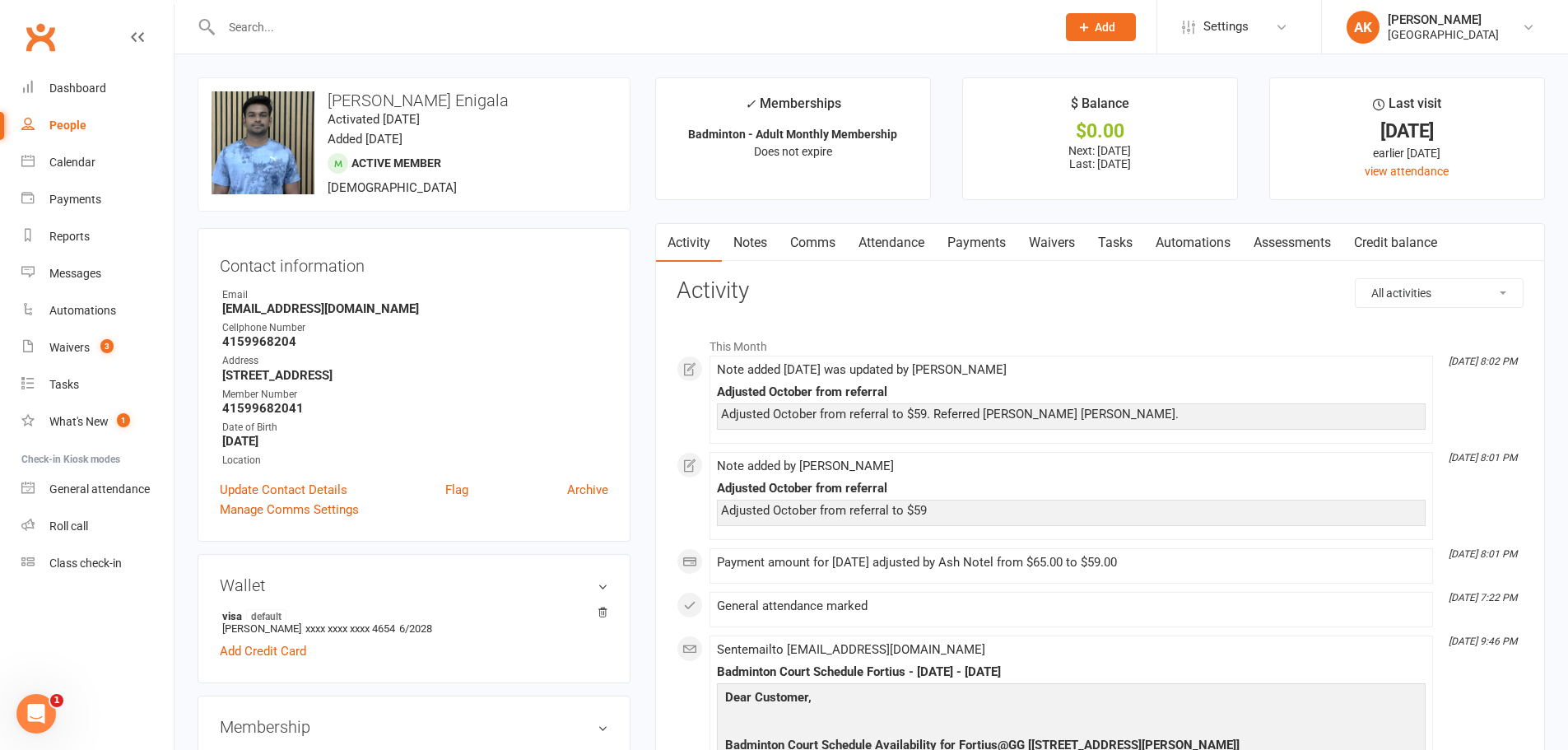
click at [746, 251] on link "Notes" at bounding box center [751, 243] width 57 height 38
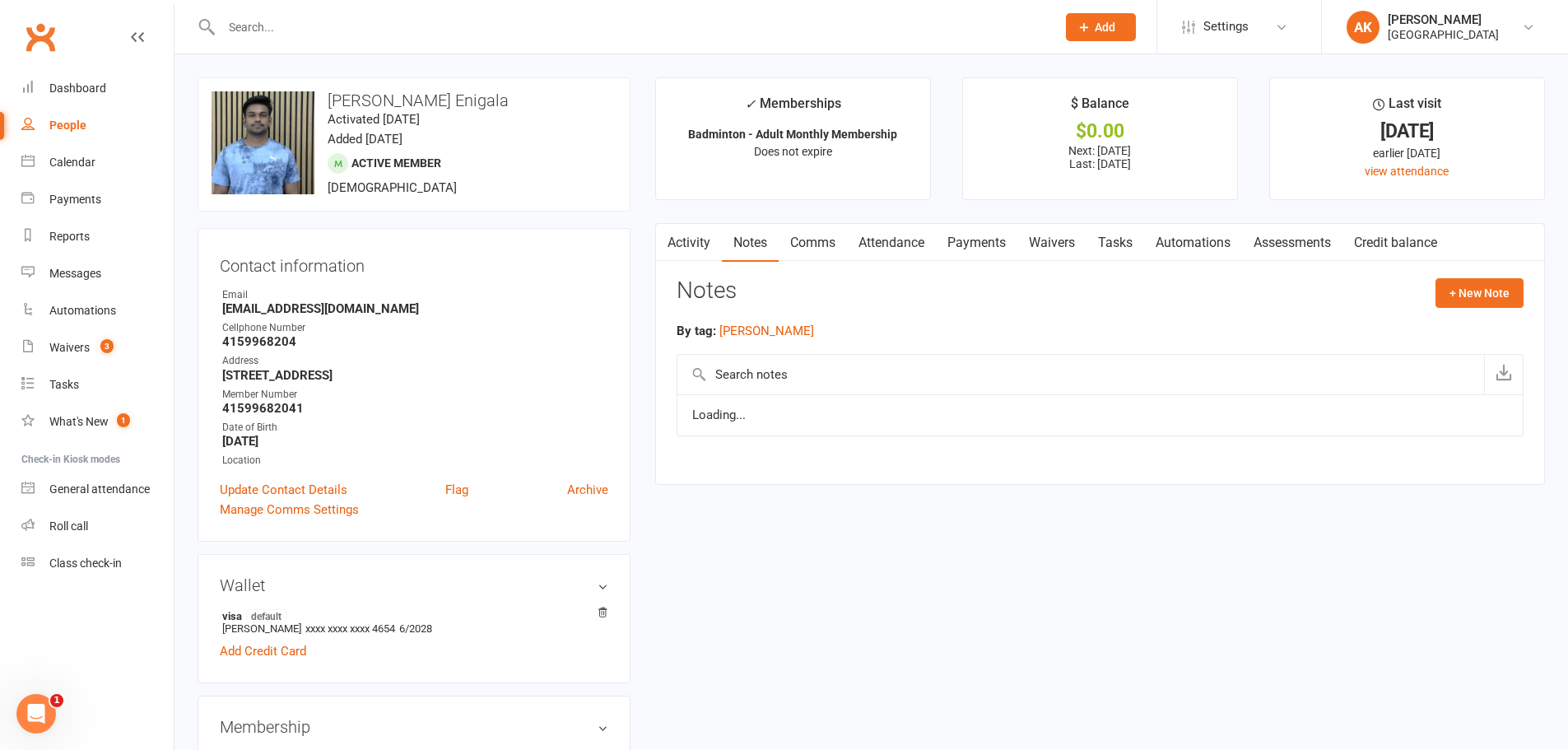
click at [817, 245] on link "Comms" at bounding box center [812, 243] width 68 height 38
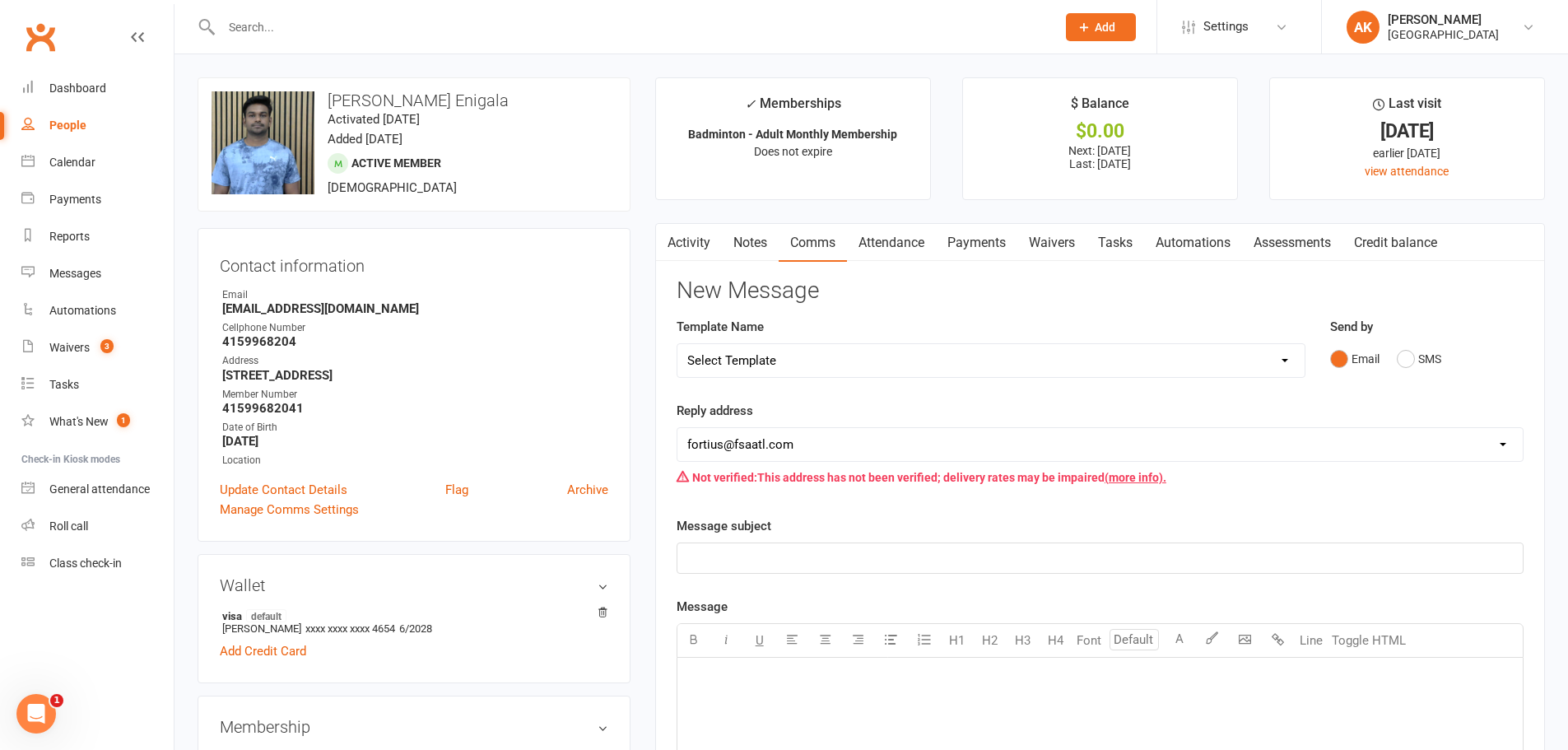
click at [898, 242] on link "Attendance" at bounding box center [891, 243] width 89 height 38
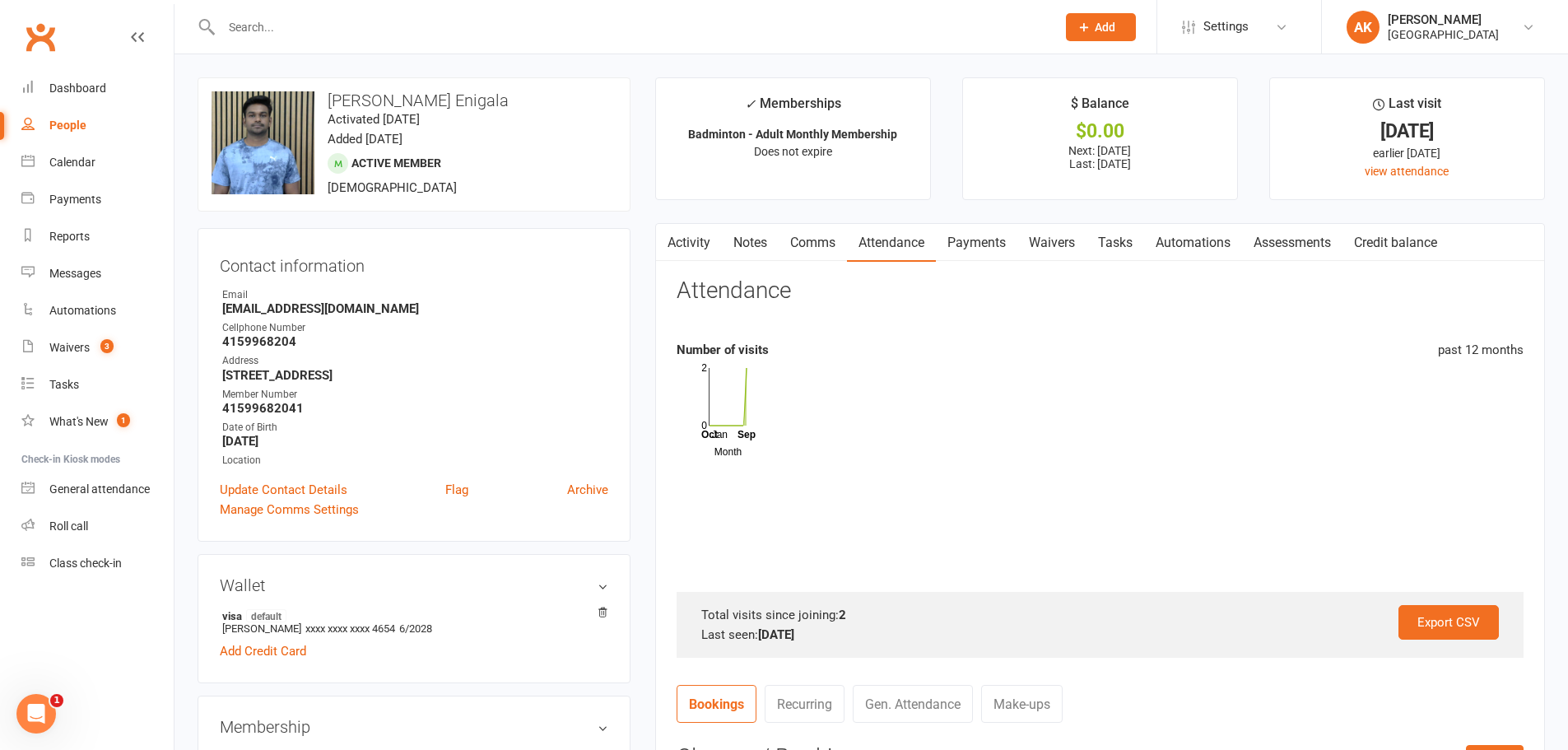
click at [694, 251] on link "Activity" at bounding box center [688, 243] width 65 height 38
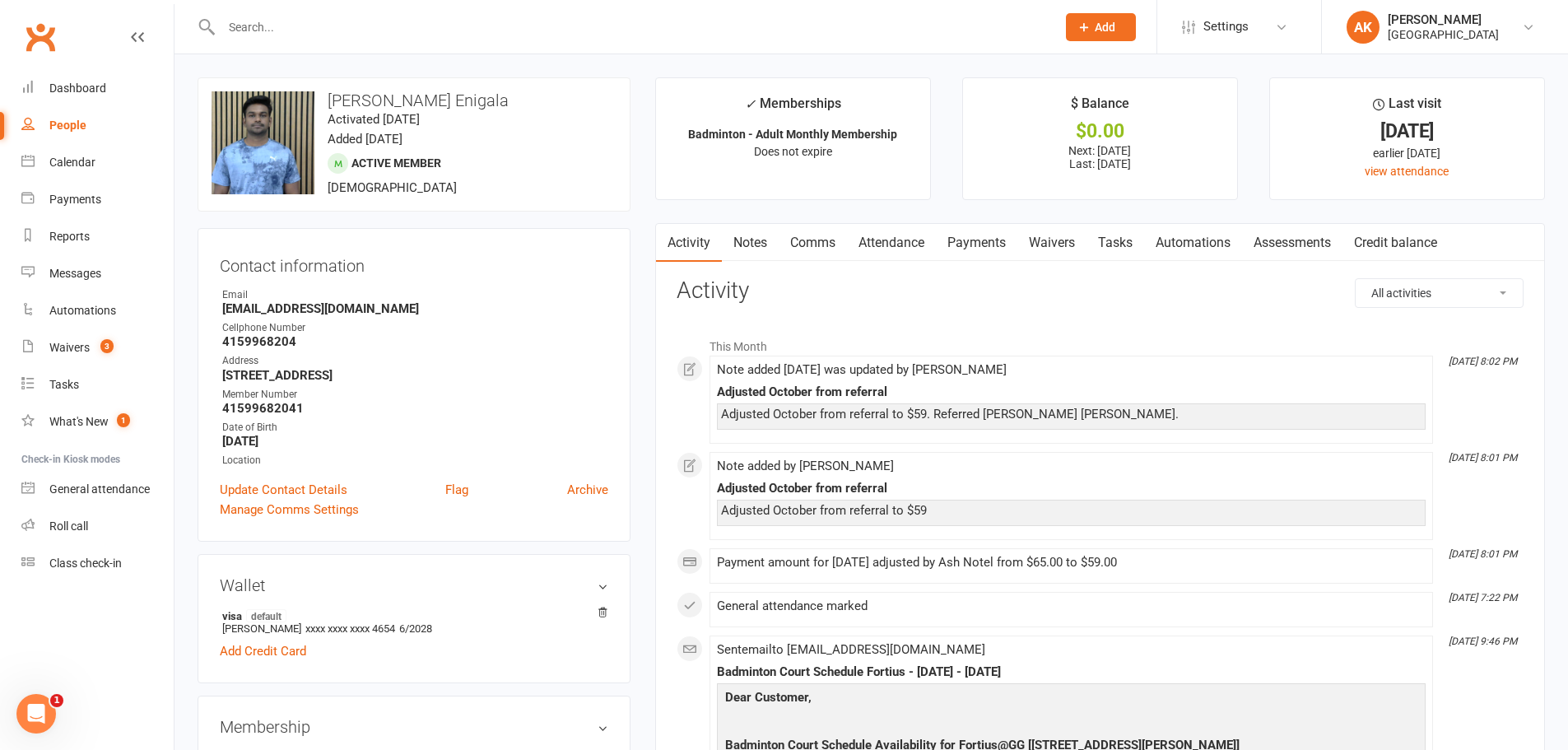
drag, startPoint x: 803, startPoint y: 241, endPoint x: 875, endPoint y: 241, distance: 72.0
click at [809, 242] on link "Comms" at bounding box center [812, 243] width 68 height 38
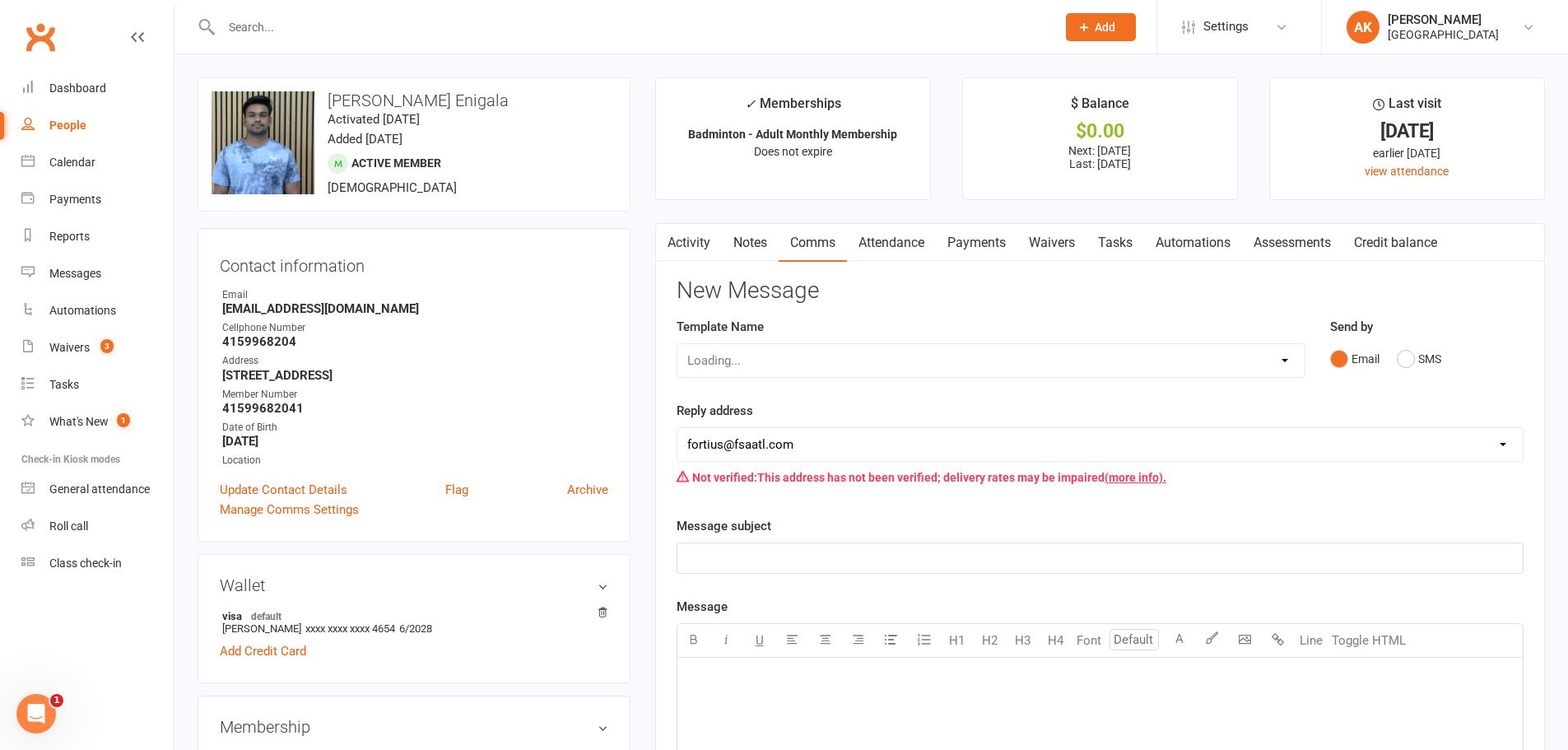
click at [880, 239] on link "Attendance" at bounding box center [891, 243] width 89 height 38
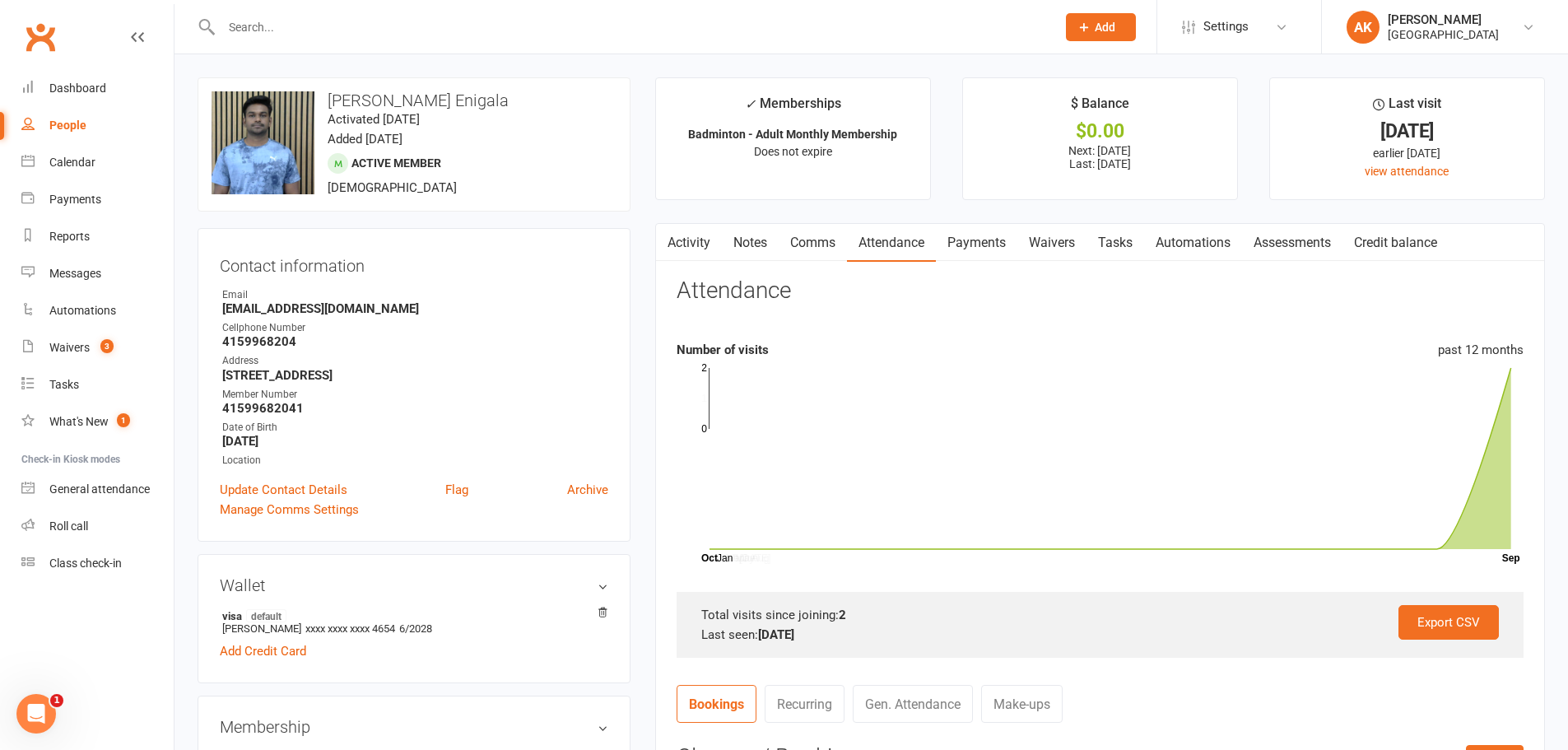
click at [691, 249] on link "Activity" at bounding box center [688, 243] width 65 height 38
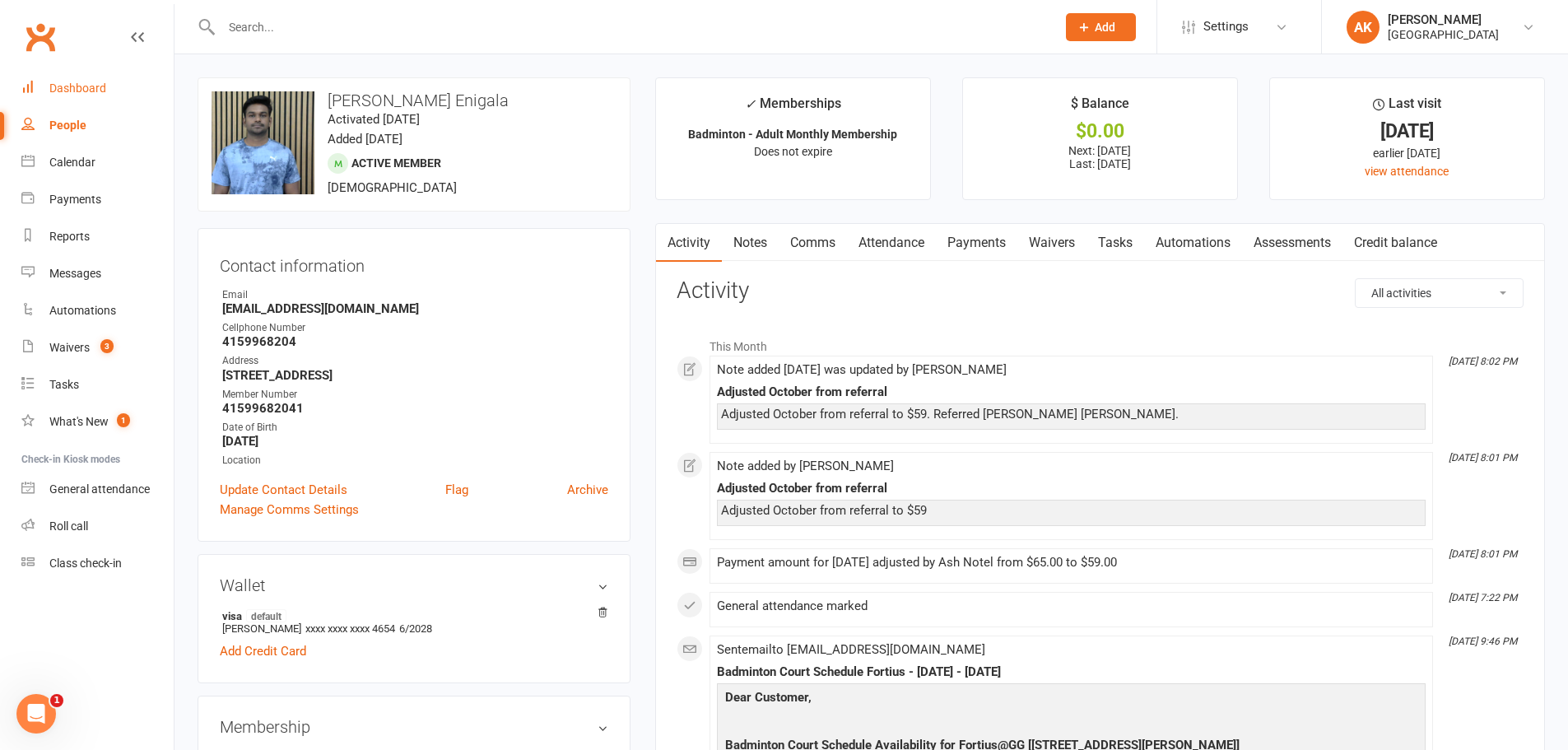
click at [93, 82] on link "Dashboard" at bounding box center [98, 88] width 152 height 37
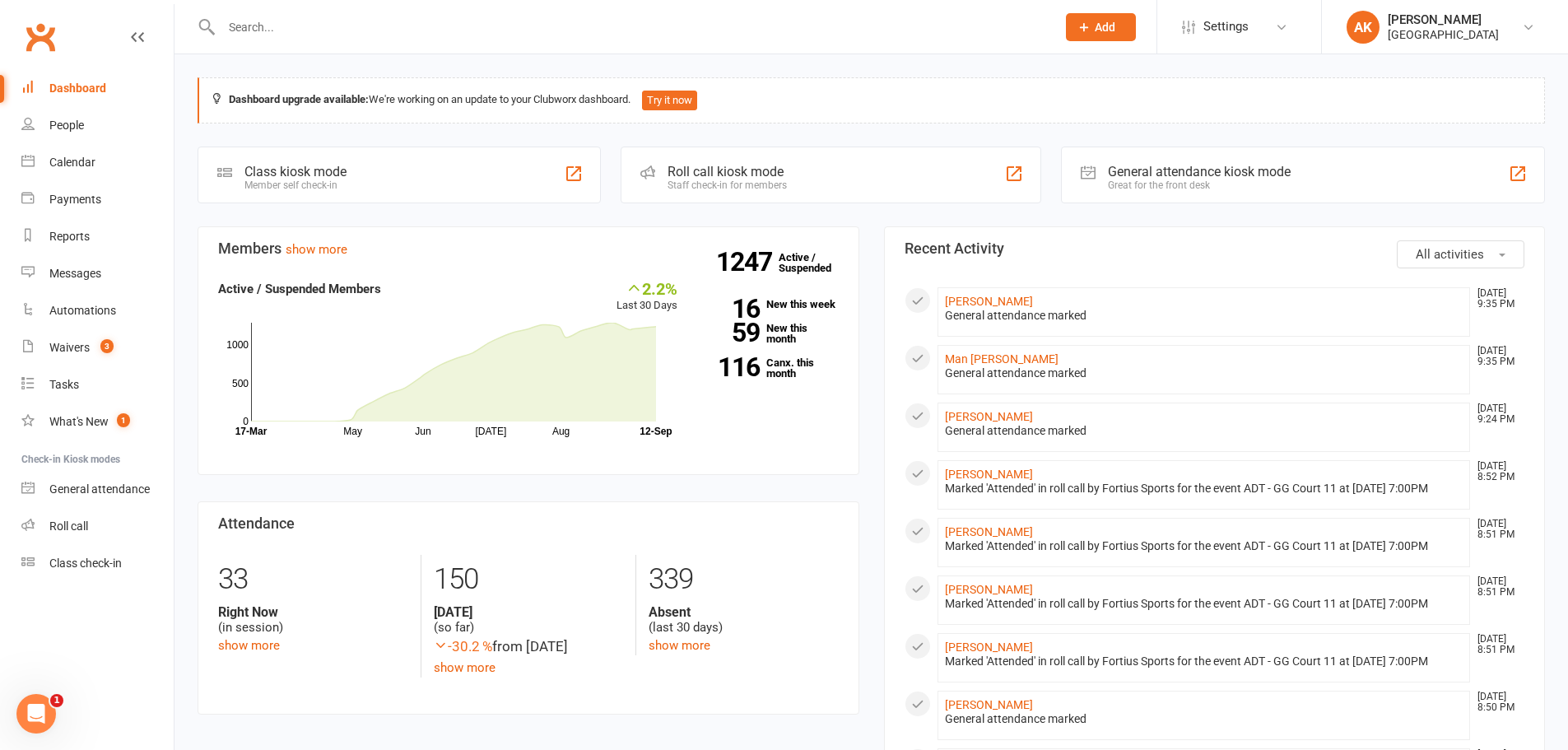
click at [89, 98] on link "Dashboard" at bounding box center [98, 88] width 152 height 37
click at [90, 274] on div "Messages" at bounding box center [75, 273] width 52 height 13
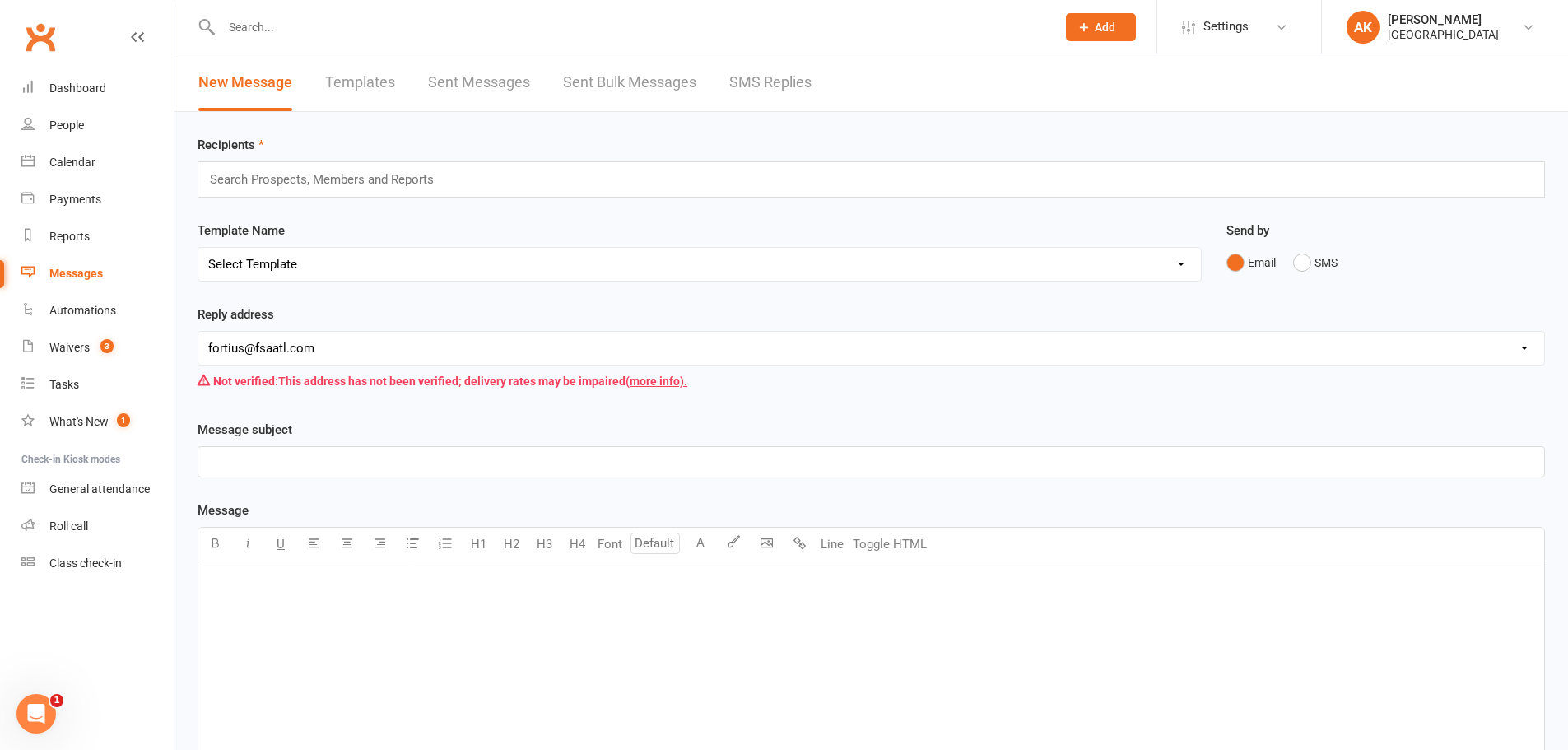
click at [316, 174] on input "text" at bounding box center [328, 179] width 241 height 22
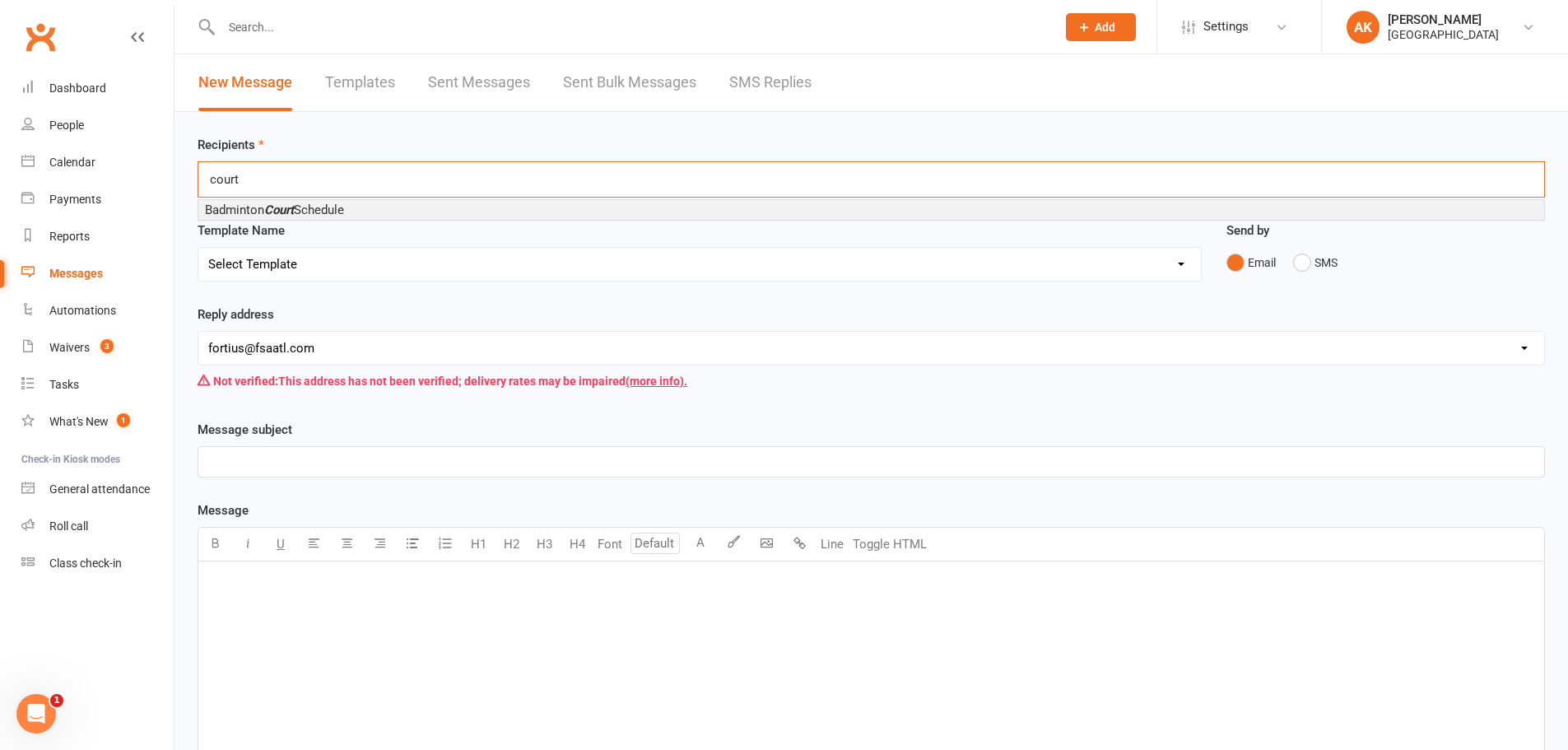
type input "court"
click at [276, 209] on em "Court" at bounding box center [278, 210] width 29 height 15
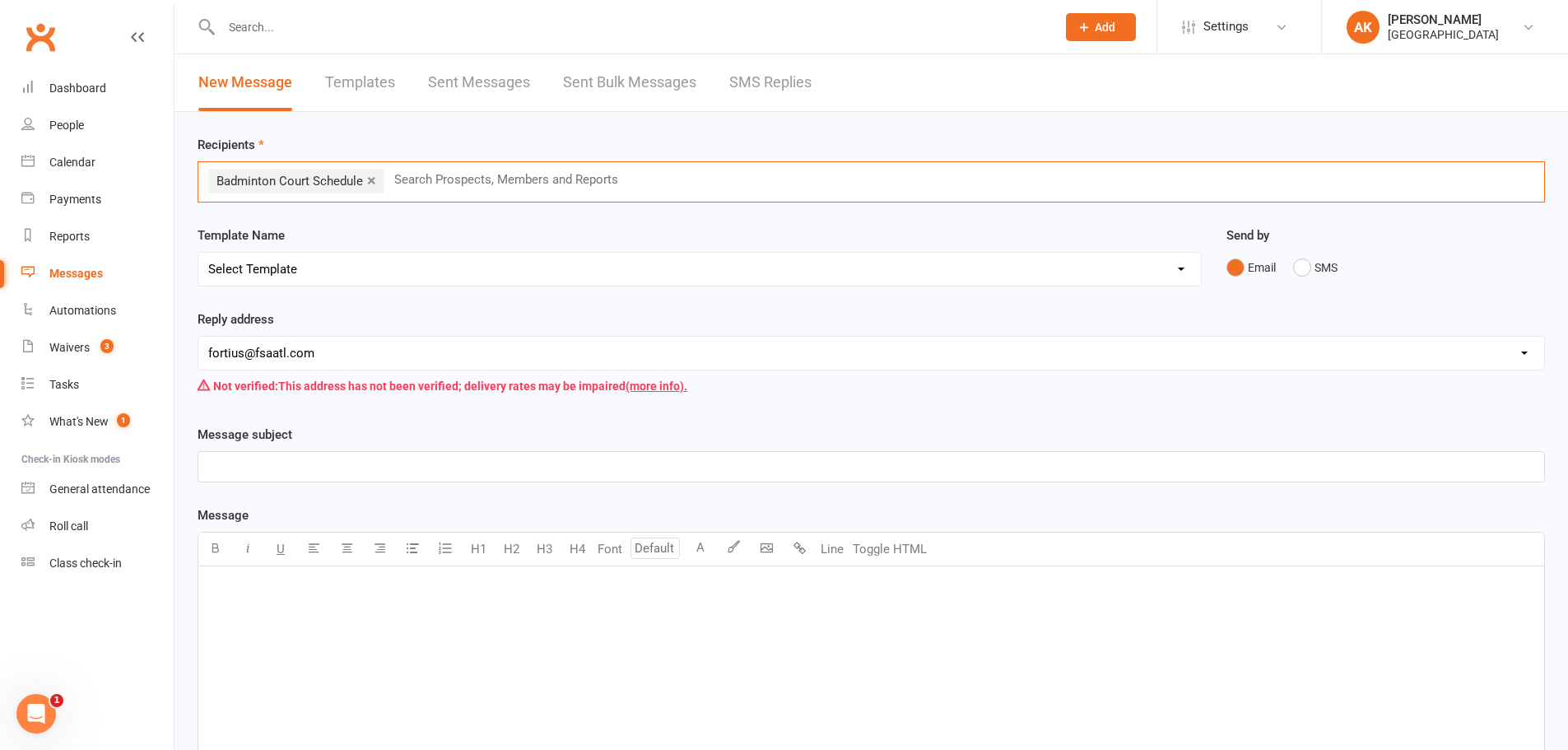
click at [299, 271] on select "Select Template [Email] Badminton Court Schedule [SMS] [Default template - revi…" at bounding box center [700, 269] width 1002 height 33
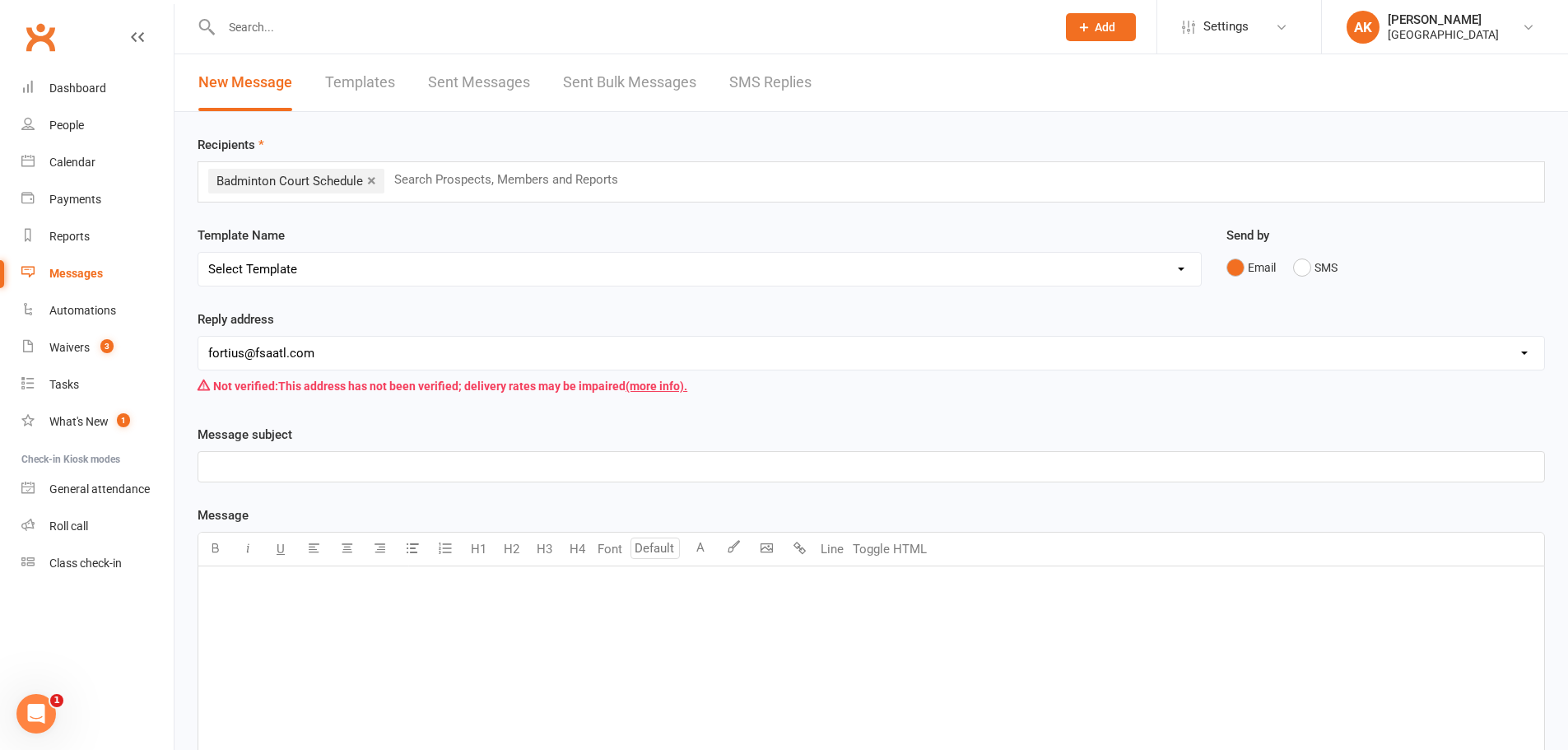
select select "0"
click at [198, 253] on select "Select Template [Email] Badminton Court Schedule [SMS] [Default template - revi…" at bounding box center [700, 269] width 1002 height 33
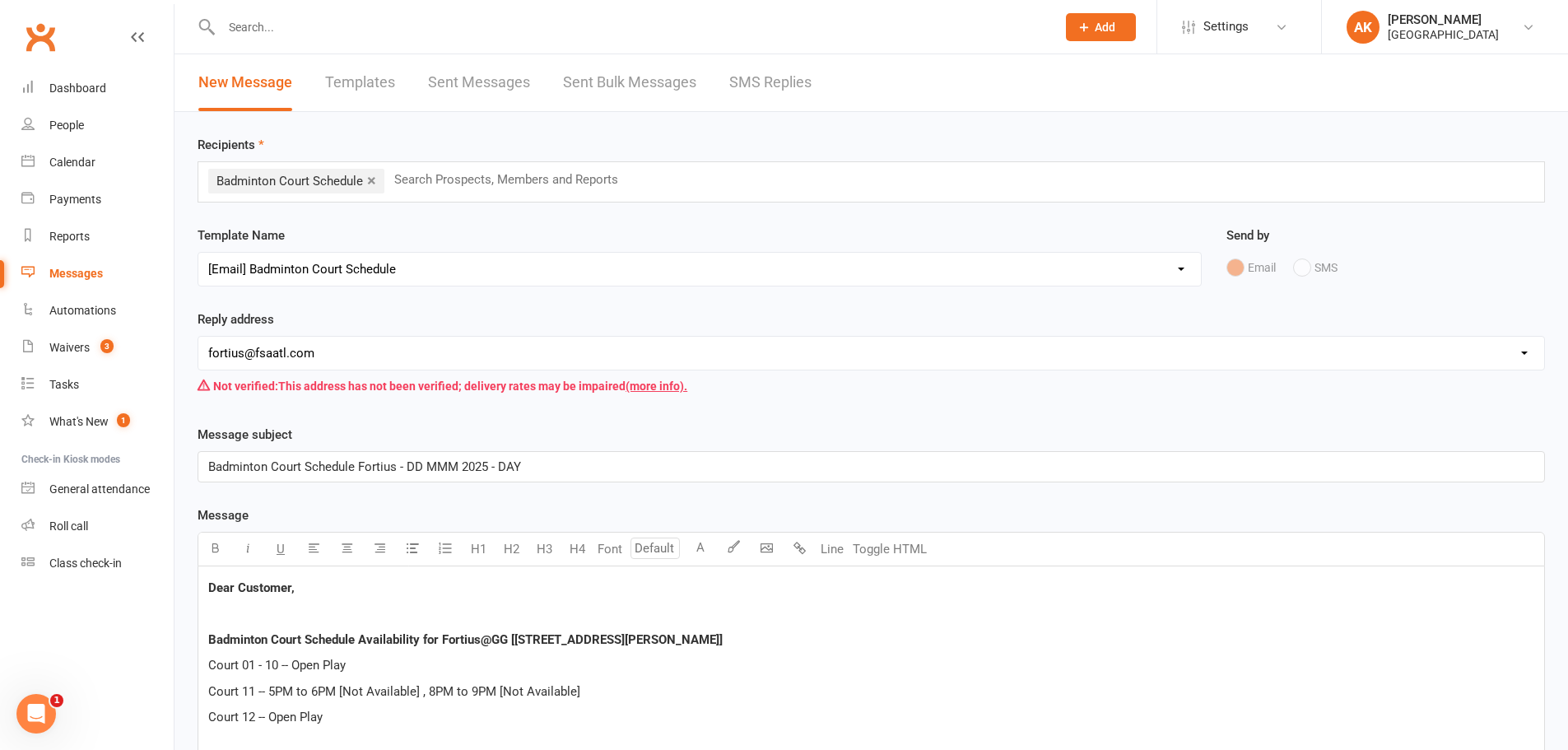
click at [422, 470] on span "Badminton Court Schedule Fortius - DD MMM 2025 - DAY" at bounding box center [364, 467] width 313 height 15
click at [441, 466] on span "Badminton Court Schedule Fortius - MMM 2025 - DAY" at bounding box center [356, 467] width 296 height 15
click at [691, 475] on p "Badminton Court Schedule Fortius - [DATE] - DAY" at bounding box center [870, 466] width 1326 height 20
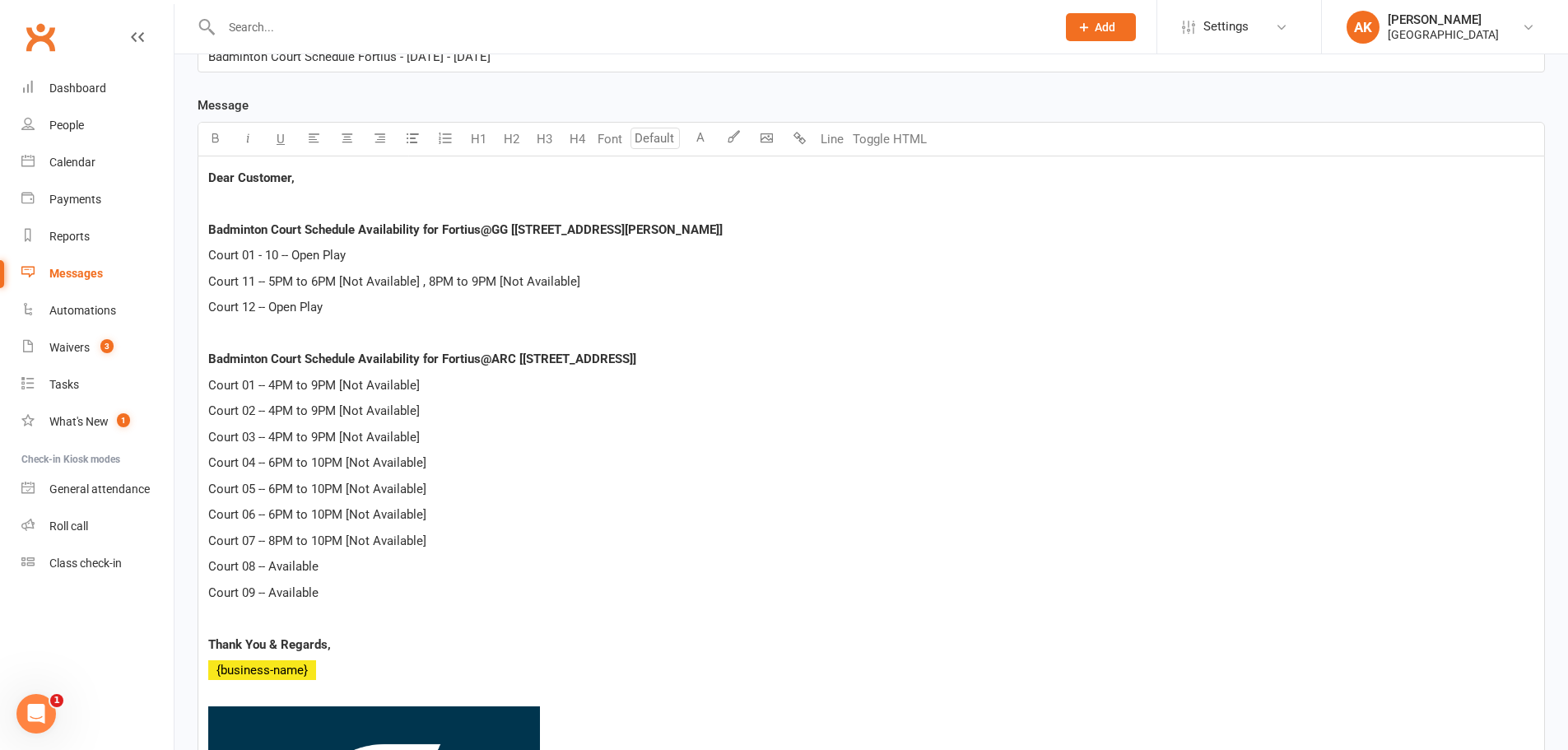
scroll to position [412, 0]
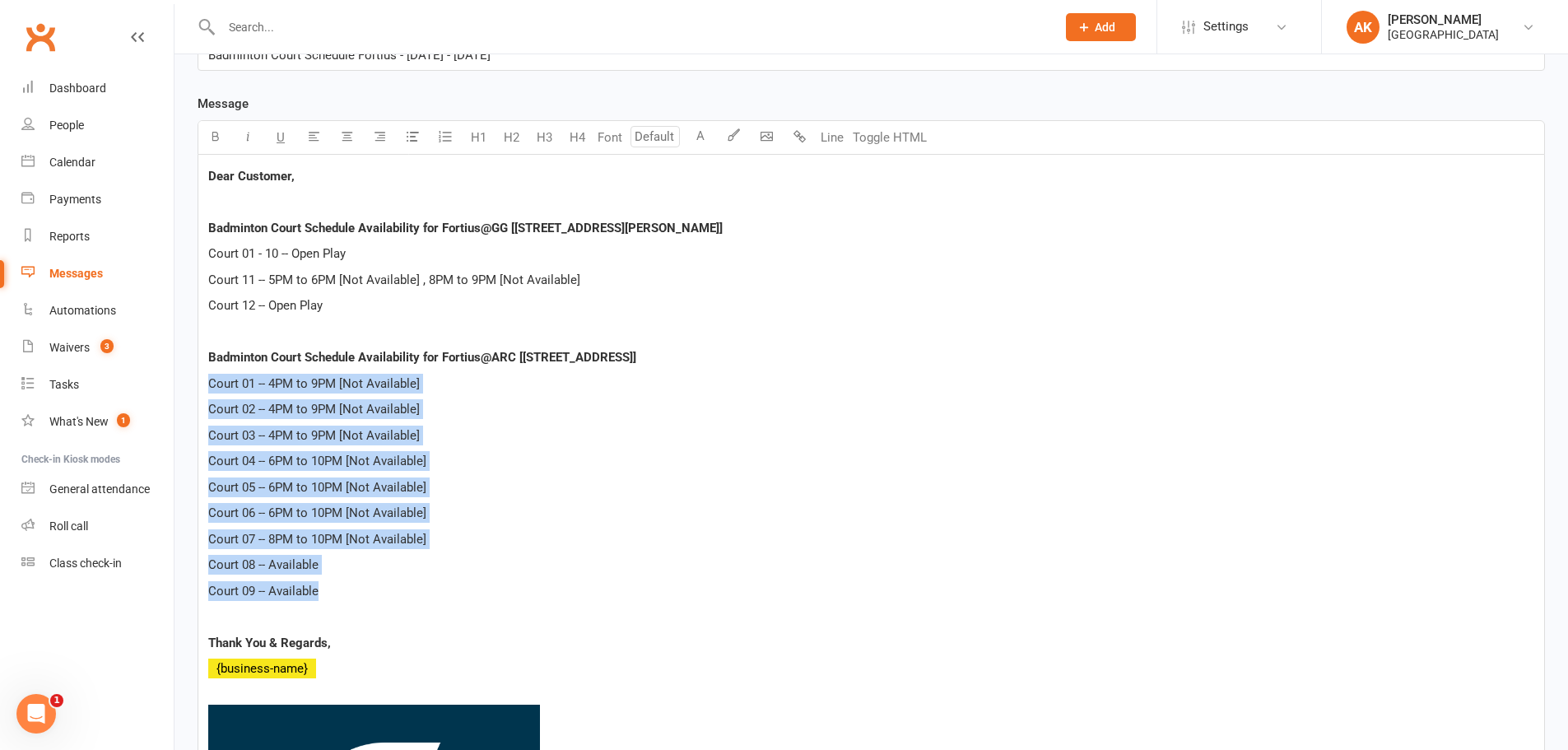
drag, startPoint x: 400, startPoint y: 577, endPoint x: 208, endPoint y: 379, distance: 275.8
click at [208, 379] on div "Dear Customer, Badminton Court Schedule Availability for Fortius@GG [[STREET_AD…" at bounding box center [871, 604] width 1346 height 898
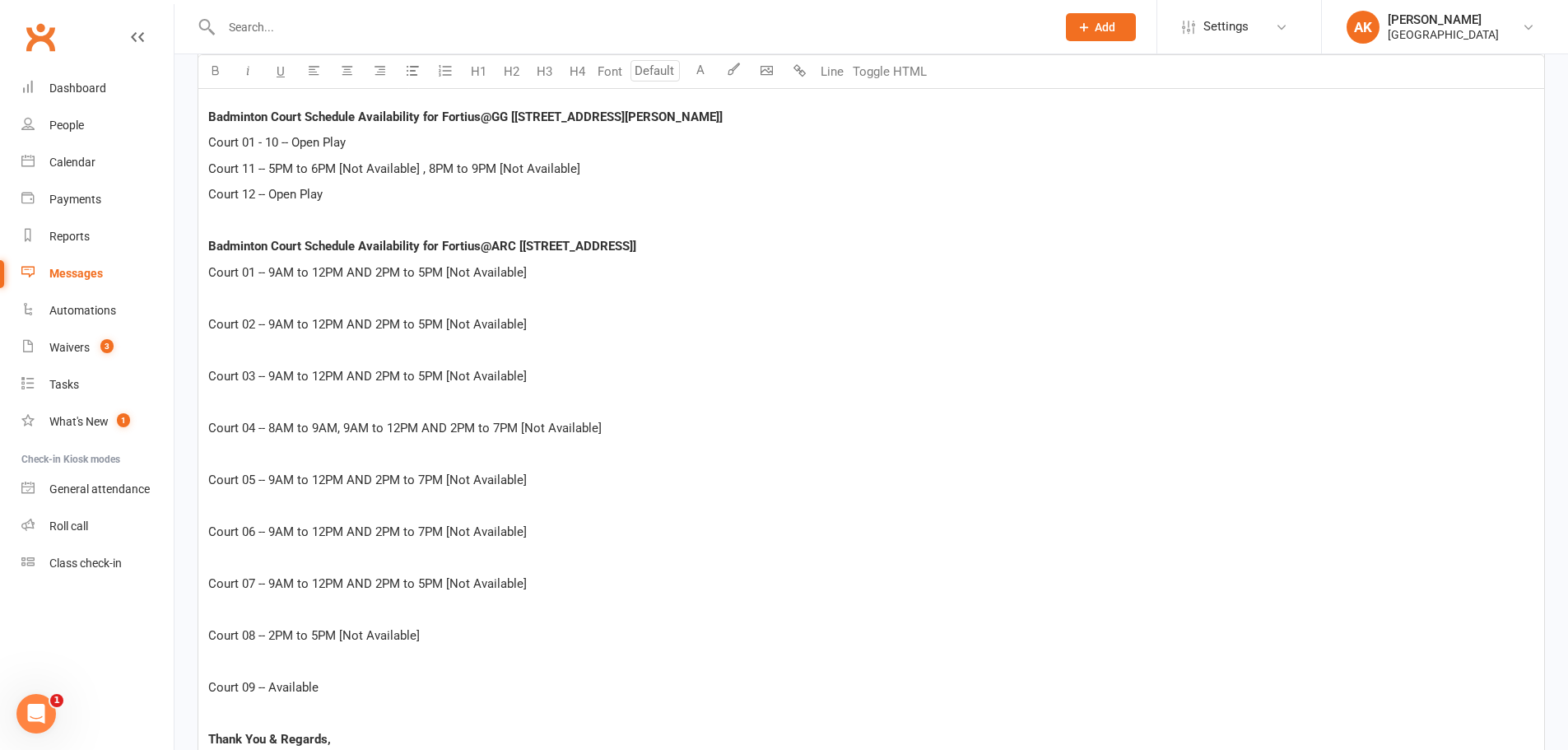
scroll to position [505, 0]
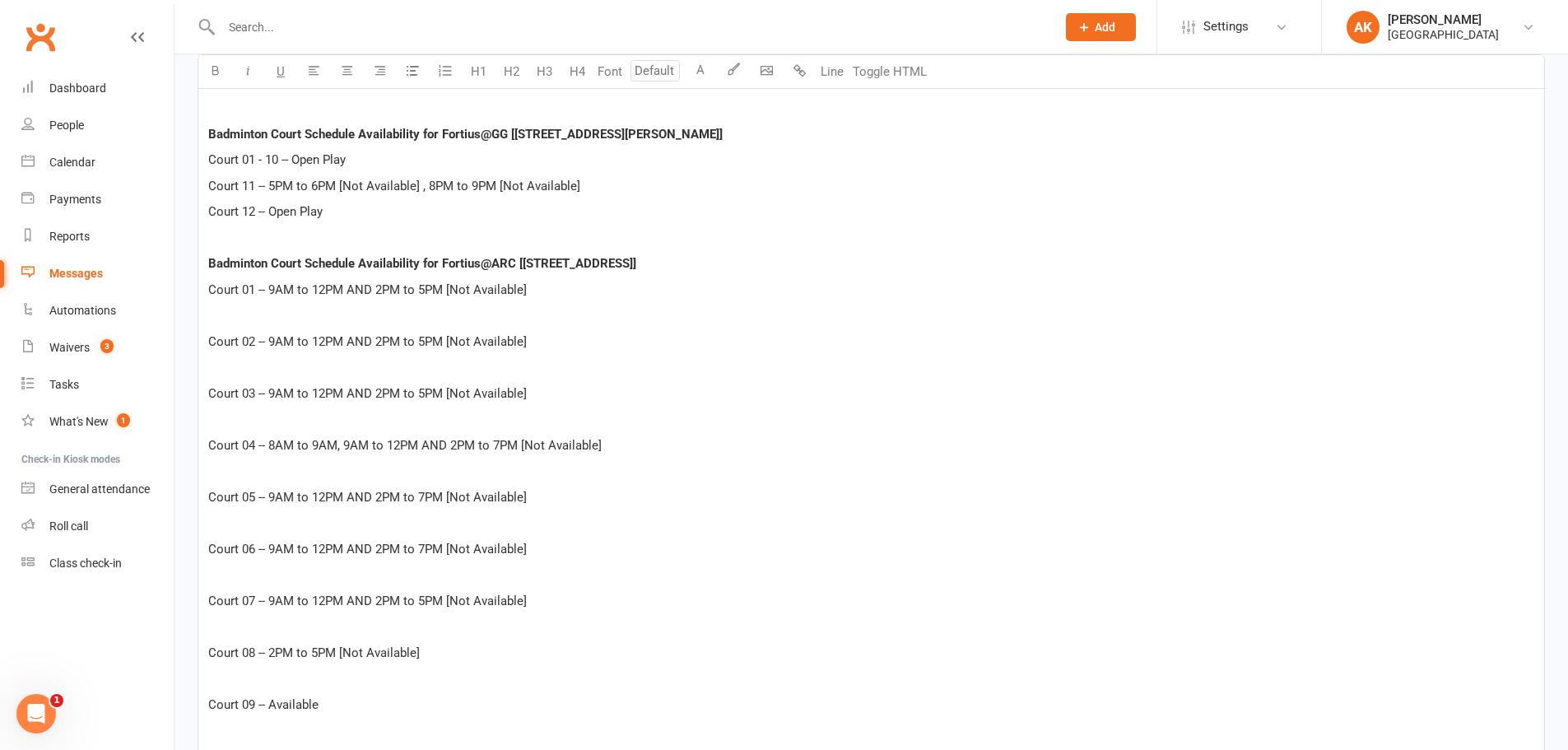
click at [208, 337] on div "Dear Customer, Badminton Court Schedule Availability for Fortius@GG [[STREET_AD…" at bounding box center [871, 613] width 1346 height 1106
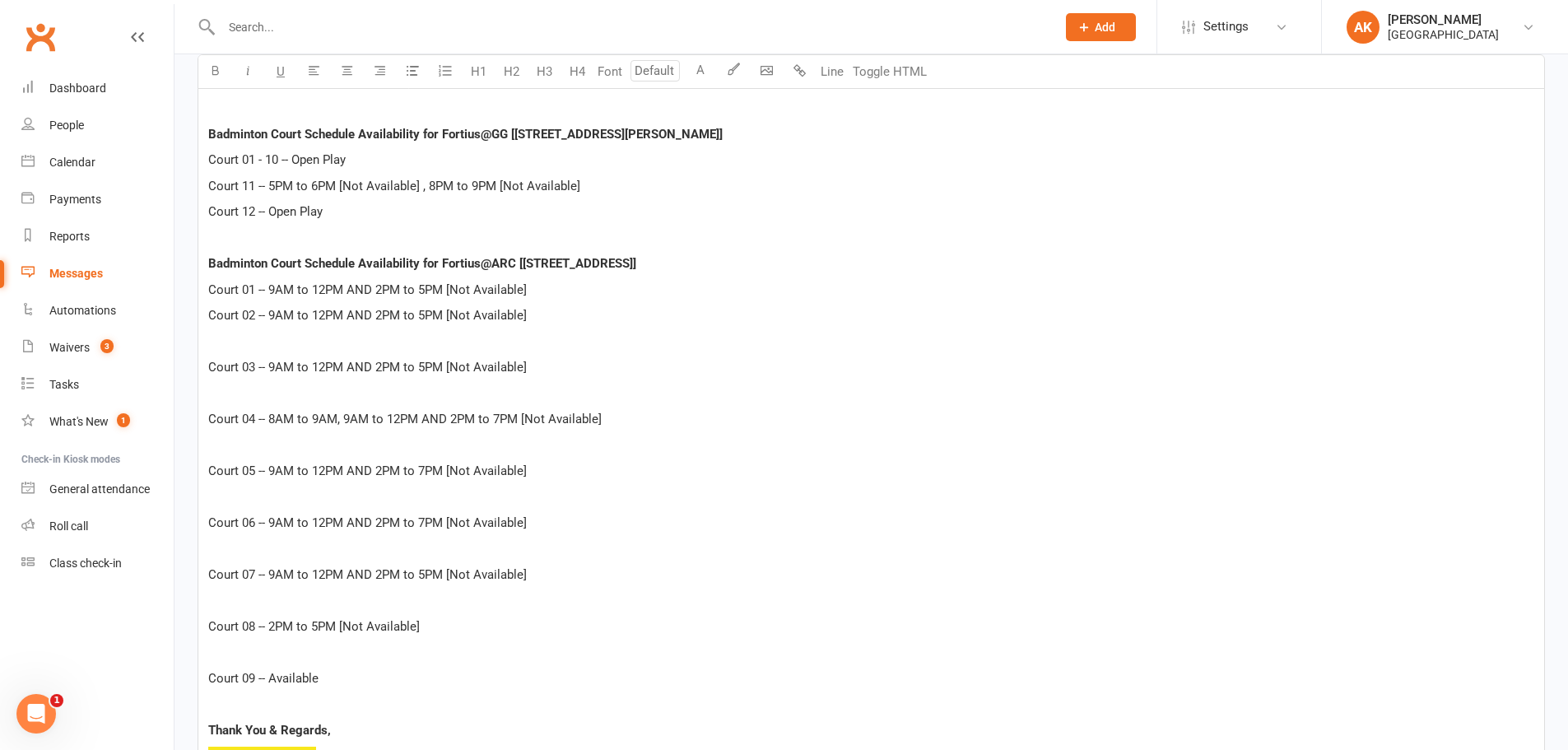
click at [208, 350] on div "Dear Customer, Badminton Court Schedule Availability for Fortius@GG [[STREET_AD…" at bounding box center [871, 600] width 1346 height 1079
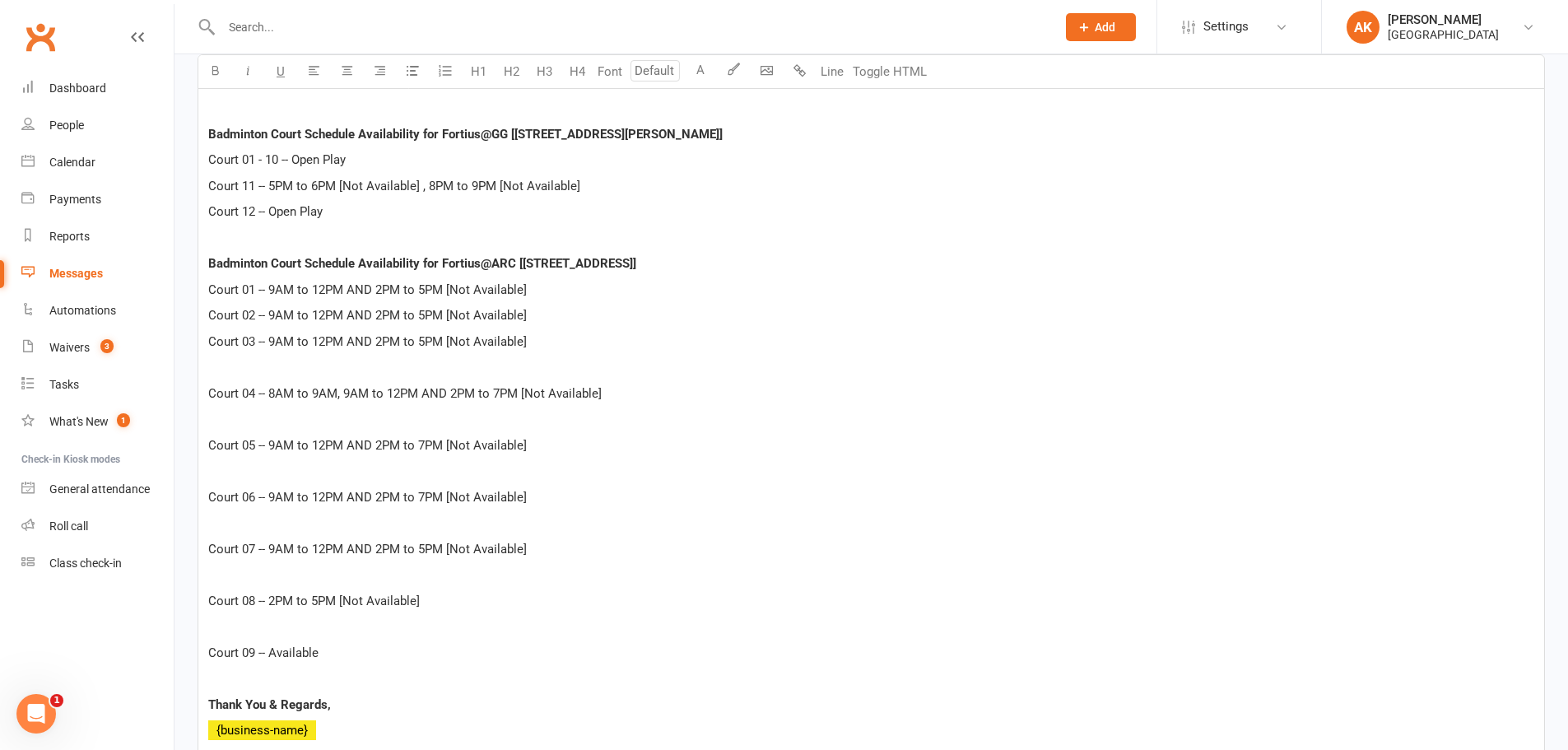
click at [208, 370] on div "Dear Customer, Badminton Court Schedule Availability for Fortius@GG [[STREET_AD…" at bounding box center [871, 588] width 1346 height 1054
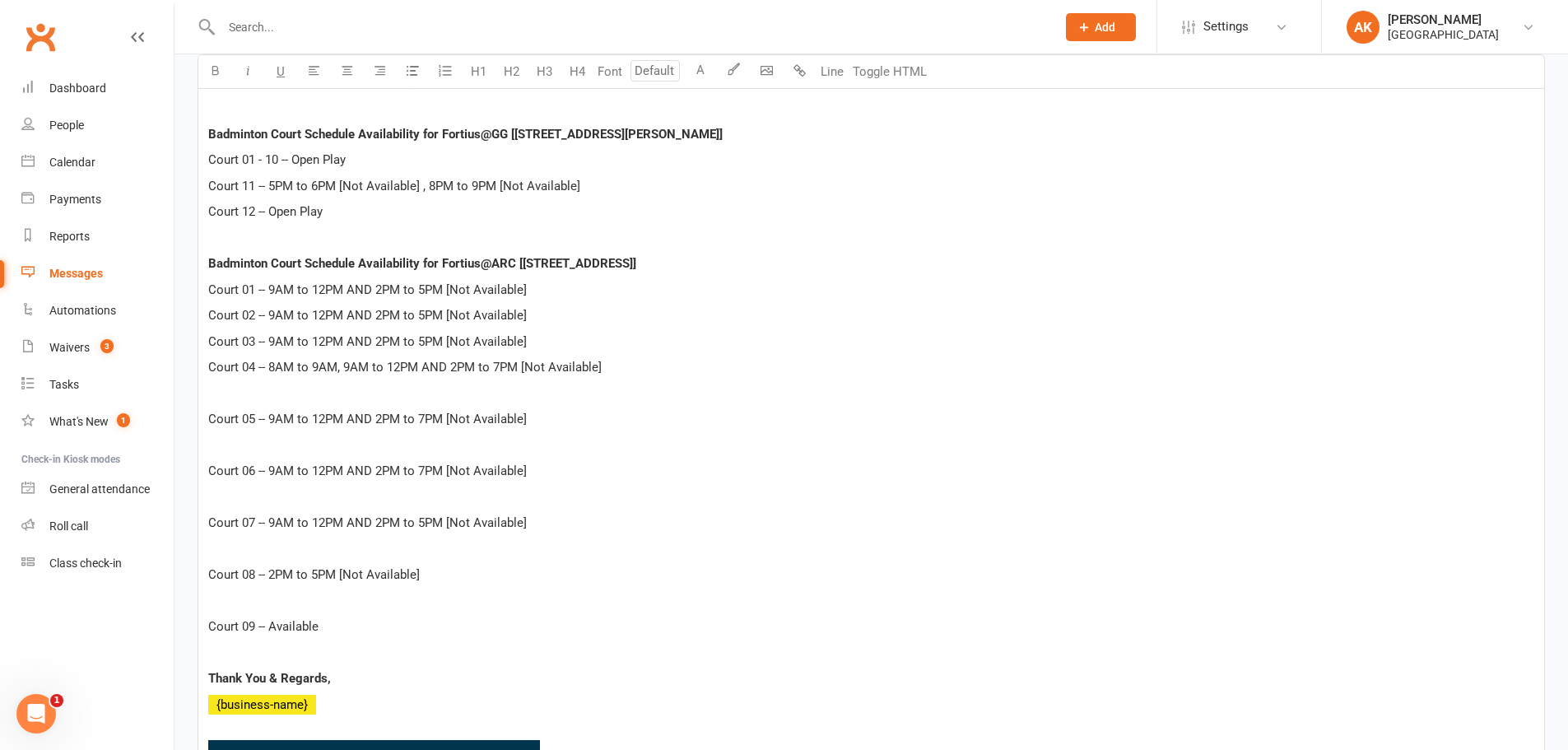
click at [209, 403] on p "﻿" at bounding box center [870, 393] width 1326 height 20
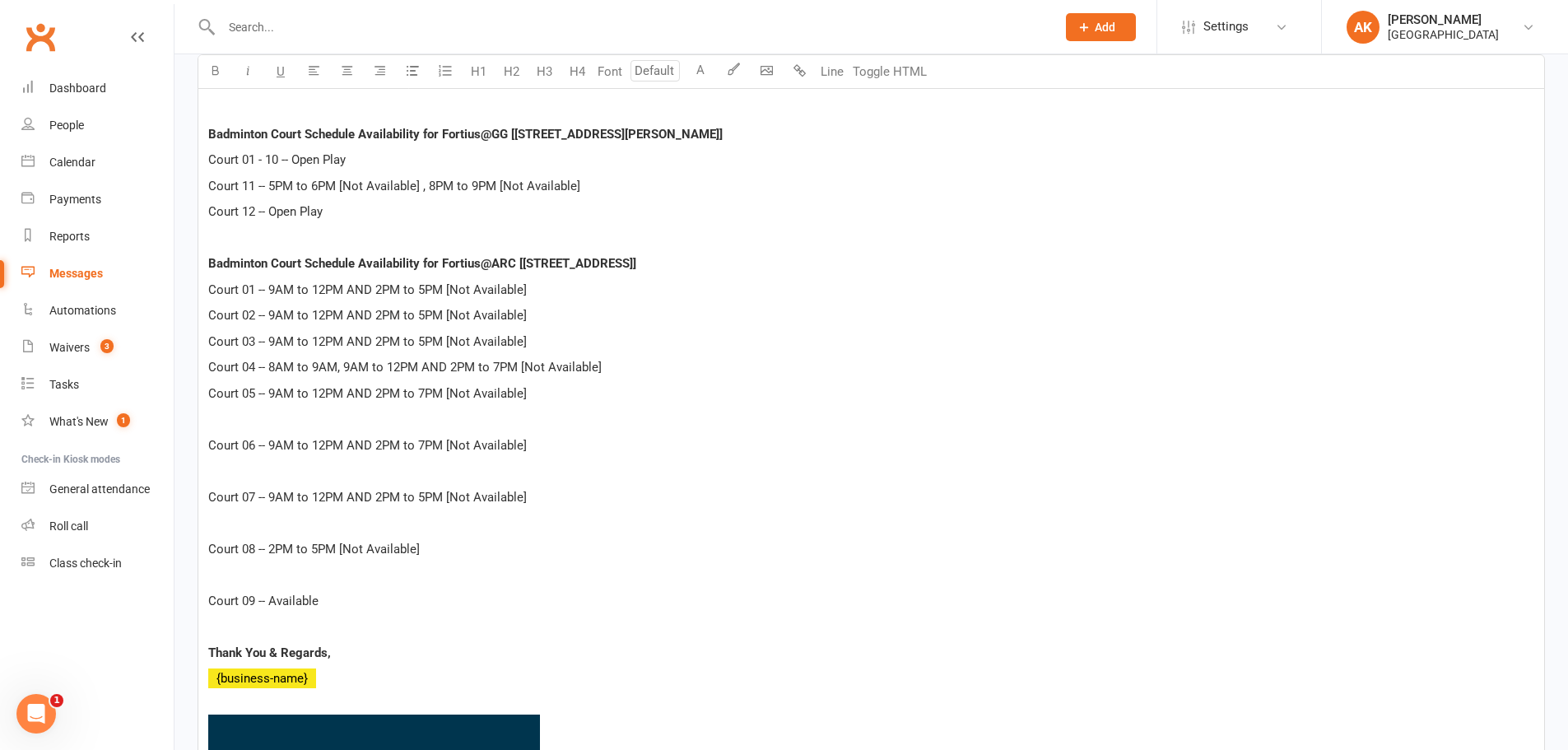
click at [214, 427] on p "﻿" at bounding box center [870, 419] width 1326 height 20
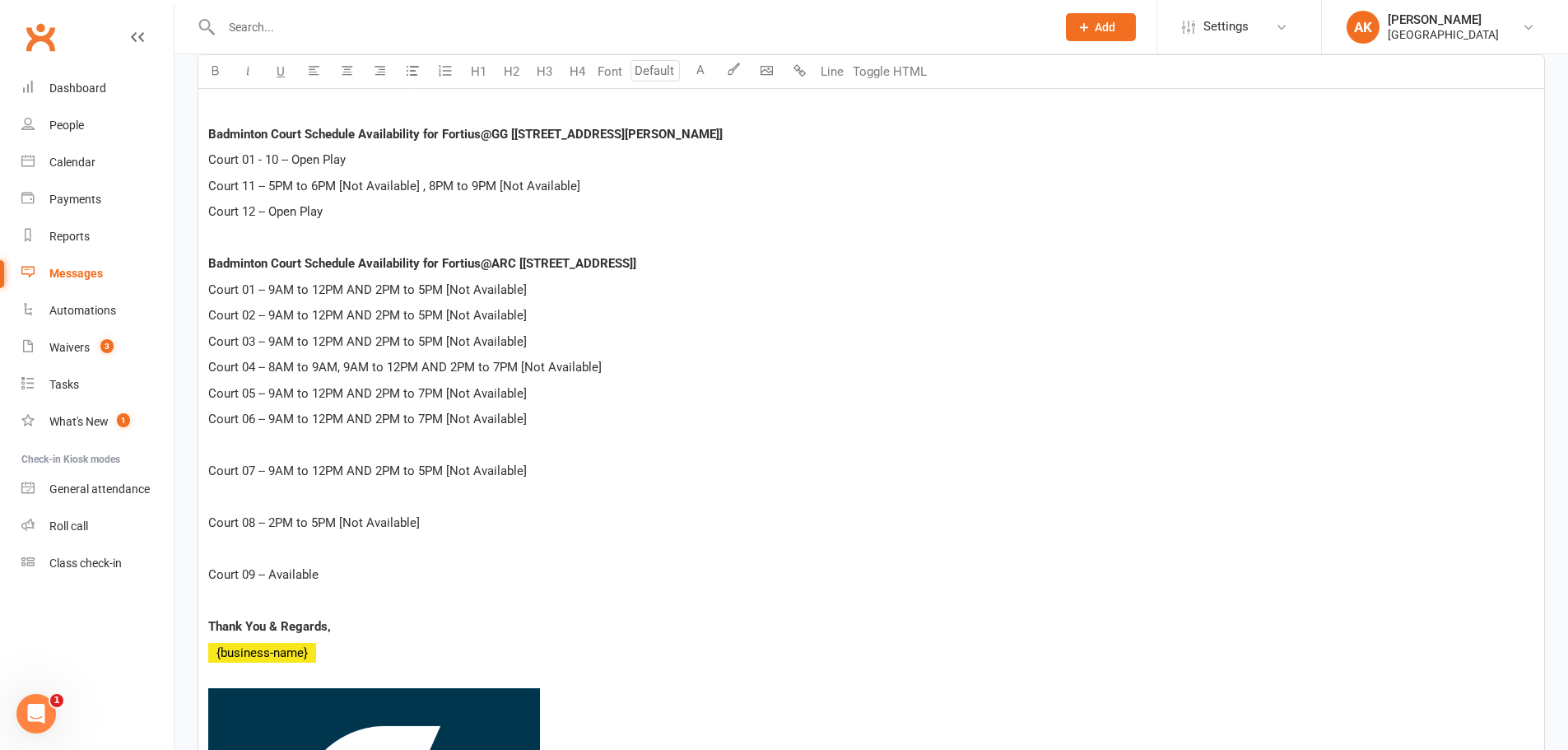
click at [211, 445] on p "﻿" at bounding box center [870, 445] width 1326 height 20
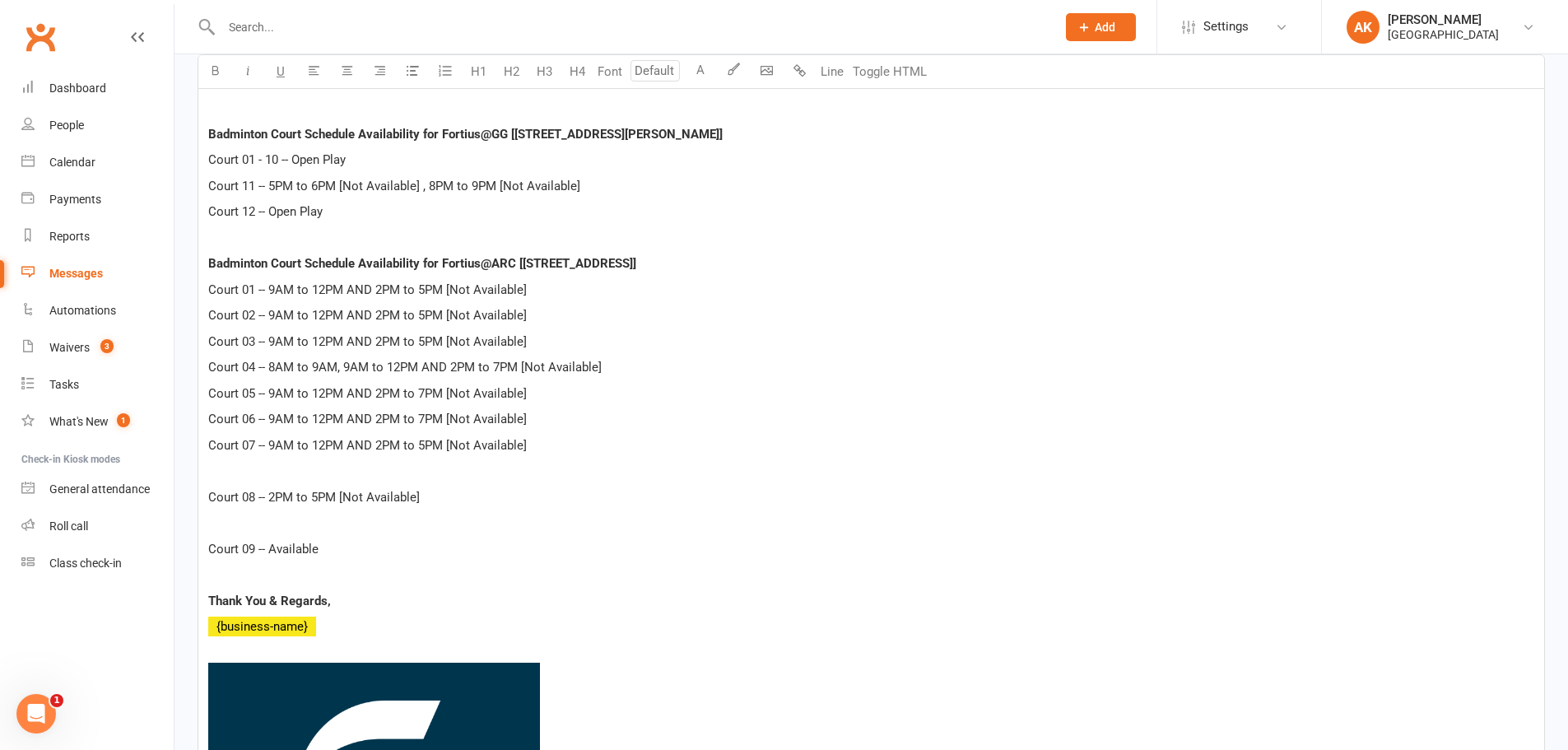
click at [219, 480] on p "﻿" at bounding box center [870, 471] width 1326 height 20
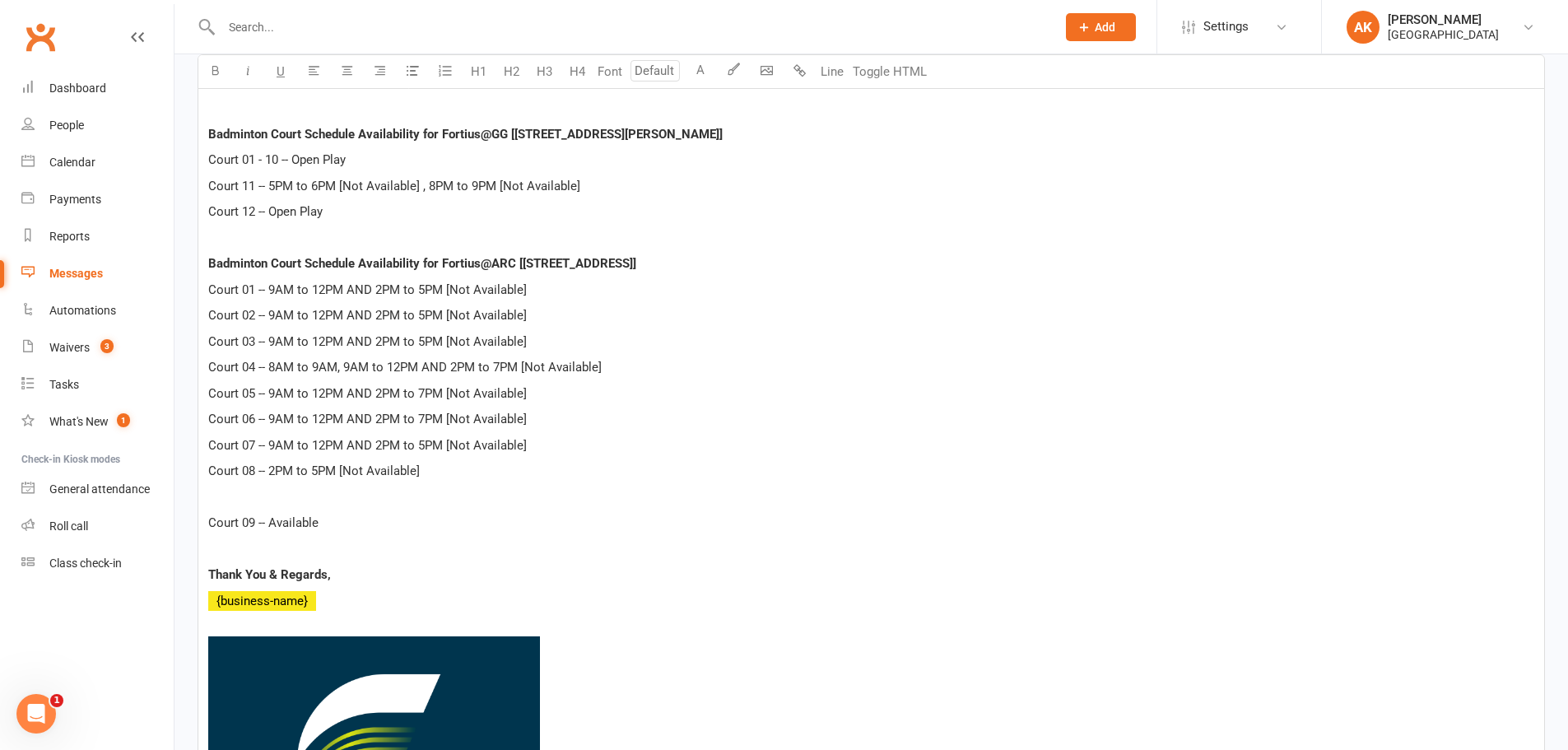
click at [217, 507] on div "Dear Customer, Badminton Court Schedule Availability for Fortius@GG [[STREET_AD…" at bounding box center [871, 522] width 1346 height 924
click at [210, 499] on p "﻿" at bounding box center [870, 497] width 1326 height 20
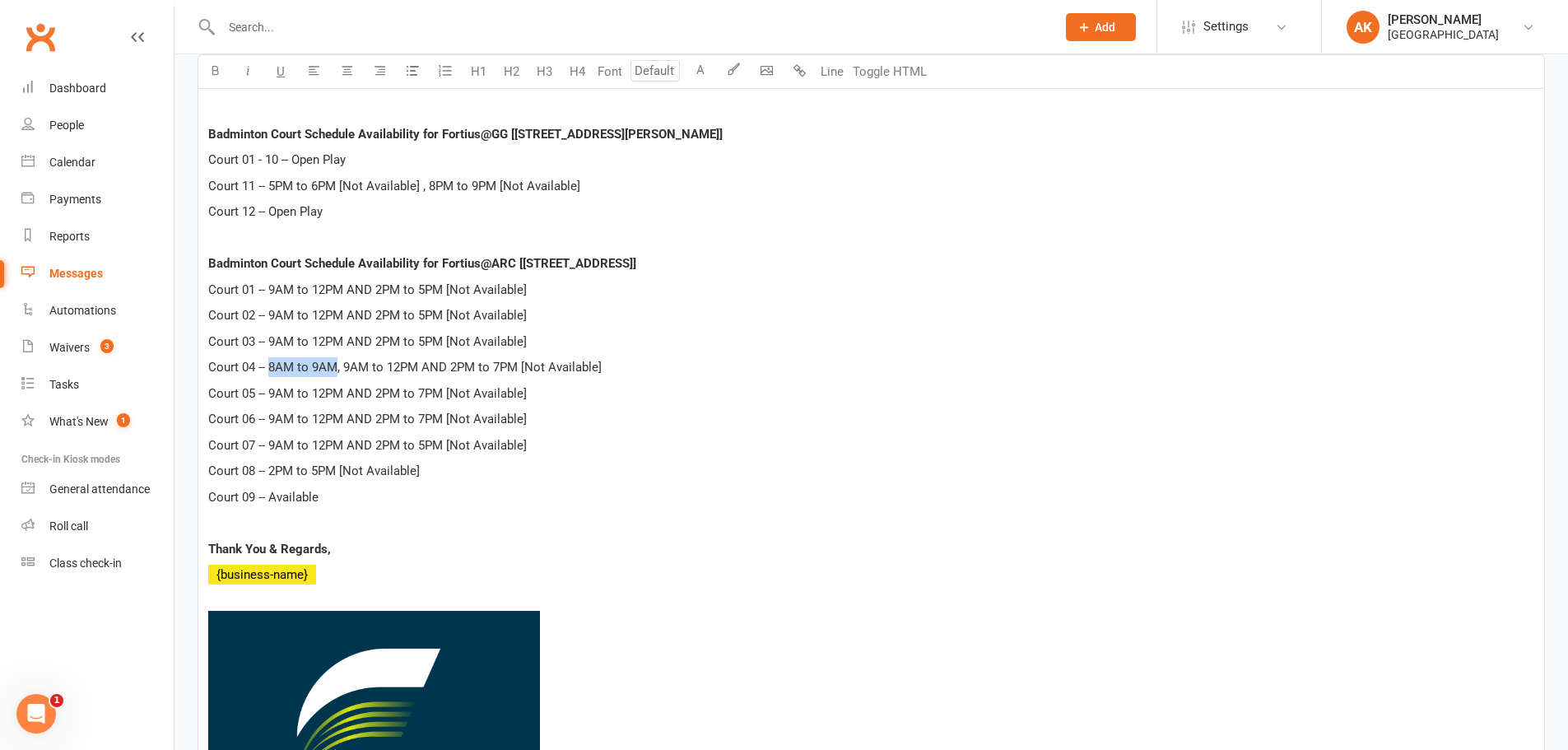
drag, startPoint x: 268, startPoint y: 365, endPoint x: 338, endPoint y: 366, distance: 70.0
click at [338, 366] on span "Court 04 -- 8AM to 9AM, 9AM to 12PM AND 2PM to 7PM [Not Available]" at bounding box center [404, 367] width 394 height 15
copy span "8AM to 9AM"
click at [271, 289] on span "Court 01 -- 9AM to 12PM AND 2PM to 5PM [Not Available]" at bounding box center [367, 290] width 319 height 15
paste div
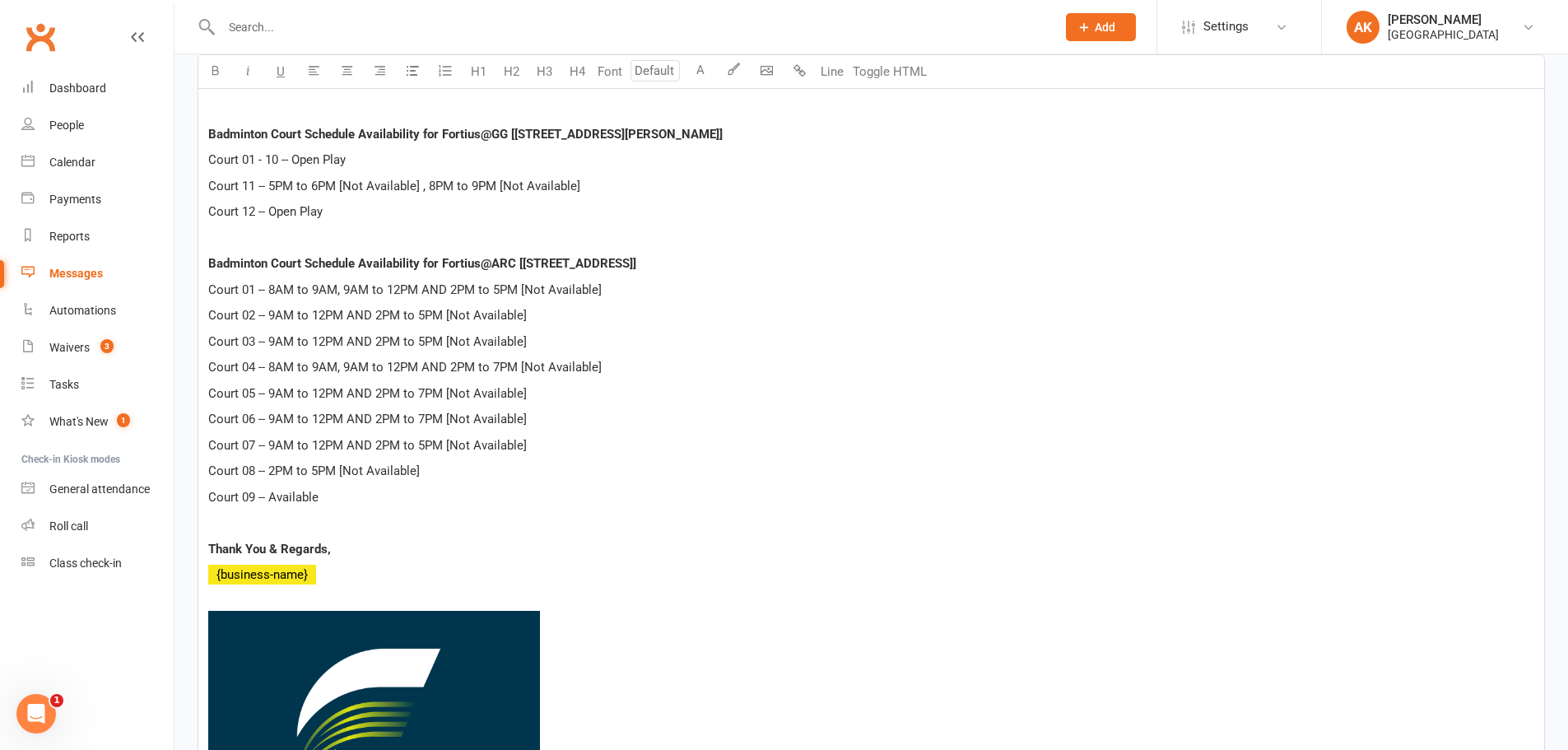
click at [583, 436] on p "Court 07 -- 9AM to 12PM AND 2PM to 5PM [Not Available]" at bounding box center [870, 445] width 1326 height 20
drag, startPoint x: 270, startPoint y: 179, endPoint x: 429, endPoint y: 184, distance: 159.1
click at [429, 184] on span "Court 11 -- 5PM to 6PM [Not Available] , 8PM to 9PM [Not Available]" at bounding box center [394, 186] width 372 height 15
click at [429, 184] on p "Court 11 -- 8PM to 9PM [Not Available]" at bounding box center [870, 186] width 1326 height 20
click at [390, 214] on p "Court 12 -- Open Play" at bounding box center [870, 211] width 1326 height 20
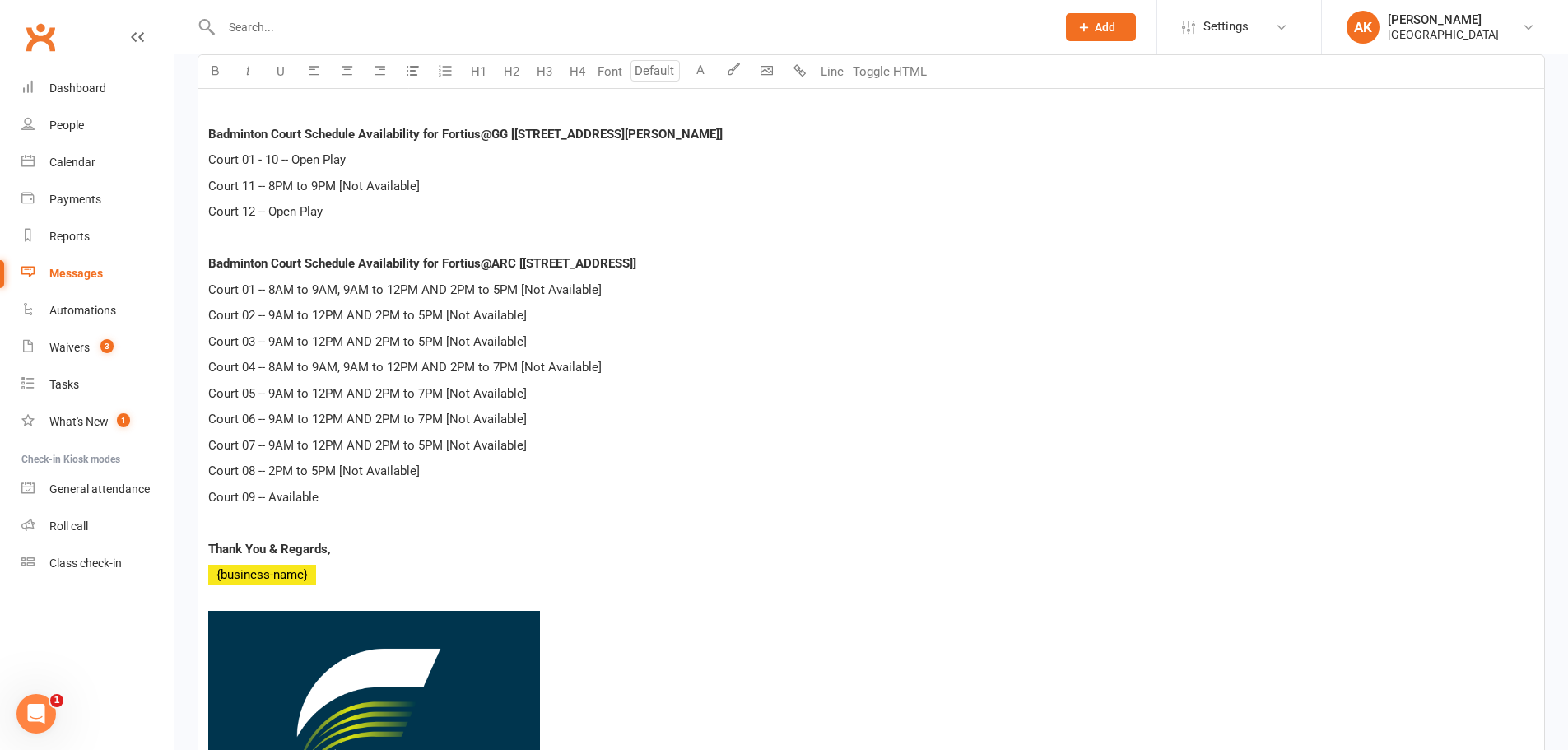
click at [442, 189] on p "Court 11 -- 8PM to 9PM [Not Available]" at bounding box center [870, 186] width 1326 height 20
click at [382, 209] on p "Court 12 -- Open Play" at bounding box center [870, 211] width 1326 height 20
click at [436, 184] on p "Court 11 -- 8PM to 9PM [Not Available]" at bounding box center [870, 186] width 1326 height 20
click at [394, 492] on p "Court 09 -- Available" at bounding box center [870, 497] width 1326 height 20
click at [446, 576] on p "﻿ {business-name}" at bounding box center [870, 574] width 1326 height 20
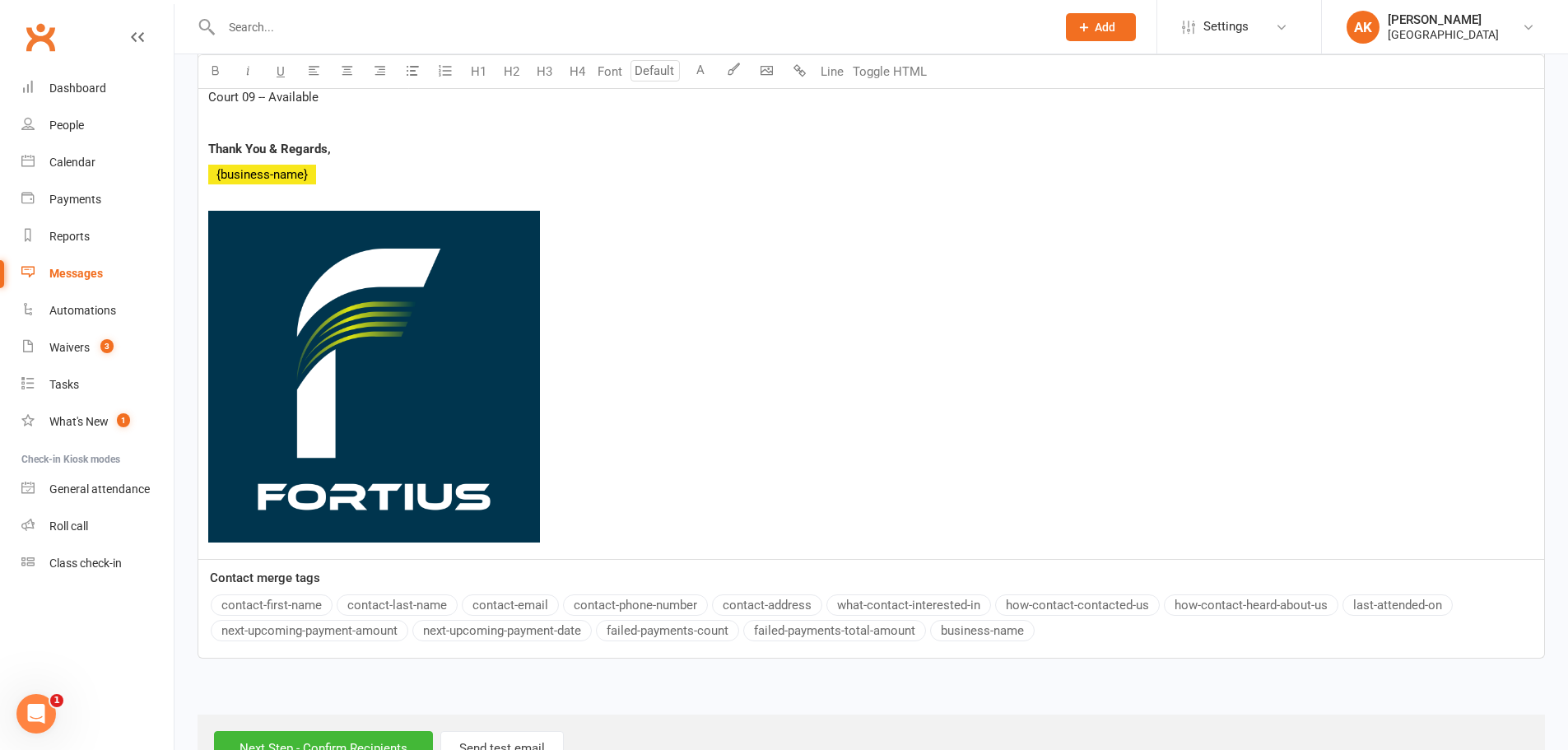
scroll to position [962, 0]
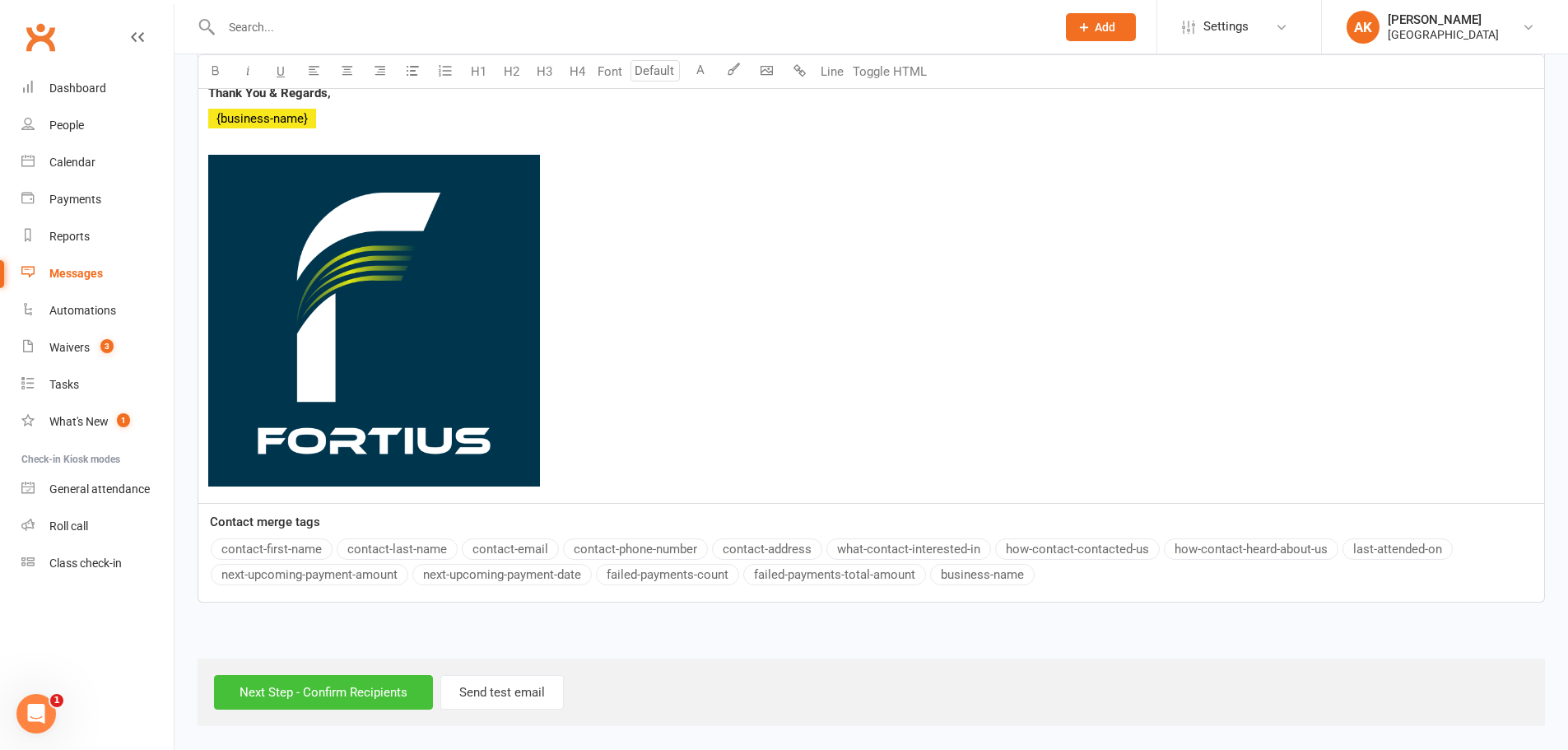
click at [326, 685] on input "Next Step - Confirm Recipients" at bounding box center [323, 692] width 219 height 34
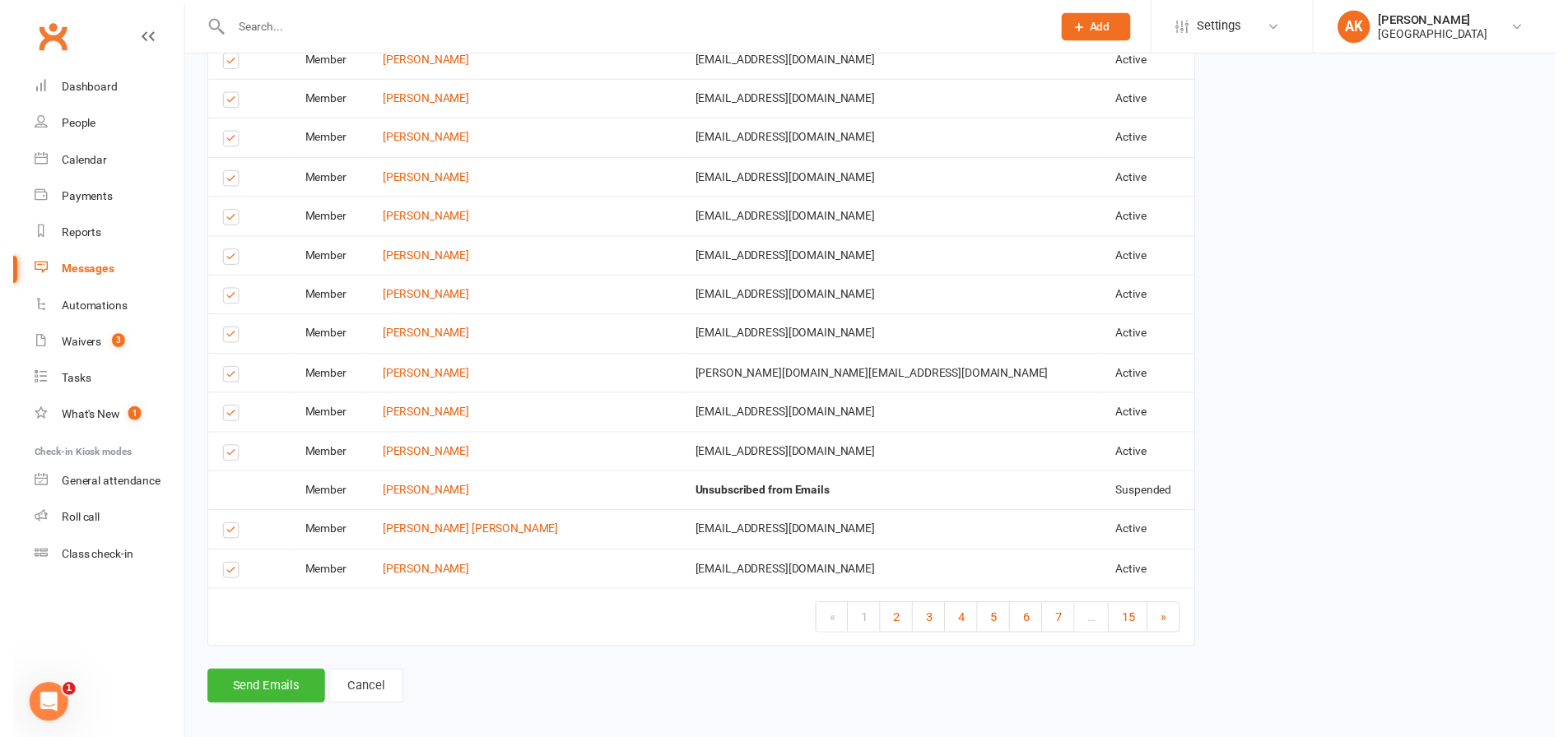
scroll to position [2644, 0]
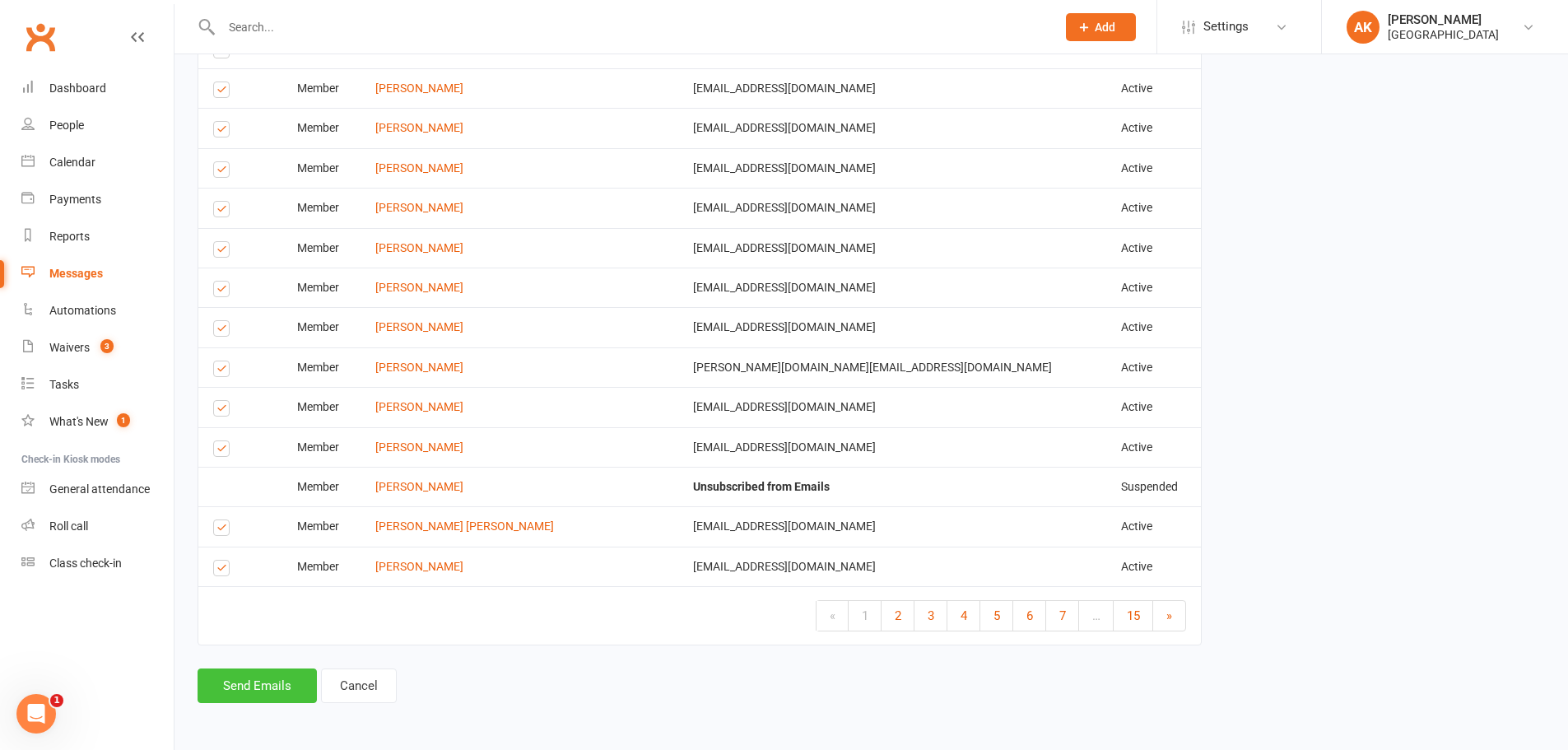
click at [261, 699] on button "Send Emails" at bounding box center [257, 685] width 120 height 34
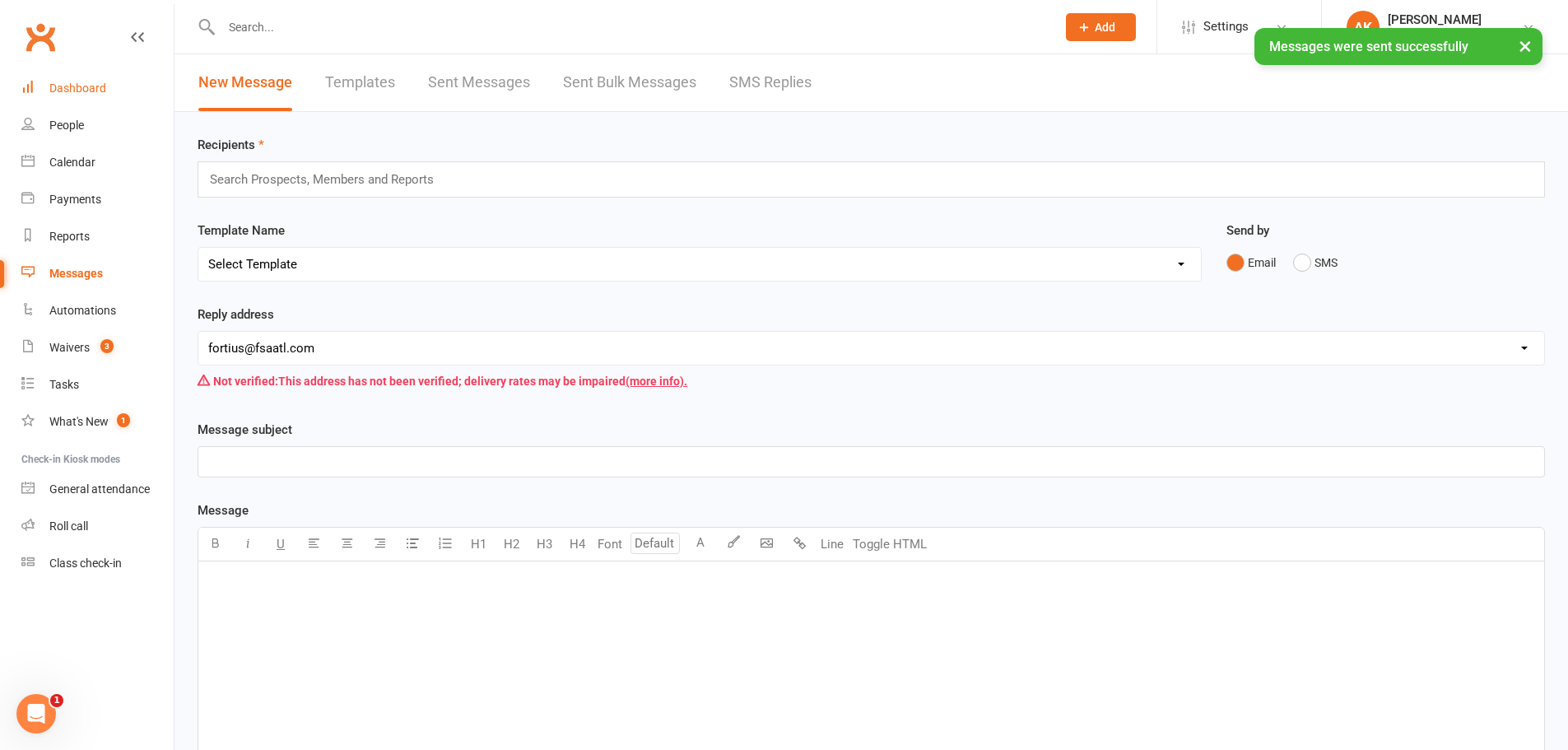
click at [83, 86] on div "Dashboard" at bounding box center [78, 88] width 57 height 13
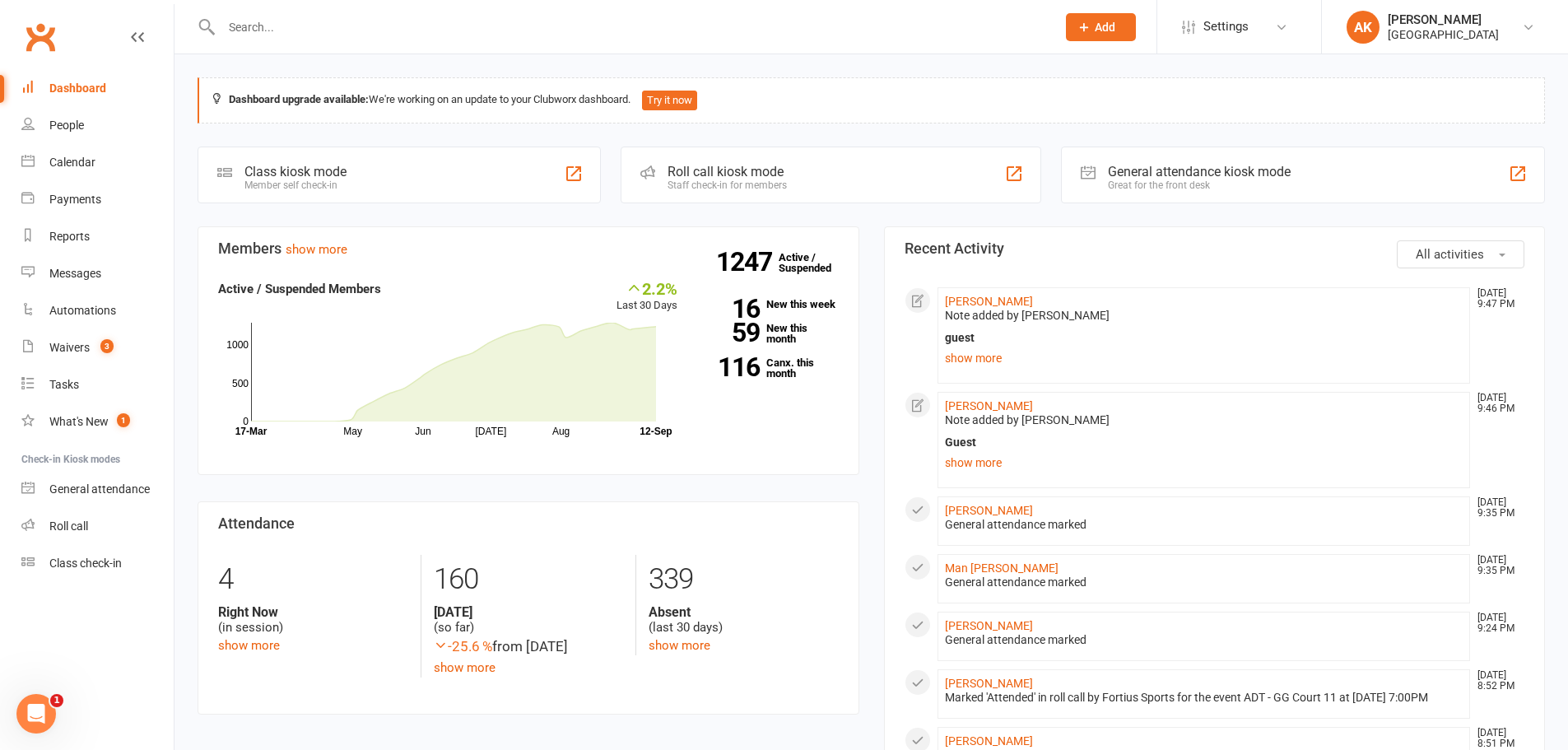
click at [73, 92] on div "Dashboard" at bounding box center [78, 88] width 57 height 13
click at [92, 84] on div "Dashboard" at bounding box center [78, 88] width 57 height 13
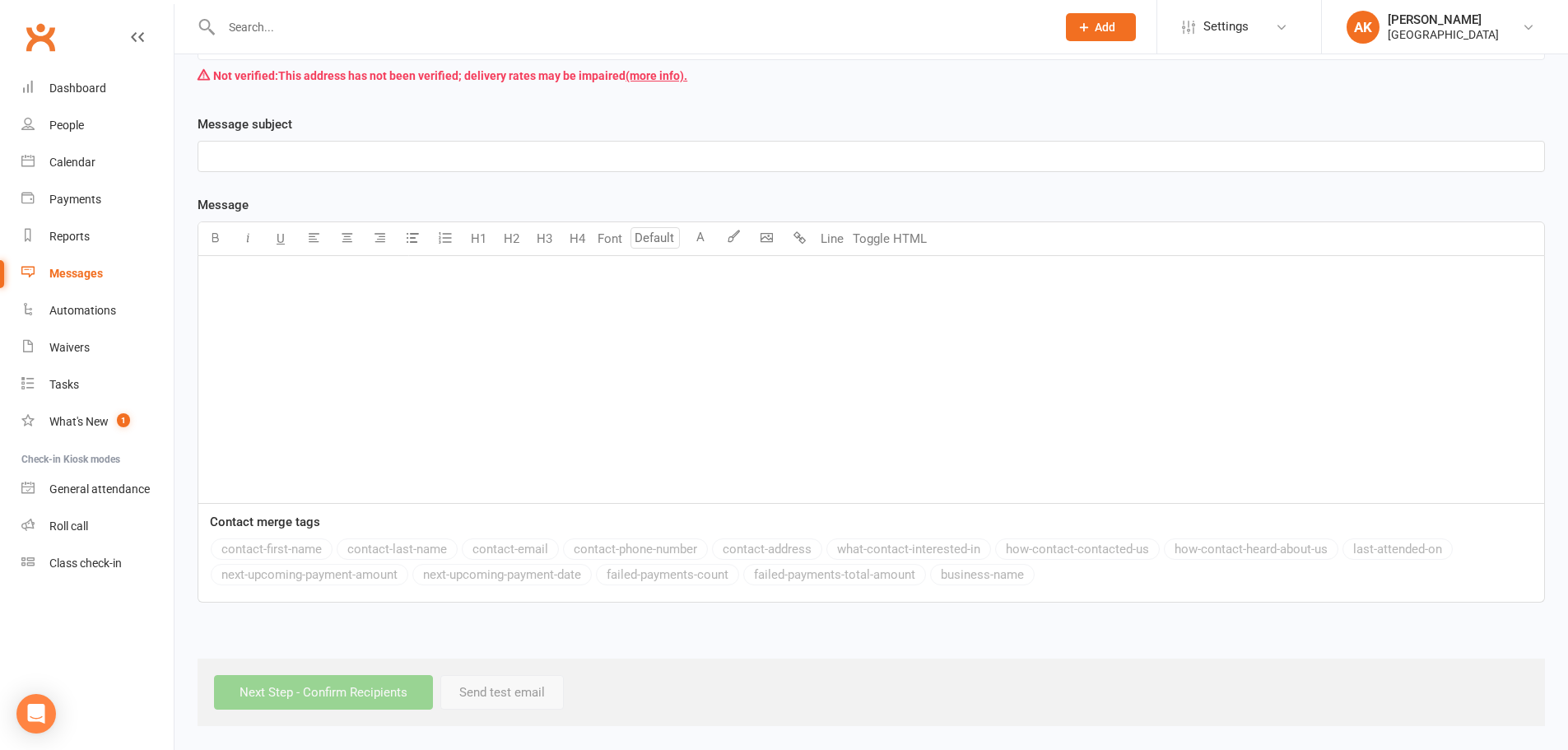
click at [380, 25] on input "text" at bounding box center [630, 27] width 828 height 23
type input "shashi"
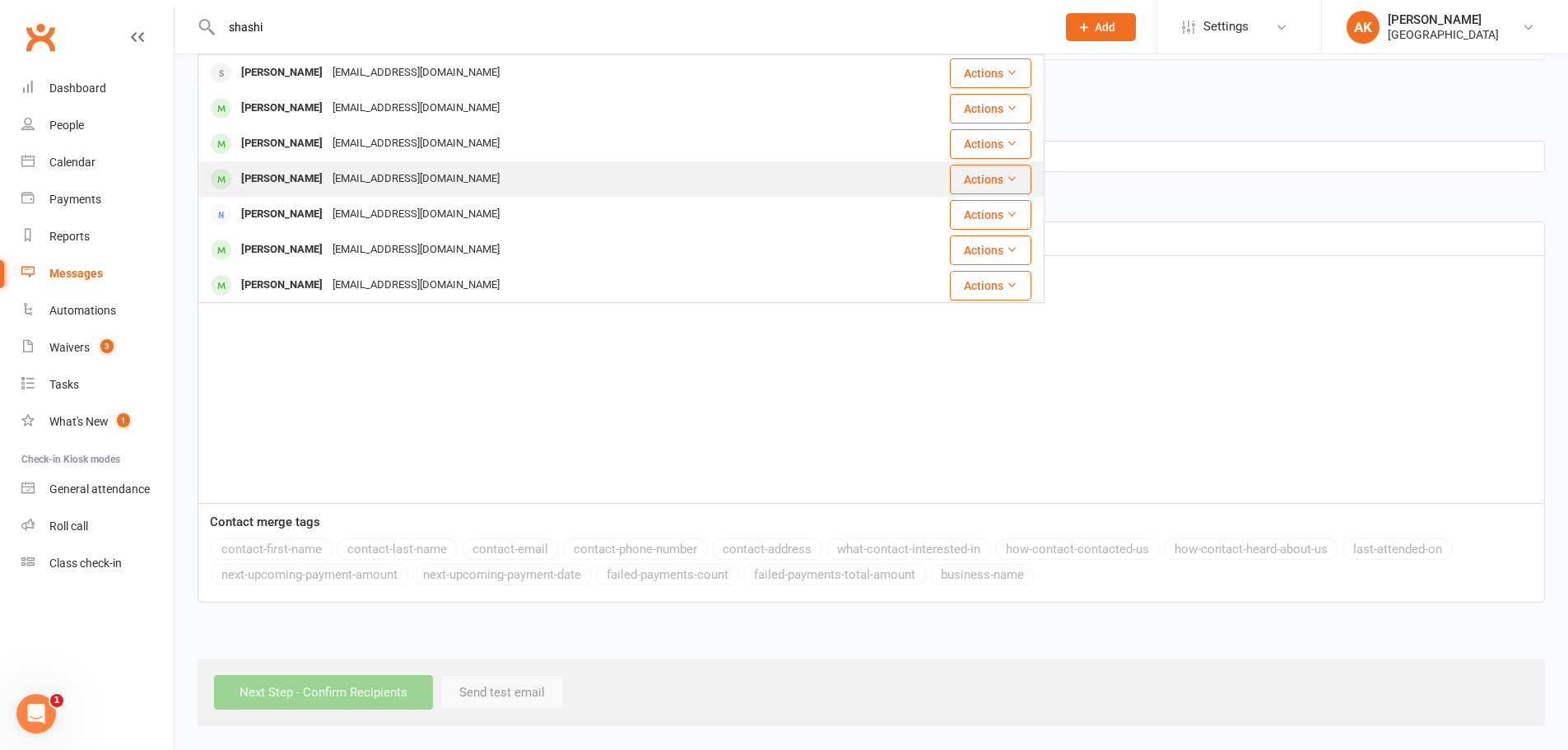
click at [263, 171] on div "Shashikiran Venkatesh" at bounding box center [282, 178] width 91 height 24
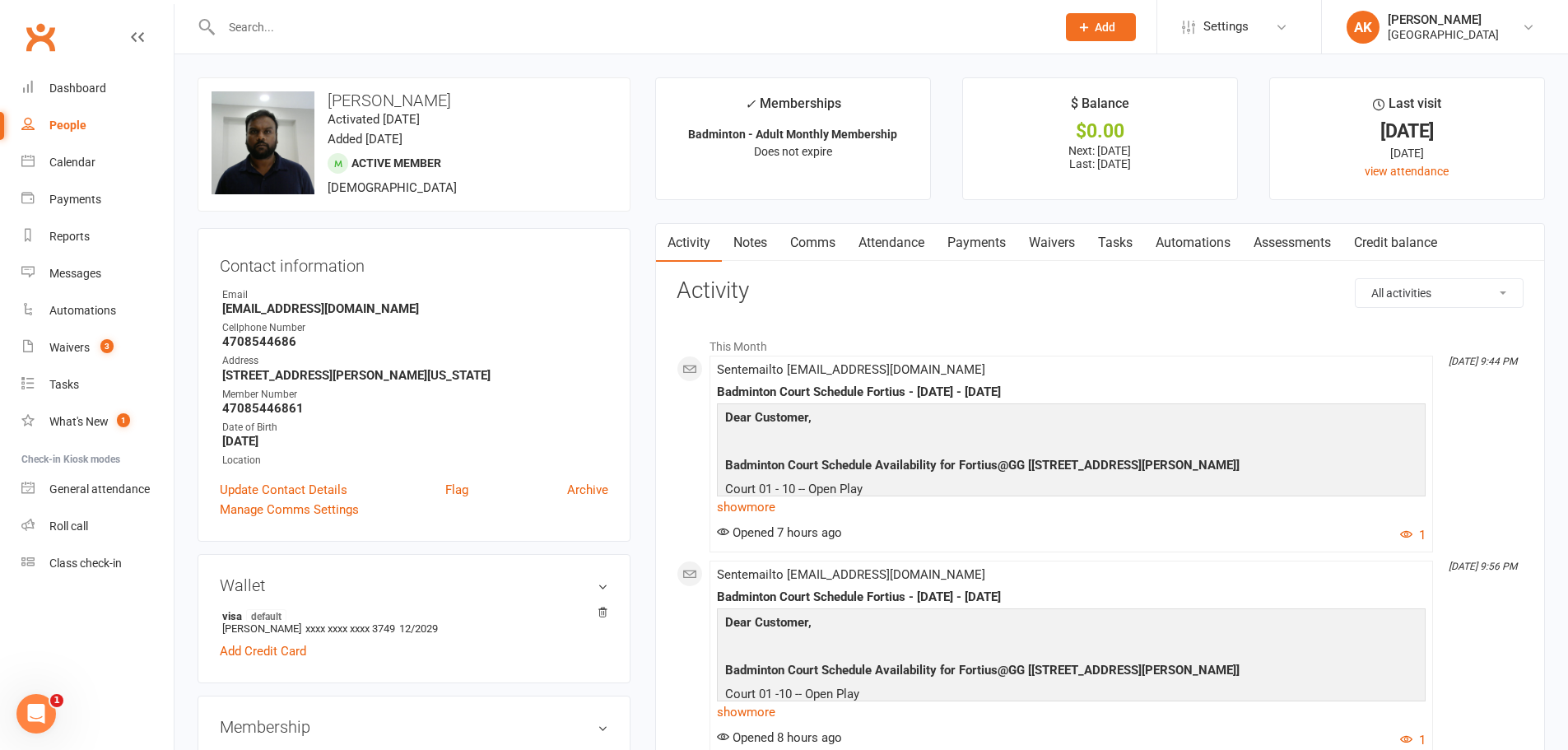
click at [756, 247] on link "Notes" at bounding box center [751, 243] width 57 height 38
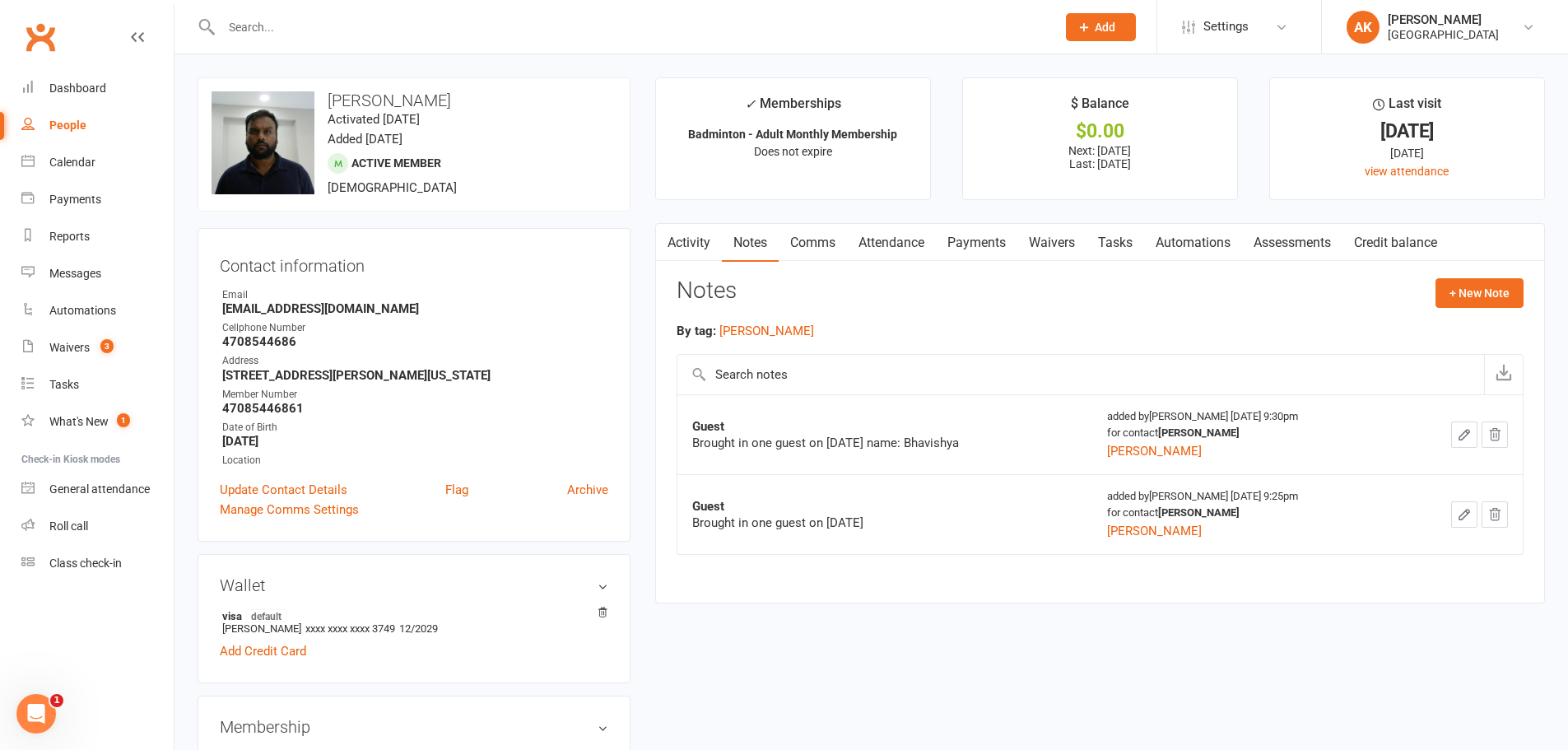
click at [544, 20] on input "text" at bounding box center [630, 27] width 828 height 23
type input "chandrika"
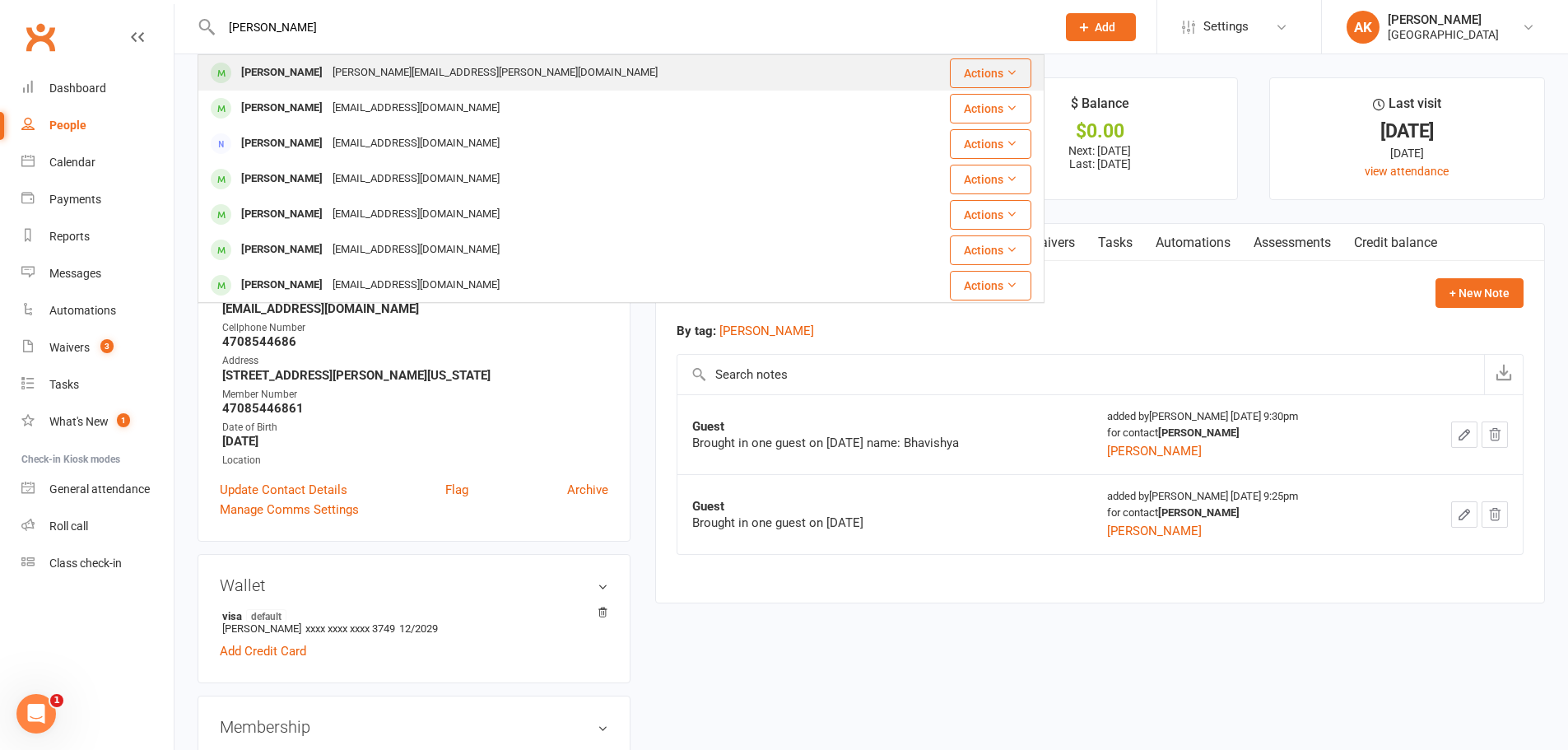
click at [354, 72] on div "chandrika.koneru@gmail.com" at bounding box center [495, 72] width 335 height 24
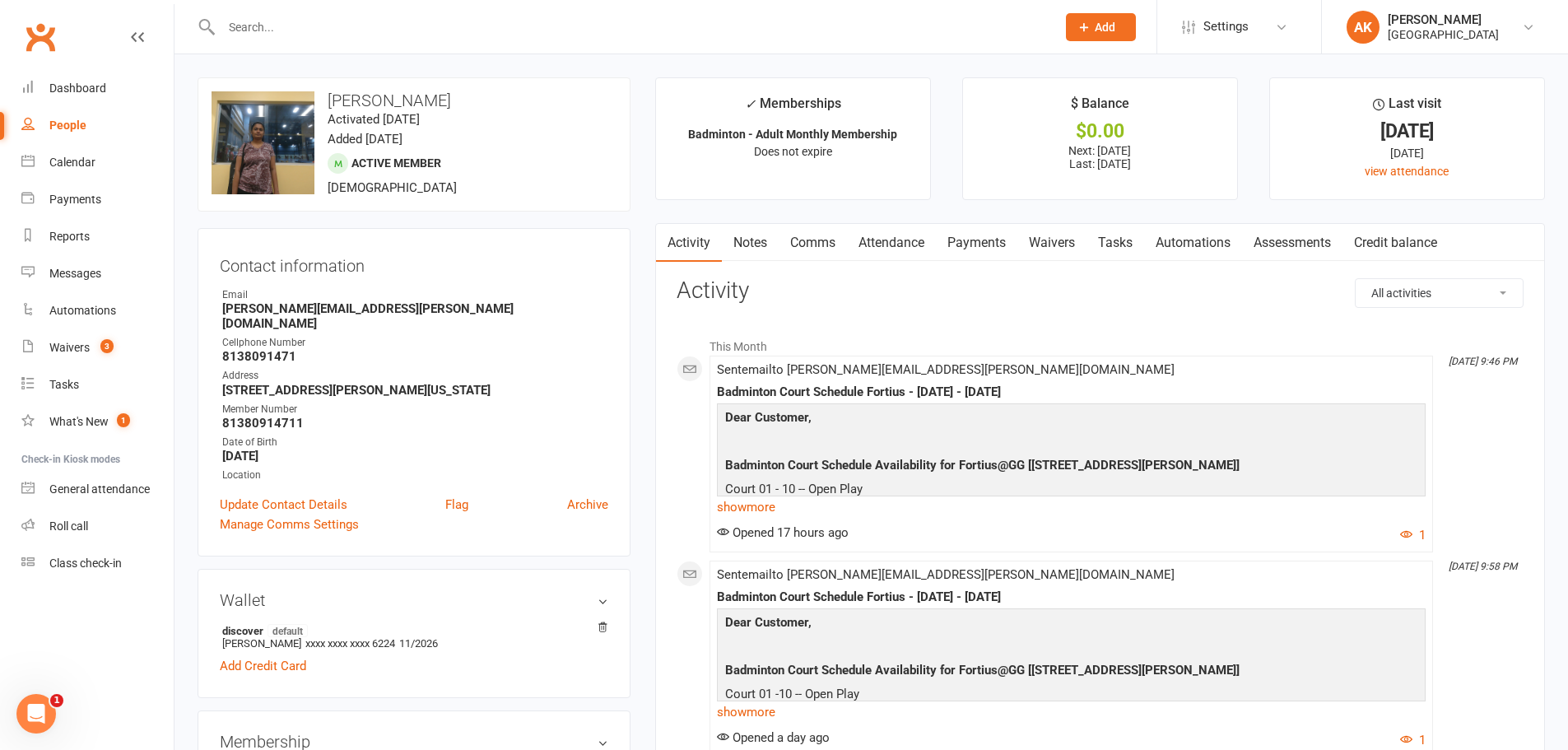
click at [758, 257] on link "Notes" at bounding box center [751, 243] width 57 height 38
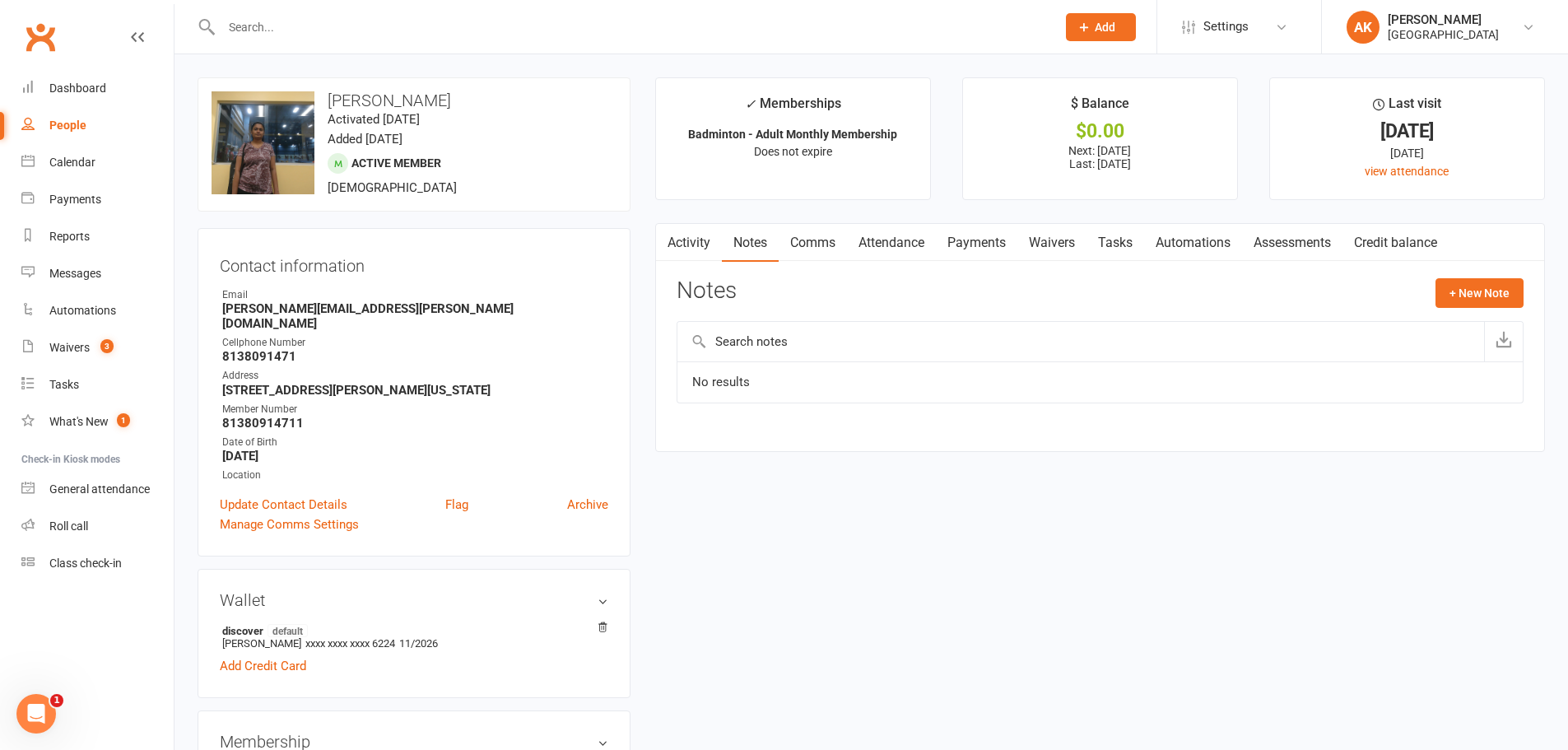
click link "Comms"
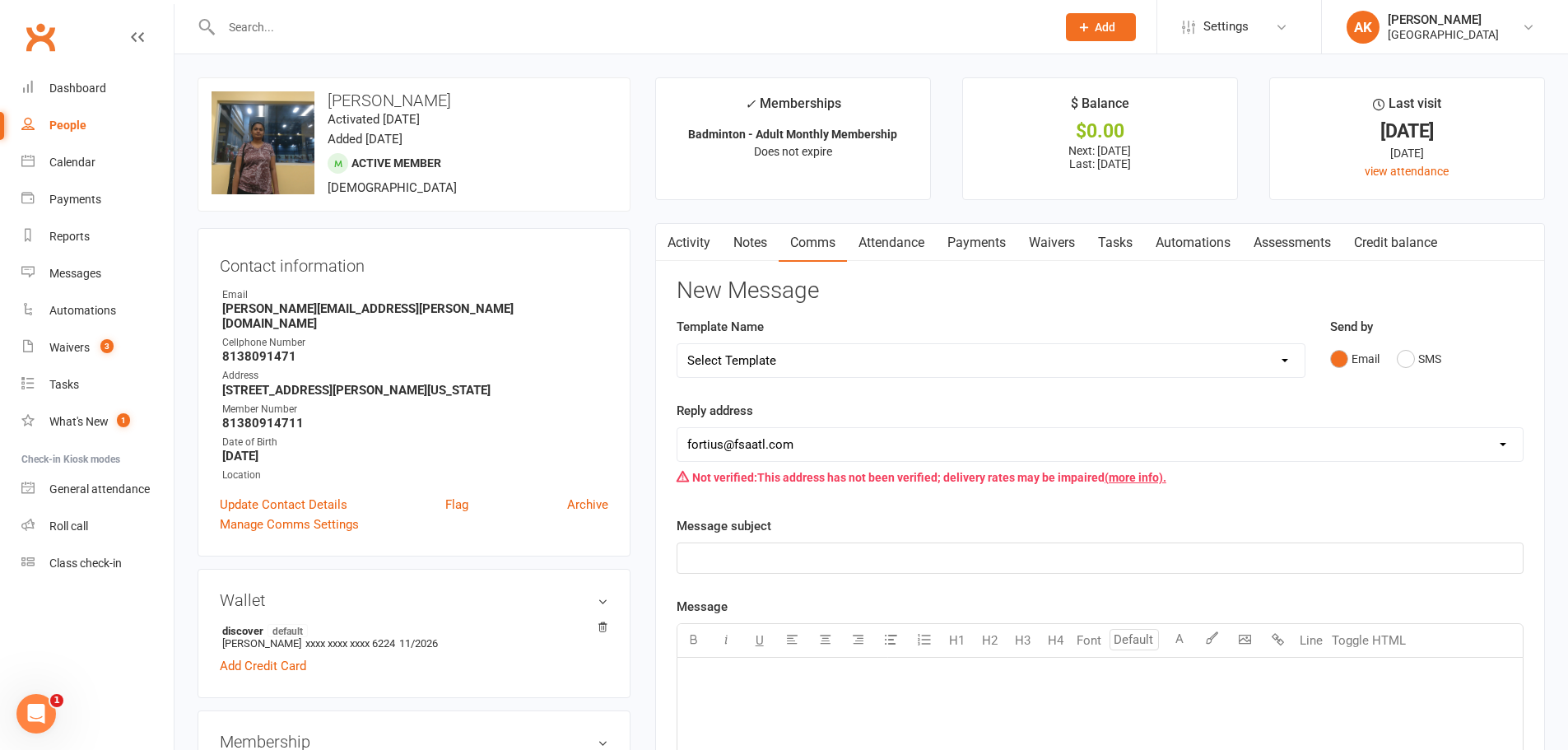
click link "Notes"
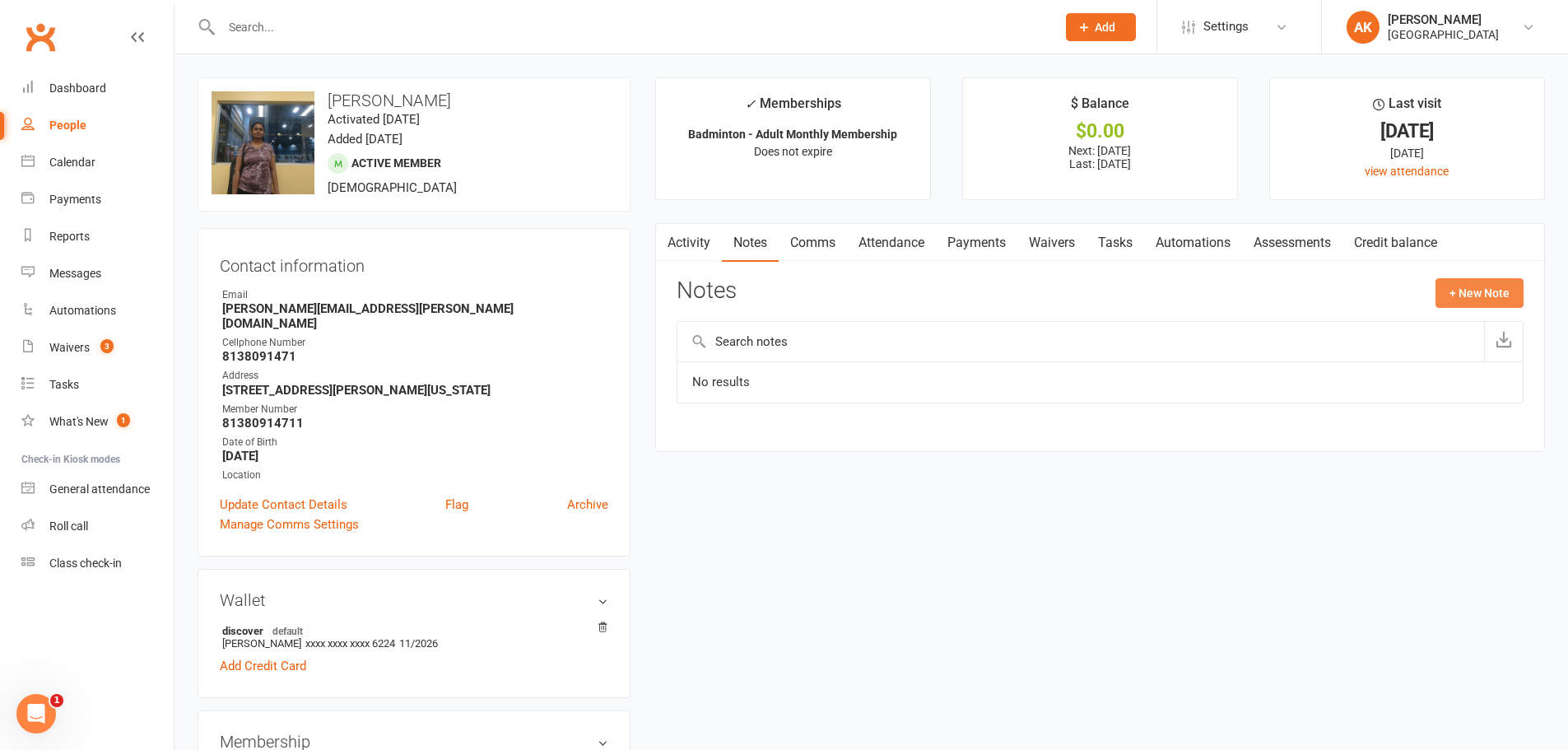
click button "+ New Note"
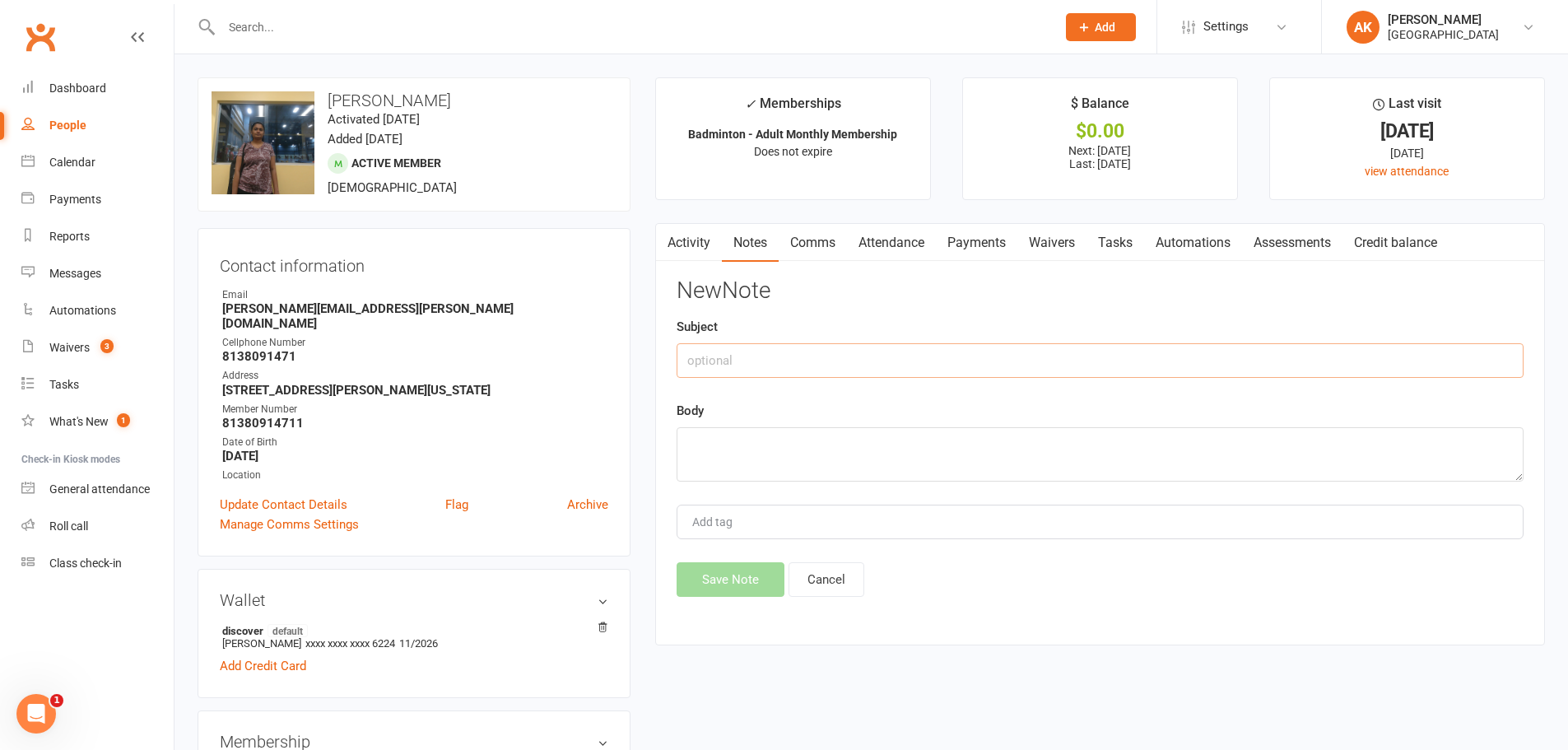
click input "text"
type input "Guest"
click textarea
click textarea "Brought in one guest on 09/12/2025 contact: chandrika"
type textarea "Brought in one guest on 09/12/2025, name: keerthi contact: chandrika"
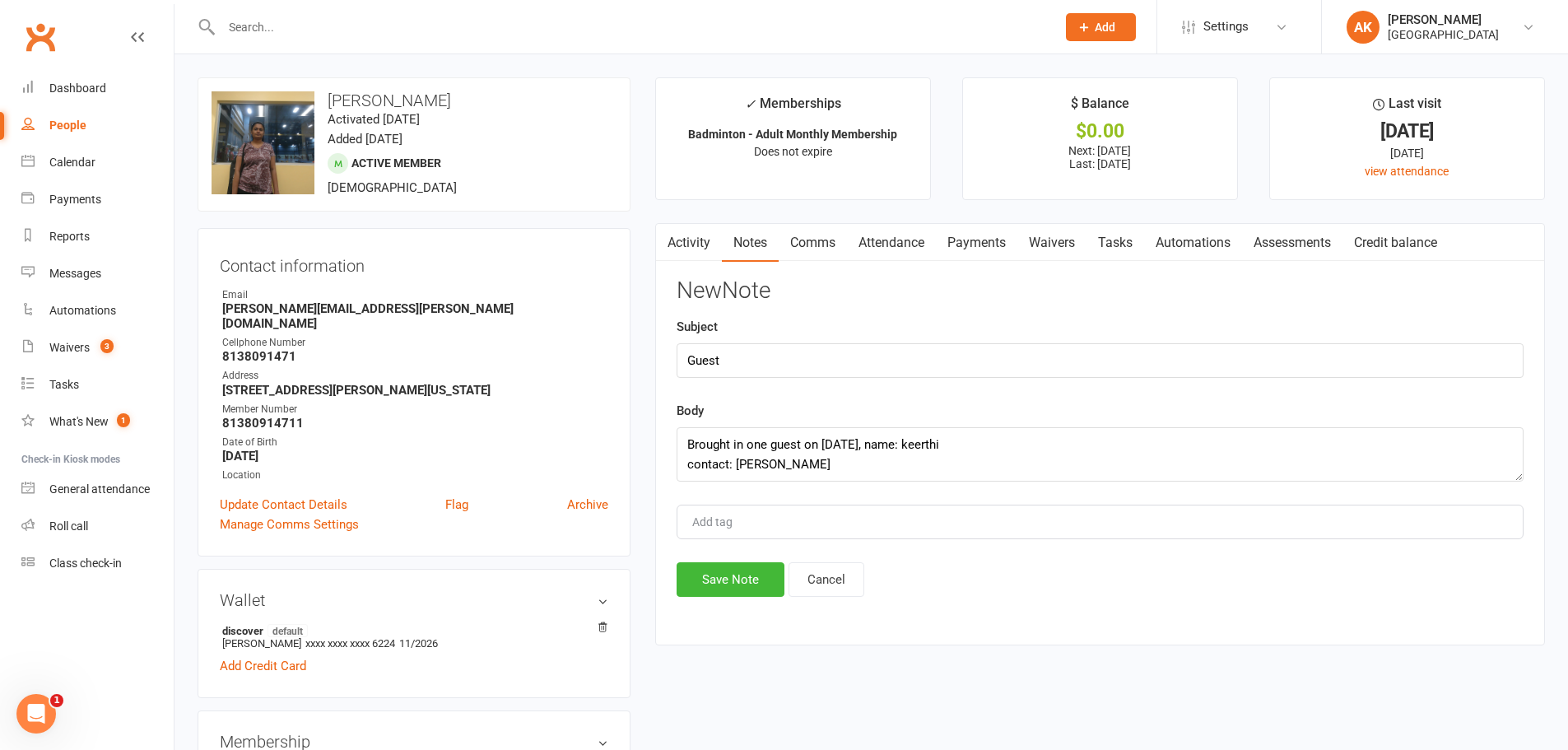
click div "Add tag"
type input "akhila"
click button "Save Note"
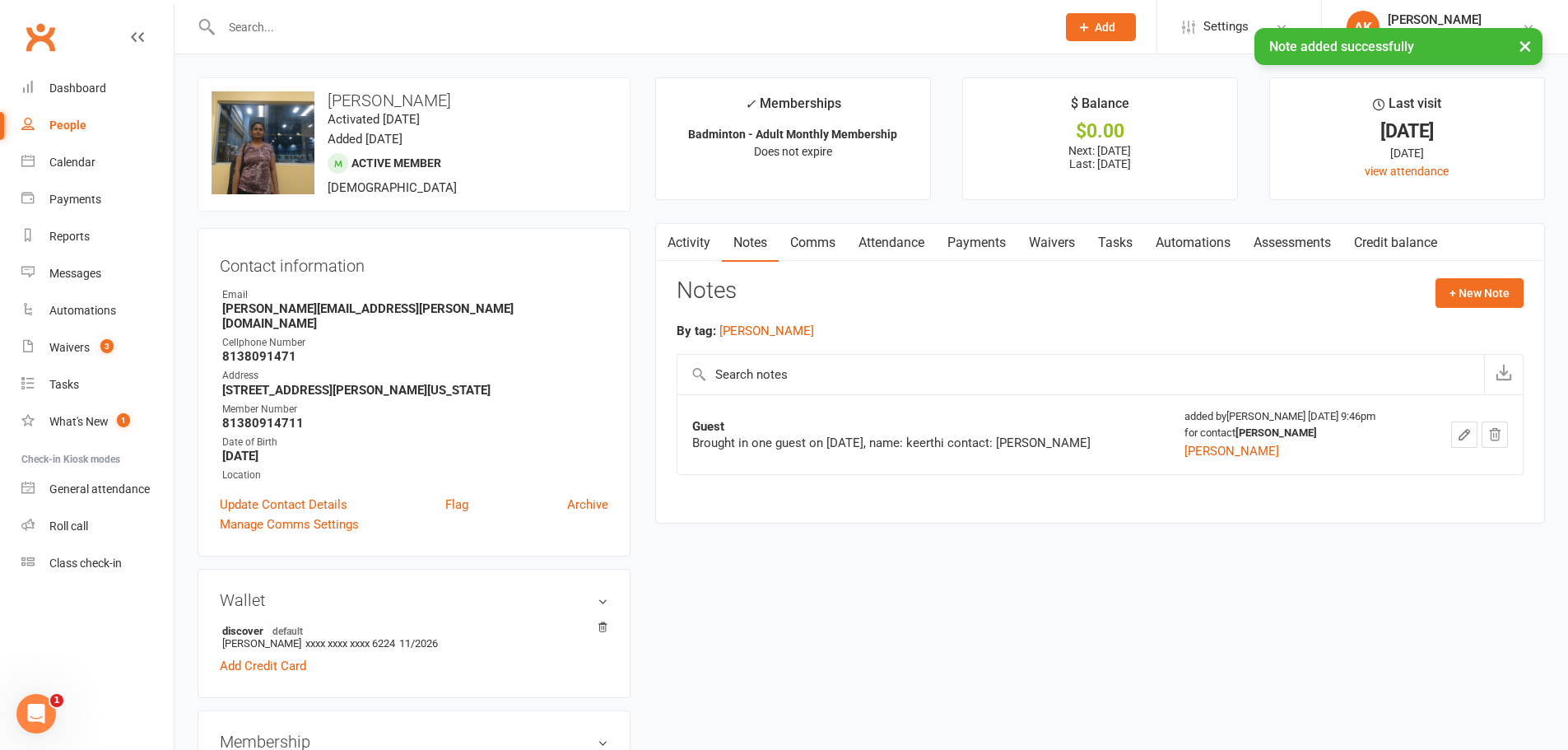
click link "Activity"
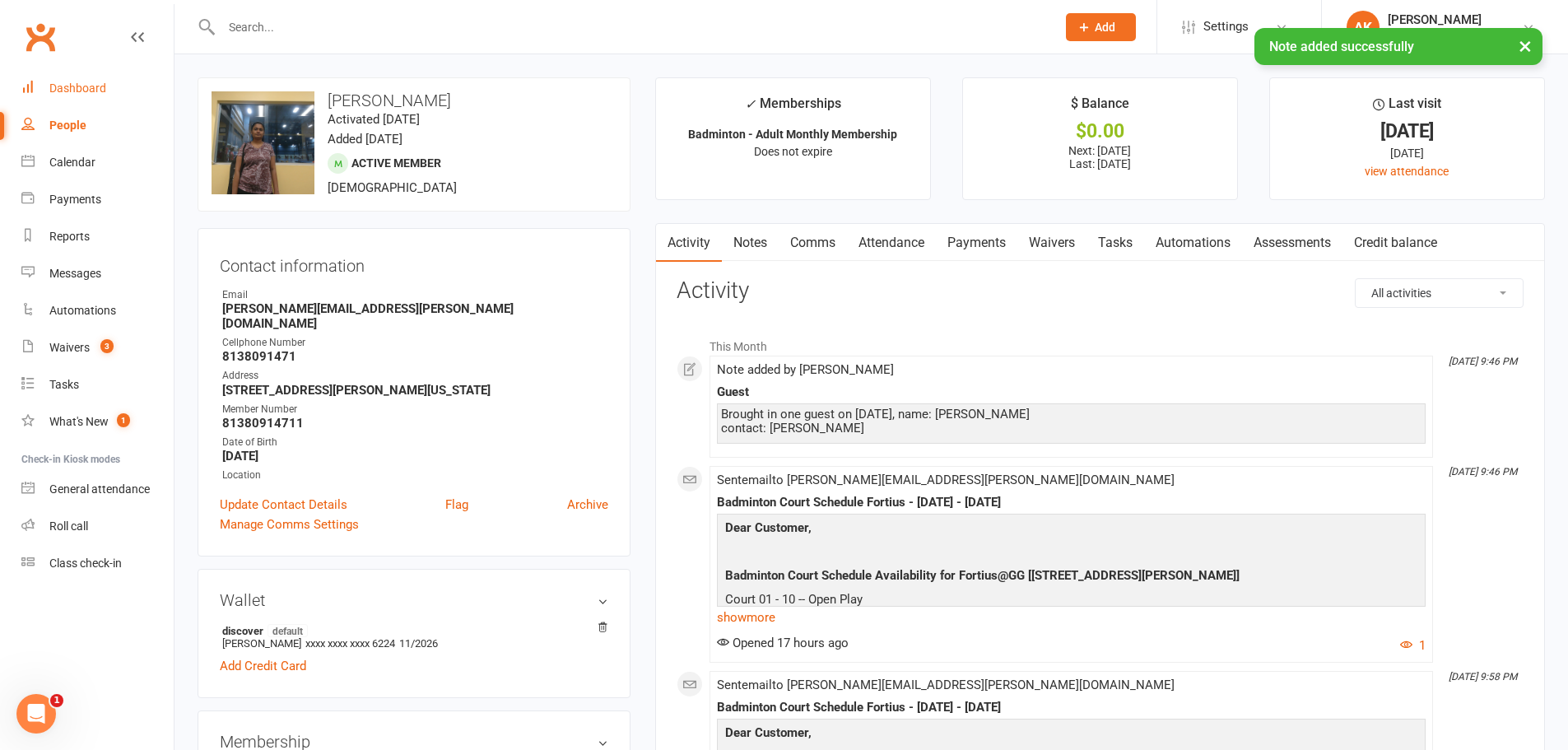
click div "Dashboard"
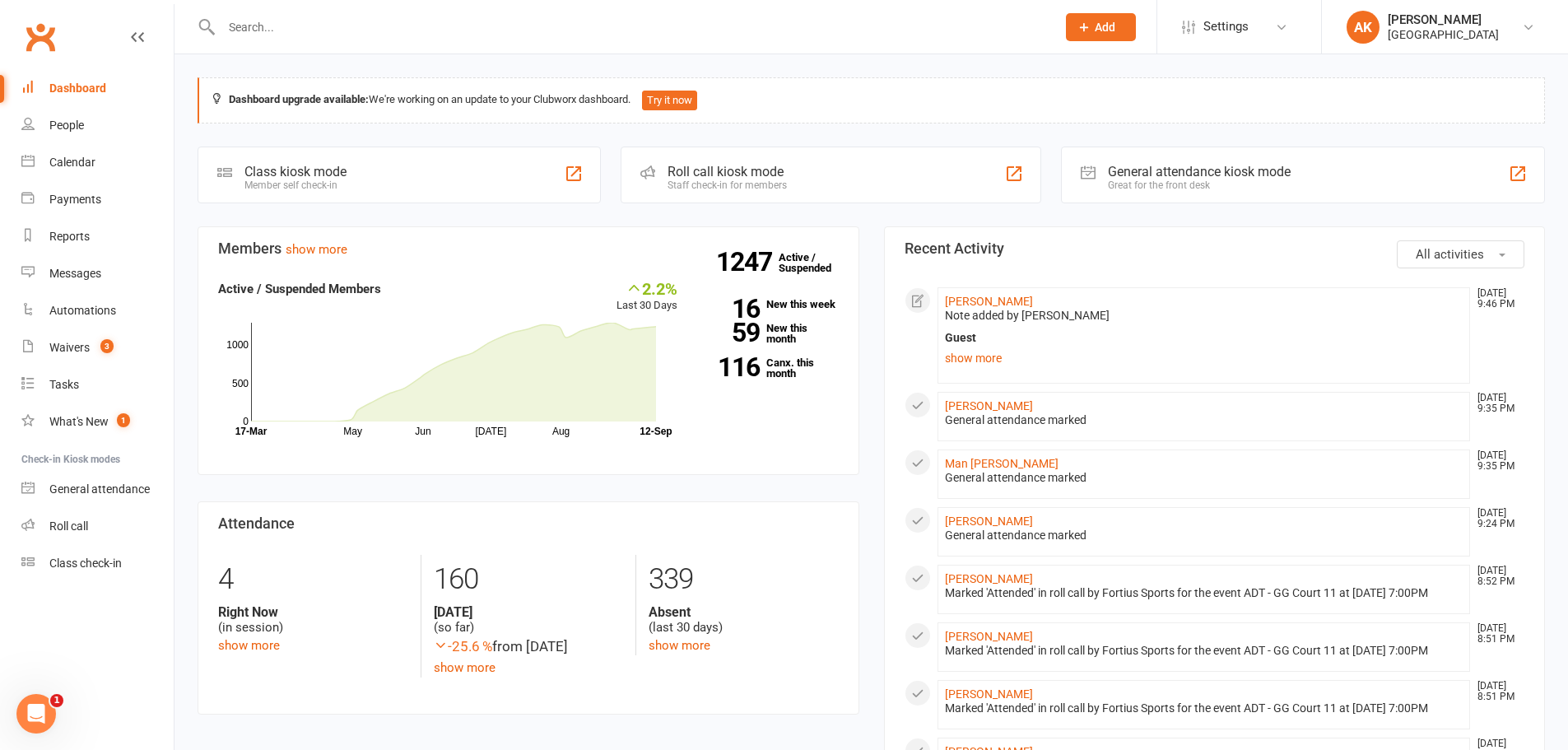
click input "text"
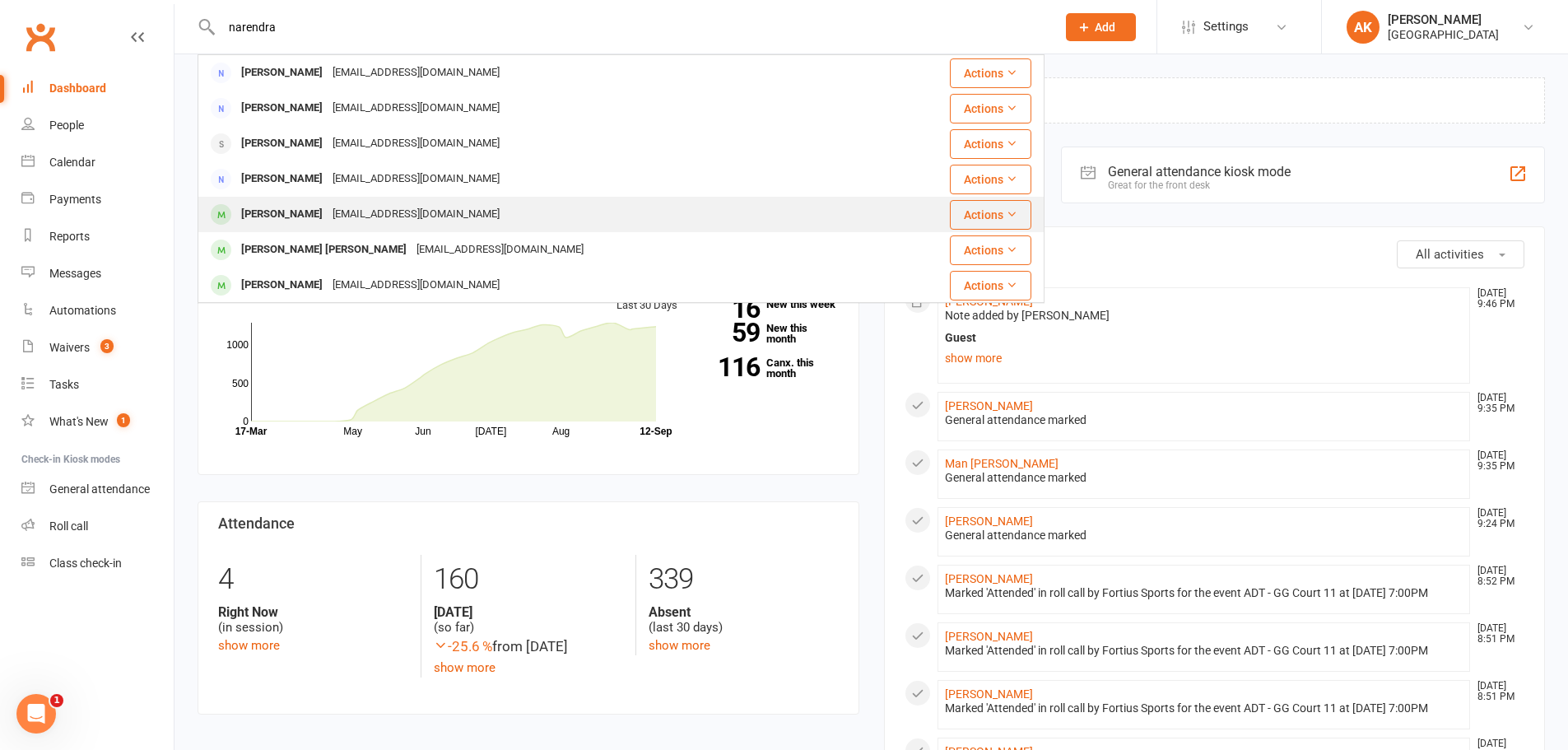
type input "narendra"
click div "narendratalluri1998@gmail.com"
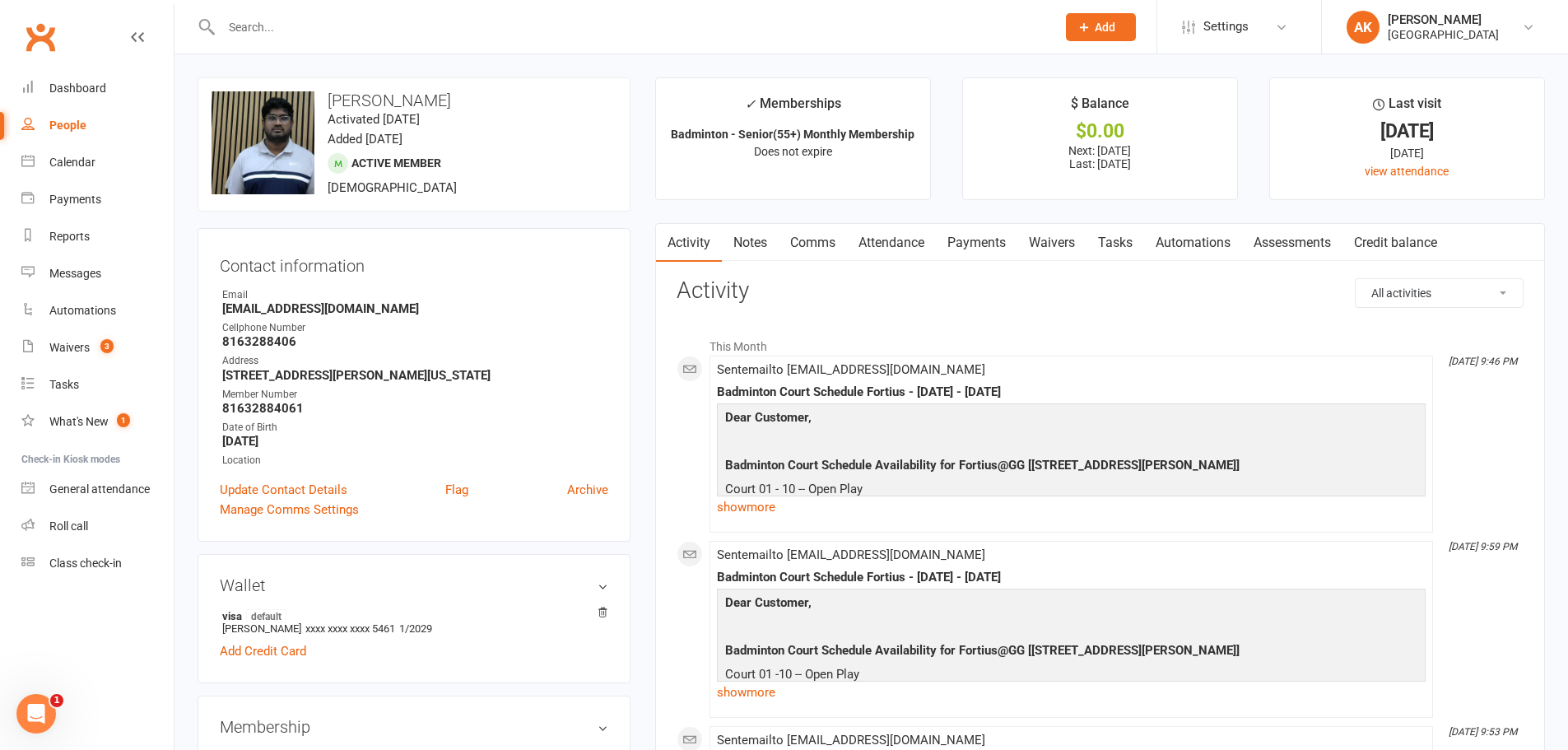
click link "Notes"
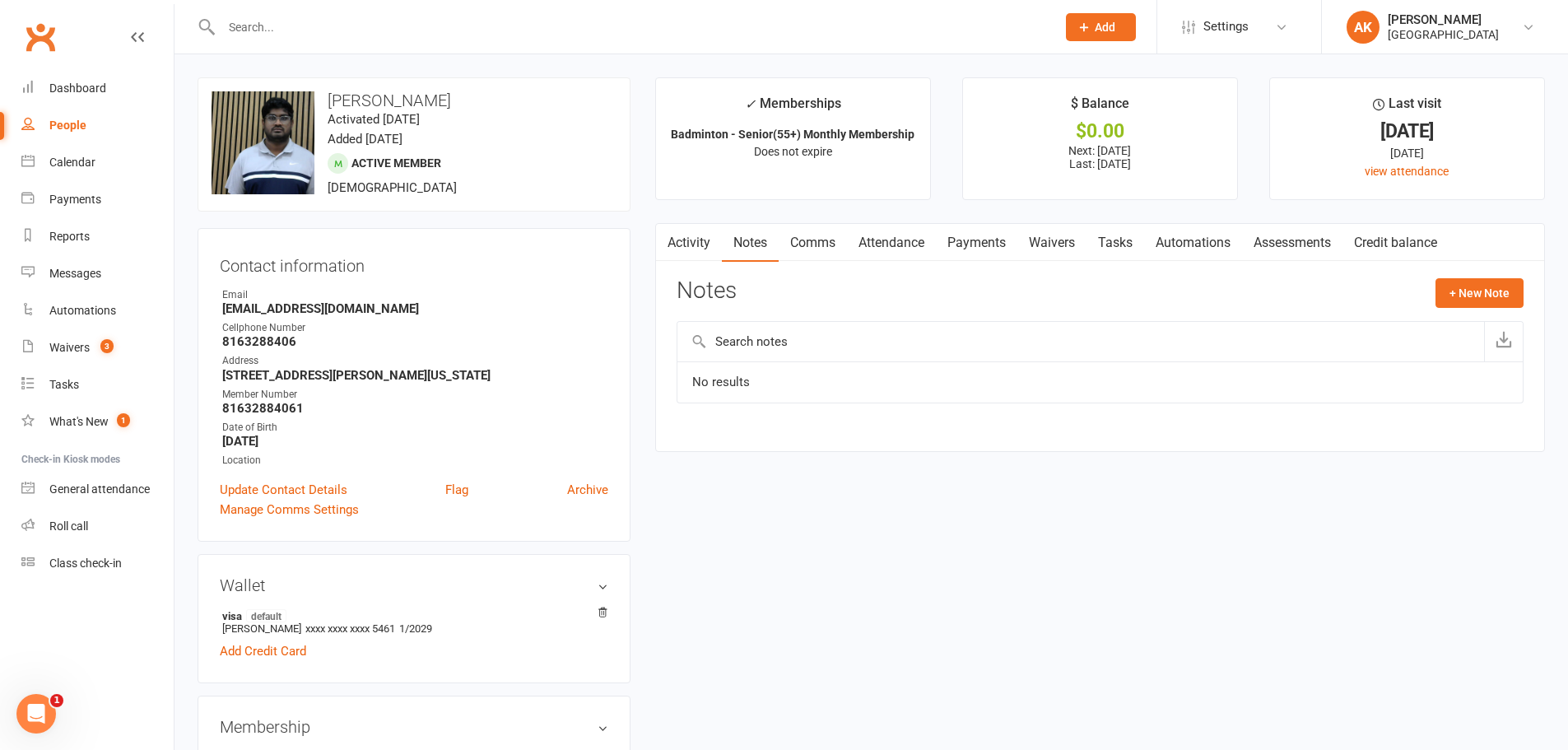
click link "Comms"
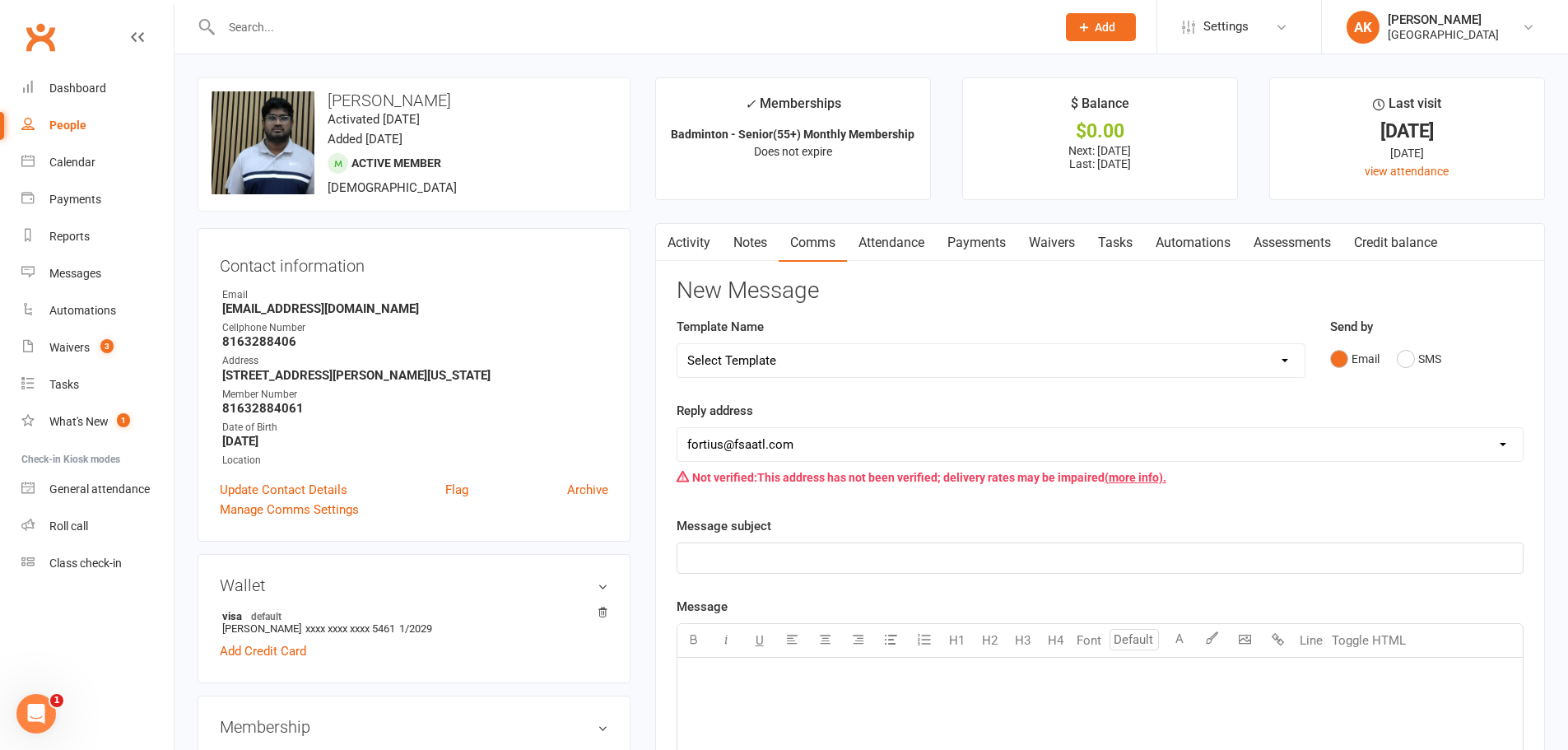
click link "Notes"
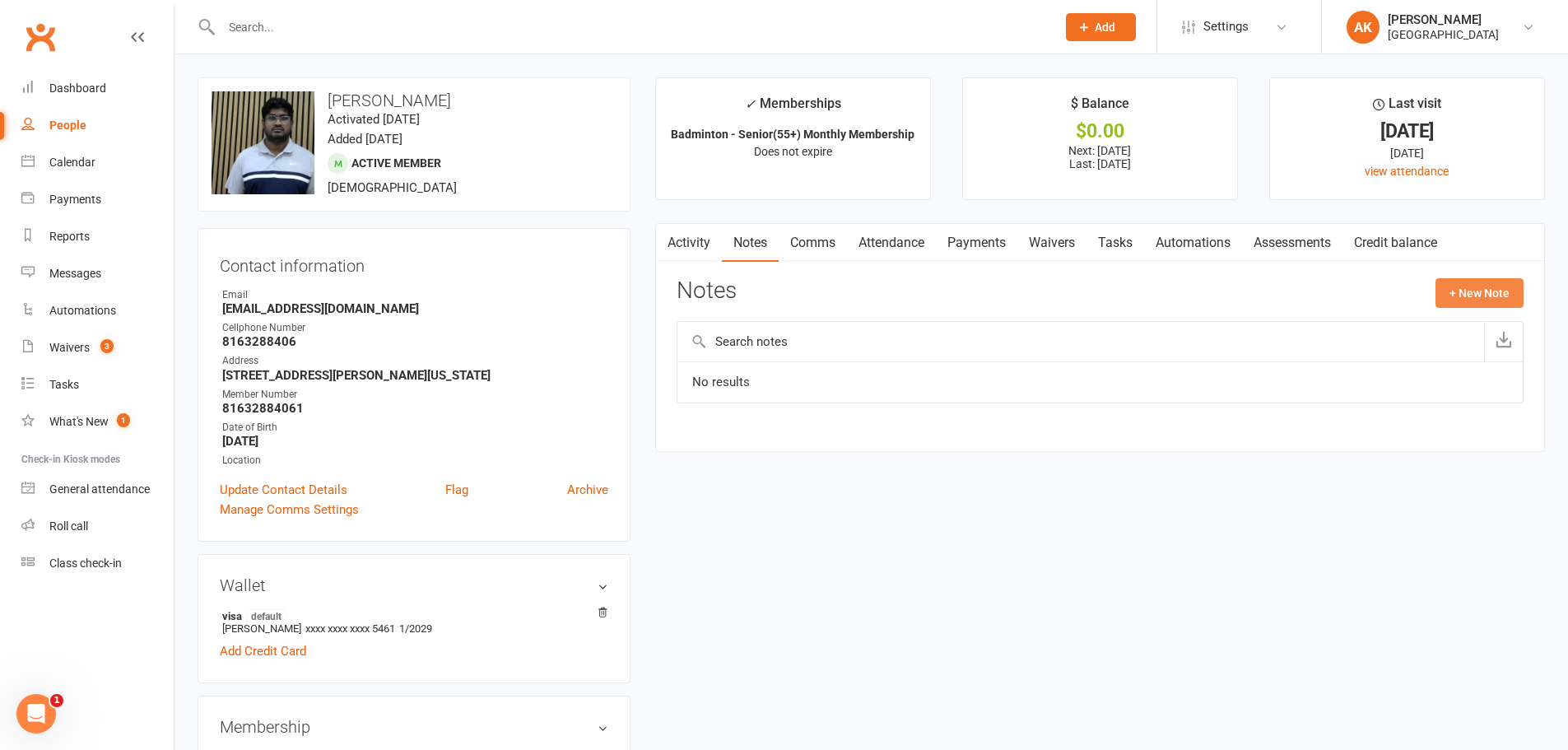
click button "+ New Note"
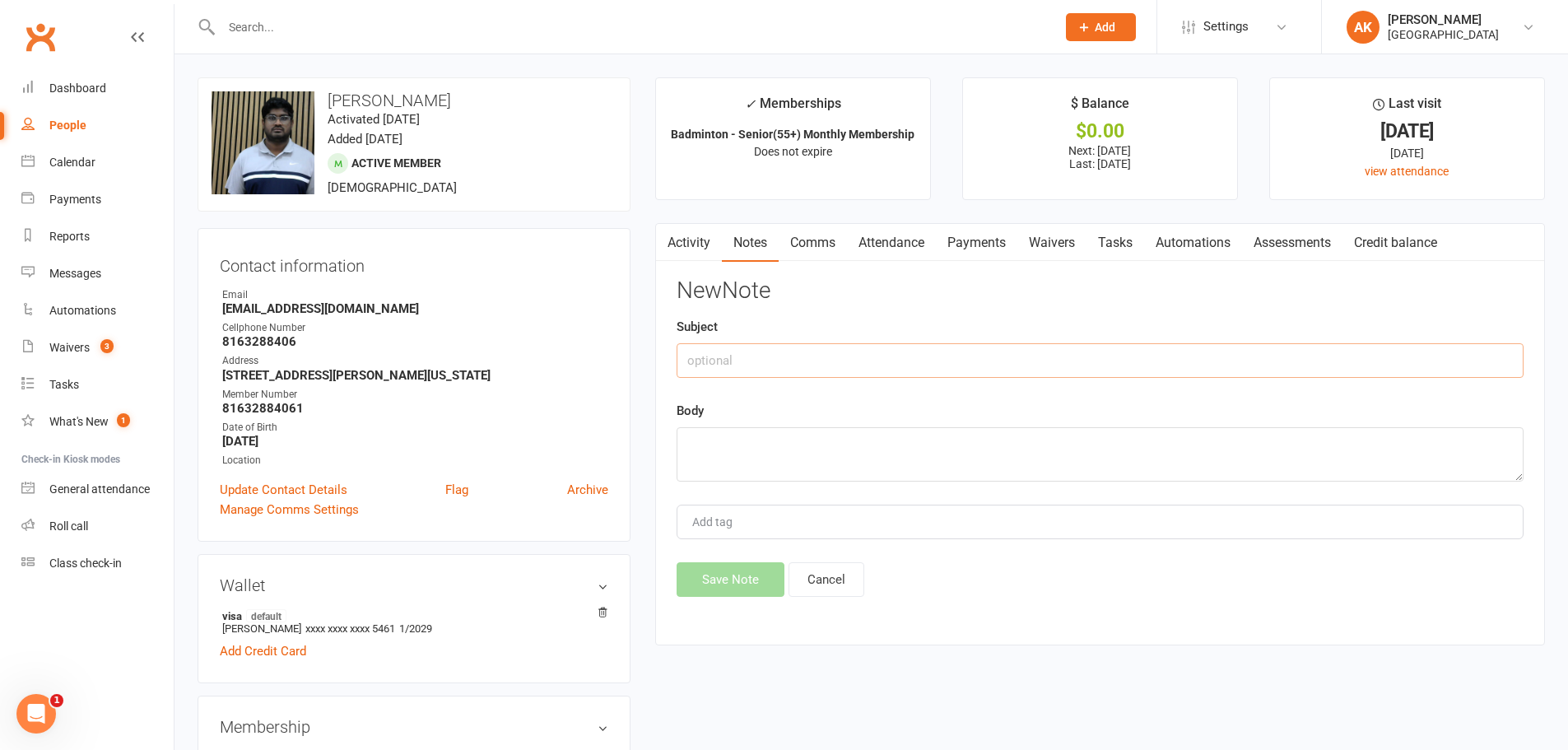
click input "text"
type input "guest"
click textarea
click textarea "brought in one guest on 09/12/"
type textarea "brought in one guest on 09/12/2025 name : sai ,contact narendra"
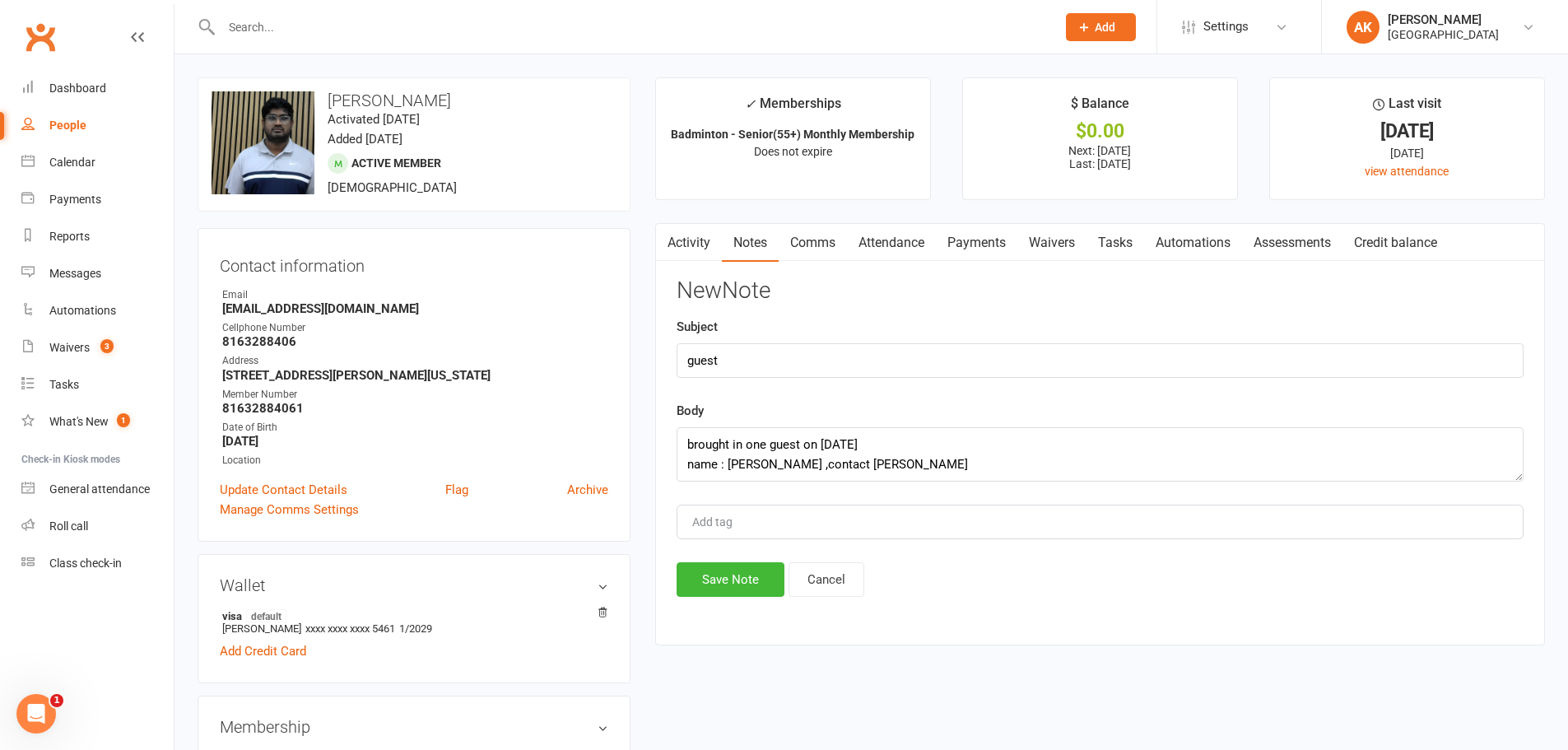
click div "Add tag"
type input "akhila"
click button "Save Note"
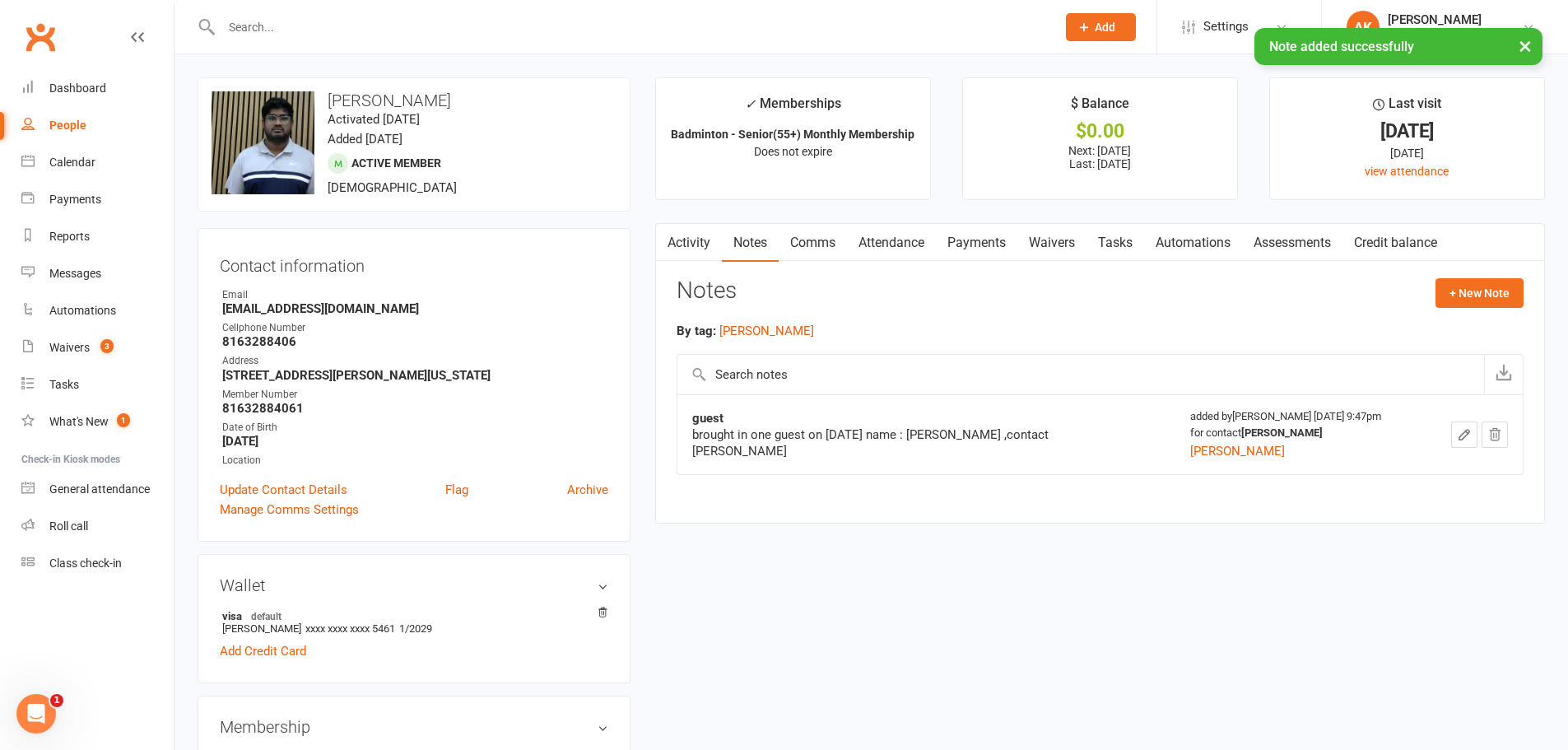
click link "Activity"
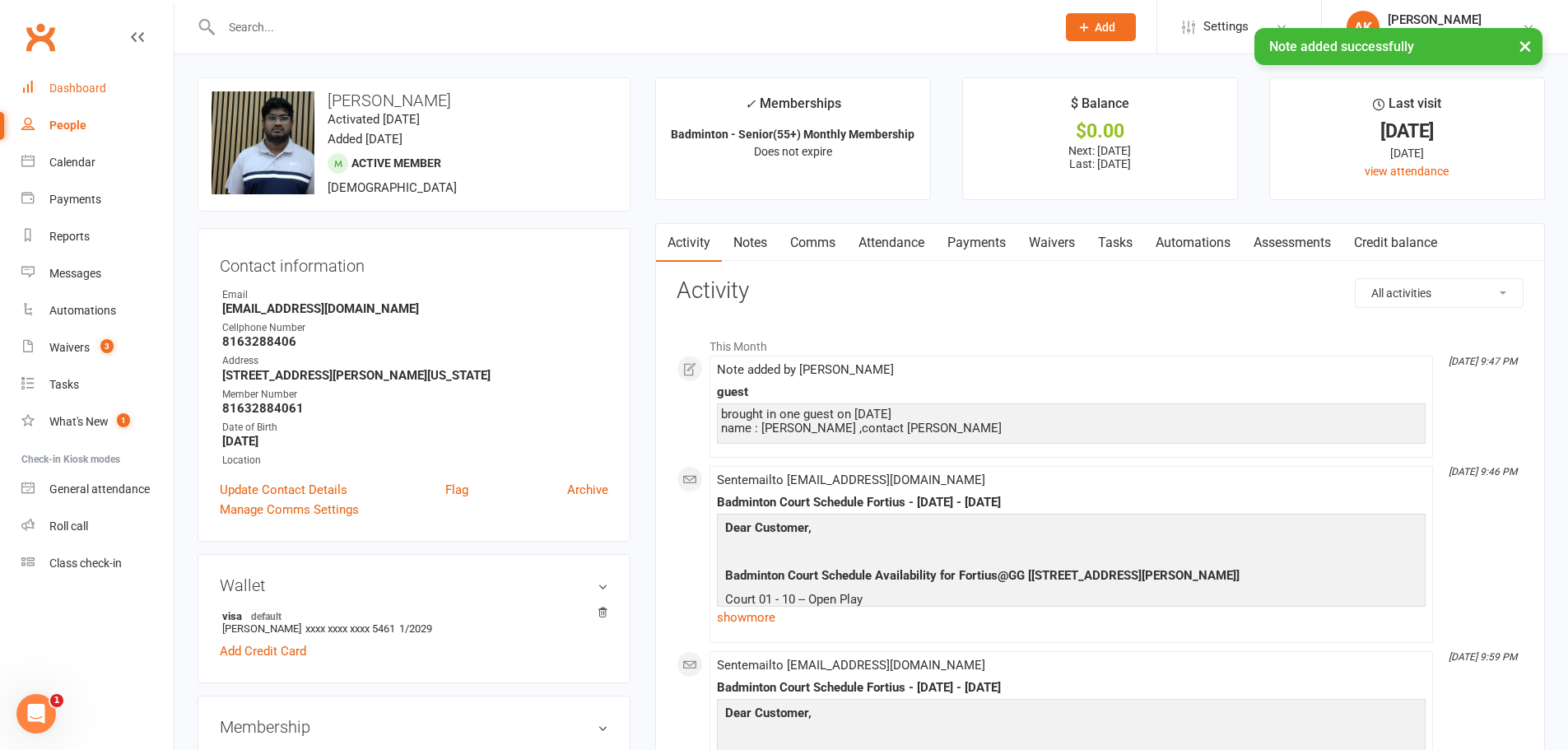
click div "Dashboard"
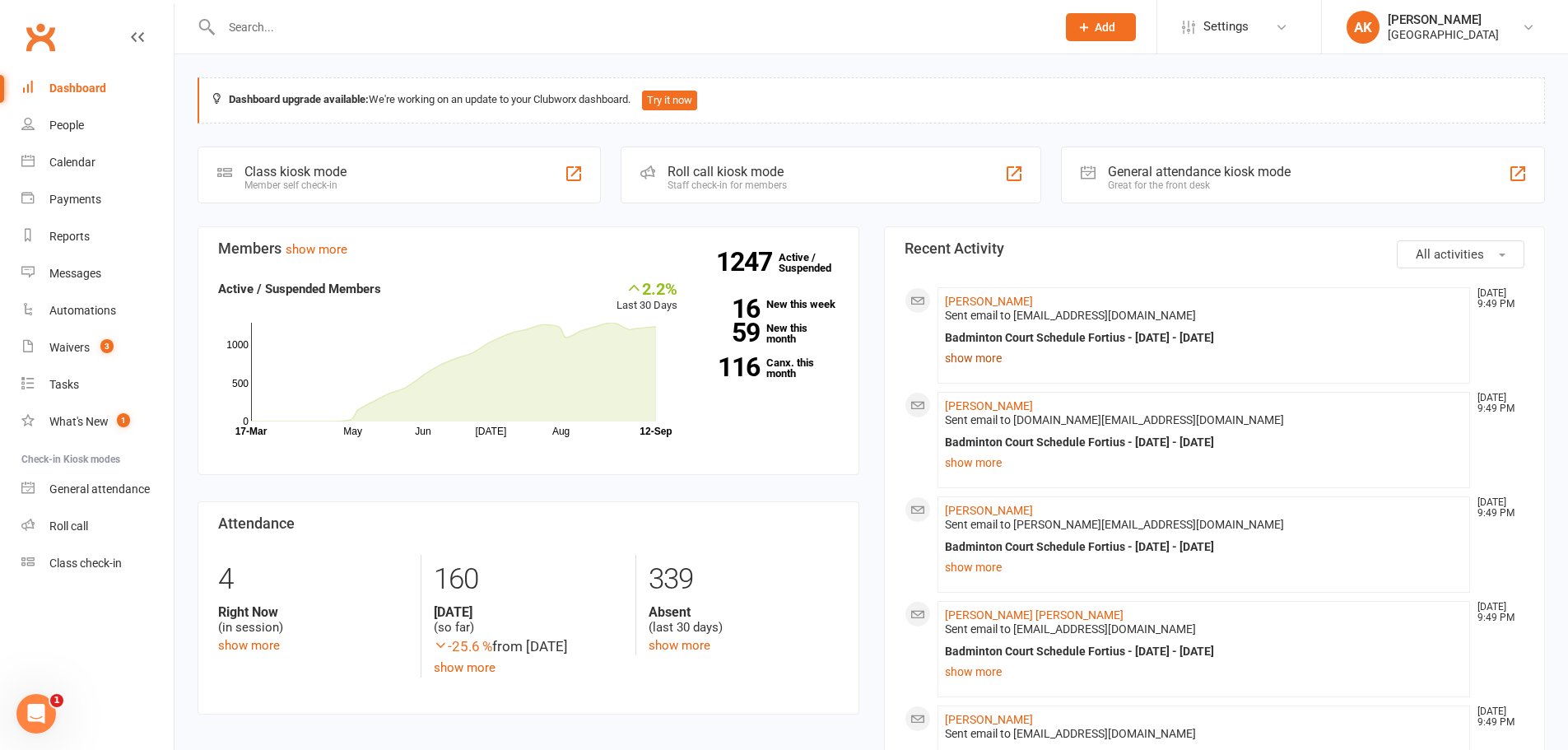
click at [992, 361] on link "show more" at bounding box center [1204, 358] width 518 height 23
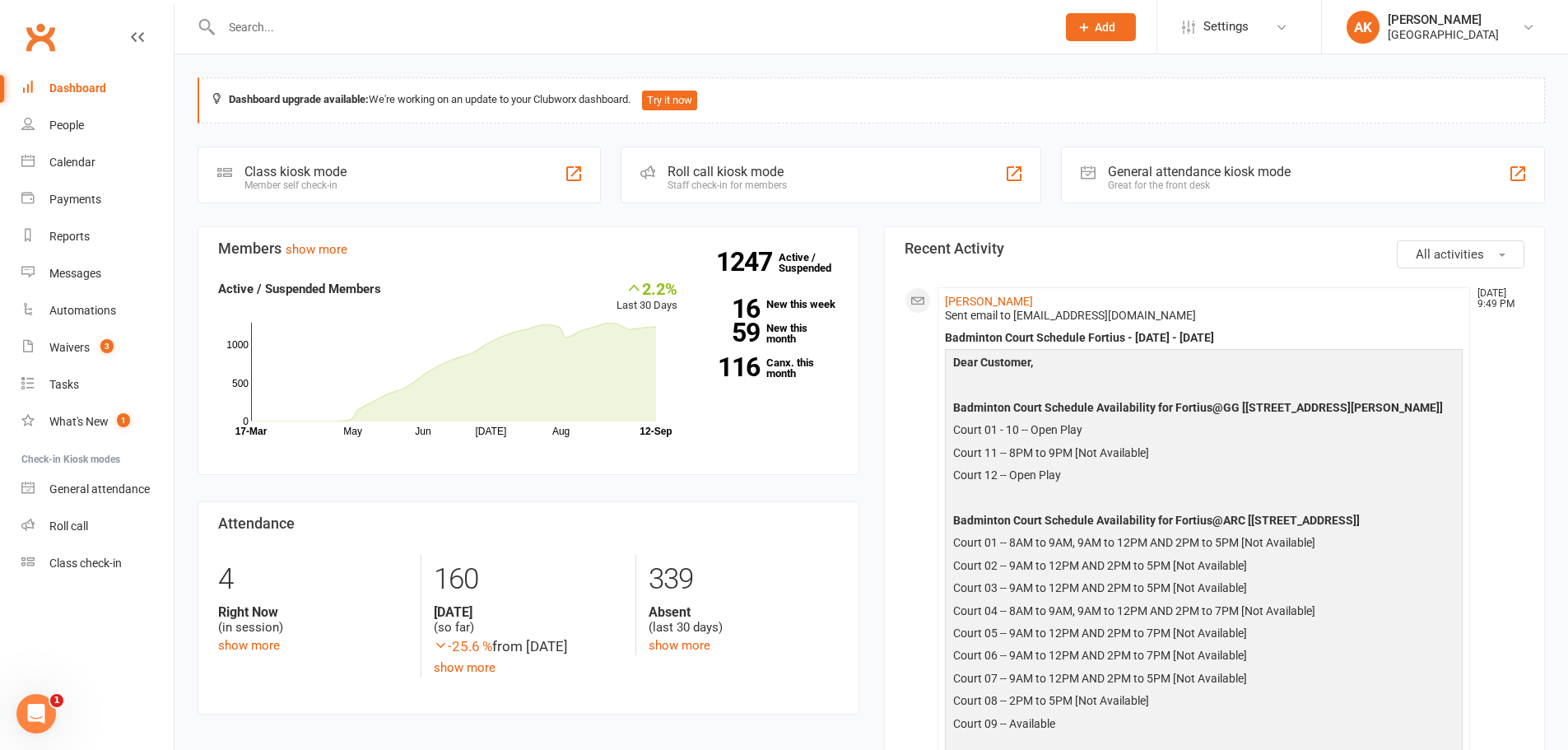
click at [83, 102] on link "Dashboard" at bounding box center [98, 88] width 152 height 37
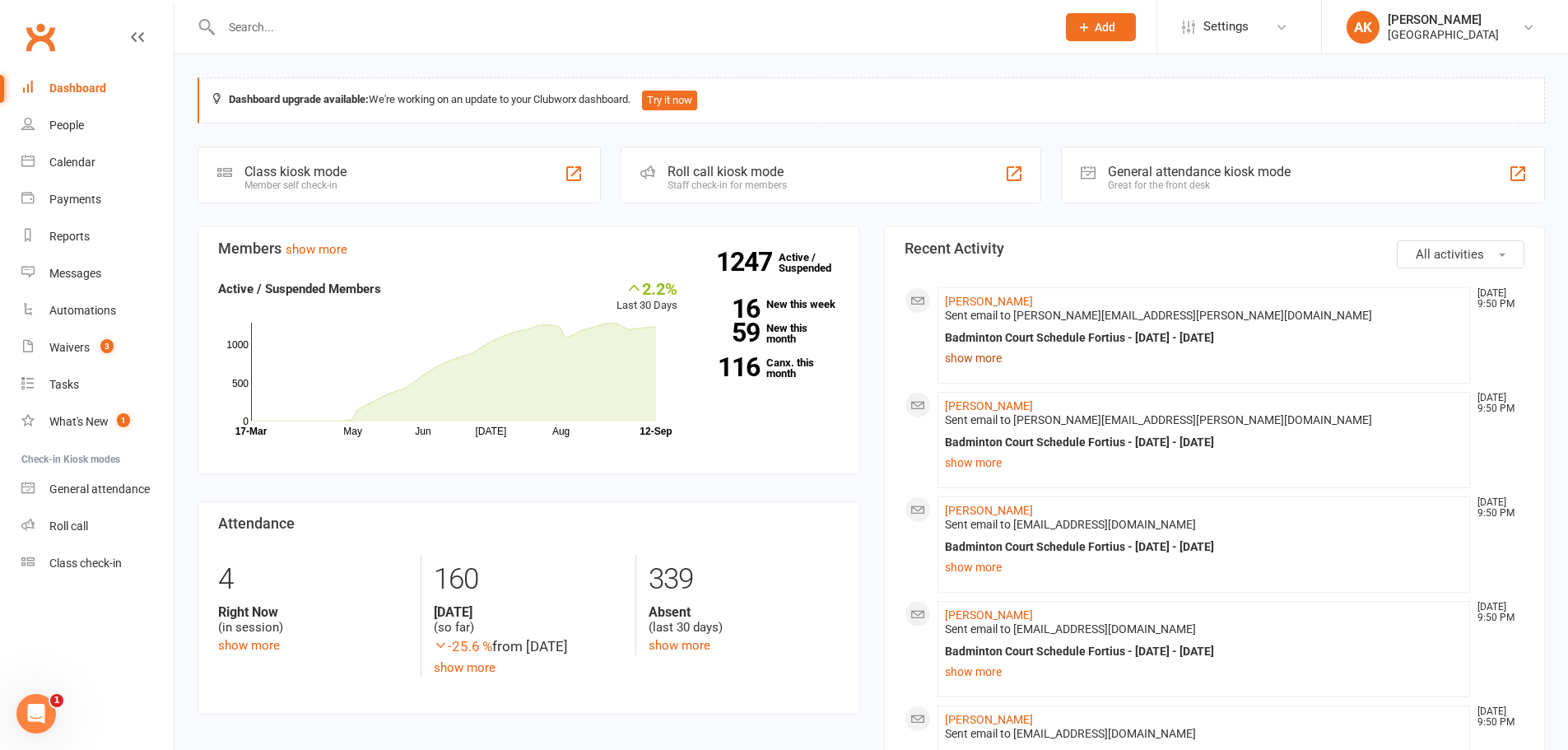
click at [964, 355] on link "show more" at bounding box center [1204, 358] width 518 height 23
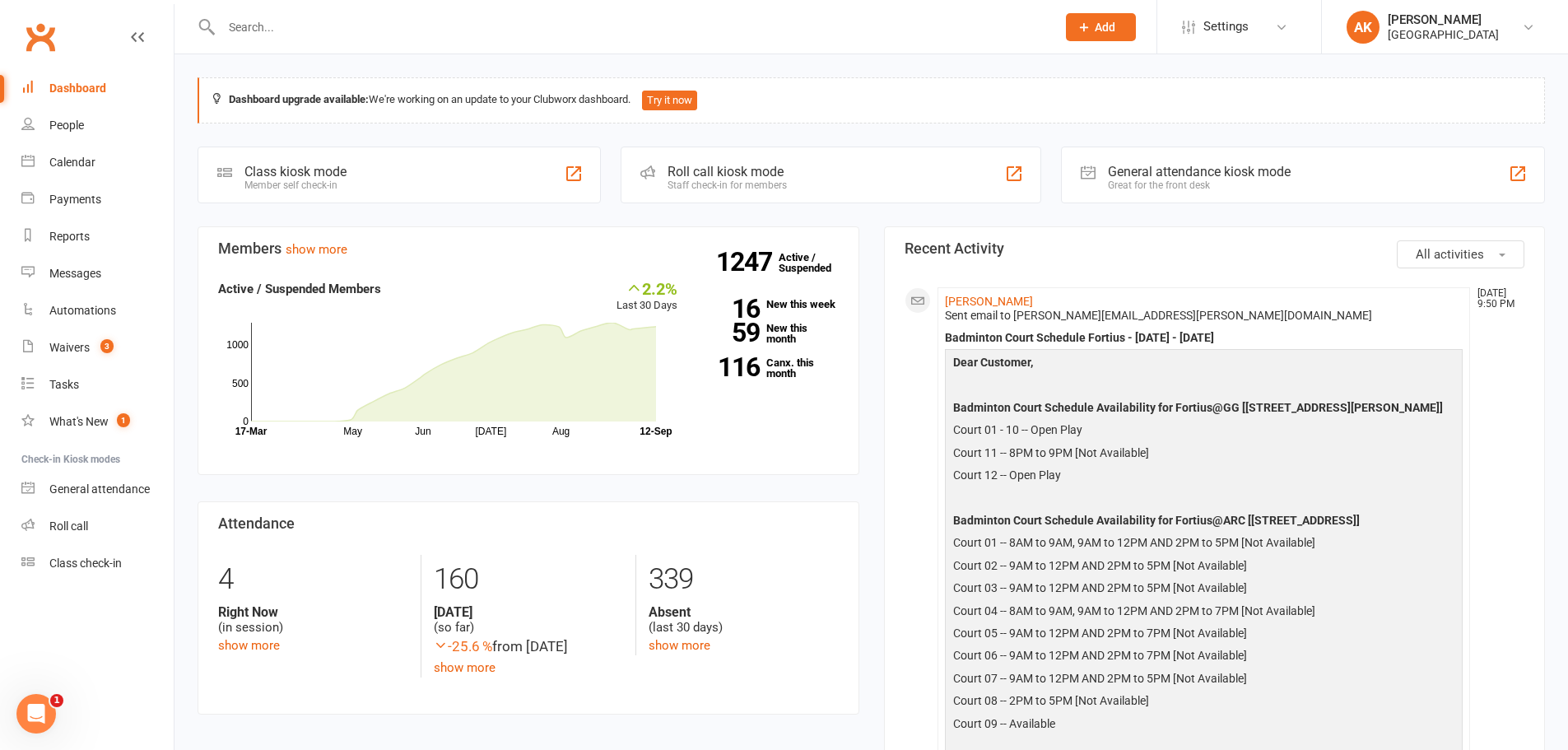
click at [58, 78] on link "Dashboard" at bounding box center [98, 88] width 152 height 37
click at [960, 301] on link "devansh ponnapalli" at bounding box center [989, 301] width 88 height 13
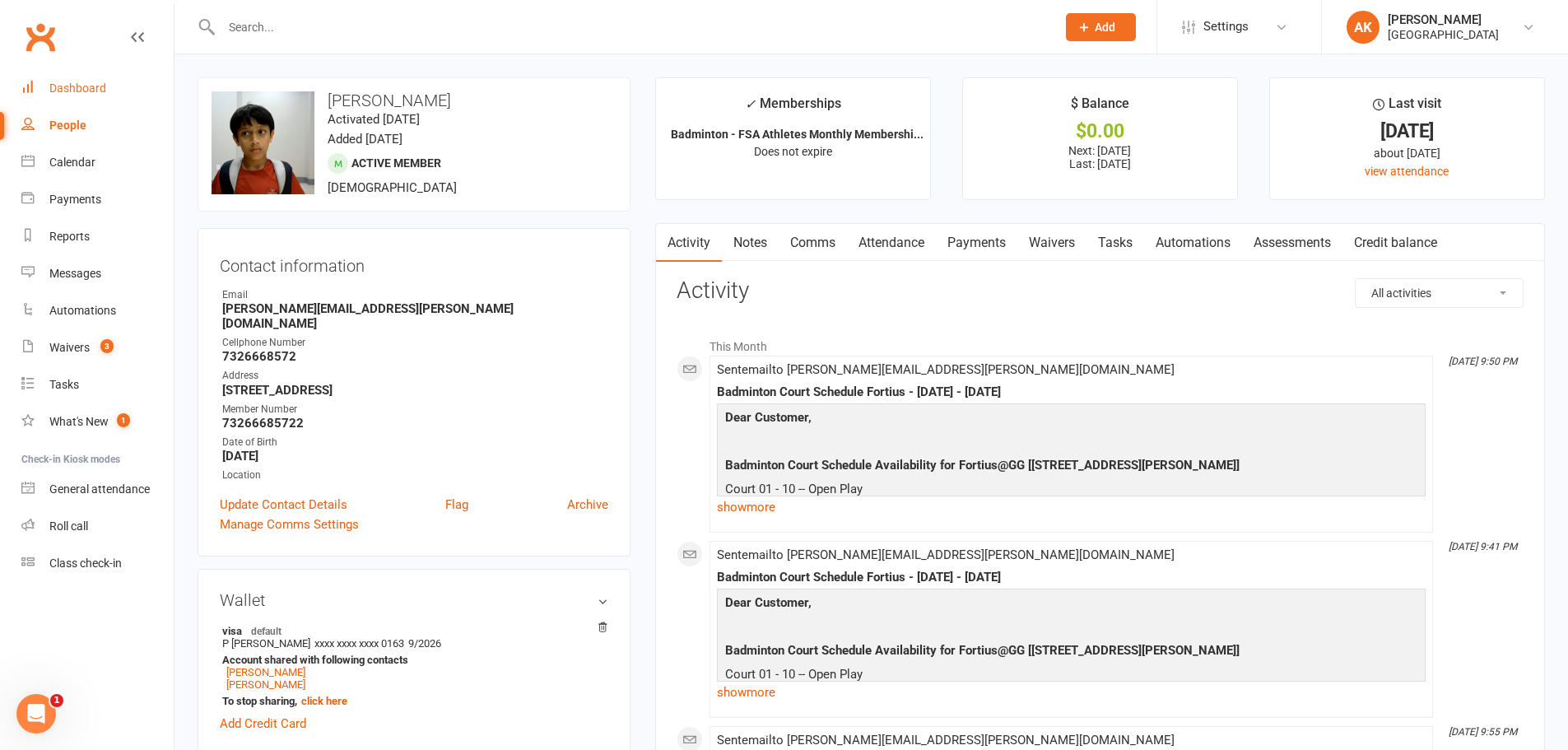
click at [59, 89] on div "Dashboard" at bounding box center [78, 88] width 57 height 13
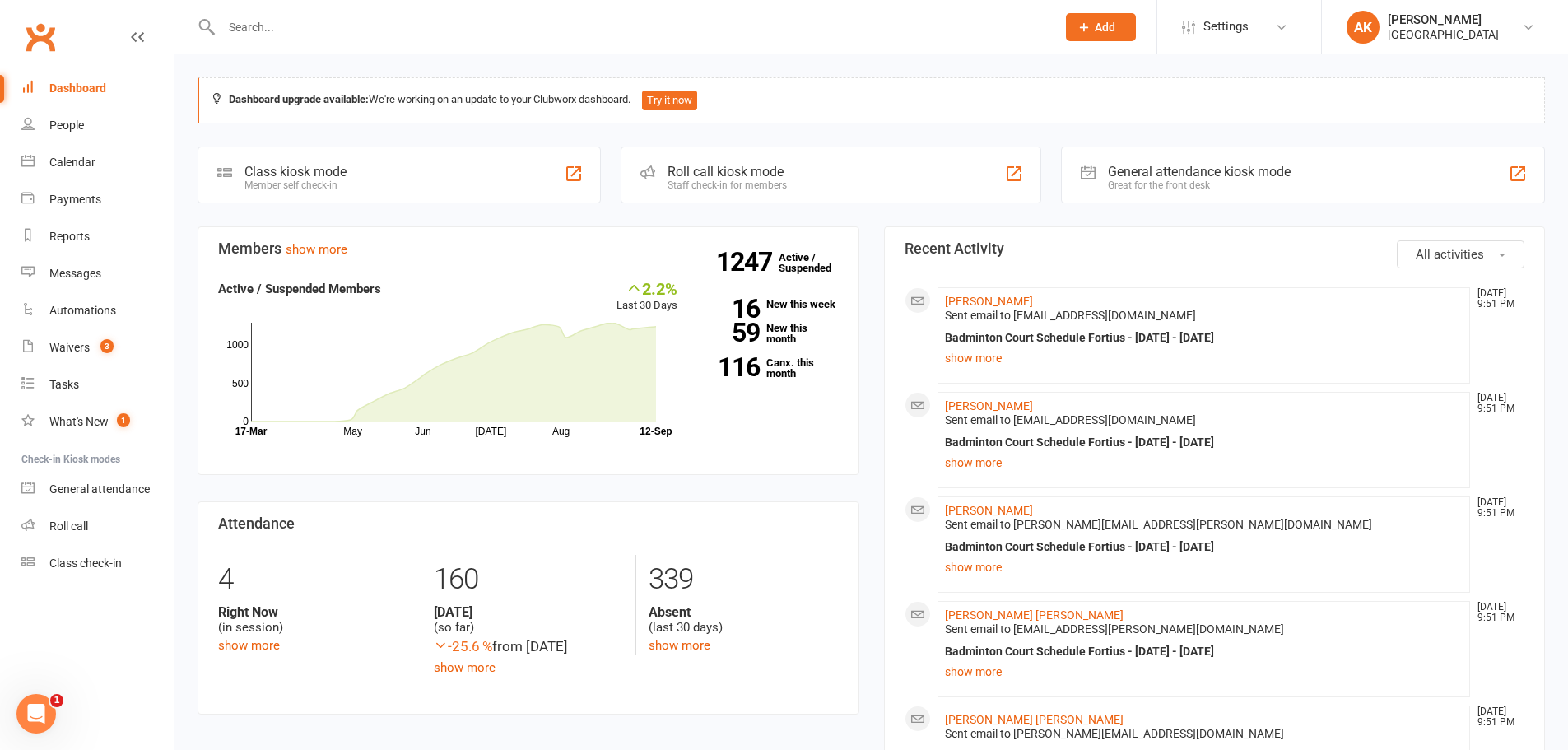
click at [56, 85] on div "Dashboard" at bounding box center [78, 88] width 57 height 13
click at [81, 476] on link "General attendance" at bounding box center [98, 489] width 152 height 37
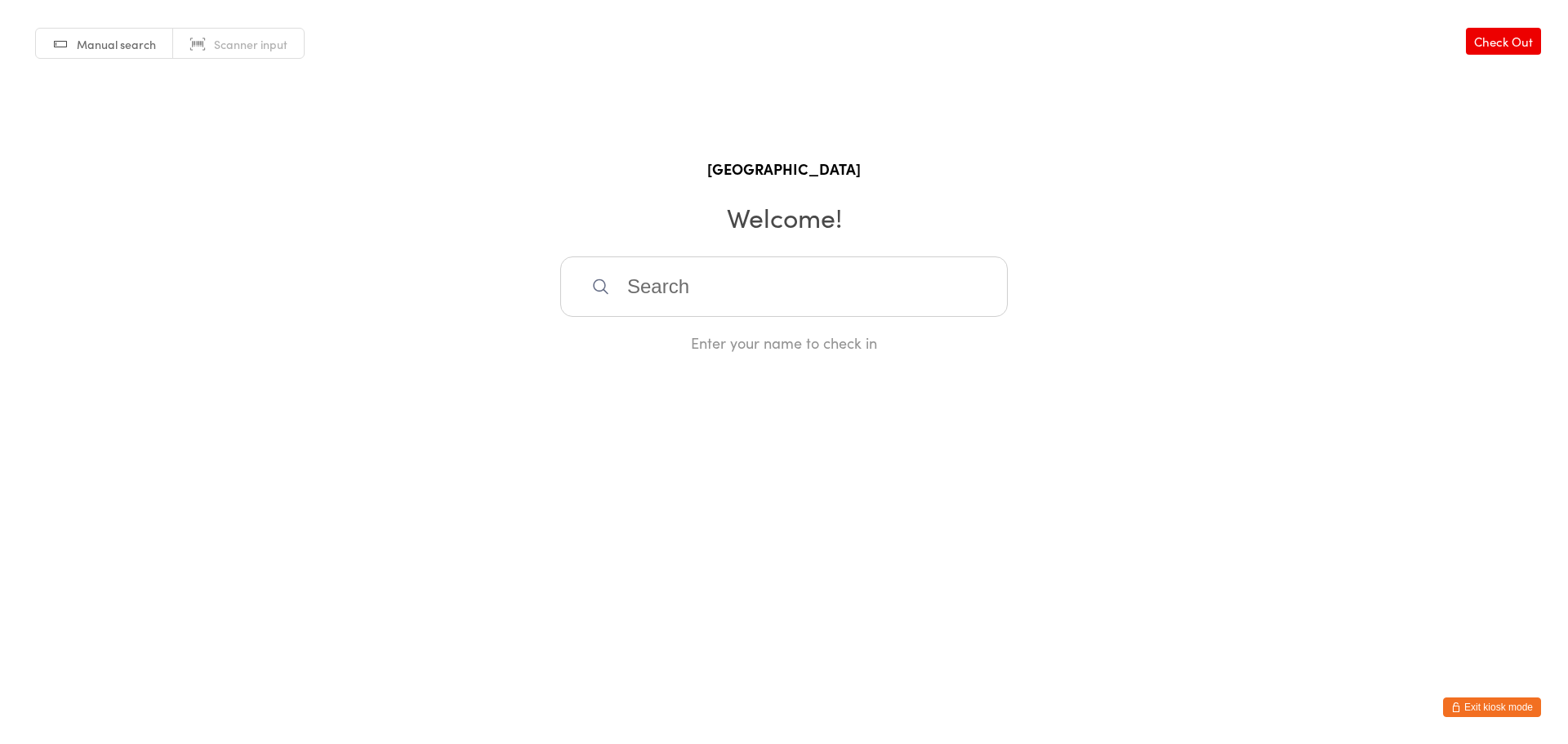
click at [714, 299] on input "search" at bounding box center [784, 286] width 447 height 60
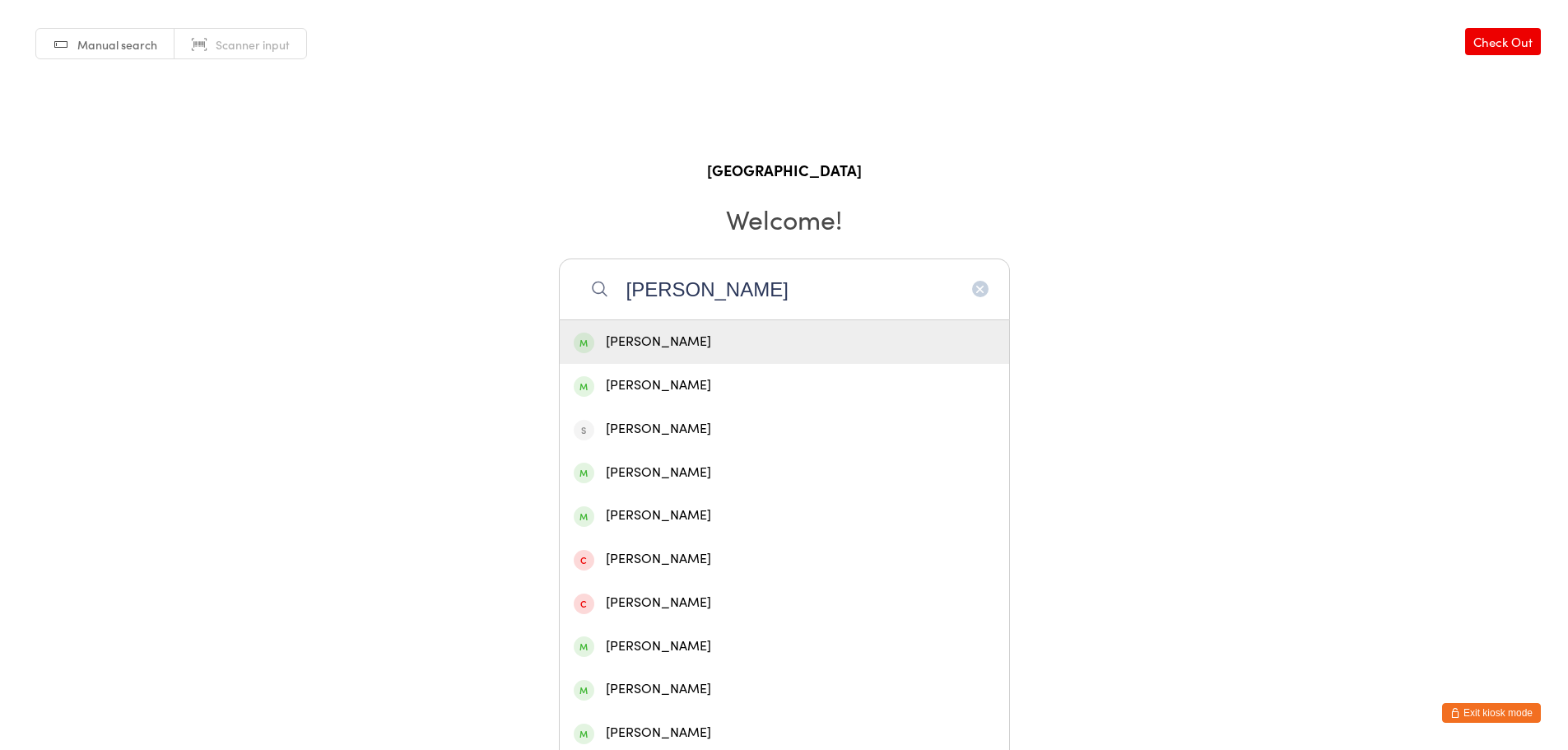
type input "[PERSON_NAME]"
click at [748, 346] on div "[PERSON_NAME]" at bounding box center [784, 342] width 421 height 22
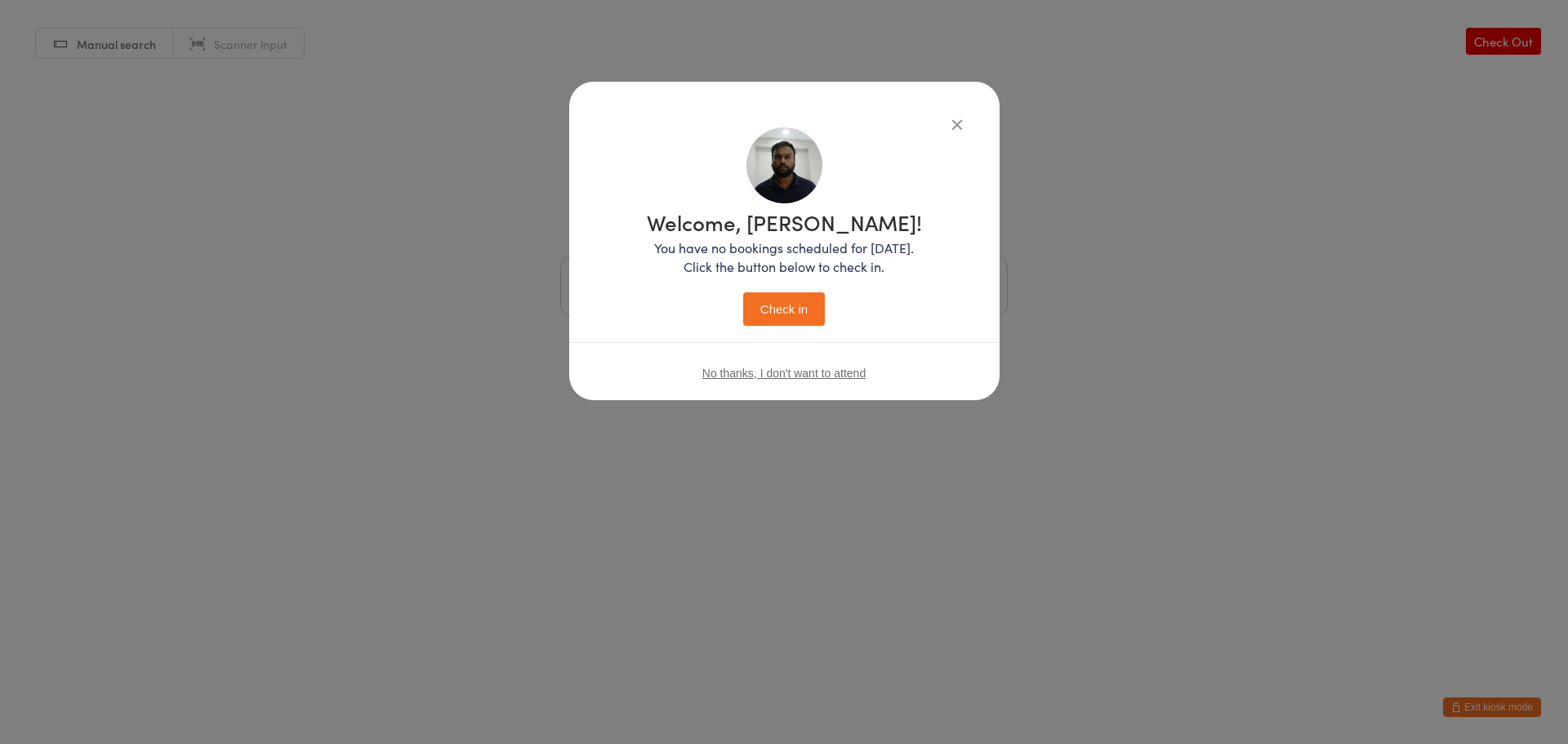
click at [784, 315] on button "Check in" at bounding box center [784, 309] width 82 height 34
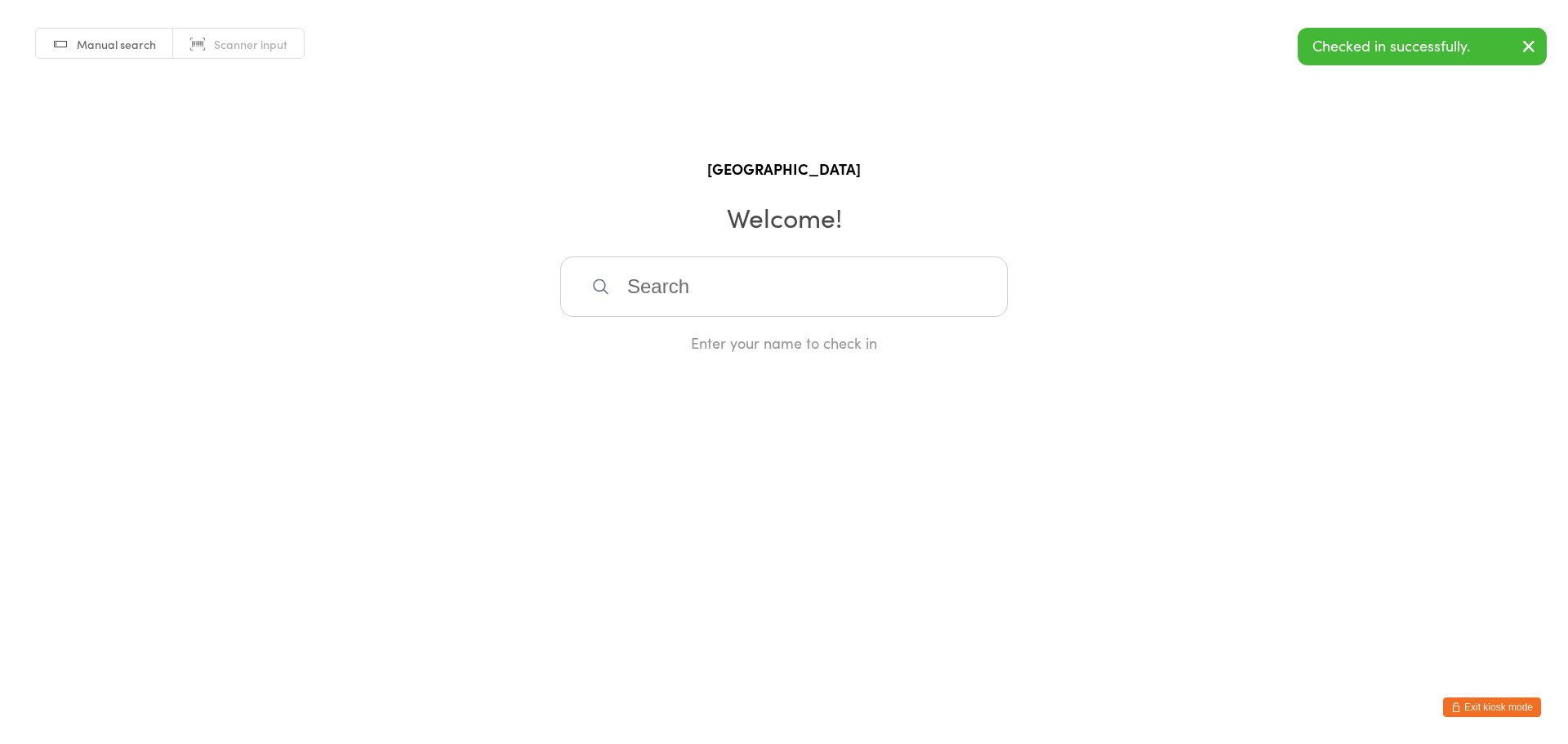
click at [733, 296] on input "search" at bounding box center [784, 286] width 447 height 60
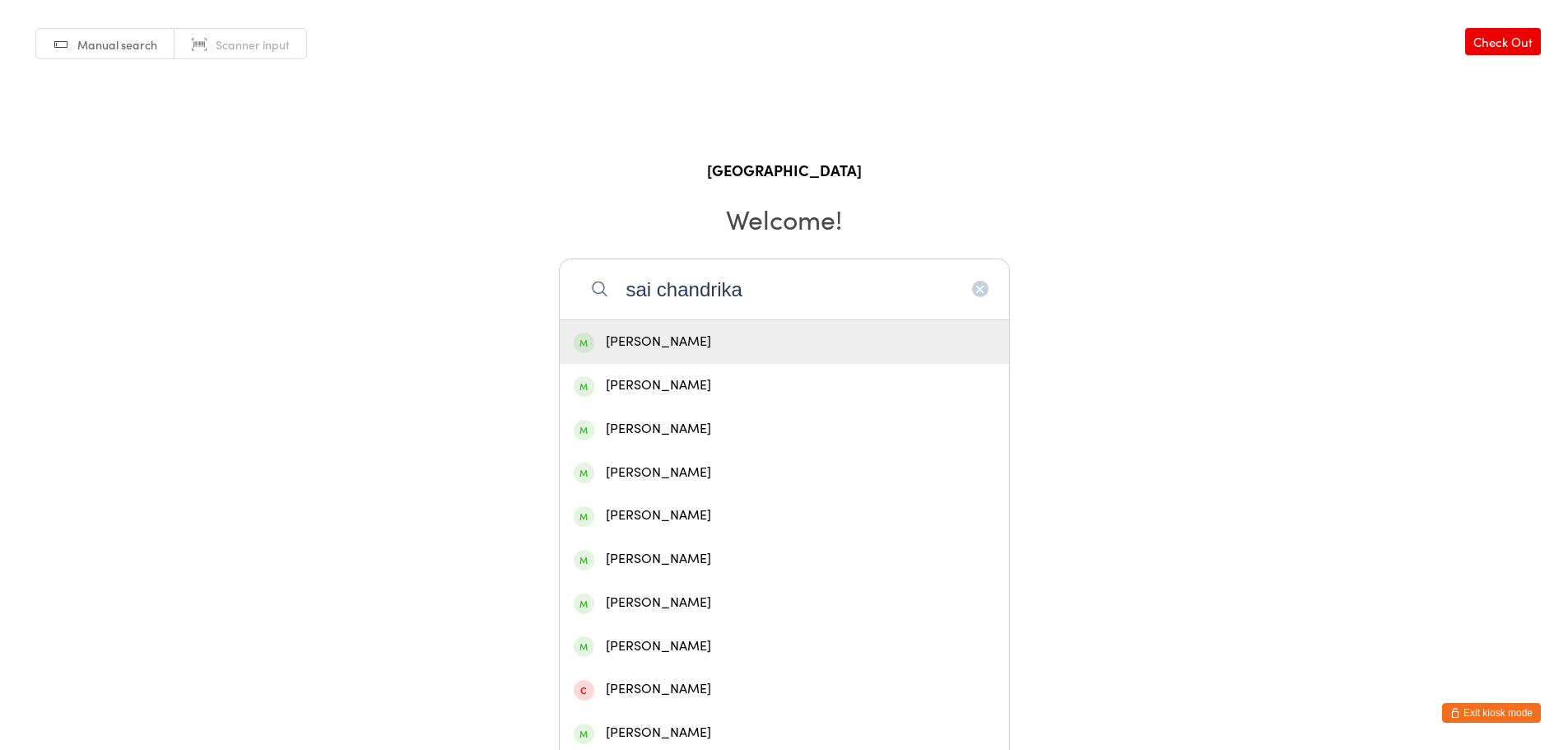
type input "sai chandrika"
click at [738, 351] on div "[PERSON_NAME]" at bounding box center [784, 342] width 449 height 44
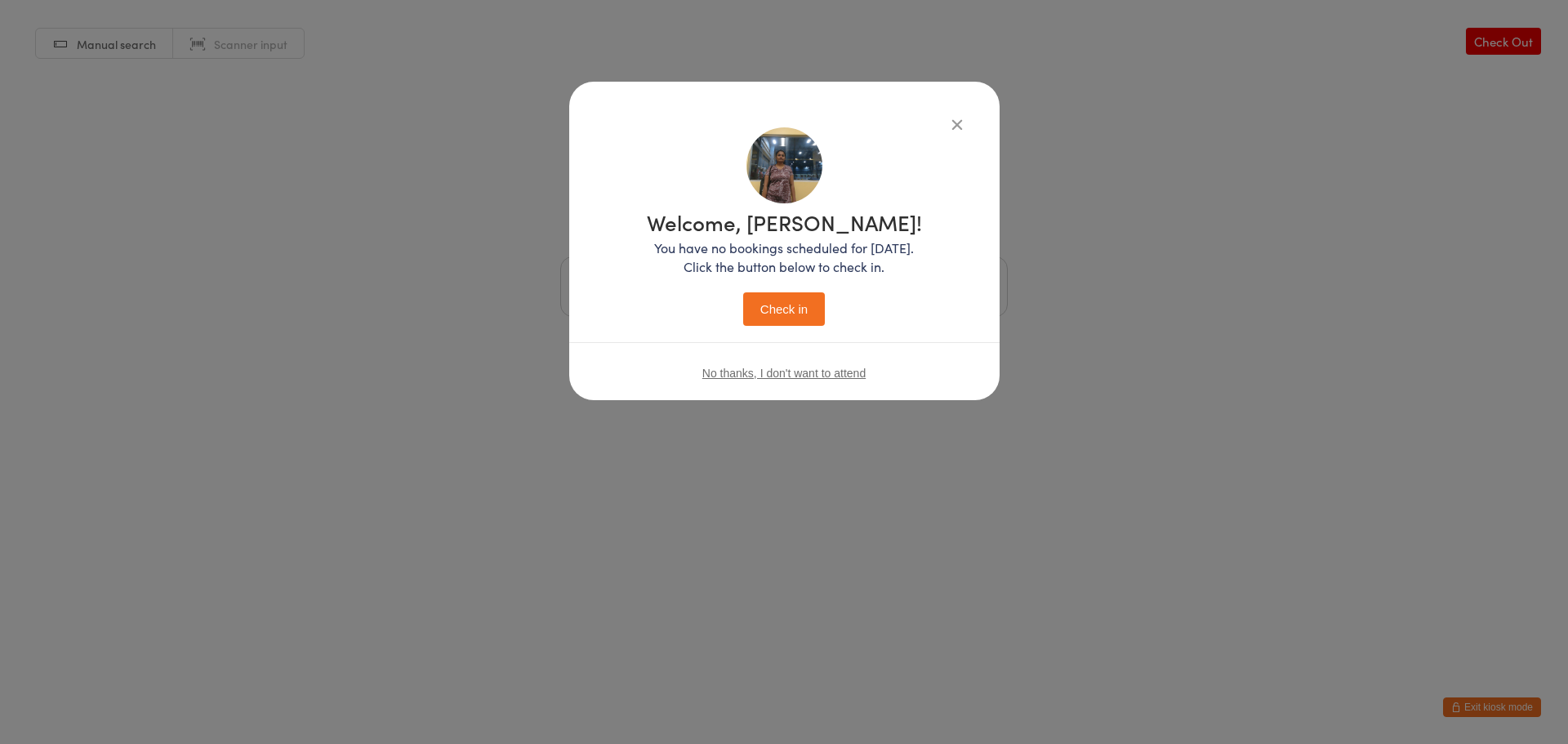
click at [754, 309] on button "Check in" at bounding box center [784, 309] width 82 height 34
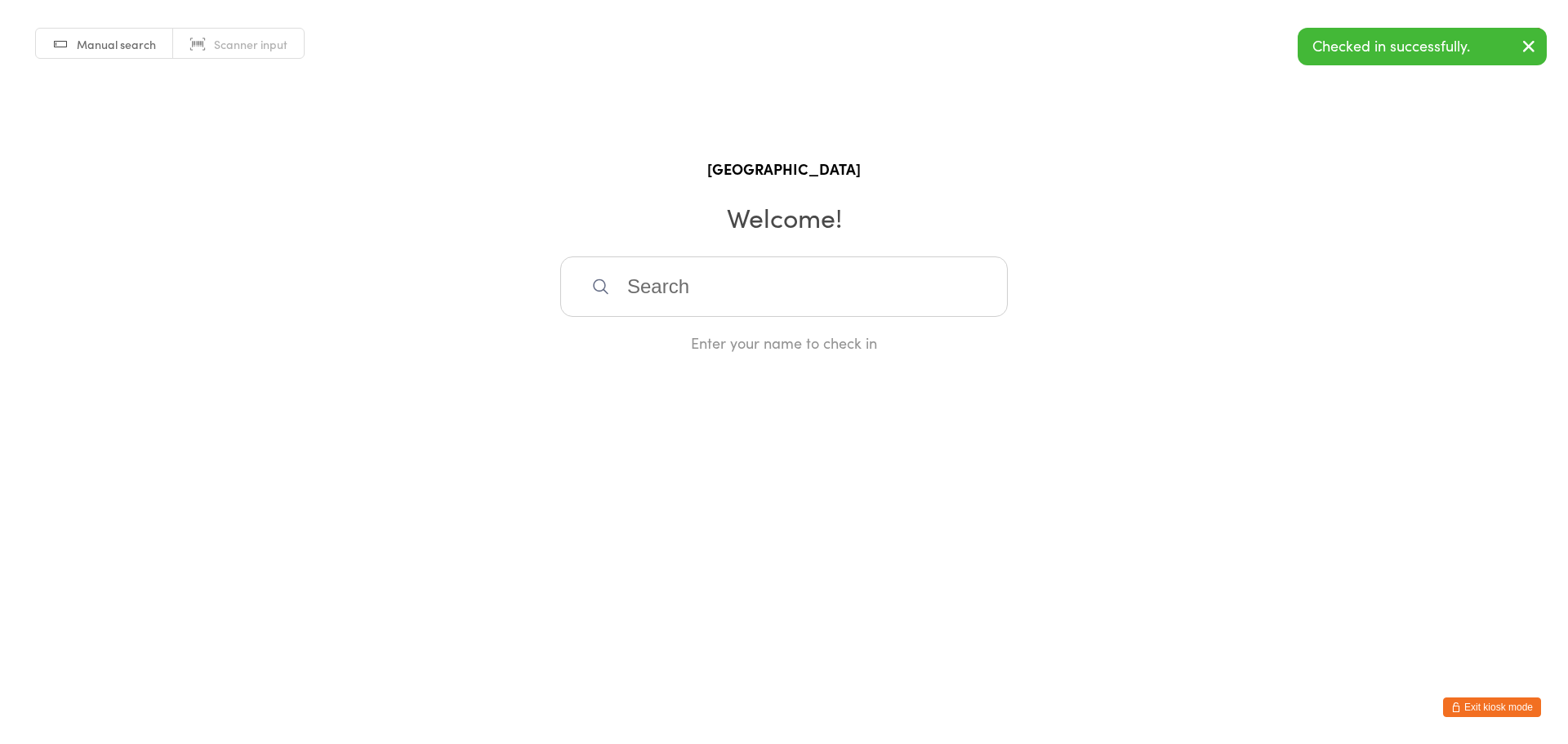
click at [734, 303] on input "search" at bounding box center [784, 286] width 447 height 60
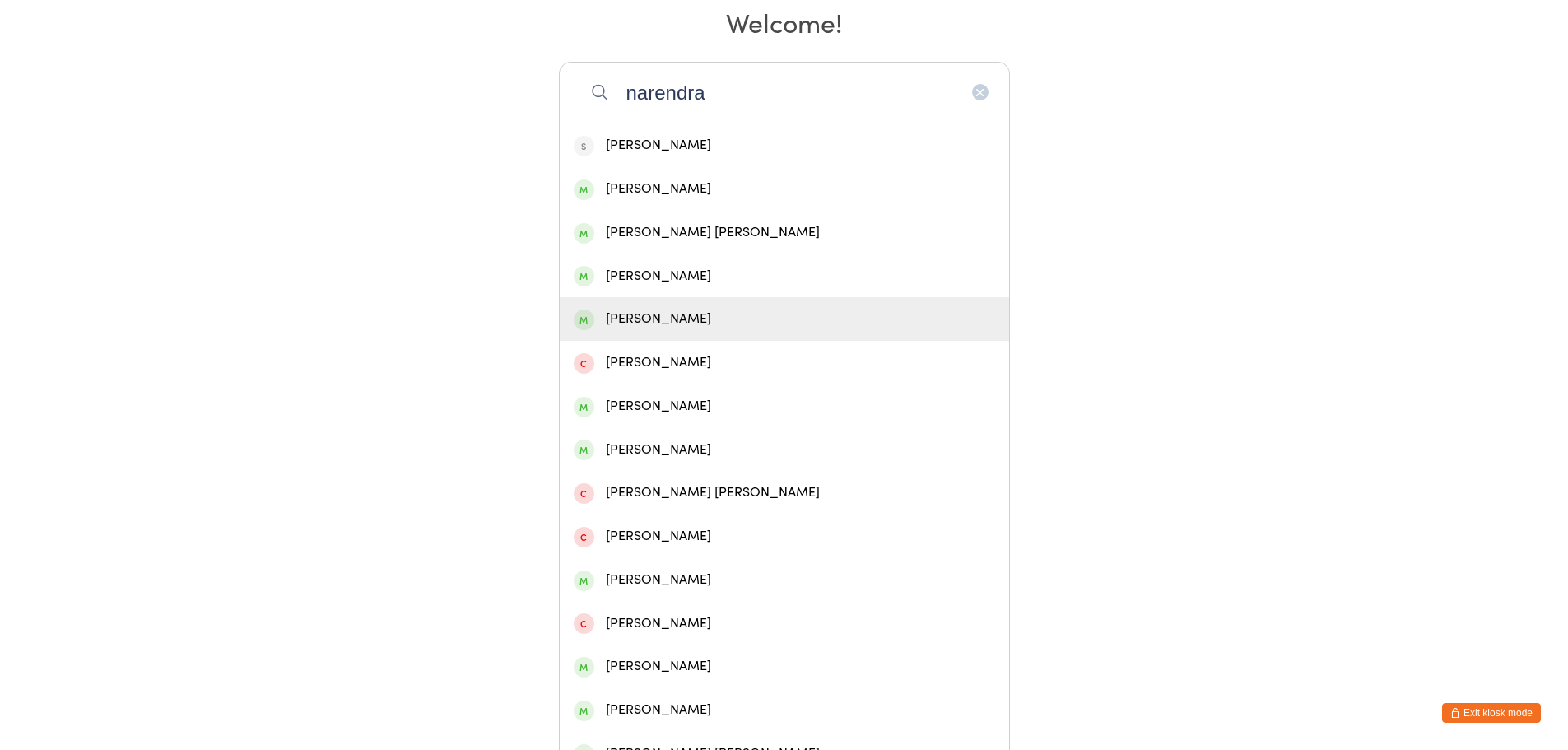
scroll to position [210, 0]
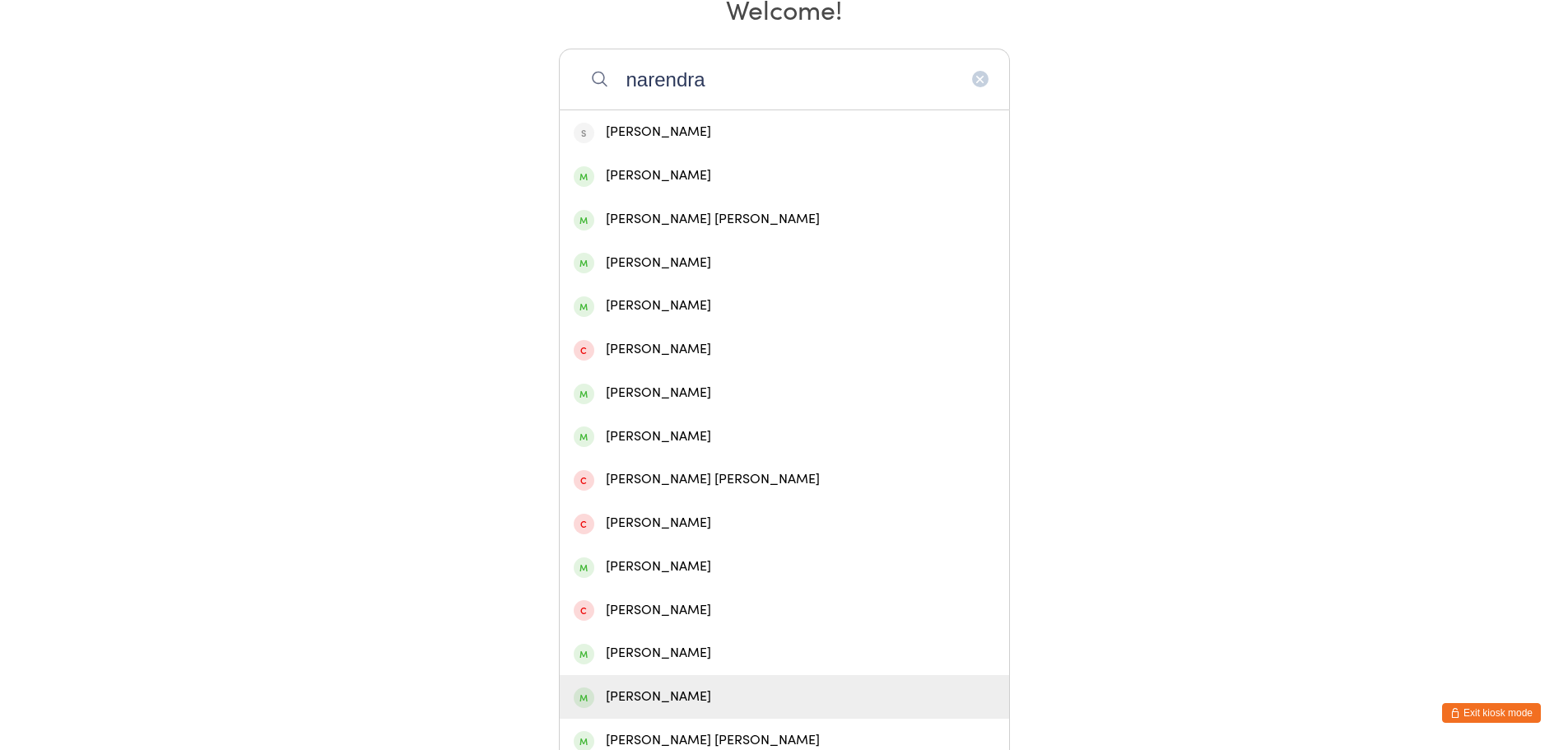
type input "narendra"
click at [688, 685] on div "[PERSON_NAME]" at bounding box center [784, 696] width 421 height 22
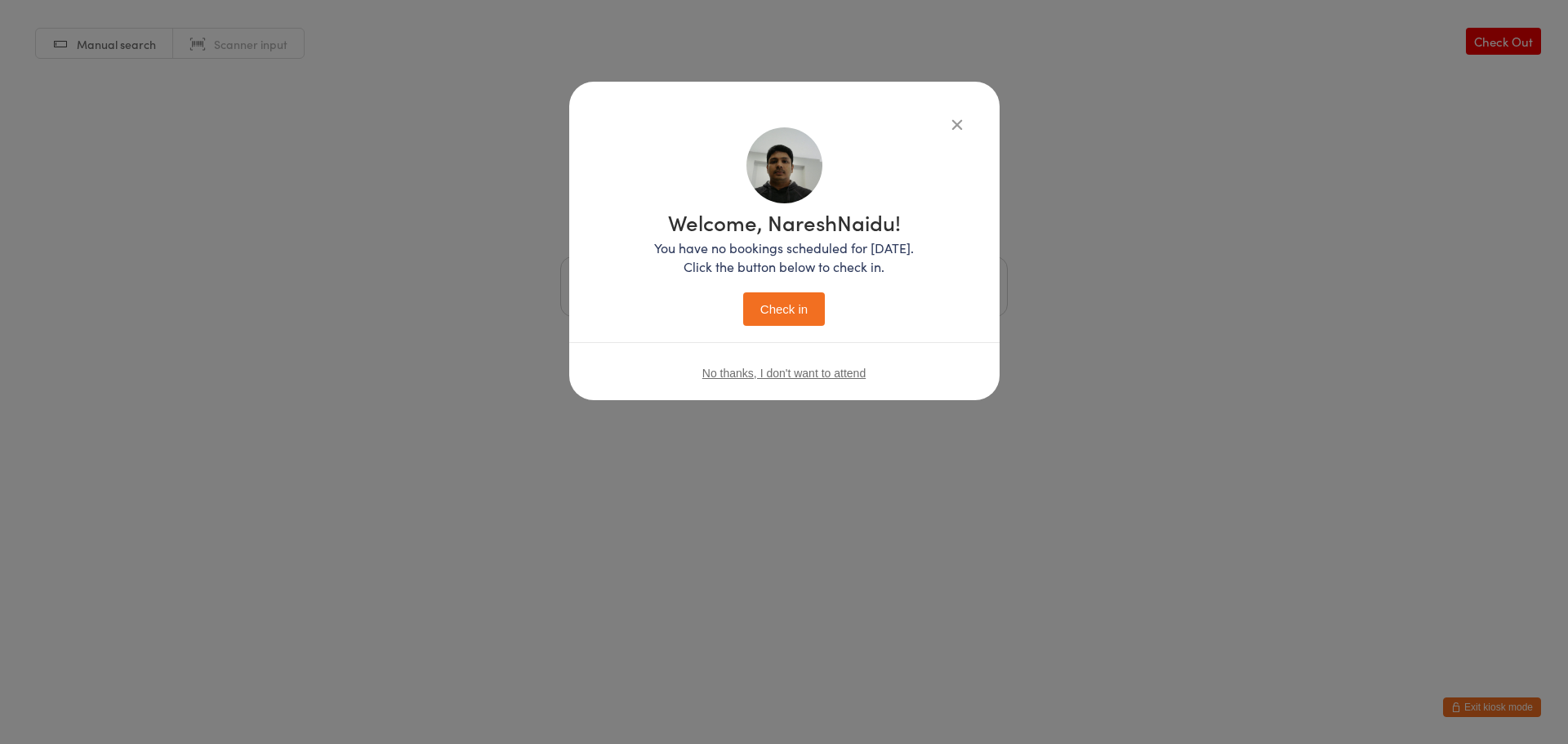
click at [956, 129] on icon "button" at bounding box center [957, 123] width 18 height 18
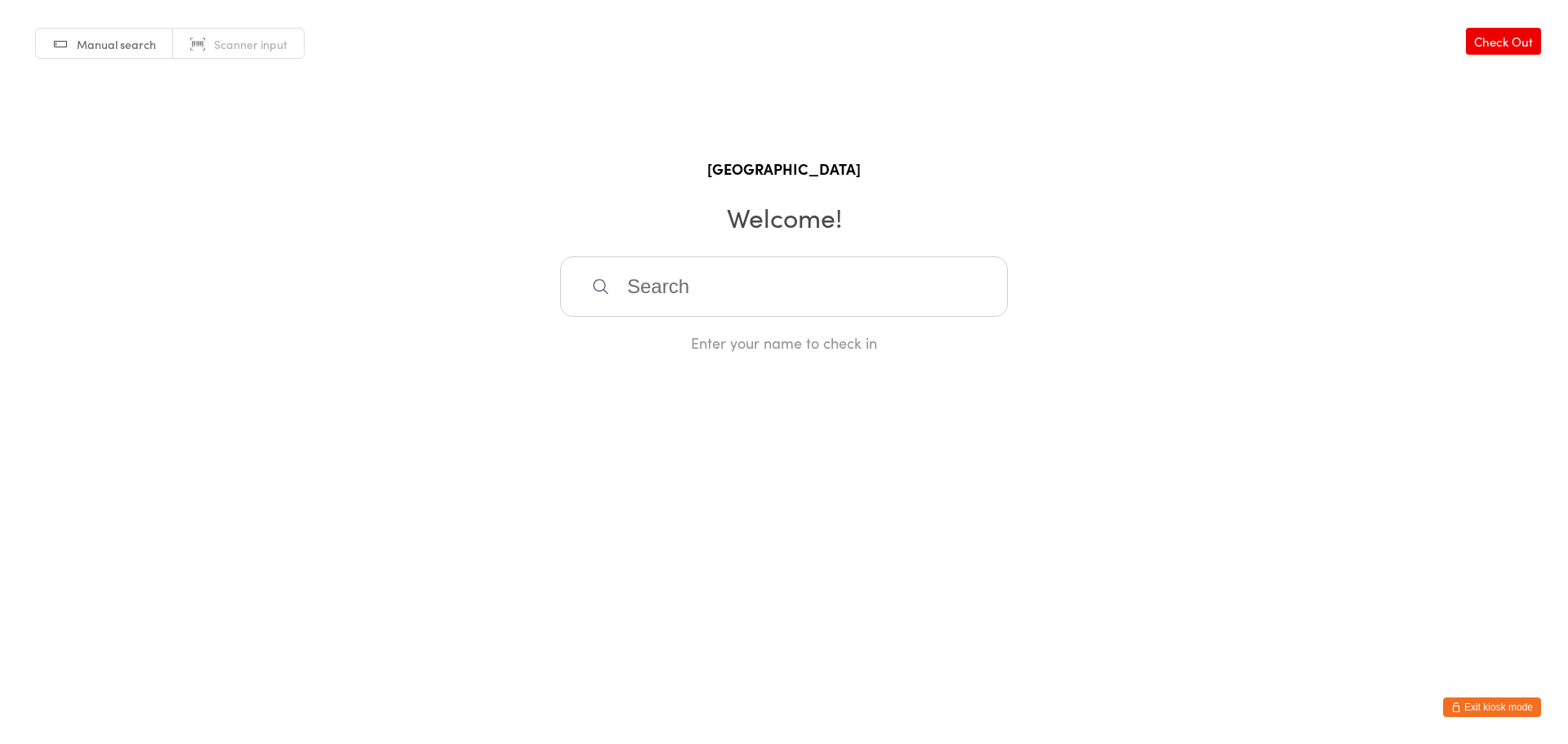
click at [707, 296] on input "search" at bounding box center [784, 286] width 447 height 60
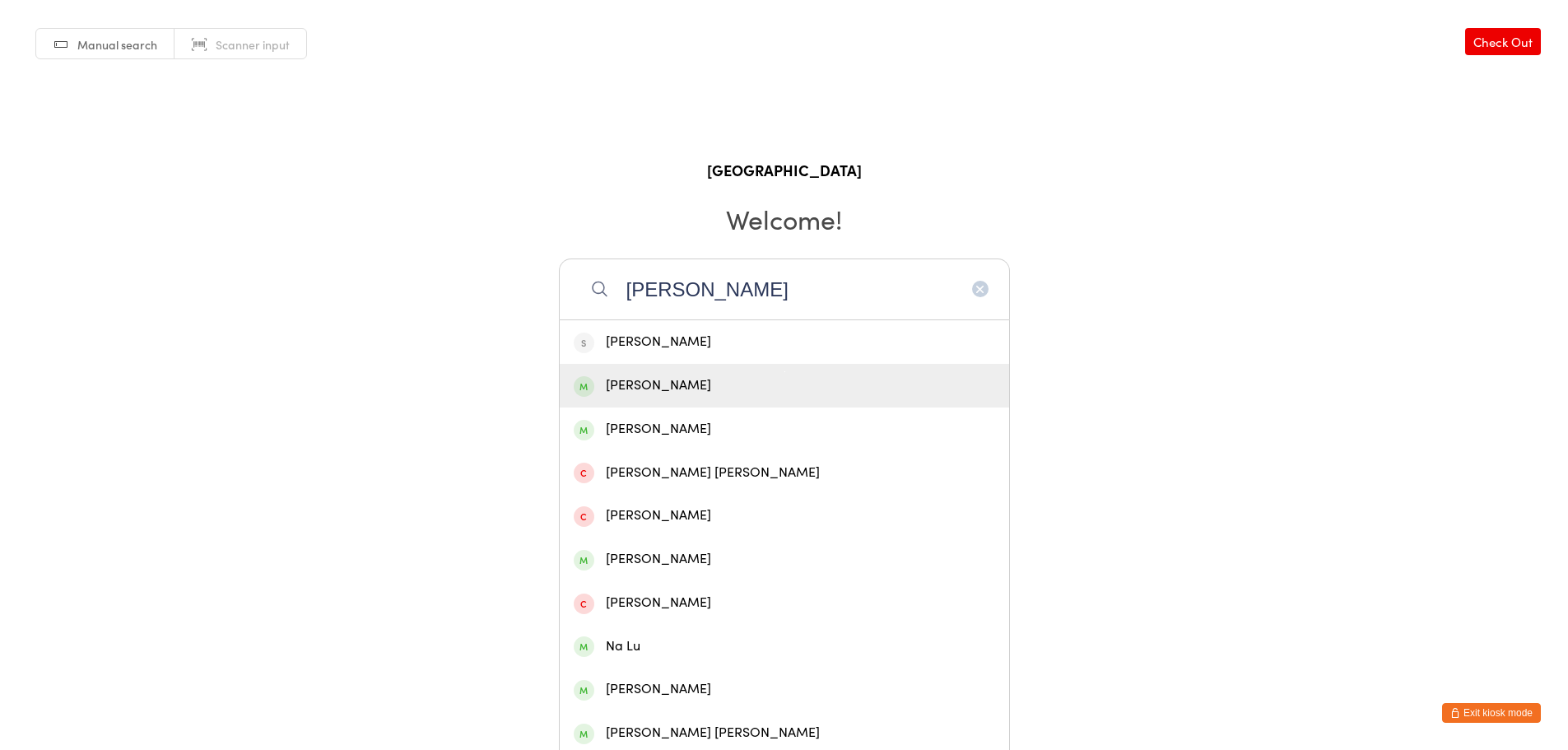
type input "[PERSON_NAME]"
click at [704, 370] on div "[PERSON_NAME]" at bounding box center [784, 385] width 449 height 44
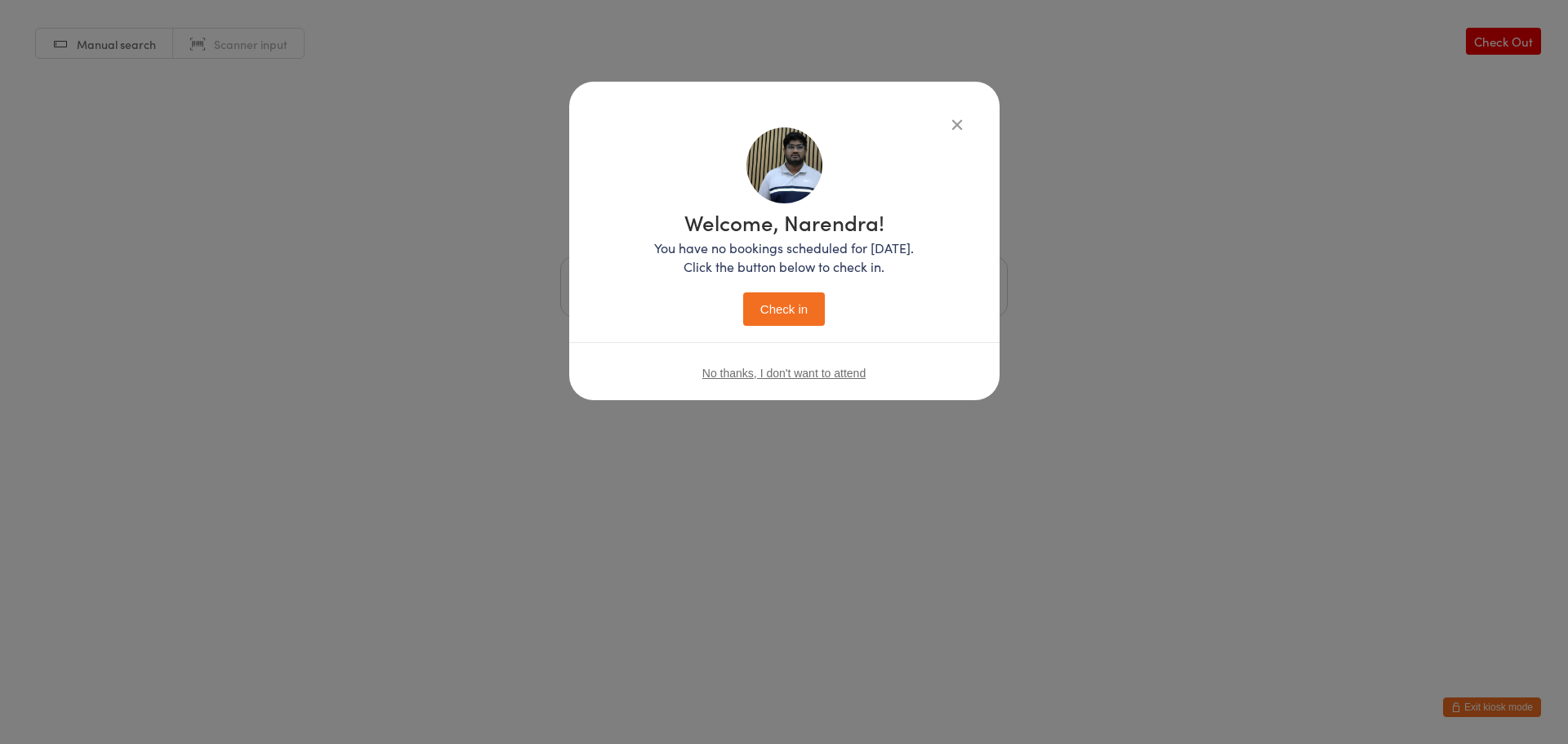
click at [784, 304] on button "Check in" at bounding box center [784, 309] width 82 height 34
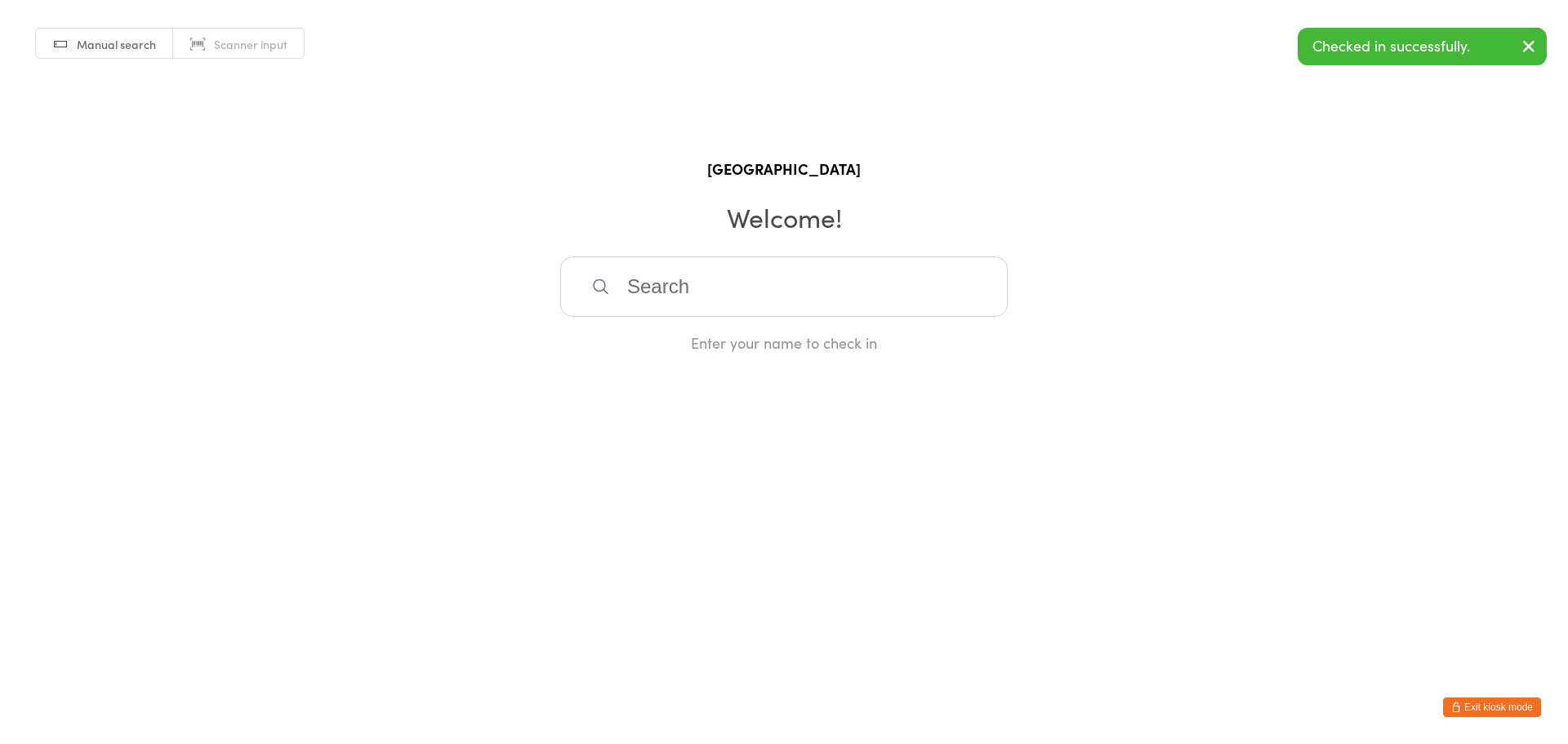
click at [1502, 711] on button "Exit kiosk mode" at bounding box center [1492, 707] width 98 height 20
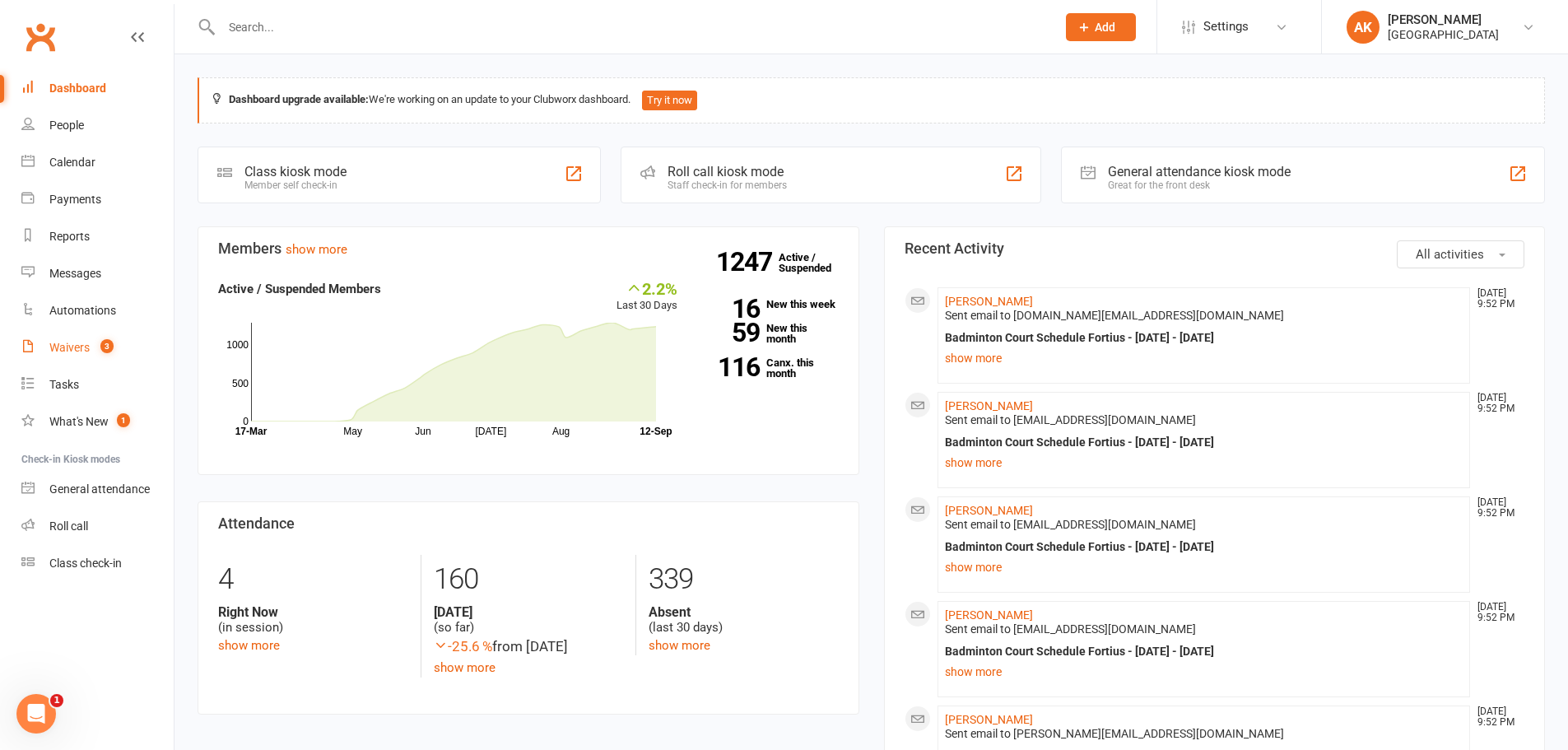
click at [63, 344] on div "Waivers" at bounding box center [69, 347] width 40 height 13
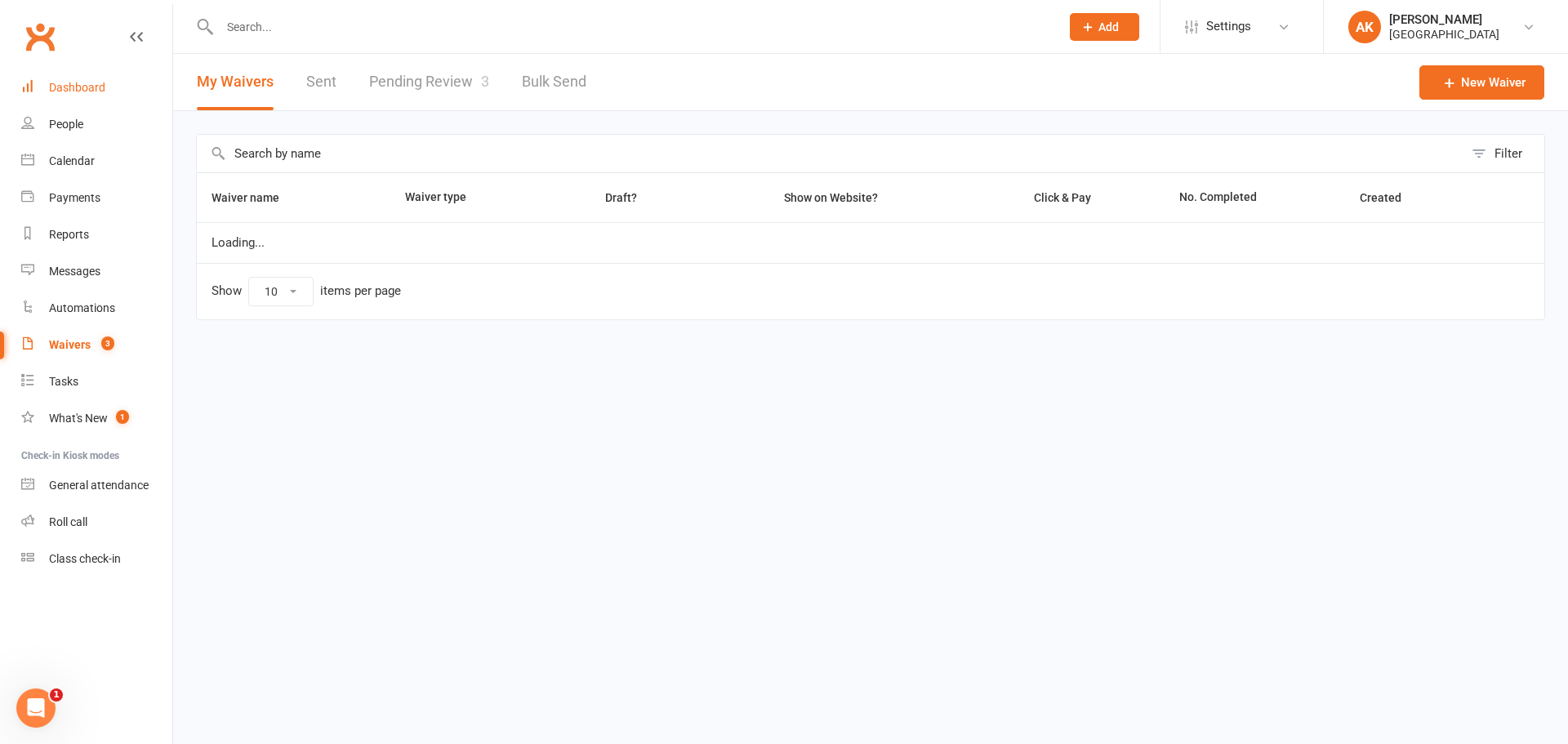
click at [71, 84] on div "Dashboard" at bounding box center [77, 88] width 57 height 13
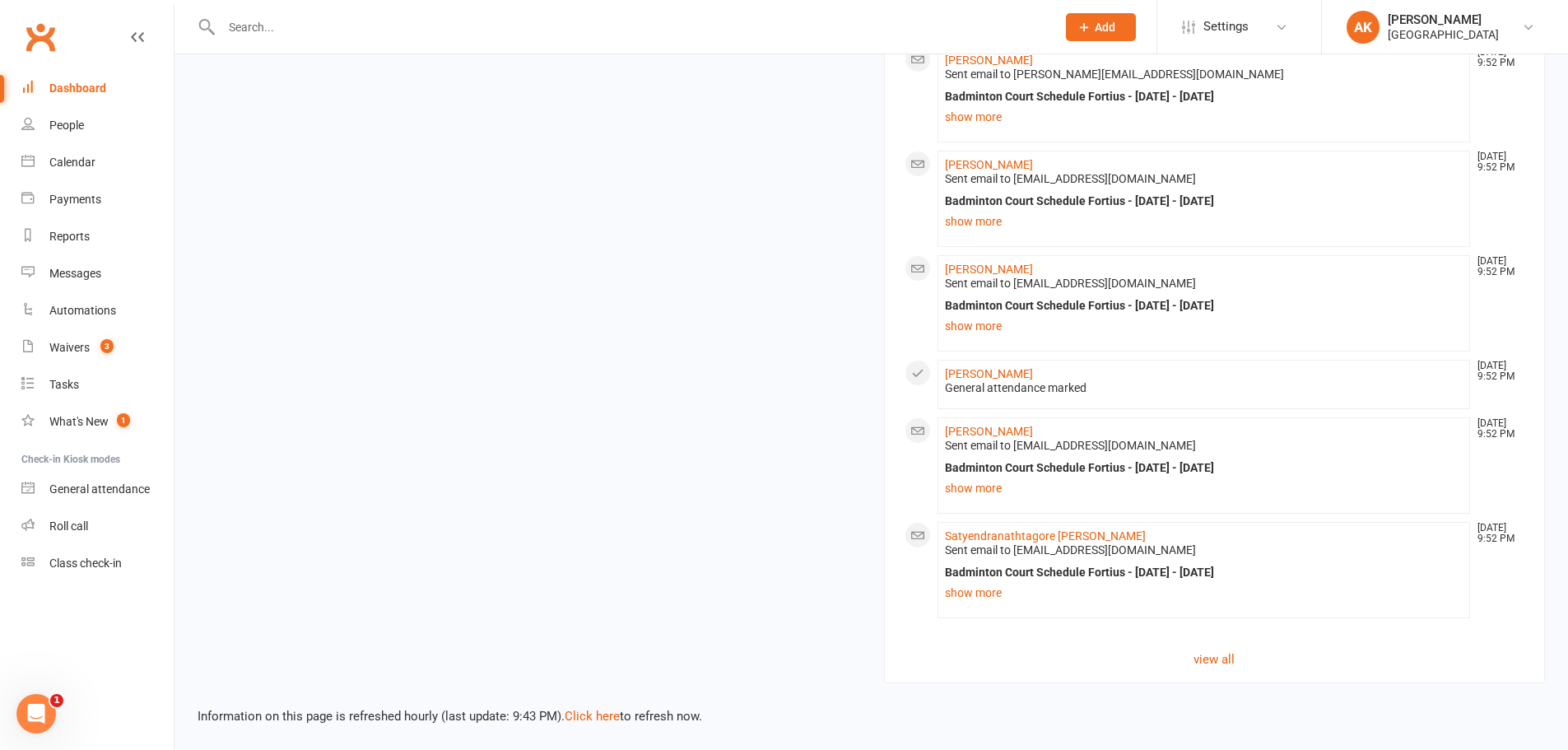
scroll to position [1667, 0]
click at [1224, 666] on link "view all" at bounding box center [1215, 659] width 621 height 20
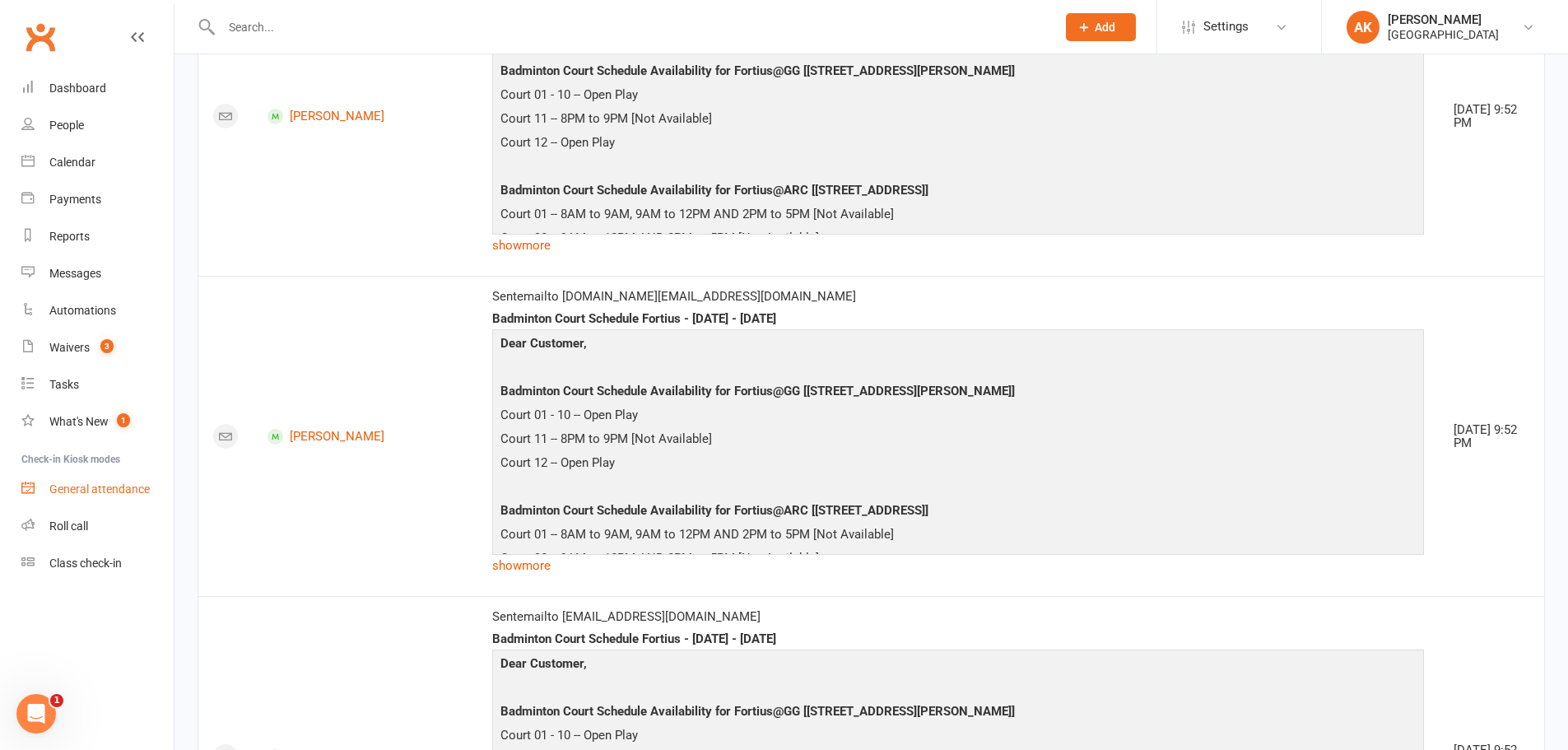
scroll to position [576, 0]
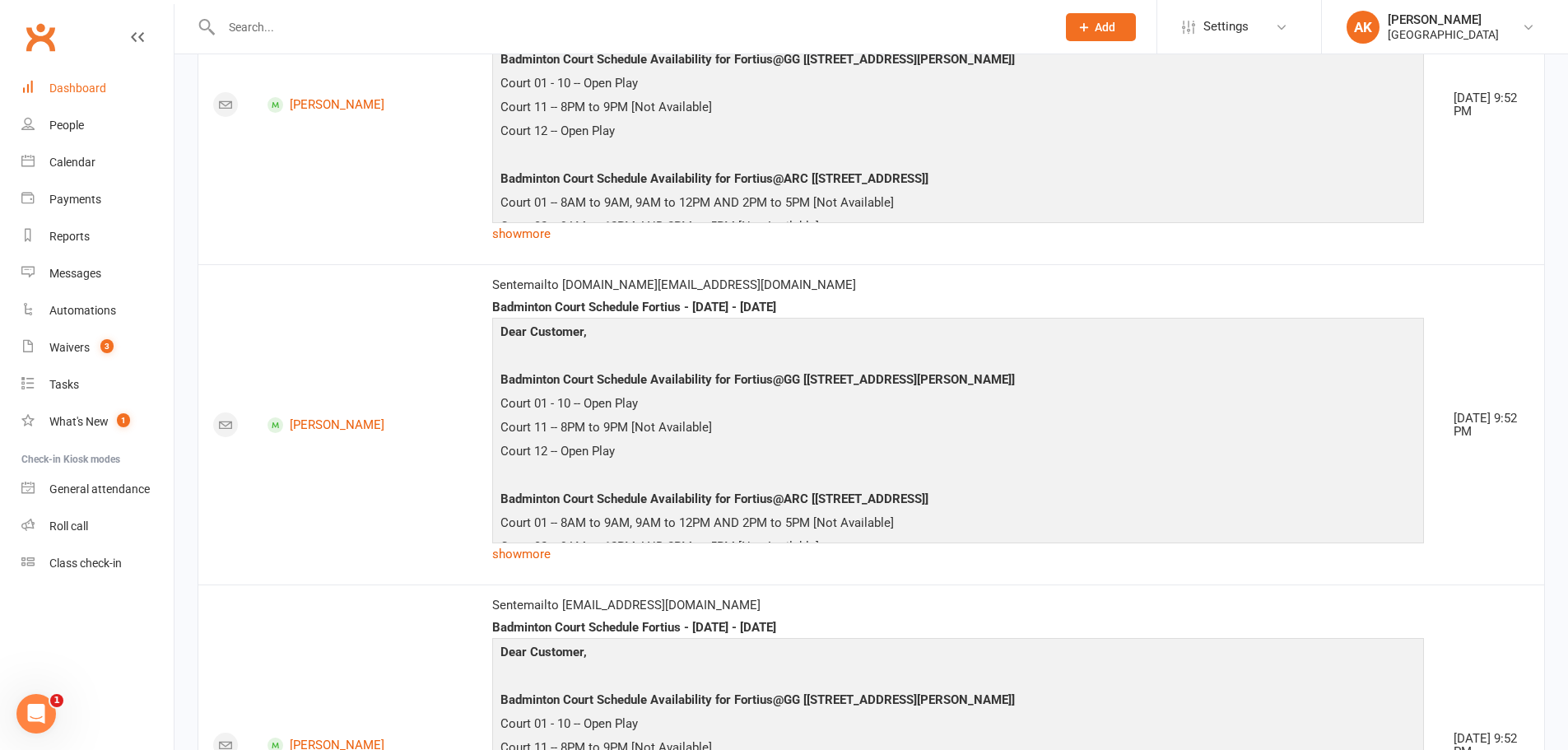
click at [87, 93] on div "Dashboard" at bounding box center [78, 88] width 57 height 13
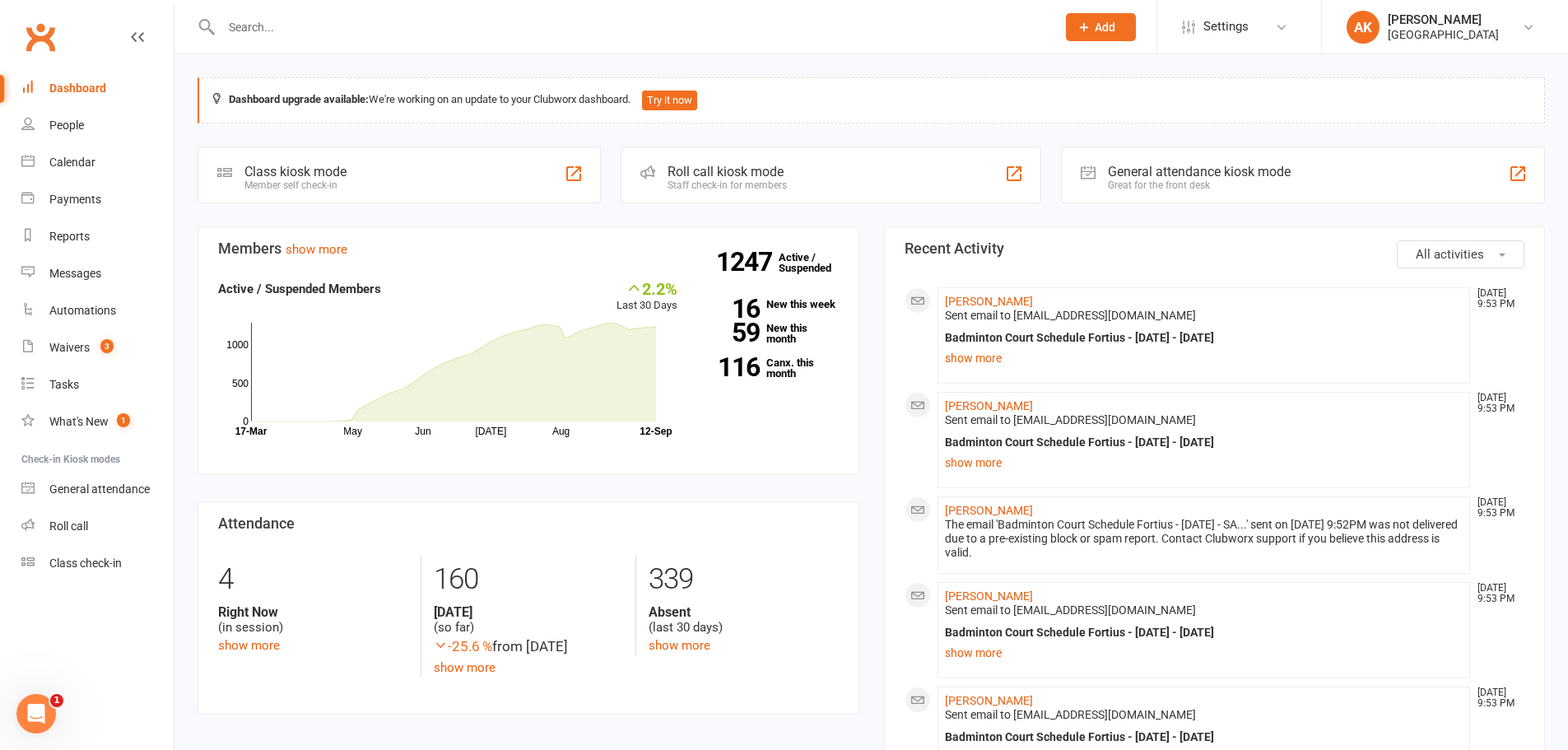
click at [56, 92] on div "Dashboard" at bounding box center [78, 88] width 57 height 13
click at [69, 343] on div "Waivers" at bounding box center [69, 347] width 40 height 13
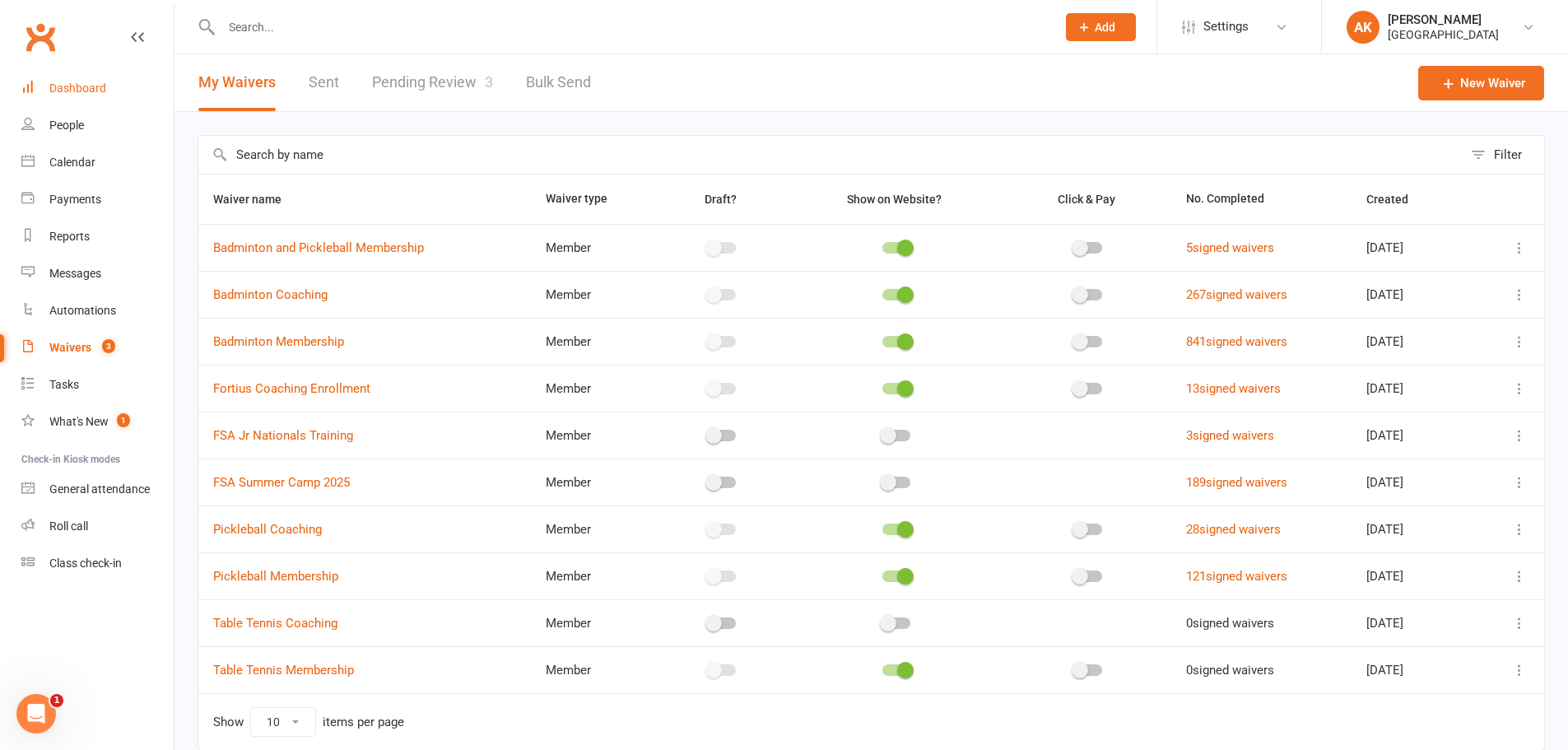
click at [65, 81] on link "Dashboard" at bounding box center [98, 88] width 152 height 37
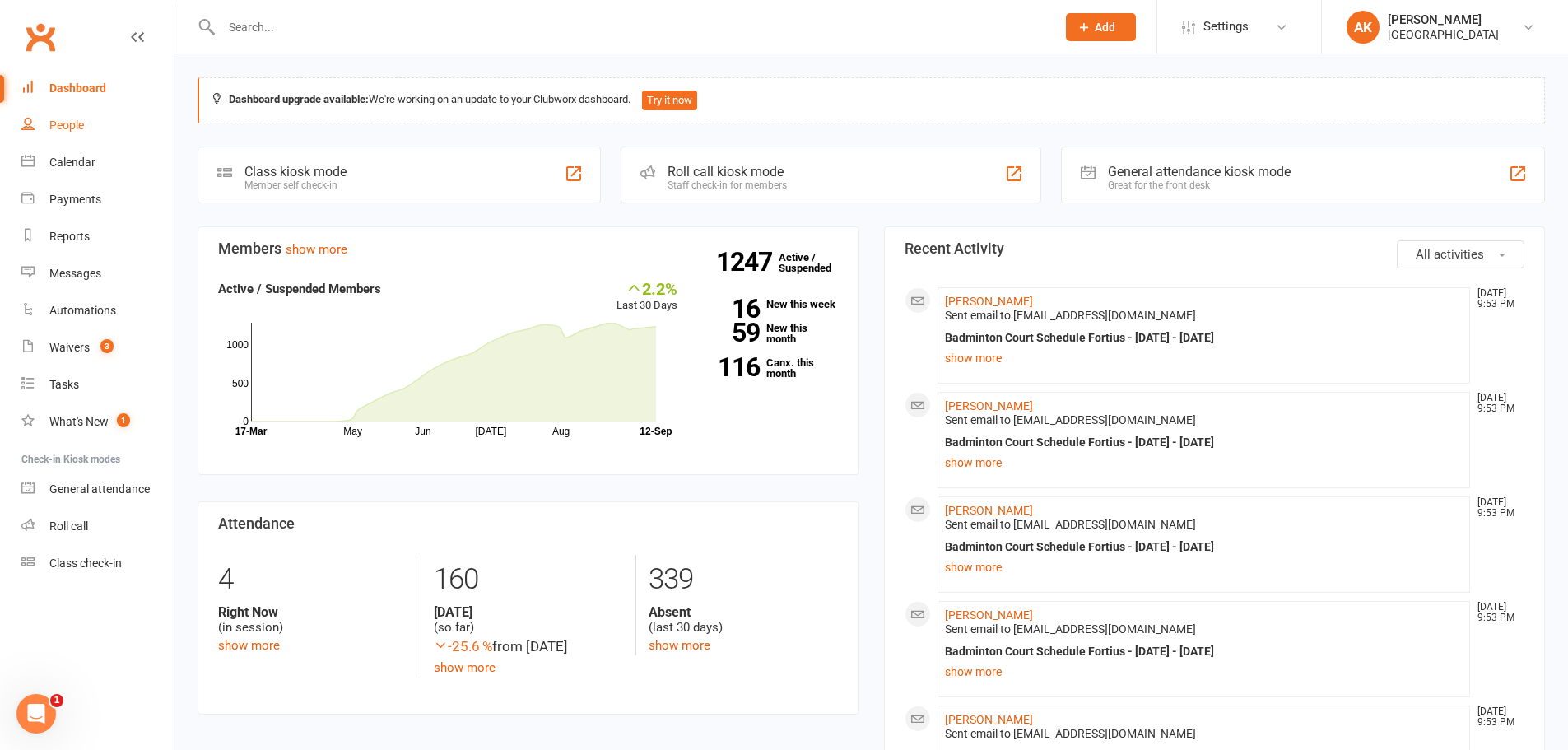
click at [69, 132] on div "People" at bounding box center [66, 125] width 34 height 13
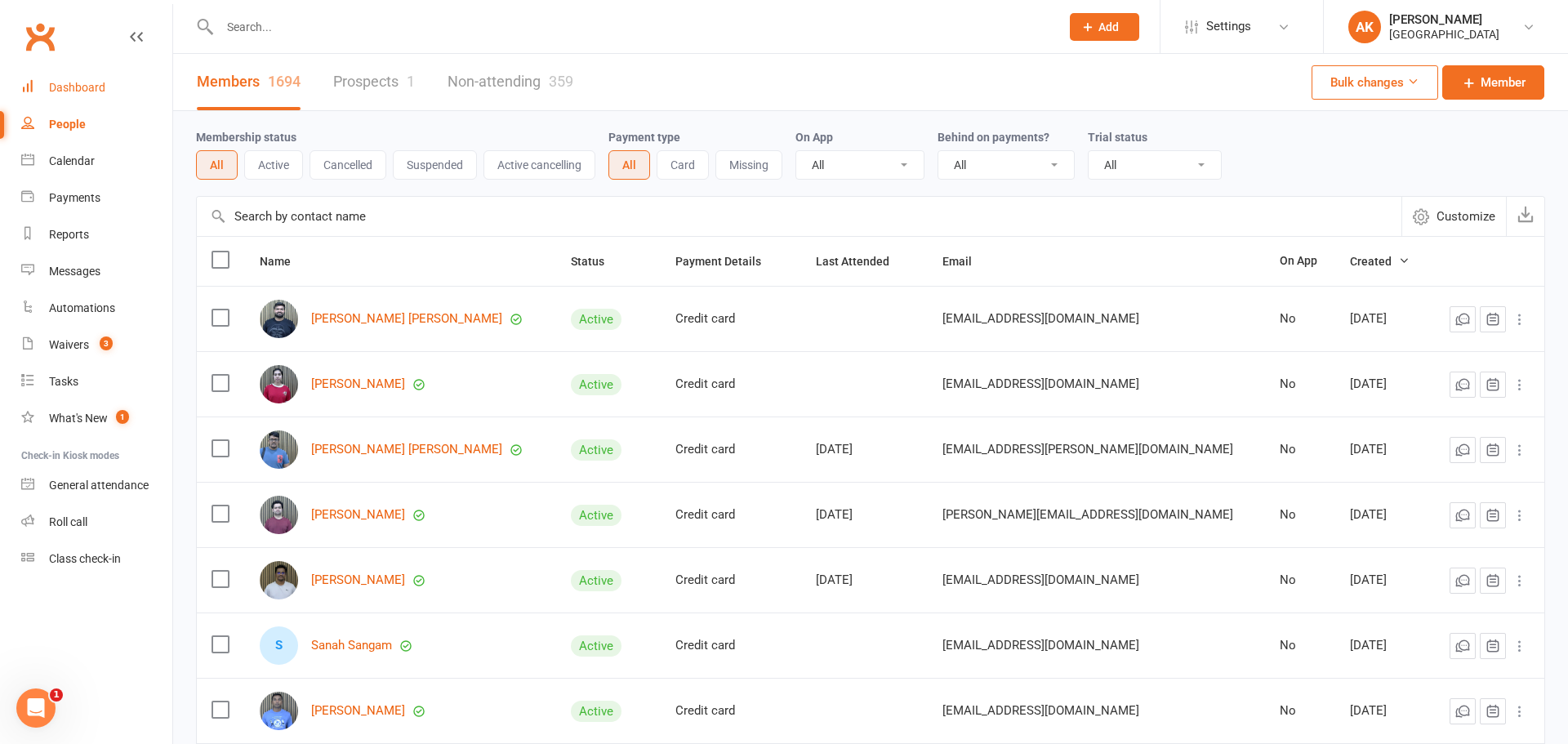
click at [85, 87] on div "Dashboard" at bounding box center [77, 88] width 57 height 13
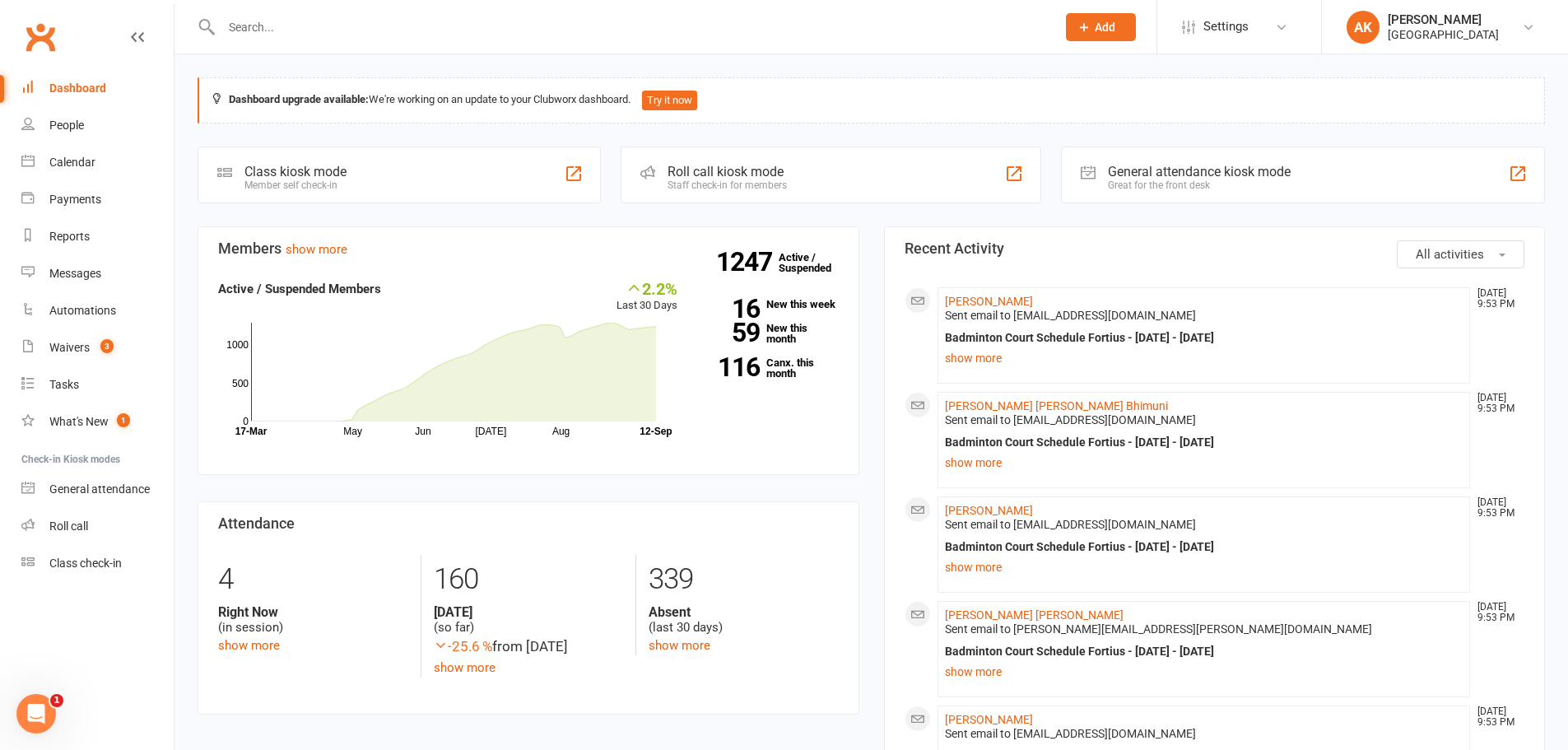
click at [93, 79] on link "Dashboard" at bounding box center [98, 88] width 152 height 37
click at [103, 82] on div "Dashboard" at bounding box center [78, 88] width 57 height 13
click at [513, 22] on input "text" at bounding box center [630, 27] width 828 height 23
click at [87, 488] on div "General attendance" at bounding box center [100, 489] width 101 height 13
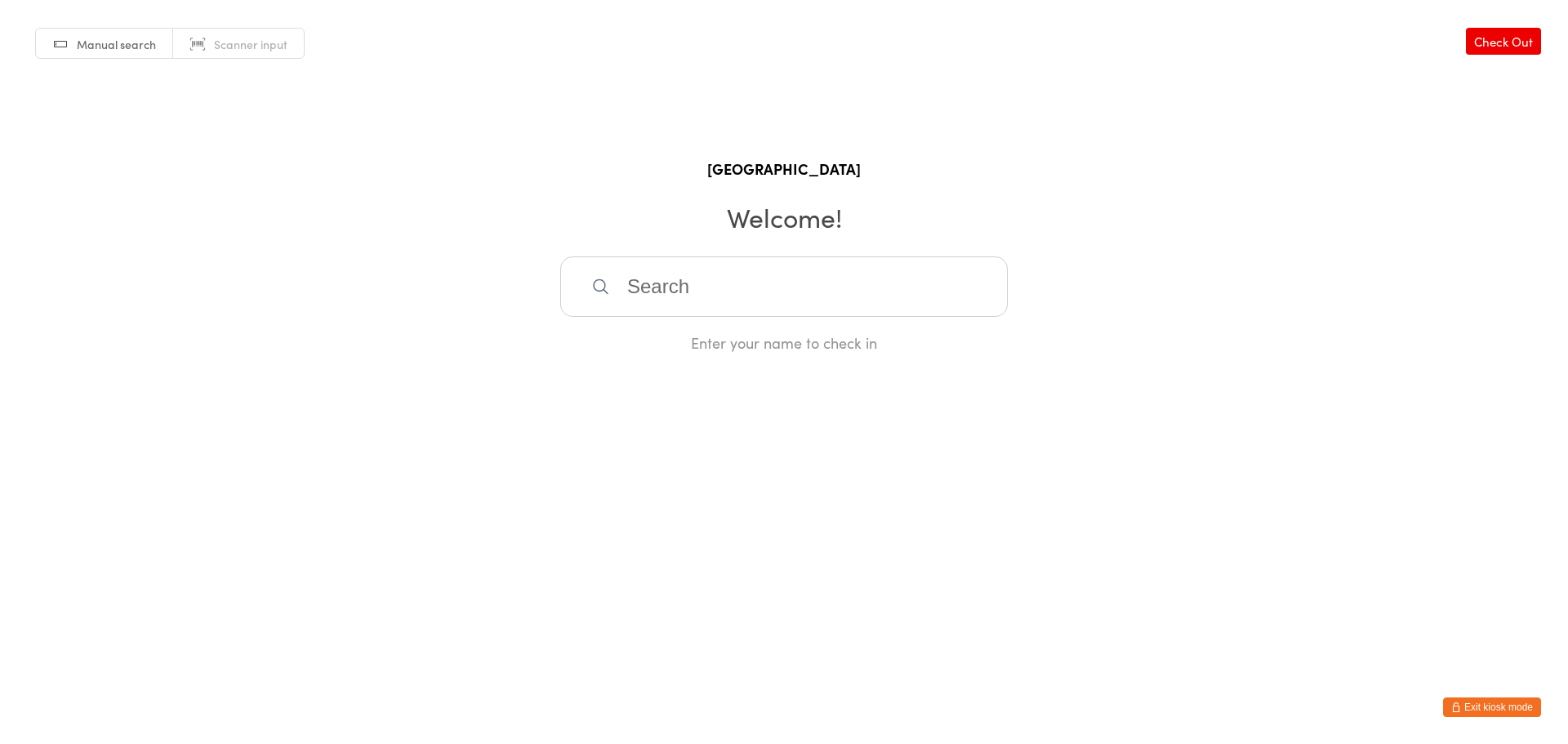
click at [676, 294] on input "search" at bounding box center [784, 286] width 447 height 60
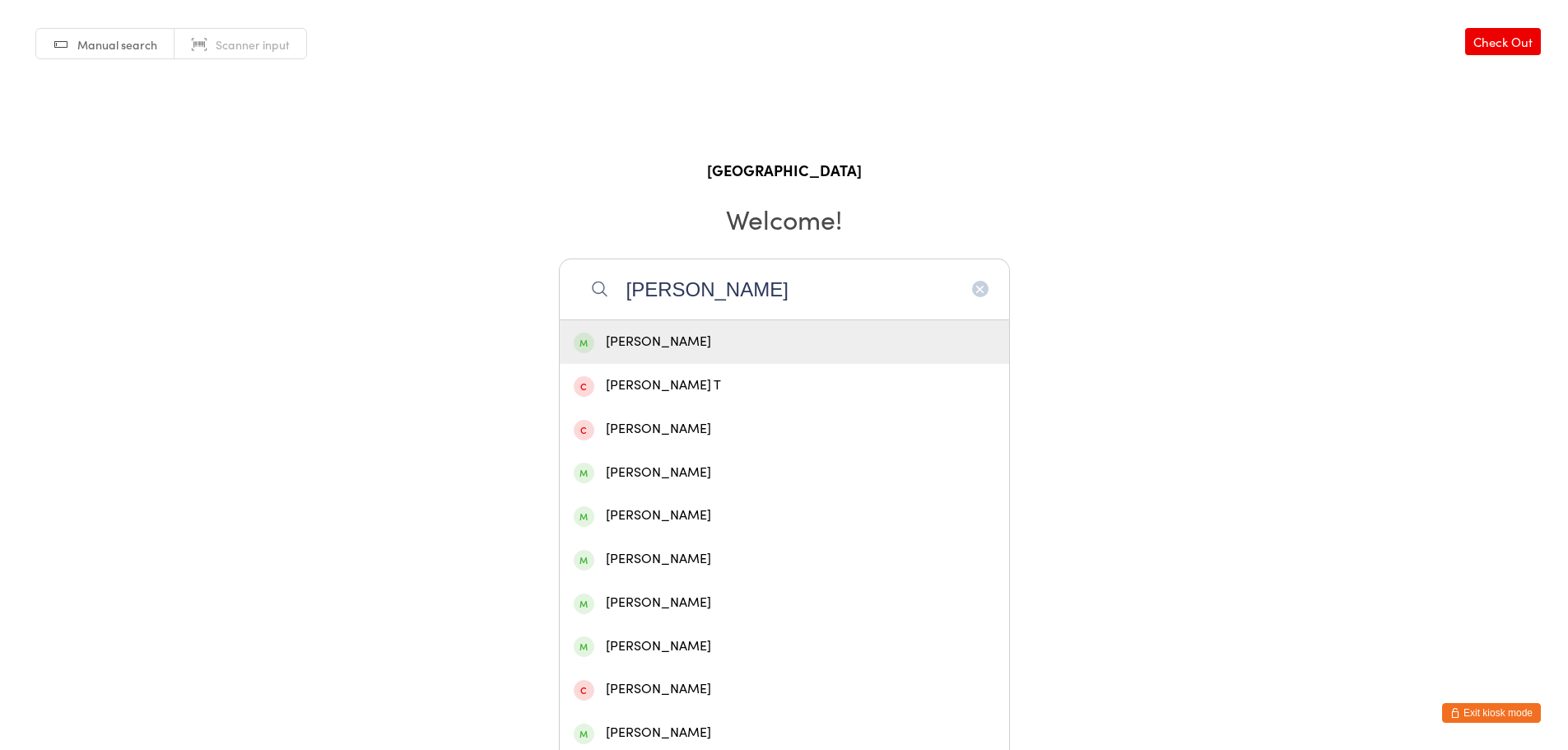
type input "[PERSON_NAME]"
click at [685, 331] on div "[PERSON_NAME]" at bounding box center [784, 342] width 421 height 22
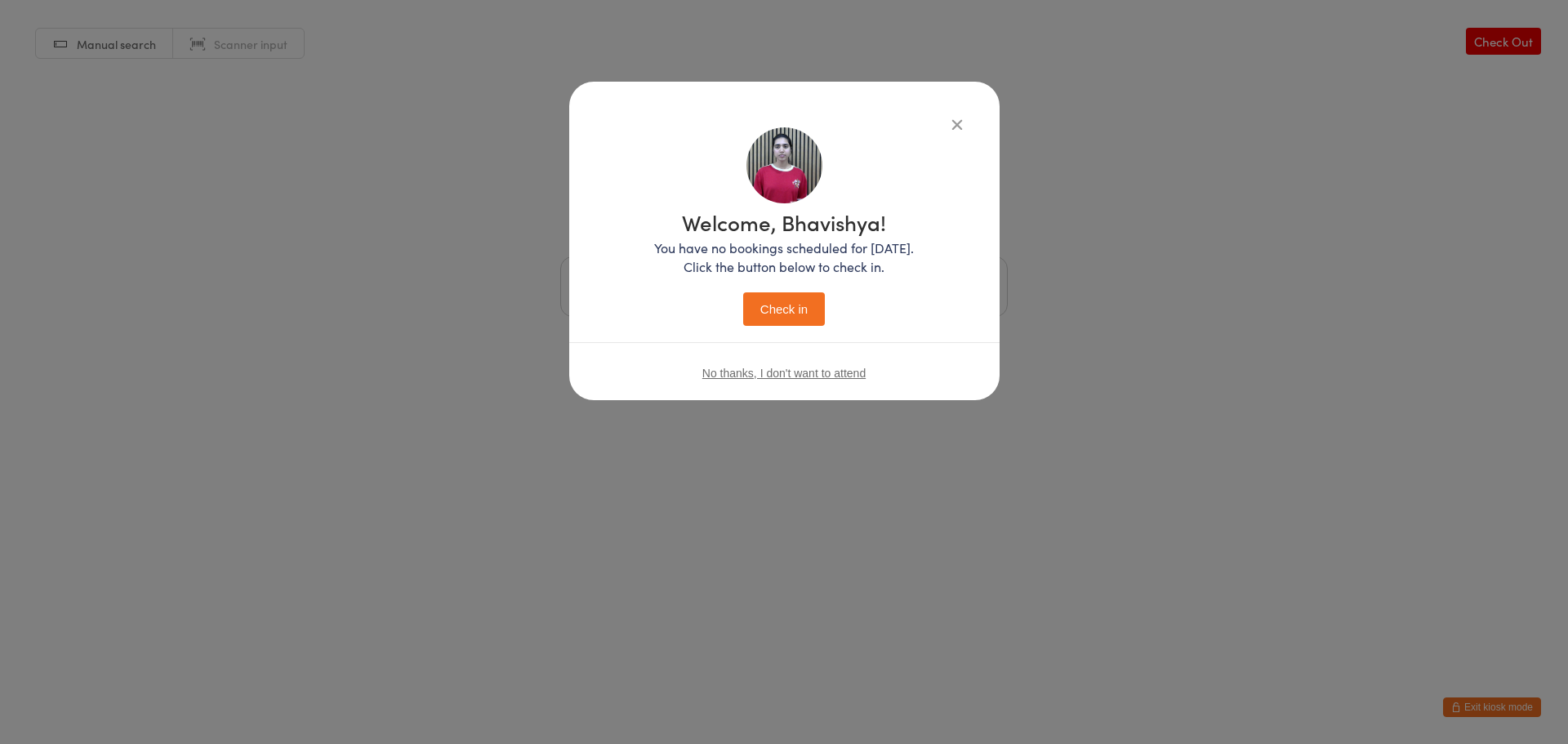
click at [765, 298] on button "Check in" at bounding box center [784, 309] width 82 height 34
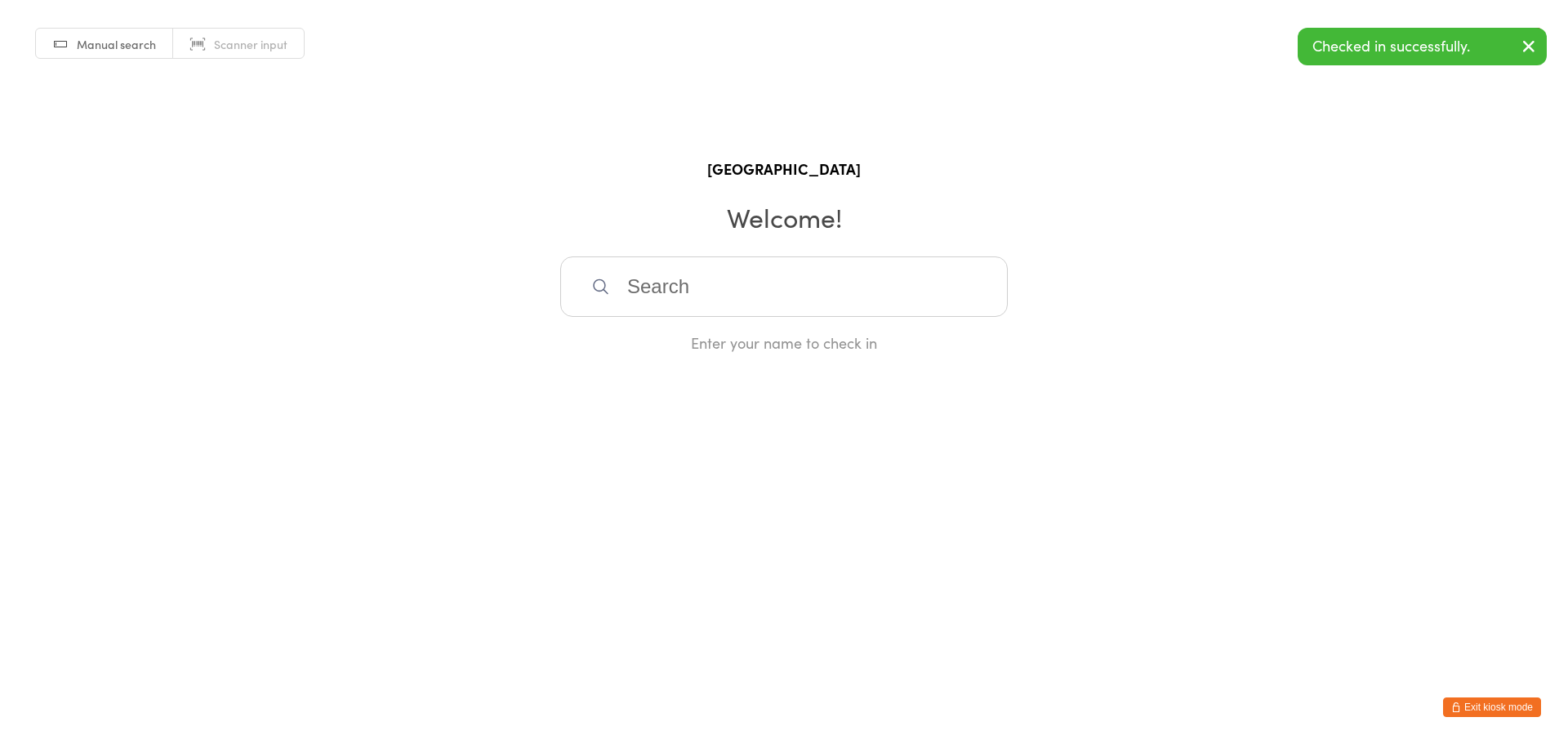
click at [1483, 708] on button "Exit kiosk mode" at bounding box center [1492, 707] width 98 height 20
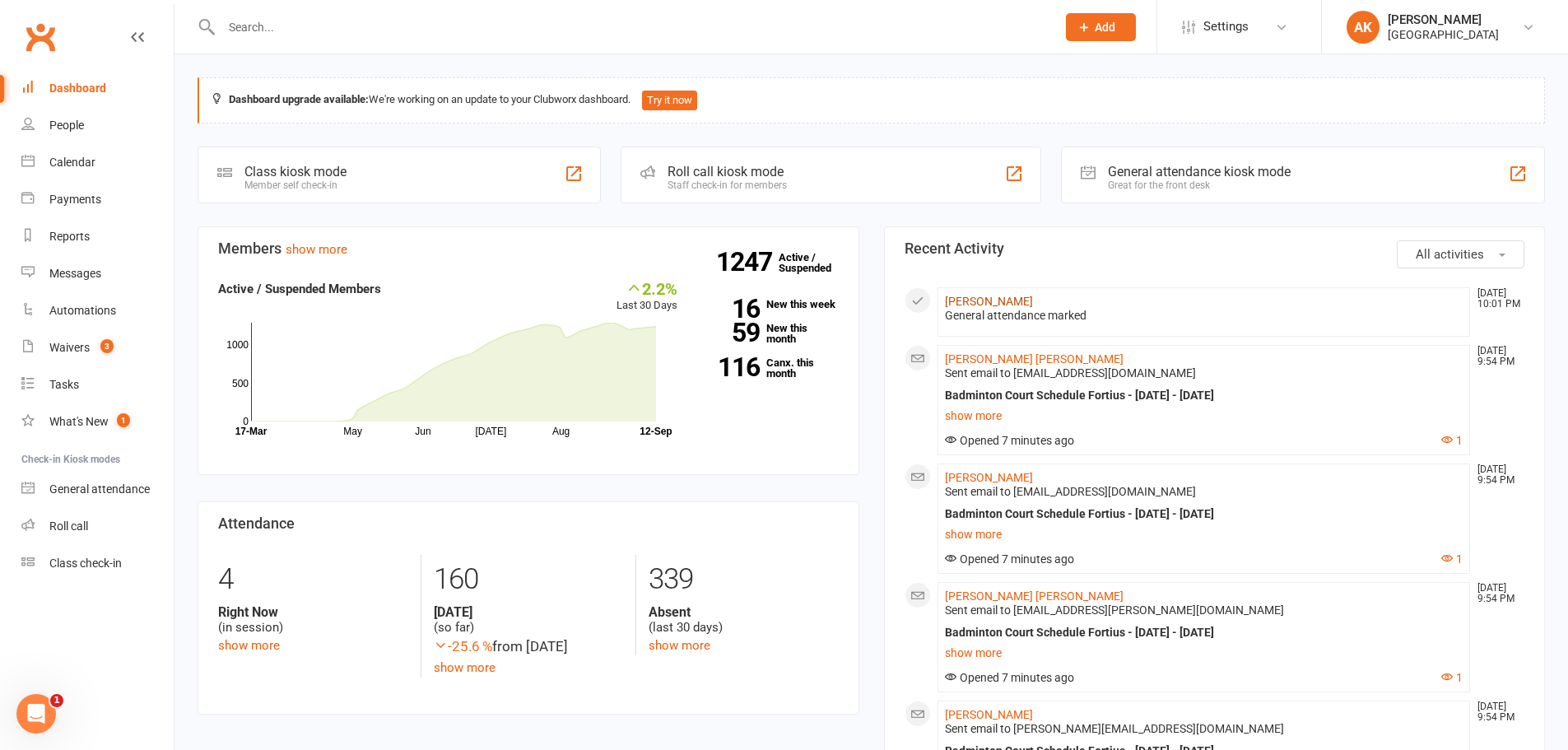
click at [975, 301] on link "[PERSON_NAME]" at bounding box center [989, 301] width 88 height 13
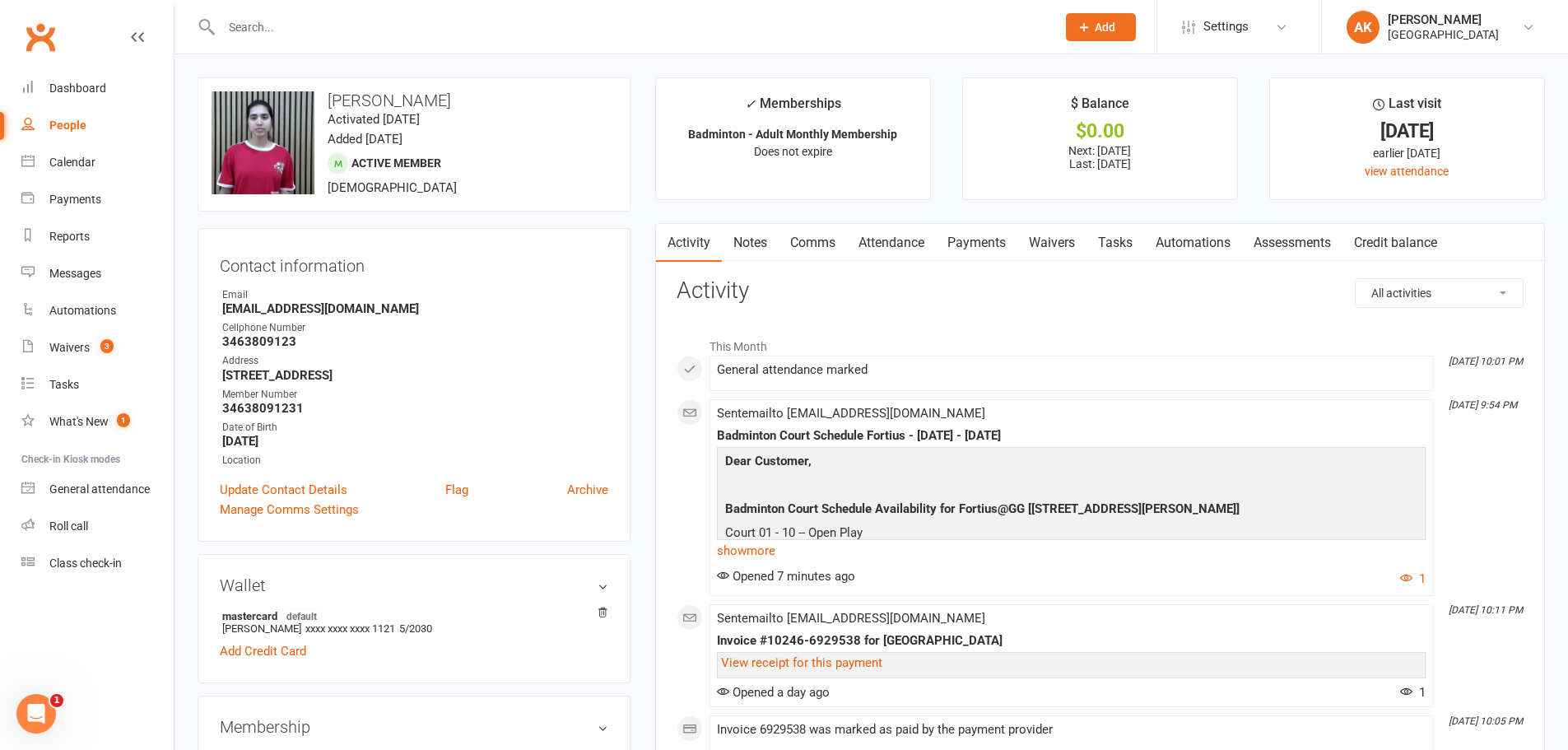
click at [747, 243] on link "Notes" at bounding box center [751, 243] width 57 height 38
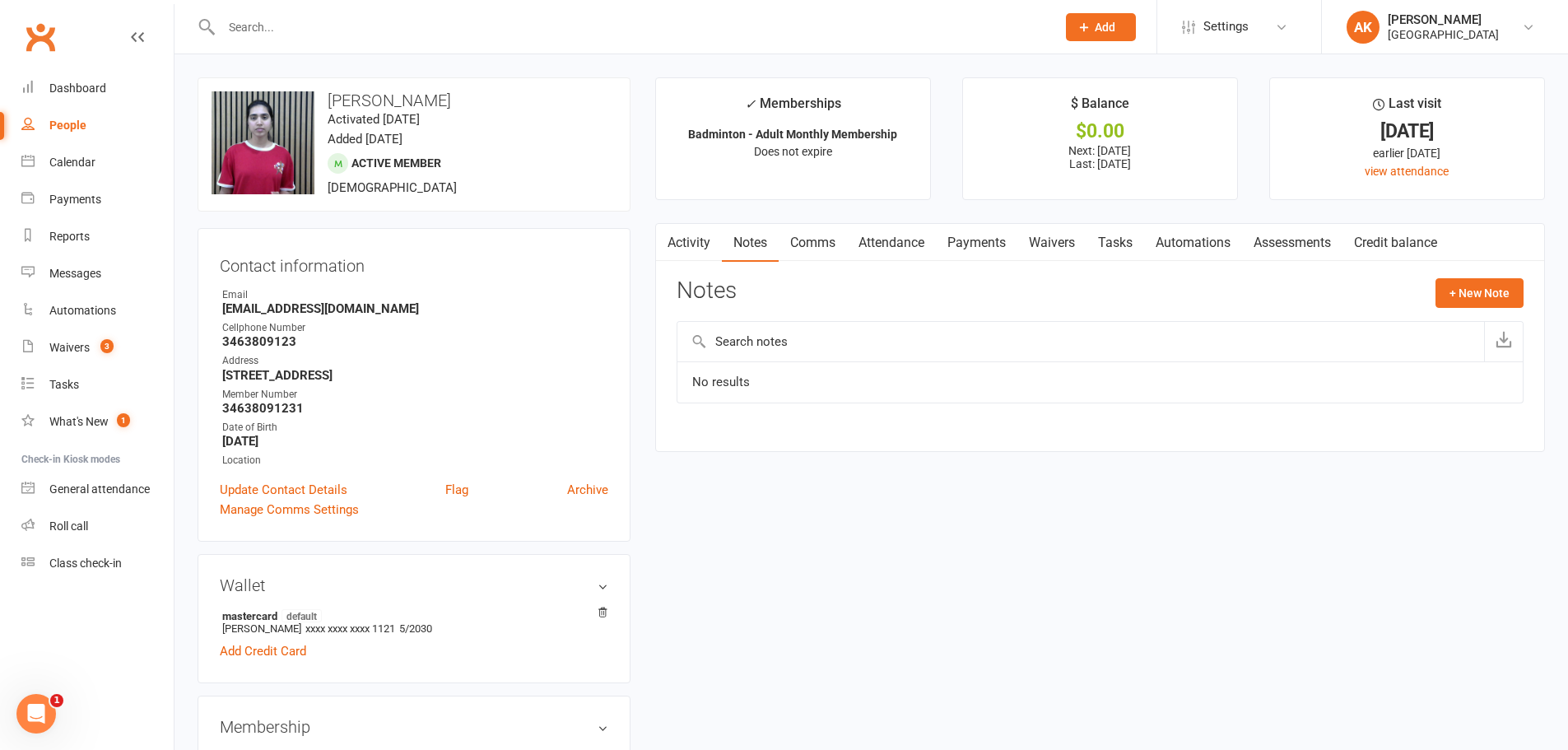
click at [812, 246] on link "Comms" at bounding box center [812, 243] width 68 height 38
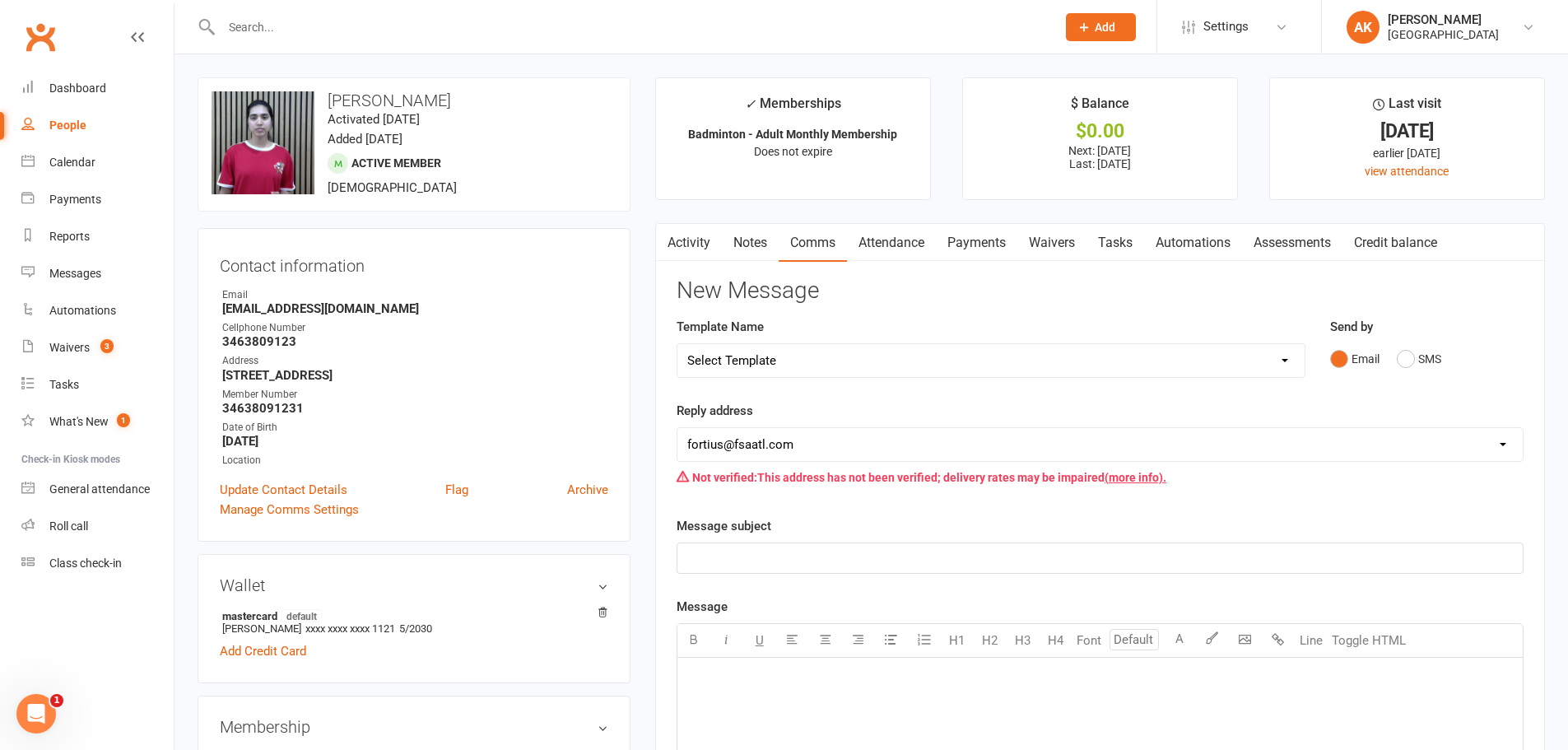
click at [744, 245] on link "Notes" at bounding box center [751, 243] width 57 height 38
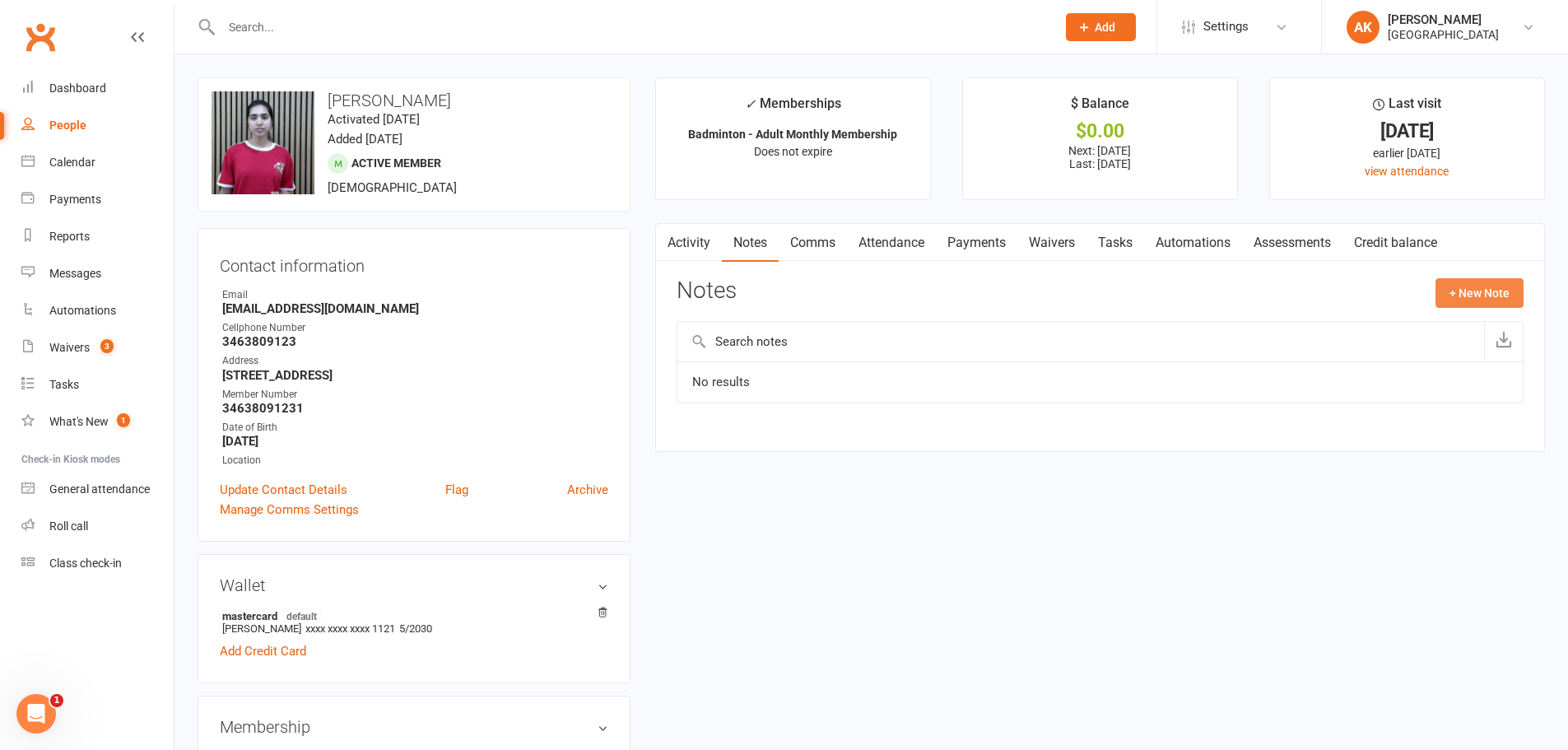
click at [1463, 289] on button "+ New Note" at bounding box center [1479, 292] width 88 height 29
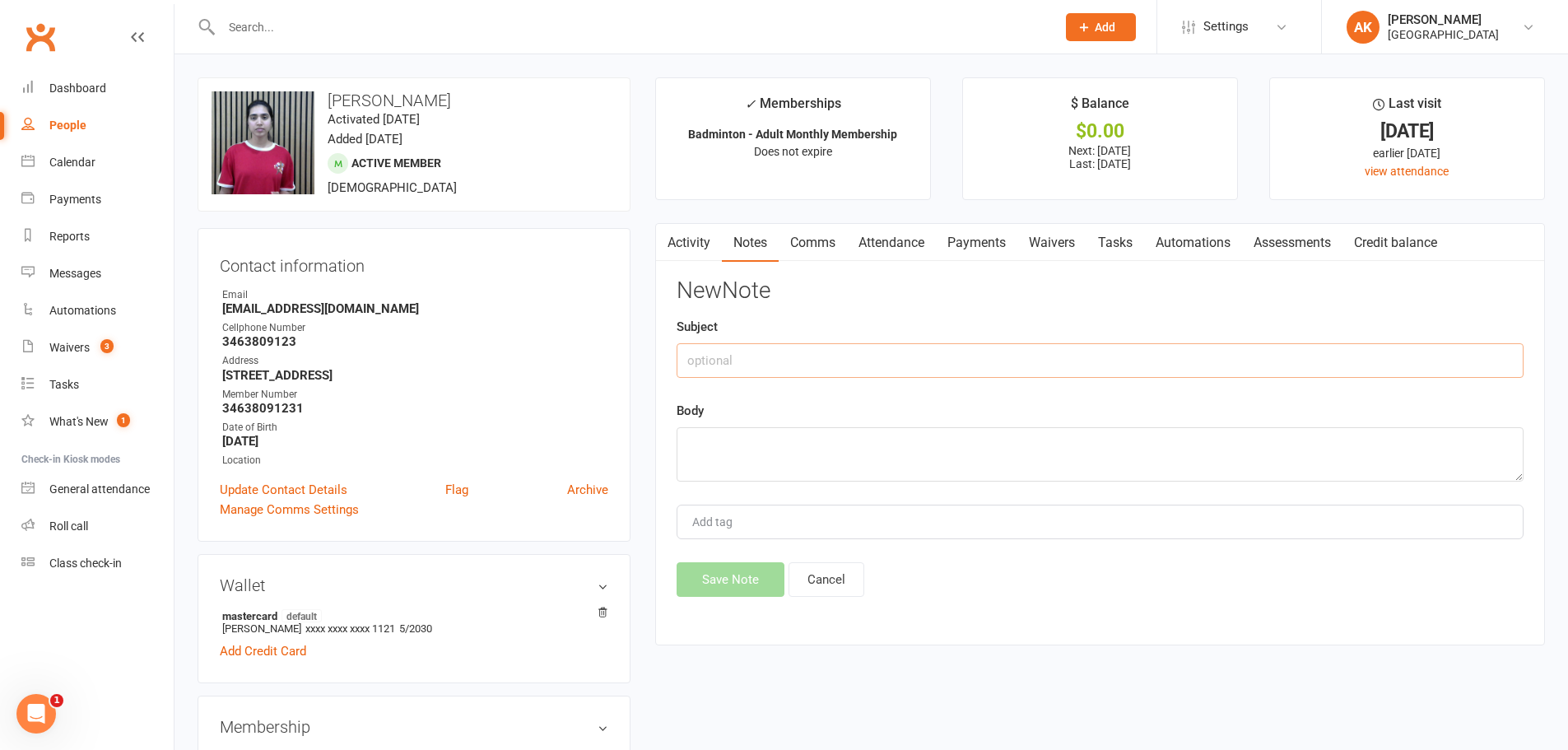
click at [805, 359] on input "text" at bounding box center [1100, 361] width 847 height 34
type input "guest"
click at [805, 458] on textarea at bounding box center [1100, 454] width 847 height 54
type textarea "brought in one guest on [DATE] name:"
drag, startPoint x: 805, startPoint y: 458, endPoint x: 687, endPoint y: 439, distance: 119.5
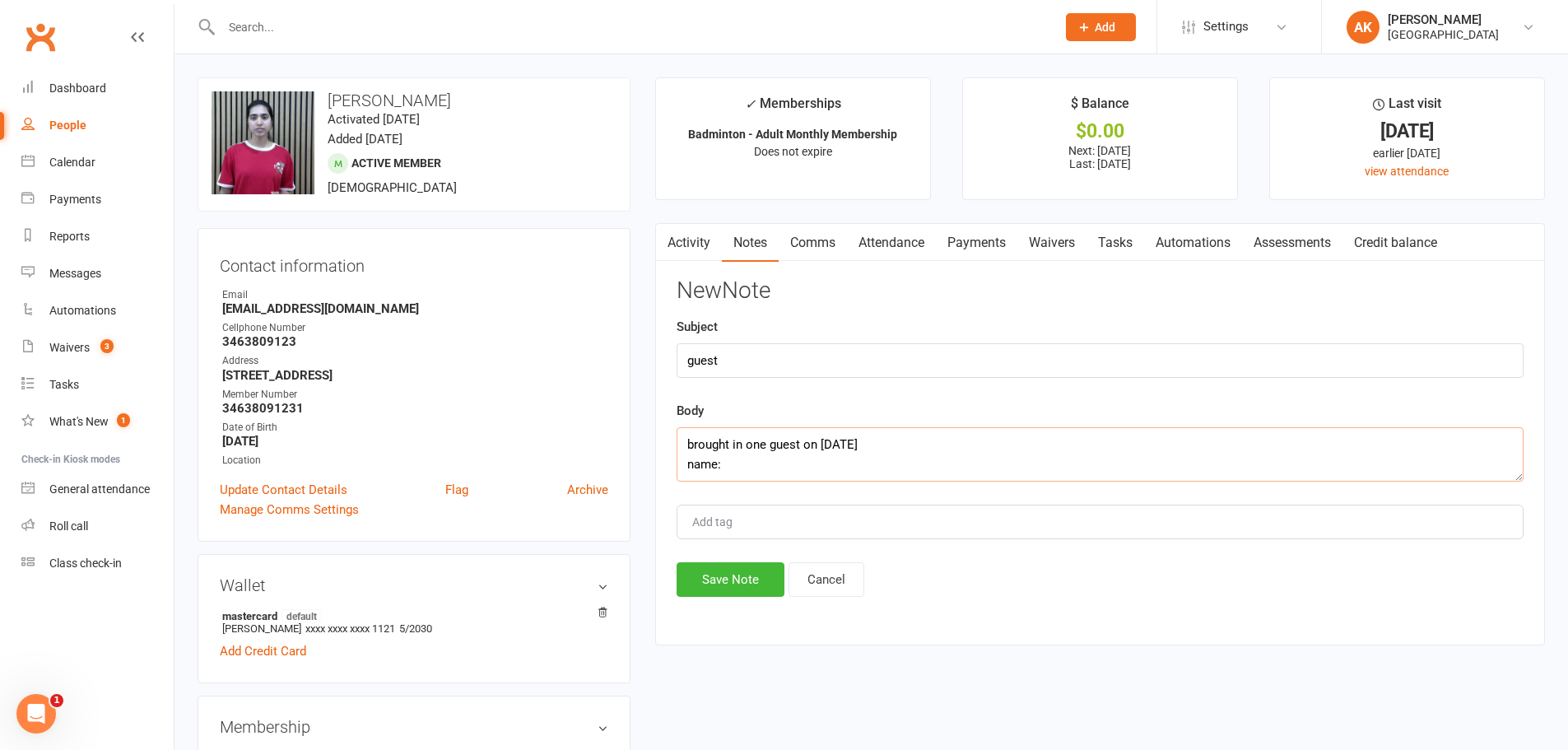
click at [687, 439] on textarea "brought in one guest on [DATE] name:" at bounding box center [1100, 454] width 847 height 54
click at [902, 364] on input "guest" at bounding box center [1100, 361] width 847 height 34
click at [711, 250] on link "Activity" at bounding box center [688, 243] width 65 height 38
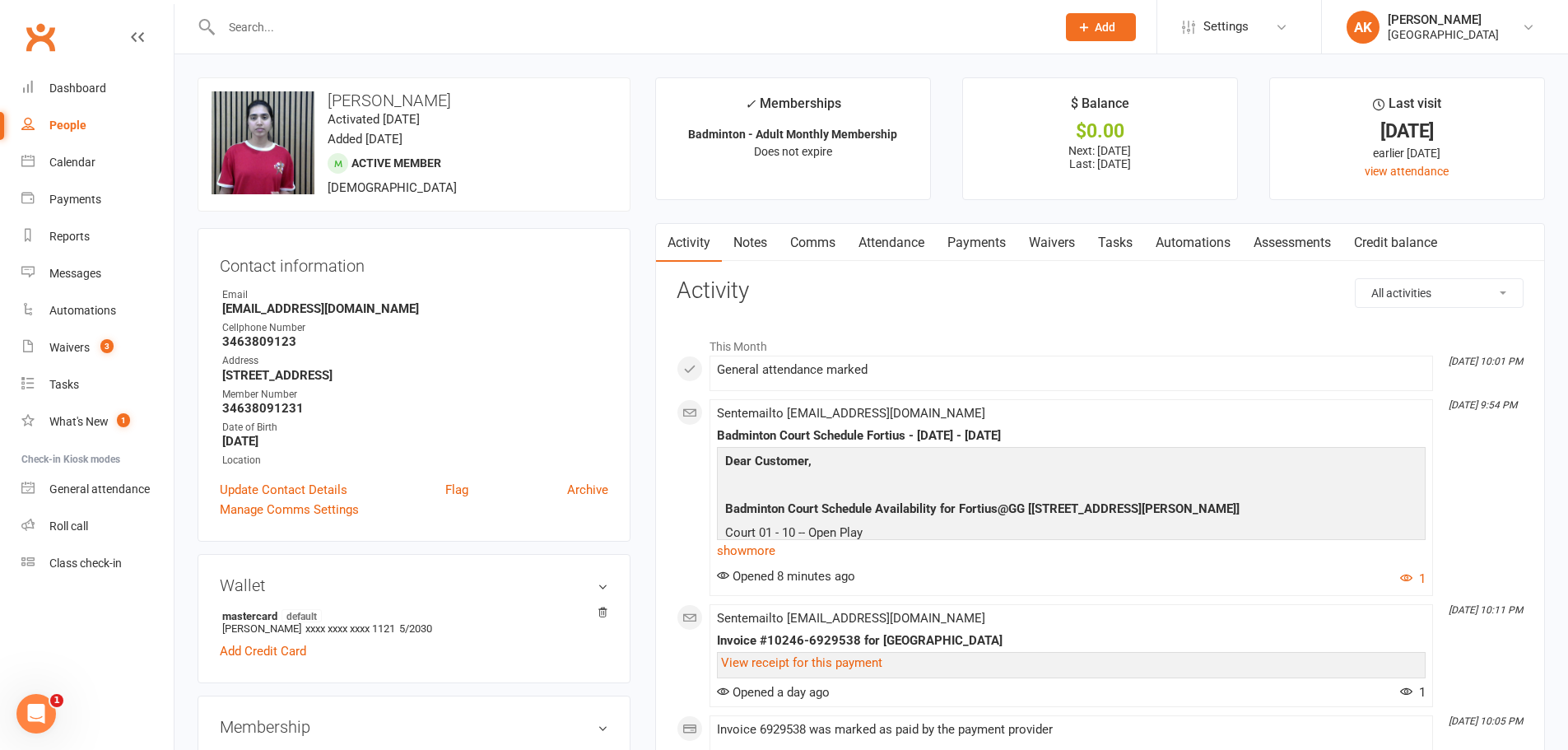
click at [888, 248] on link "Attendance" at bounding box center [891, 243] width 89 height 38
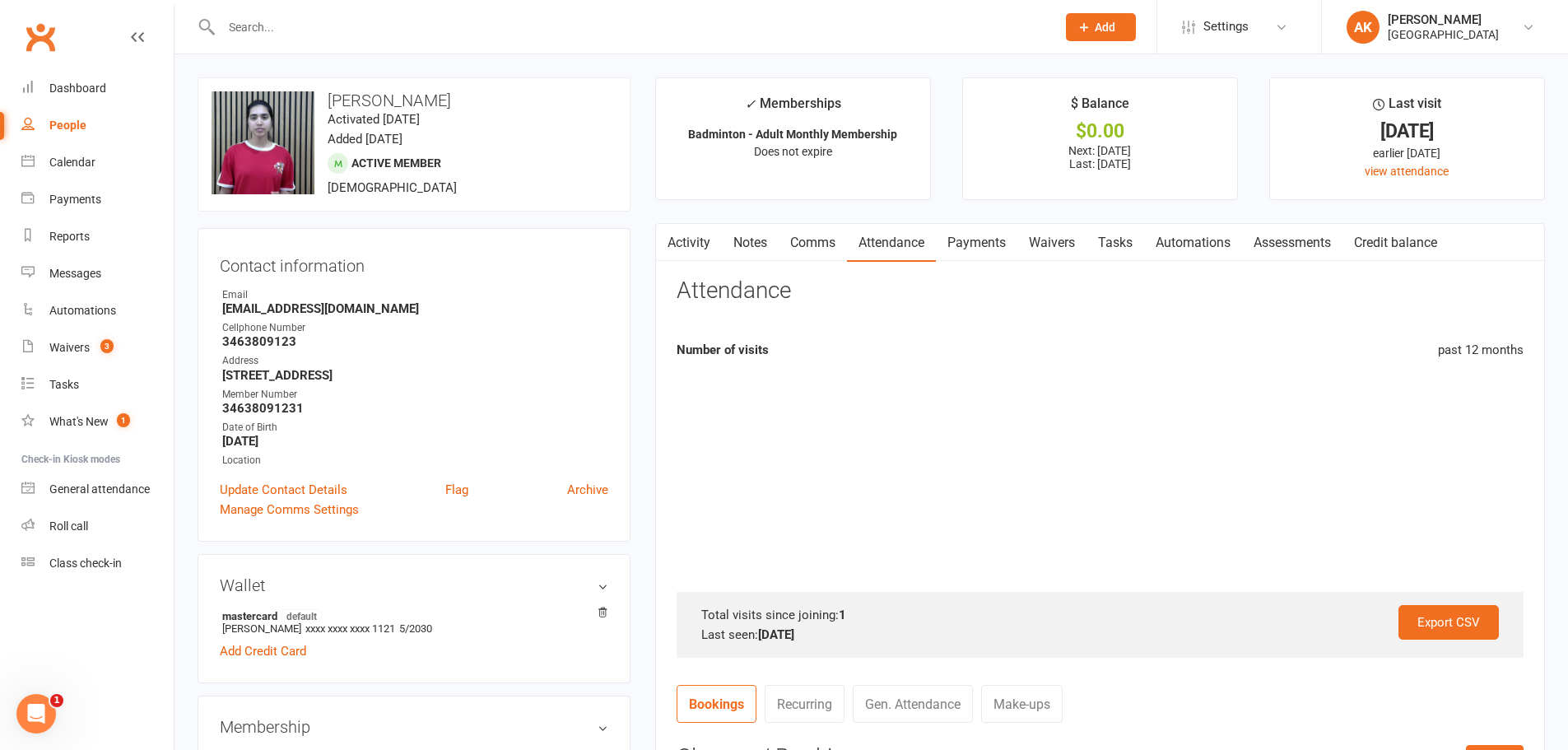
click at [1026, 245] on link "Waivers" at bounding box center [1052, 243] width 69 height 38
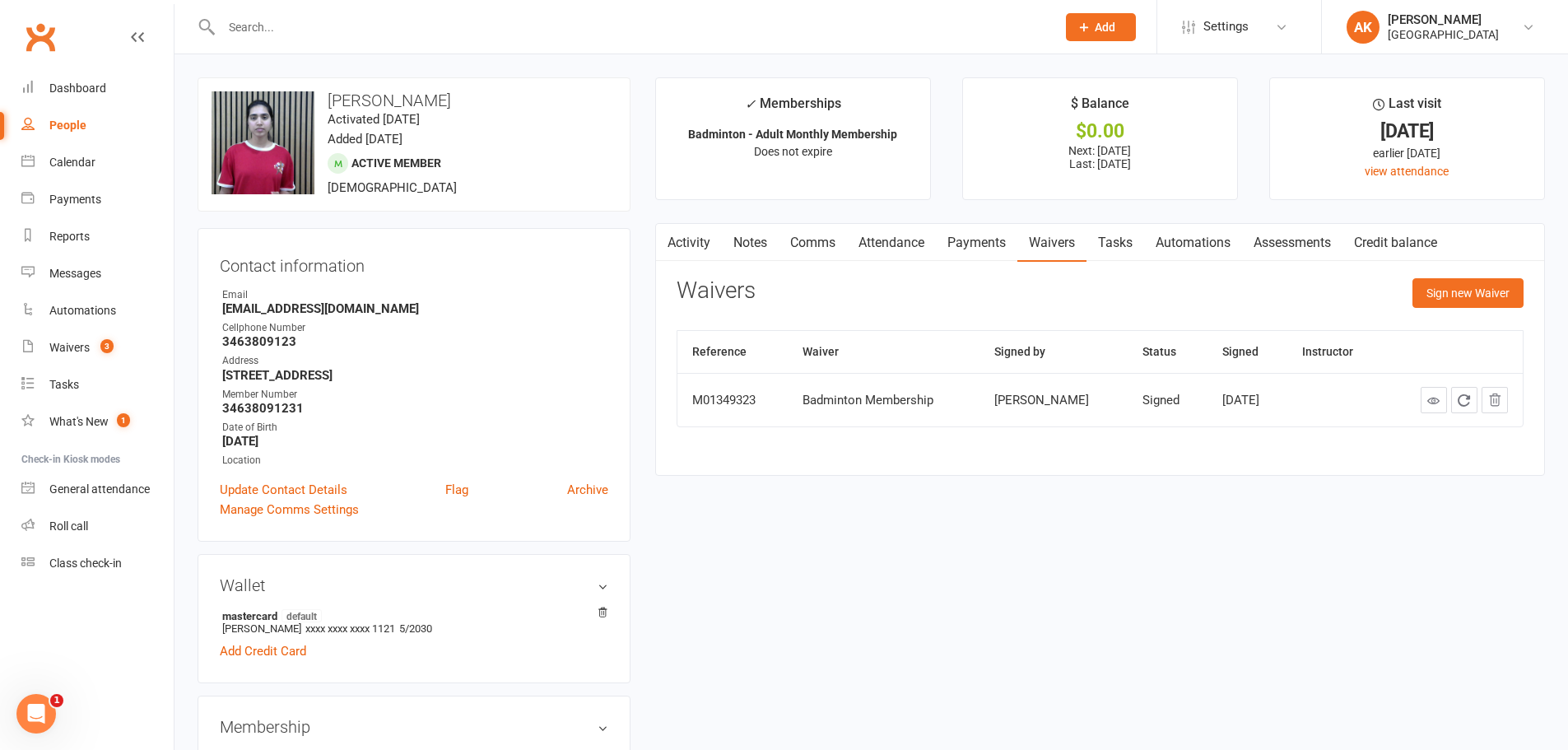
click at [983, 245] on link "Payments" at bounding box center [977, 243] width 82 height 38
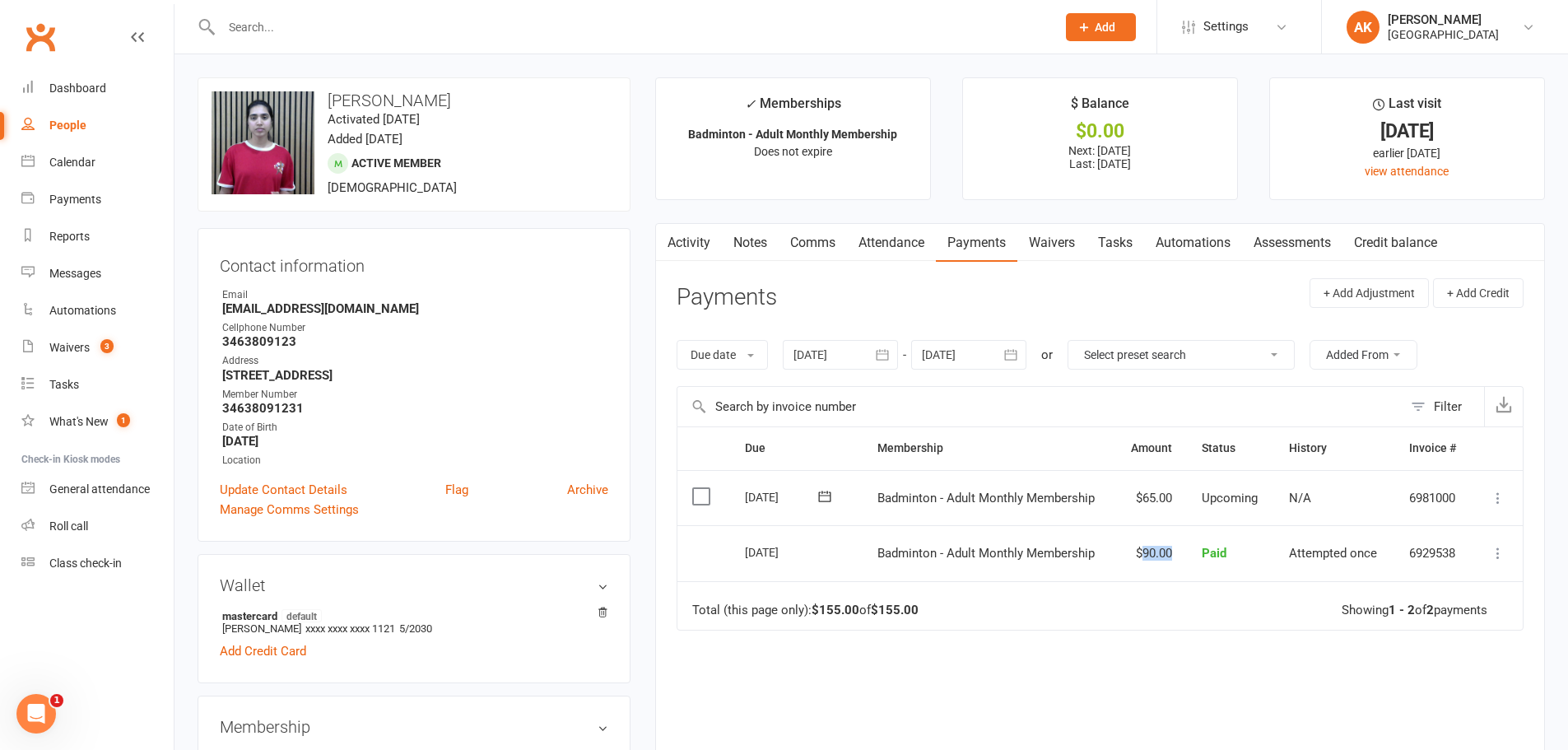
drag, startPoint x: 1137, startPoint y: 555, endPoint x: 1169, endPoint y: 555, distance: 32.0
click at [1169, 555] on td "$90.00" at bounding box center [1150, 553] width 72 height 56
click at [1166, 555] on td "$90.00" at bounding box center [1150, 553] width 72 height 56
click at [54, 85] on div "Dashboard" at bounding box center [78, 88] width 57 height 13
